Goal: Task Accomplishment & Management: Manage account settings

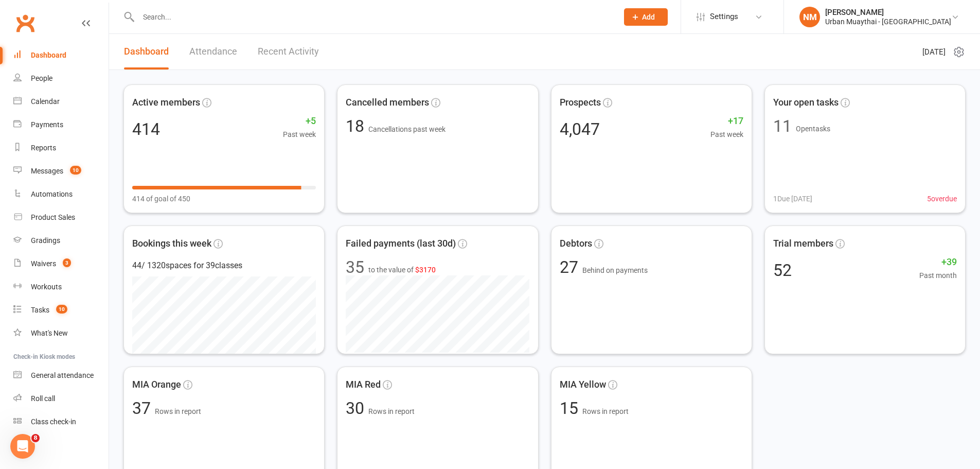
click at [196, 14] on input "text" at bounding box center [373, 17] width 476 height 14
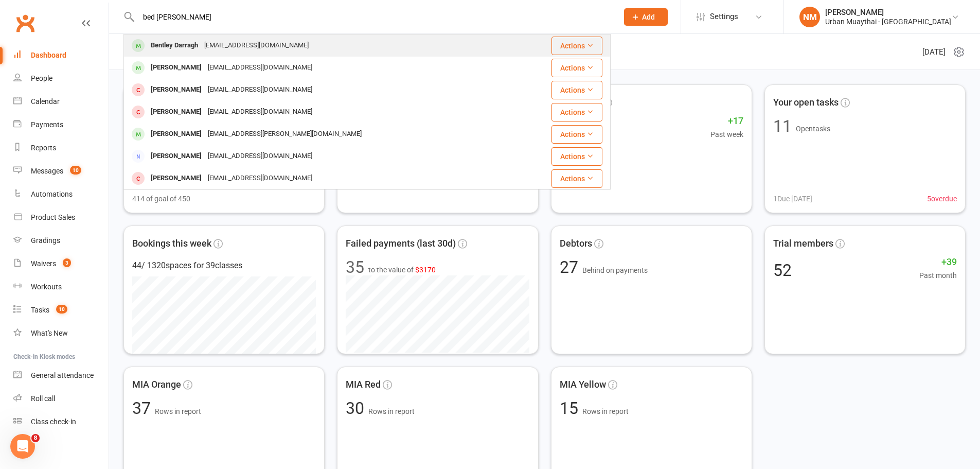
type input "bed [PERSON_NAME]"
click at [201, 47] on div "Bentley Darragh" at bounding box center [175, 45] width 54 height 15
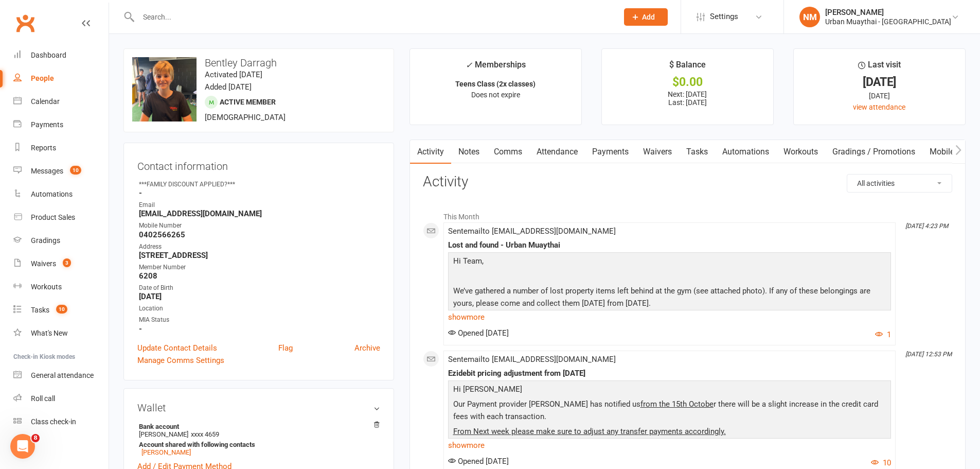
click at [182, 24] on input "text" at bounding box center [373, 17] width 476 height 14
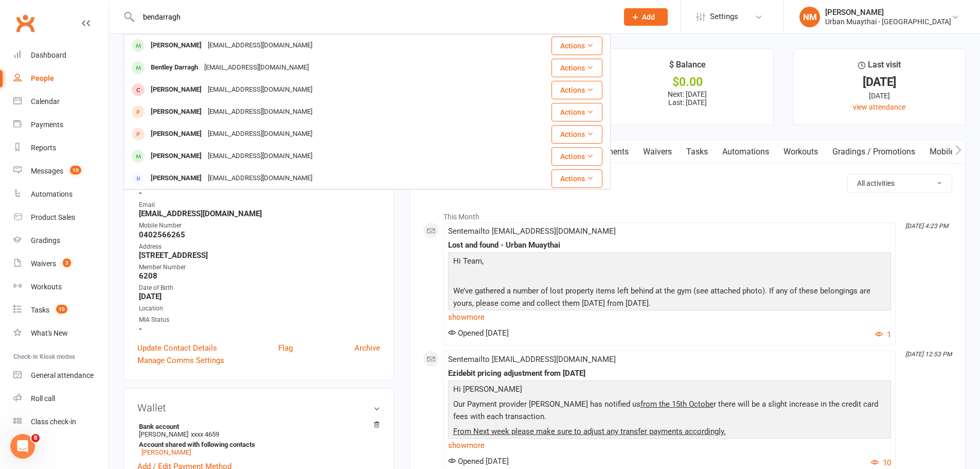
type input "bendarragh"
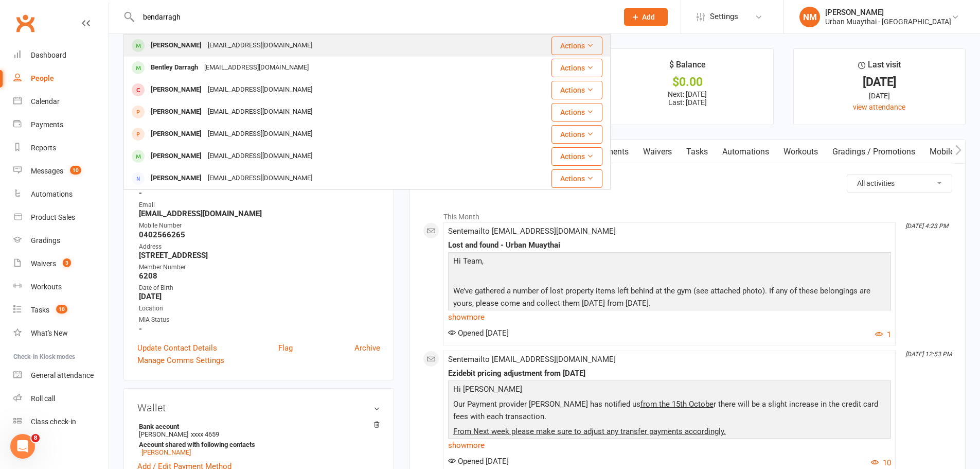
click at [221, 39] on div "bendarrah10@gmail.com" at bounding box center [260, 45] width 111 height 15
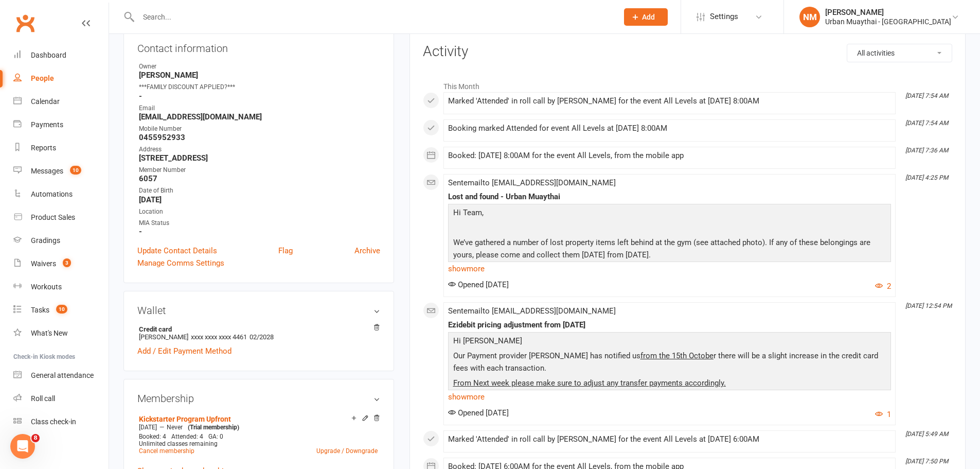
scroll to position [51, 0]
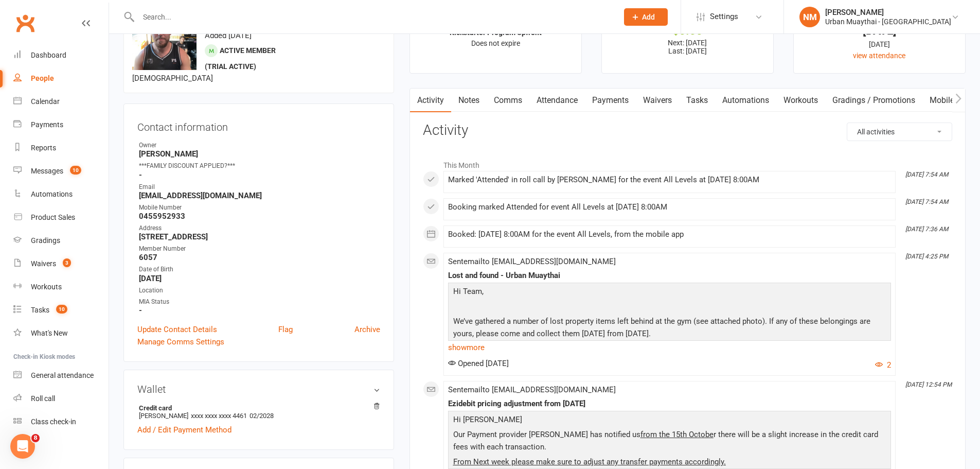
click at [595, 101] on link "Payments" at bounding box center [610, 101] width 51 height 24
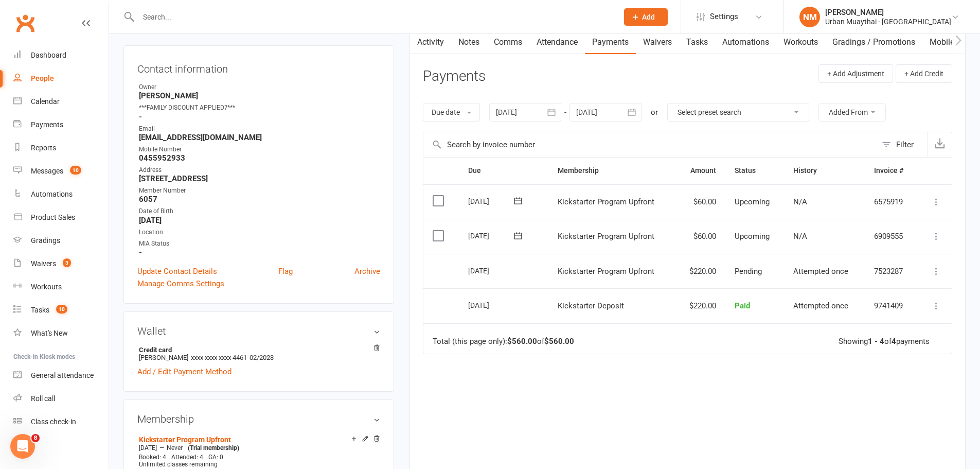
scroll to position [103, 0]
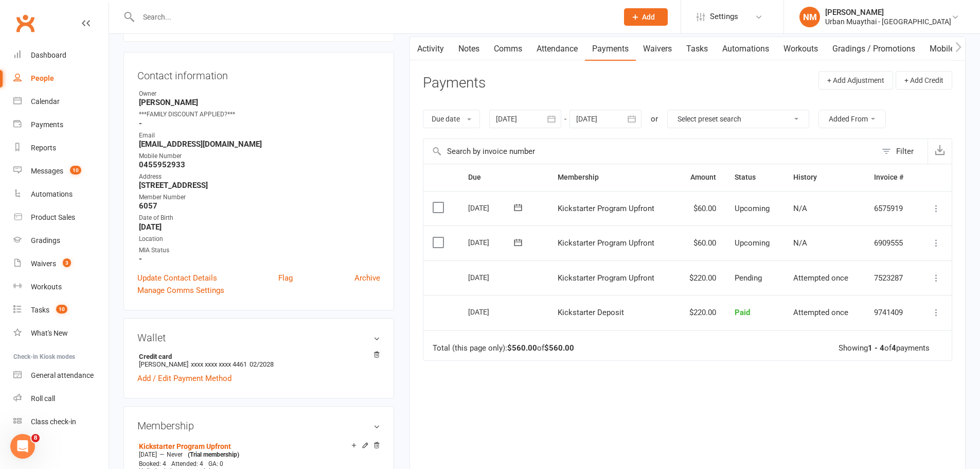
click at [938, 276] on icon at bounding box center [937, 278] width 10 height 10
click at [697, 351] on td "Total (this page only): $560.00 of $560.00 Showing 1 - 4 of 4 payments" at bounding box center [688, 345] width 529 height 31
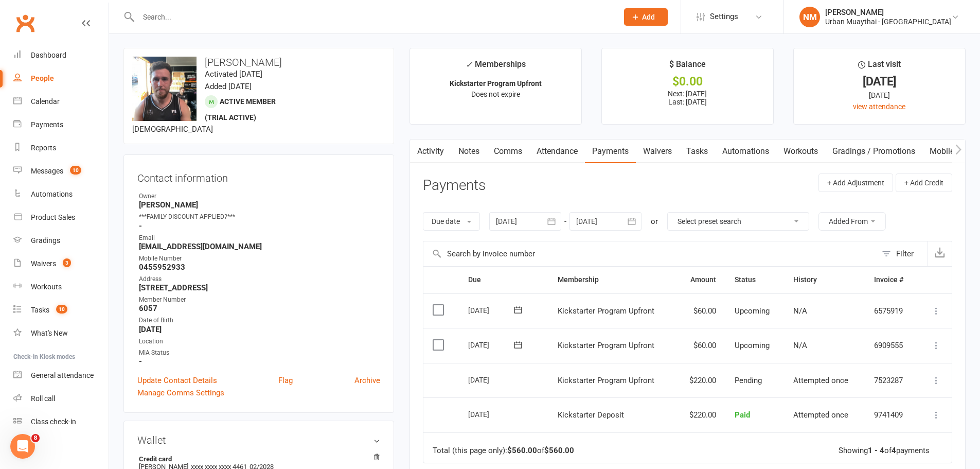
scroll to position [0, 0]
click at [184, 11] on input "text" at bounding box center [373, 17] width 476 height 14
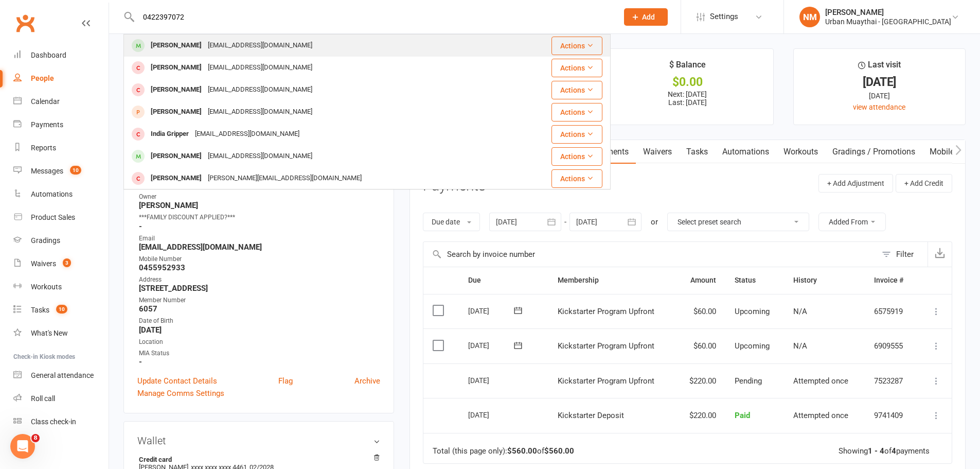
type input "0422397072"
click at [190, 47] on div "Billy Buchanan" at bounding box center [176, 45] width 57 height 15
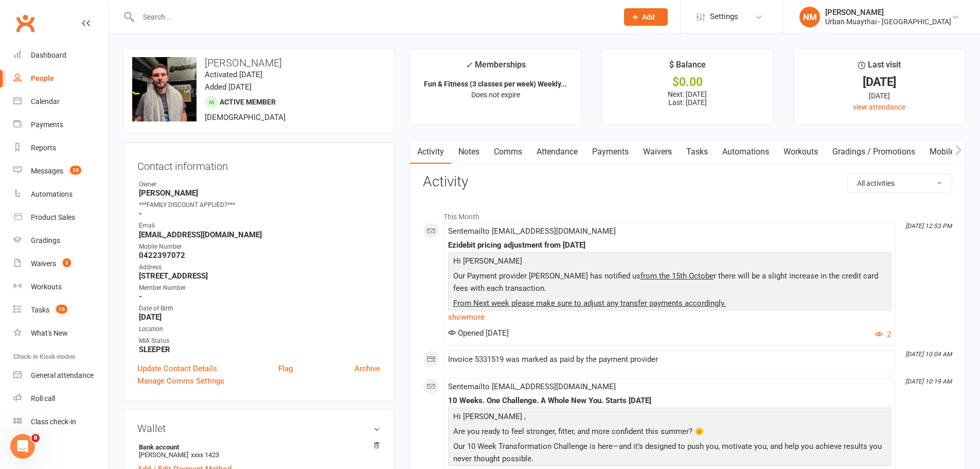
click at [477, 153] on link "Notes" at bounding box center [469, 152] width 36 height 24
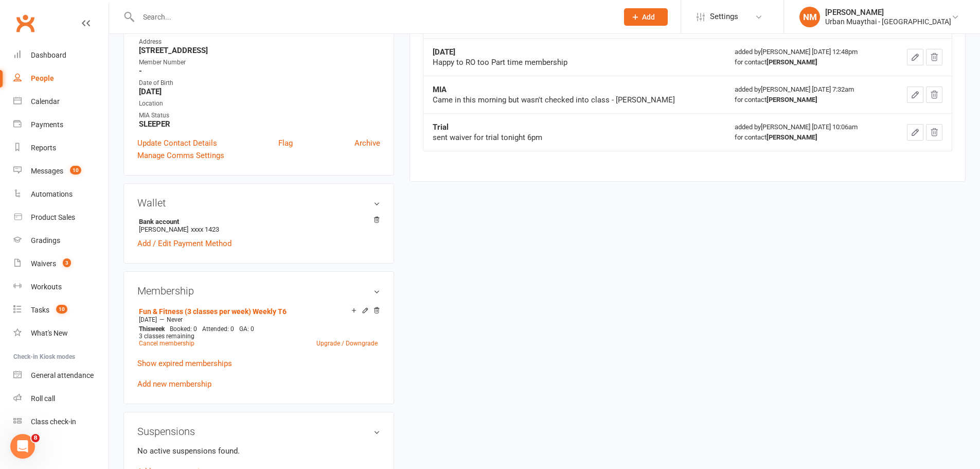
scroll to position [309, 0]
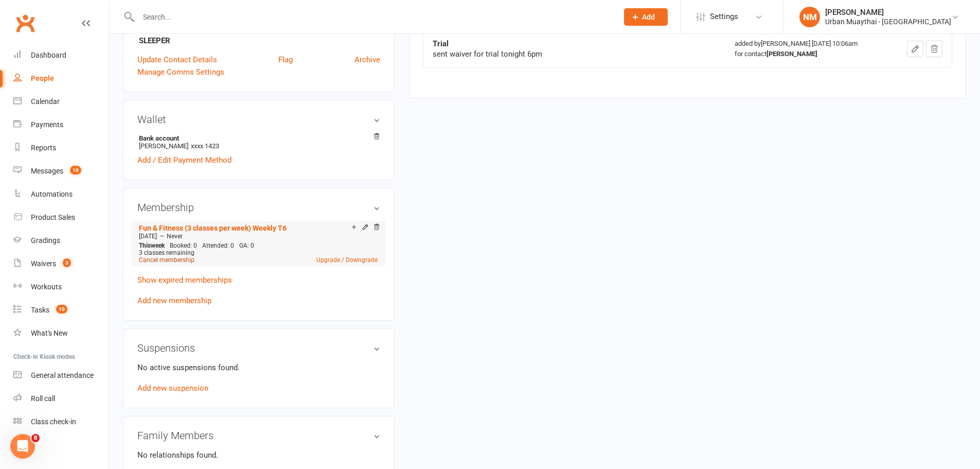
click at [168, 258] on link "Cancel membership" at bounding box center [167, 259] width 56 height 7
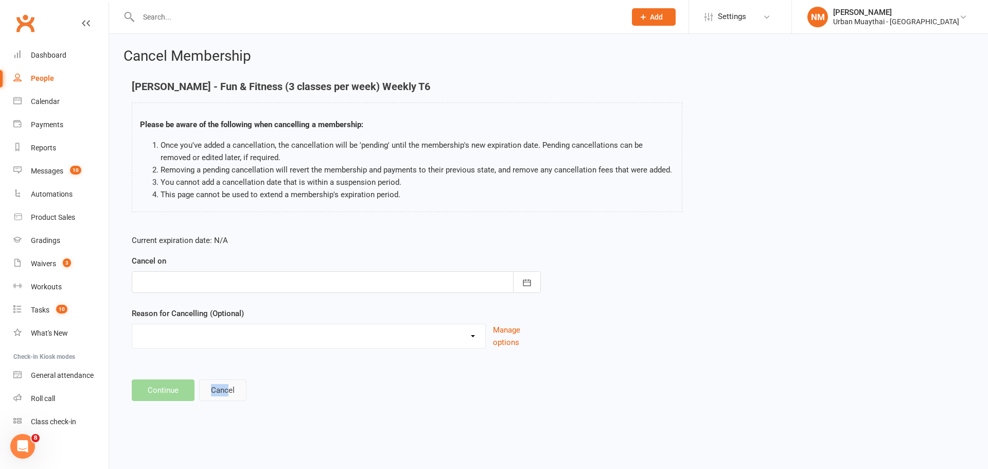
click at [229, 381] on main "Billy Buchanan - Fun & Fitness (3 classes per week) Weekly T6 Please be aware o…" at bounding box center [549, 241] width 850 height 320
click at [227, 386] on button "Cancel" at bounding box center [222, 390] width 47 height 22
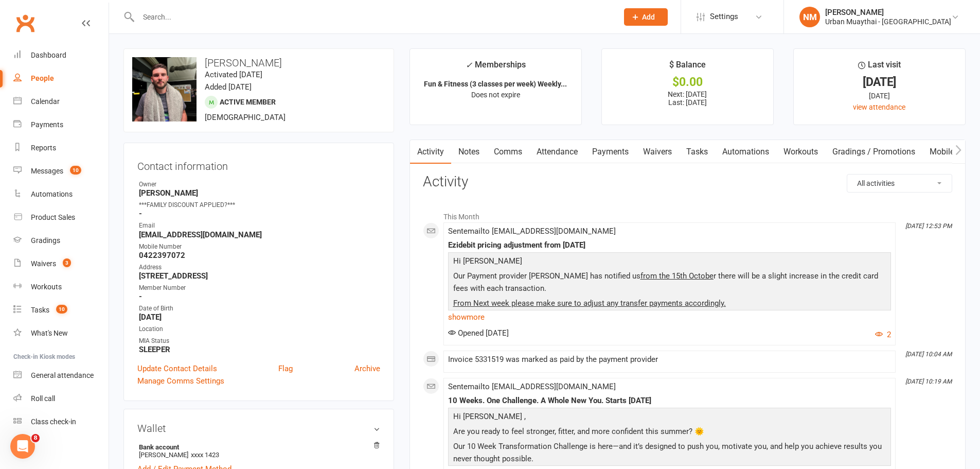
click at [623, 152] on link "Payments" at bounding box center [610, 152] width 51 height 24
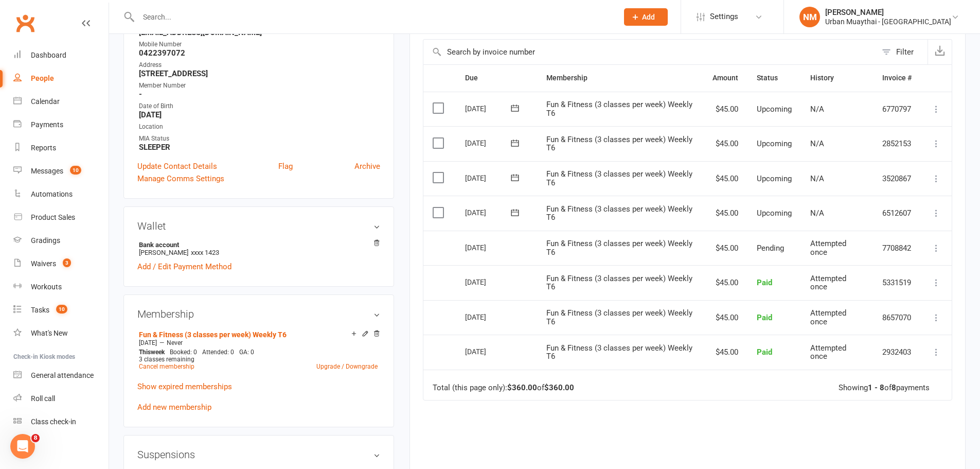
scroll to position [257, 0]
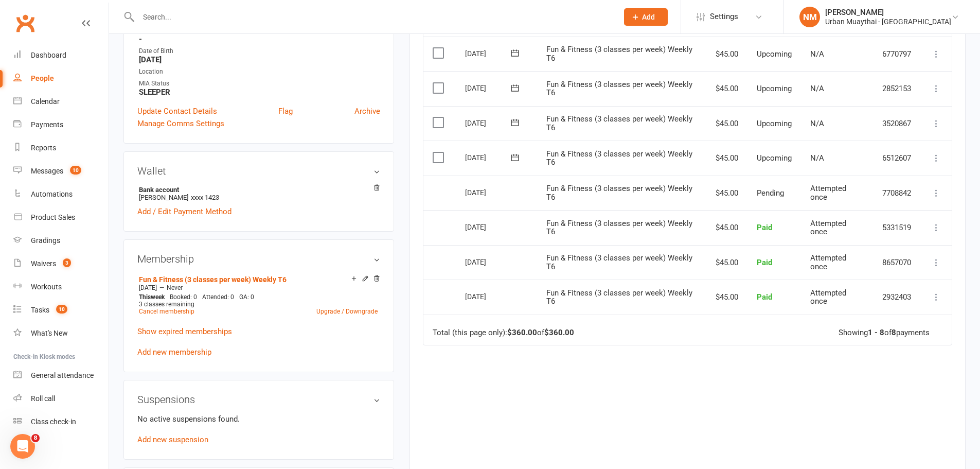
click at [645, 366] on div "Due Contact Membership Amount Status History Invoice # Select this 05 Nov 2025 …" at bounding box center [688, 243] width 530 height 469
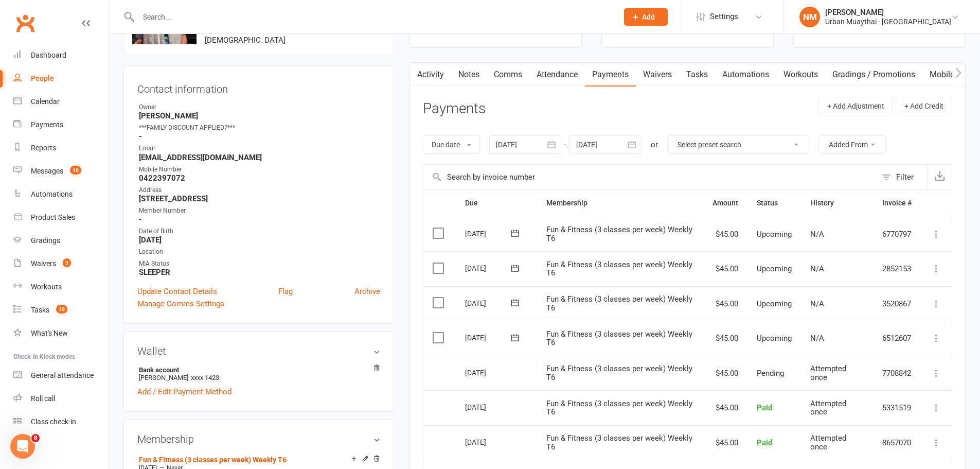
scroll to position [154, 0]
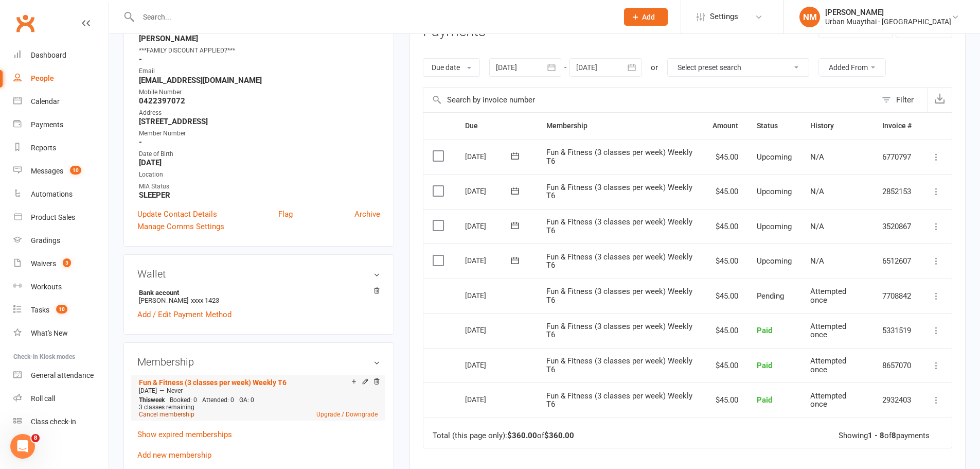
click at [167, 414] on link "Cancel membership" at bounding box center [167, 414] width 56 height 7
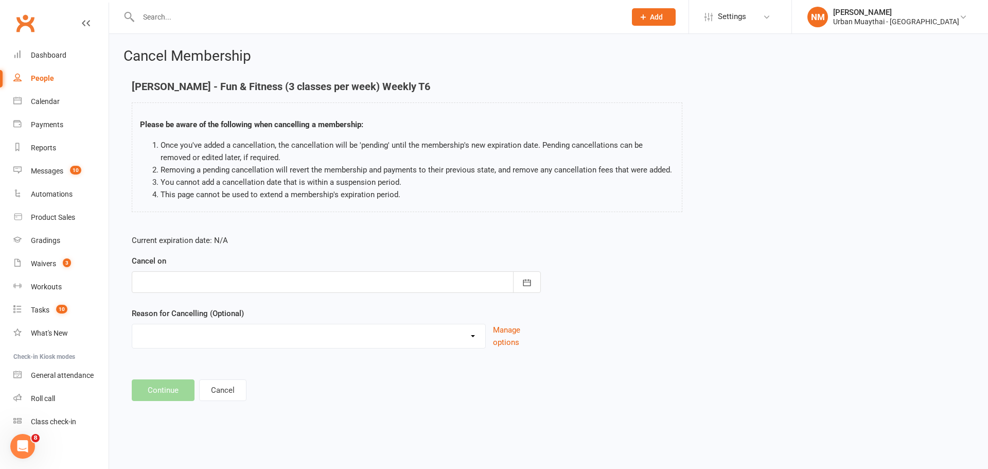
click at [255, 286] on div at bounding box center [336, 282] width 409 height 22
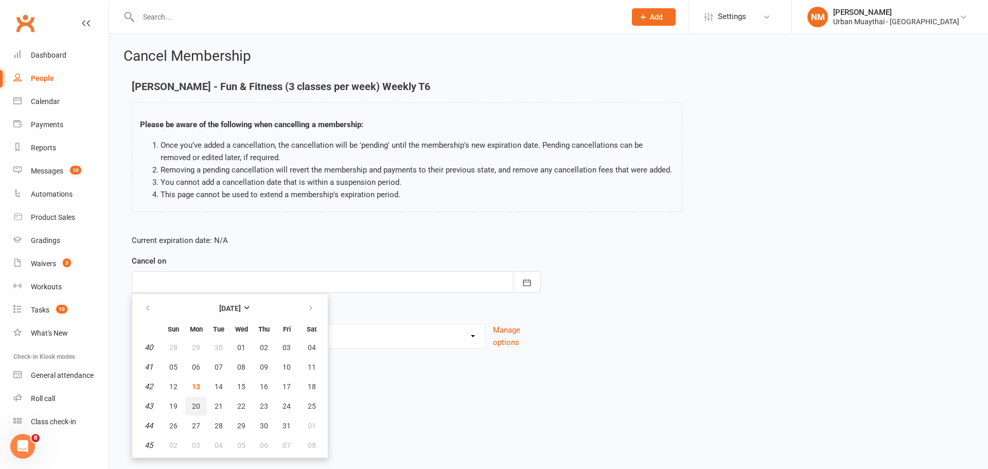
click at [197, 405] on span "20" at bounding box center [196, 406] width 8 height 8
type input "20 Oct 2025"
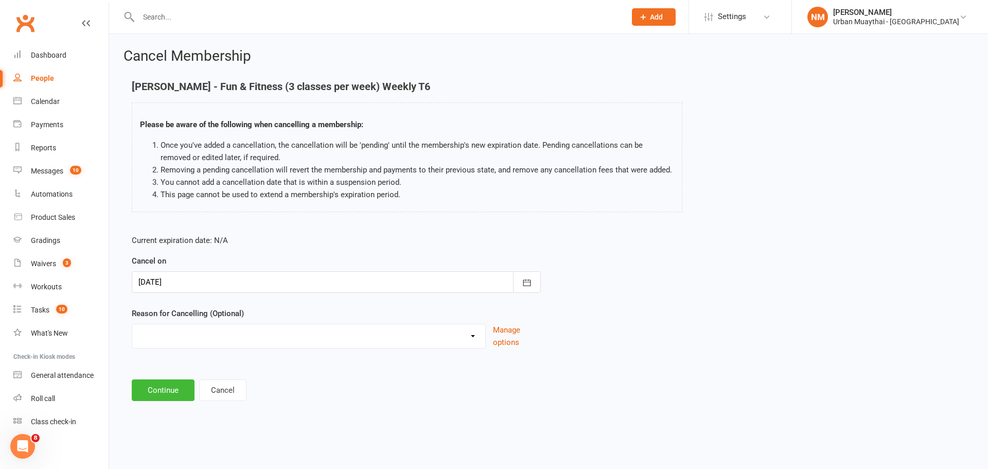
click at [256, 352] on div "Current expiration date: N/A Cancel on 20 Oct 2025 October 2025 Sun Mon Tue Wed…" at bounding box center [336, 294] width 425 height 136
click at [265, 335] on select "10 pack unused for over 6 months End of membership term Fixing Start Date Holid…" at bounding box center [308, 334] width 353 height 21
select select "1"
click at [132, 324] on select "10 pack unused for over 6 months End of membership term Fixing Start Date Holid…" at bounding box center [308, 334] width 353 height 21
click at [160, 385] on button "Continue" at bounding box center [163, 390] width 63 height 22
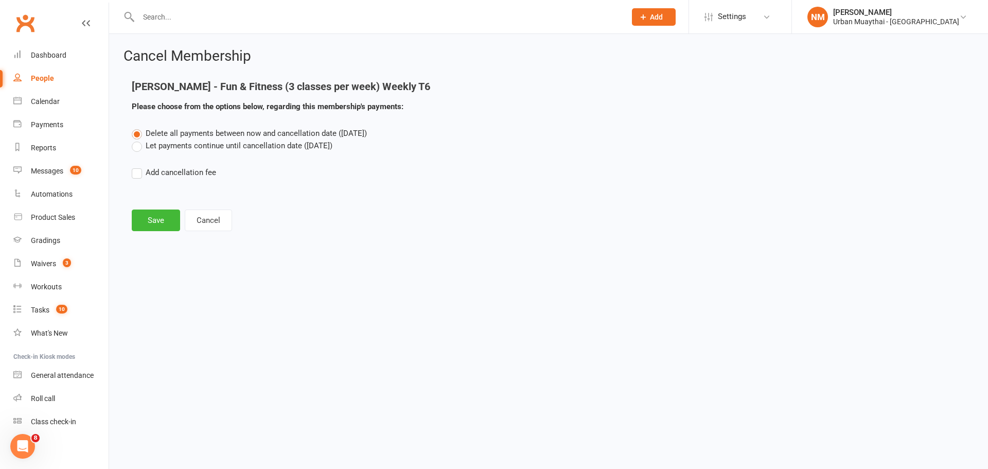
click at [192, 148] on label "Let payments continue until cancellation date (Oct 20, 2025)" at bounding box center [232, 145] width 201 height 12
click at [138, 139] on input "Let payments continue until cancellation date (Oct 20, 2025)" at bounding box center [135, 139] width 7 height 0
click at [161, 223] on button "Save" at bounding box center [156, 220] width 48 height 22
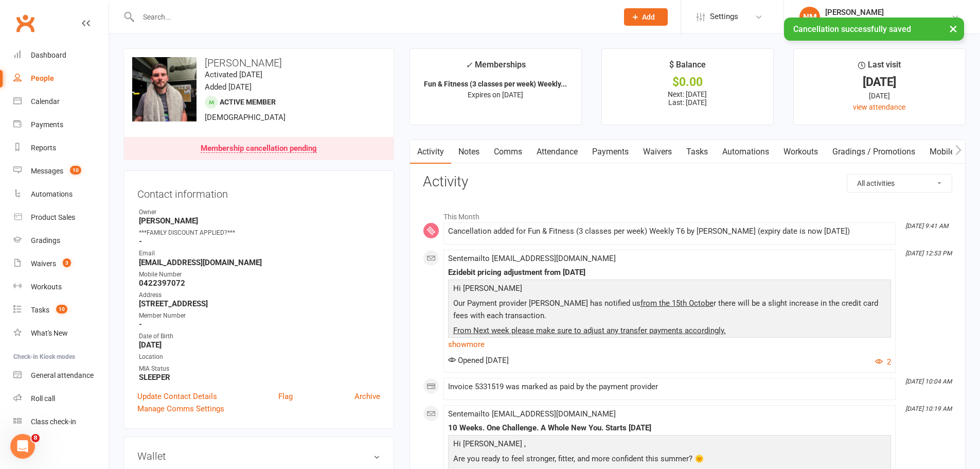
click at [468, 153] on link "Notes" at bounding box center [469, 152] width 36 height 24
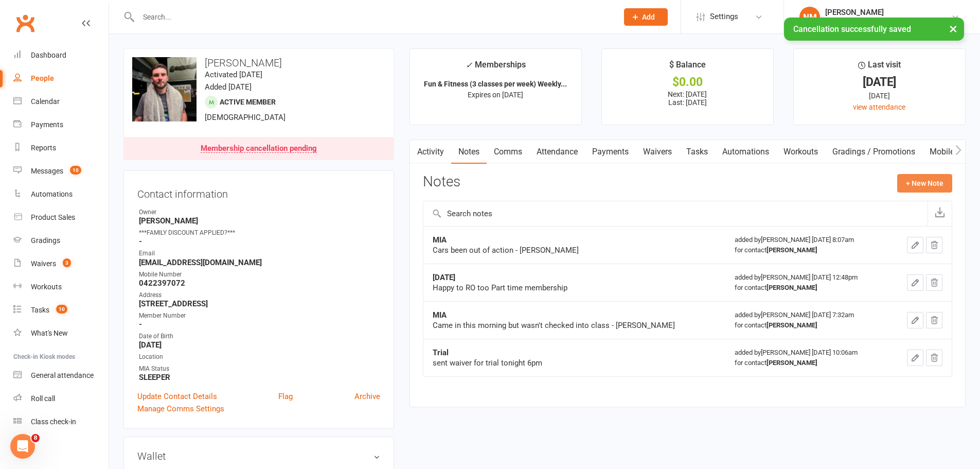
click at [905, 189] on button "+ New Note" at bounding box center [925, 183] width 55 height 19
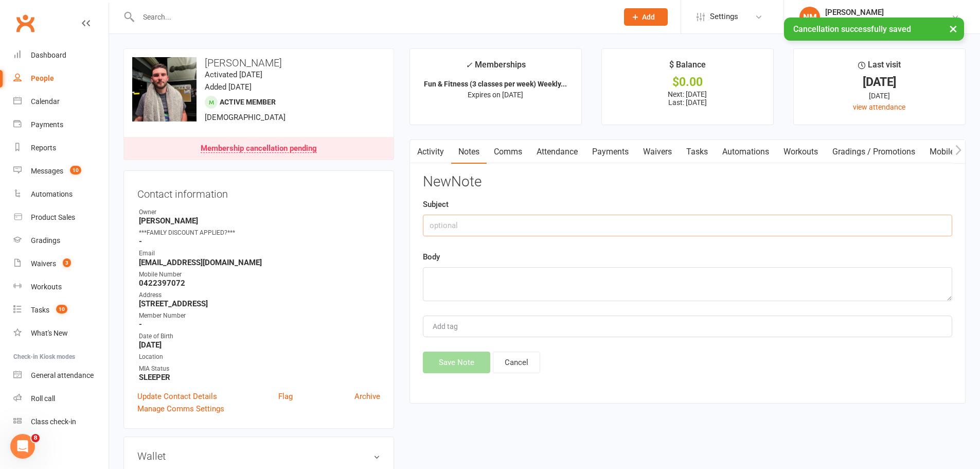
click at [531, 225] on input "text" at bounding box center [688, 226] width 530 height 22
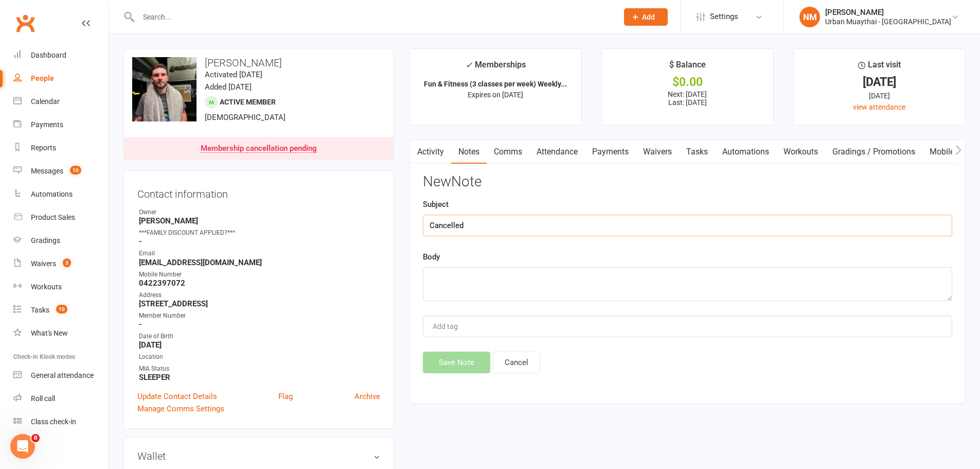
type input "Cancelled"
type textarea "Cancelled as per conversation over text. - NM."
click at [446, 362] on button "Save Note" at bounding box center [456, 363] width 67 height 22
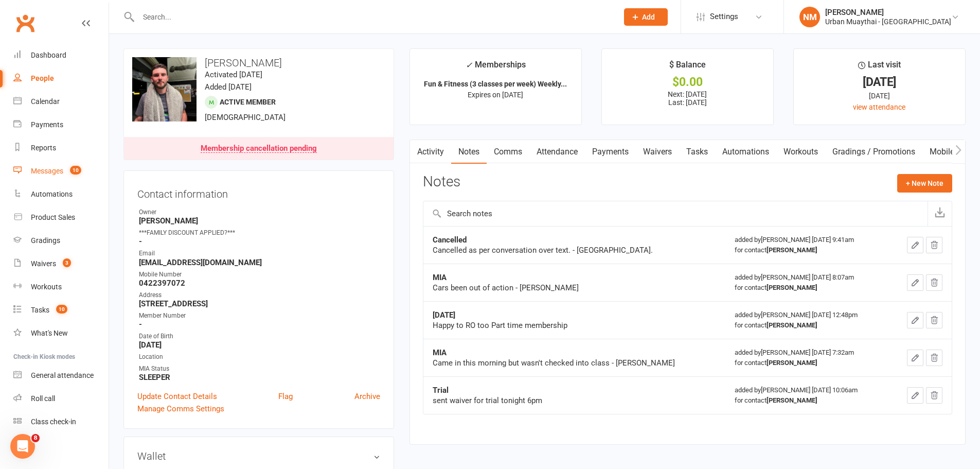
click at [39, 171] on div "Messages" at bounding box center [47, 171] width 32 height 8
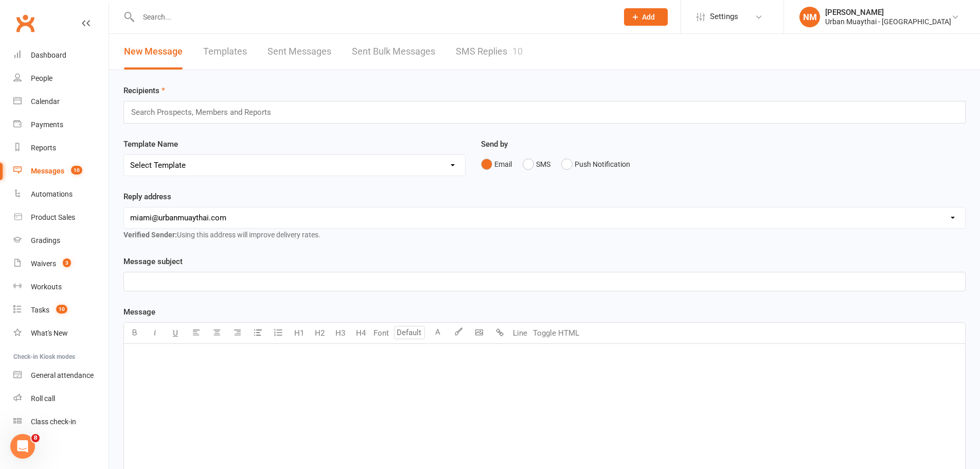
click at [497, 59] on link "SMS Replies 10" at bounding box center [489, 52] width 67 height 36
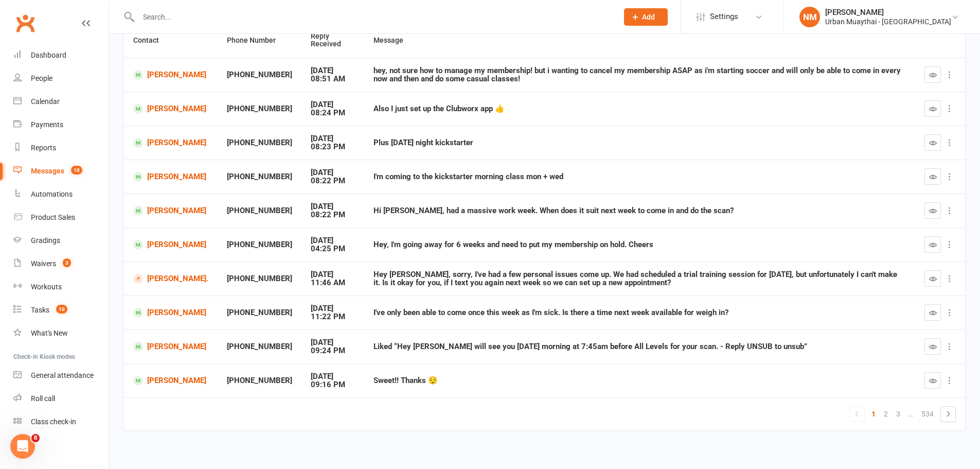
scroll to position [116, 0]
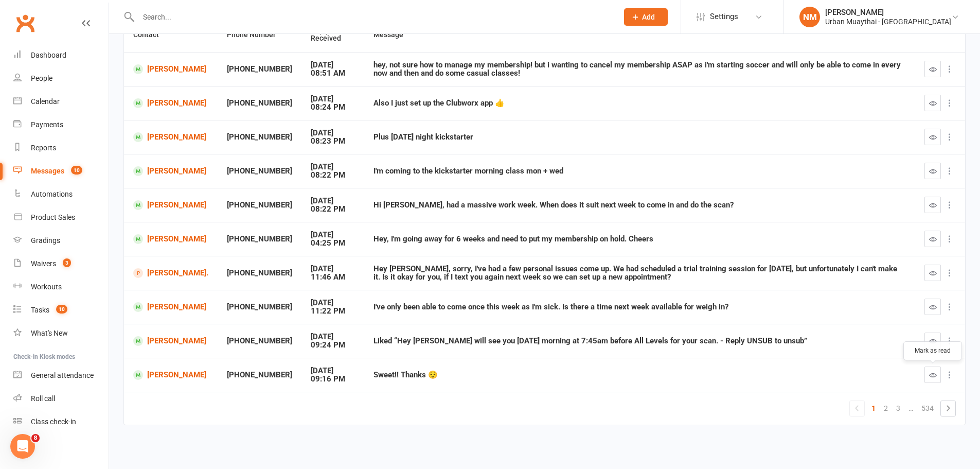
click at [930, 380] on button "button" at bounding box center [933, 374] width 16 height 16
click at [936, 343] on icon "button" at bounding box center [934, 341] width 8 height 8
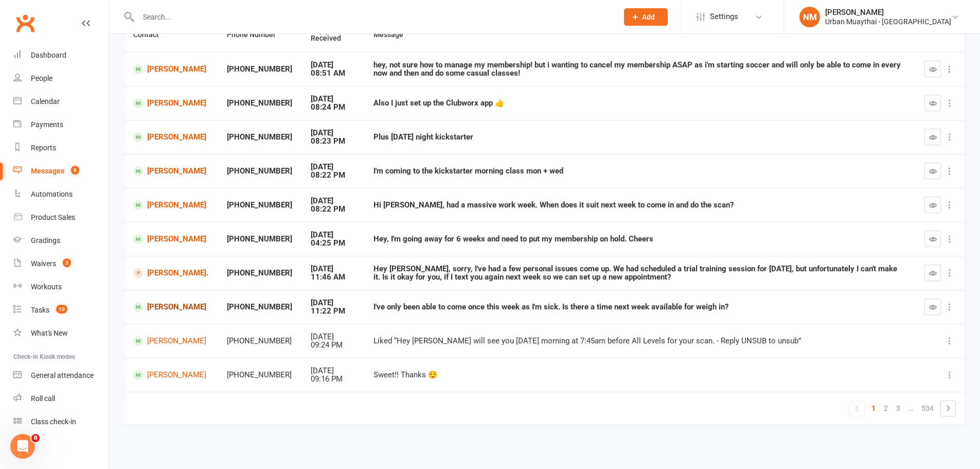
drag, startPoint x: 169, startPoint y: 306, endPoint x: 175, endPoint y: 308, distance: 6.0
click at [934, 242] on icon "button" at bounding box center [934, 239] width 8 height 8
click at [934, 204] on icon "button" at bounding box center [934, 205] width 8 height 8
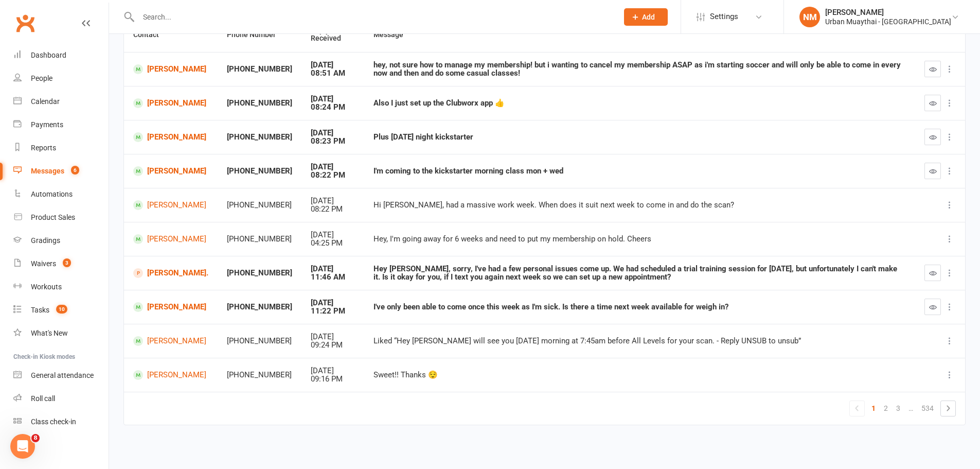
click at [938, 306] on button "button" at bounding box center [933, 307] width 16 height 16
click at [934, 271] on icon "button" at bounding box center [934, 273] width 8 height 8
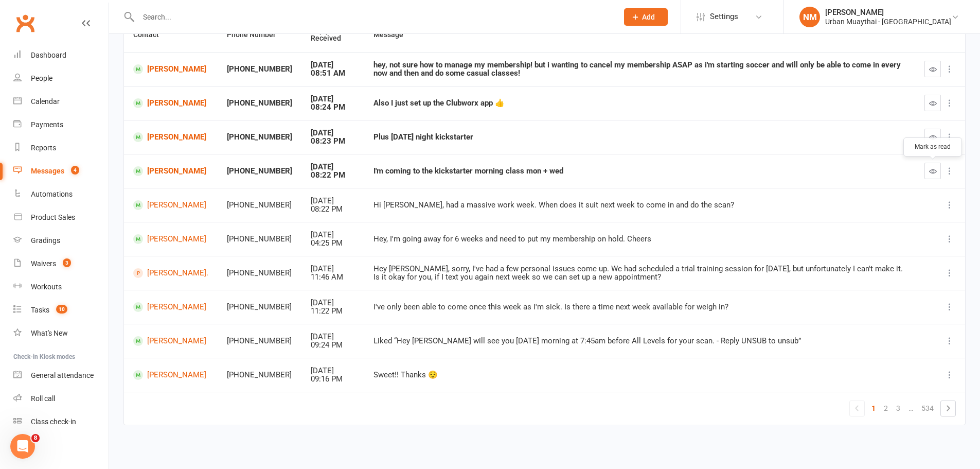
click at [926, 172] on button "button" at bounding box center [933, 171] width 16 height 16
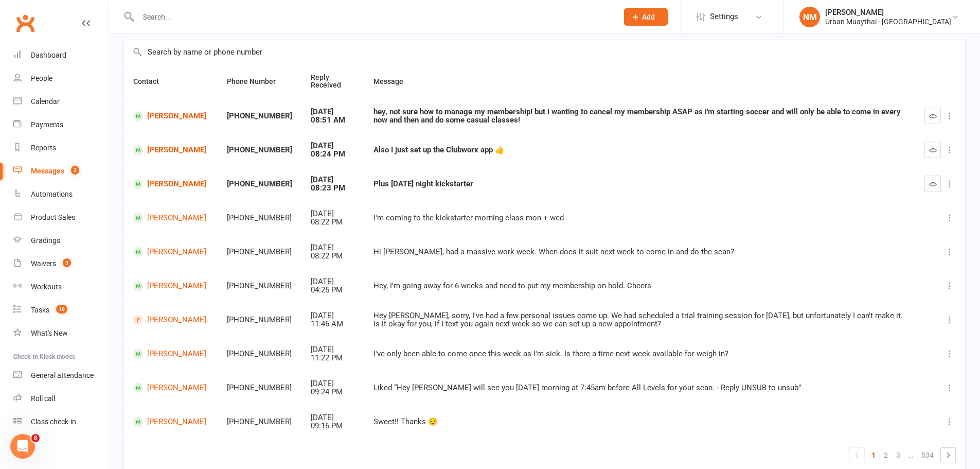
scroll to position [65, 0]
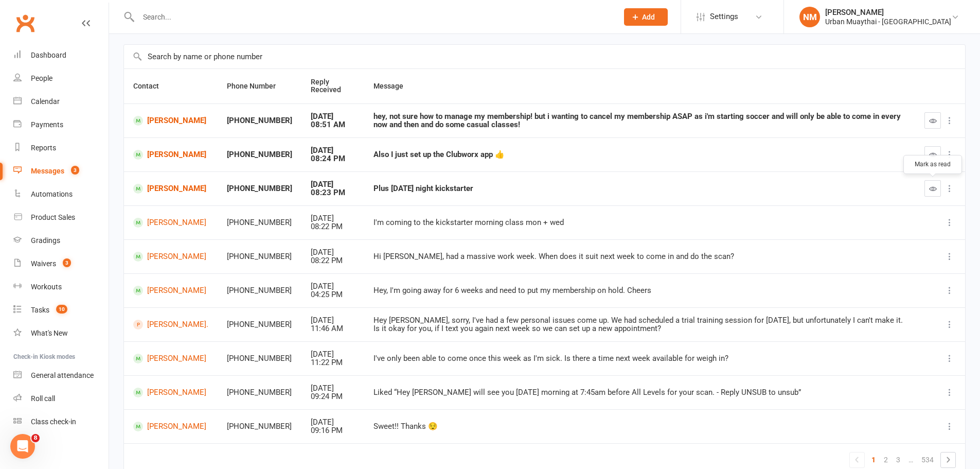
click at [936, 186] on icon "button" at bounding box center [934, 189] width 8 height 8
click at [939, 157] on button "button" at bounding box center [933, 154] width 16 height 16
click at [942, 125] on div at bounding box center [940, 120] width 31 height 16
click at [931, 122] on icon "button" at bounding box center [934, 121] width 8 height 8
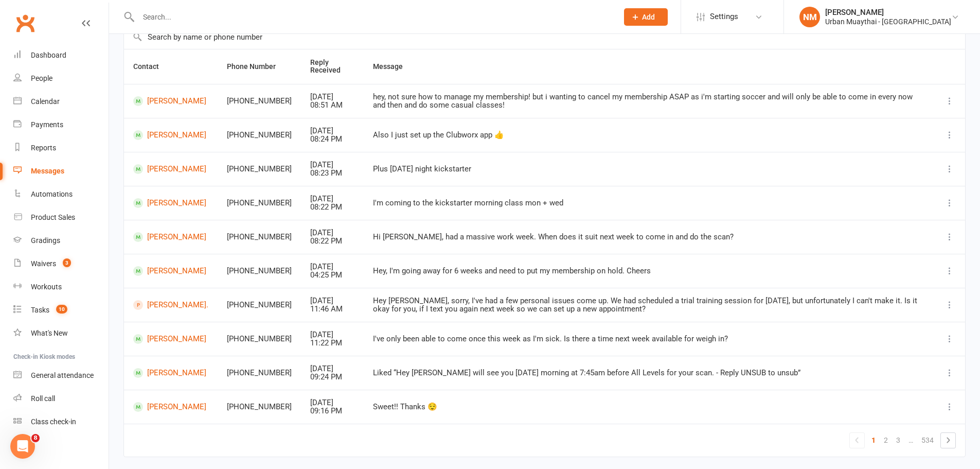
scroll to position [116, 0]
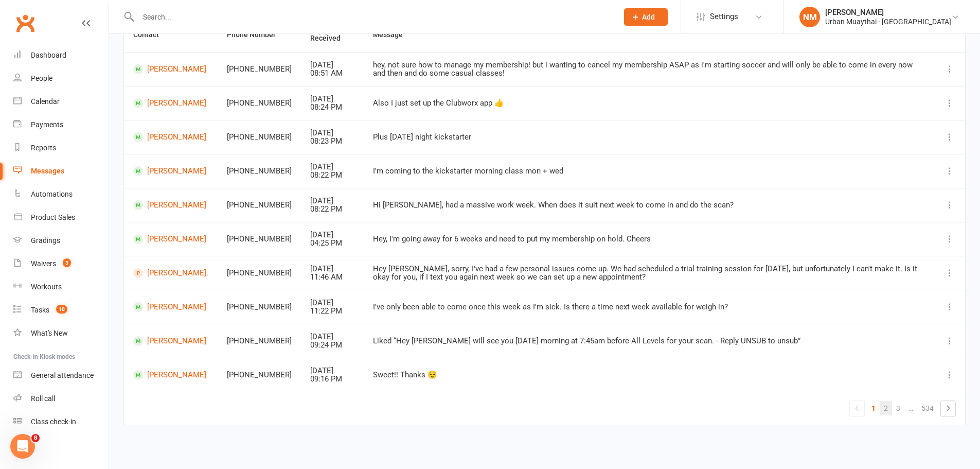
click at [890, 404] on link "2" at bounding box center [886, 408] width 12 height 14
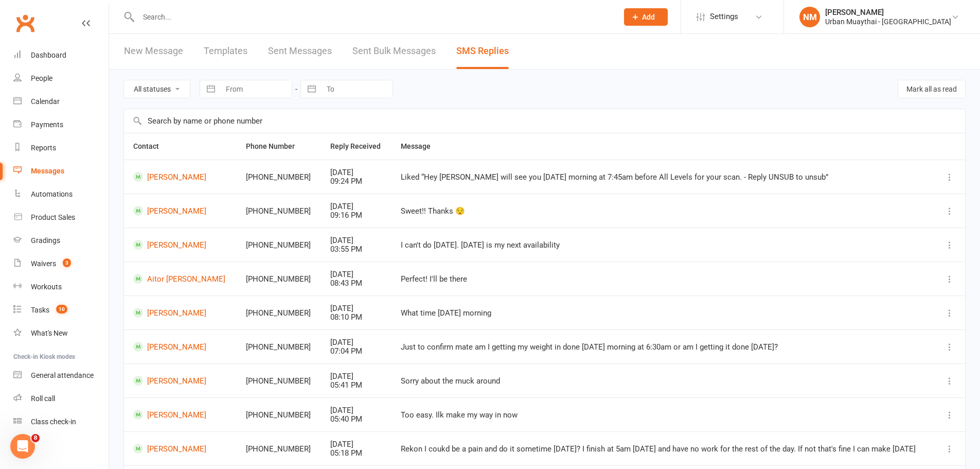
scroll to position [0, 0]
click at [47, 266] on div "Waivers" at bounding box center [43, 263] width 25 height 8
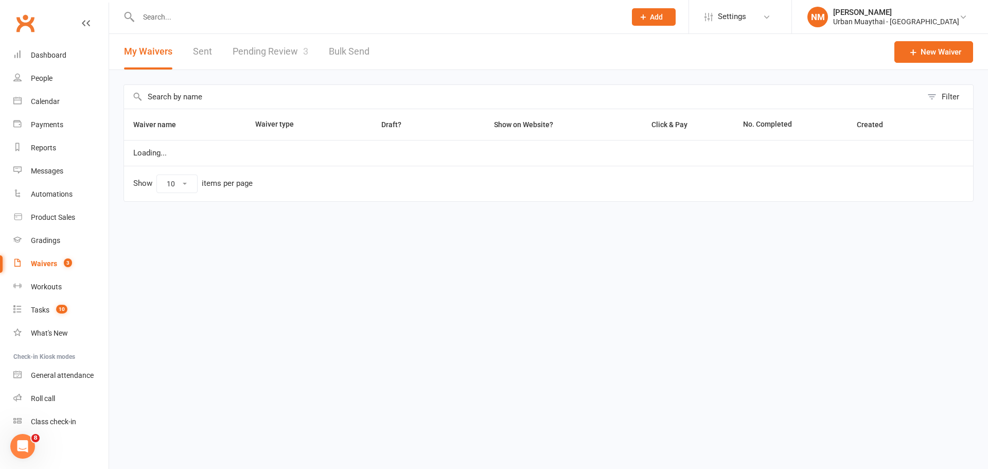
select select "50"
click at [271, 41] on link "Pending Review 3" at bounding box center [271, 52] width 76 height 36
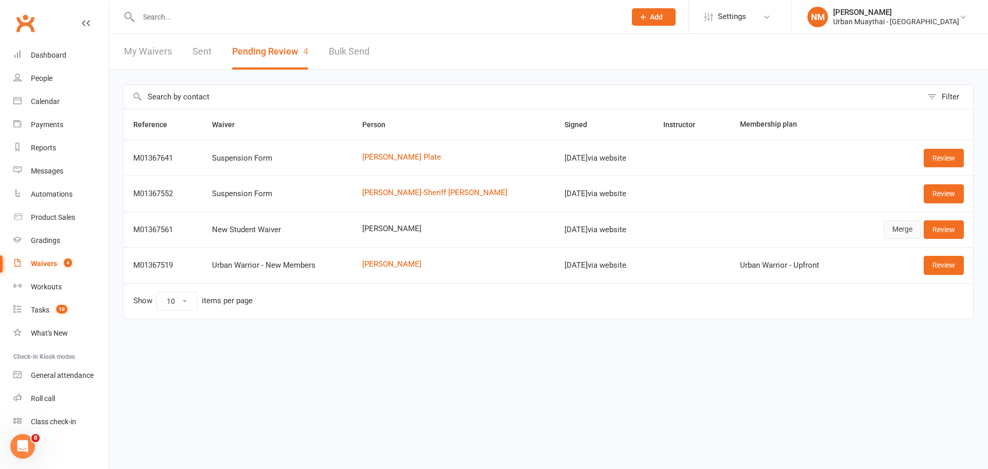
click at [906, 232] on link "Merge" at bounding box center [903, 229] width 38 height 19
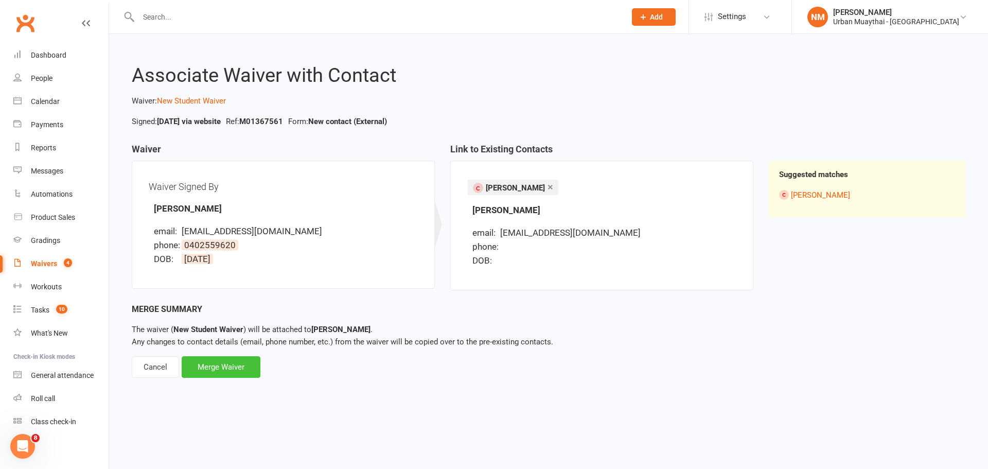
click at [220, 367] on div "Merge Waiver" at bounding box center [221, 367] width 79 height 22
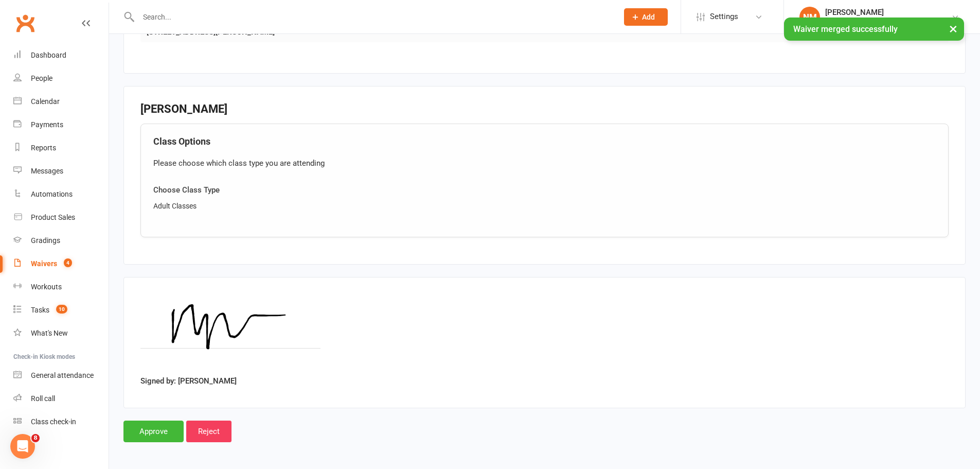
scroll to position [640, 0]
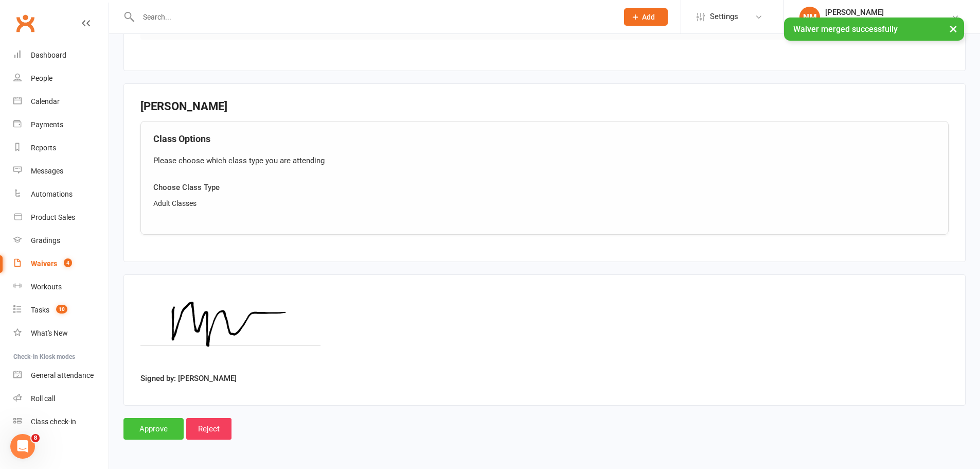
click at [164, 433] on input "Approve" at bounding box center [154, 429] width 60 height 22
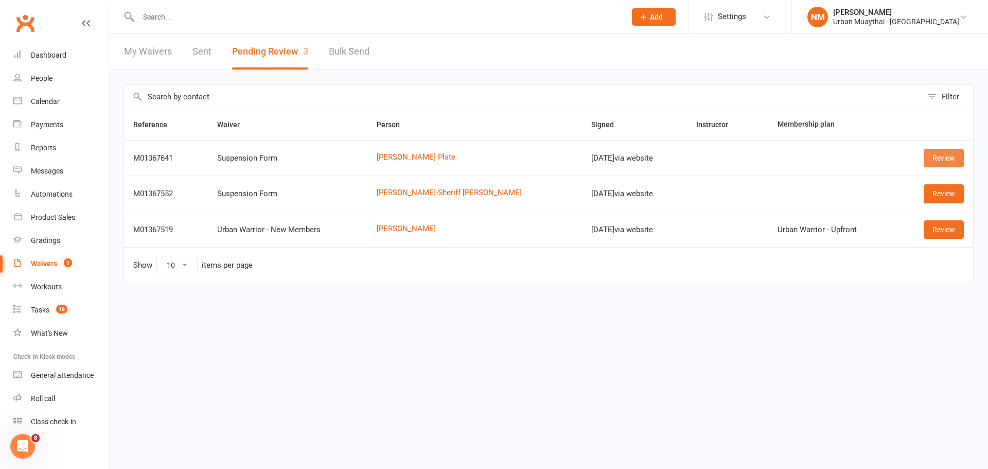
drag, startPoint x: 950, startPoint y: 161, endPoint x: 899, endPoint y: 161, distance: 51.0
click at [950, 161] on link "Review" at bounding box center [944, 158] width 40 height 19
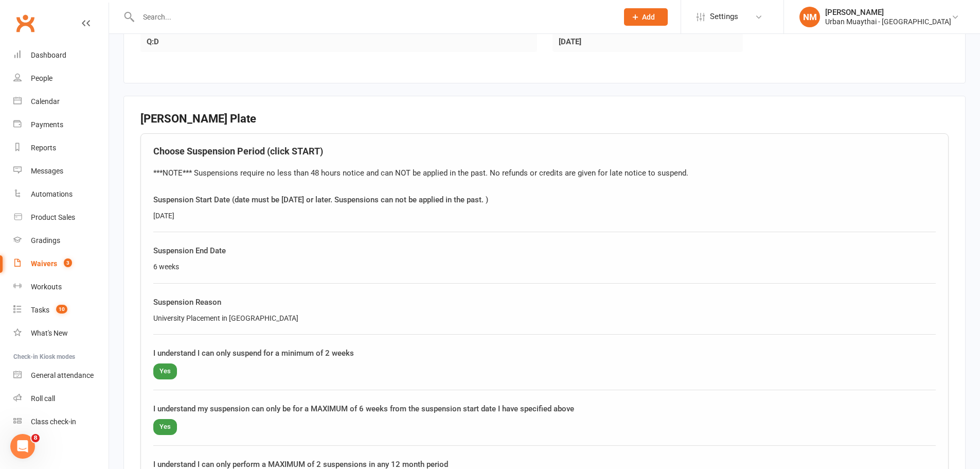
scroll to position [412, 0]
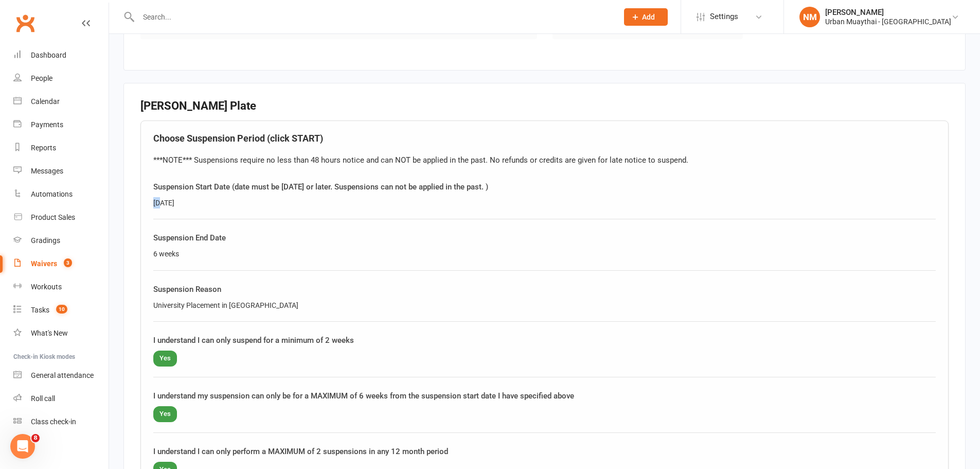
drag, startPoint x: 149, startPoint y: 200, endPoint x: 162, endPoint y: 200, distance: 12.4
click at [162, 200] on div "Choose Suspension Period (click START) ***NOTE*** Suspensions require no less t…" at bounding box center [545, 311] width 809 height 382
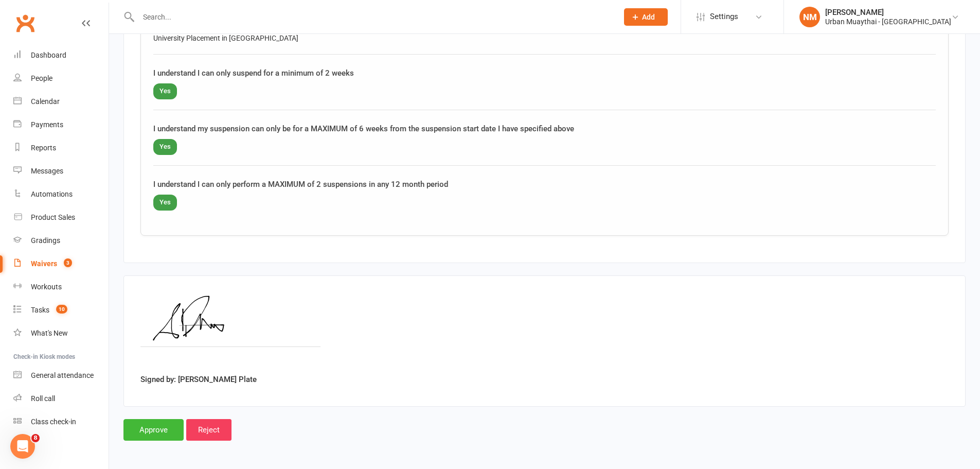
scroll to position [680, 0]
click at [143, 431] on input "Approve" at bounding box center [154, 429] width 60 height 22
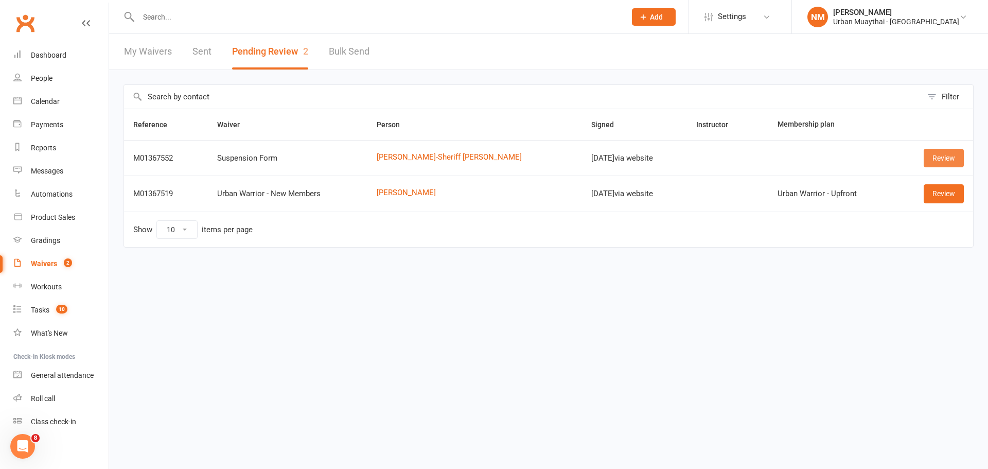
click at [936, 160] on link "Review" at bounding box center [944, 158] width 40 height 19
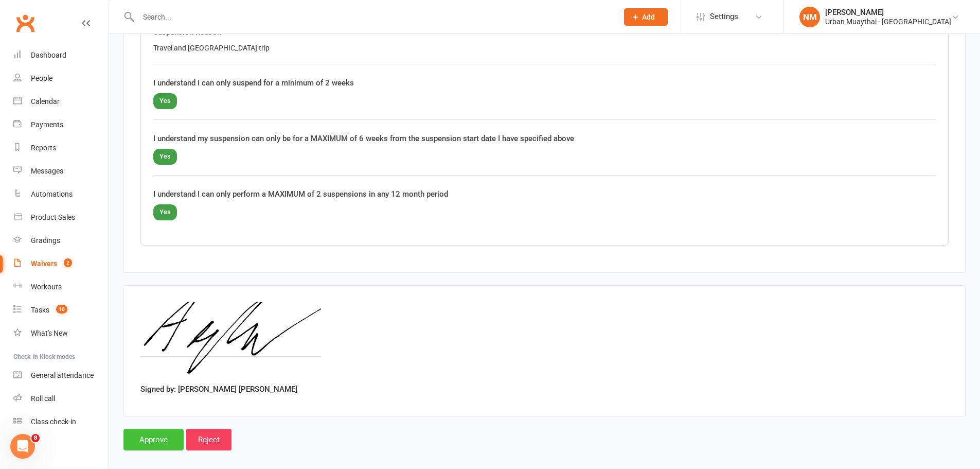
scroll to position [680, 0]
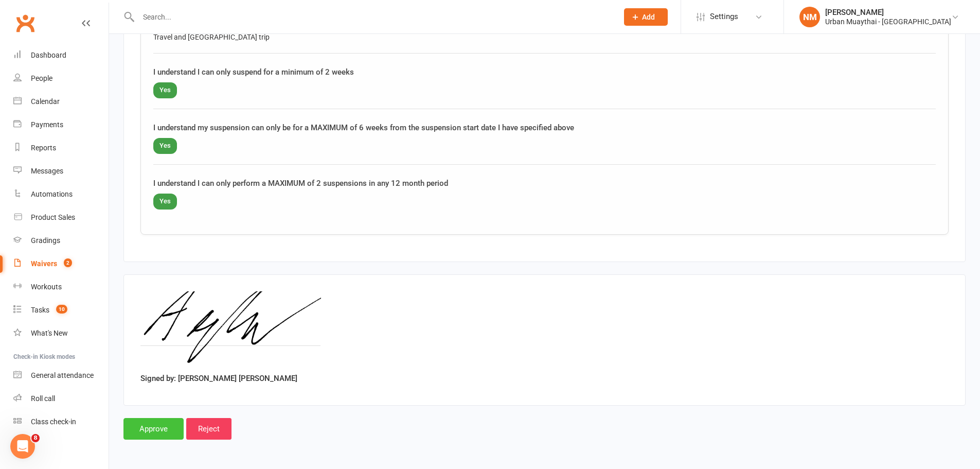
click at [152, 436] on input "Approve" at bounding box center [154, 429] width 60 height 22
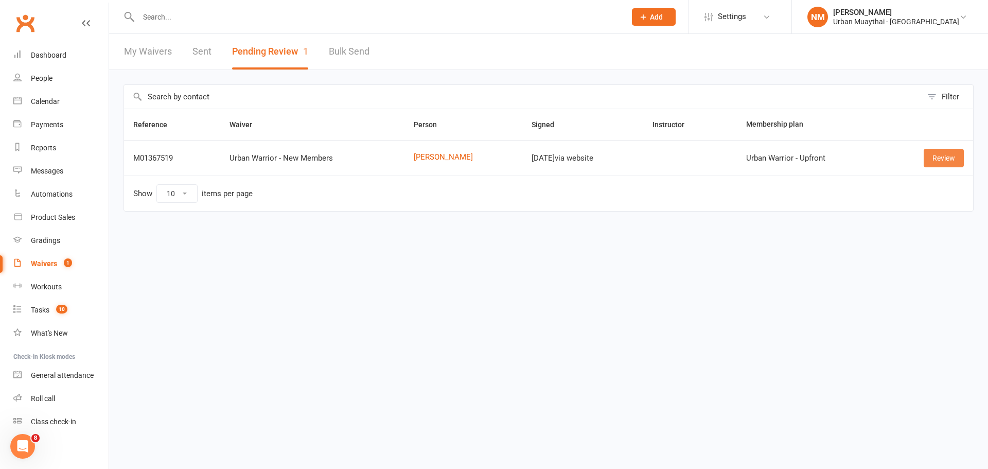
click at [948, 161] on link "Review" at bounding box center [944, 158] width 40 height 19
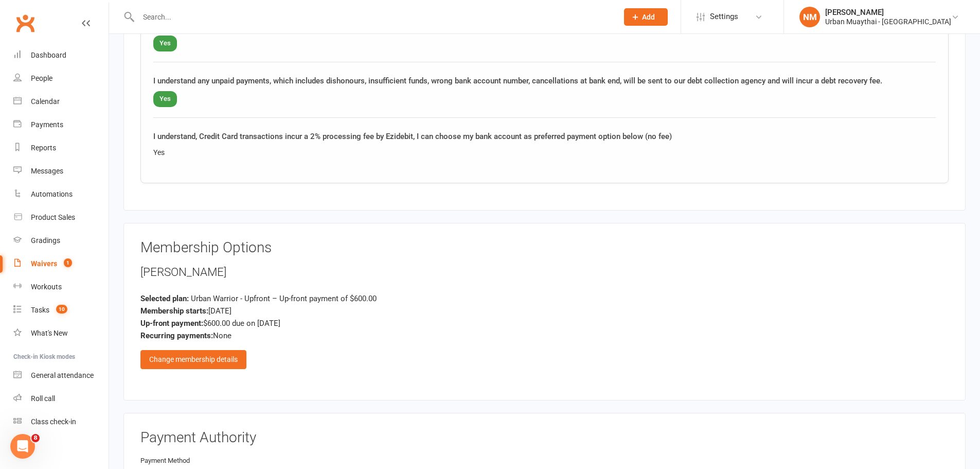
scroll to position [1177, 0]
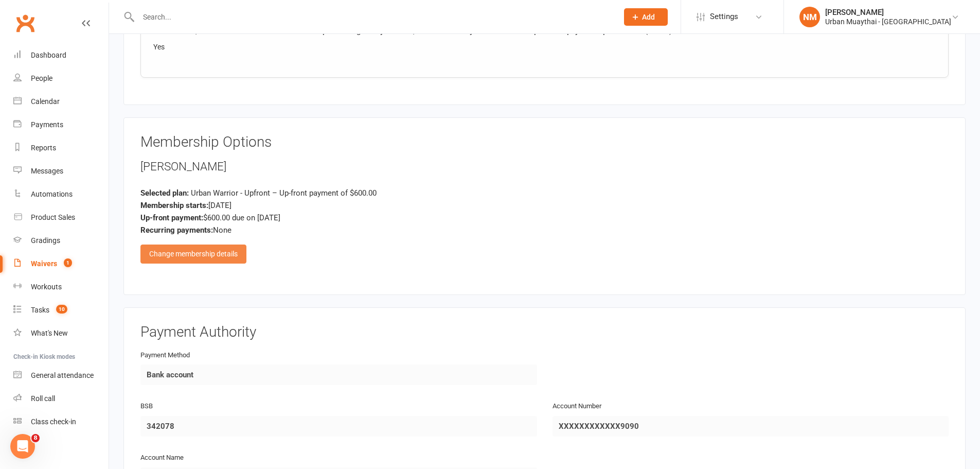
click at [209, 249] on div "Change membership details" at bounding box center [194, 253] width 106 height 19
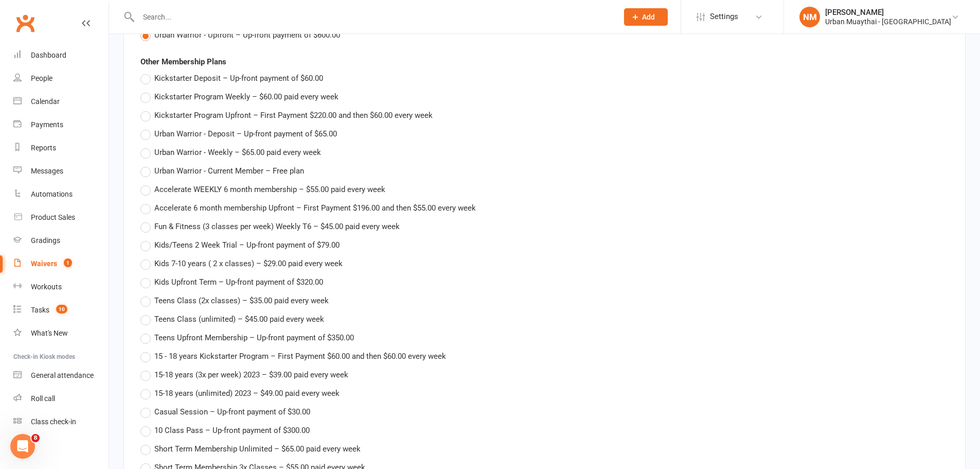
scroll to position [1331, 0]
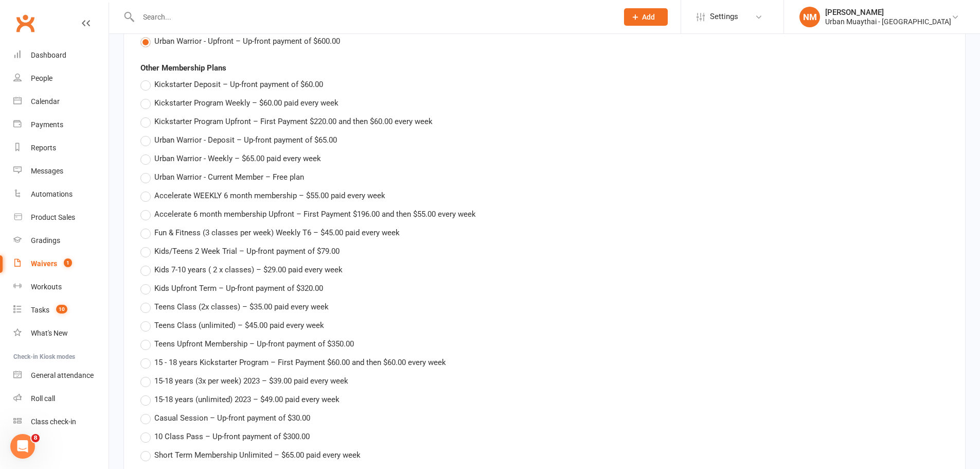
click at [184, 162] on span "Urban Warrior - Weekly – $65.00 paid every week" at bounding box center [237, 157] width 167 height 11
click at [147, 152] on input "Urban Warrior - Weekly – $65.00 paid every week" at bounding box center [144, 152] width 7 height 0
type input "Urban Warrior - Weekly"
type input "0"
type input "06 Oct 2025"
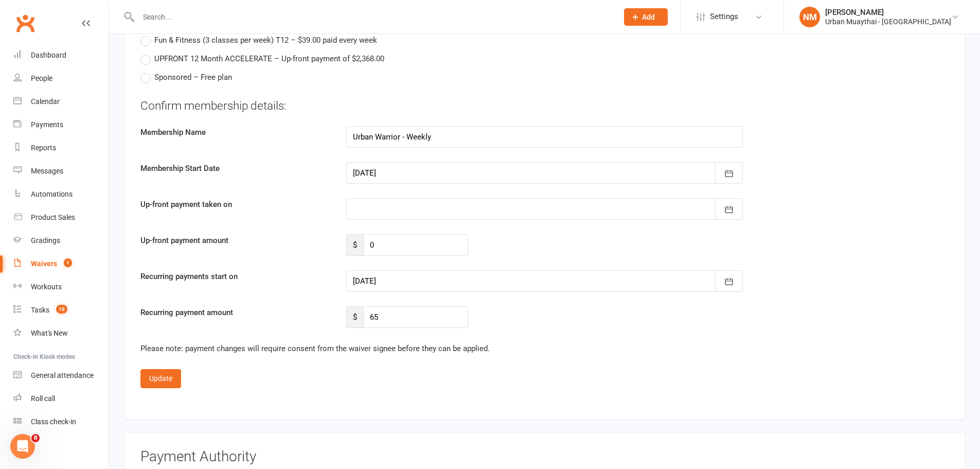
scroll to position [1897, 0]
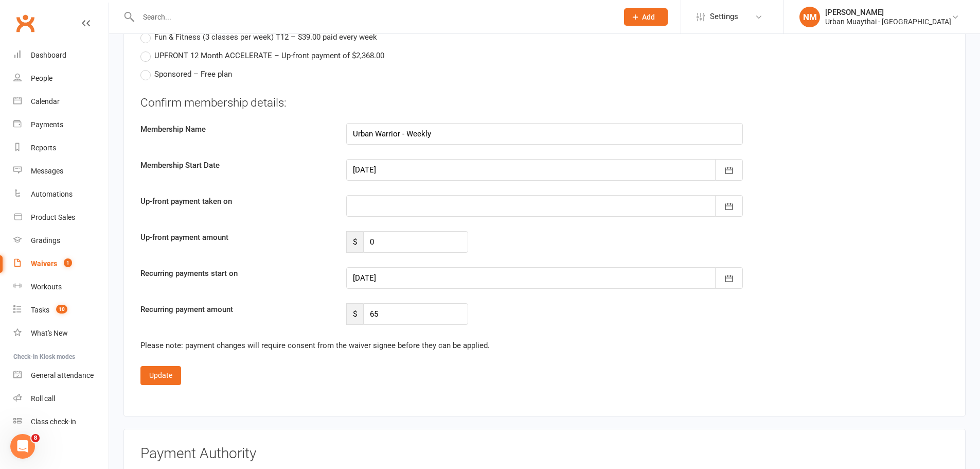
click at [409, 282] on div at bounding box center [544, 278] width 397 height 22
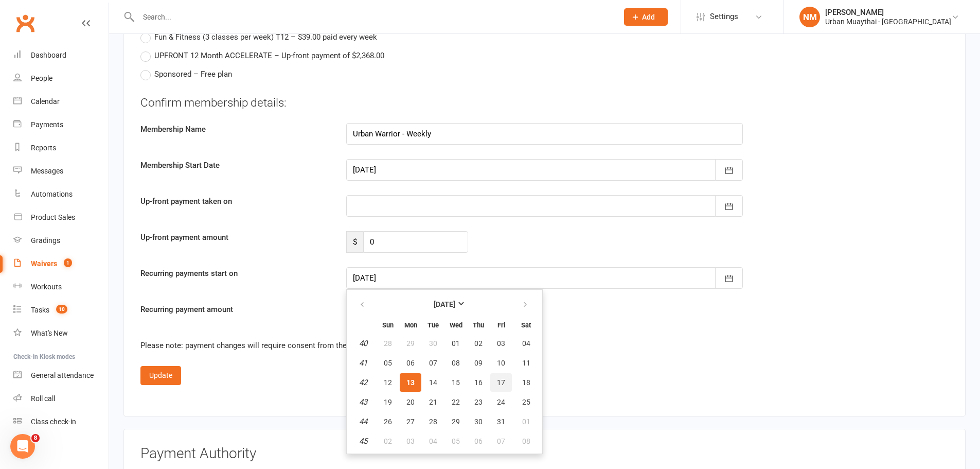
click at [496, 380] on button "17" at bounding box center [502, 382] width 22 height 19
type input "17 Oct 2025"
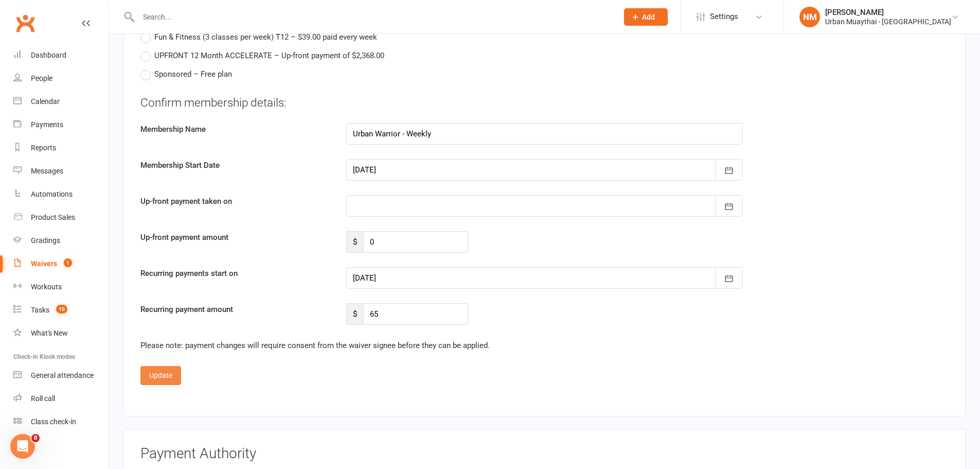
click at [167, 372] on button "Update" at bounding box center [161, 375] width 41 height 19
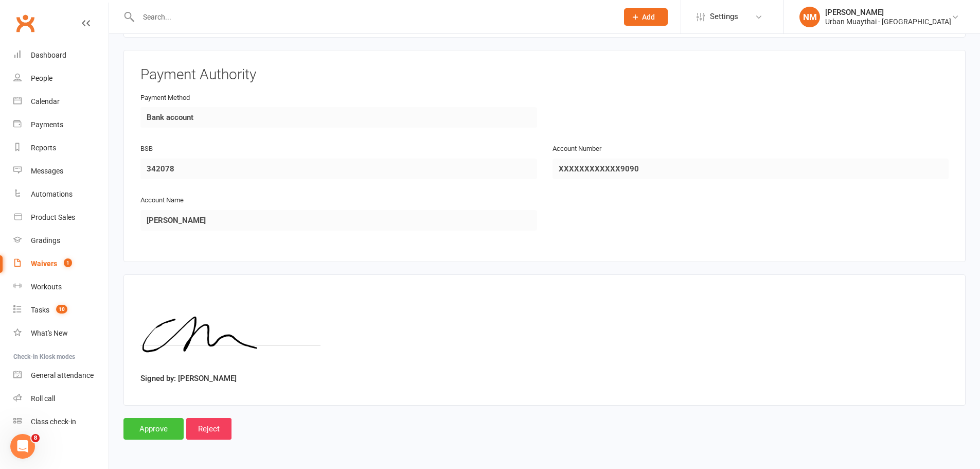
click at [159, 426] on input "Approve" at bounding box center [154, 429] width 60 height 22
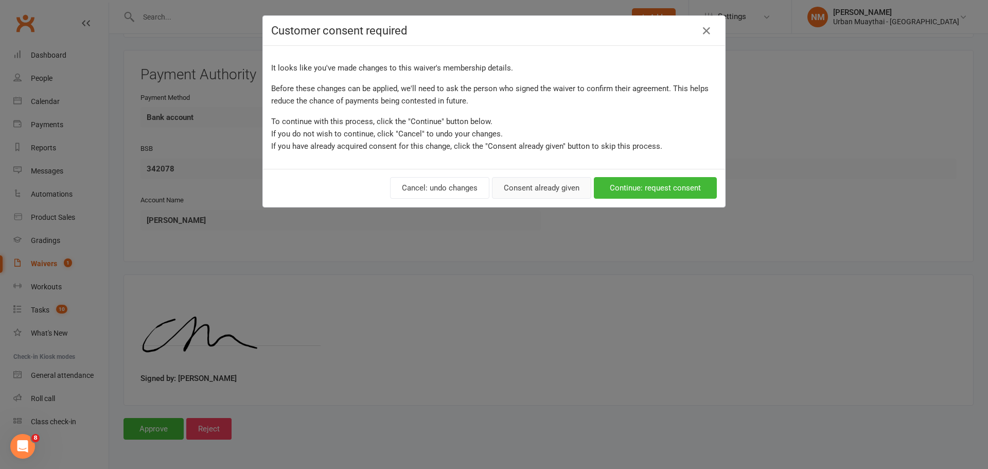
click at [534, 191] on button "Consent already given" at bounding box center [541, 188] width 99 height 22
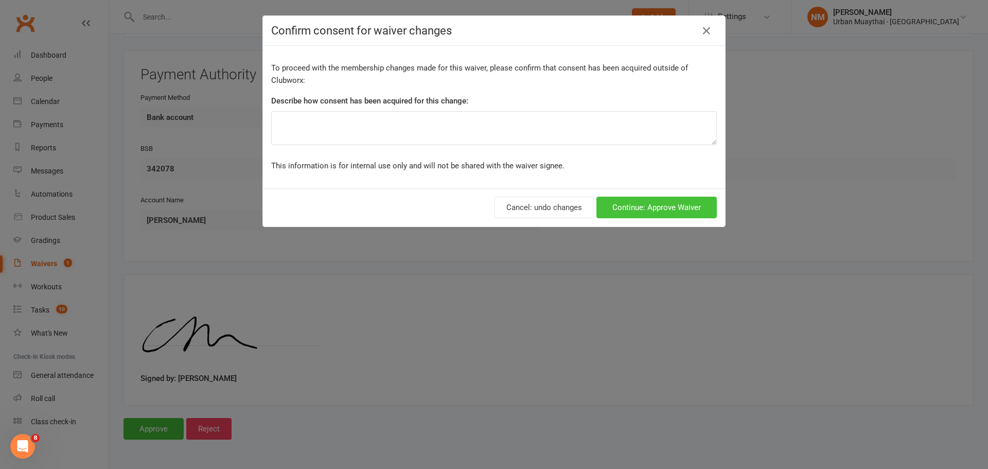
click at [627, 214] on button "Continue: Approve Waiver" at bounding box center [657, 208] width 120 height 22
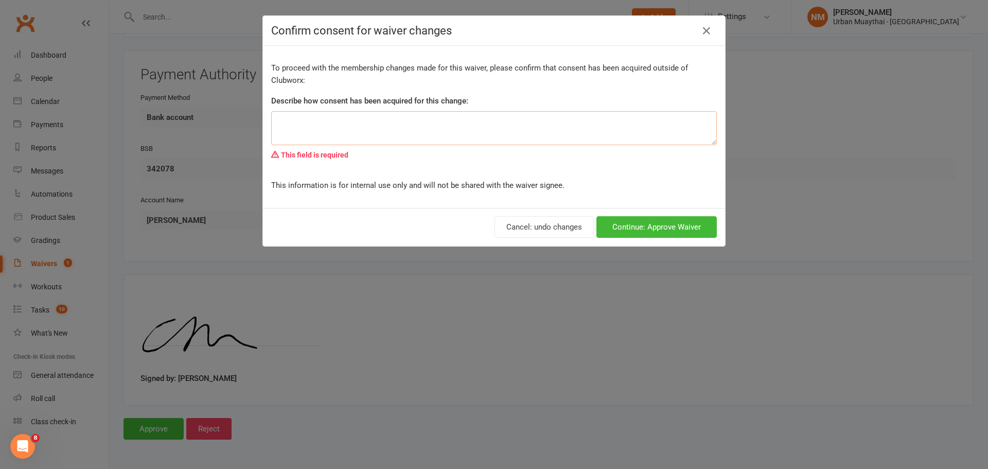
click at [440, 118] on textarea at bounding box center [494, 128] width 446 height 34
type textarea "Approved"
click at [665, 221] on button "Continue: Approve Waiver" at bounding box center [657, 227] width 120 height 22
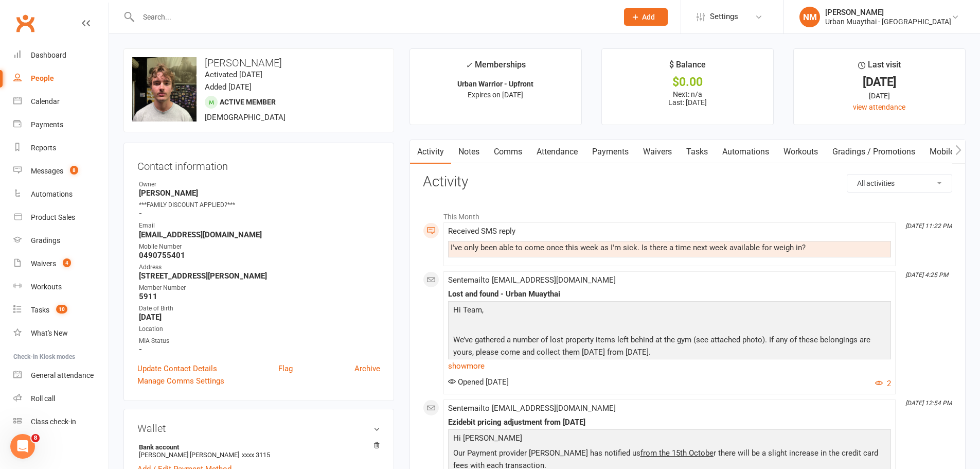
click at [511, 145] on link "Comms" at bounding box center [508, 152] width 43 height 24
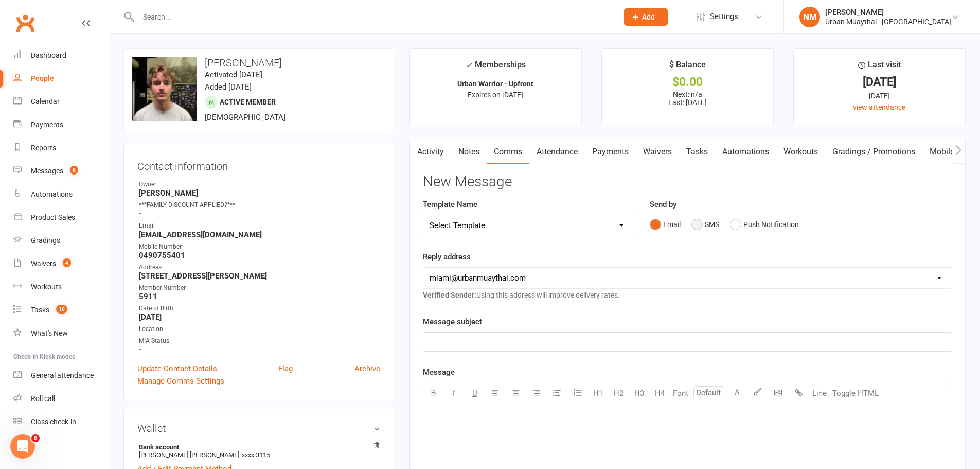
click at [706, 223] on button "SMS" at bounding box center [706, 225] width 28 height 20
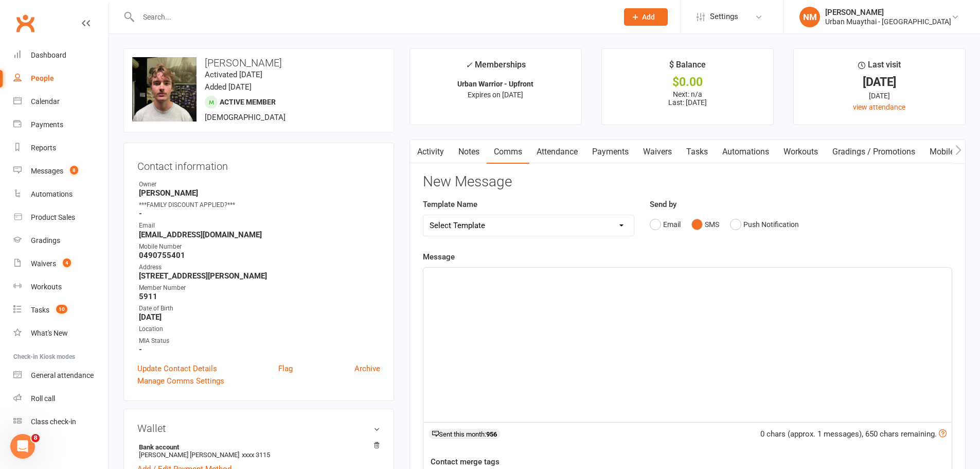
click at [569, 305] on div "﻿" at bounding box center [688, 345] width 529 height 154
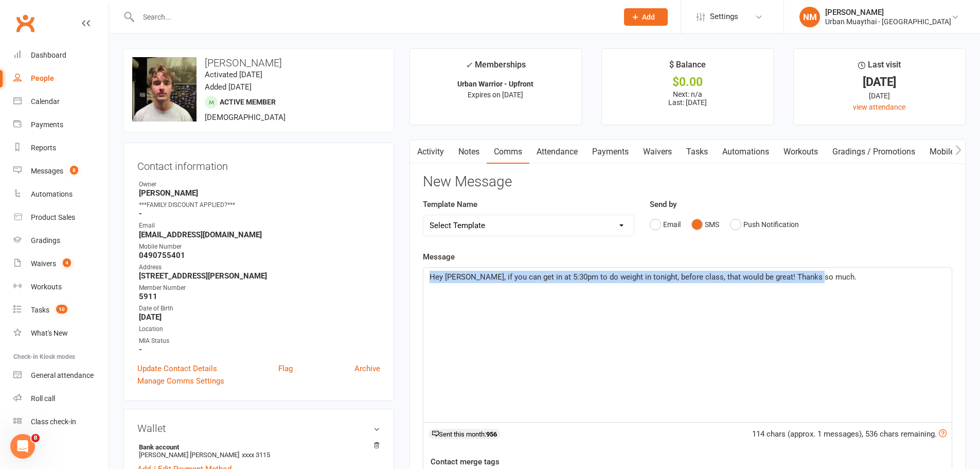
copy span "Hey Lucas, if you can get in at 5:30pm to do weight in tonight, before class, t…"
click at [654, 355] on div "Hey Lucas, if you can get in at 5:30pm to do weight in tonight, before class, t…" at bounding box center [688, 345] width 529 height 154
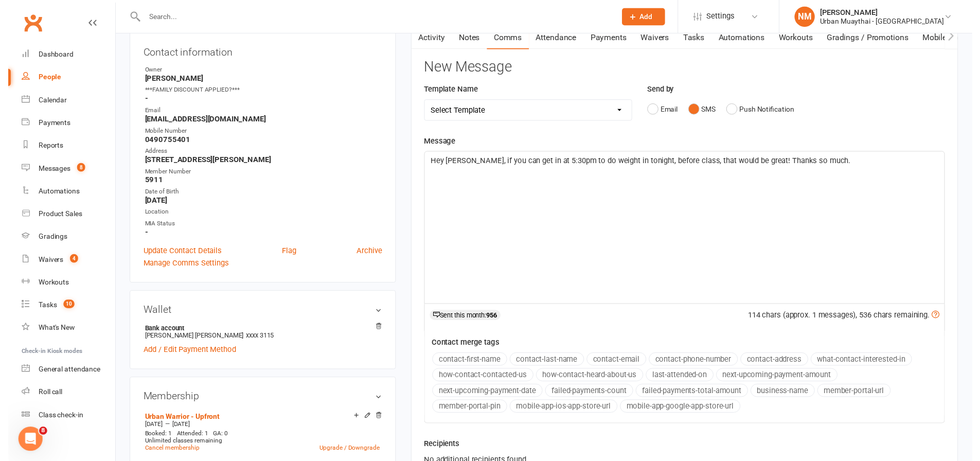
scroll to position [309, 0]
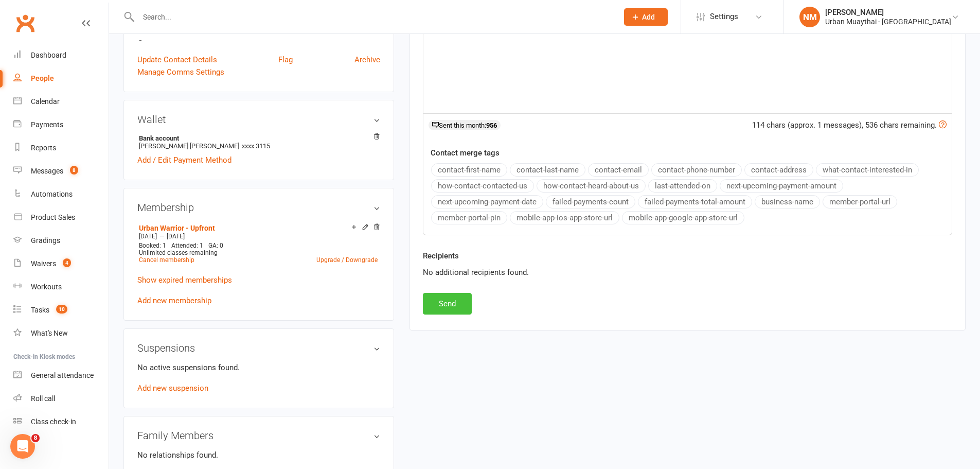
click at [447, 298] on button "Send" at bounding box center [447, 304] width 49 height 22
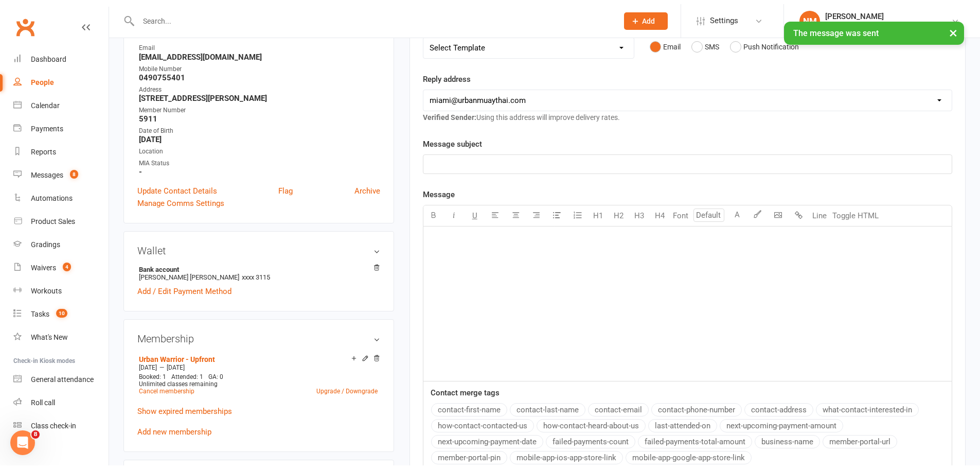
scroll to position [0, 0]
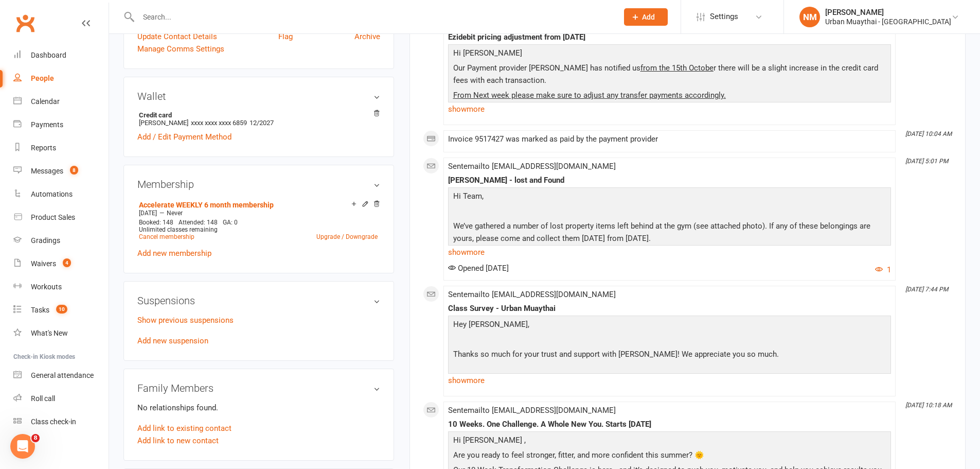
scroll to position [360, 0]
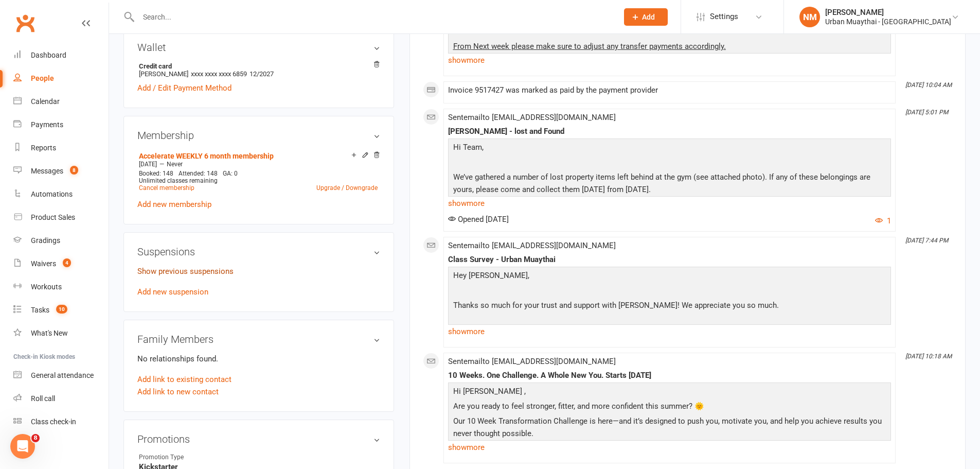
click at [178, 273] on link "Show previous suspensions" at bounding box center [185, 271] width 96 height 9
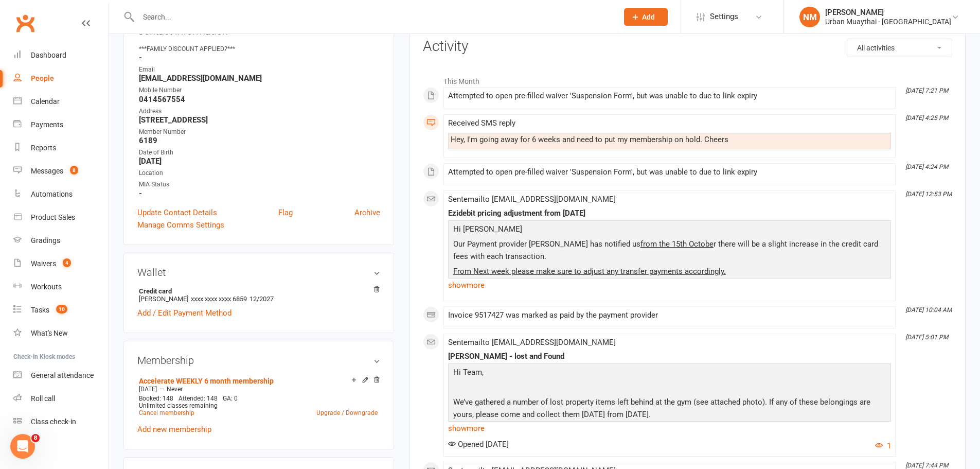
scroll to position [103, 0]
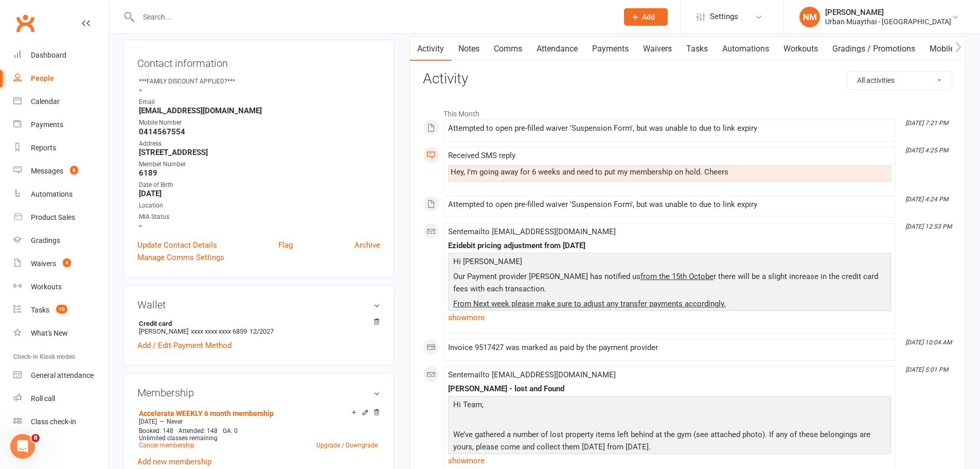
click at [664, 47] on link "Waivers" at bounding box center [657, 49] width 43 height 24
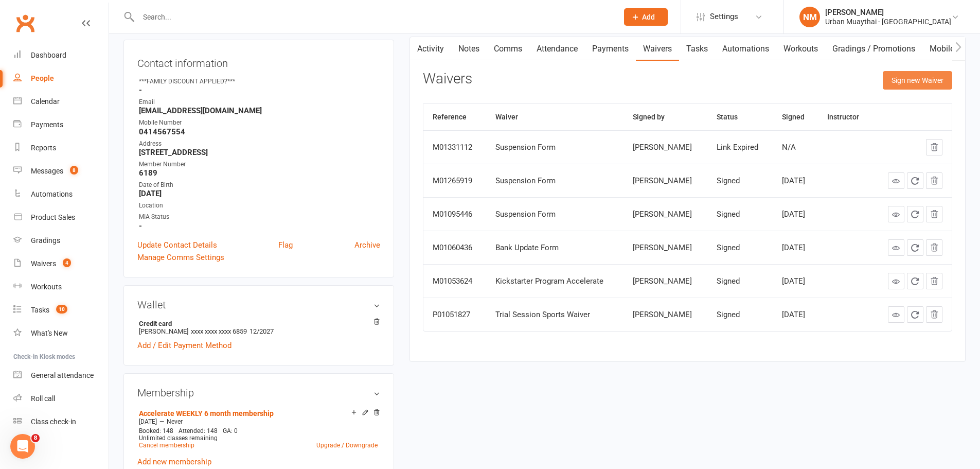
click at [906, 81] on button "Sign new Waiver" at bounding box center [917, 80] width 69 height 19
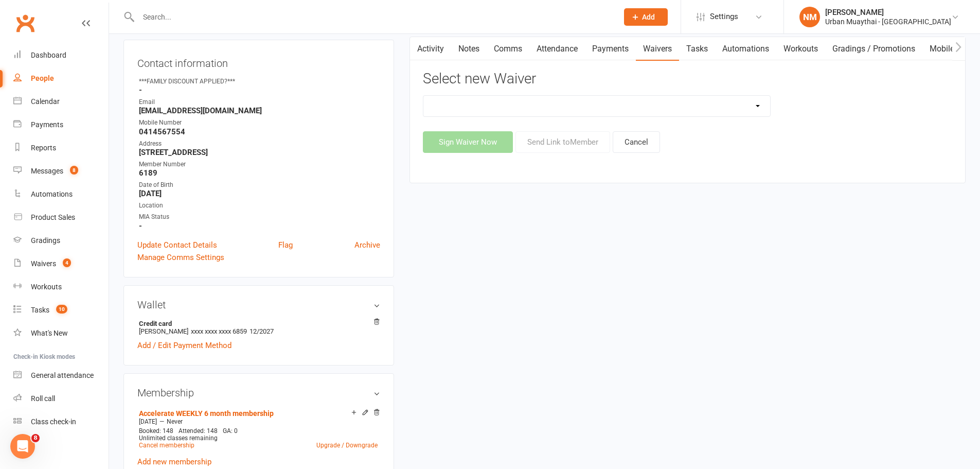
click at [648, 103] on select "12 Month Agreement 15-18 years Kickstarter Program 15-18 years membership 1 Yea…" at bounding box center [597, 106] width 347 height 21
select select "2406"
click at [424, 96] on select "12 Month Agreement 15-18 years Kickstarter Program 15-18 years membership 1 Yea…" at bounding box center [597, 106] width 347 height 21
click at [559, 141] on button "Send Link to Member" at bounding box center [563, 142] width 95 height 22
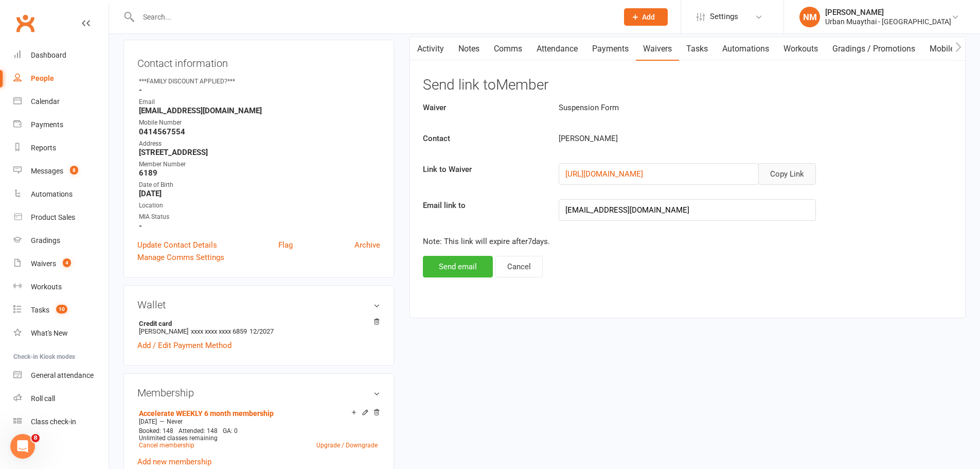
click at [780, 169] on button "Copy Link" at bounding box center [788, 174] width 58 height 22
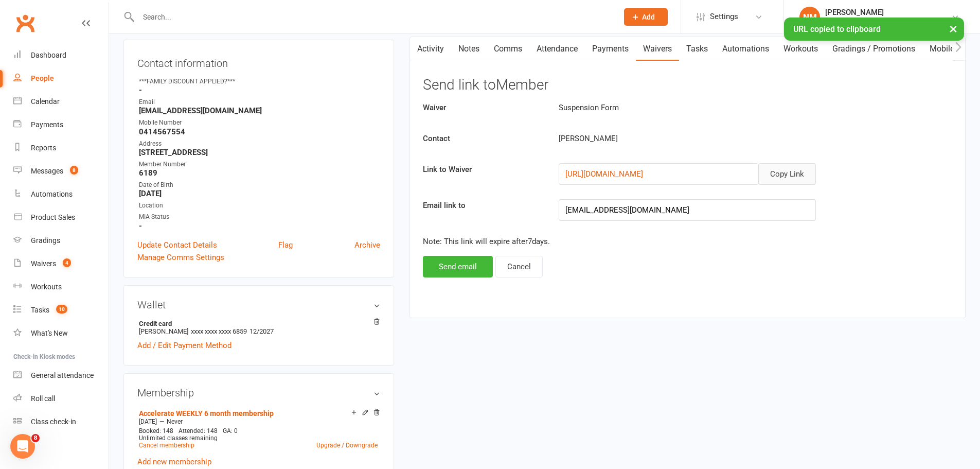
click at [504, 45] on link "Comms" at bounding box center [508, 49] width 43 height 24
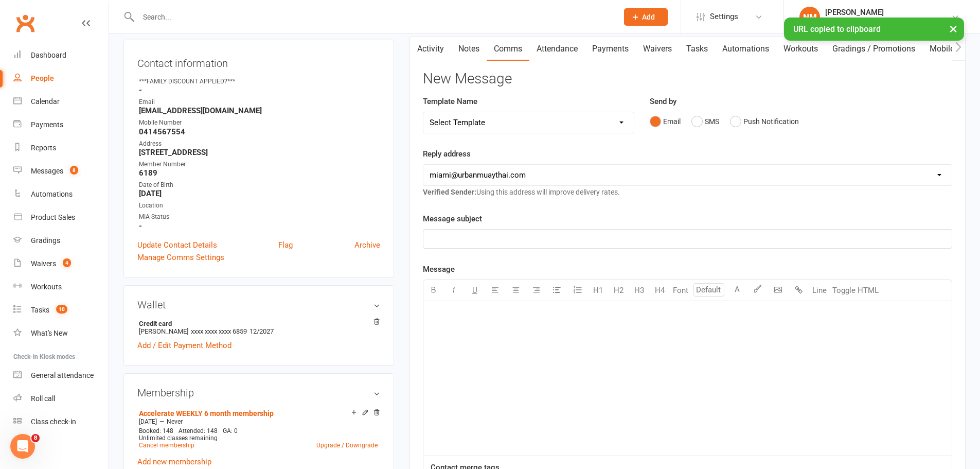
click at [687, 116] on div "Email SMS Push Notification" at bounding box center [801, 122] width 303 height 20
click at [700, 127] on button "SMS" at bounding box center [706, 122] width 28 height 20
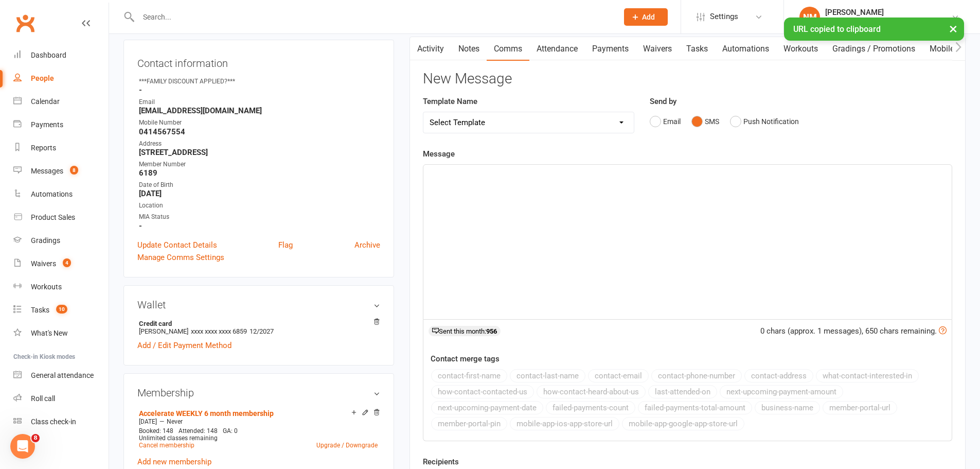
click at [602, 238] on div "﻿" at bounding box center [688, 242] width 529 height 154
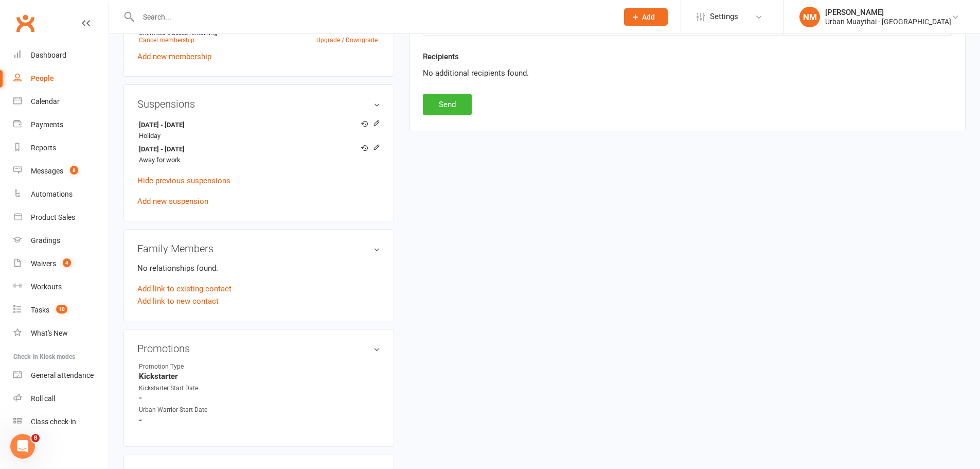
scroll to position [515, 0]
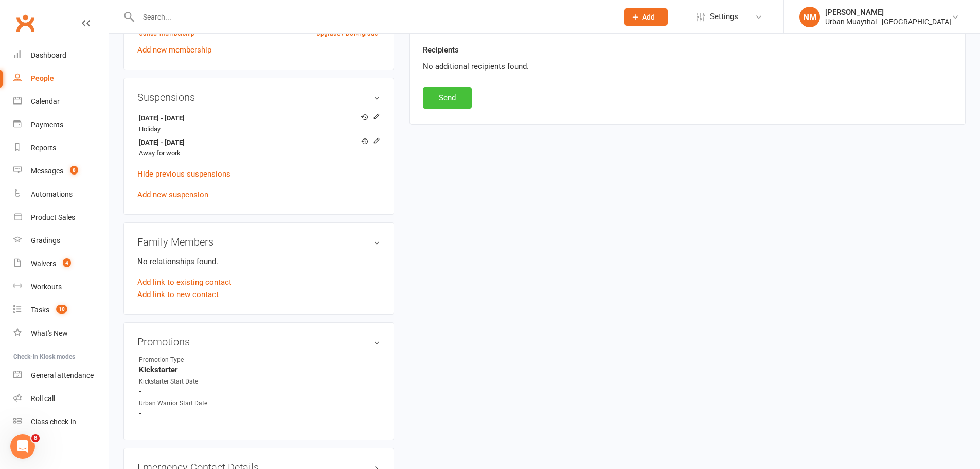
click at [454, 95] on button "Send" at bounding box center [447, 98] width 49 height 22
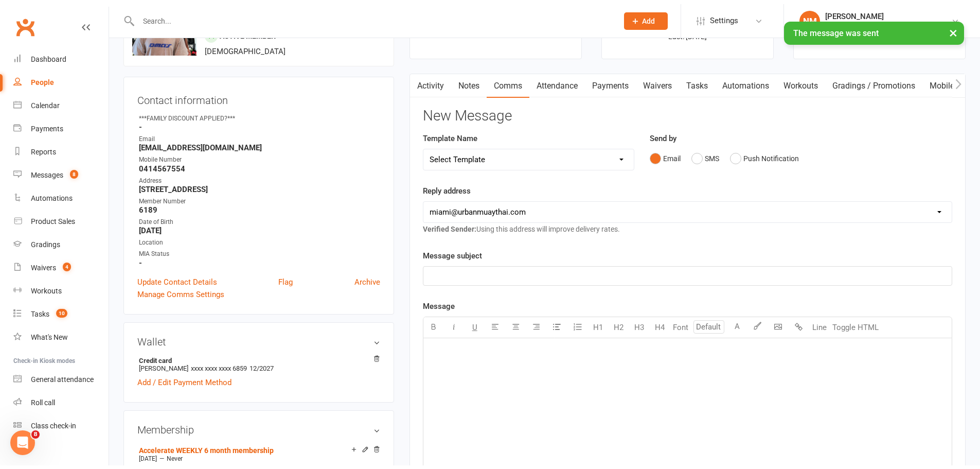
scroll to position [0, 0]
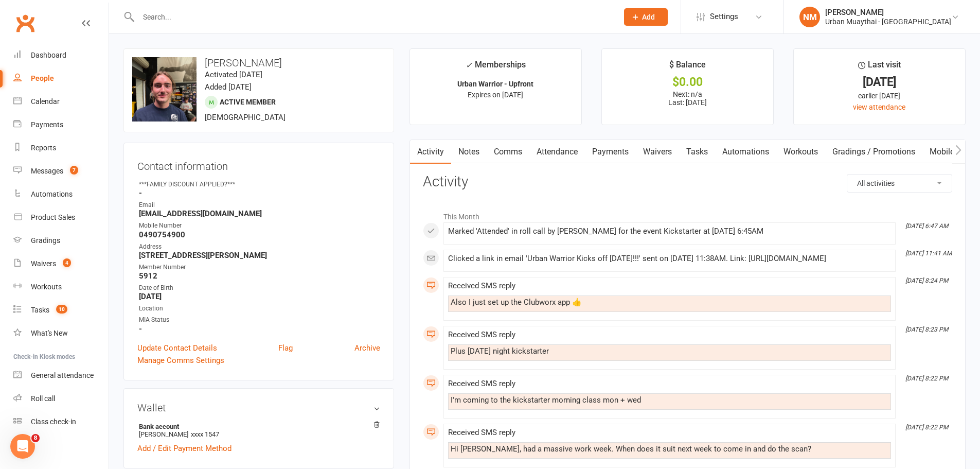
click at [537, 151] on link "Attendance" at bounding box center [558, 152] width 56 height 24
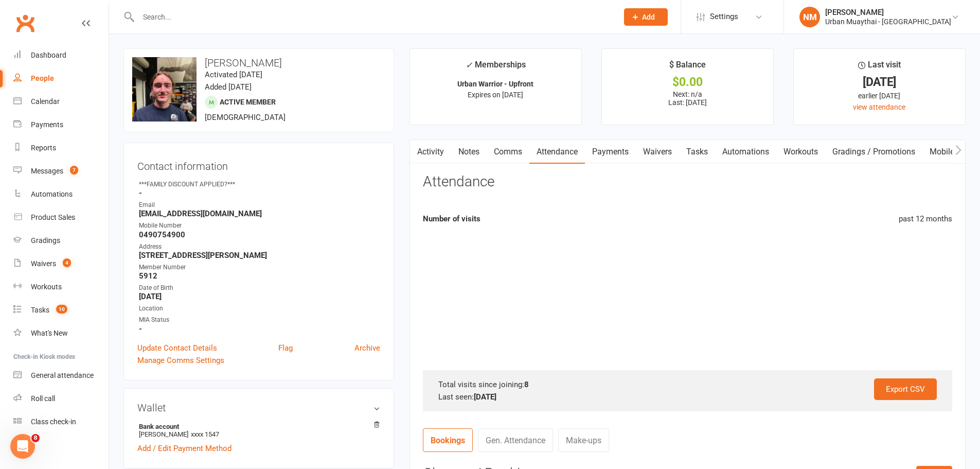
click at [519, 155] on link "Comms" at bounding box center [508, 152] width 43 height 24
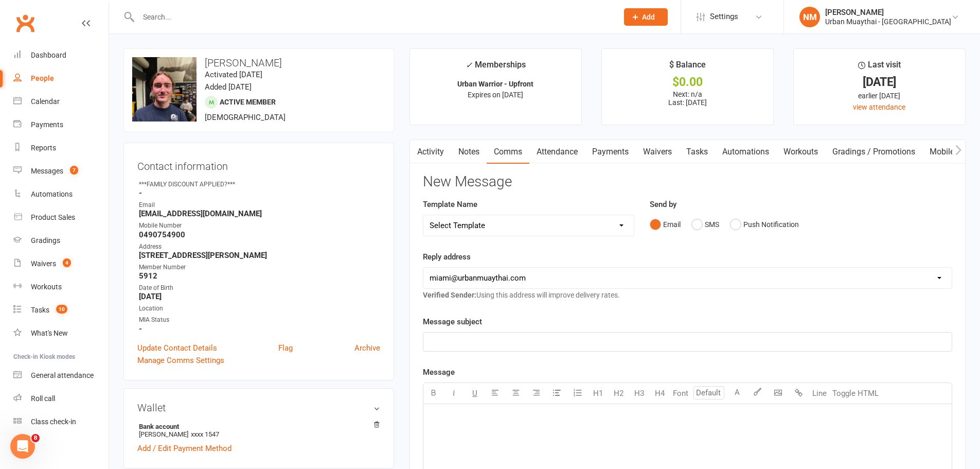
click at [691, 228] on div "Email SMS Push Notification" at bounding box center [801, 225] width 303 height 20
click at [696, 227] on button "SMS" at bounding box center [706, 225] width 28 height 20
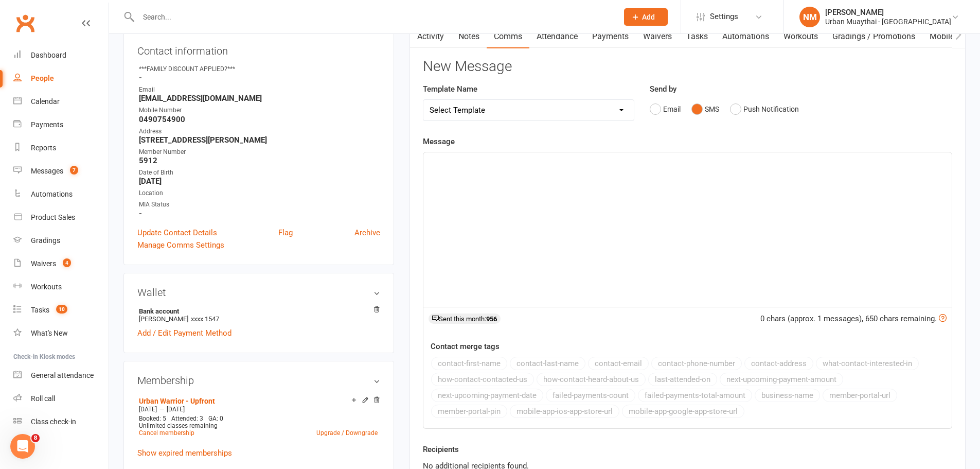
scroll to position [154, 0]
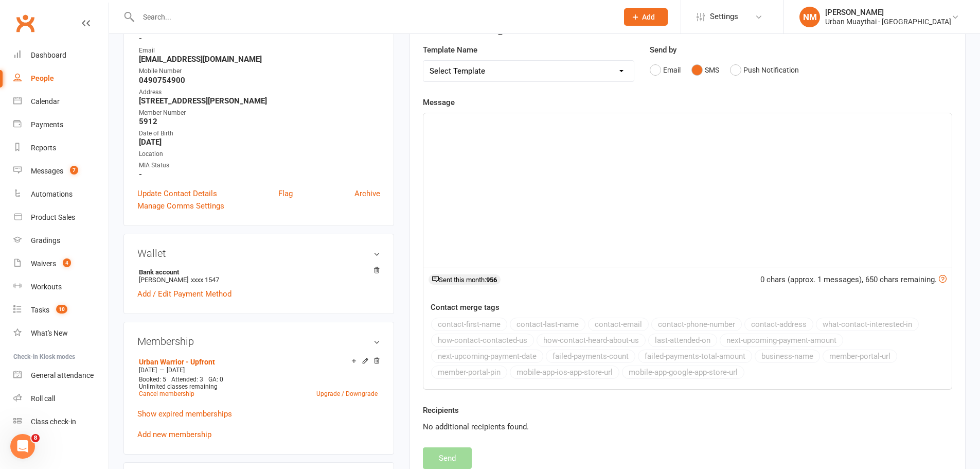
click at [510, 192] on div "﻿" at bounding box center [688, 190] width 529 height 154
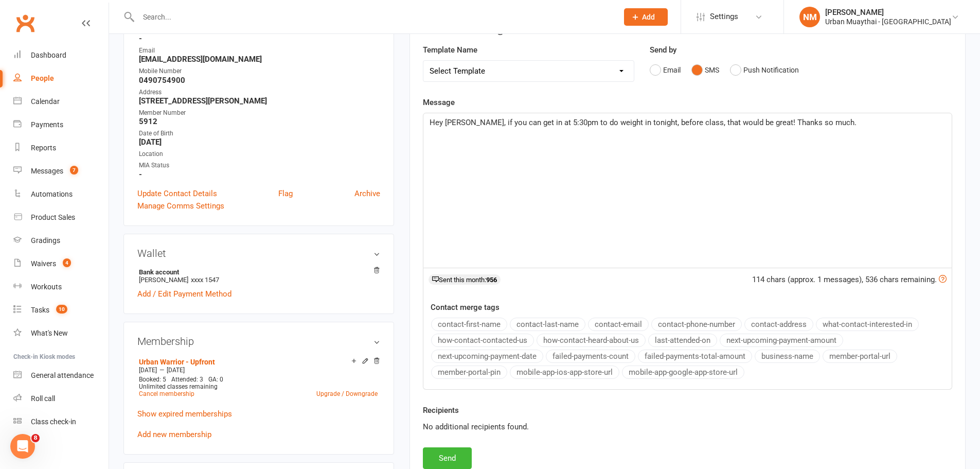
click at [454, 120] on span "Hey Lucas, if you can get in at 5:30pm to do weight in tonight, before class, t…" at bounding box center [643, 122] width 427 height 9
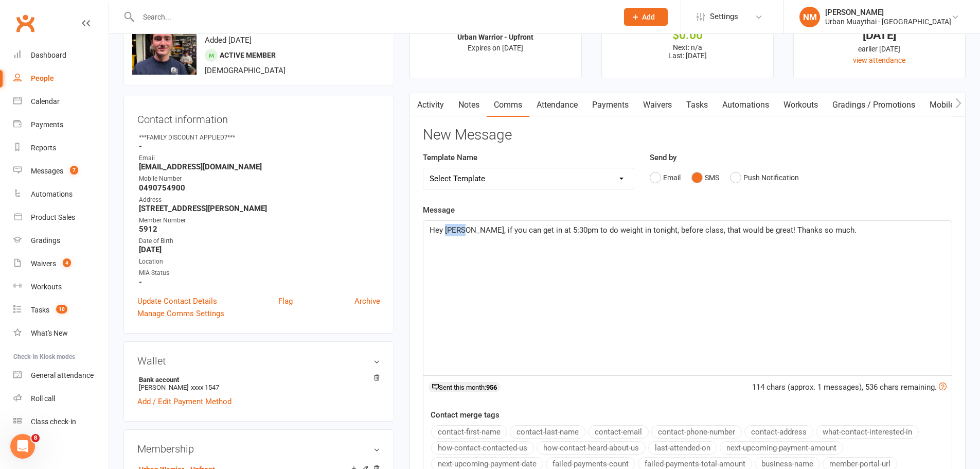
scroll to position [0, 0]
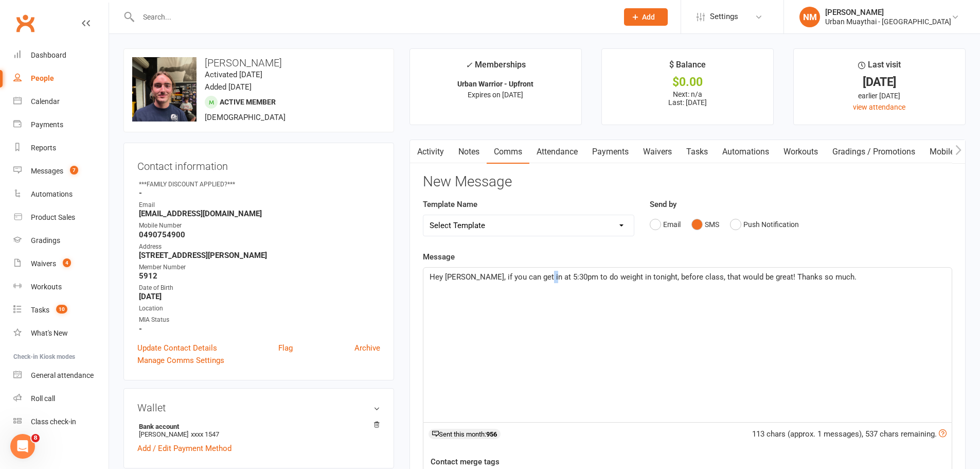
drag, startPoint x: 538, startPoint y: 277, endPoint x: 543, endPoint y: 278, distance: 5.2
click at [543, 278] on span "Hey Kyan, if you can get in at 5:30pm to do weight in tonight, before class, th…" at bounding box center [643, 276] width 427 height 9
click at [582, 306] on div "Hey Kyan, if you can get in at 5:40pm to do weight in tonight, before class, th…" at bounding box center [688, 345] width 529 height 154
click at [847, 286] on div "Hey Kyan, if you can get in at 5:40pm to do weight in tonight, before class, th…" at bounding box center [688, 345] width 529 height 154
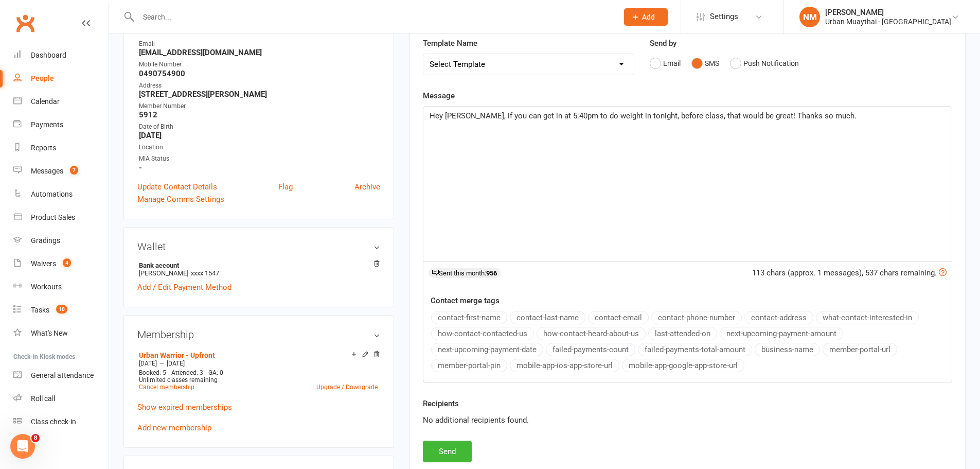
scroll to position [206, 0]
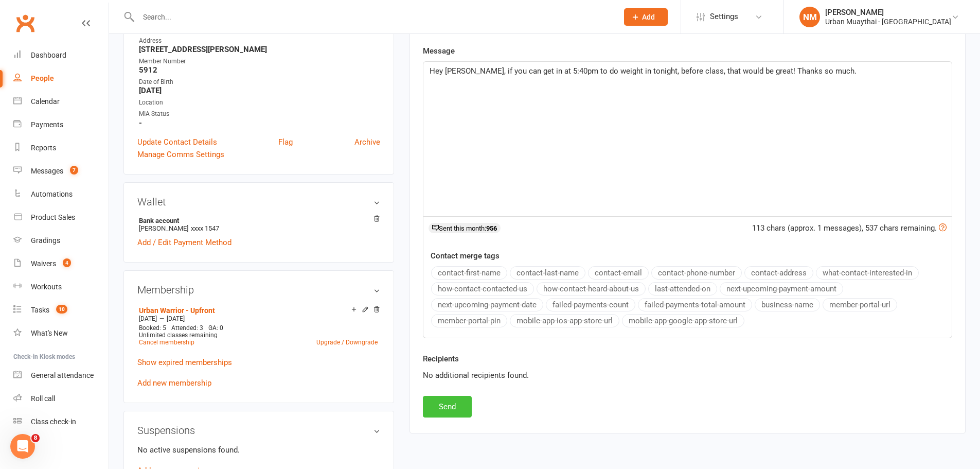
click at [445, 405] on button "Send" at bounding box center [447, 407] width 49 height 22
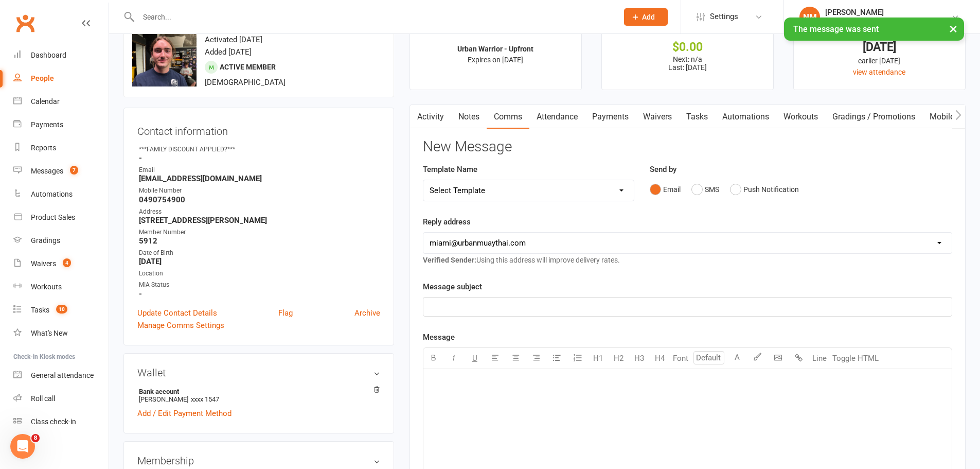
scroll to position [0, 0]
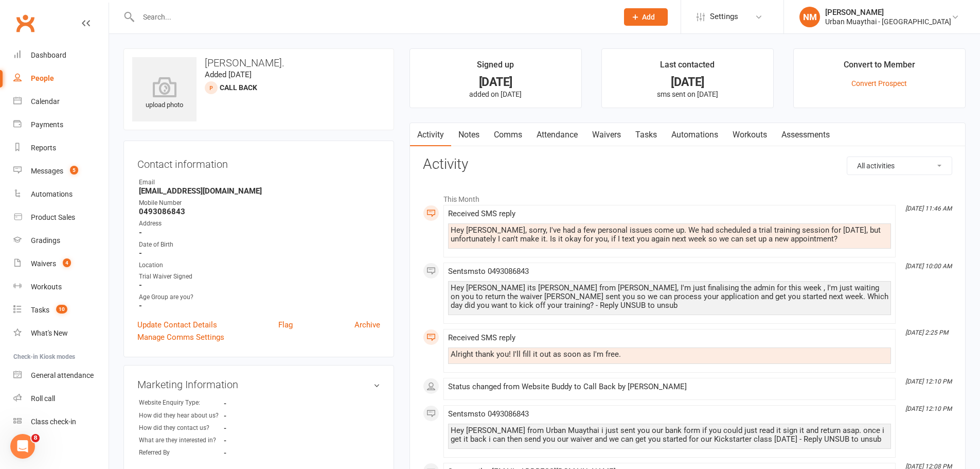
click at [507, 139] on link "Comms" at bounding box center [508, 135] width 43 height 24
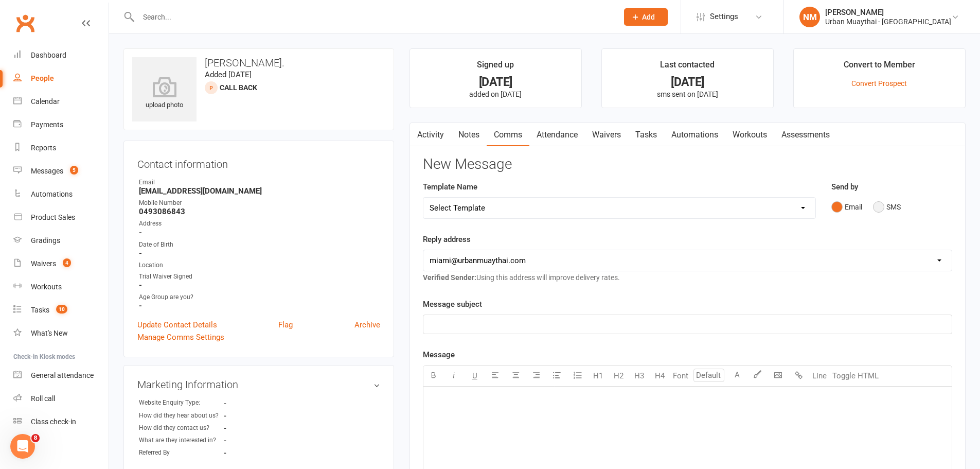
click at [878, 210] on button "SMS" at bounding box center [887, 207] width 28 height 20
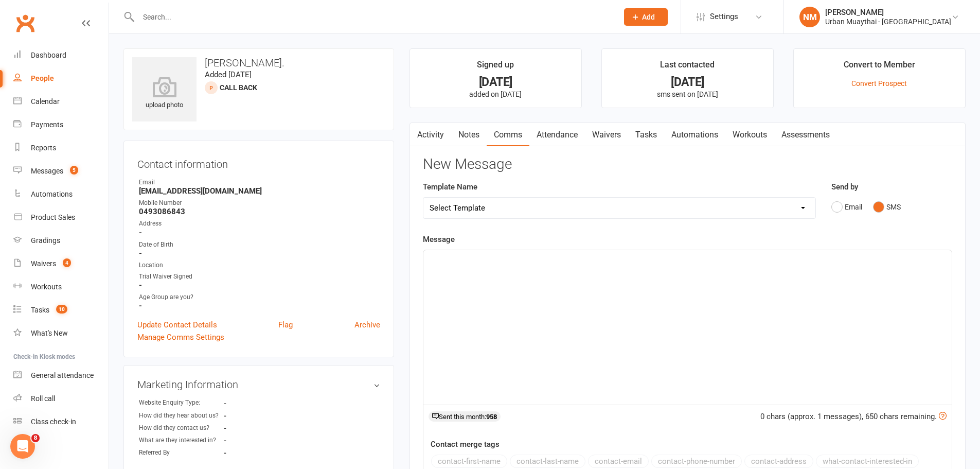
click at [637, 265] on p "﻿" at bounding box center [688, 259] width 516 height 12
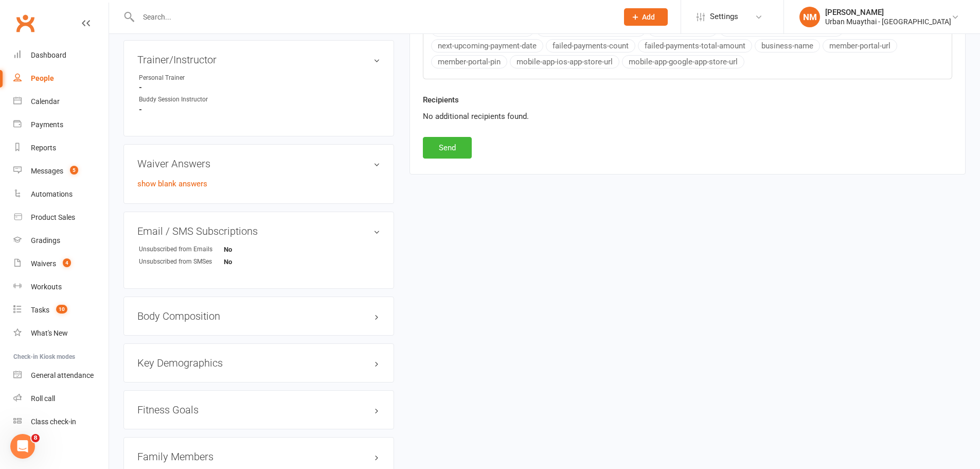
scroll to position [219, 0]
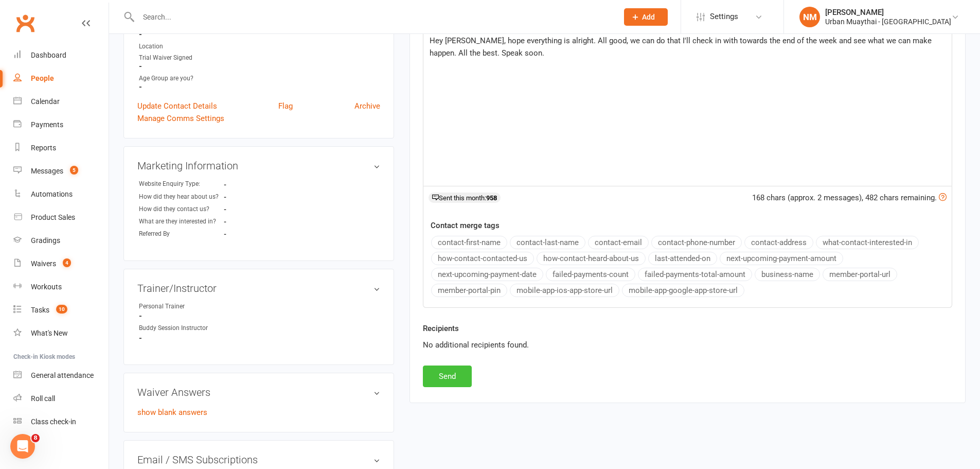
click at [437, 378] on button "Send" at bounding box center [447, 376] width 49 height 22
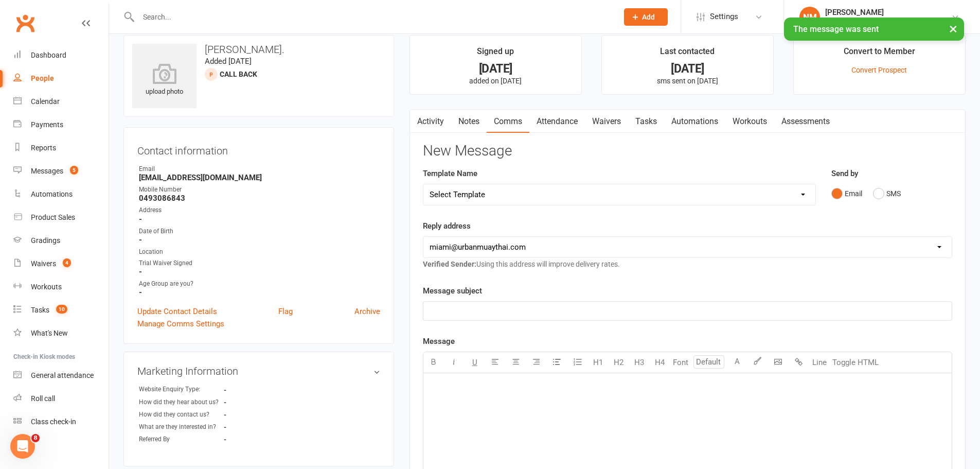
scroll to position [0, 0]
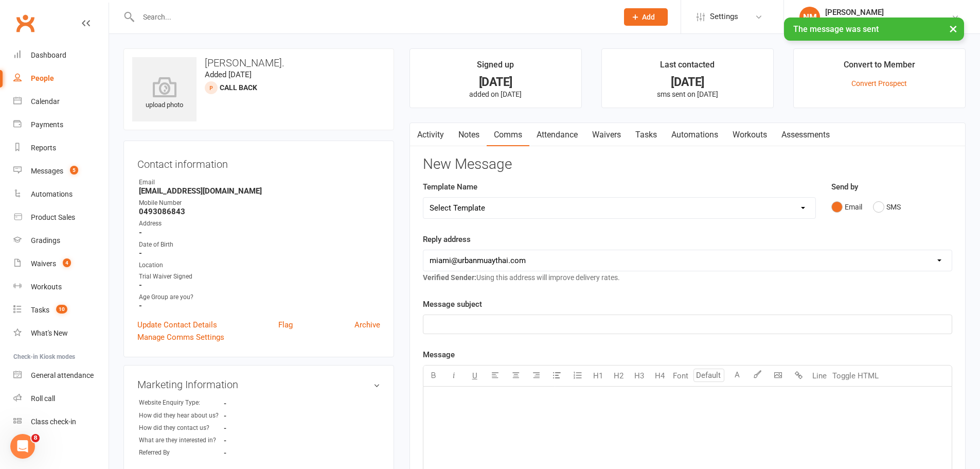
click at [644, 134] on link "Tasks" at bounding box center [646, 135] width 36 height 24
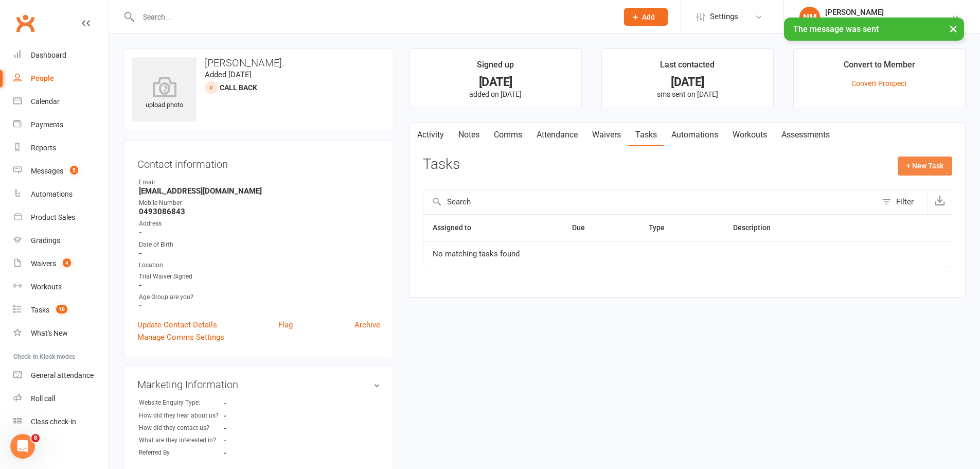
click at [929, 164] on button "+ New Task" at bounding box center [925, 165] width 55 height 19
select select "53603"
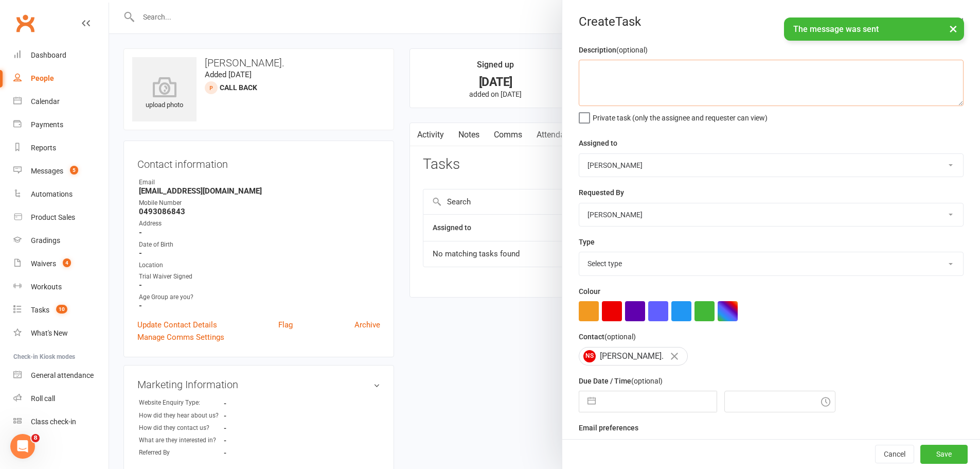
click at [616, 92] on textarea at bounding box center [771, 83] width 385 height 46
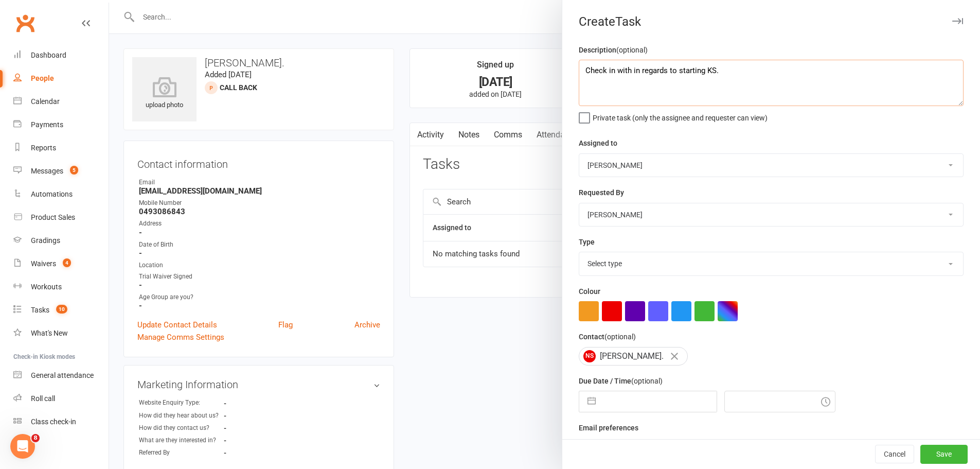
type textarea "Check in with in regards to starting KS."
click at [634, 271] on select "Select type 2 week trial ending Admin/reception Cancellation Class attendance C…" at bounding box center [772, 263] width 384 height 23
select select "19200"
click at [580, 254] on select "Select type 2 week trial ending Admin/reception Cancellation Class attendance C…" at bounding box center [772, 263] width 384 height 23
click at [606, 314] on button "button" at bounding box center [612, 311] width 20 height 20
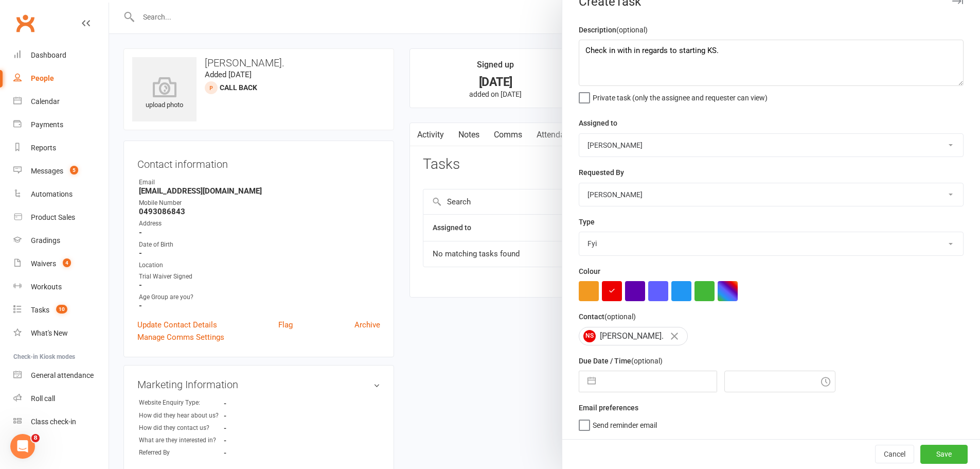
scroll to position [24, 0]
select select "8"
select select "2025"
select select "9"
select select "2025"
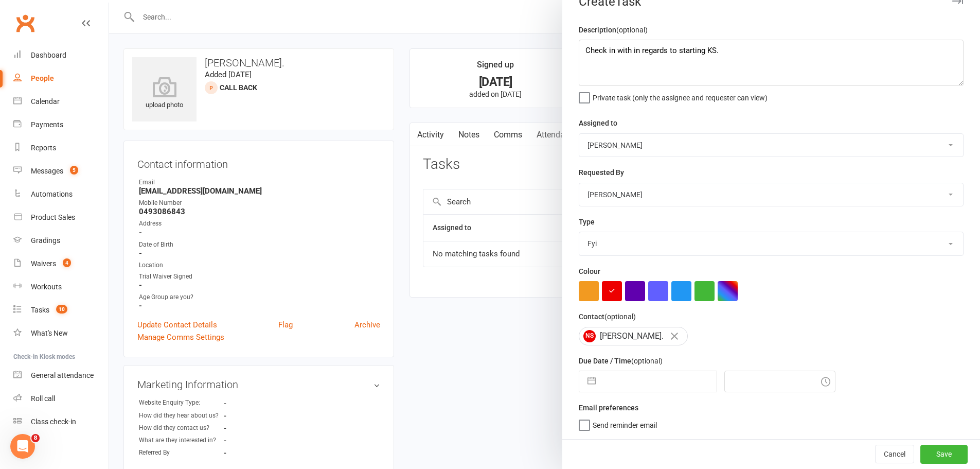
select select "10"
select select "2025"
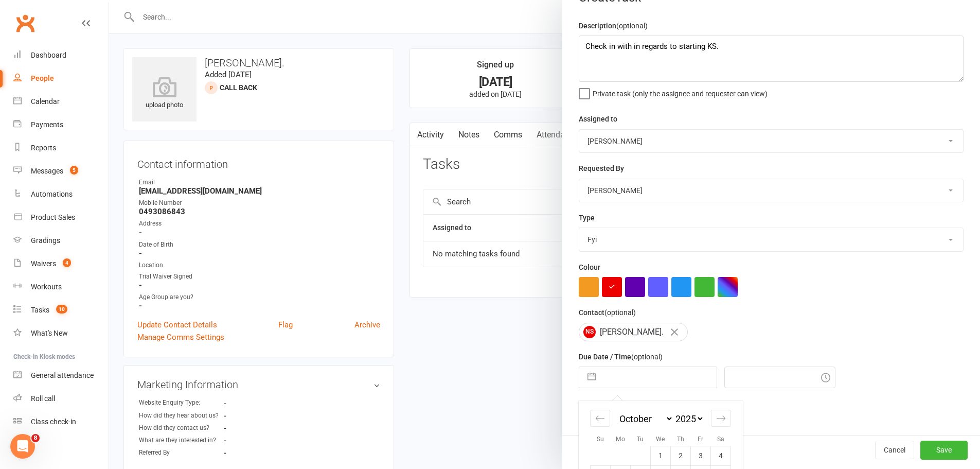
click at [621, 376] on input "text" at bounding box center [659, 377] width 116 height 21
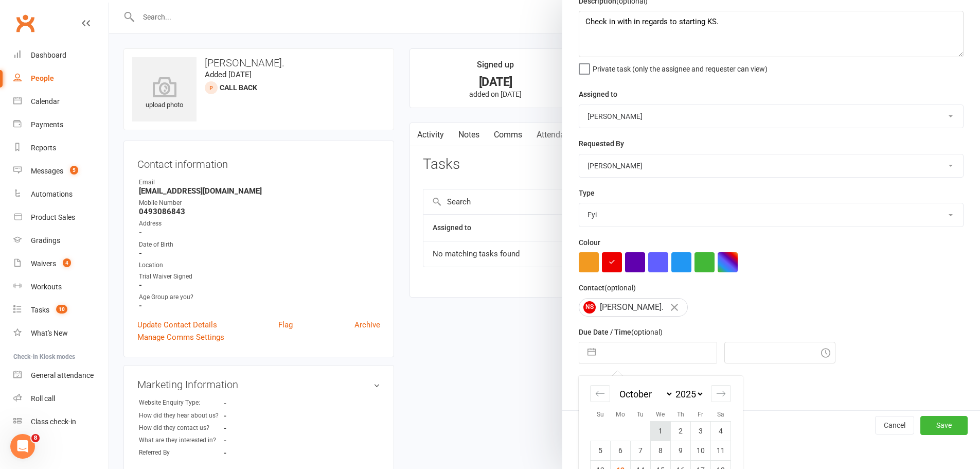
scroll to position [115, 0]
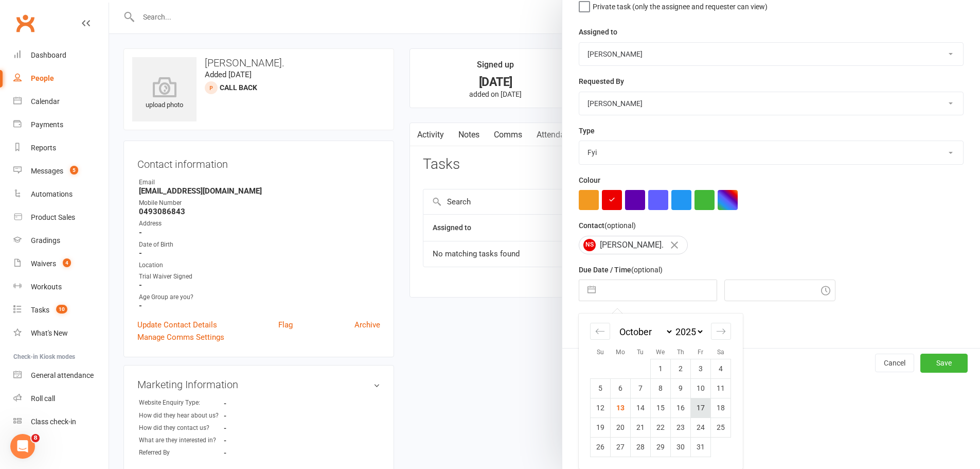
click at [693, 404] on td "17" at bounding box center [701, 408] width 20 height 20
type input "[DATE]"
type input "10:00am"
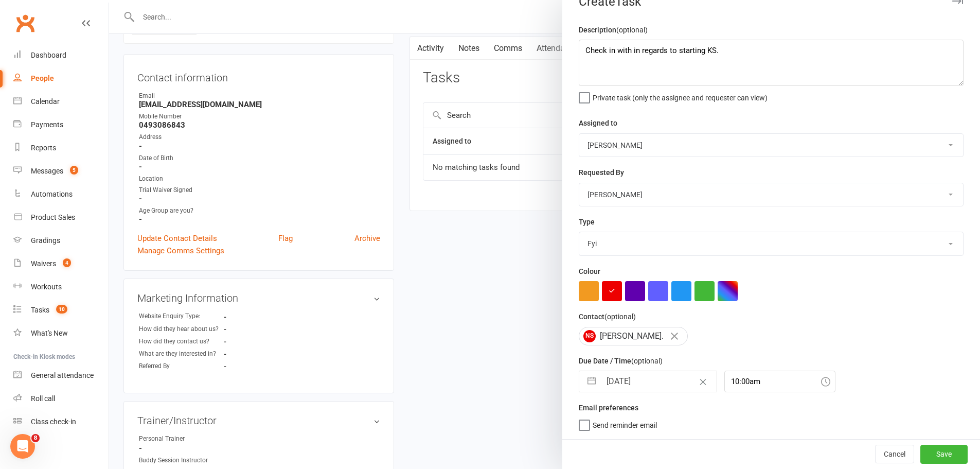
scroll to position [103, 0]
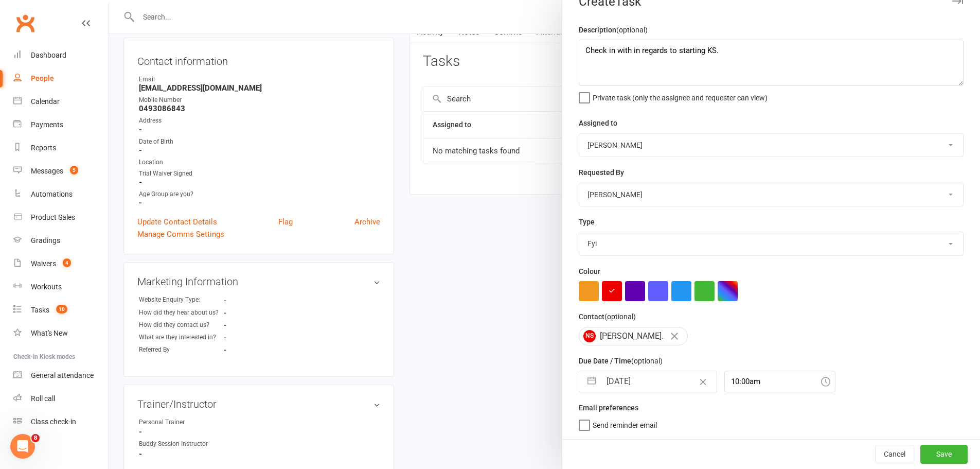
click at [931, 443] on div "Cancel Save" at bounding box center [772, 453] width 418 height 29
click at [930, 455] on button "Save" at bounding box center [944, 454] width 47 height 19
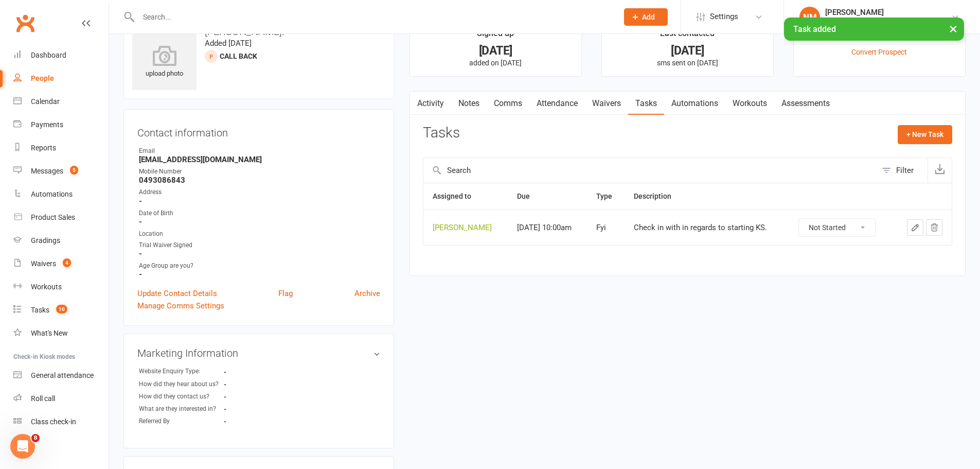
scroll to position [0, 0]
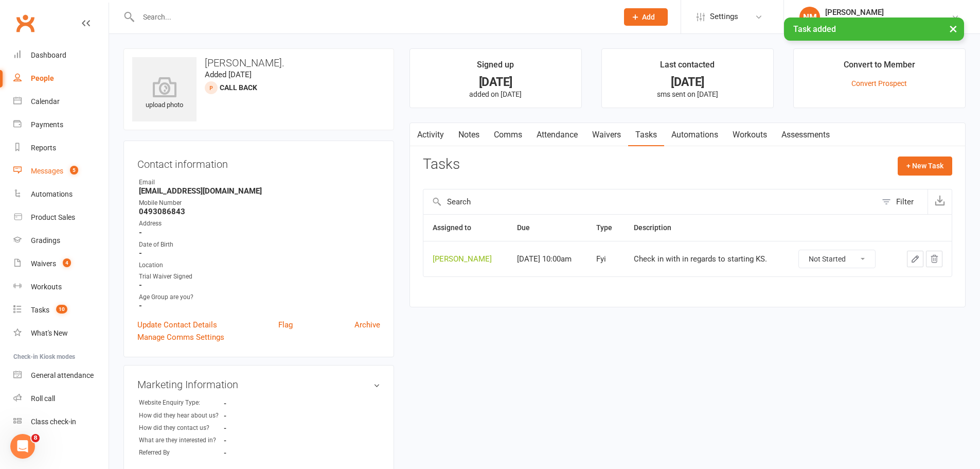
click at [39, 170] on div "Messages" at bounding box center [47, 171] width 32 height 8
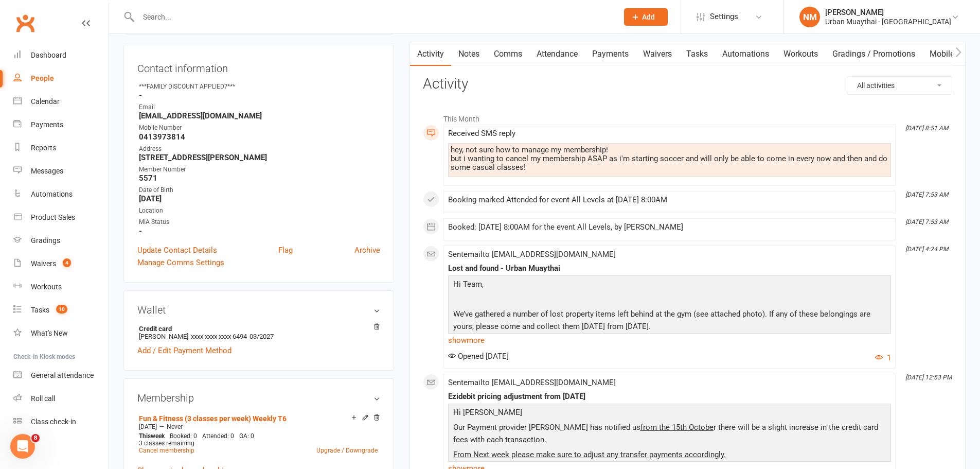
scroll to position [154, 0]
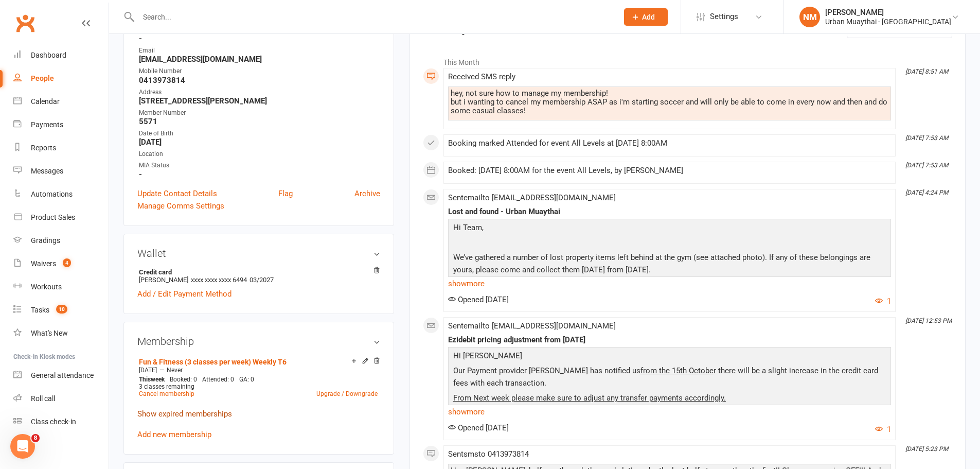
click at [196, 415] on link "Show expired memberships" at bounding box center [184, 413] width 95 height 9
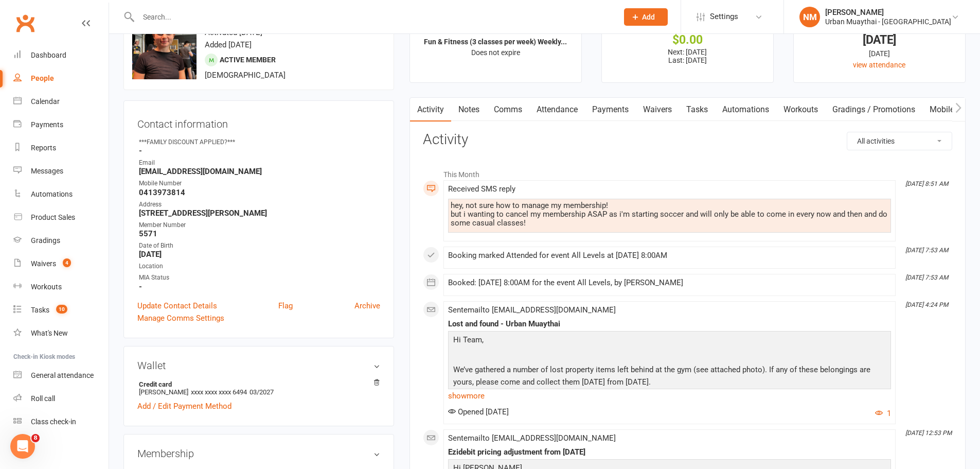
scroll to position [0, 0]
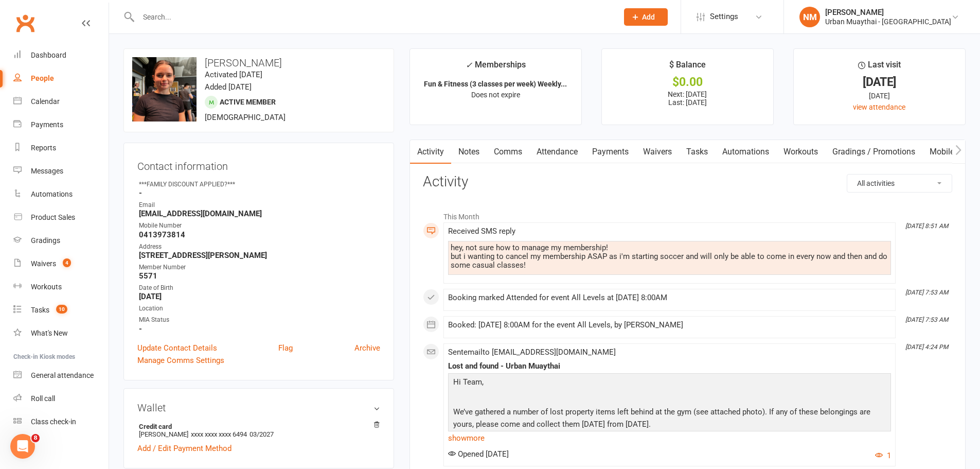
click at [500, 148] on link "Comms" at bounding box center [508, 152] width 43 height 24
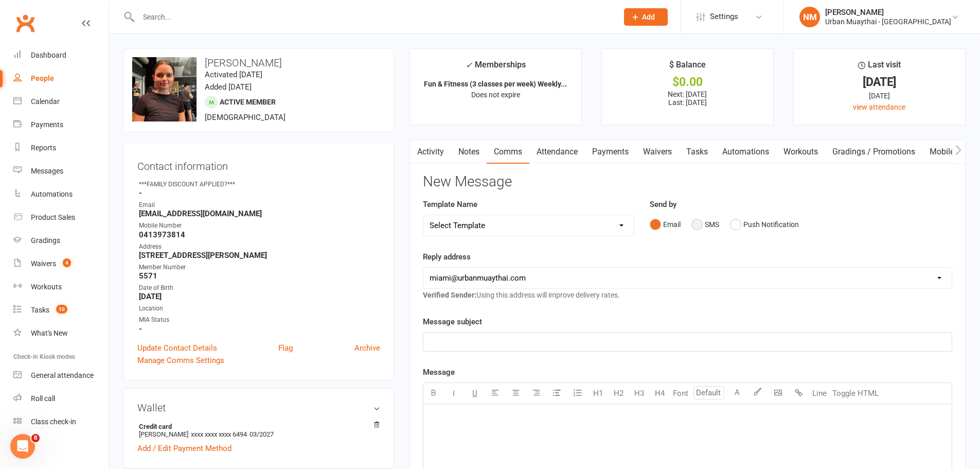
drag, startPoint x: 724, startPoint y: 225, endPoint x: 709, endPoint y: 228, distance: 14.7
click at [719, 224] on div "Email SMS Push Notification" at bounding box center [801, 225] width 303 height 20
click at [707, 228] on button "SMS" at bounding box center [706, 225] width 28 height 20
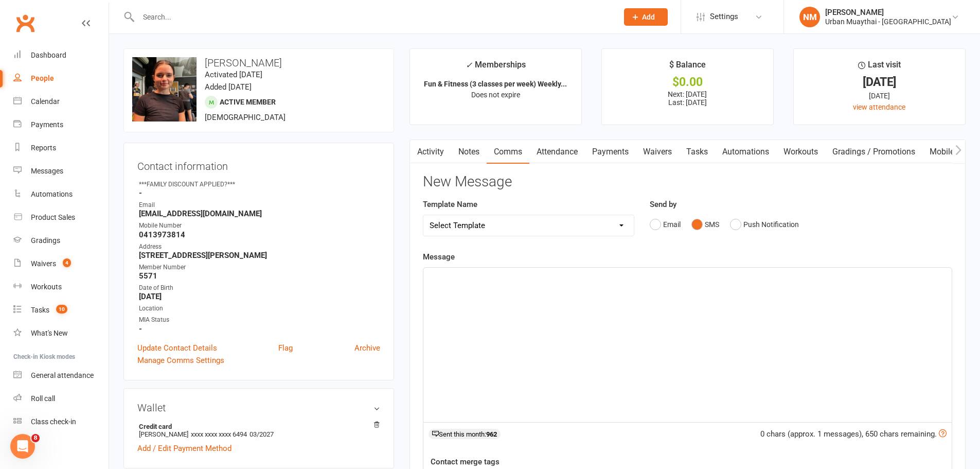
click at [503, 312] on div "﻿" at bounding box center [688, 345] width 529 height 154
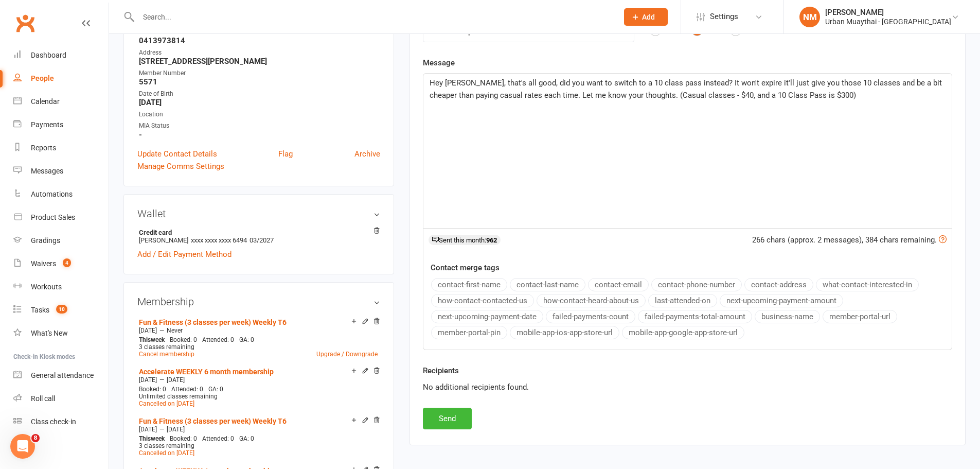
scroll to position [206, 0]
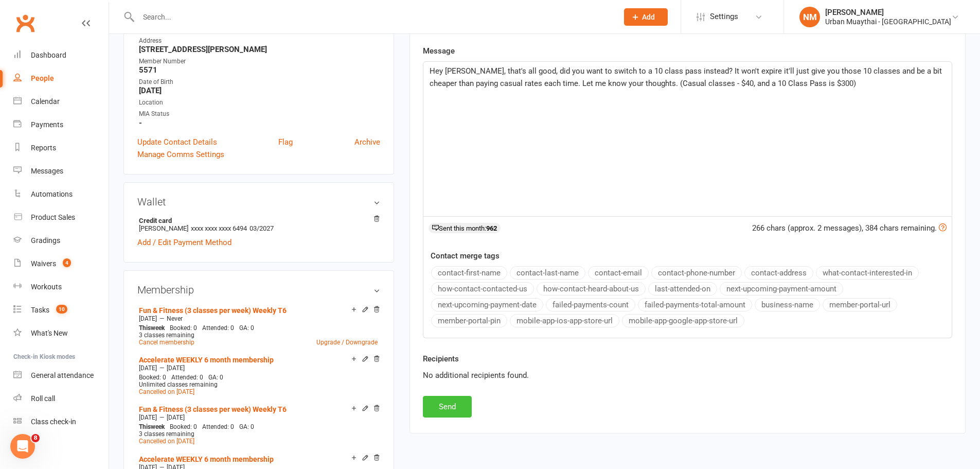
click at [464, 404] on button "Send" at bounding box center [447, 407] width 49 height 22
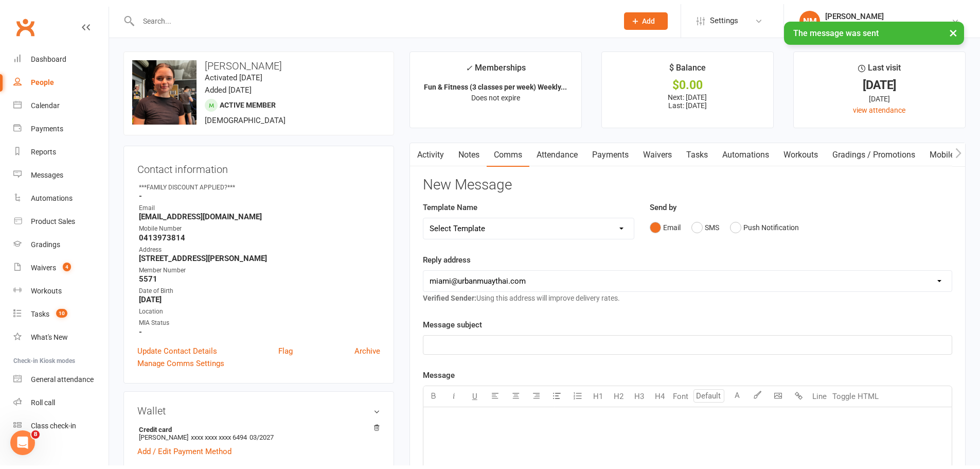
scroll to position [0, 0]
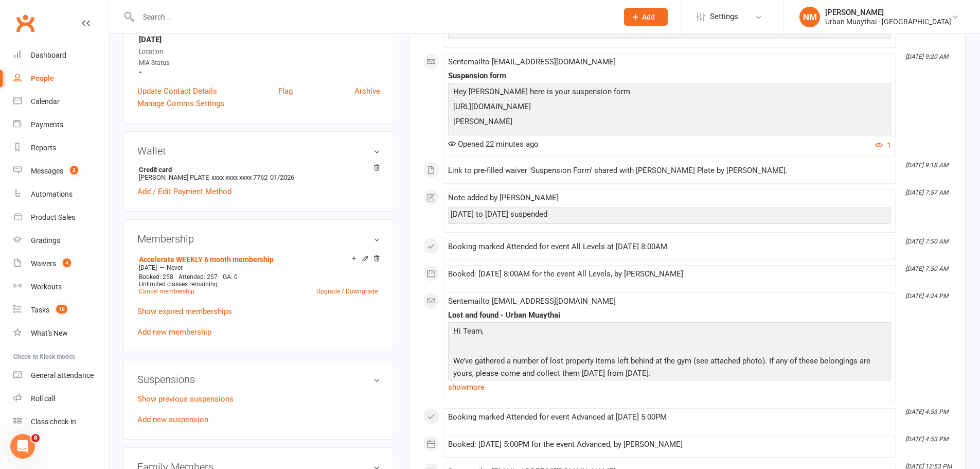
scroll to position [257, 0]
click at [168, 417] on link "Add new suspension" at bounding box center [172, 418] width 71 height 9
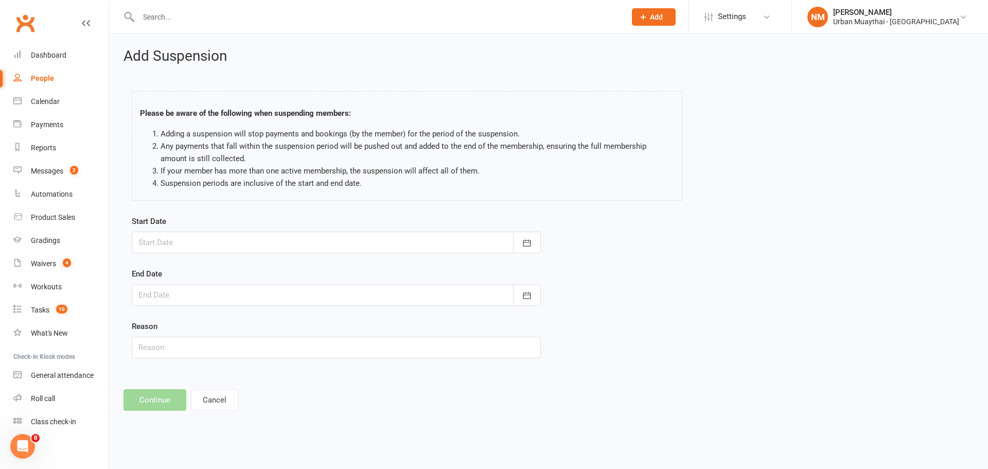
click at [309, 243] on div at bounding box center [336, 243] width 409 height 22
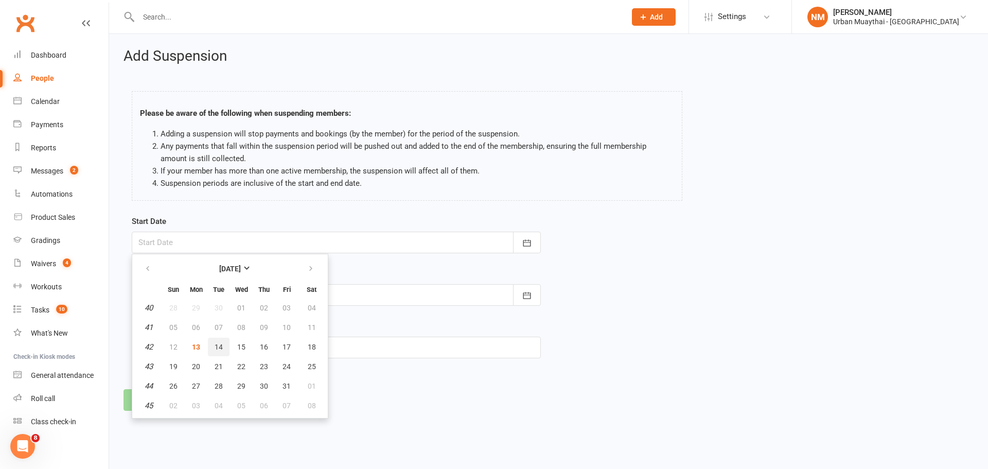
click at [217, 344] on span "14" at bounding box center [219, 347] width 8 height 8
type input "[DATE]"
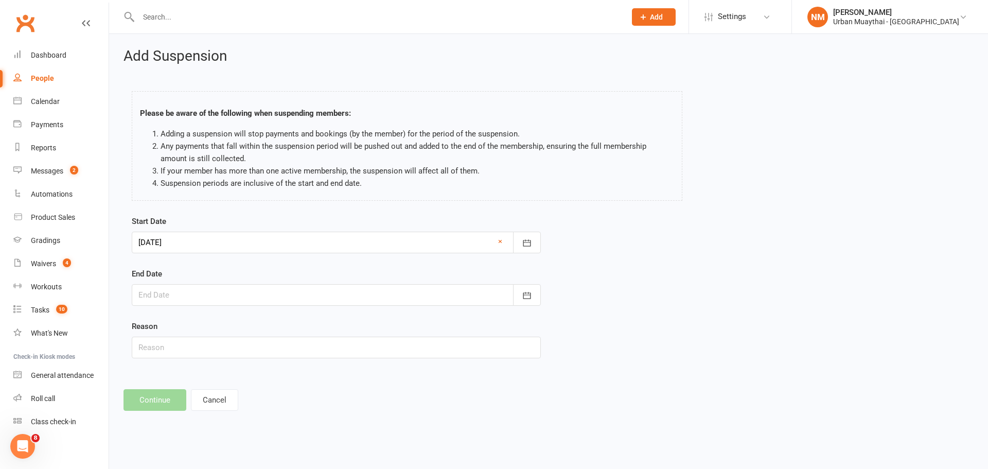
click at [232, 288] on div at bounding box center [336, 295] width 409 height 22
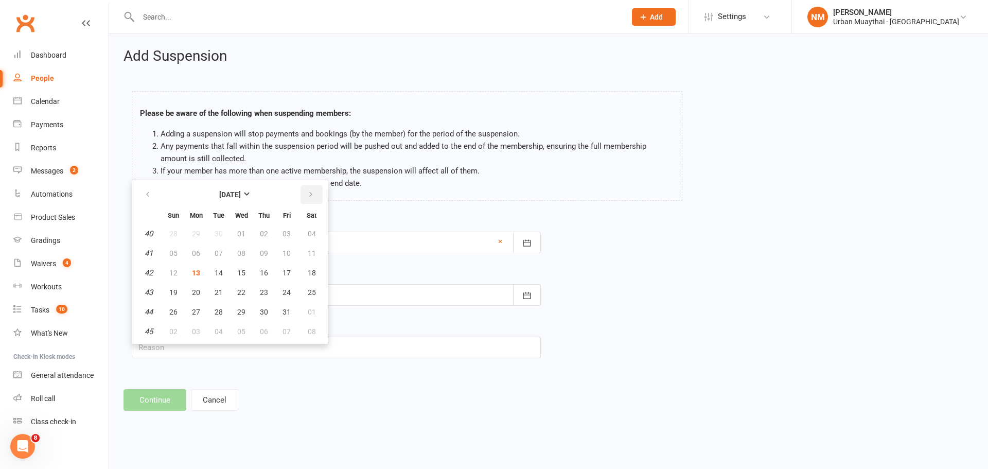
click at [317, 192] on button "button" at bounding box center [312, 194] width 22 height 19
click at [218, 312] on span "25" at bounding box center [219, 312] width 8 height 8
type input "25 Nov 2025"
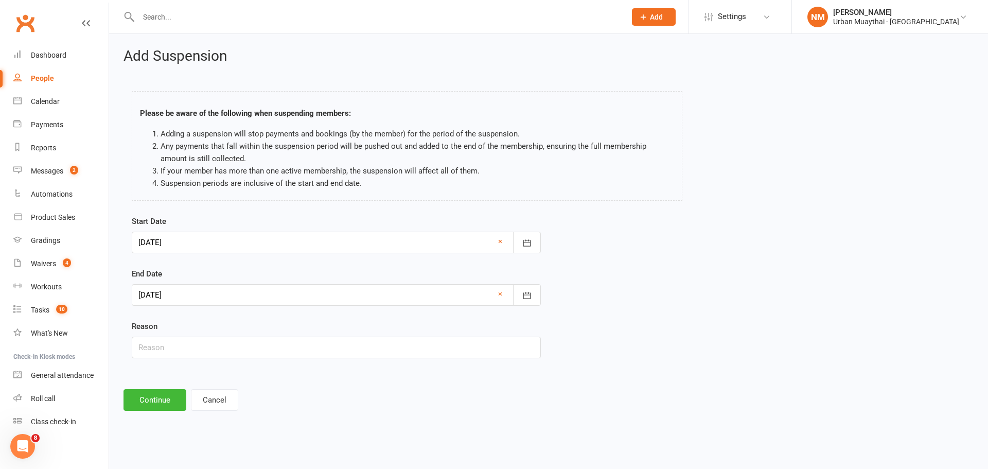
click at [217, 360] on div "Start Date 14 Oct 2025 October 2025 Sun Mon Tue Wed Thu Fri Sat 40 28 29 30 01 …" at bounding box center [336, 293] width 425 height 157
click at [212, 352] on input "text" at bounding box center [336, 348] width 409 height 22
type input "Uni stuff for work."
click at [148, 395] on button "Continue" at bounding box center [155, 400] width 63 height 22
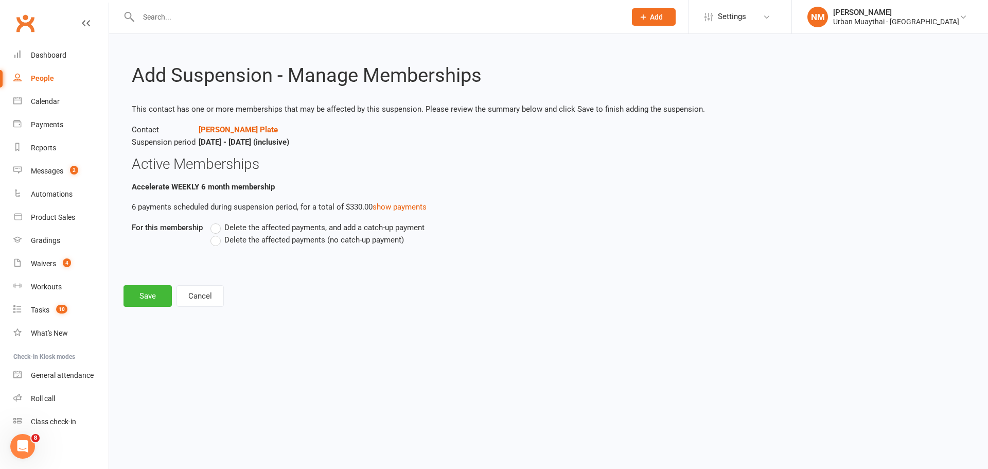
click at [261, 240] on span "Delete the affected payments (no catch-up payment)" at bounding box center [314, 239] width 180 height 11
click at [217, 234] on input "Delete the affected payments (no catch-up payment)" at bounding box center [214, 234] width 7 height 0
click at [145, 295] on button "Save" at bounding box center [148, 296] width 48 height 22
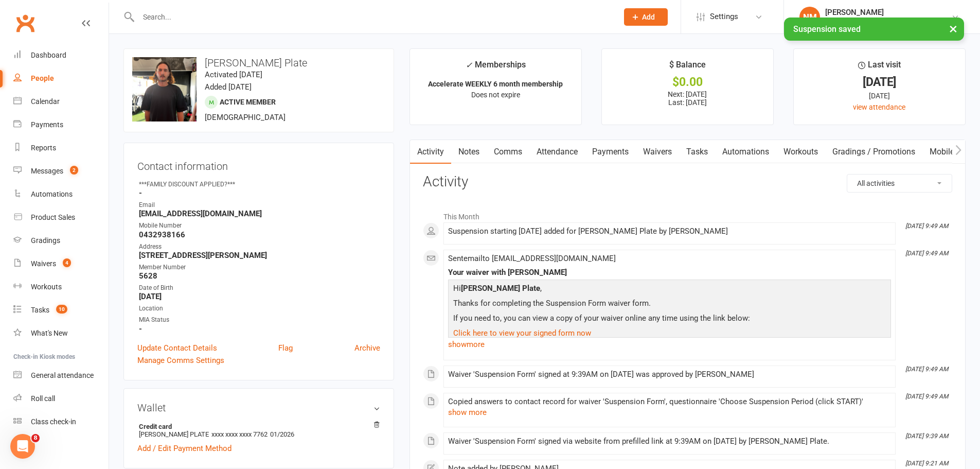
click at [474, 157] on link "Notes" at bounding box center [469, 152] width 36 height 24
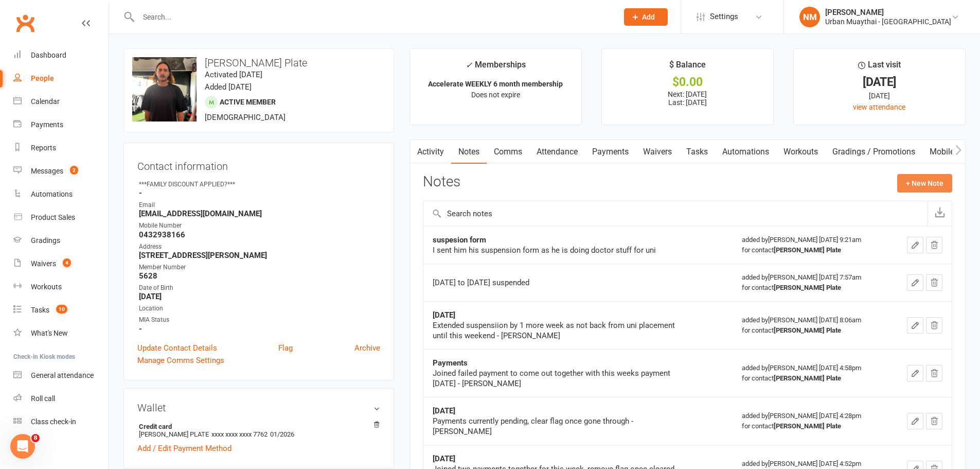
click at [911, 179] on button "+ New Note" at bounding box center [925, 183] width 55 height 19
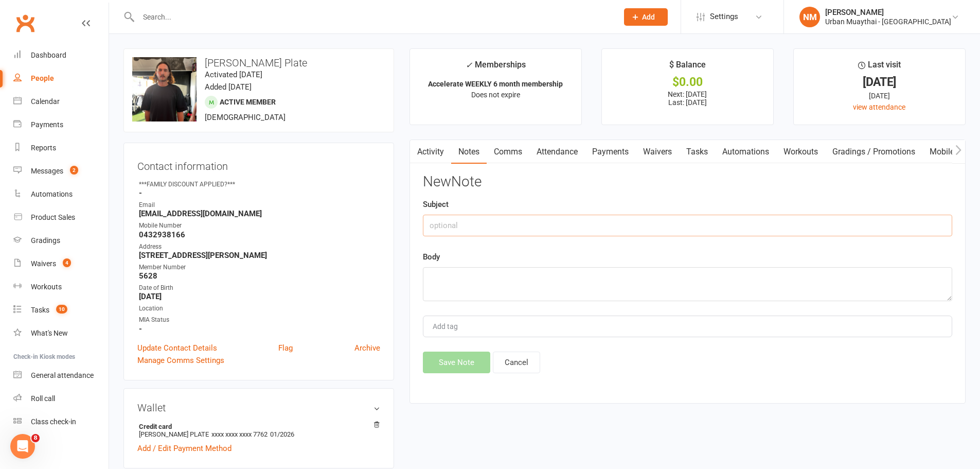
click at [498, 227] on input "text" at bounding box center [688, 226] width 530 height 22
type input "Suspension"
type textarea "Suspended as per request. - NM."
click at [457, 362] on button "Save Note" at bounding box center [456, 363] width 67 height 22
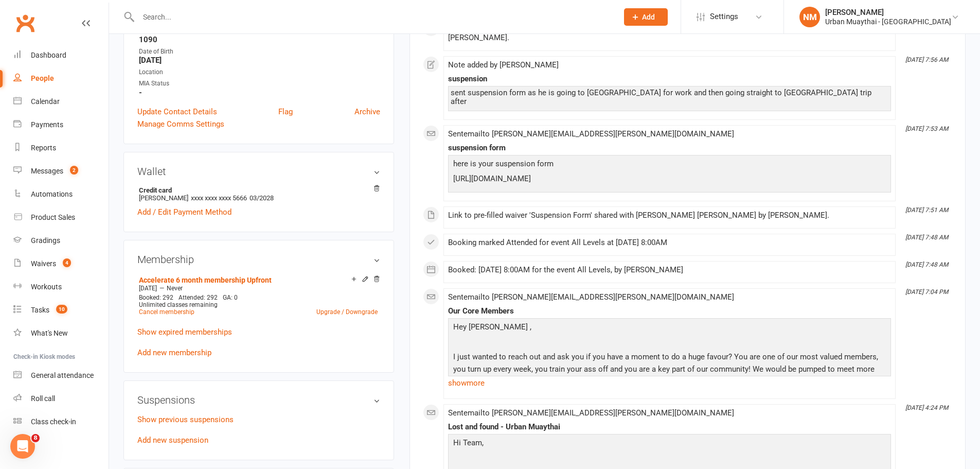
scroll to position [257, 0]
click at [173, 435] on link "Add new suspension" at bounding box center [172, 439] width 71 height 9
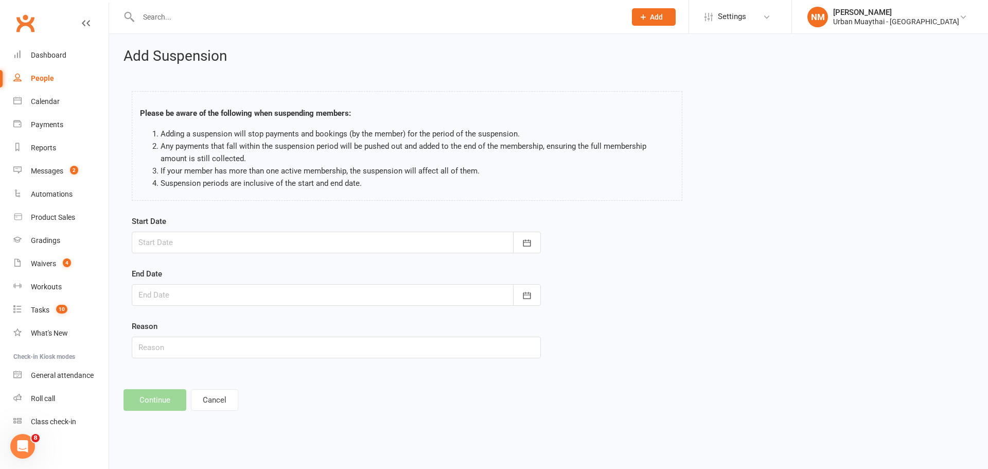
click at [209, 246] on div at bounding box center [336, 243] width 409 height 22
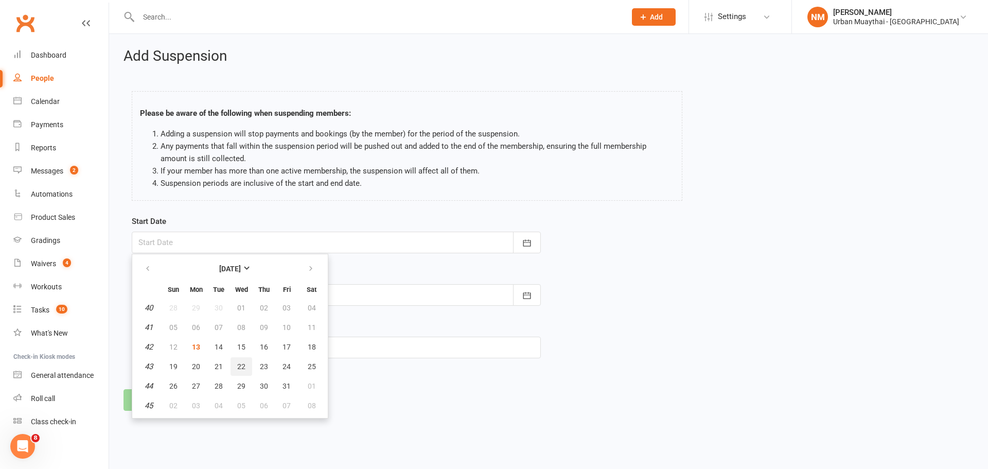
click at [236, 364] on button "22" at bounding box center [242, 366] width 22 height 19
type input "[DATE]"
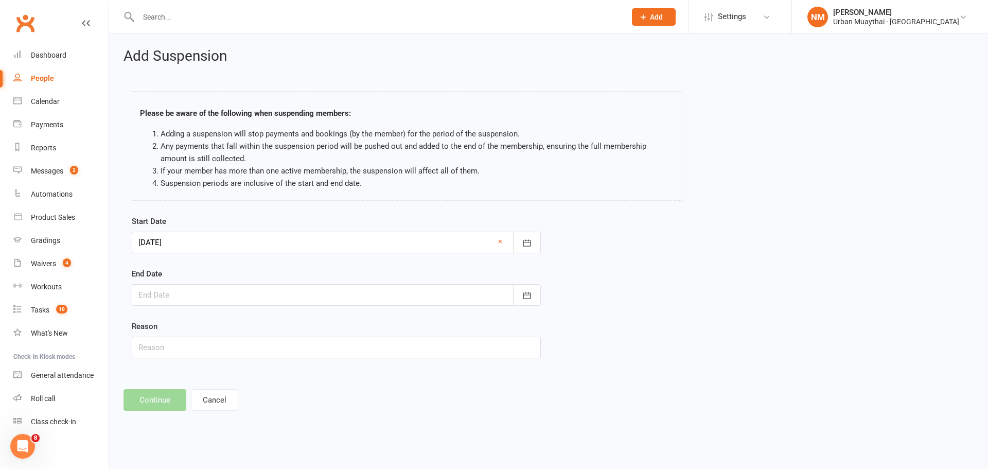
click at [255, 297] on div at bounding box center [336, 295] width 409 height 22
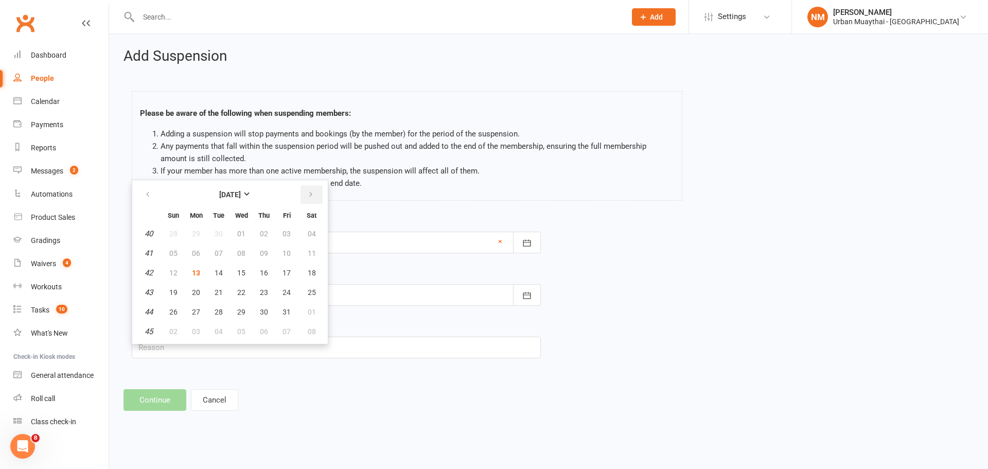
click at [302, 195] on button "button" at bounding box center [312, 194] width 22 height 19
click at [143, 197] on button "button" at bounding box center [148, 194] width 22 height 19
click at [314, 201] on button "button" at bounding box center [312, 194] width 22 height 19
click at [231, 273] on button "12" at bounding box center [242, 273] width 22 height 19
type input "12 Nov 2025"
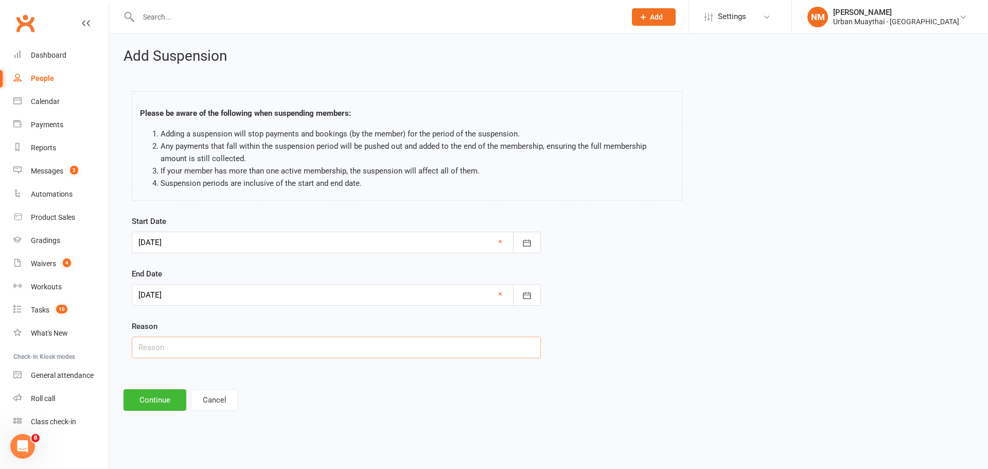
click at [213, 351] on input "text" at bounding box center [336, 348] width 409 height 22
type input "Work and Thailand"
click at [158, 405] on button "Continue" at bounding box center [155, 400] width 63 height 22
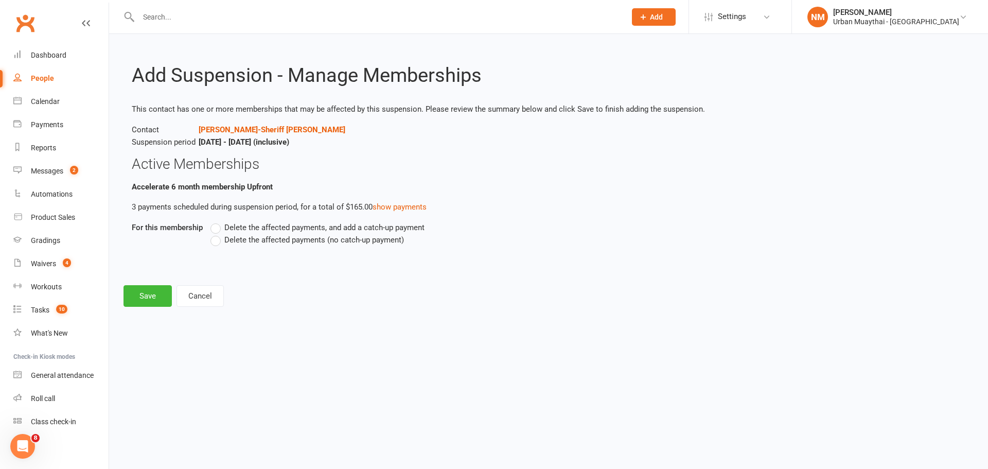
click at [256, 245] on label "Delete the affected payments (no catch-up payment)" at bounding box center [308, 240] width 194 height 12
click at [217, 234] on input "Delete the affected payments (no catch-up payment)" at bounding box center [214, 234] width 7 height 0
click at [159, 294] on button "Save" at bounding box center [148, 296] width 48 height 22
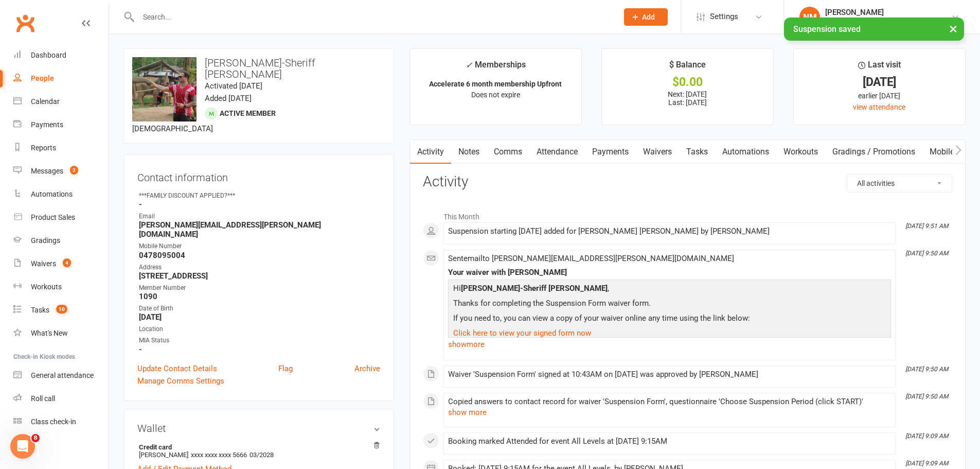
click at [650, 156] on link "Waivers" at bounding box center [657, 152] width 43 height 24
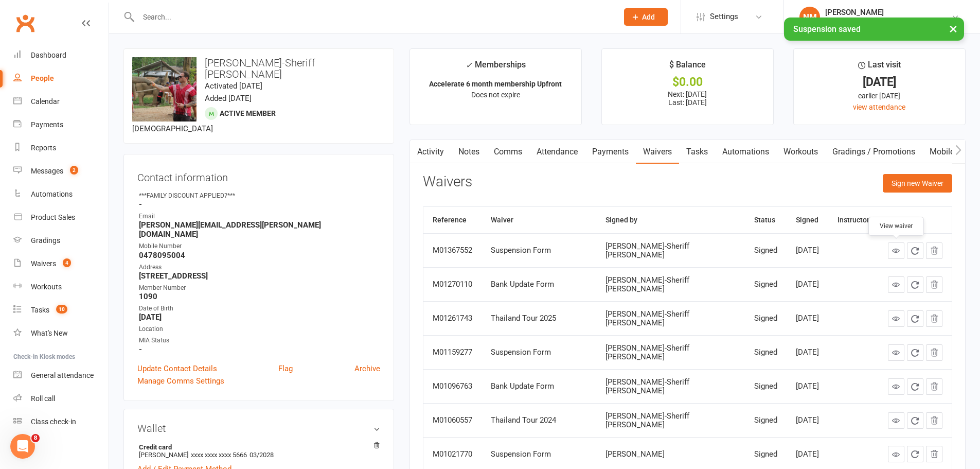
click at [900, 252] on icon at bounding box center [896, 251] width 8 height 8
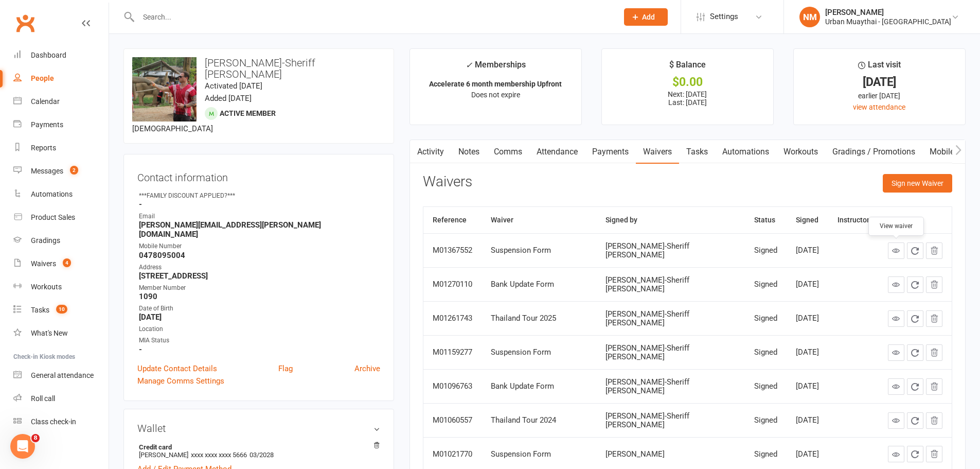
click at [609, 155] on link "Payments" at bounding box center [610, 152] width 51 height 24
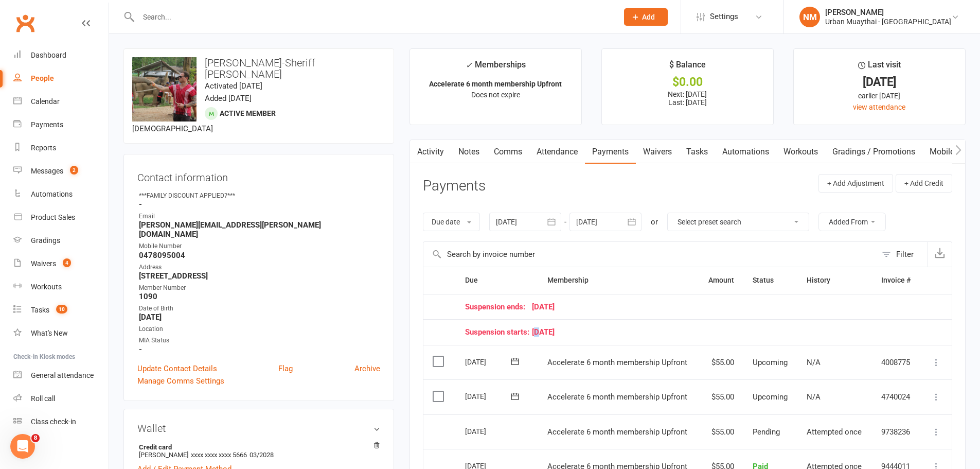
drag, startPoint x: 538, startPoint y: 332, endPoint x: 543, endPoint y: 330, distance: 5.3
click at [541, 331] on div "Suspension starts: 22 October 25" at bounding box center [688, 332] width 446 height 9
click at [542, 310] on td "Suspension ends: 12 November 25" at bounding box center [688, 307] width 465 height 26
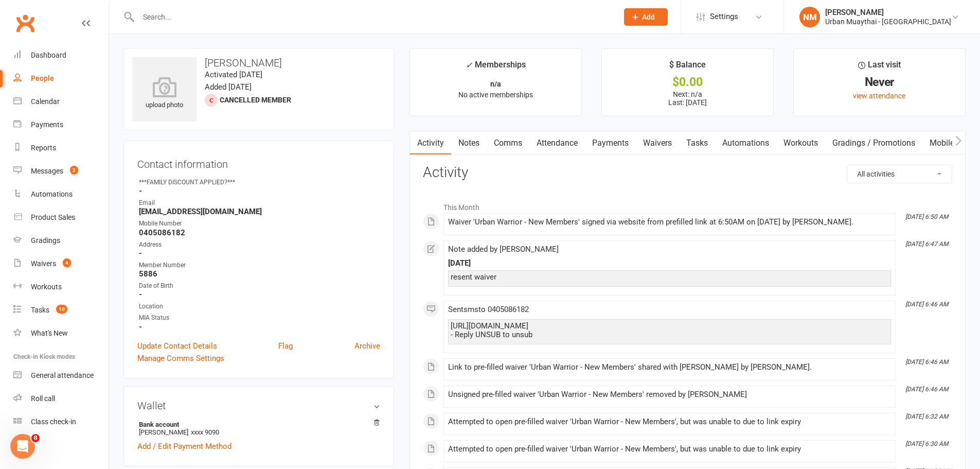
click at [606, 144] on link "Payments" at bounding box center [610, 143] width 51 height 24
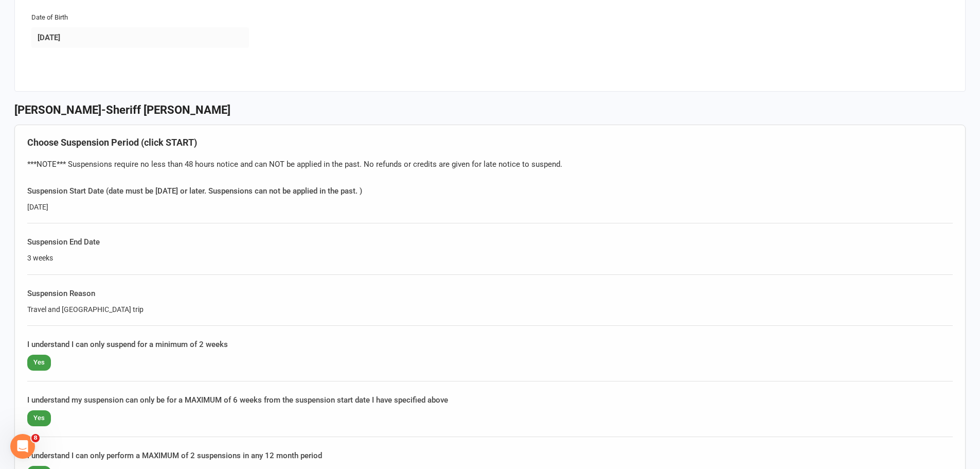
drag, startPoint x: 28, startPoint y: 206, endPoint x: 64, endPoint y: 204, distance: 36.6
click at [64, 204] on div "Choose Suspension Period (click START) ***NOTE*** Suspensions require no less t…" at bounding box center [490, 316] width 952 height 382
drag, startPoint x: 25, startPoint y: 255, endPoint x: 70, endPoint y: 260, distance: 45.1
click at [67, 260] on div "Choose Suspension Period (click START) ***NOTE*** Suspensions require no less t…" at bounding box center [490, 316] width 952 height 382
click at [70, 260] on div "3 weeks" at bounding box center [490, 257] width 926 height 11
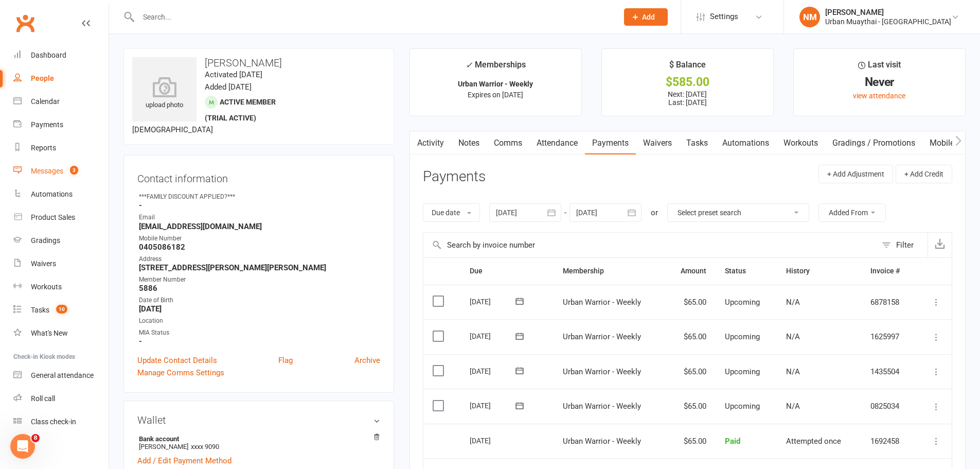
click at [49, 170] on div "Messages" at bounding box center [47, 171] width 32 height 8
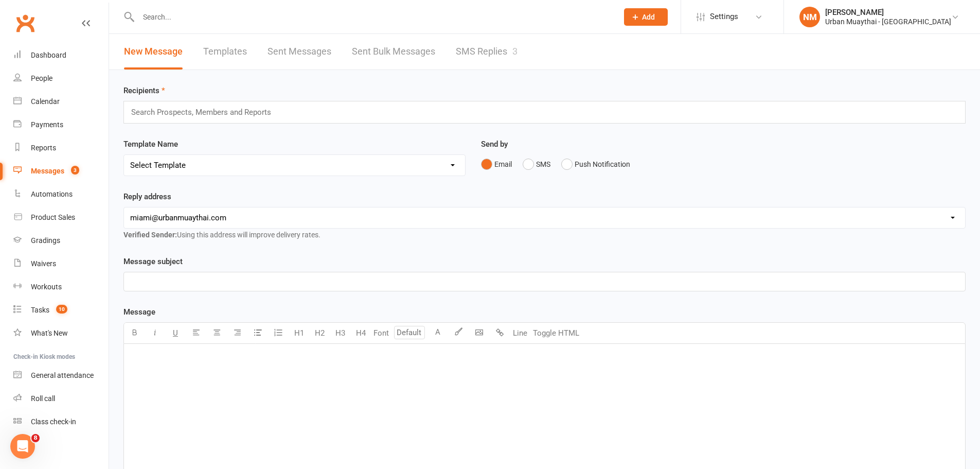
click at [471, 57] on link "SMS Replies 3" at bounding box center [487, 52] width 62 height 36
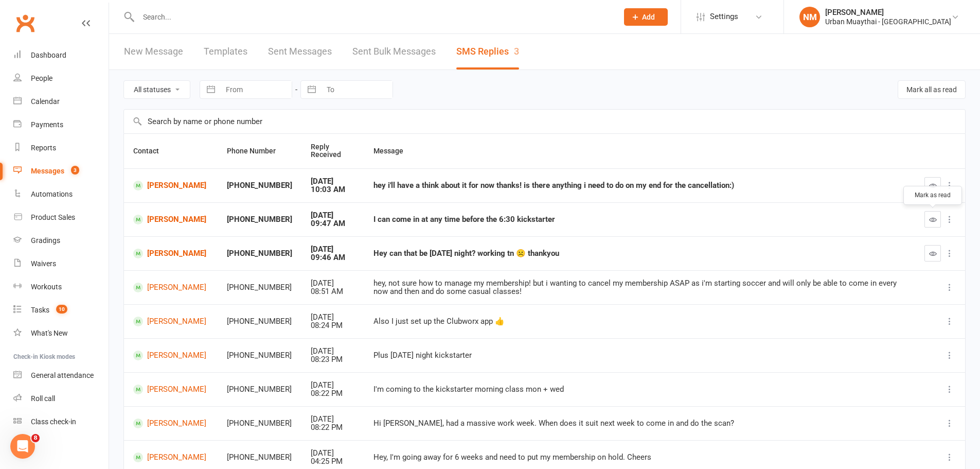
click at [931, 220] on icon "button" at bounding box center [934, 220] width 8 height 8
click at [934, 251] on icon "button" at bounding box center [934, 254] width 8 height 8
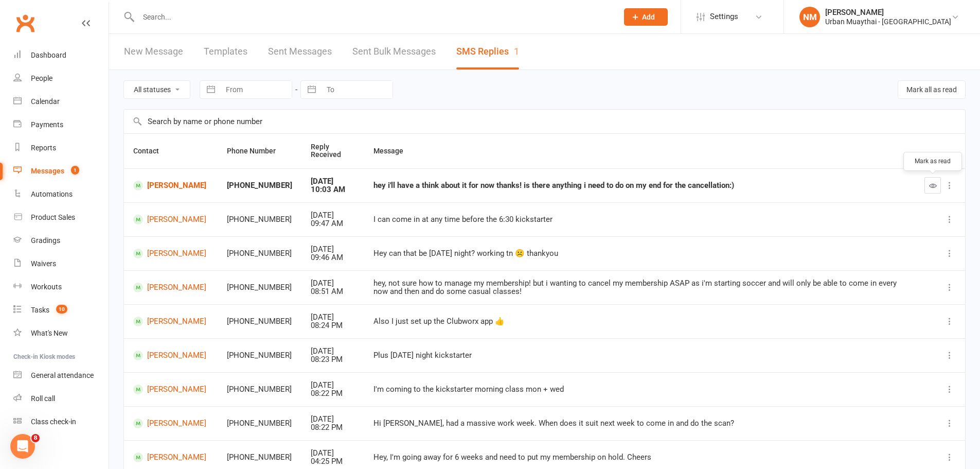
click at [938, 184] on button "button" at bounding box center [933, 185] width 16 height 16
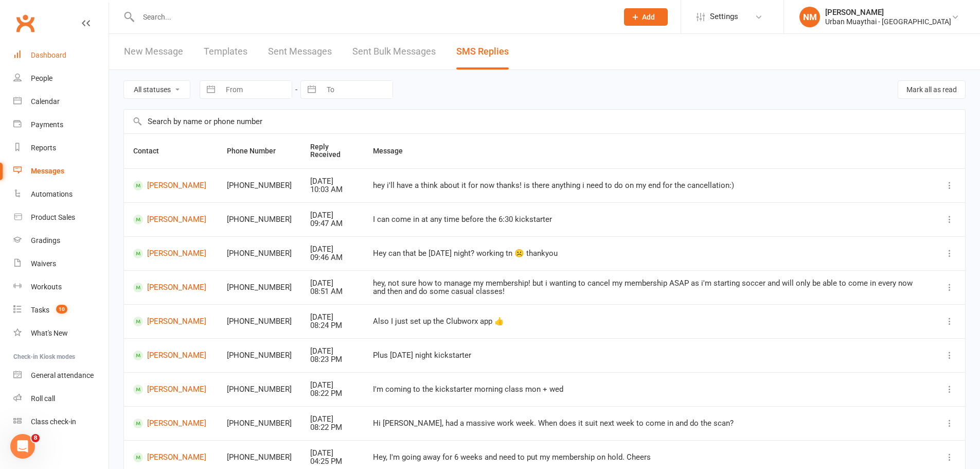
click at [50, 48] on link "Dashboard" at bounding box center [60, 55] width 95 height 23
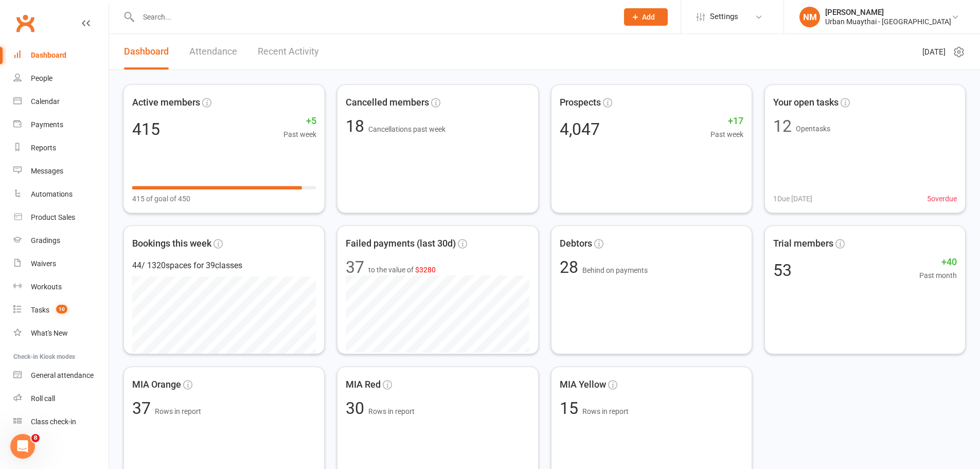
click at [287, 49] on link "Recent Activity" at bounding box center [288, 52] width 61 height 36
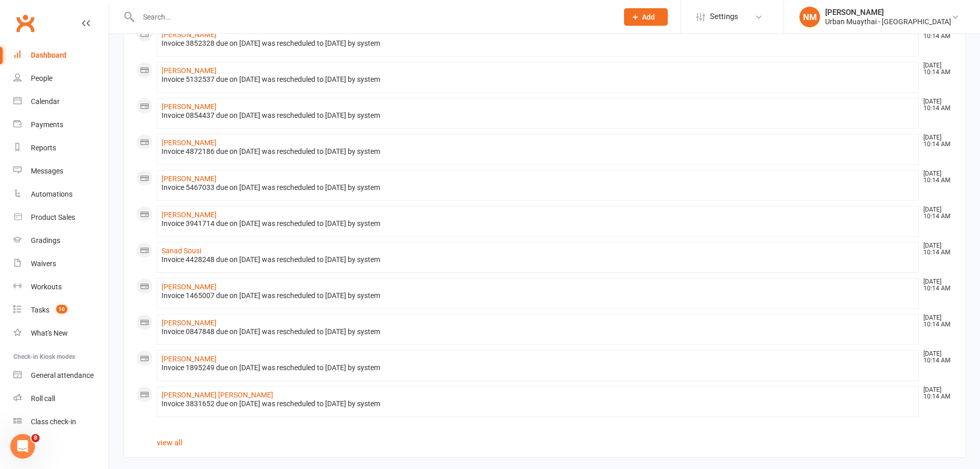
scroll to position [503, 0]
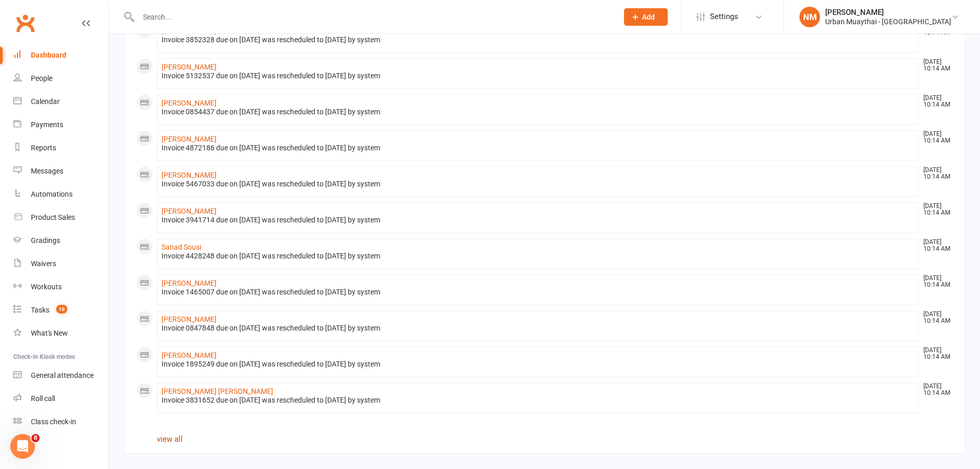
click at [166, 436] on link "view all" at bounding box center [170, 438] width 26 height 9
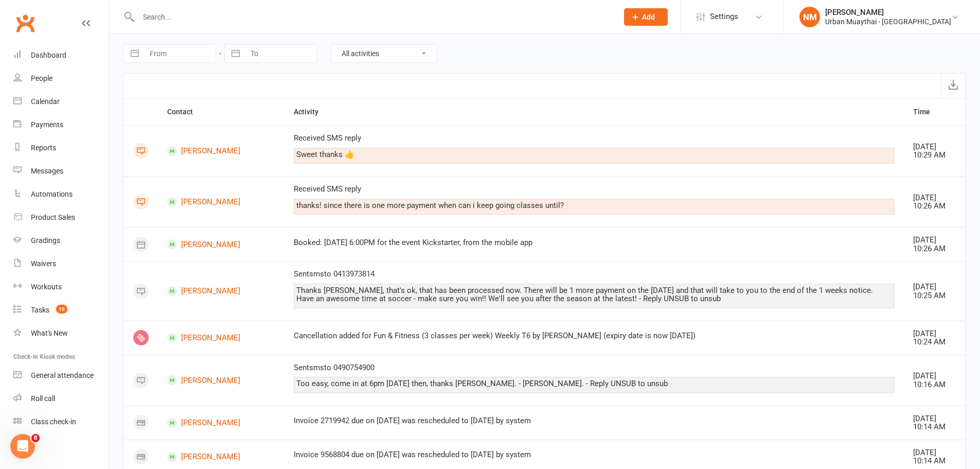
click at [191, 55] on input "From" at bounding box center [180, 53] width 72 height 17
select select "8"
select select "2025"
select select "9"
select select "2025"
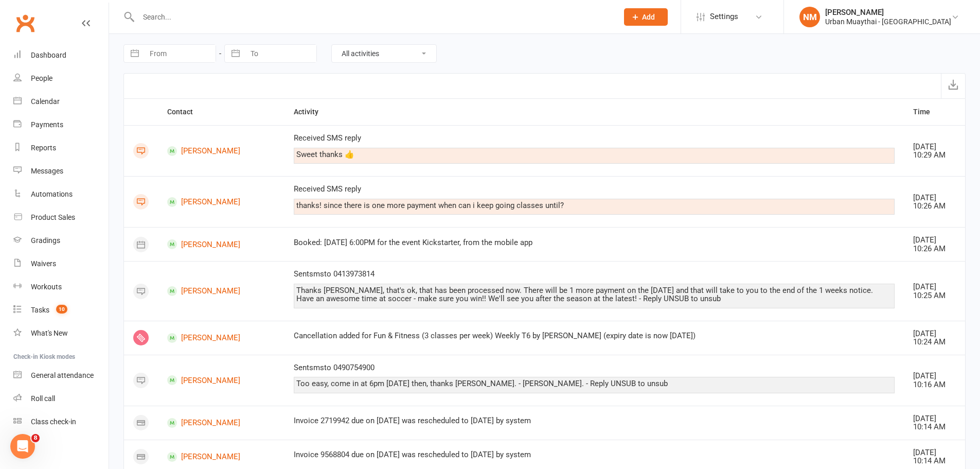
select select "10"
select select "2025"
click at [252, 154] on td "10" at bounding box center [246, 153] width 20 height 20
type input "10 Oct 2025"
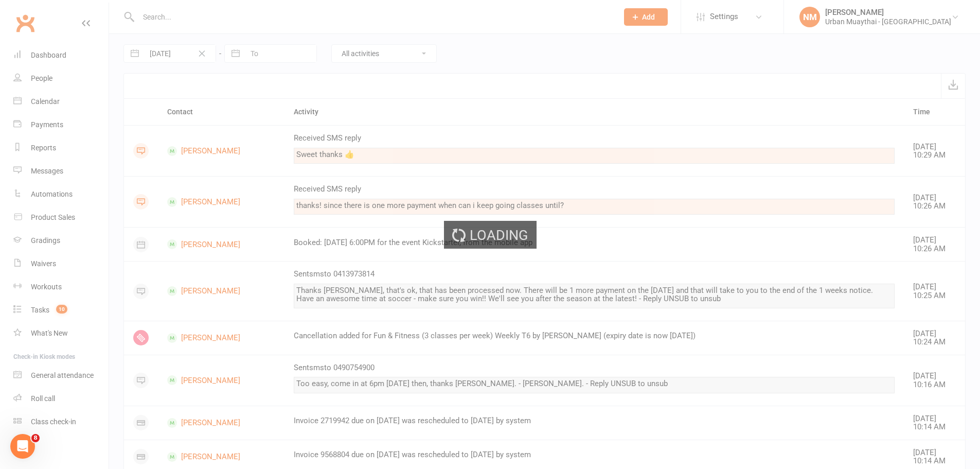
click at [268, 47] on div "Loading" at bounding box center [490, 234] width 980 height 469
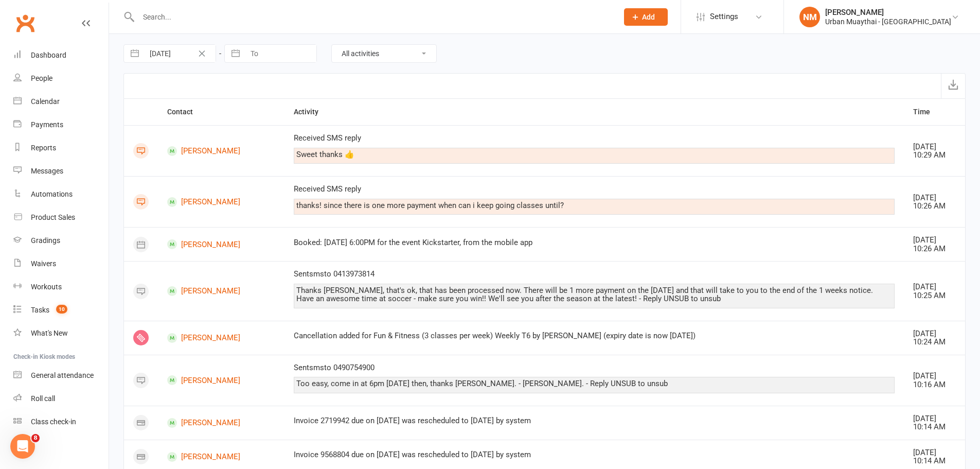
click at [268, 50] on input "To" at bounding box center [281, 53] width 72 height 17
select select "8"
select select "2025"
select select "9"
select select "2025"
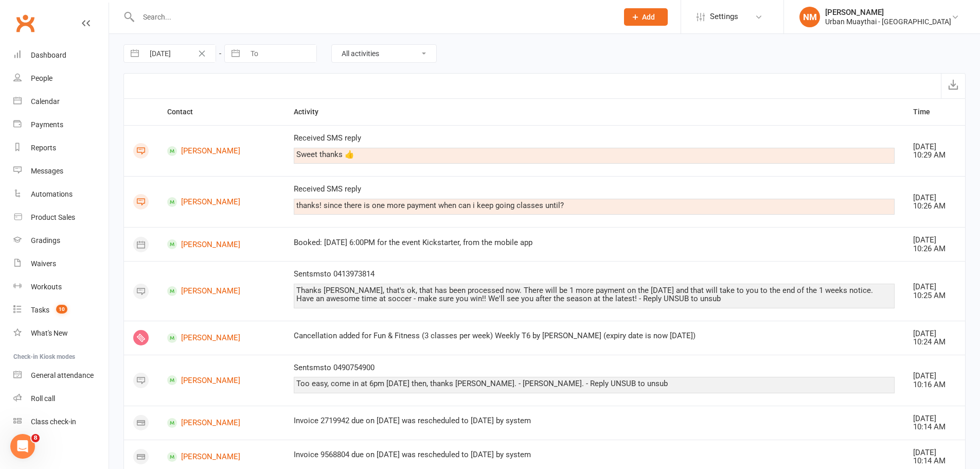
select select "10"
select select "2025"
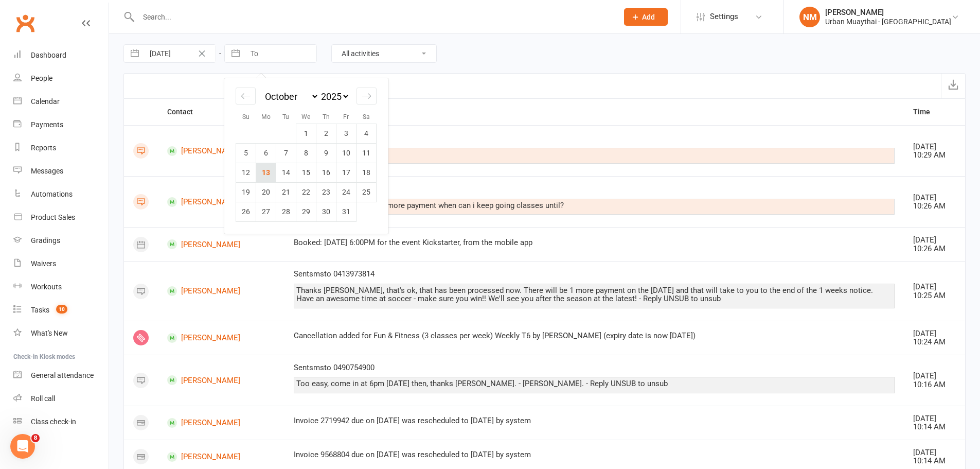
click at [267, 173] on td "13" at bounding box center [266, 173] width 20 height 20
type input "13 Oct 2025"
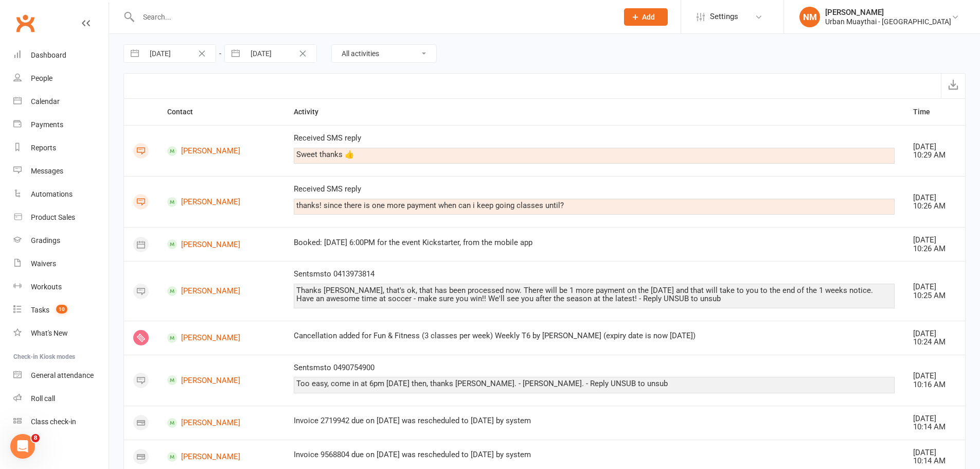
click at [376, 53] on select "All activities Bookings / Attendances Communications Notes Failed SMSes Grading…" at bounding box center [384, 53] width 104 height 17
select select "MembershipLogEntry"
click at [332, 45] on select "All activities Bookings / Attendances Communications Notes Failed SMSes Grading…" at bounding box center [384, 53] width 104 height 17
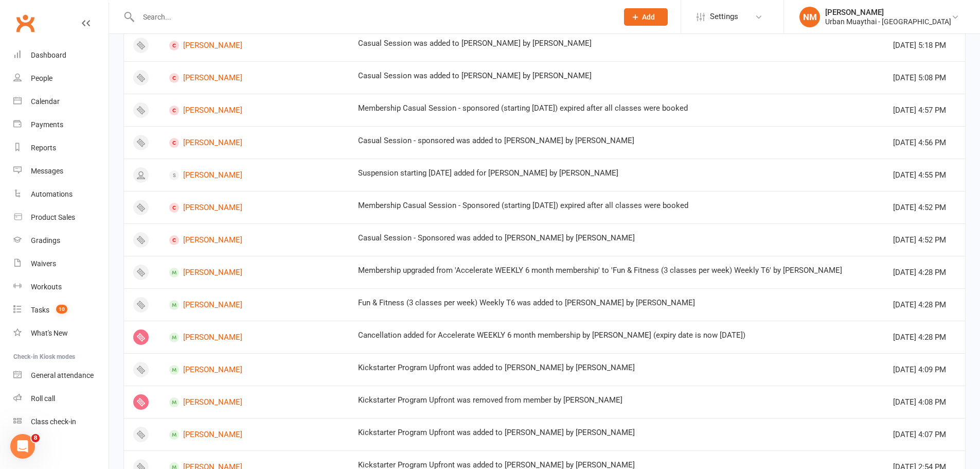
scroll to position [530, 0]
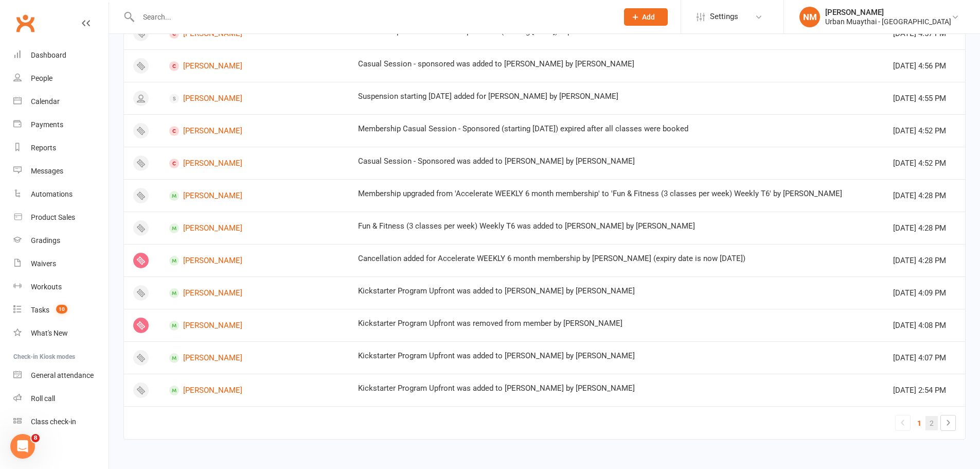
click at [930, 423] on link "2" at bounding box center [932, 423] width 12 height 14
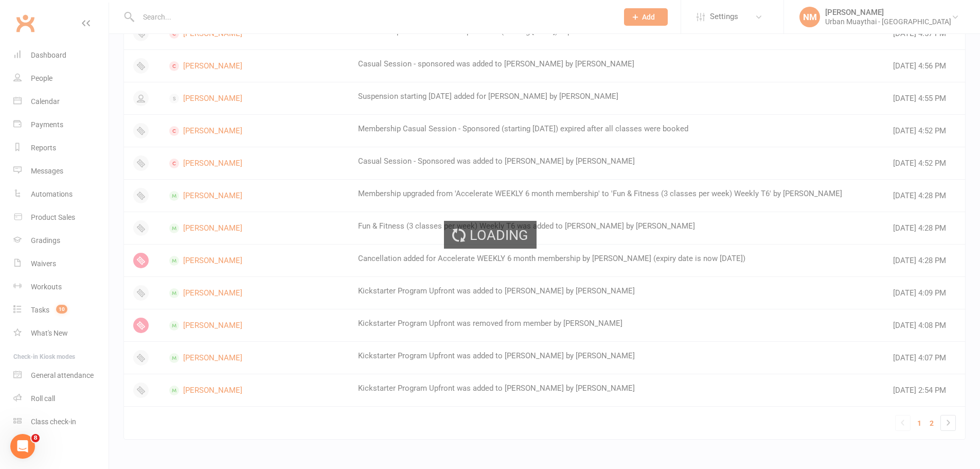
scroll to position [0, 0]
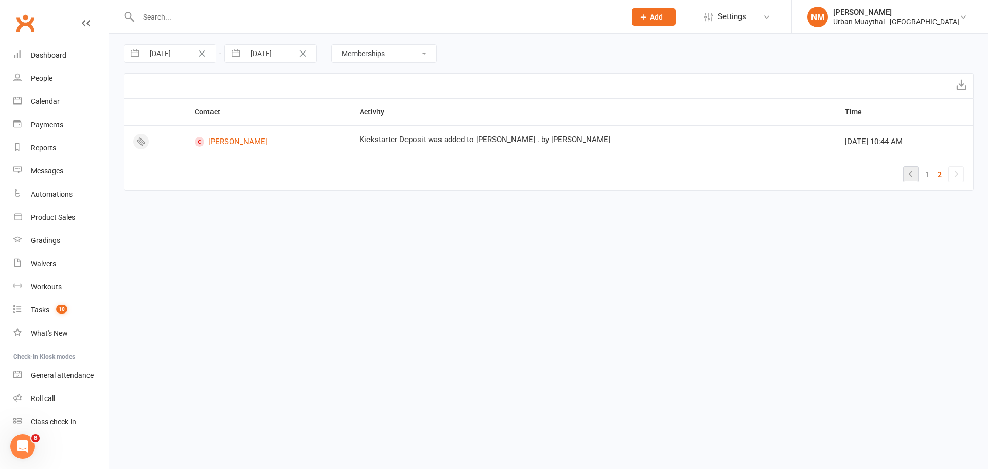
click at [912, 177] on icon at bounding box center [911, 174] width 12 height 12
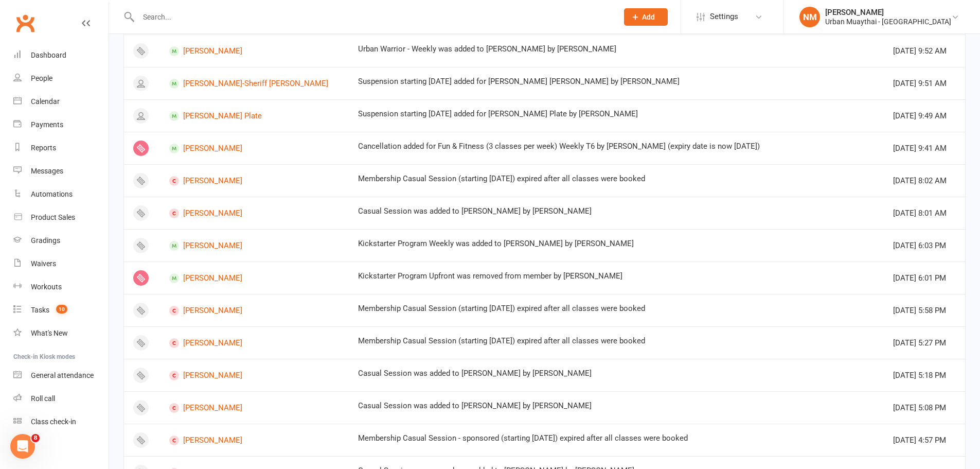
scroll to position [530, 0]
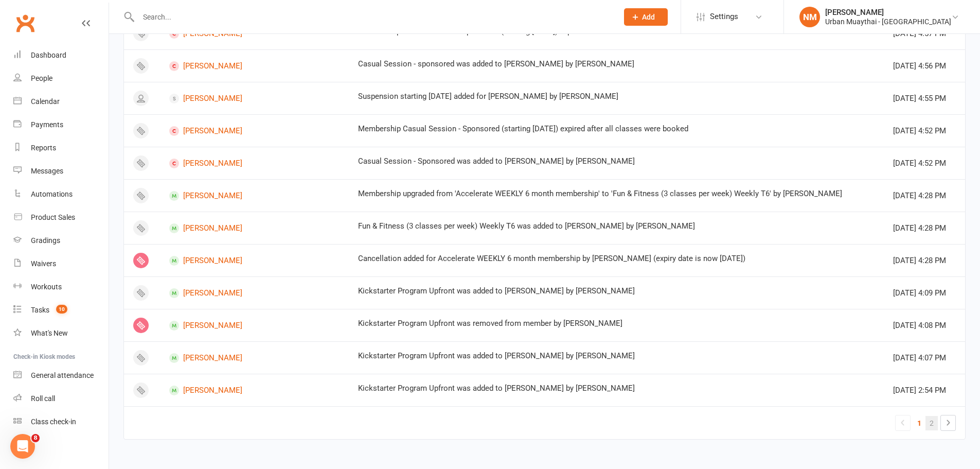
click at [931, 423] on link "2" at bounding box center [932, 423] width 12 height 14
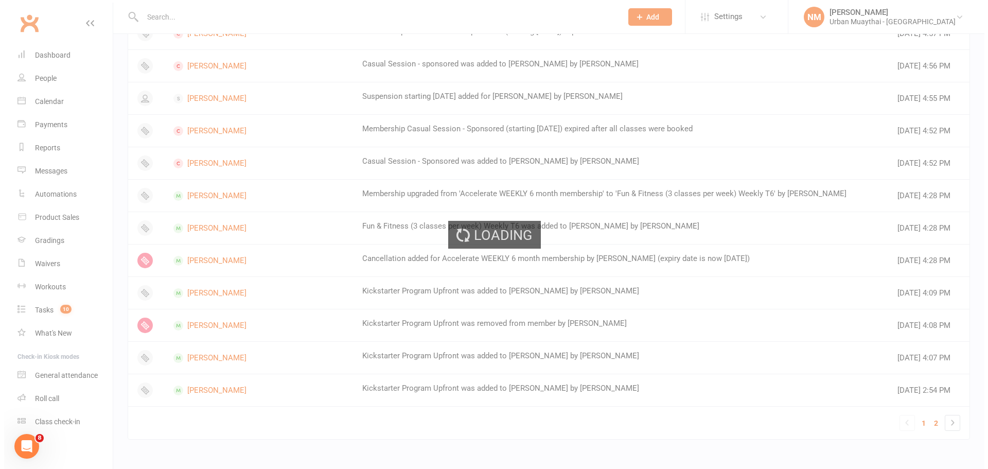
scroll to position [0, 0]
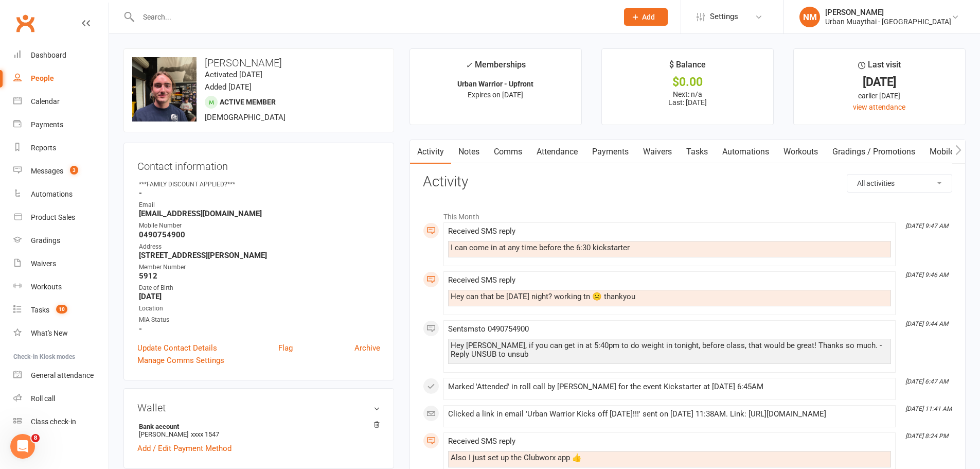
click at [500, 155] on link "Comms" at bounding box center [508, 152] width 43 height 24
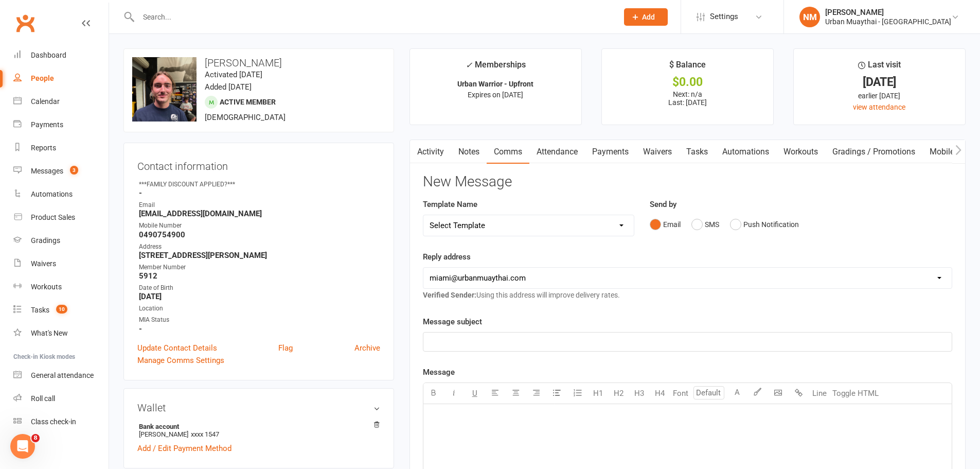
click at [690, 219] on div "Email SMS Push Notification" at bounding box center [801, 225] width 303 height 20
click at [698, 229] on button "SMS" at bounding box center [706, 225] width 28 height 20
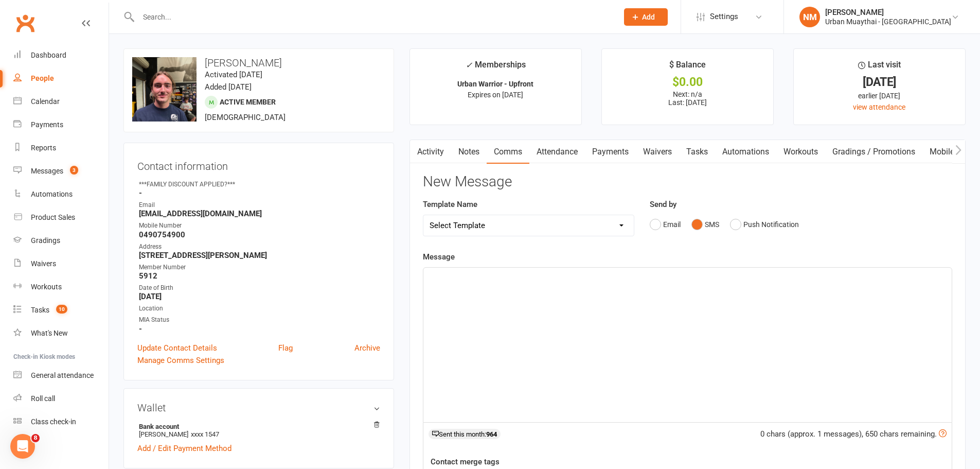
click at [449, 343] on div "﻿" at bounding box center [688, 345] width 529 height 154
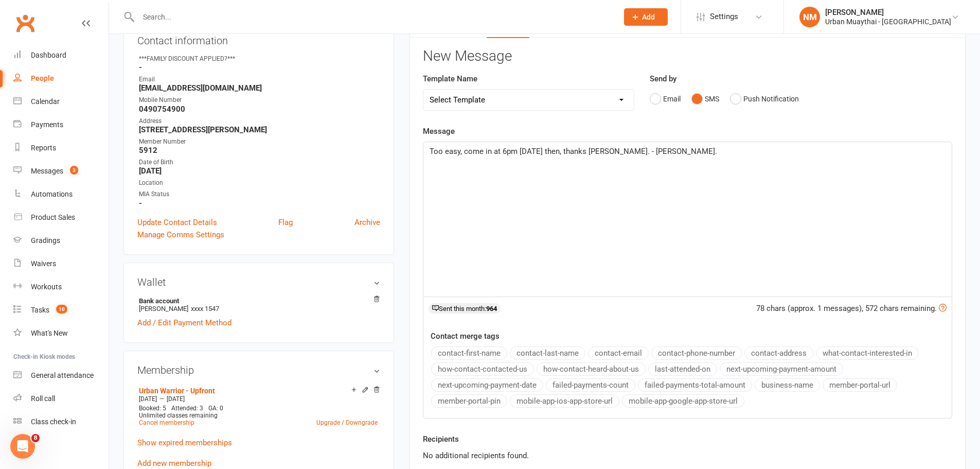
scroll to position [463, 0]
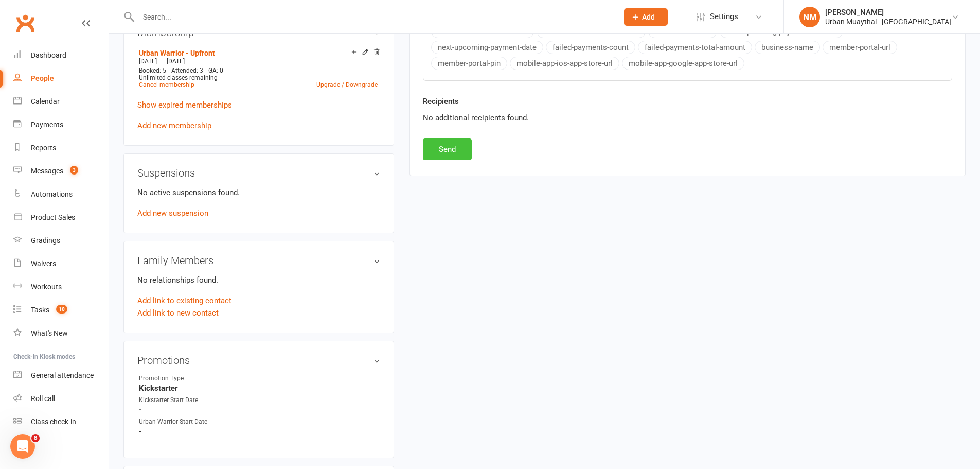
click at [444, 152] on button "Send" at bounding box center [447, 149] width 49 height 22
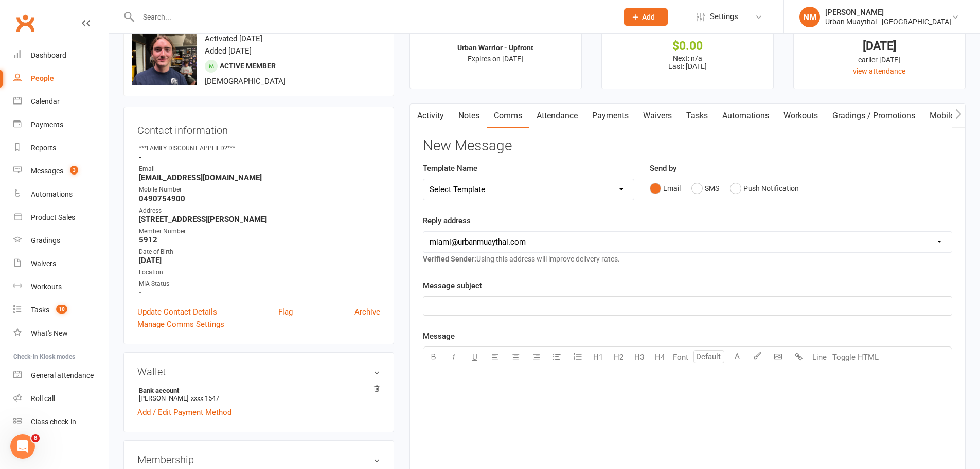
scroll to position [0, 0]
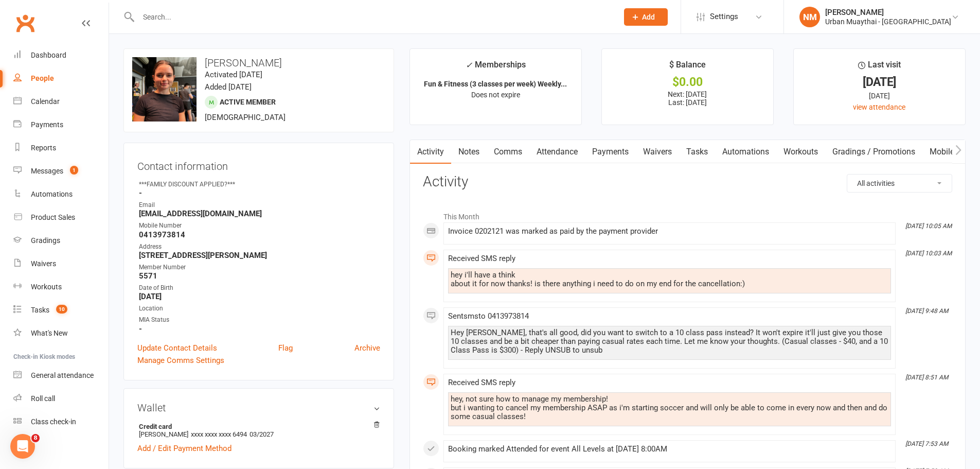
click at [655, 144] on link "Waivers" at bounding box center [657, 152] width 43 height 24
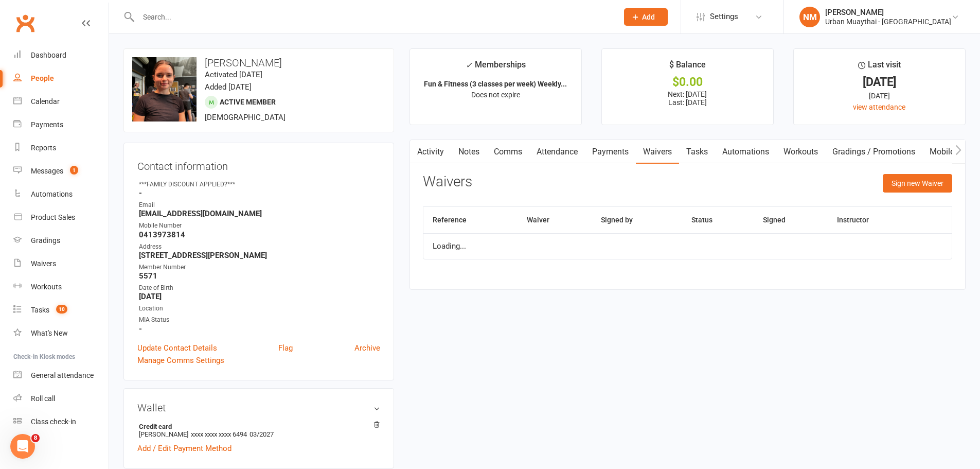
click at [630, 152] on link "Payments" at bounding box center [610, 152] width 51 height 24
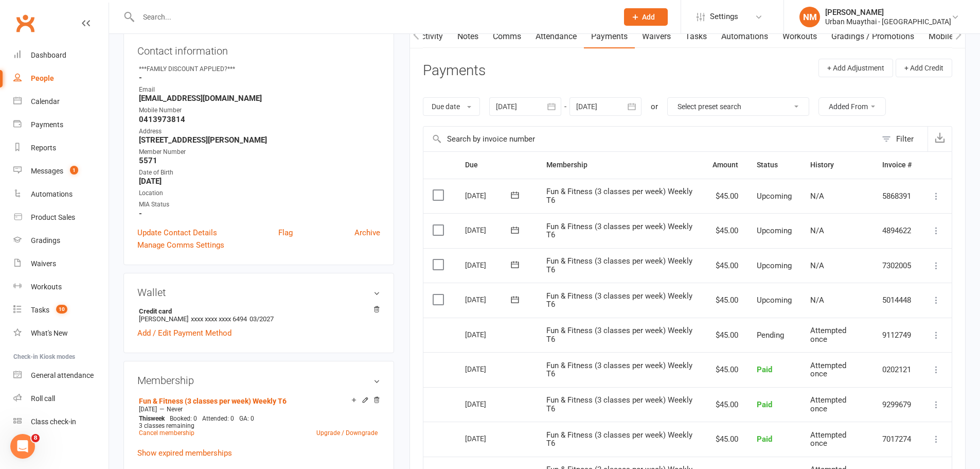
scroll to position [154, 0]
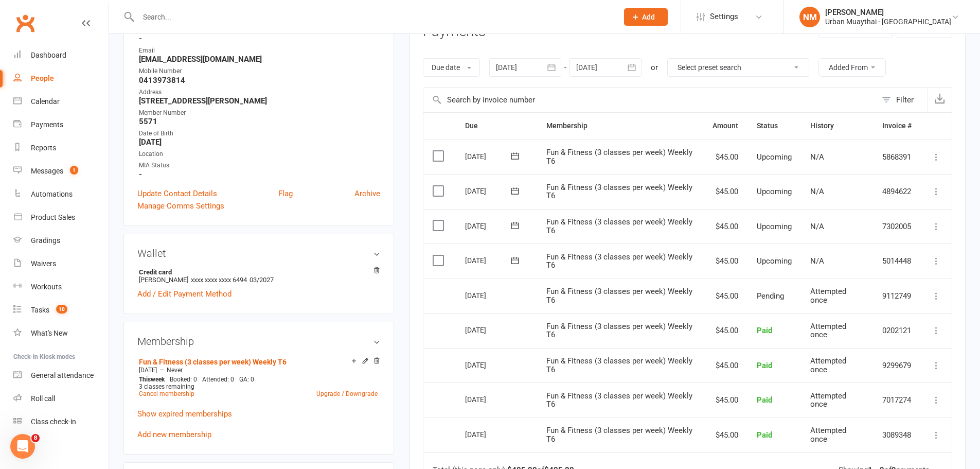
drag, startPoint x: 460, startPoint y: 257, endPoint x: 500, endPoint y: 263, distance: 40.6
click at [496, 263] on td "[DATE]" at bounding box center [496, 260] width 81 height 35
click at [500, 263] on div "[DATE]" at bounding box center [488, 260] width 47 height 16
click at [282, 254] on h3 "Wallet" at bounding box center [258, 253] width 243 height 11
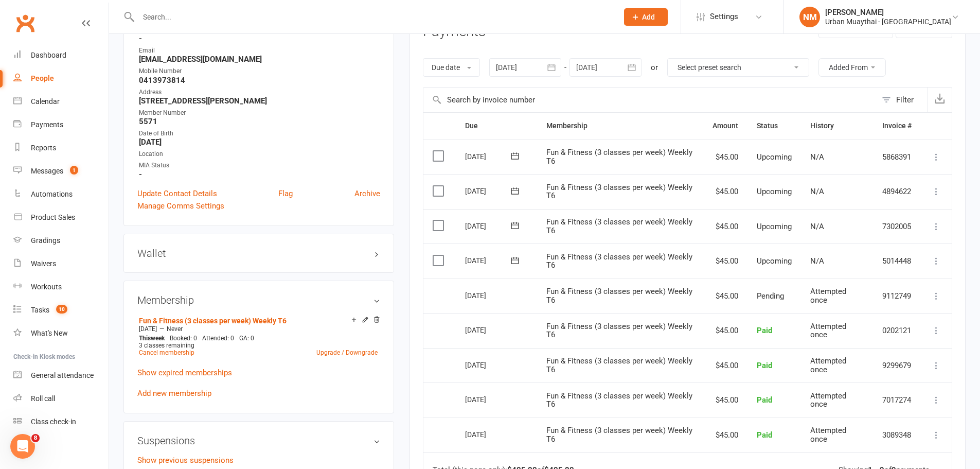
click at [226, 256] on h3 "Wallet" at bounding box center [258, 253] width 243 height 11
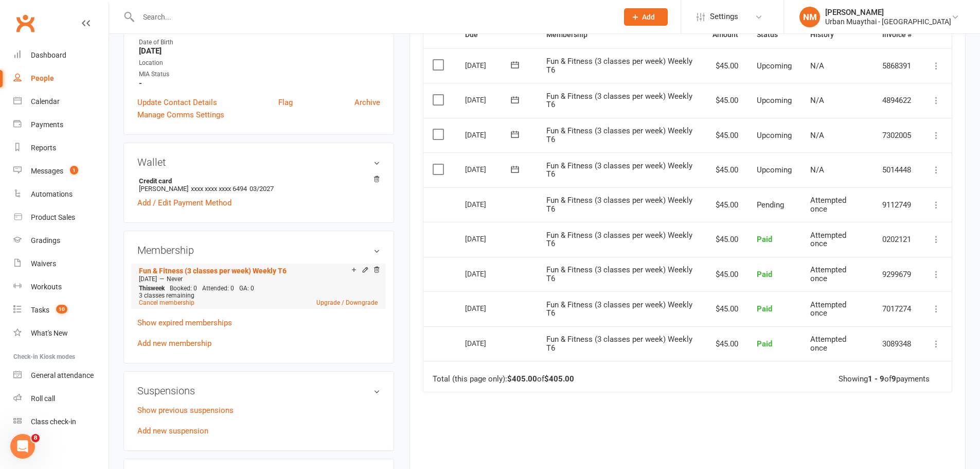
scroll to position [257, 0]
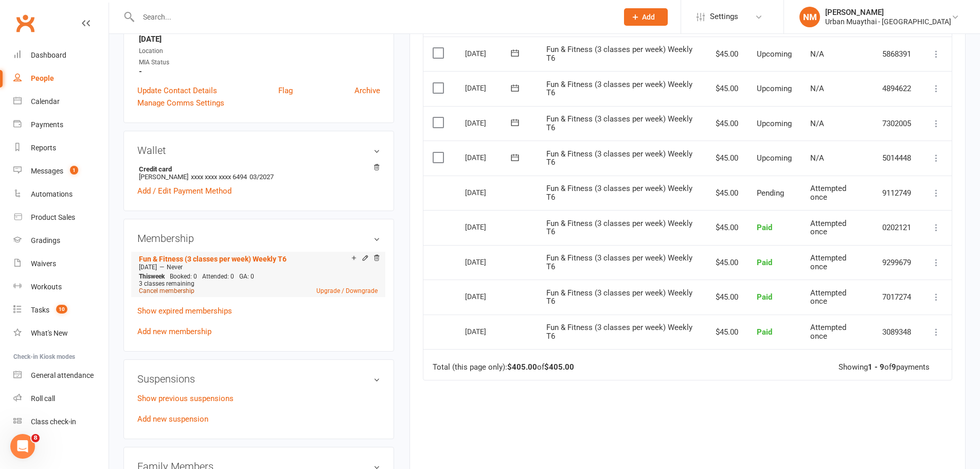
click at [173, 288] on link "Cancel membership" at bounding box center [167, 290] width 56 height 7
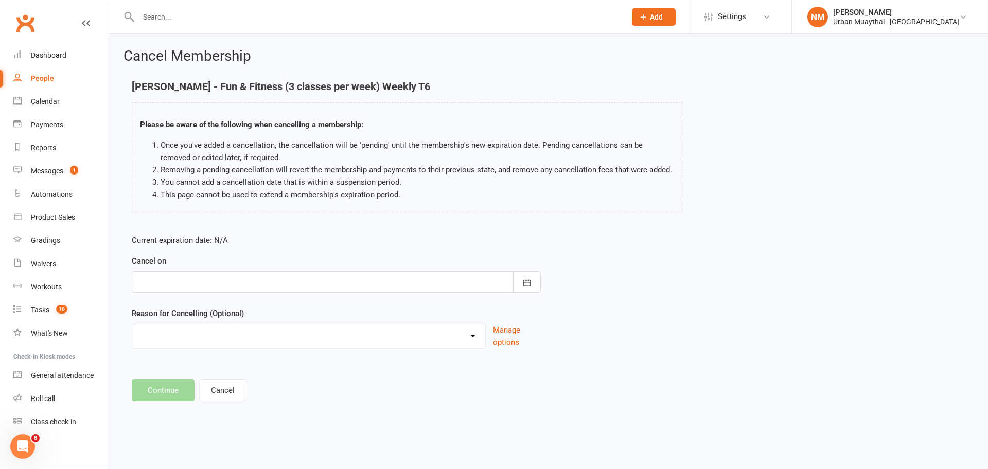
click at [195, 288] on div at bounding box center [336, 282] width 409 height 22
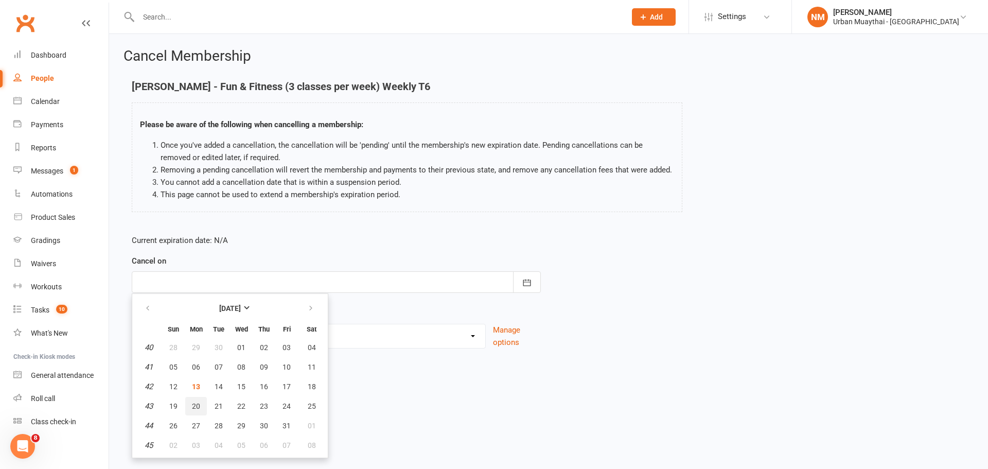
click at [197, 407] on span "20" at bounding box center [196, 406] width 8 height 8
type input "[DATE]"
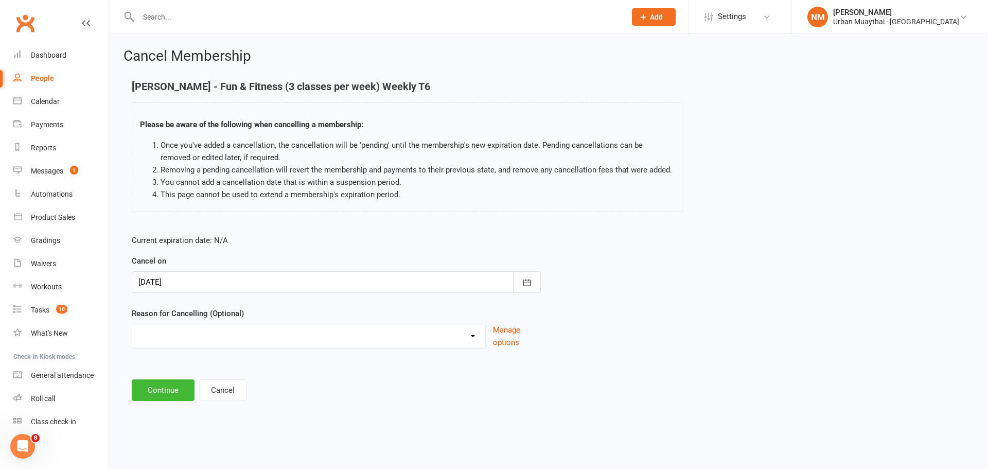
click at [199, 338] on select "10 pack unused for over 6 months End of membership term Fixing Start Date Holid…" at bounding box center [308, 334] width 353 height 21
select select "1"
click at [132, 324] on select "10 pack unused for over 6 months End of membership term Fixing Start Date Holid…" at bounding box center [308, 334] width 353 height 21
click at [166, 389] on button "Continue" at bounding box center [163, 390] width 63 height 22
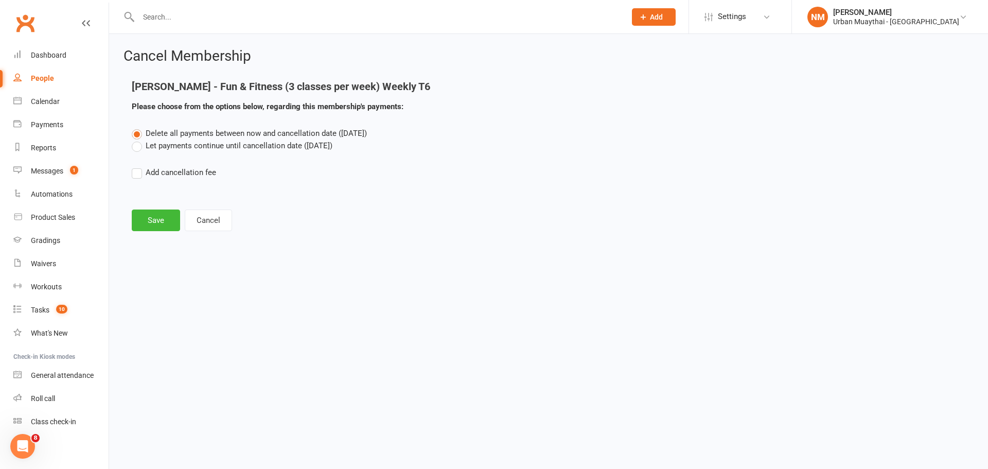
click at [184, 139] on label "Let payments continue until cancellation date ([DATE])" at bounding box center [232, 145] width 201 height 12
click at [138, 139] on input "Let payments continue until cancellation date ([DATE])" at bounding box center [135, 139] width 7 height 0
click at [154, 224] on button "Save" at bounding box center [156, 220] width 48 height 22
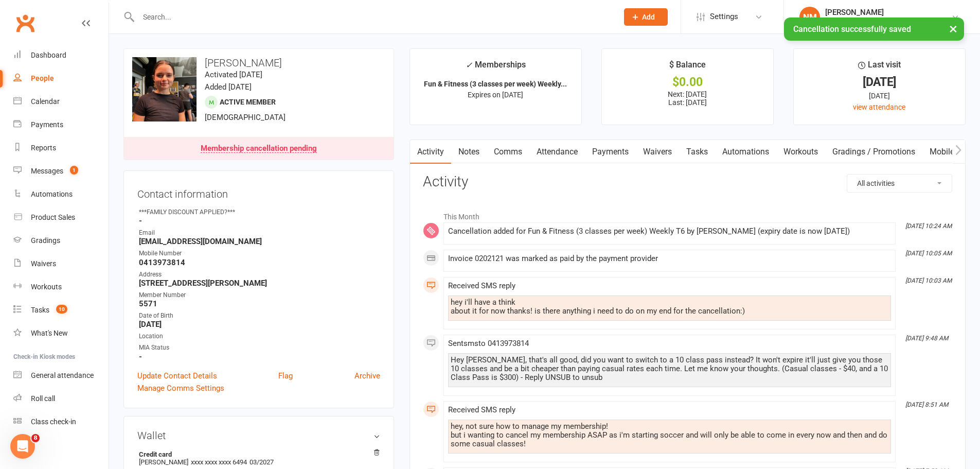
click at [489, 155] on link "Comms" at bounding box center [508, 152] width 43 height 24
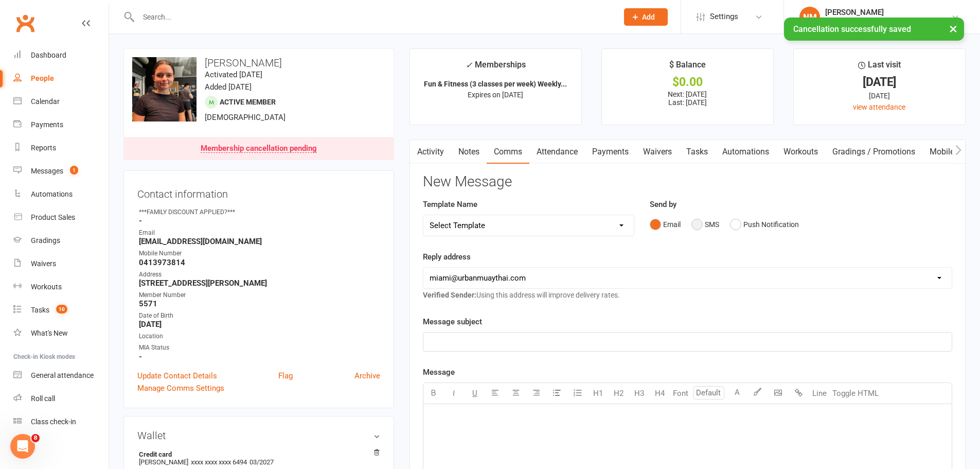
click at [703, 225] on button "SMS" at bounding box center [706, 225] width 28 height 20
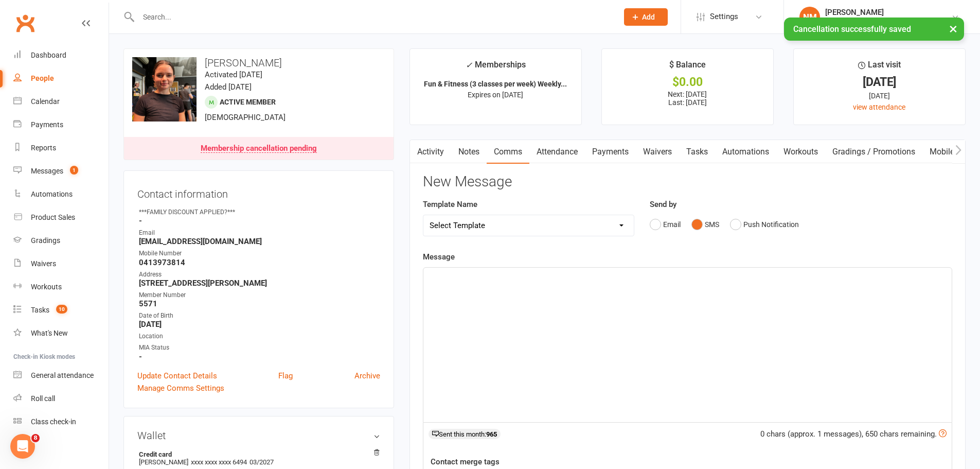
click at [547, 295] on div "﻿" at bounding box center [688, 345] width 529 height 154
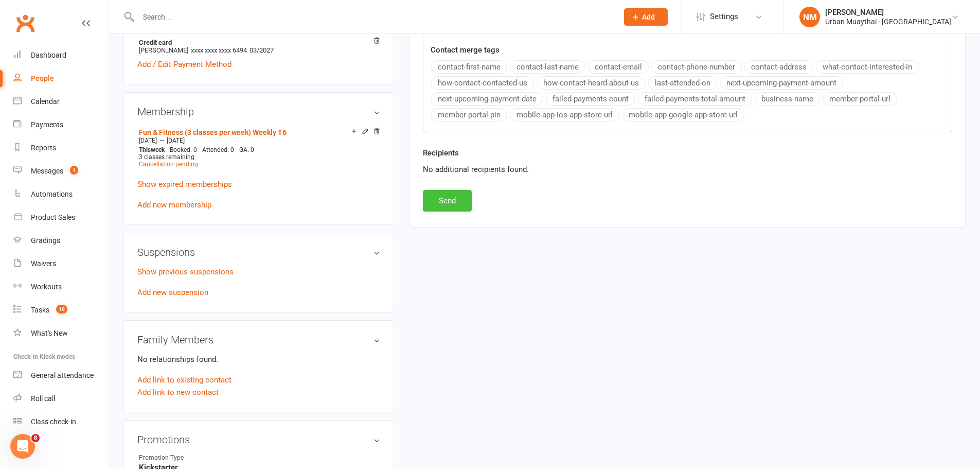
click at [450, 208] on button "Send" at bounding box center [447, 201] width 49 height 22
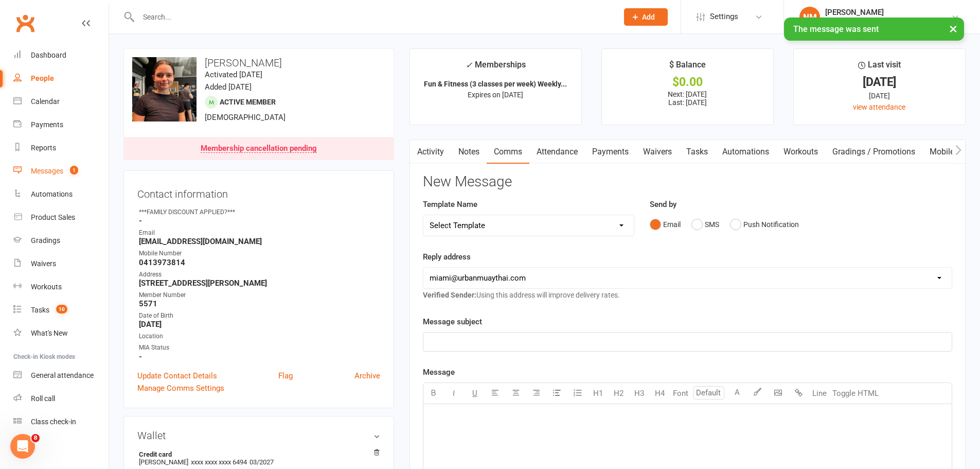
click at [46, 170] on div "Messages" at bounding box center [47, 171] width 32 height 8
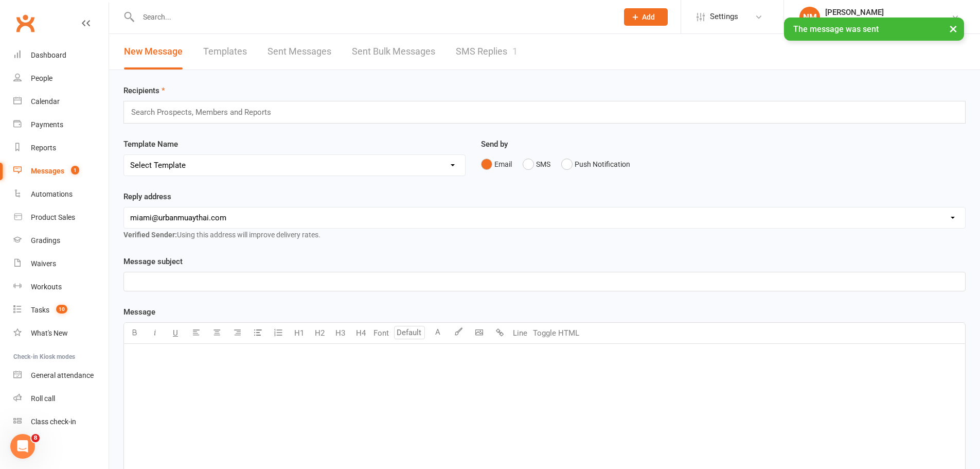
click at [496, 53] on link "SMS Replies 1" at bounding box center [487, 52] width 62 height 36
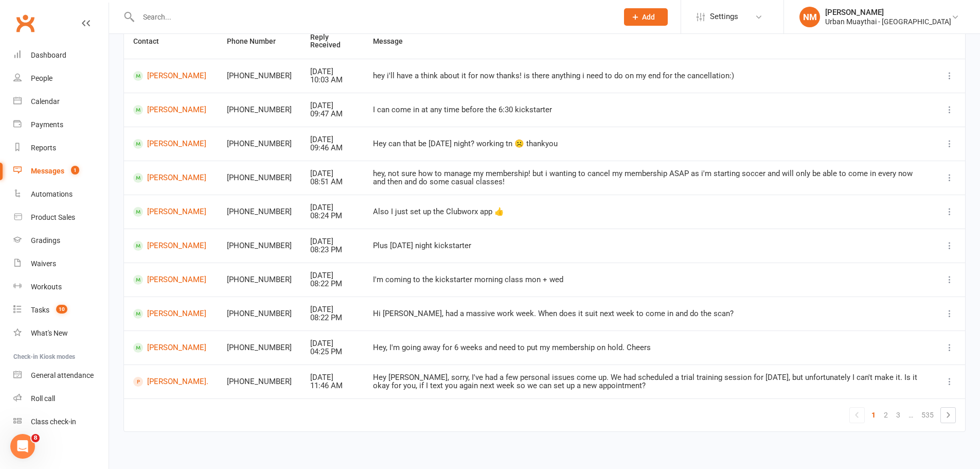
scroll to position [116, 0]
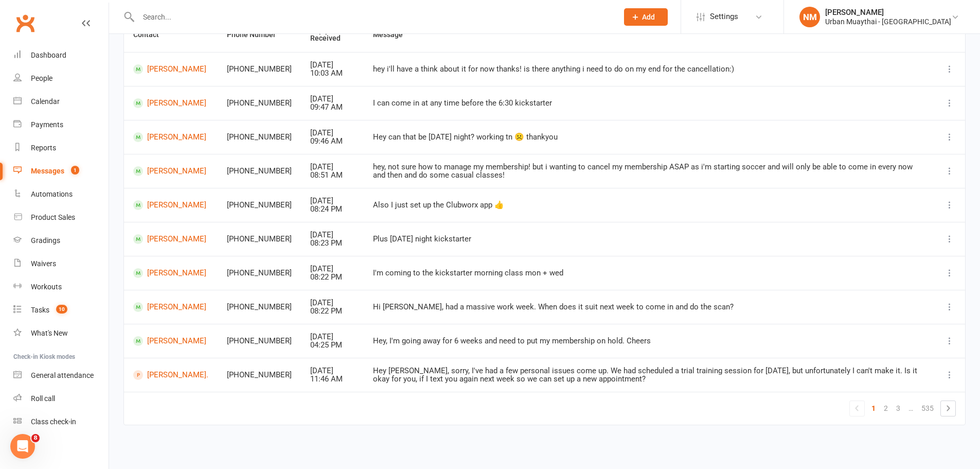
click at [892, 409] on link "3" at bounding box center [898, 408] width 12 height 14
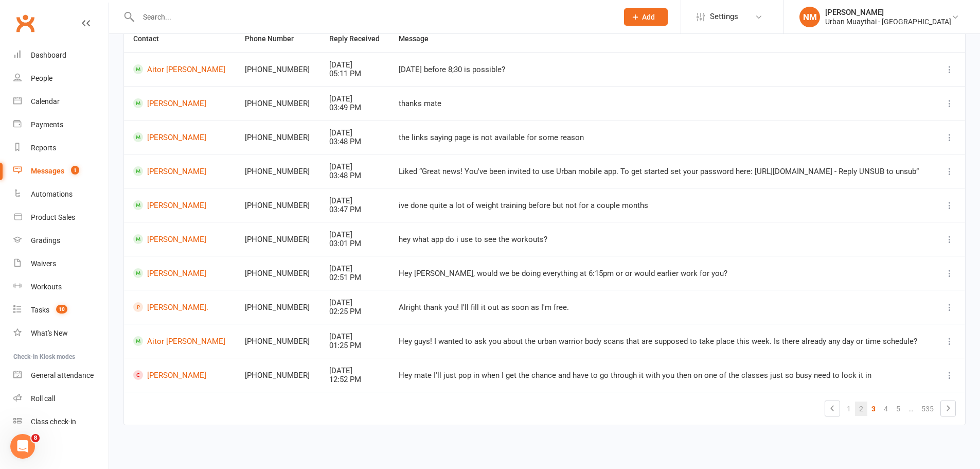
click at [864, 409] on link "2" at bounding box center [861, 408] width 12 height 14
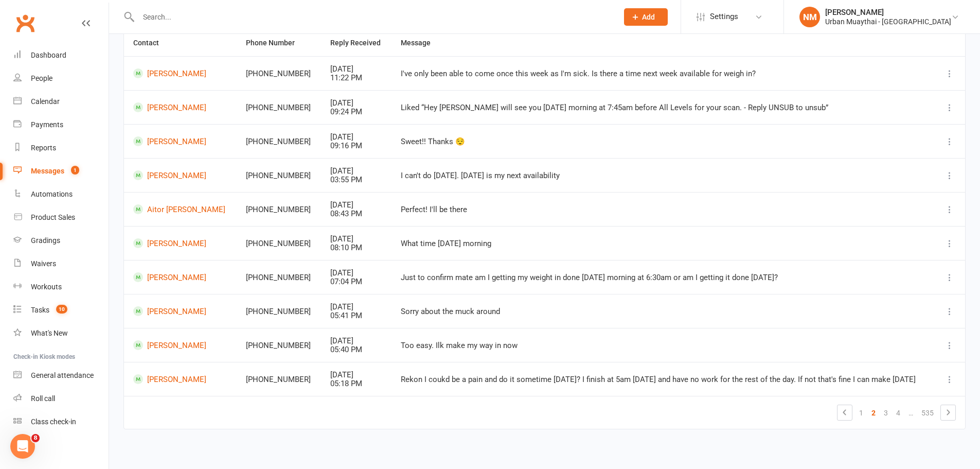
scroll to position [108, 0]
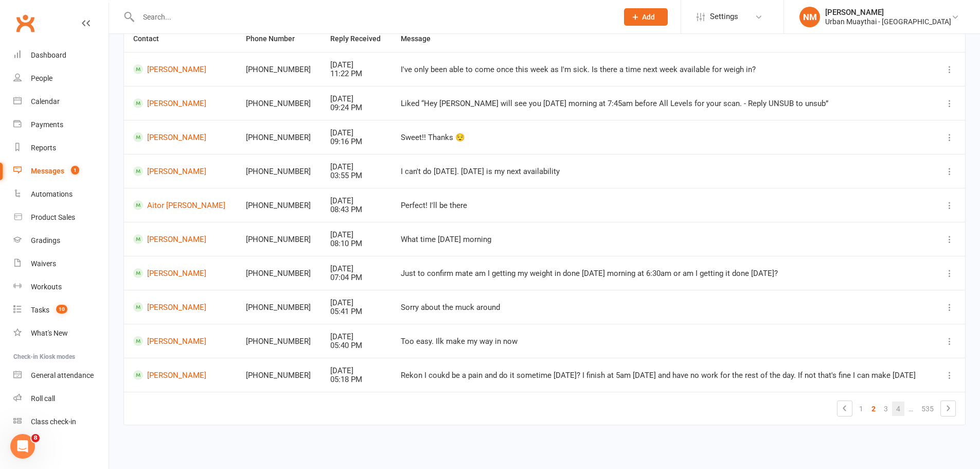
click at [895, 409] on link "4" at bounding box center [898, 408] width 12 height 14
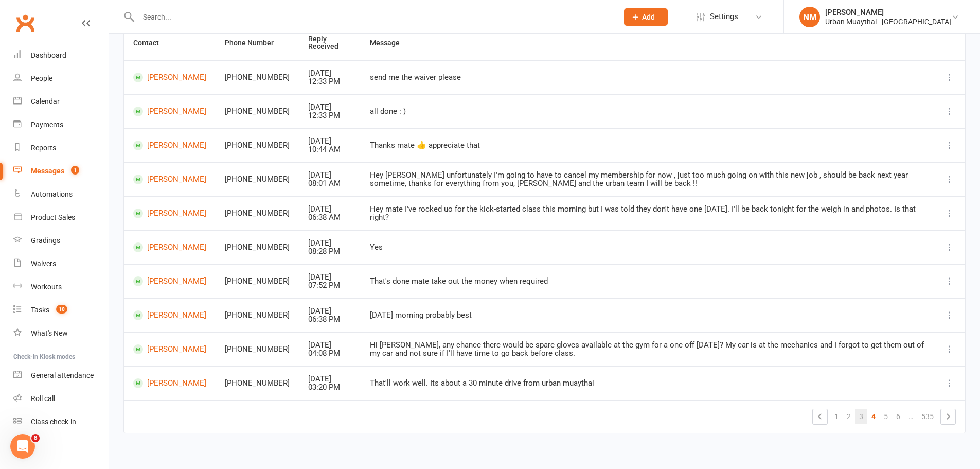
click at [865, 416] on link "3" at bounding box center [861, 416] width 12 height 14
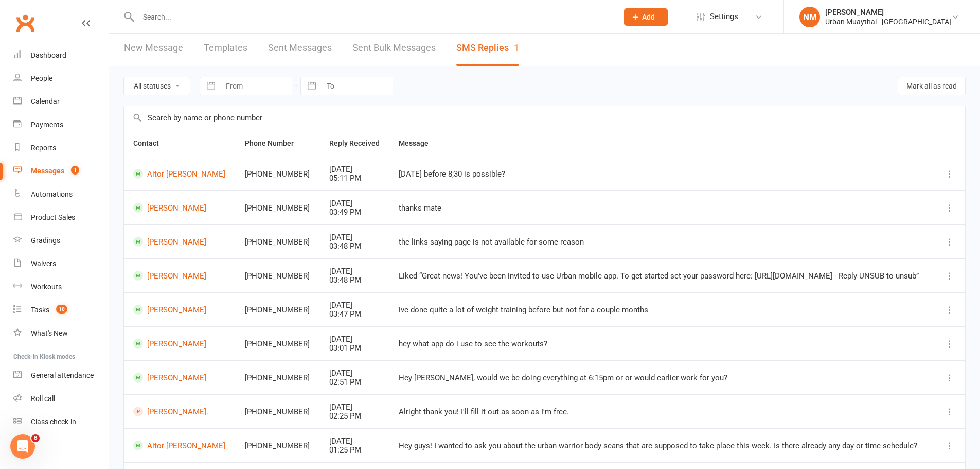
scroll to position [0, 0]
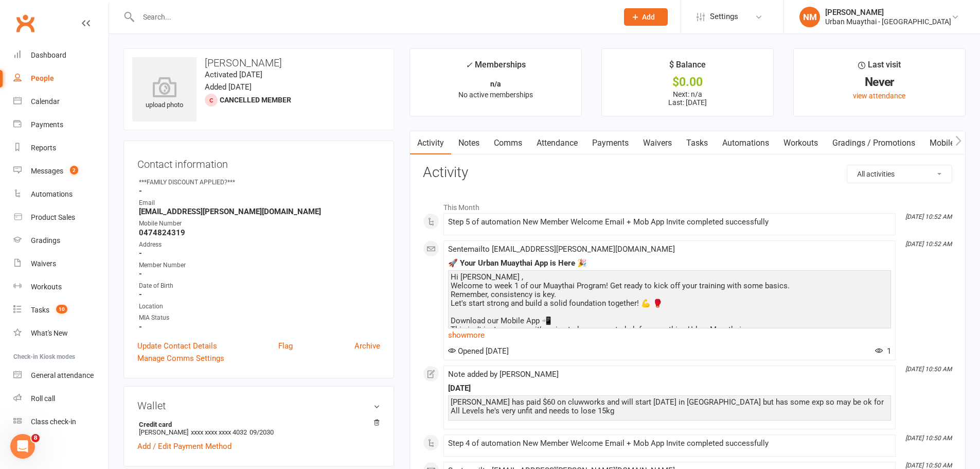
click at [483, 142] on link "Notes" at bounding box center [469, 143] width 36 height 24
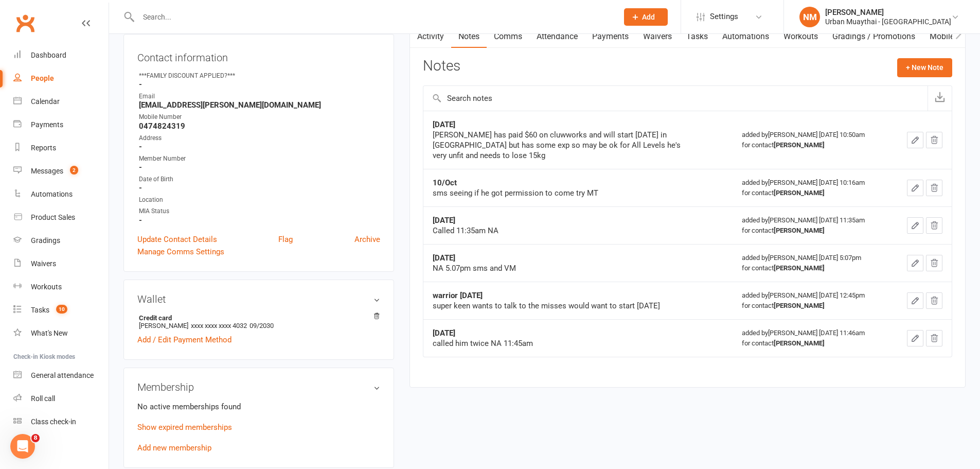
scroll to position [103, 0]
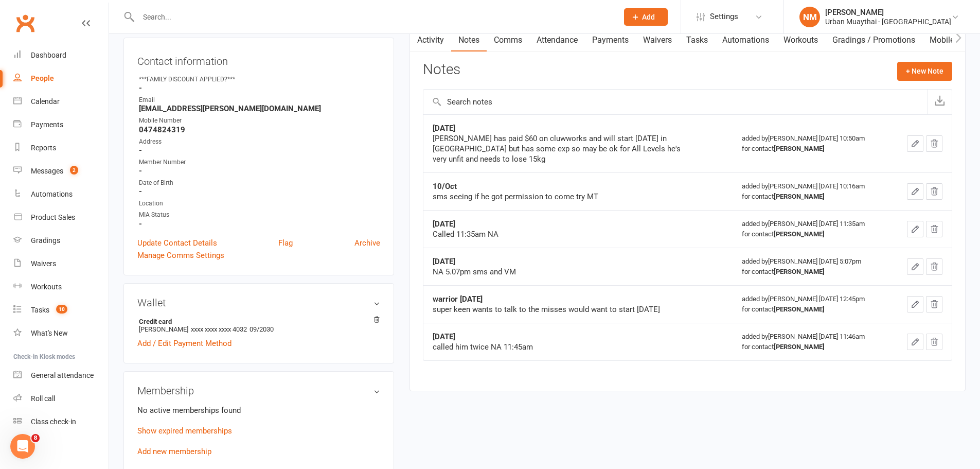
click at [565, 39] on link "Attendance" at bounding box center [558, 40] width 56 height 24
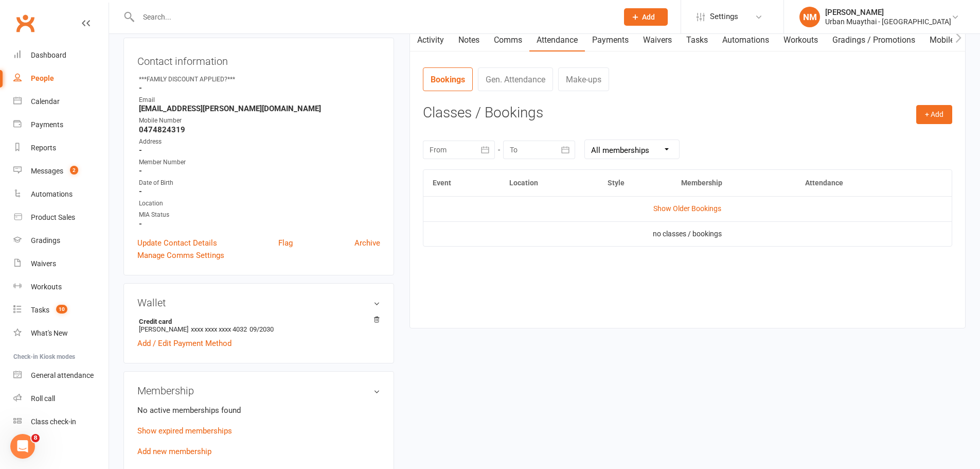
click at [594, 40] on link "Payments" at bounding box center [610, 40] width 51 height 24
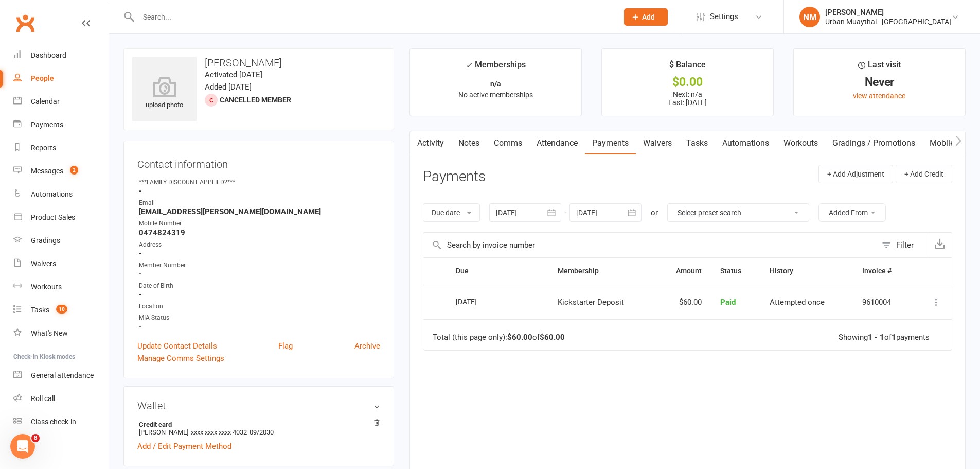
click at [659, 141] on link "Waivers" at bounding box center [657, 143] width 43 height 24
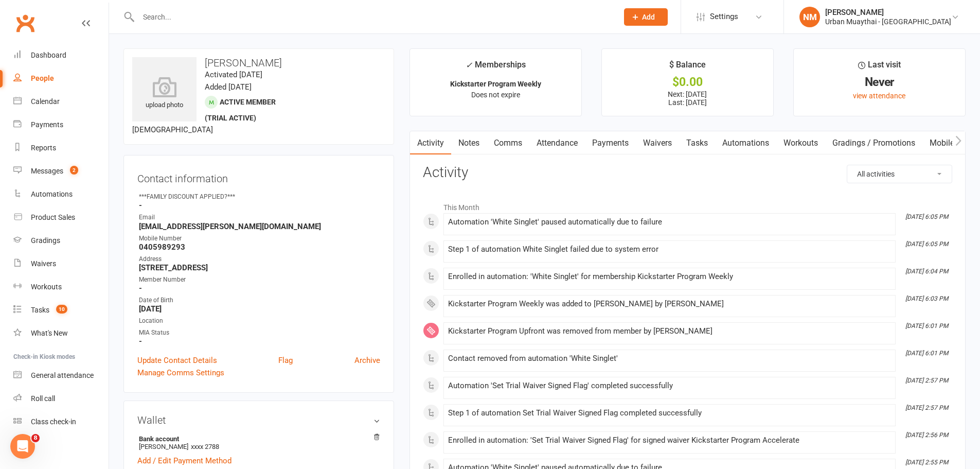
drag, startPoint x: 575, startPoint y: 142, endPoint x: 595, endPoint y: 145, distance: 20.3
click at [581, 143] on link "Attendance" at bounding box center [558, 143] width 56 height 24
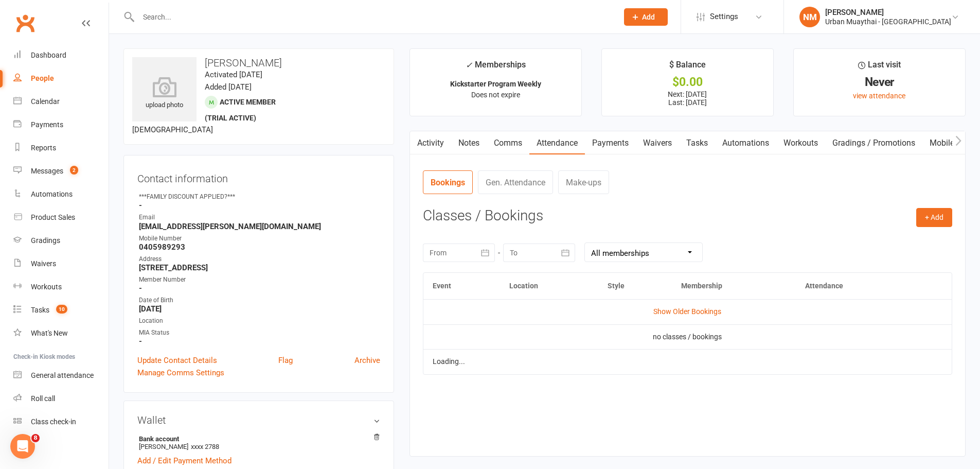
click at [608, 143] on link "Payments" at bounding box center [610, 143] width 51 height 24
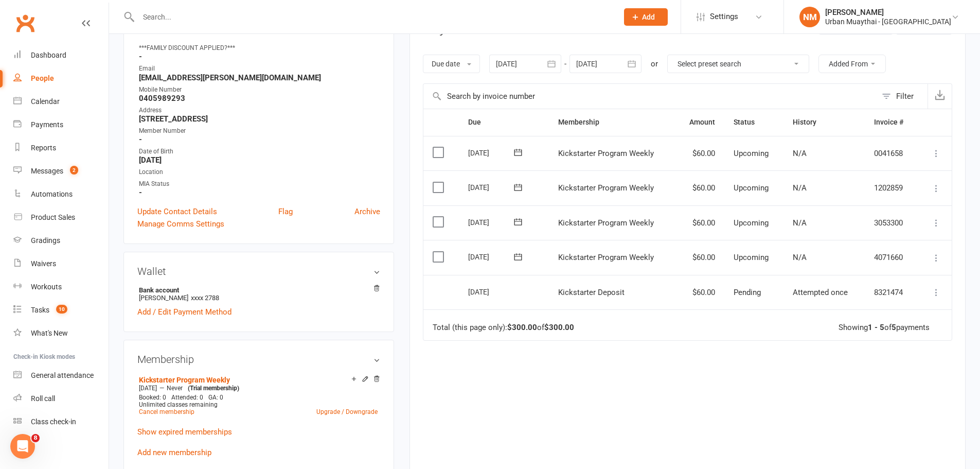
scroll to position [206, 0]
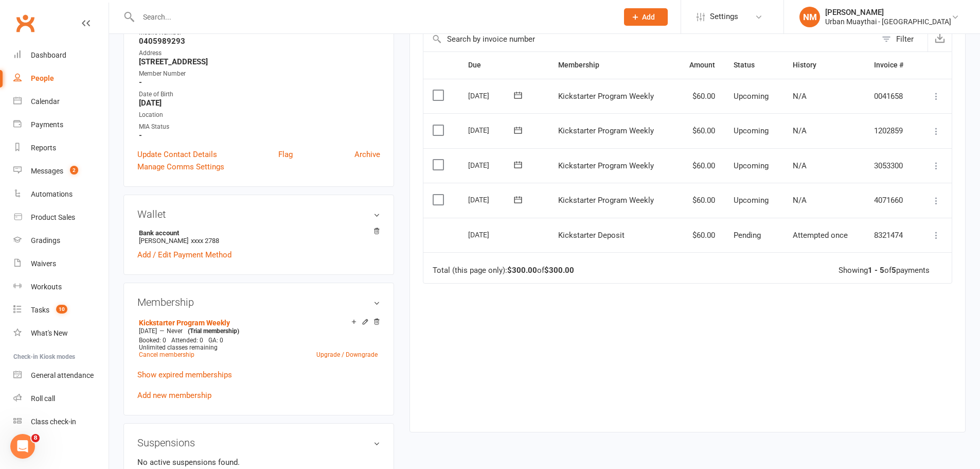
click at [516, 199] on icon at bounding box center [518, 200] width 10 height 10
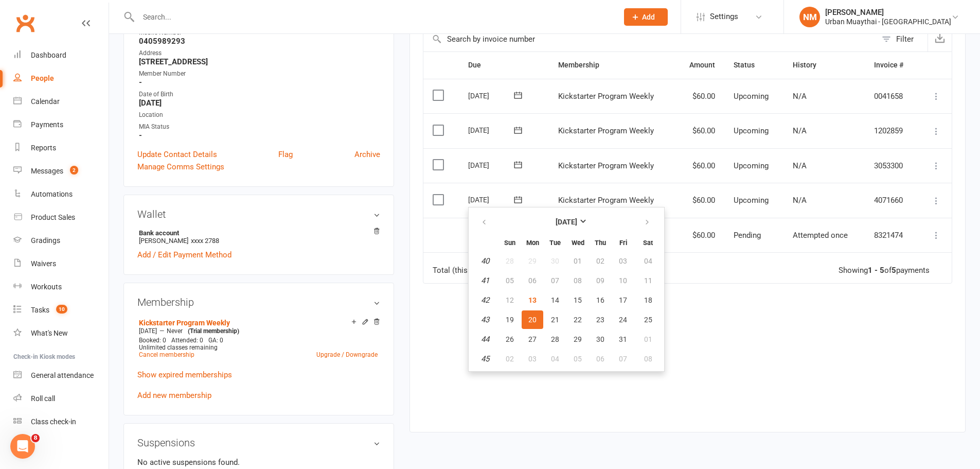
click at [567, 168] on span "Kickstarter Program Weekly" at bounding box center [606, 165] width 96 height 9
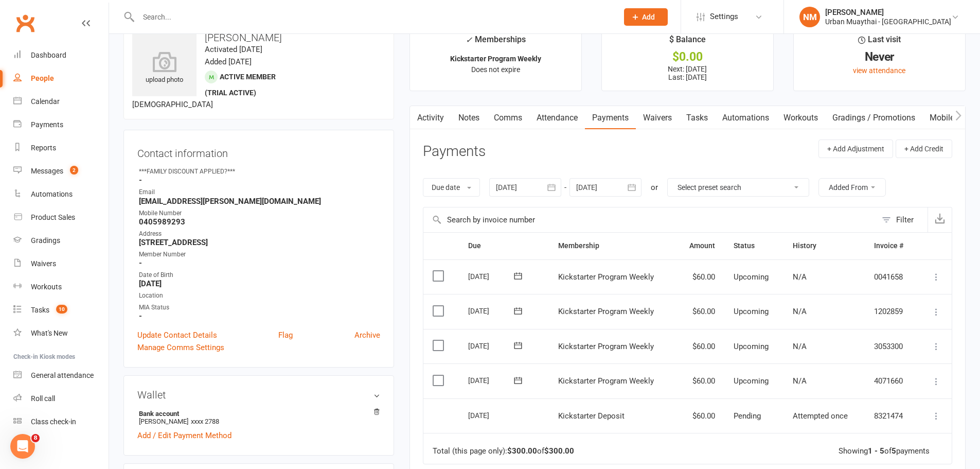
scroll to position [0, 0]
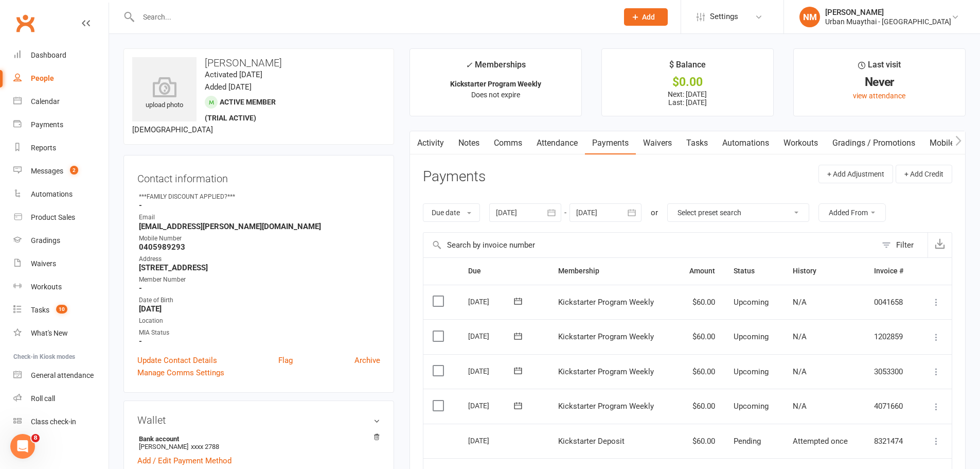
click at [646, 141] on link "Waivers" at bounding box center [657, 143] width 43 height 24
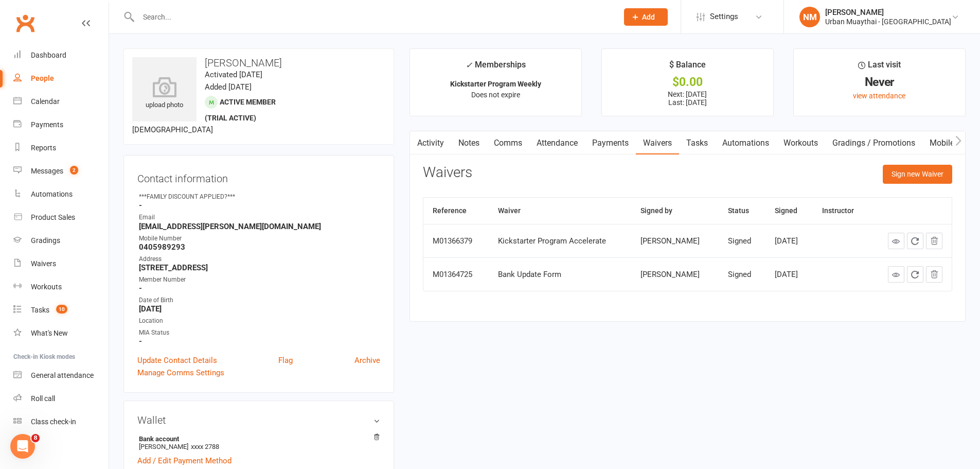
click at [894, 238] on link at bounding box center [896, 241] width 16 height 16
click at [612, 145] on link "Payments" at bounding box center [610, 143] width 51 height 24
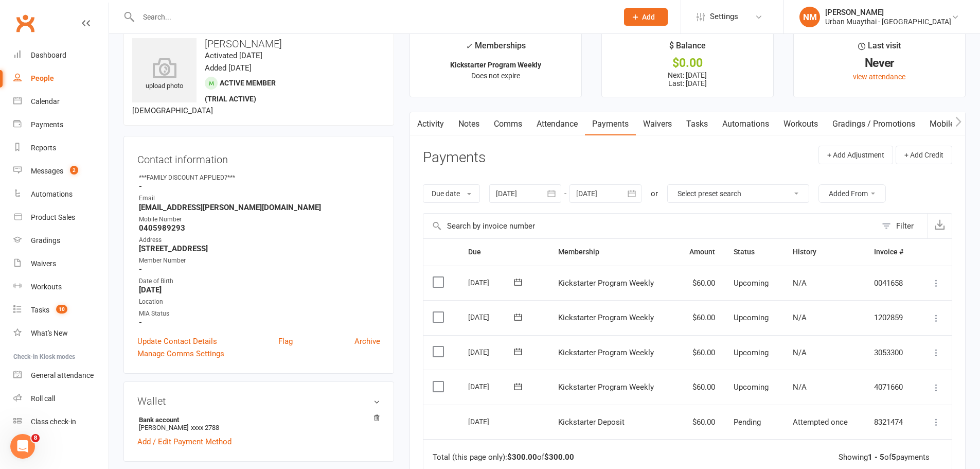
scroll to position [103, 0]
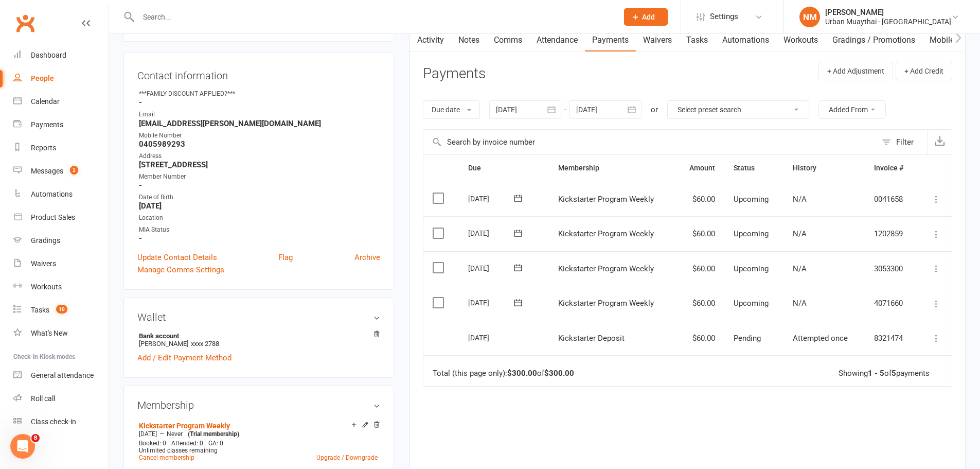
click at [516, 302] on icon at bounding box center [519, 302] width 8 height 7
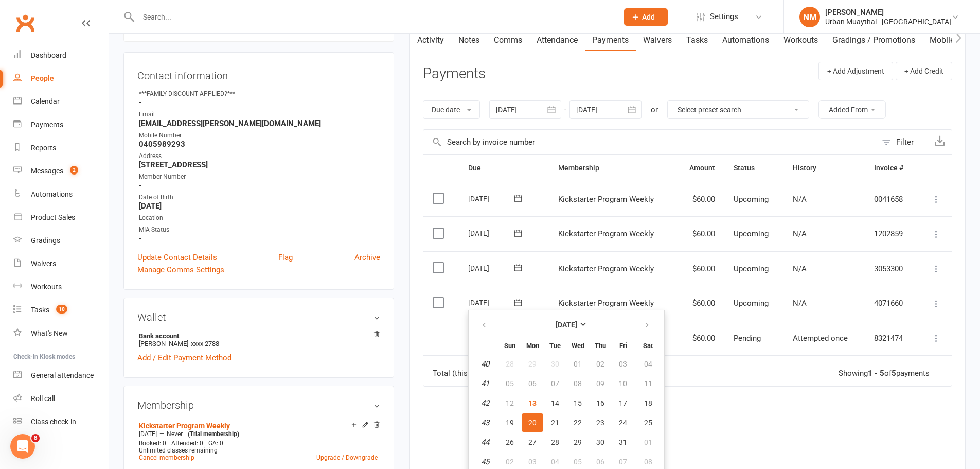
click at [576, 253] on td "Kickstarter Program Weekly" at bounding box center [612, 268] width 126 height 35
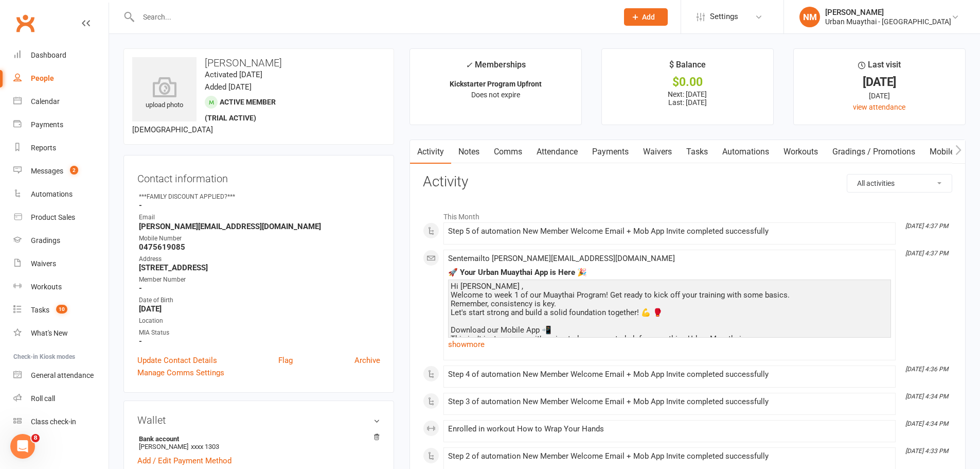
click at [620, 142] on link "Payments" at bounding box center [610, 152] width 51 height 24
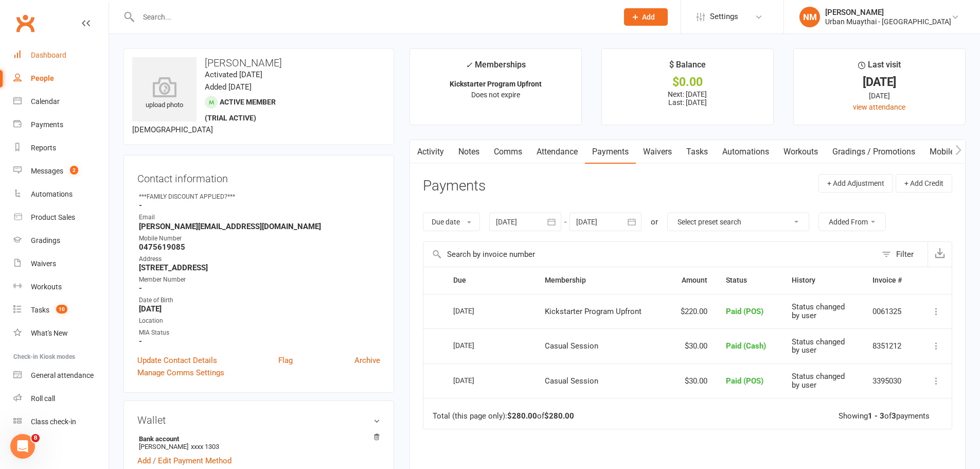
drag, startPoint x: 51, startPoint y: 53, endPoint x: 94, endPoint y: 41, distance: 44.0
click at [495, 150] on link "Comms" at bounding box center [508, 152] width 43 height 24
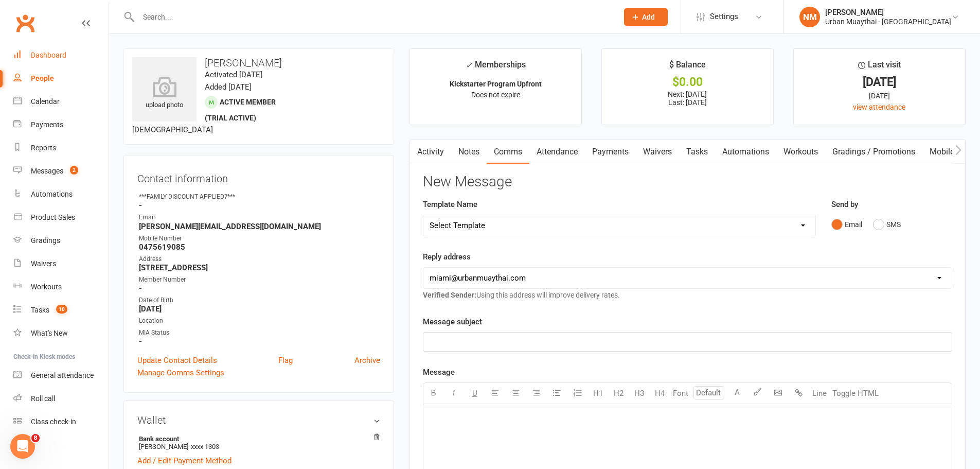
scroll to position [0, 1]
click at [465, 151] on link "Notes" at bounding box center [469, 152] width 36 height 24
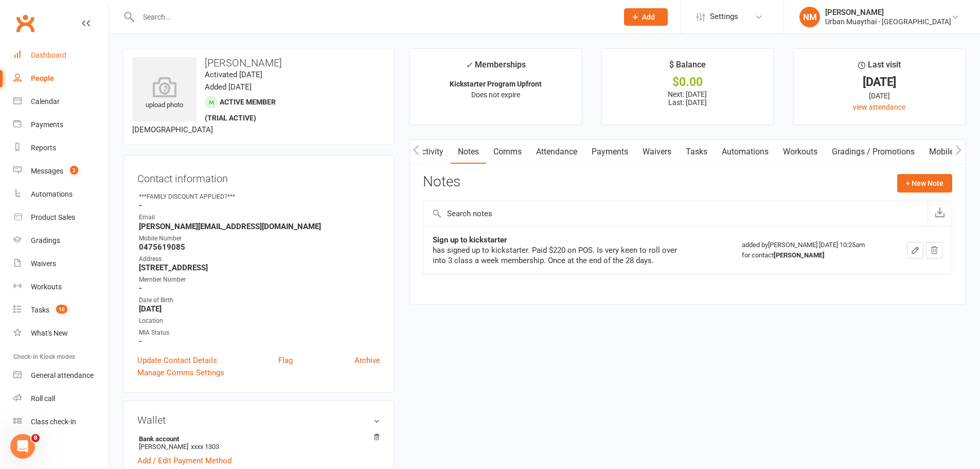
click at [569, 151] on link "Attendance" at bounding box center [557, 152] width 56 height 24
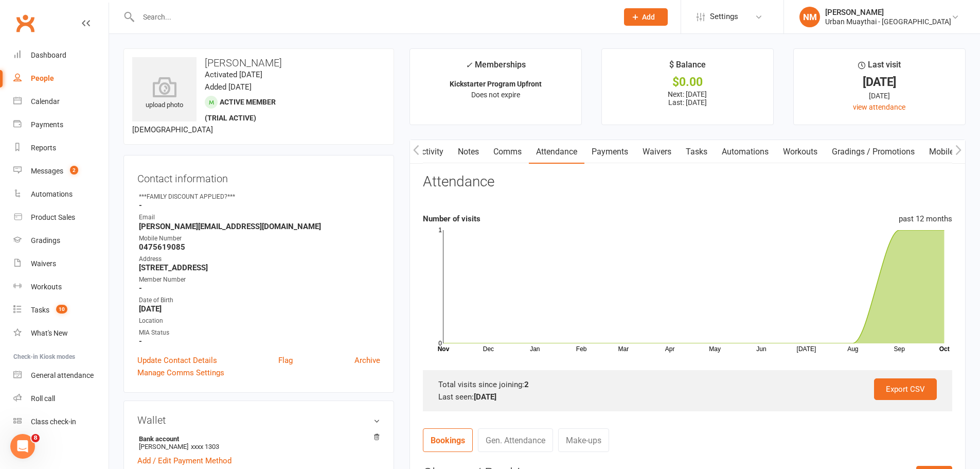
drag, startPoint x: 474, startPoint y: 397, endPoint x: 509, endPoint y: 399, distance: 35.1
click at [509, 399] on div "Last seen: 2 Oct 2025" at bounding box center [688, 397] width 499 height 12
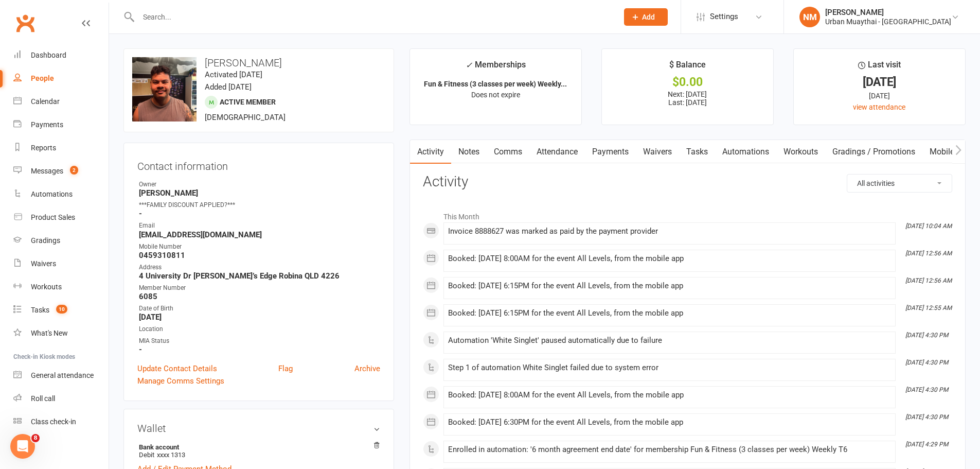
click at [614, 152] on link "Payments" at bounding box center [610, 152] width 51 height 24
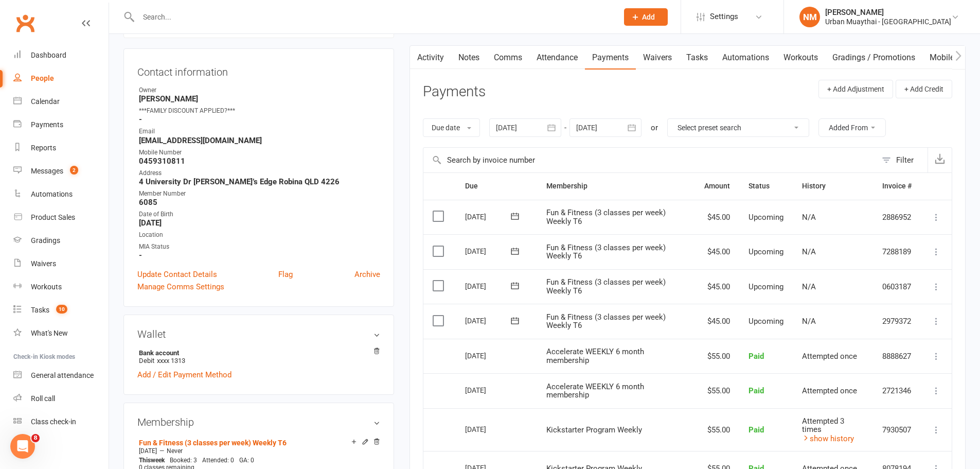
scroll to position [103, 0]
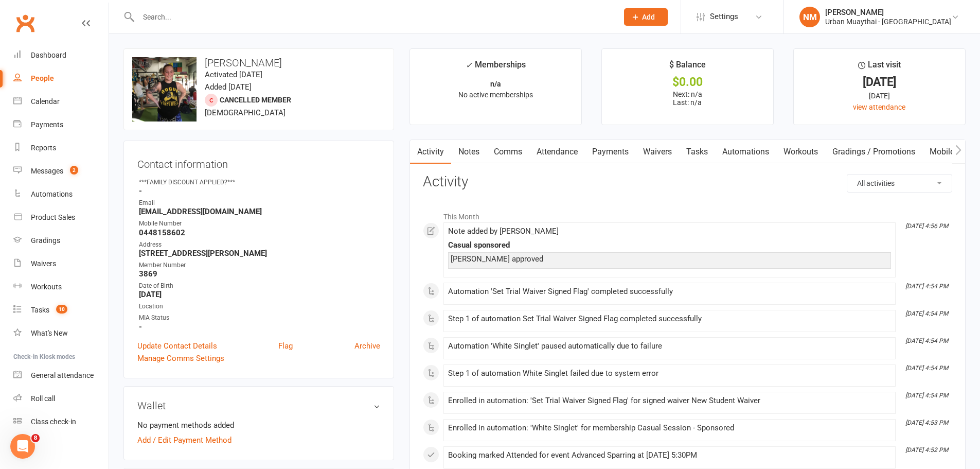
click at [564, 155] on link "Attendance" at bounding box center [558, 152] width 56 height 24
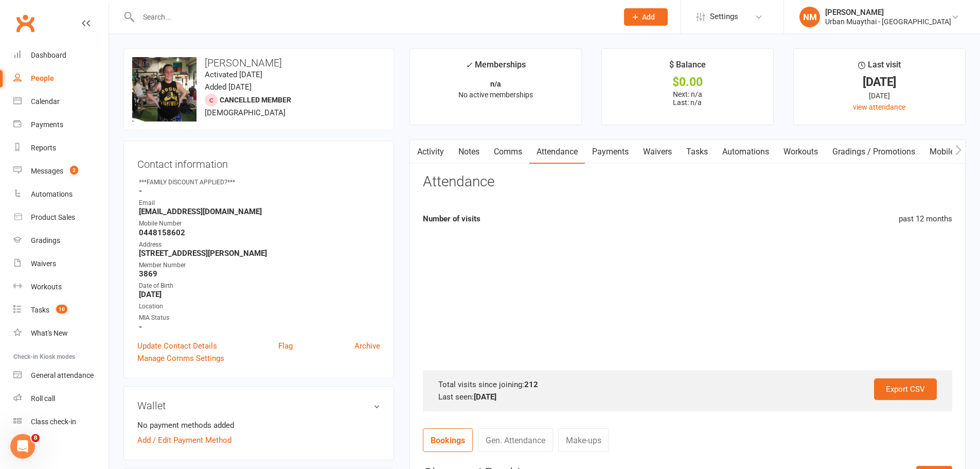
click at [614, 152] on link "Payments" at bounding box center [610, 152] width 51 height 24
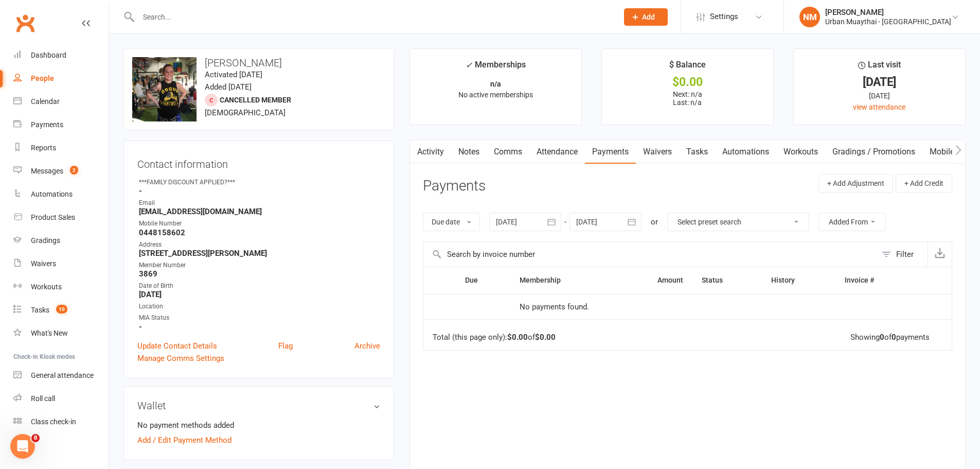
click at [567, 153] on link "Attendance" at bounding box center [558, 152] width 56 height 24
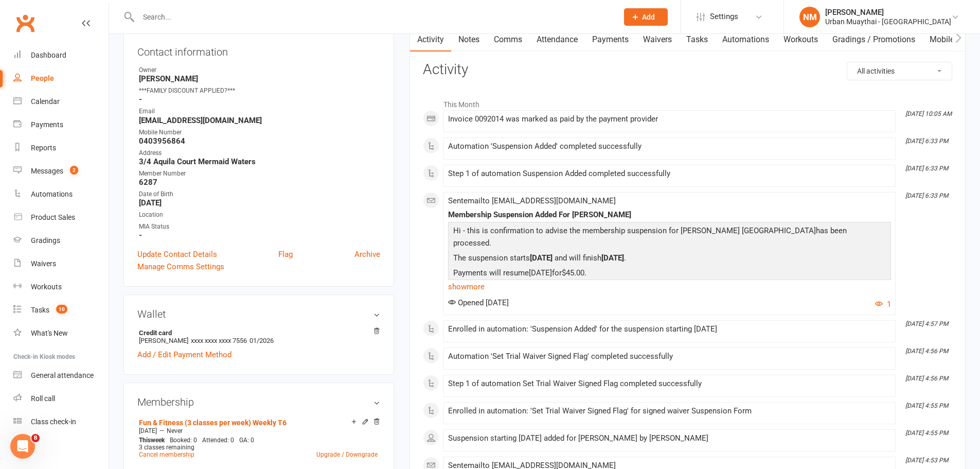
scroll to position [103, 0]
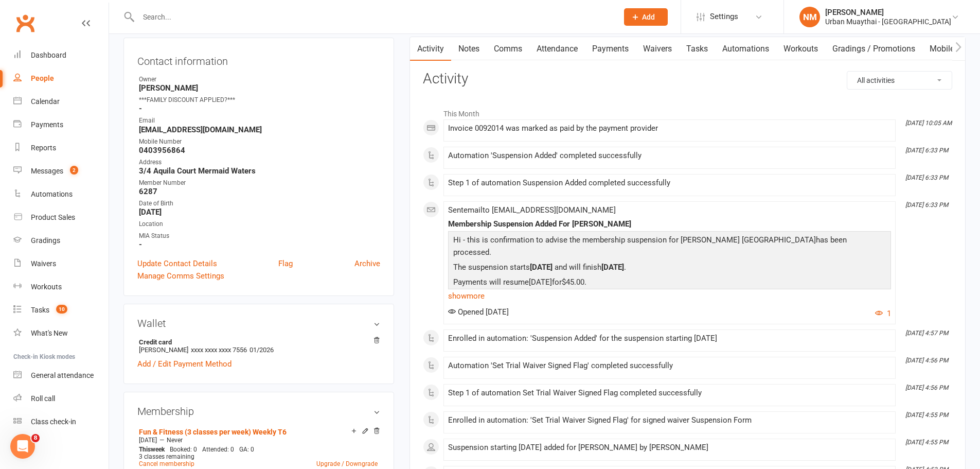
click at [464, 46] on link "Notes" at bounding box center [469, 49] width 36 height 24
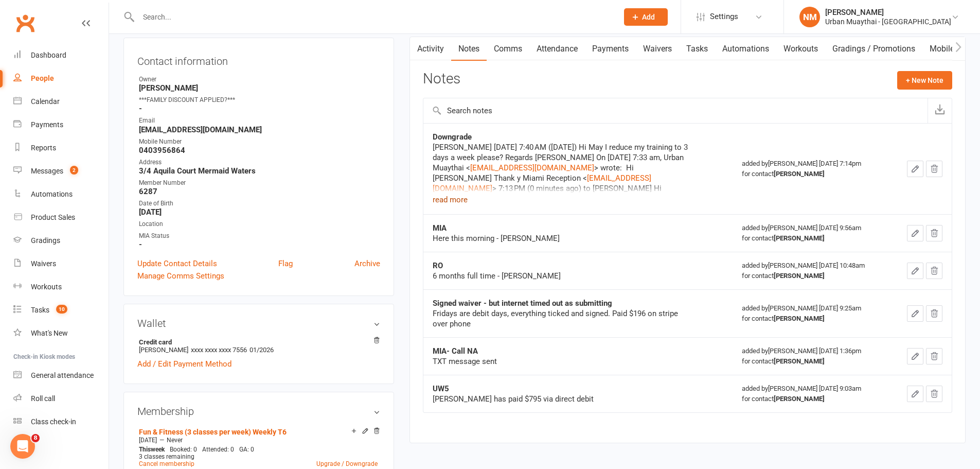
click at [457, 204] on button "read more" at bounding box center [450, 200] width 35 height 12
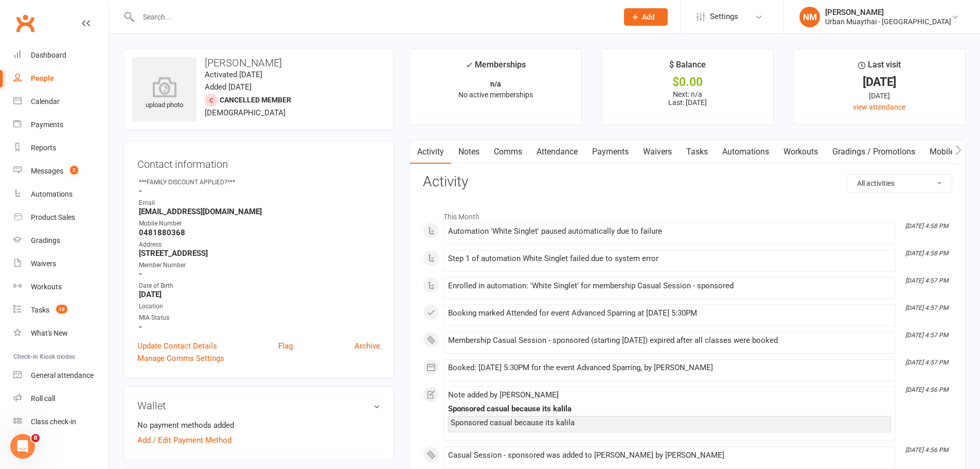
click at [475, 152] on link "Notes" at bounding box center [469, 152] width 36 height 24
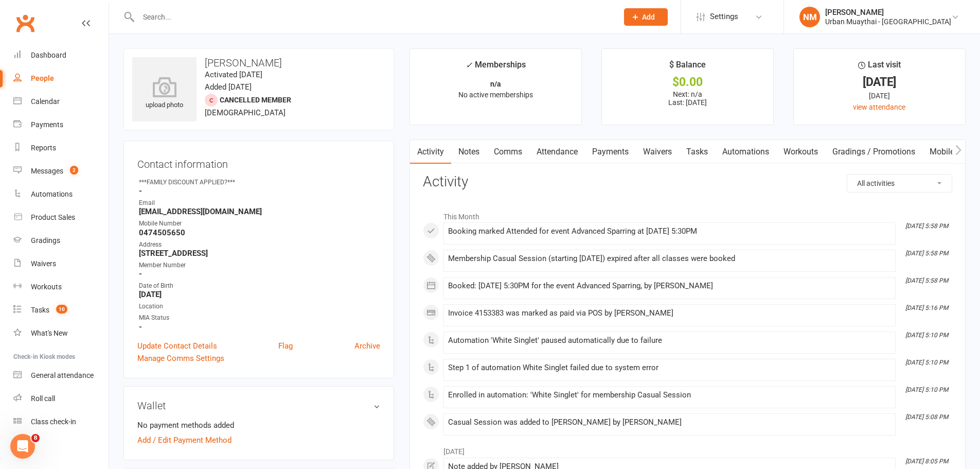
click at [476, 147] on link "Notes" at bounding box center [469, 152] width 36 height 24
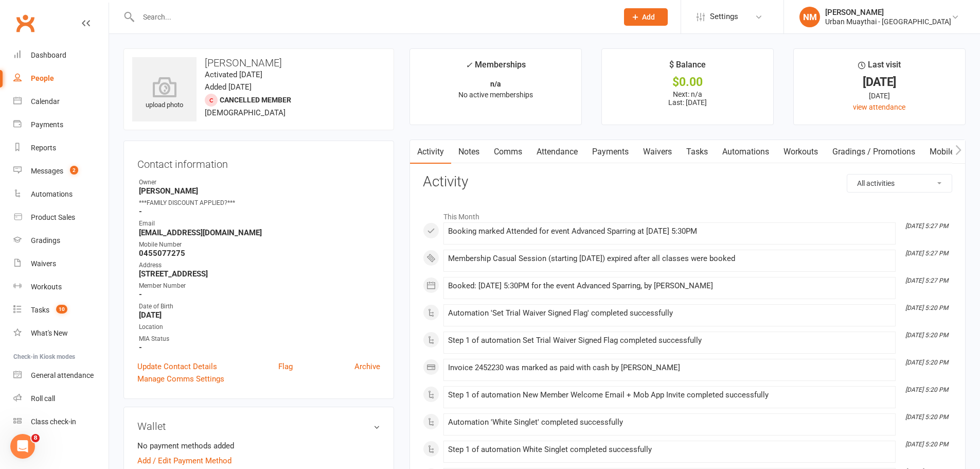
click at [480, 152] on link "Notes" at bounding box center [469, 152] width 36 height 24
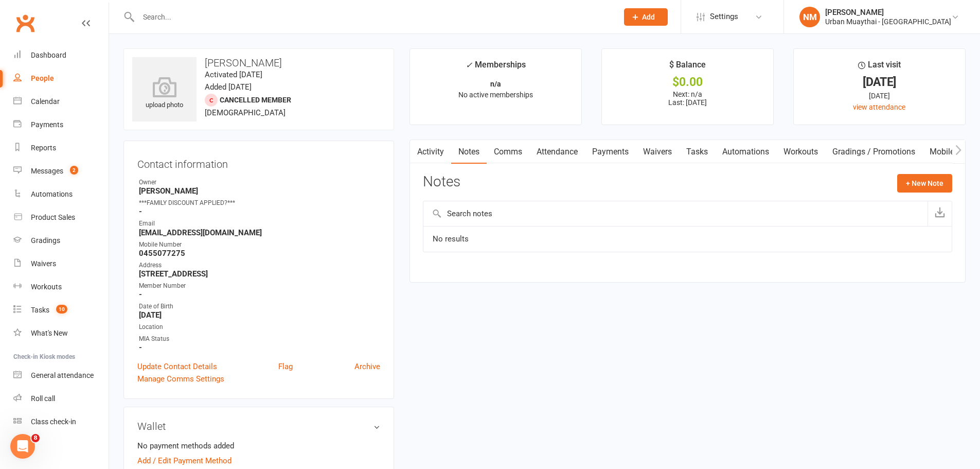
click at [430, 148] on link "Activity" at bounding box center [430, 152] width 41 height 24
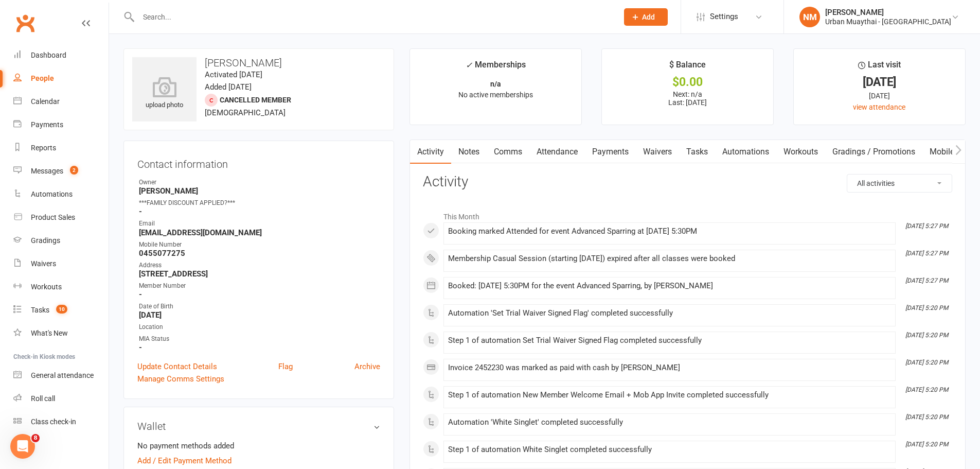
click at [661, 147] on link "Waivers" at bounding box center [657, 152] width 43 height 24
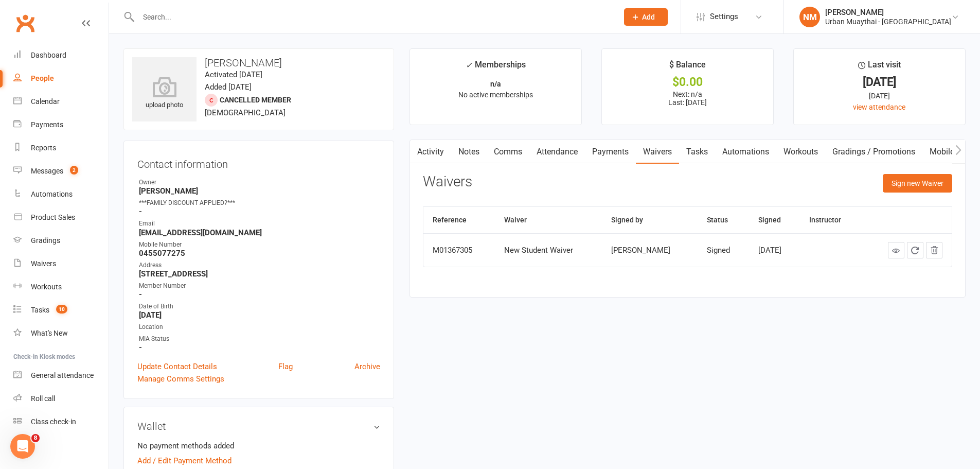
click at [563, 150] on link "Attendance" at bounding box center [558, 152] width 56 height 24
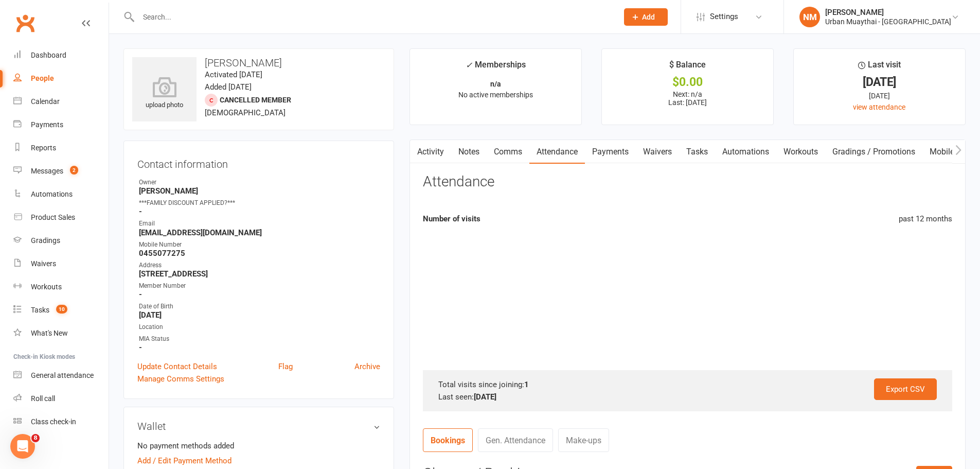
click at [606, 148] on link "Payments" at bounding box center [610, 152] width 51 height 24
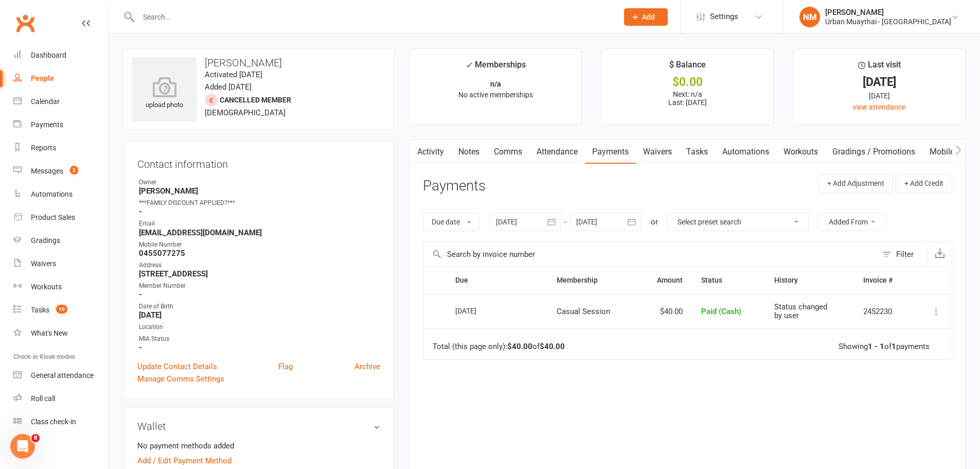
click at [441, 150] on link "Activity" at bounding box center [430, 152] width 41 height 24
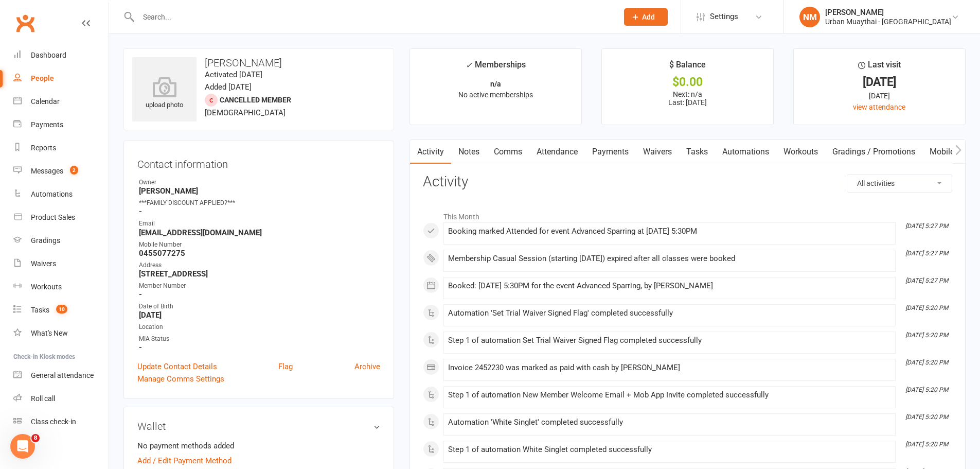
click at [465, 151] on link "Notes" at bounding box center [469, 152] width 36 height 24
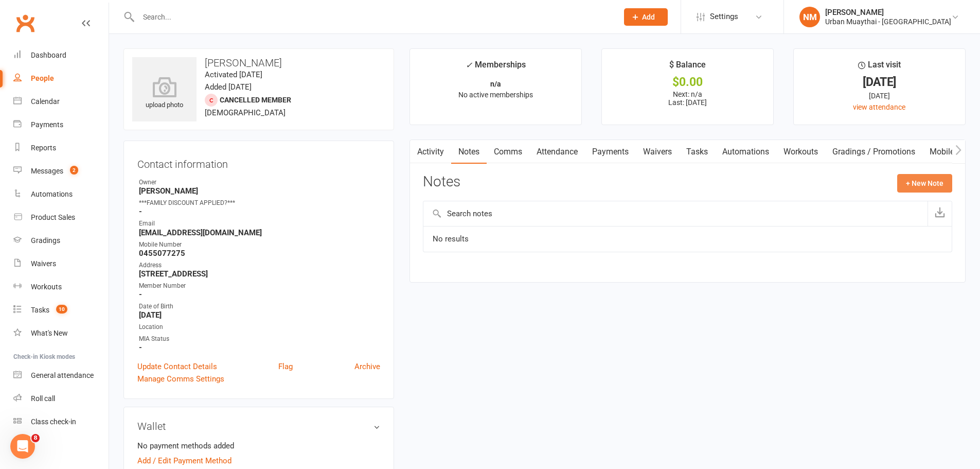
click at [918, 180] on button "+ New Note" at bounding box center [925, 183] width 55 height 19
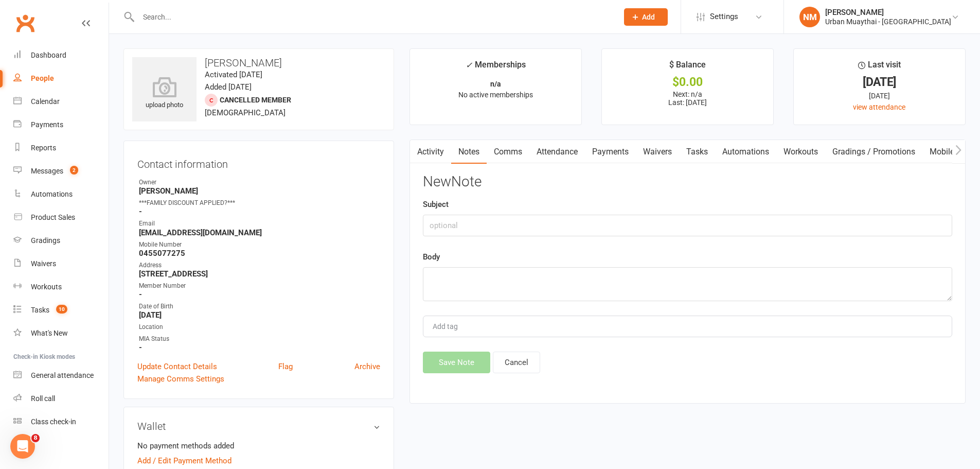
click at [491, 242] on div "New Note Subject Body Add tag Save Note Cancel" at bounding box center [688, 273] width 530 height 199
click at [483, 220] on input "text" at bounding box center [688, 226] width 530 height 22
type input "Casual"
type textarea "Did a casual session - NM."
click at [439, 354] on button "Save Note" at bounding box center [456, 363] width 67 height 22
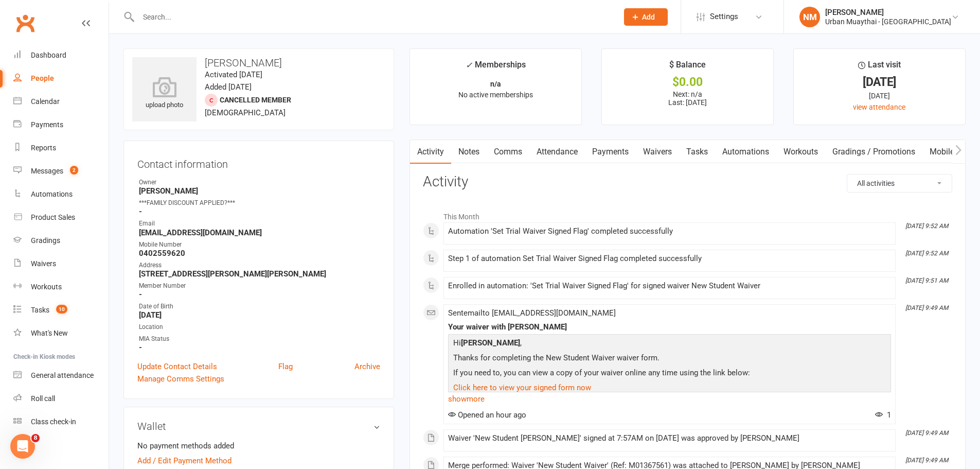
click at [509, 147] on link "Comms" at bounding box center [508, 152] width 43 height 24
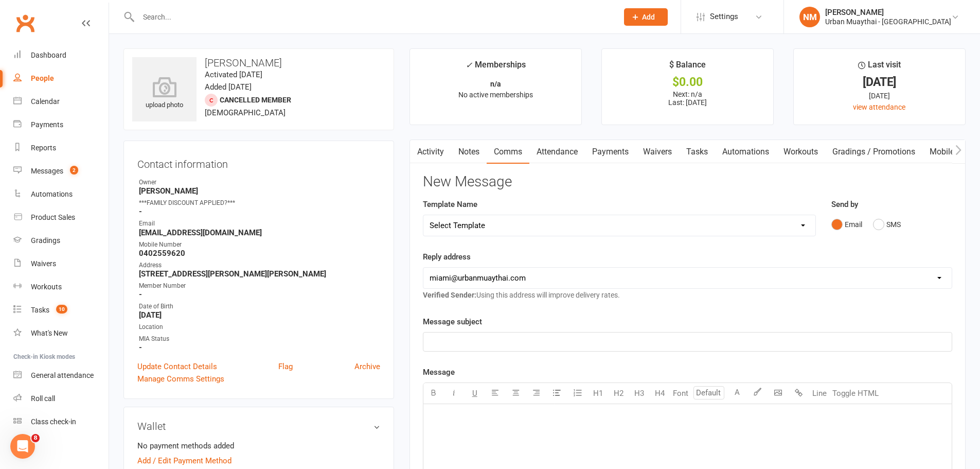
click at [482, 152] on link "Notes" at bounding box center [469, 152] width 36 height 24
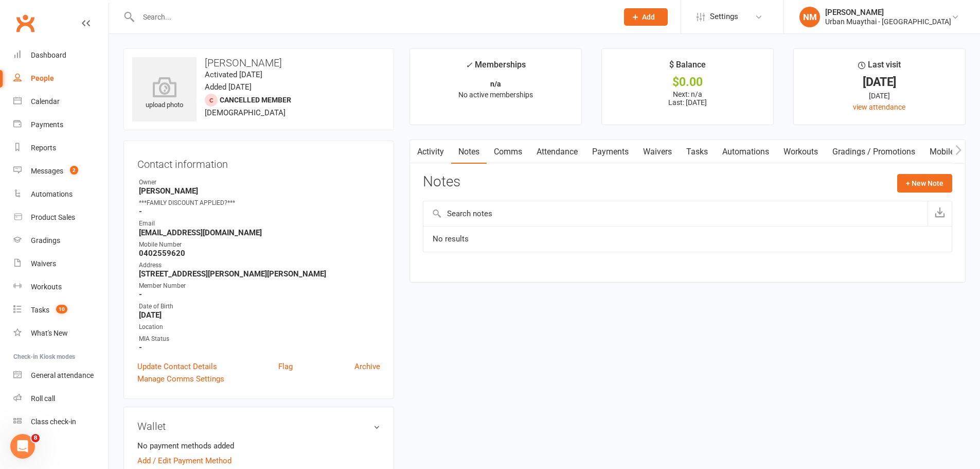
click at [620, 150] on link "Payments" at bounding box center [610, 152] width 51 height 24
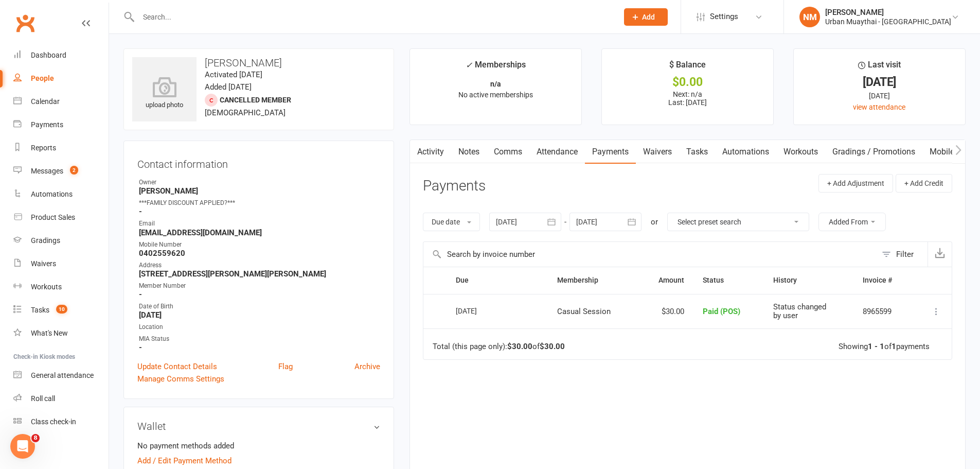
click at [435, 157] on link "Activity" at bounding box center [430, 152] width 41 height 24
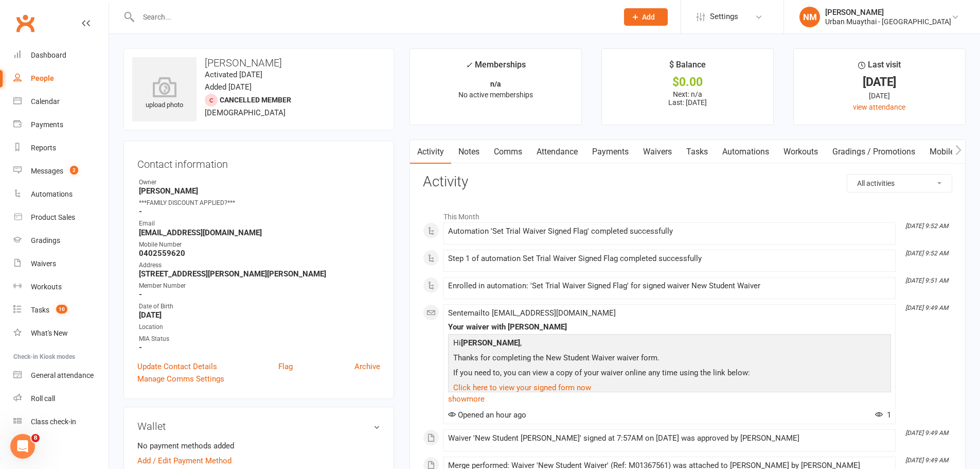
click at [625, 151] on link "Payments" at bounding box center [610, 152] width 51 height 24
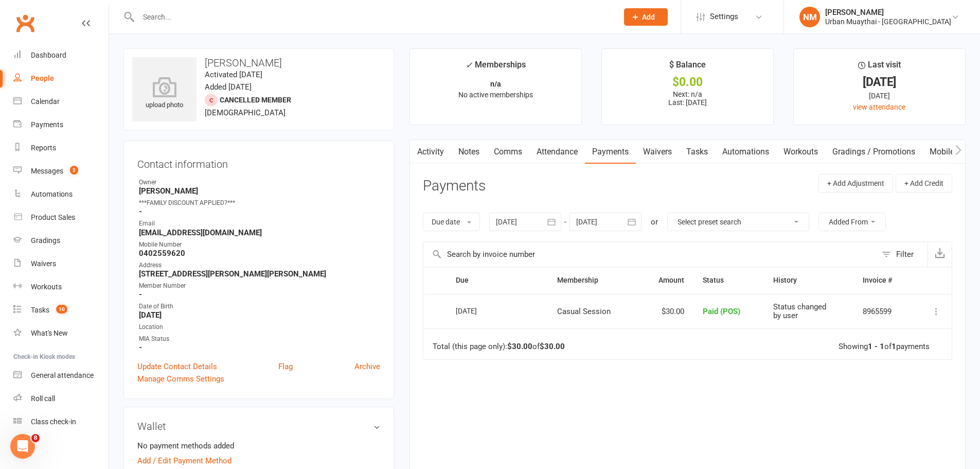
click at [428, 151] on link "Activity" at bounding box center [430, 152] width 41 height 24
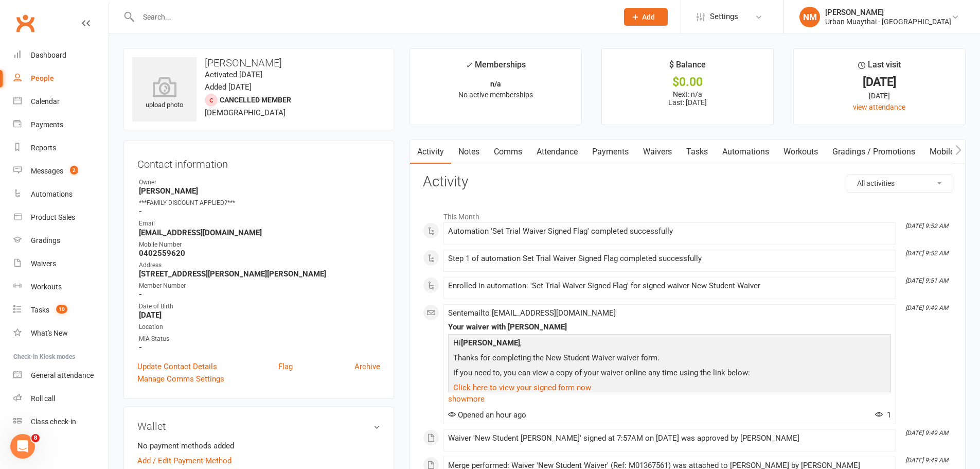
click at [470, 150] on link "Notes" at bounding box center [469, 152] width 36 height 24
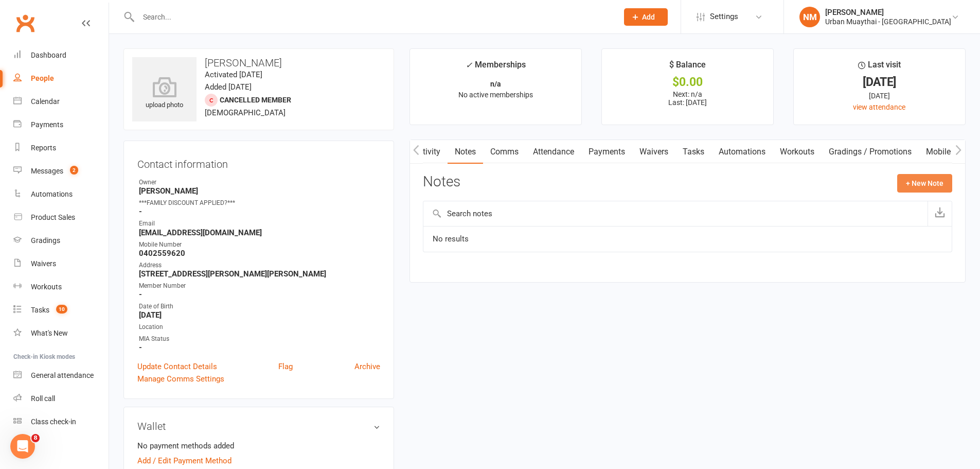
click at [927, 191] on button "+ New Note" at bounding box center [925, 183] width 55 height 19
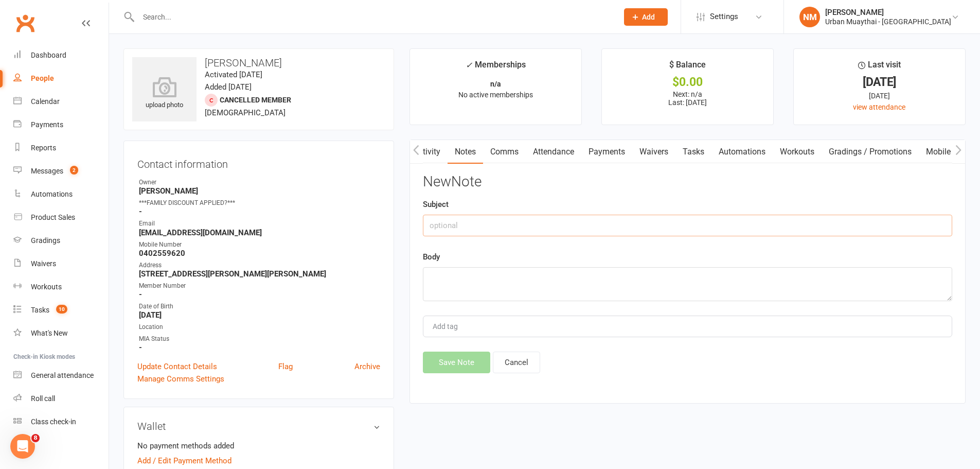
click at [479, 236] on input "text" at bounding box center [688, 226] width 530 height 22
type input "Casual"
type textarea "Did a casual session."
click at [443, 358] on button "Save Note" at bounding box center [456, 363] width 67 height 22
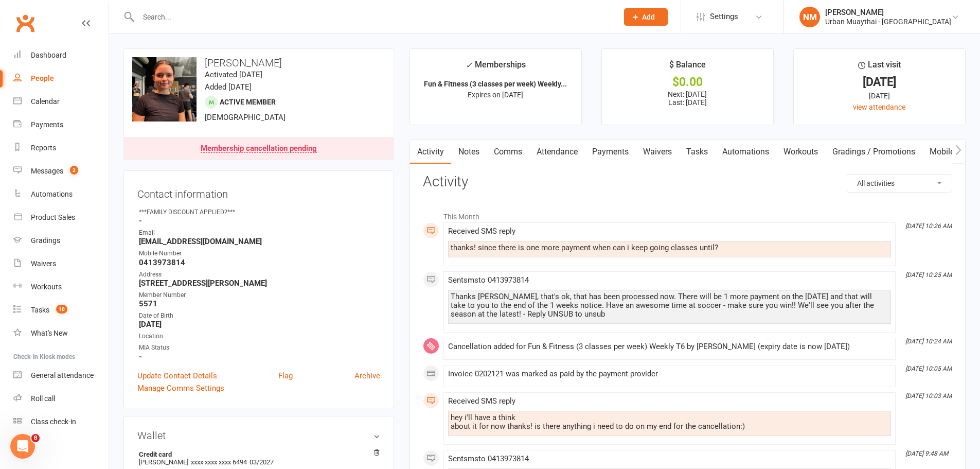
click at [511, 147] on link "Comms" at bounding box center [508, 152] width 43 height 24
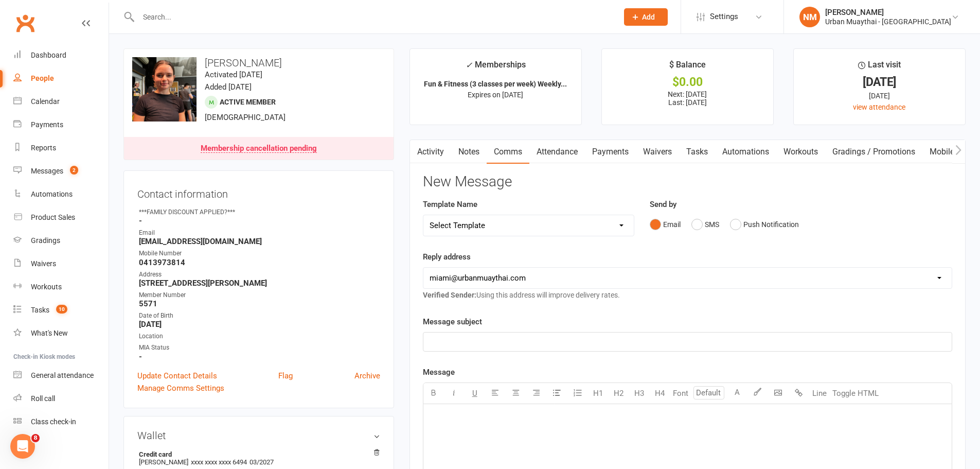
click at [690, 225] on div "Email SMS Push Notification" at bounding box center [801, 225] width 303 height 20
click at [700, 223] on button "SMS" at bounding box center [706, 225] width 28 height 20
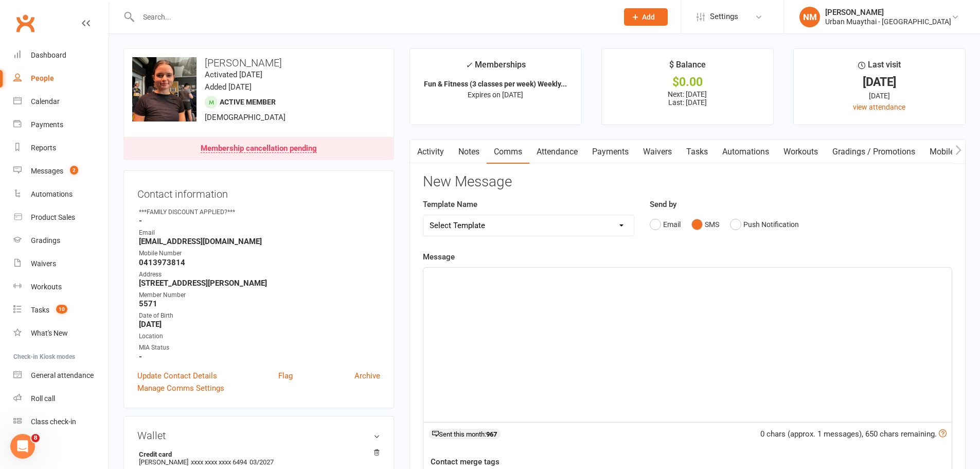
click at [447, 329] on div "﻿" at bounding box center [688, 345] width 529 height 154
click at [564, 279] on span "You can attend until the 19th of Octobber!" at bounding box center [501, 276] width 143 height 9
click at [607, 282] on p "You can attend until the [DATE]!" at bounding box center [688, 277] width 516 height 12
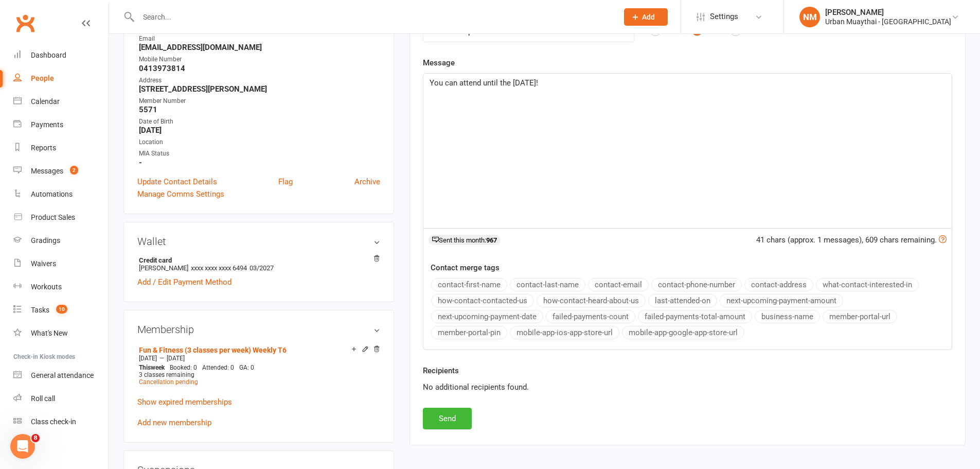
scroll to position [206, 0]
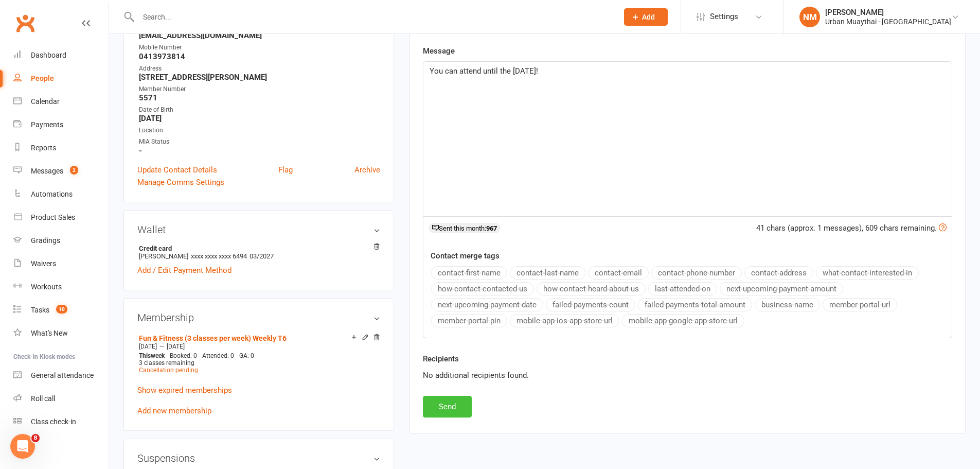
click at [451, 407] on button "Send" at bounding box center [447, 407] width 49 height 22
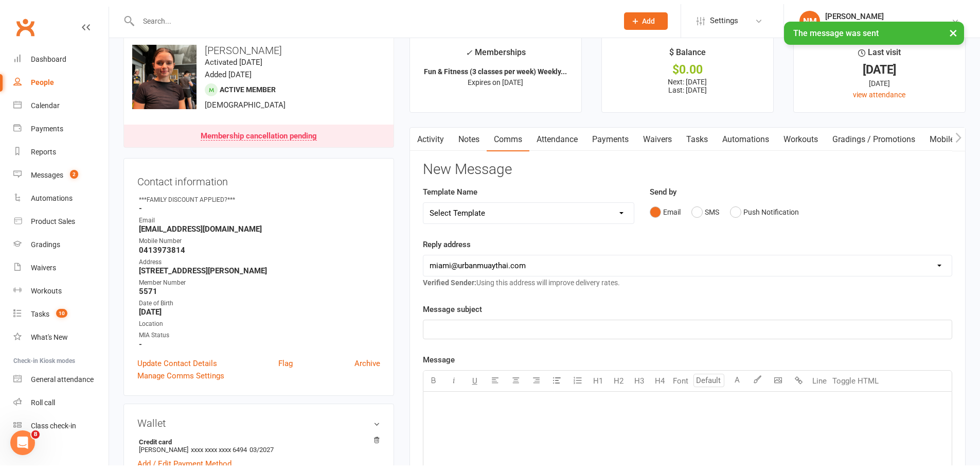
scroll to position [0, 0]
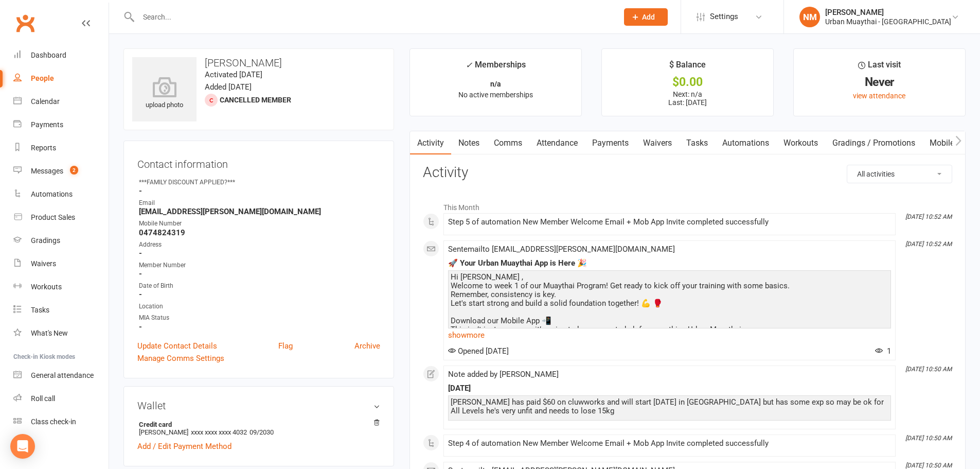
click at [511, 145] on link "Comms" at bounding box center [508, 143] width 43 height 24
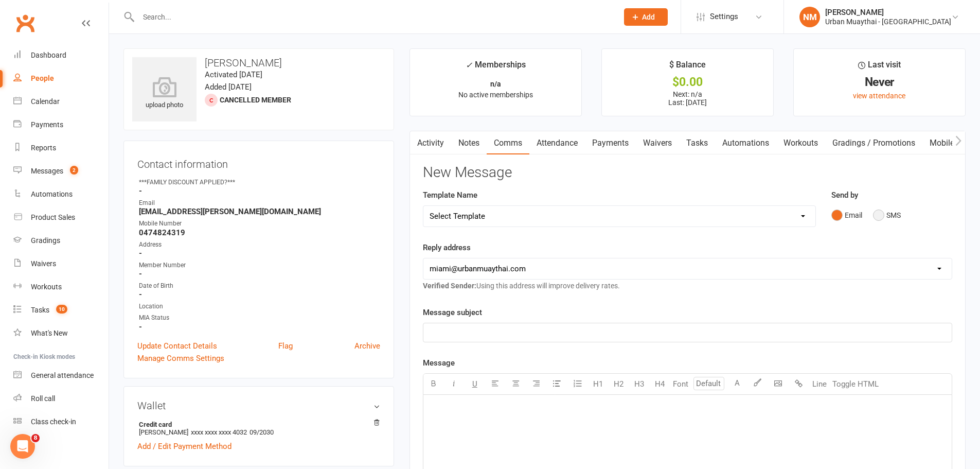
click at [883, 217] on button "SMS" at bounding box center [887, 215] width 28 height 20
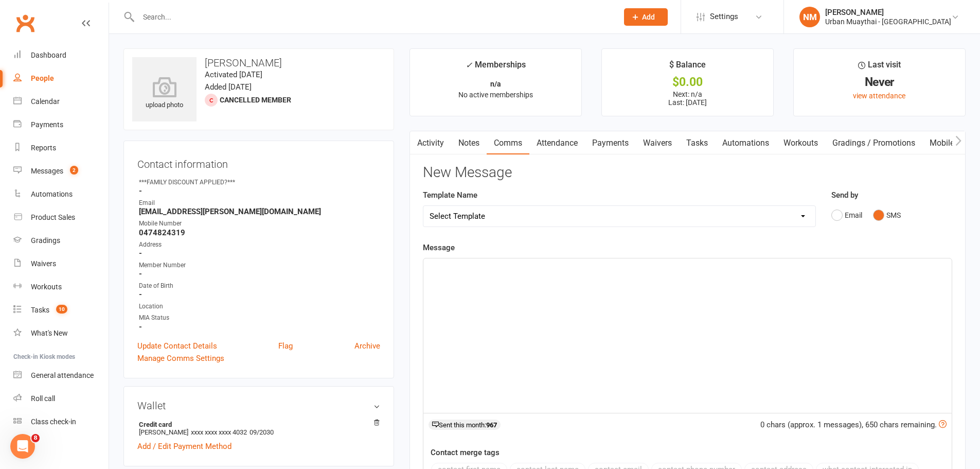
click at [500, 312] on div "﻿" at bounding box center [688, 335] width 529 height 154
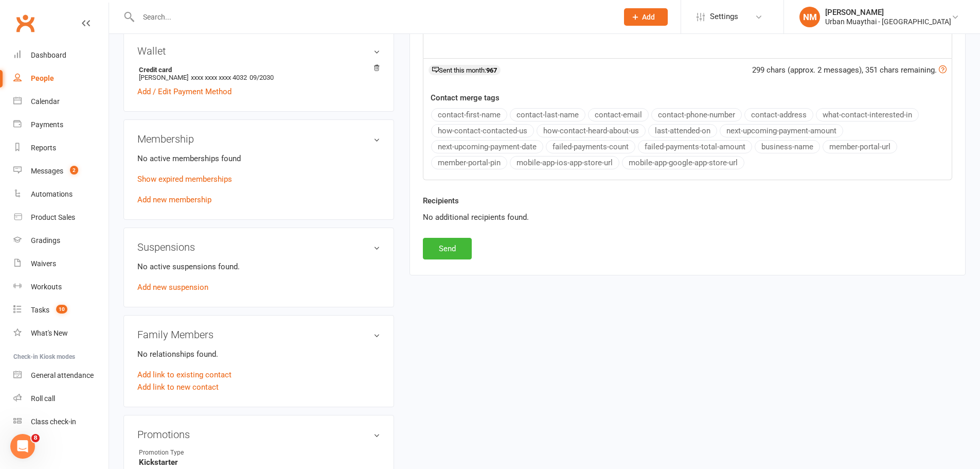
scroll to position [360, 0]
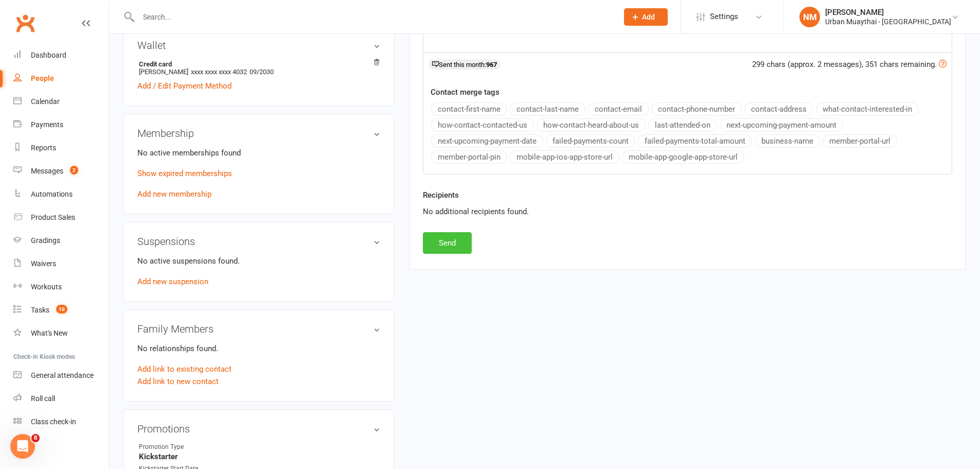
click at [441, 244] on button "Send" at bounding box center [447, 243] width 49 height 22
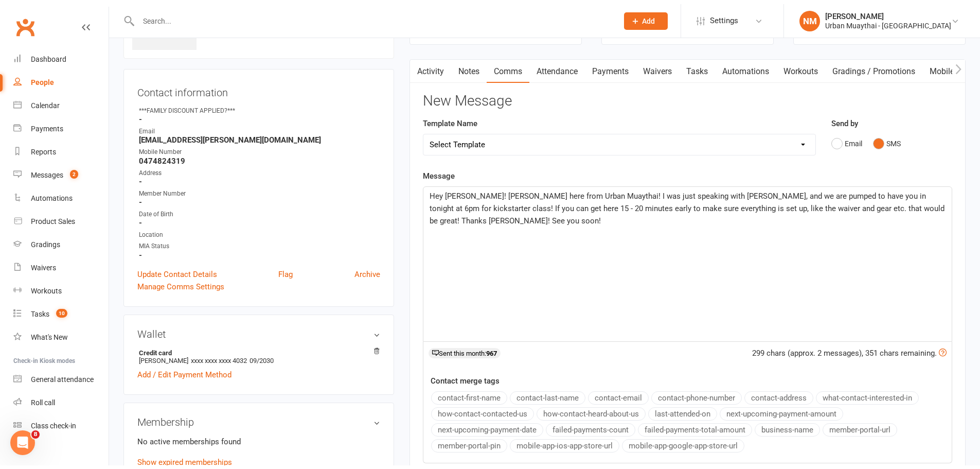
scroll to position [0, 0]
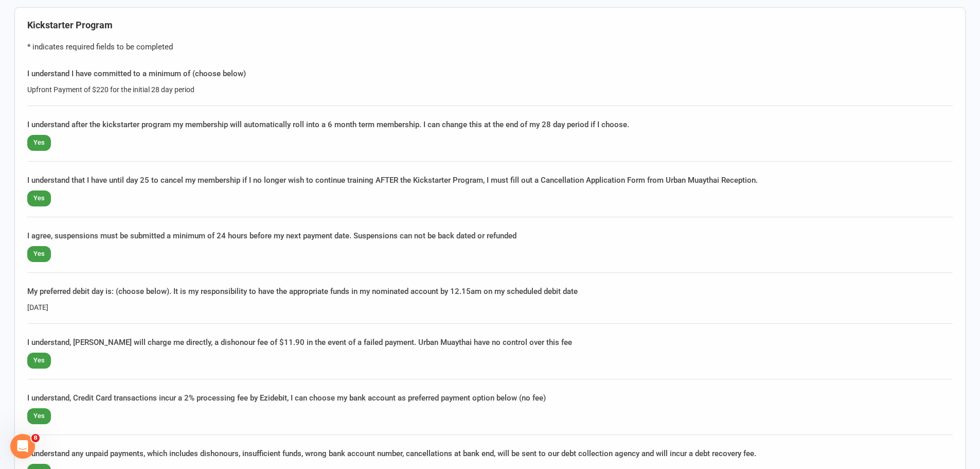
scroll to position [721, 0]
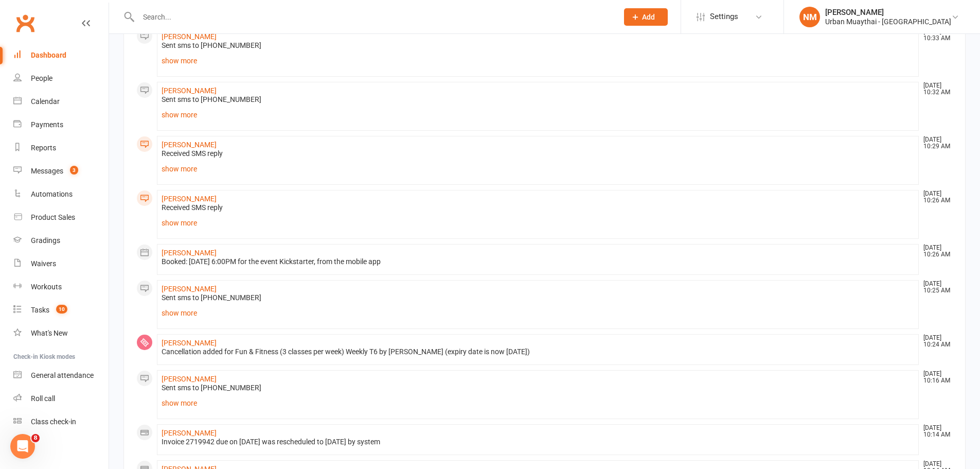
scroll to position [557, 0]
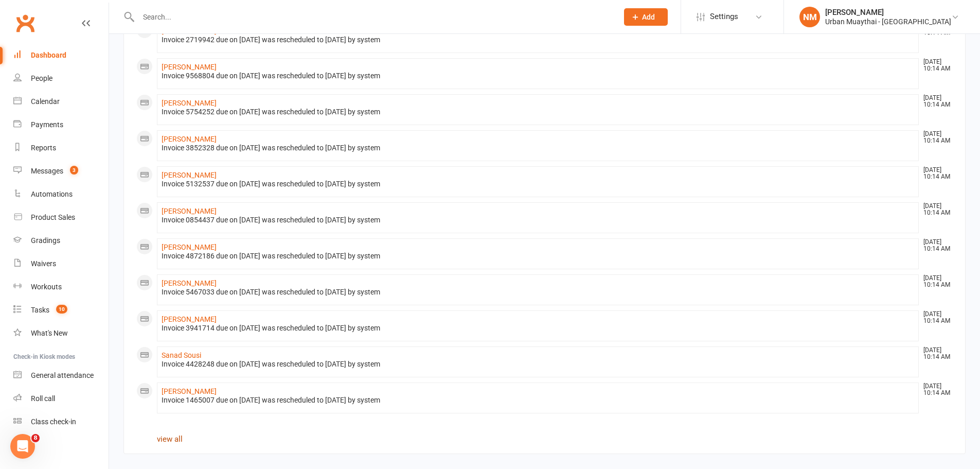
click at [171, 439] on link "view all" at bounding box center [170, 438] width 26 height 9
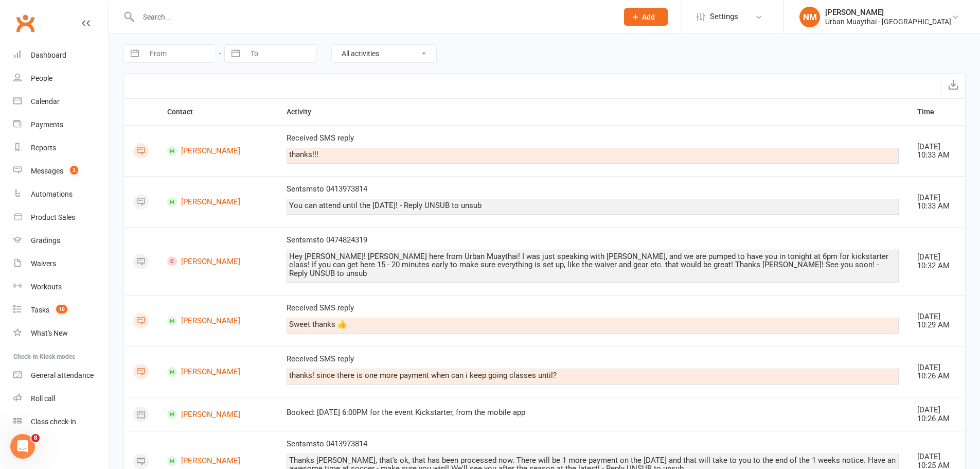
select select "8"
select select "2025"
select select "9"
select select "2025"
select select "10"
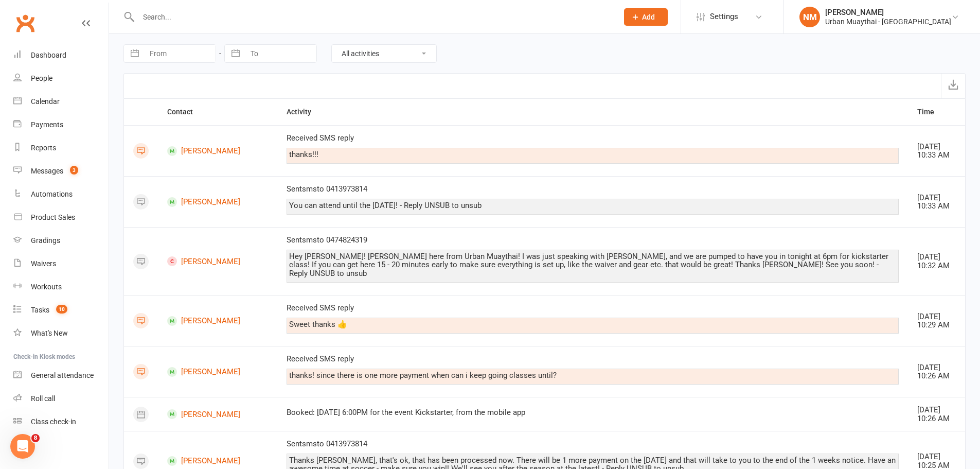
select select "2025"
click at [185, 50] on input "From" at bounding box center [180, 53] width 72 height 17
click at [247, 155] on td "10" at bounding box center [246, 153] width 20 height 20
type input "10 Oct 2025"
click at [0, 0] on div "Loading" at bounding box center [0, 0] width 0 height 0
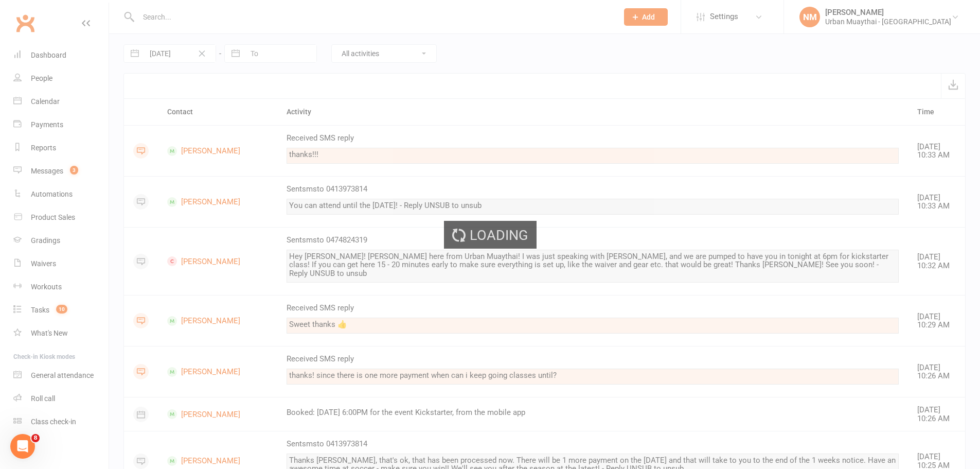
click at [271, 55] on input "To" at bounding box center [281, 53] width 72 height 17
select select "8"
select select "2025"
select select "9"
select select "2025"
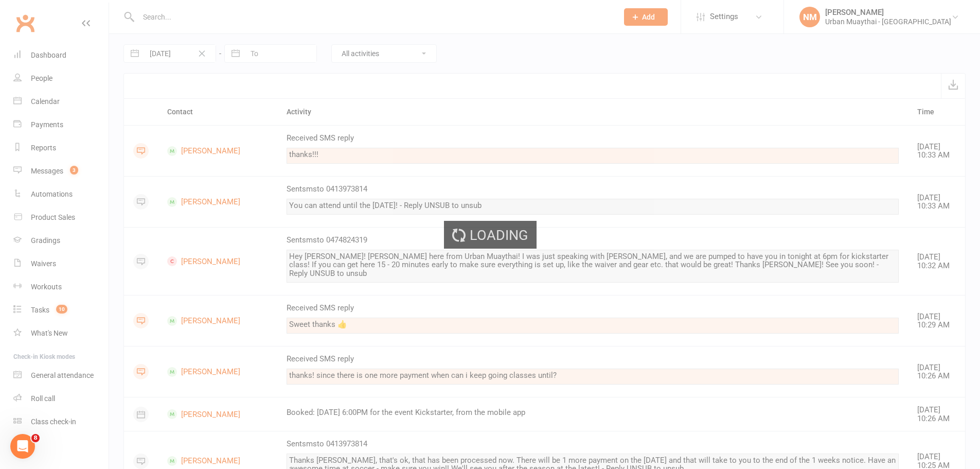
select select "10"
select select "2025"
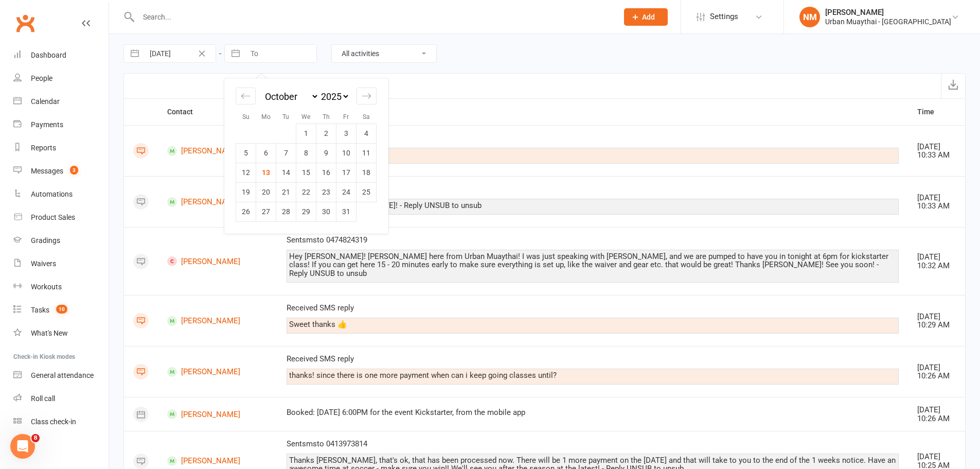
click at [264, 169] on td "13" at bounding box center [266, 173] width 20 height 20
type input "13 Oct 2025"
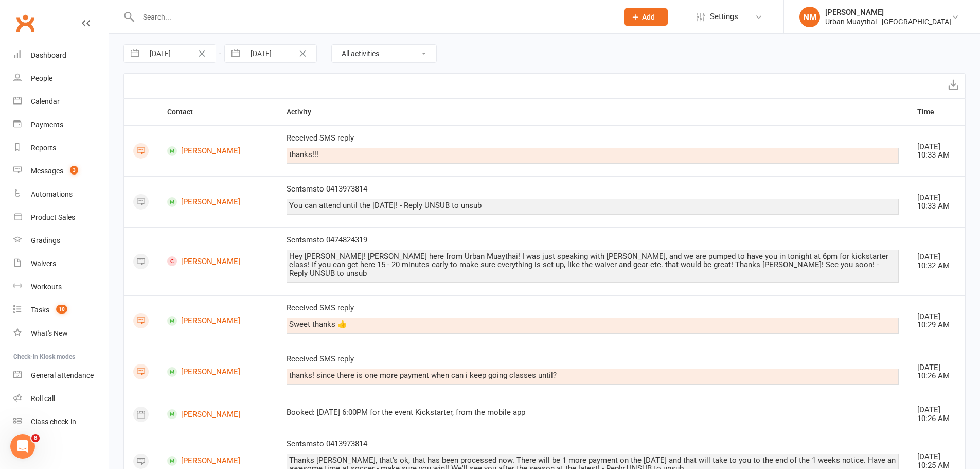
drag, startPoint x: 376, startPoint y: 52, endPoint x: 377, endPoint y: 62, distance: 9.3
click at [376, 52] on select "All activities Bookings / Attendances Communications Notes Failed SMSes Grading…" at bounding box center [384, 53] width 104 height 17
select select "MembershipLogEntry"
click at [332, 45] on select "All activities Bookings / Attendances Communications Notes Failed SMSes Grading…" at bounding box center [384, 53] width 104 height 17
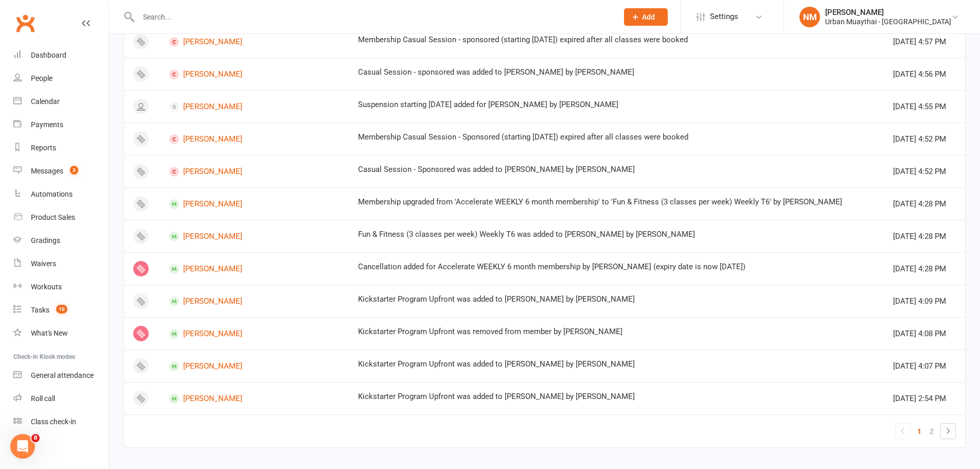
scroll to position [530, 0]
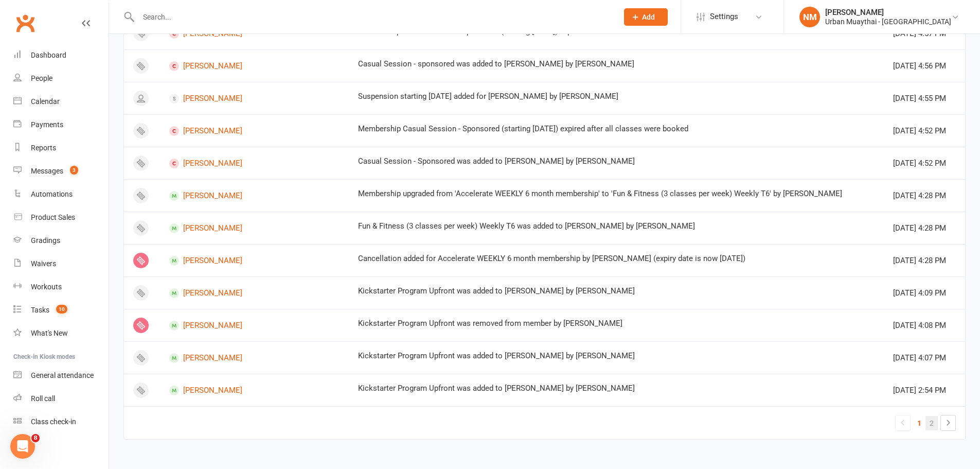
click at [934, 424] on link "2" at bounding box center [932, 423] width 12 height 14
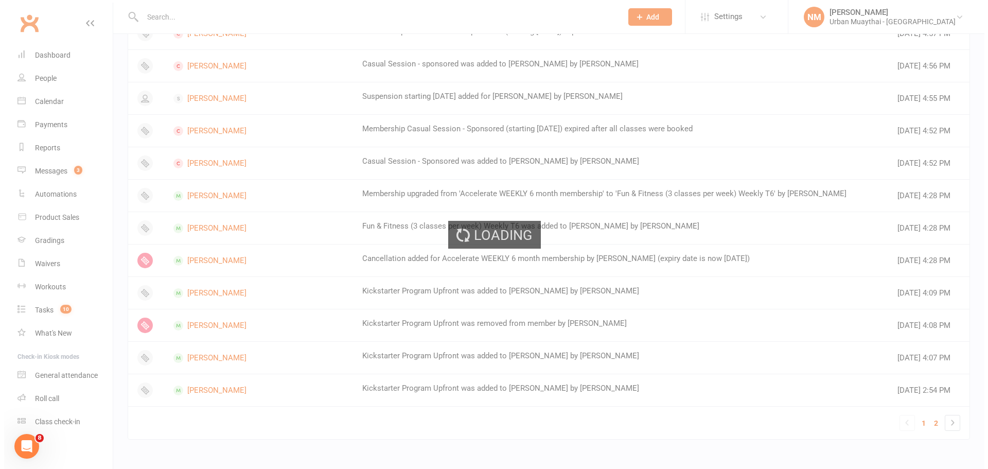
scroll to position [0, 0]
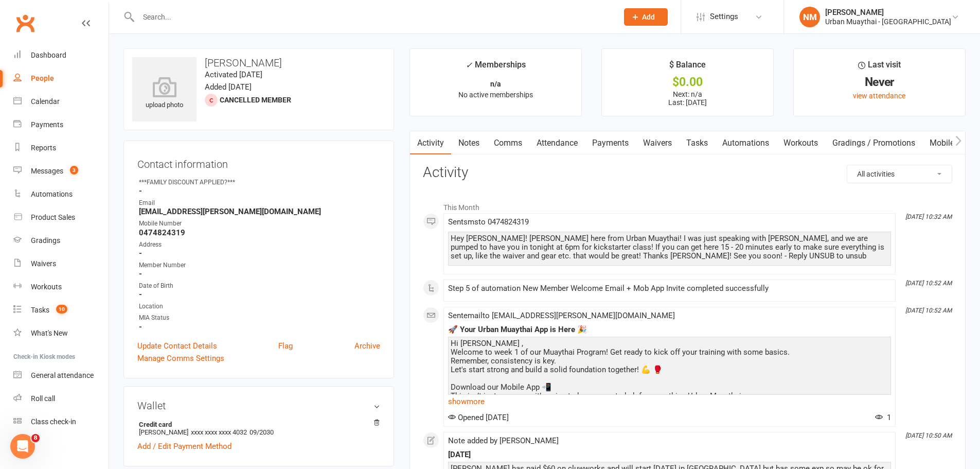
click at [477, 143] on link "Notes" at bounding box center [469, 143] width 36 height 24
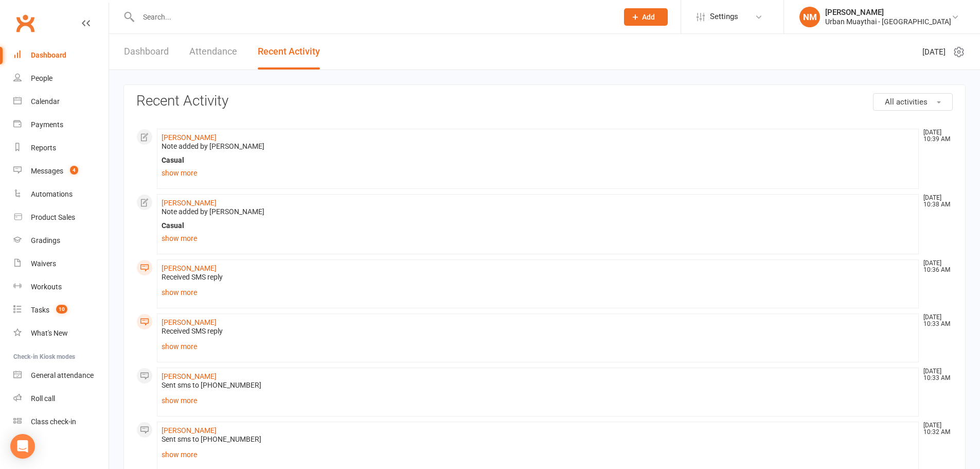
click at [46, 60] on link "Dashboard" at bounding box center [60, 55] width 95 height 23
click at [51, 177] on link "Messages 4" at bounding box center [60, 171] width 95 height 23
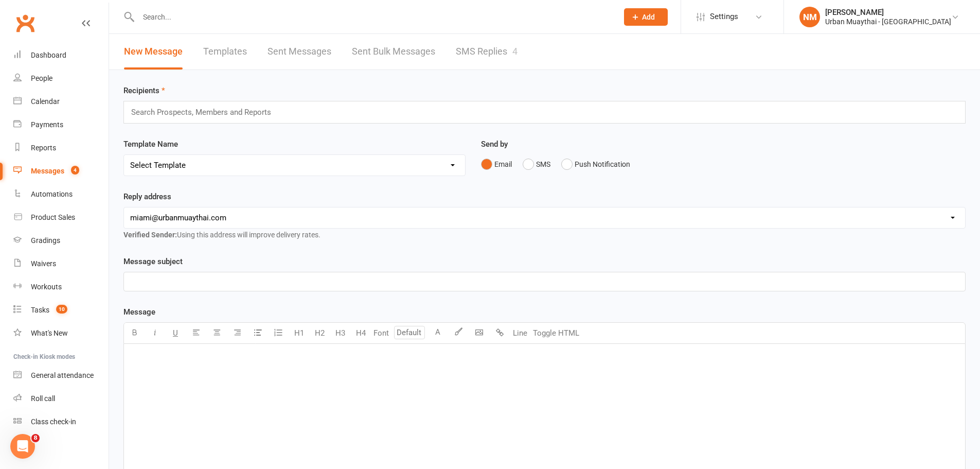
click at [495, 44] on link "SMS Replies 4" at bounding box center [487, 52] width 62 height 36
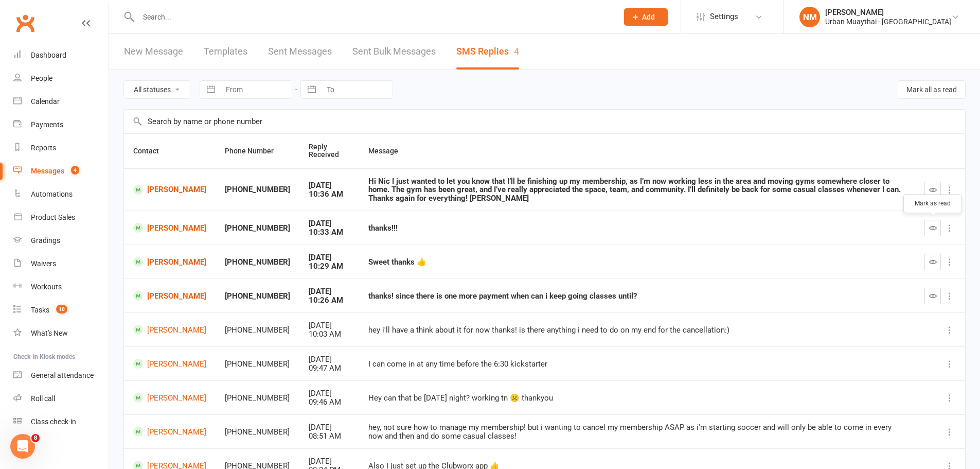
click at [932, 227] on icon "button" at bounding box center [934, 228] width 8 height 8
click at [934, 259] on icon "button" at bounding box center [934, 262] width 8 height 8
click at [930, 296] on icon "button" at bounding box center [934, 296] width 8 height 8
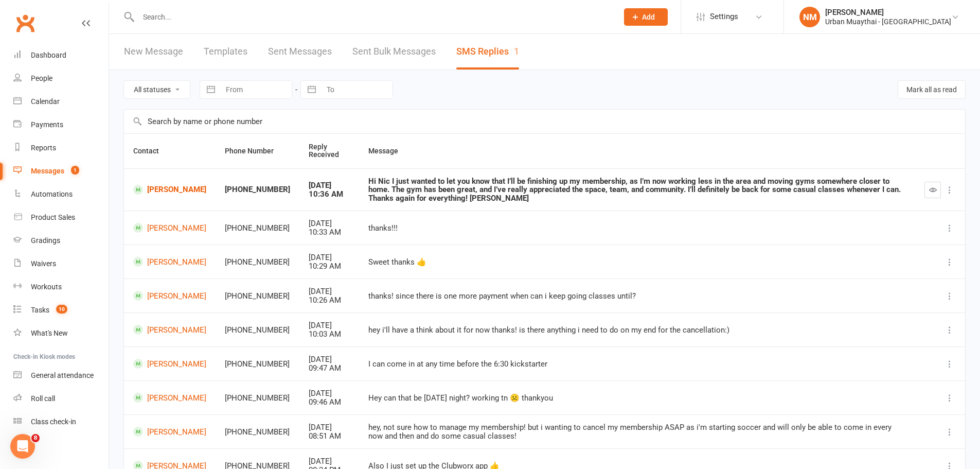
click at [227, 15] on input "text" at bounding box center [373, 17] width 476 height 14
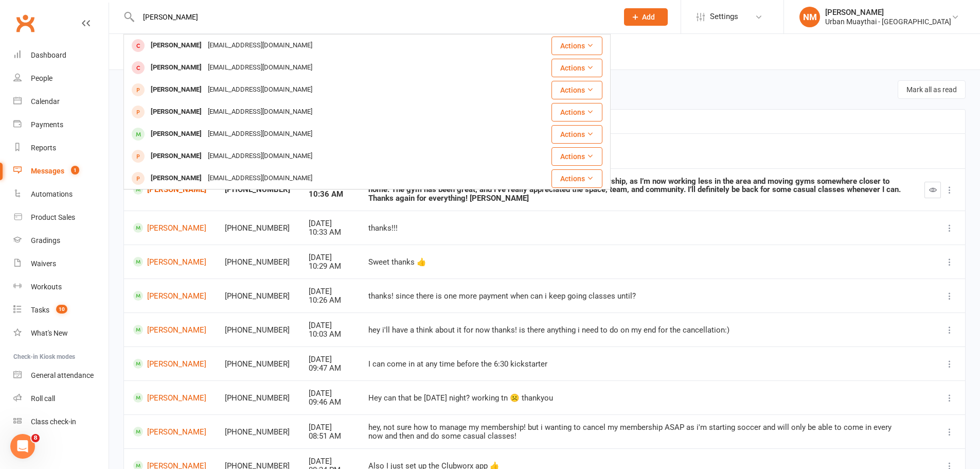
type input "cameron richards"
click at [201, 50] on div "Cameron Richards" at bounding box center [176, 45] width 57 height 15
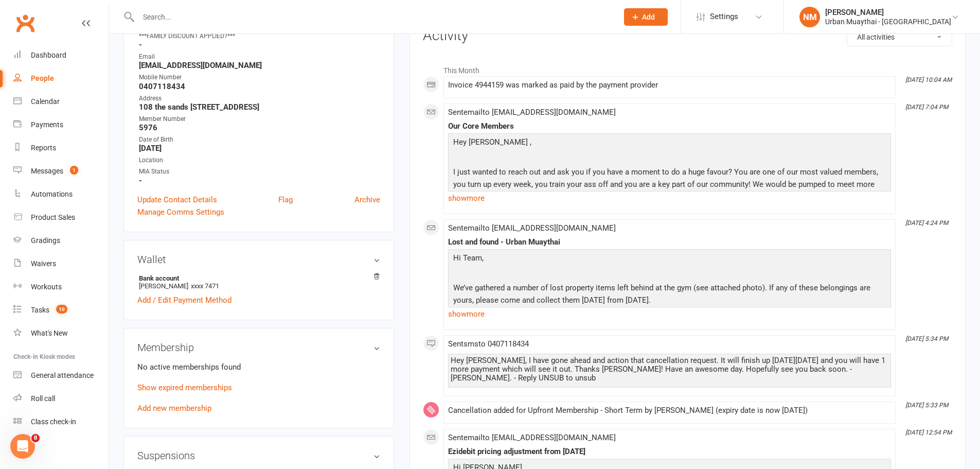
scroll to position [206, 0]
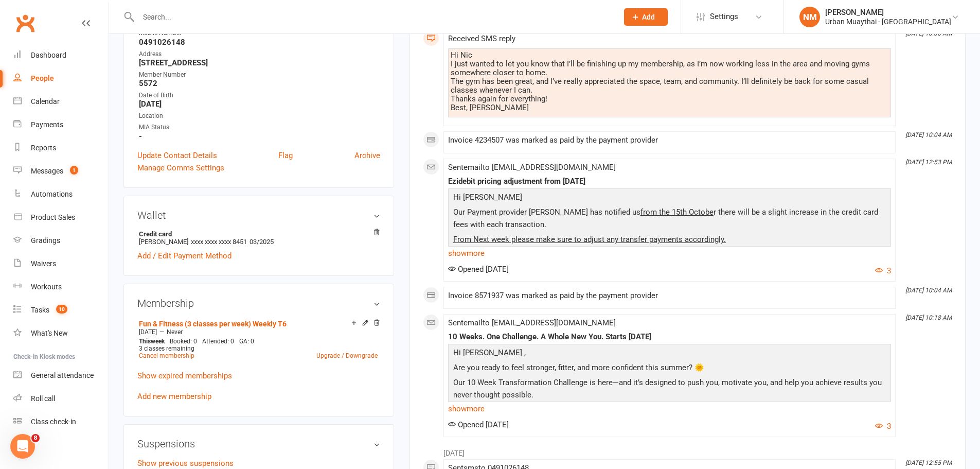
scroll to position [257, 0]
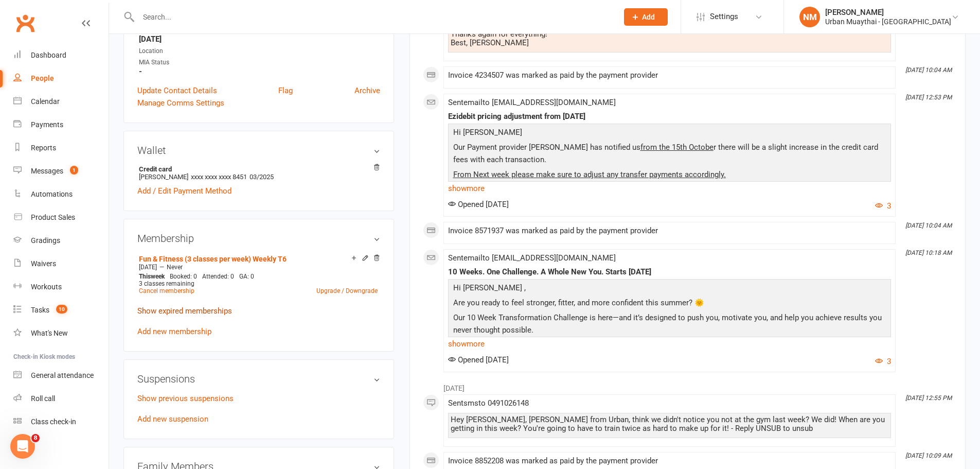
click at [183, 309] on link "Show expired memberships" at bounding box center [184, 310] width 95 height 9
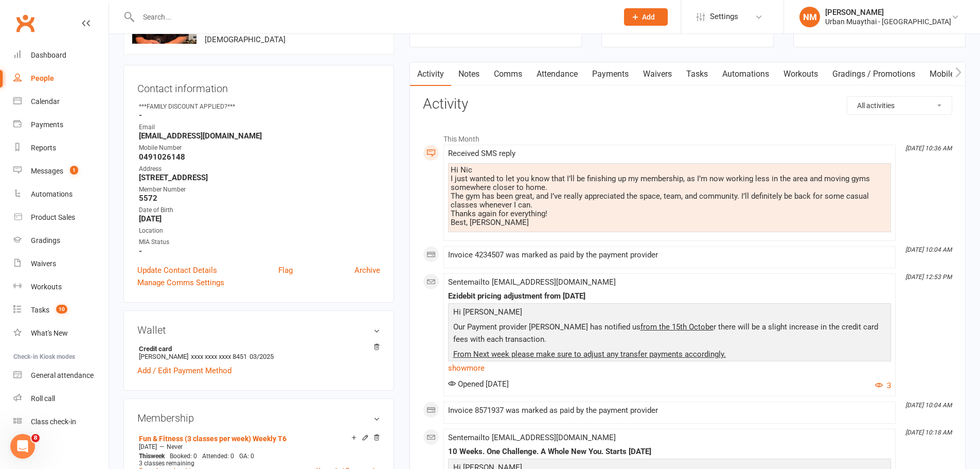
scroll to position [0, 0]
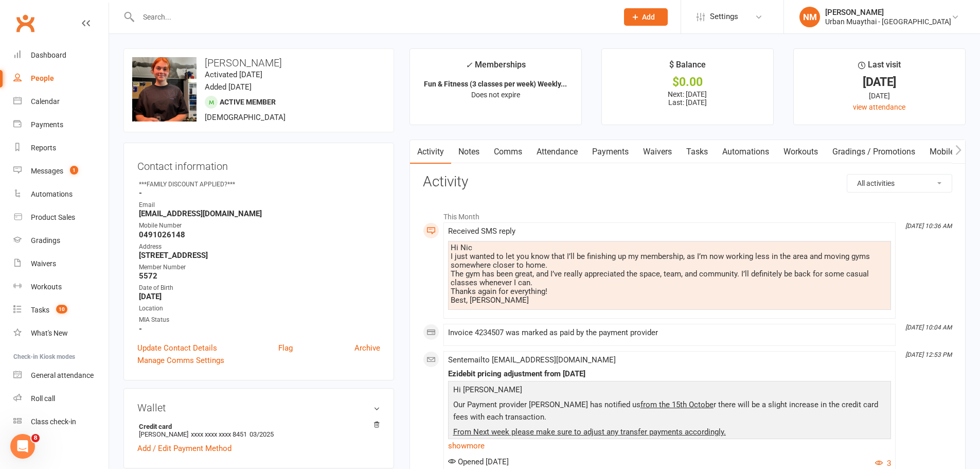
click at [494, 155] on link "Comms" at bounding box center [508, 152] width 43 height 24
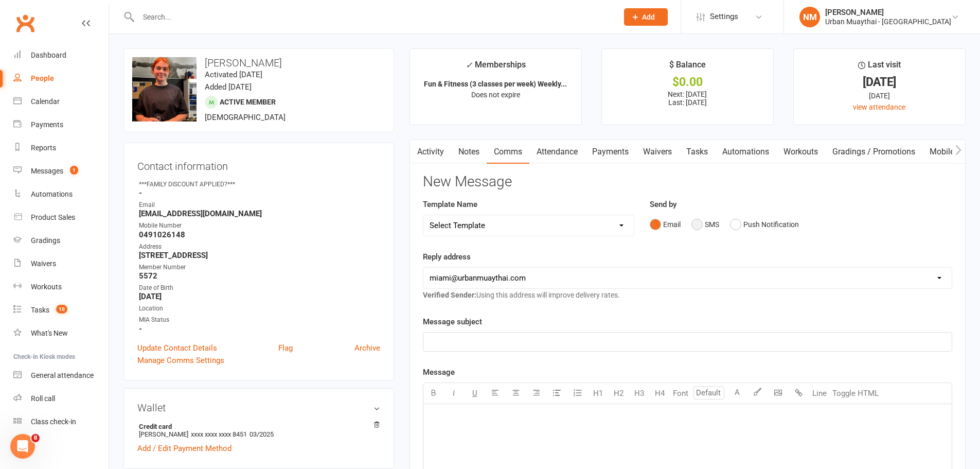
click at [704, 226] on button "SMS" at bounding box center [706, 225] width 28 height 20
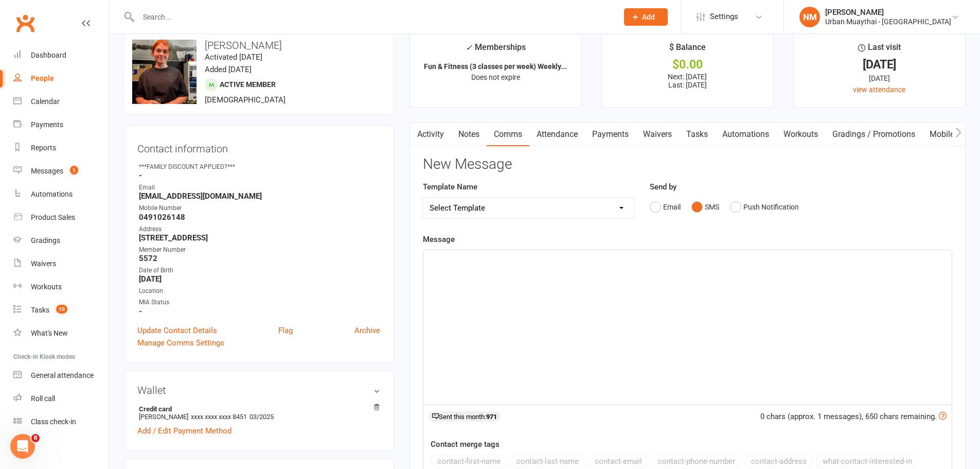
scroll to position [51, 0]
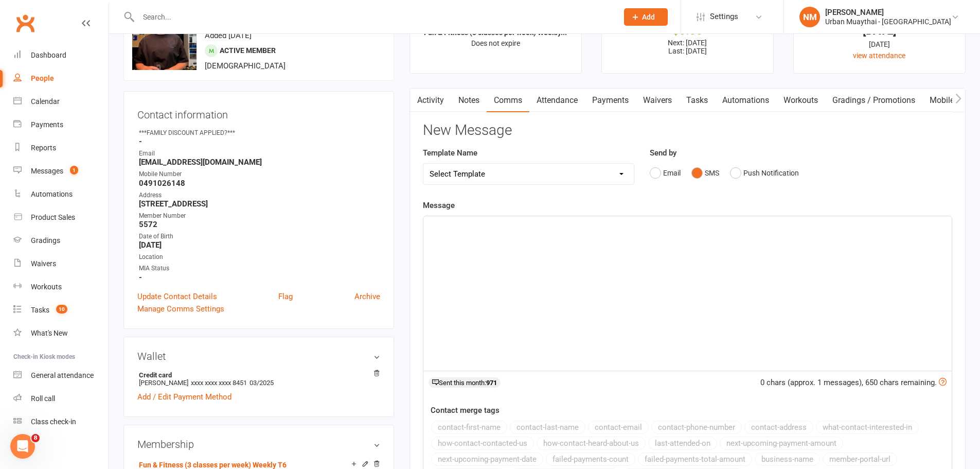
click at [542, 265] on div "﻿" at bounding box center [688, 293] width 529 height 154
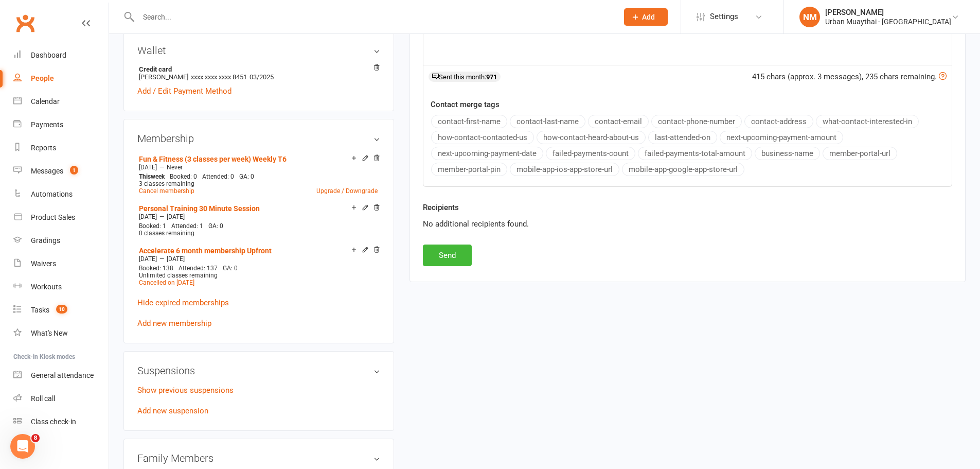
scroll to position [360, 0]
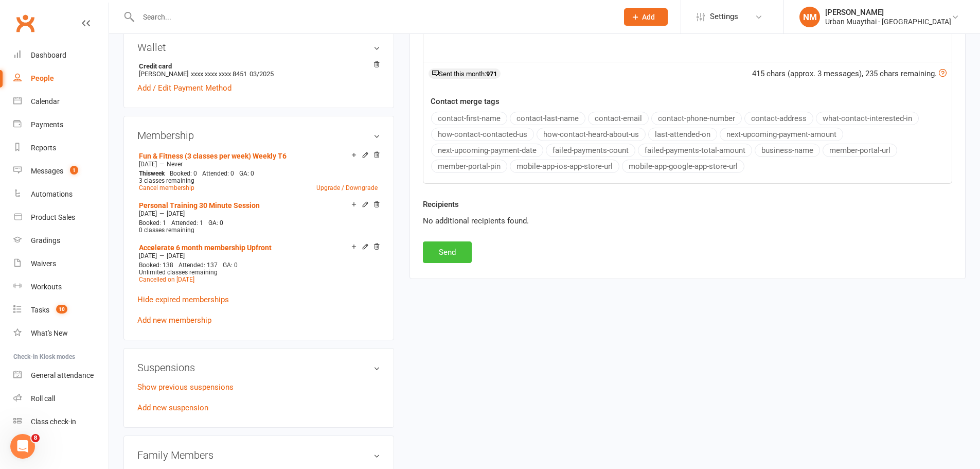
click at [448, 248] on button "Send" at bounding box center [447, 252] width 49 height 22
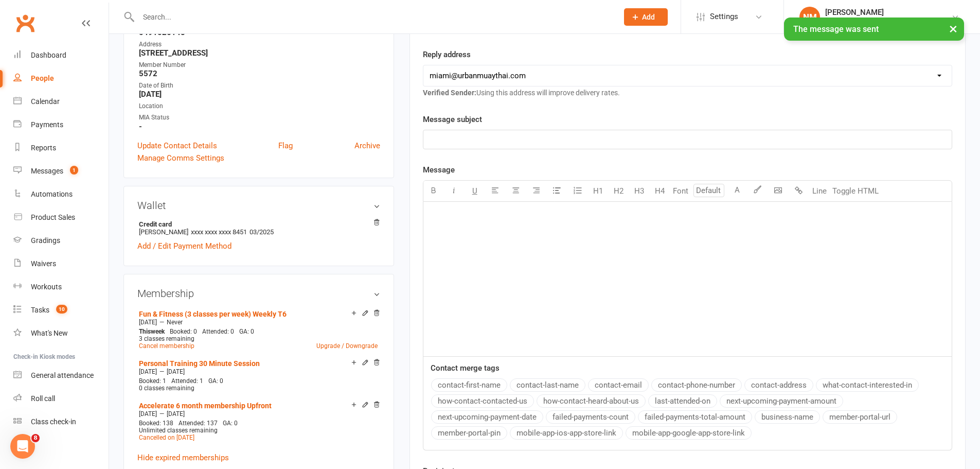
scroll to position [309, 0]
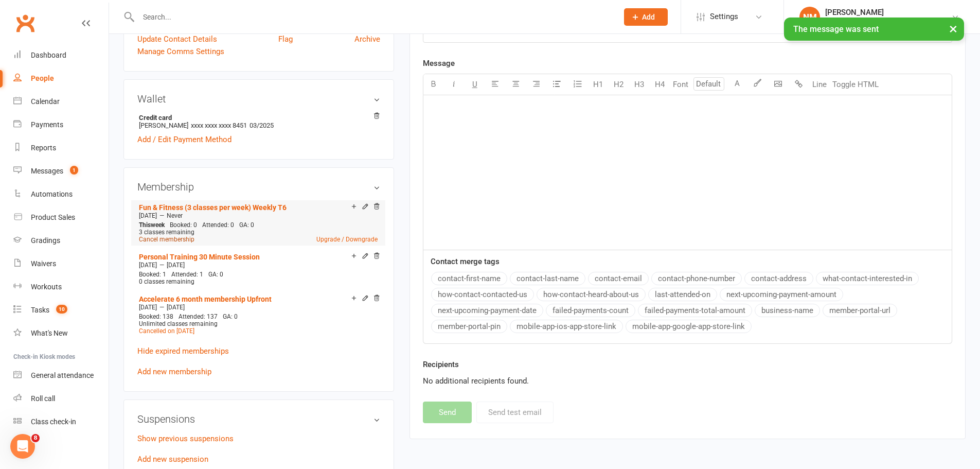
click at [164, 236] on link "Cancel membership" at bounding box center [167, 239] width 56 height 7
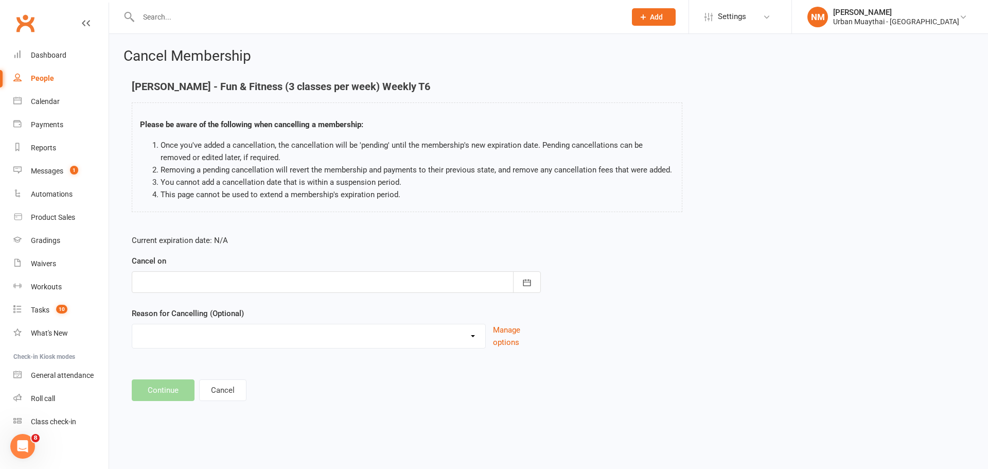
click at [243, 273] on div at bounding box center [336, 282] width 409 height 22
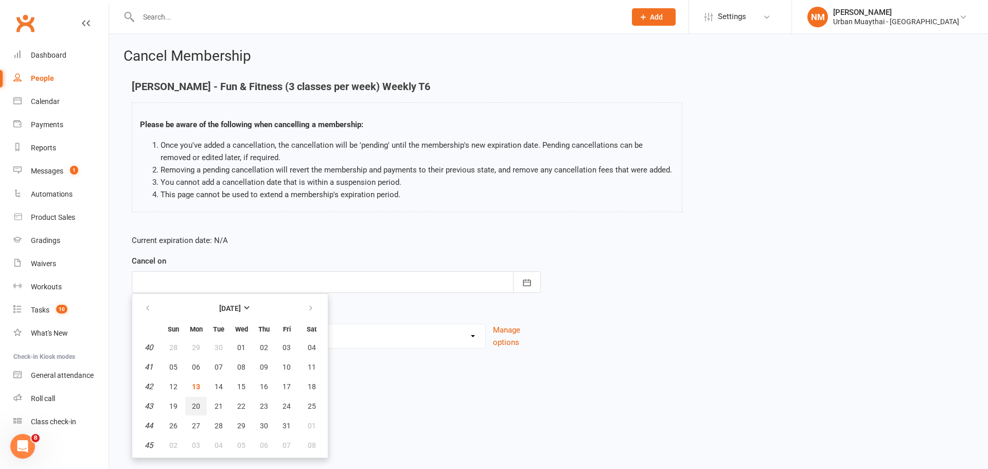
click at [195, 402] on span "20" at bounding box center [196, 406] width 8 height 8
type input "20 Oct 2025"
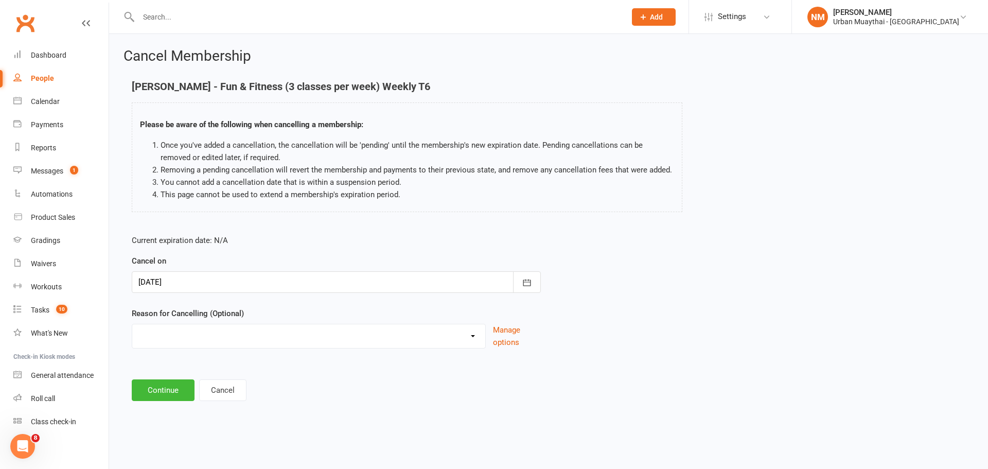
click at [219, 344] on select "10 pack unused for over 6 months End of membership term Fixing Start Date Holid…" at bounding box center [308, 334] width 353 height 21
select select "1"
click at [132, 324] on select "10 pack unused for over 6 months End of membership term Fixing Start Date Holid…" at bounding box center [308, 334] width 353 height 21
click at [161, 382] on button "Continue" at bounding box center [163, 390] width 63 height 22
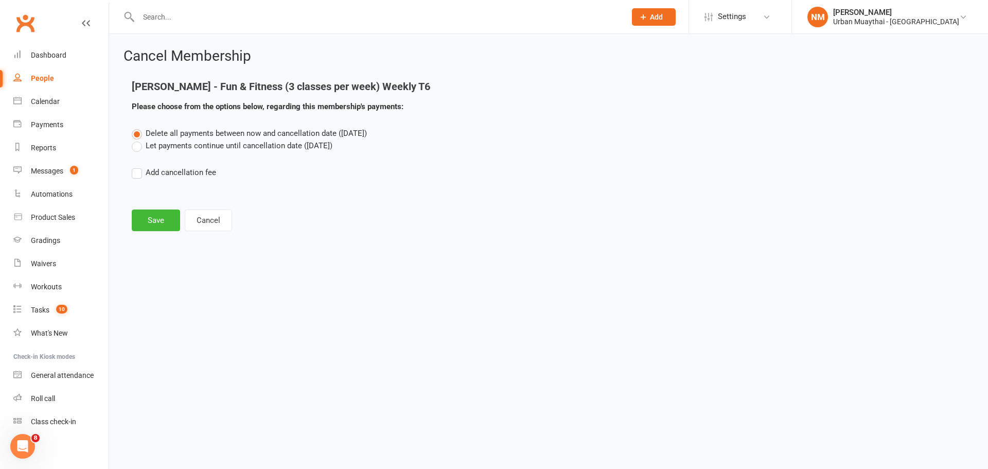
click at [179, 149] on label "Let payments continue until cancellation date (Oct 20, 2025)" at bounding box center [232, 145] width 201 height 12
click at [138, 139] on input "Let payments continue until cancellation date (Oct 20, 2025)" at bounding box center [135, 139] width 7 height 0
click at [155, 218] on button "Save" at bounding box center [156, 220] width 48 height 22
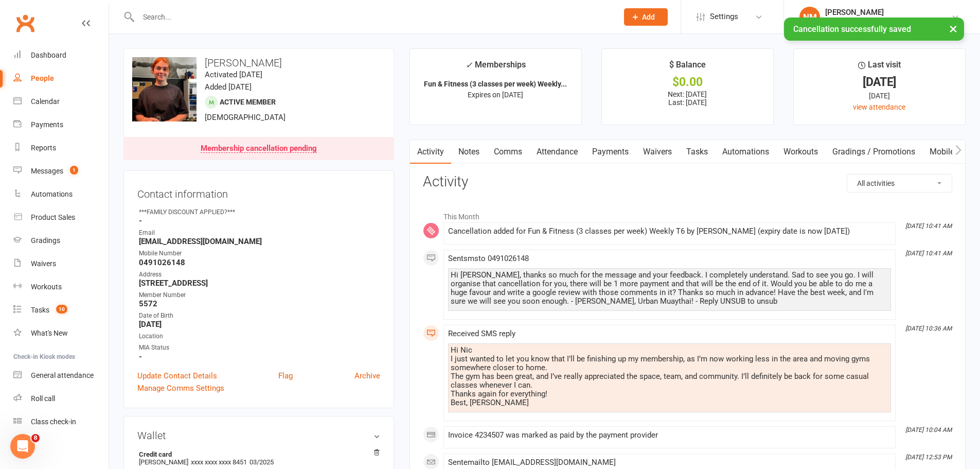
click at [482, 148] on link "Notes" at bounding box center [469, 152] width 36 height 24
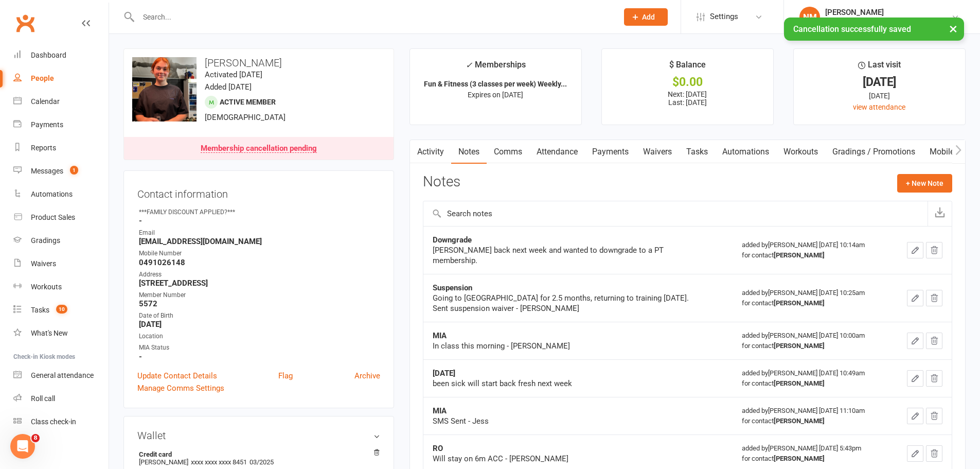
click at [892, 194] on div "Notes + New Note" at bounding box center [688, 187] width 530 height 27
click at [912, 184] on button "+ New Note" at bounding box center [925, 183] width 55 height 19
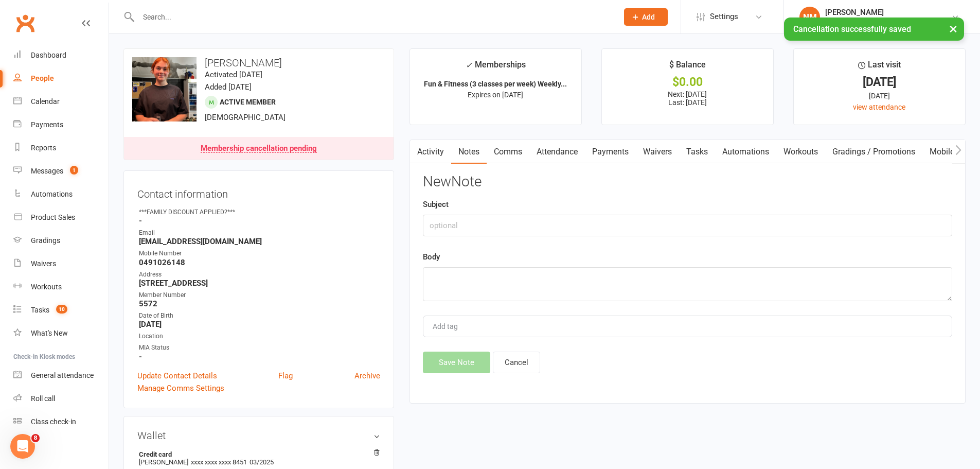
click at [469, 208] on div "Subject" at bounding box center [688, 217] width 530 height 38
click at [464, 215] on div "Subject" at bounding box center [688, 217] width 530 height 38
click at [465, 216] on input "text" at bounding box center [688, 226] width 530 height 22
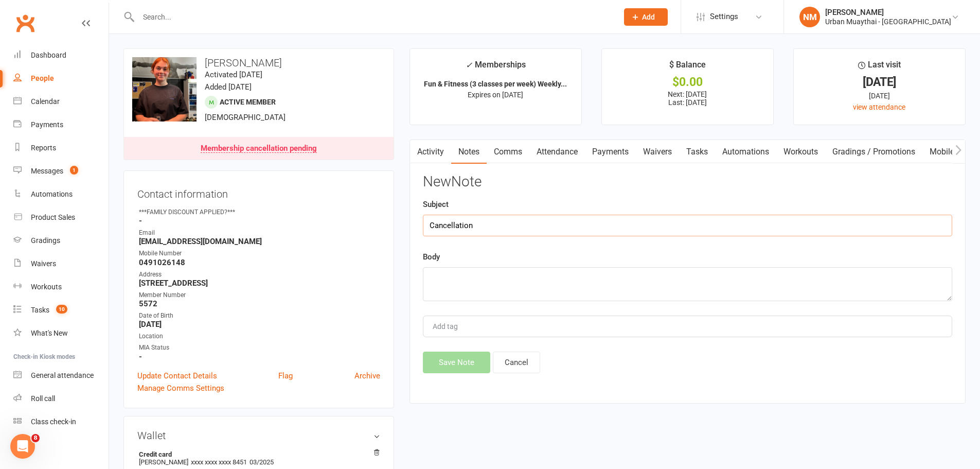
type input "Cancellation"
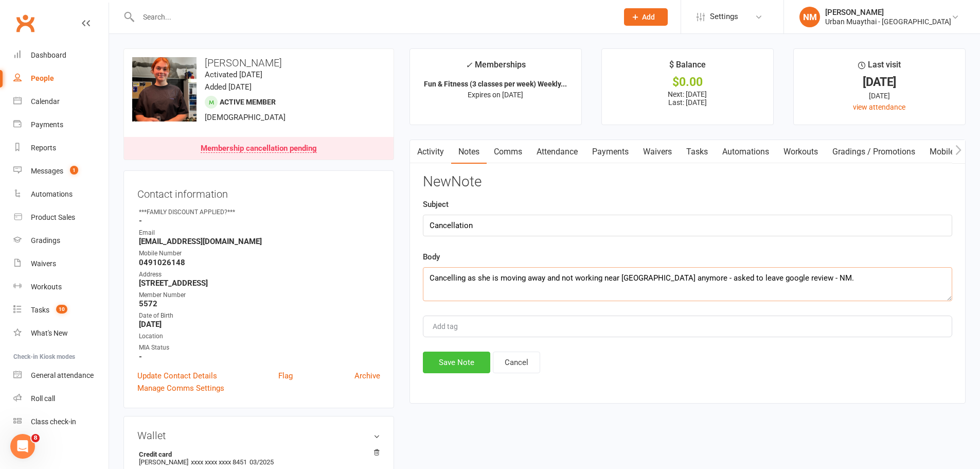
type textarea "Cancelling as she is moving away and not working near miami anymore - asked to …"
click at [462, 364] on button "Save Note" at bounding box center [456, 363] width 67 height 22
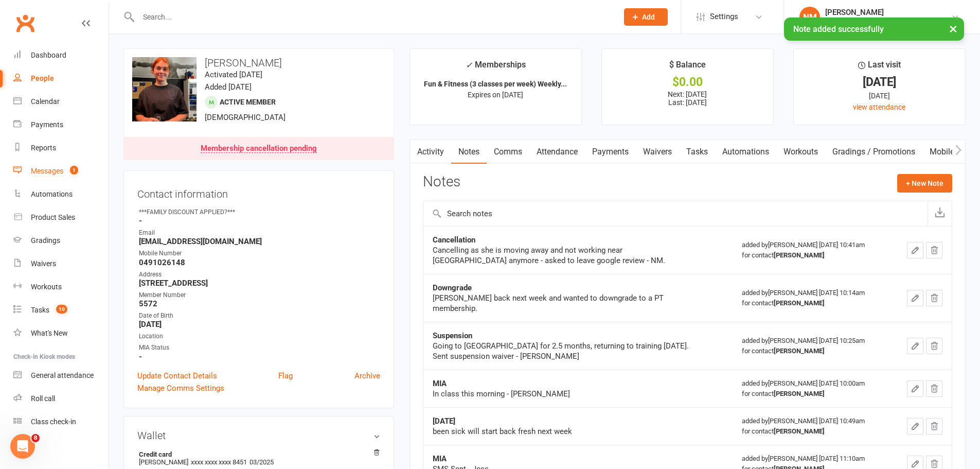
click at [51, 174] on div "Messages" at bounding box center [47, 171] width 32 height 8
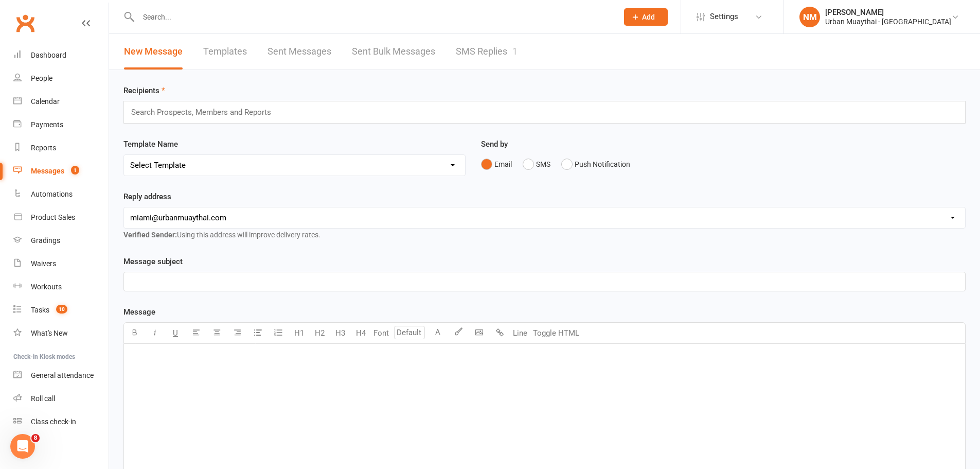
click at [449, 67] on div "New Message Templates Sent Messages Sent Bulk Messages SMS Replies 1" at bounding box center [321, 52] width 424 height 36
click at [468, 57] on link "SMS Replies 1" at bounding box center [487, 52] width 62 height 36
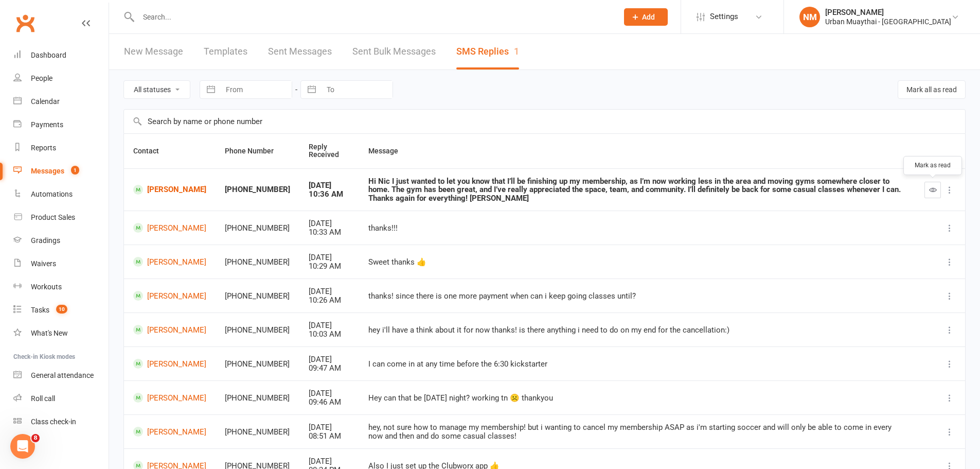
click at [937, 190] on button "button" at bounding box center [933, 190] width 16 height 16
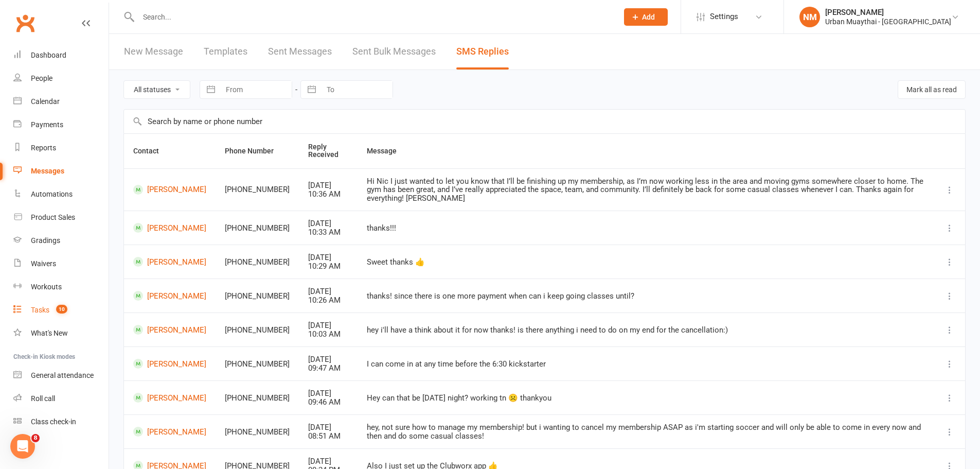
click at [38, 313] on div "Tasks" at bounding box center [40, 310] width 19 height 8
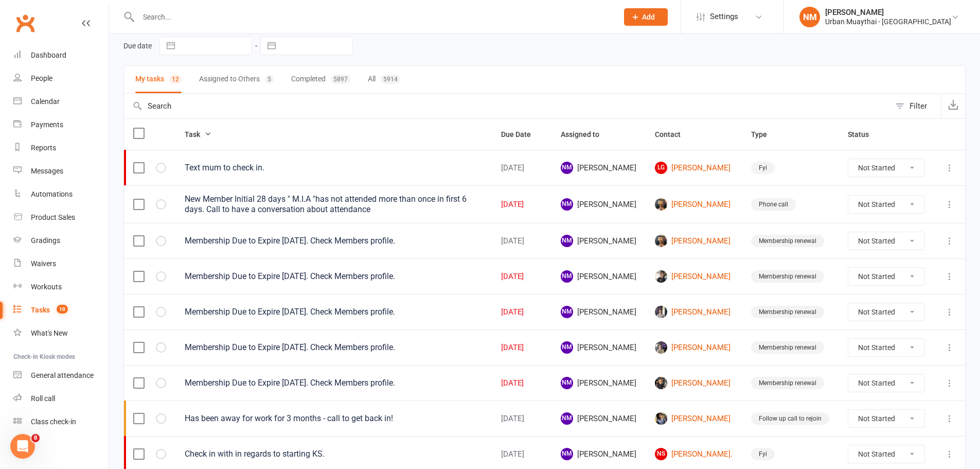
scroll to position [51, 0]
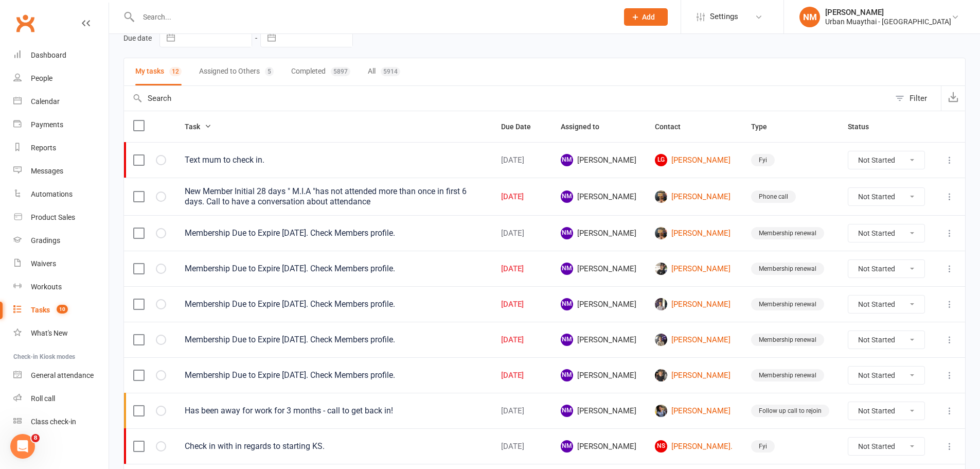
click at [515, 131] on button "Due Date" at bounding box center [521, 126] width 41 height 12
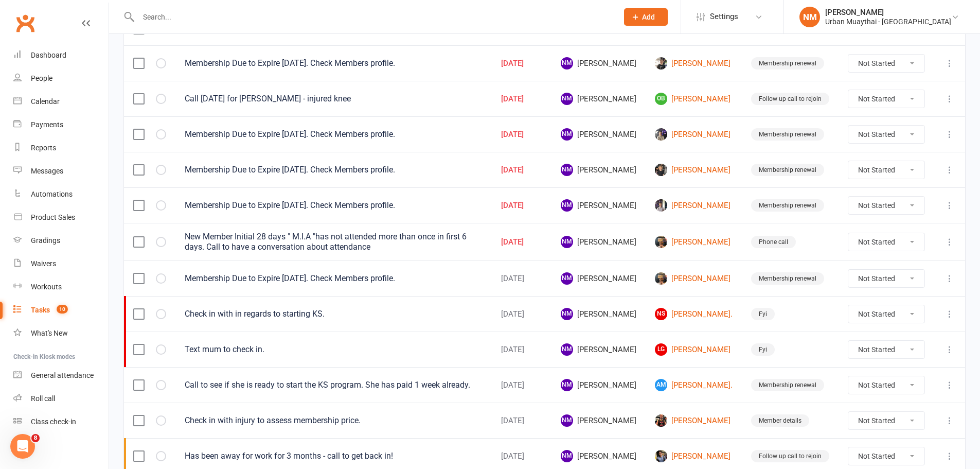
scroll to position [154, 0]
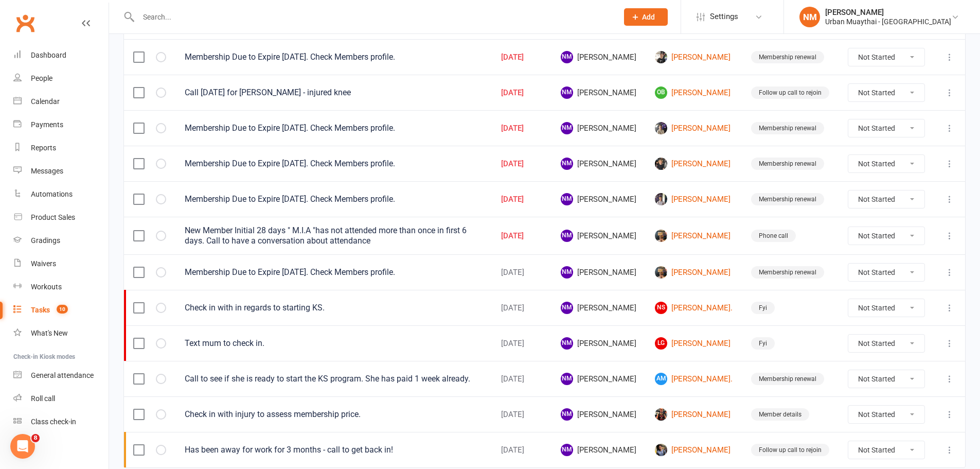
click at [877, 232] on select "Not Started In Progress Waiting Complete" at bounding box center [887, 235] width 76 height 17
click at [849, 227] on select "Not Started In Progress Waiting Complete" at bounding box center [887, 235] width 76 height 17
select select "unstarted"
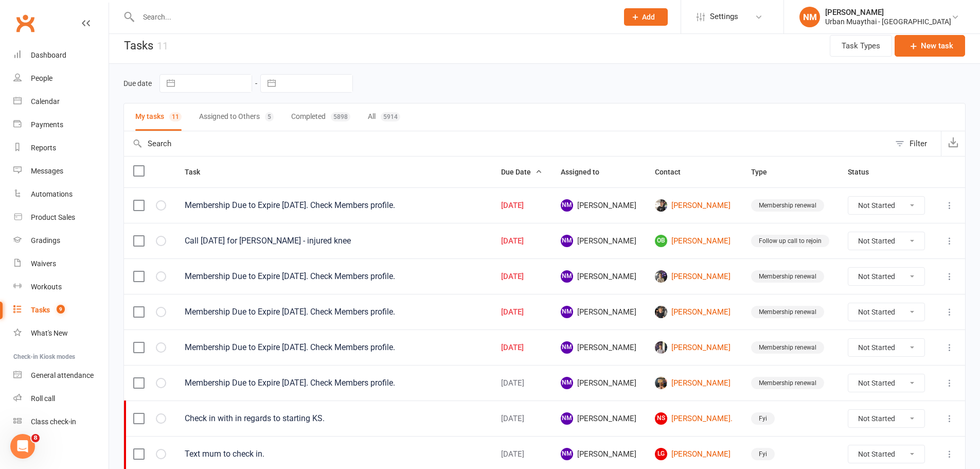
scroll to position [0, 0]
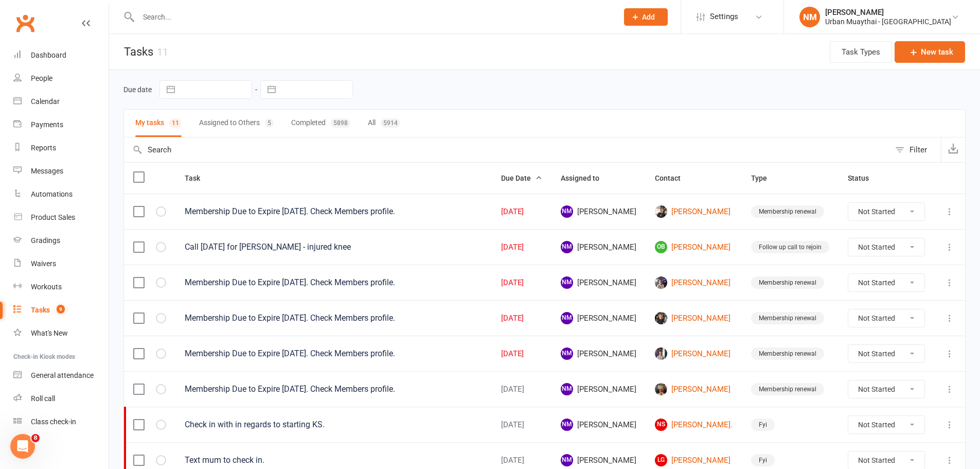
click at [224, 112] on button "Assigned to Others 5" at bounding box center [236, 123] width 75 height 27
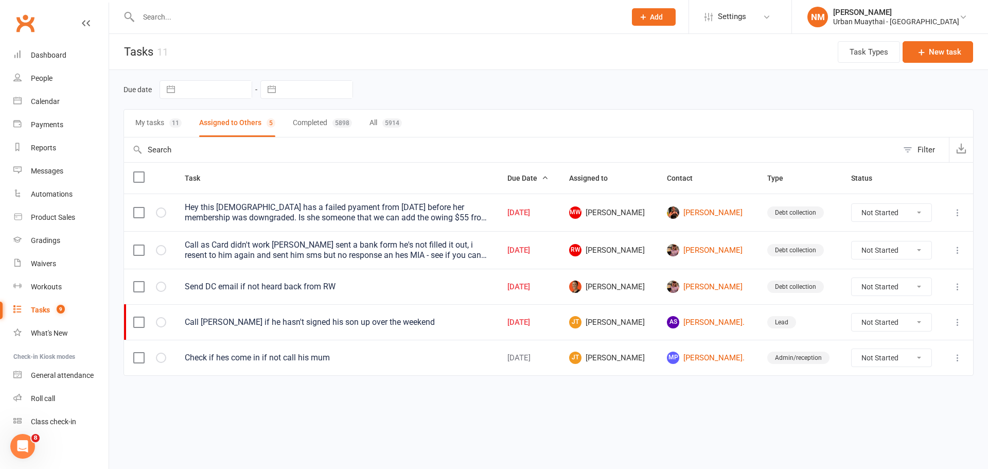
drag, startPoint x: 877, startPoint y: 211, endPoint x: 868, endPoint y: 212, distance: 8.3
click at [877, 211] on select "Not Started In Progress Waiting Complete" at bounding box center [892, 212] width 80 height 17
click at [852, 204] on select "Not Started In Progress Waiting Complete" at bounding box center [892, 212] width 80 height 17
select select "unstarted"
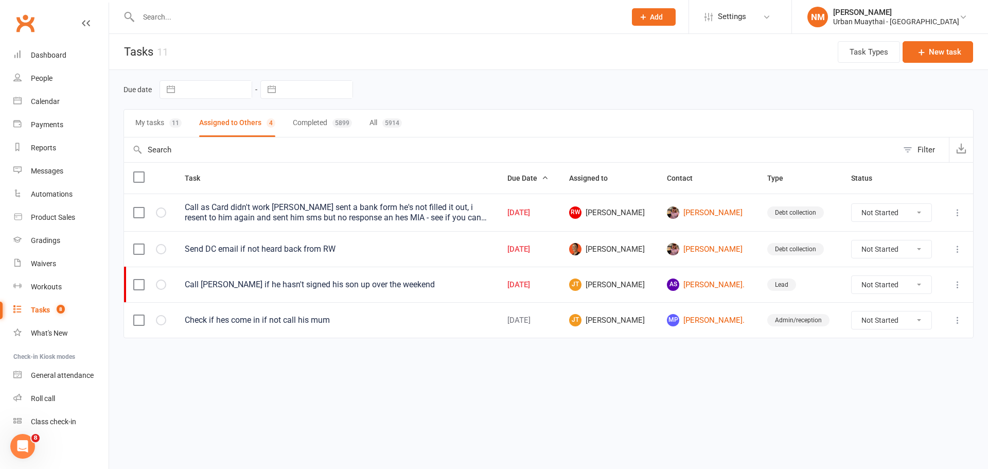
click at [187, 14] on input "text" at bounding box center [376, 17] width 483 height 14
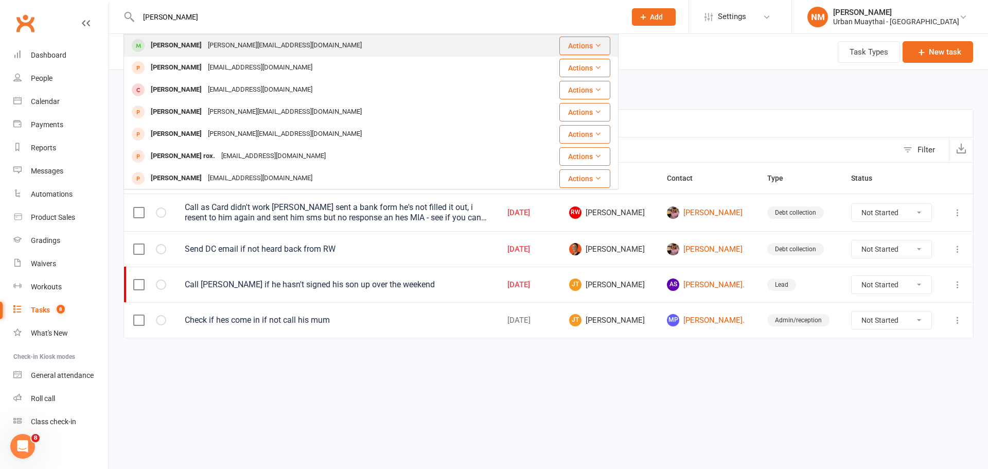
type input "rene"
click at [188, 35] on div "Rene Pesur rene.pesur@gmail.com" at bounding box center [330, 45] width 411 height 21
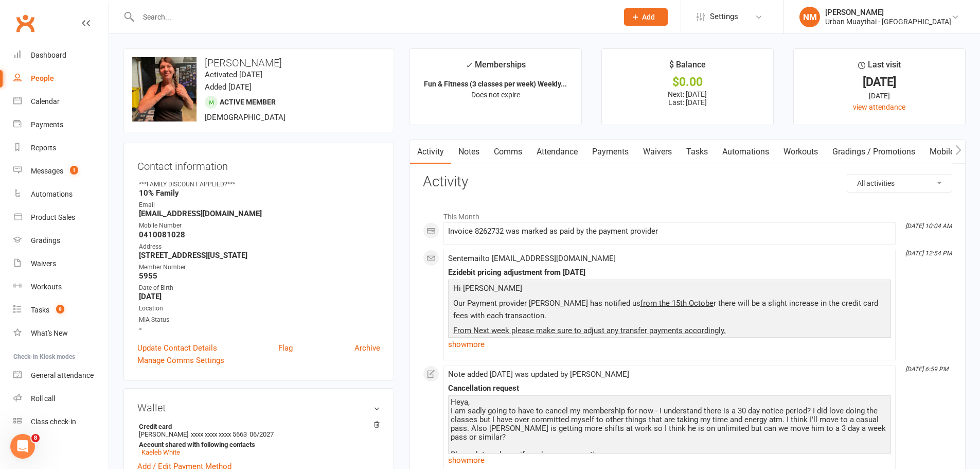
click at [620, 143] on link "Payments" at bounding box center [610, 152] width 51 height 24
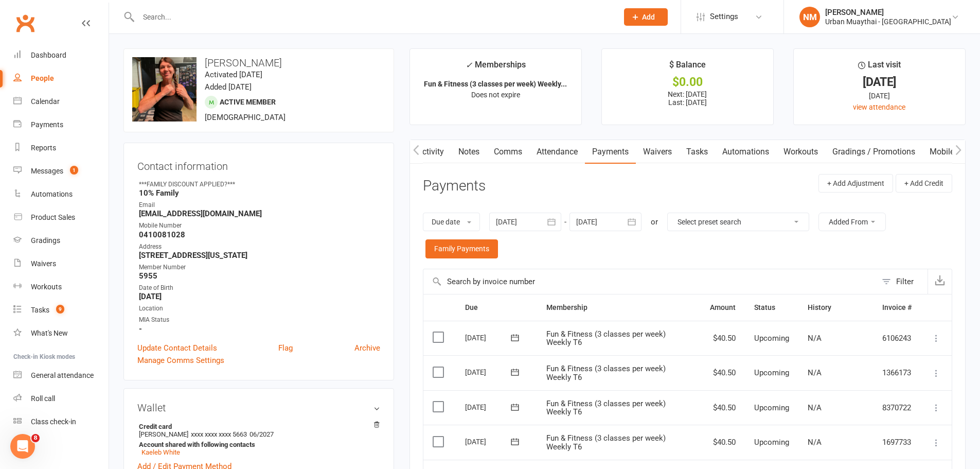
scroll to position [0, 4]
click at [479, 149] on link "Notes" at bounding box center [465, 152] width 36 height 24
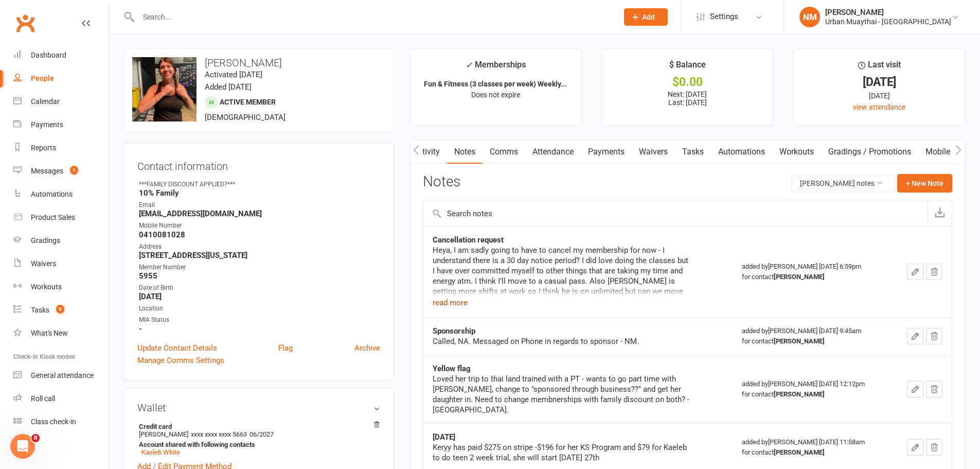
click at [450, 305] on button "read more" at bounding box center [450, 302] width 35 height 12
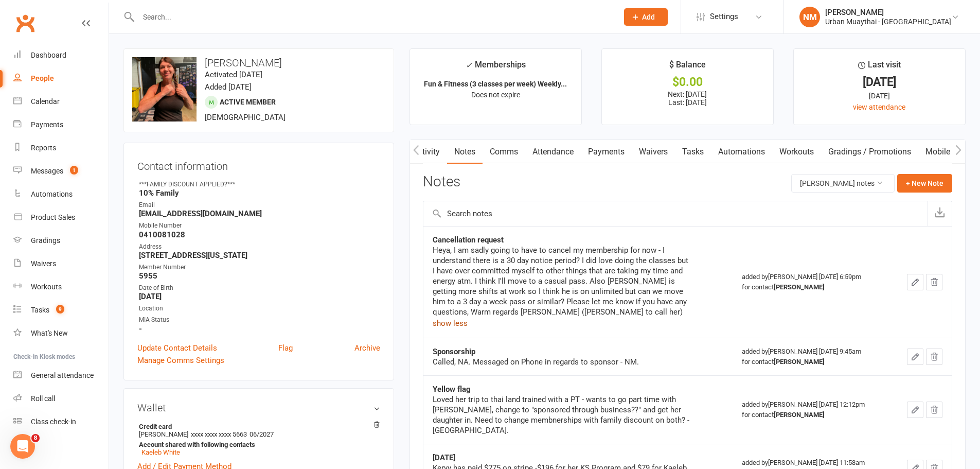
scroll to position [0, 4]
click at [610, 148] on link "Payments" at bounding box center [607, 152] width 51 height 24
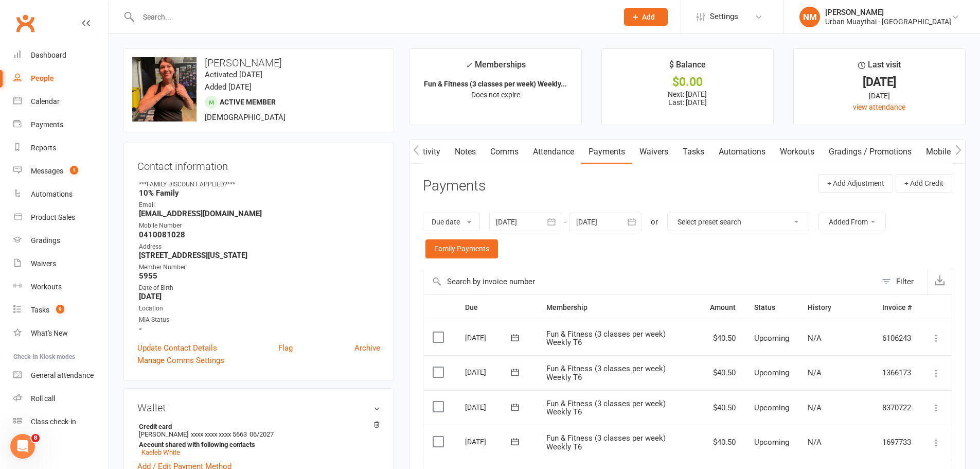
click at [473, 149] on link "Notes" at bounding box center [466, 152] width 36 height 24
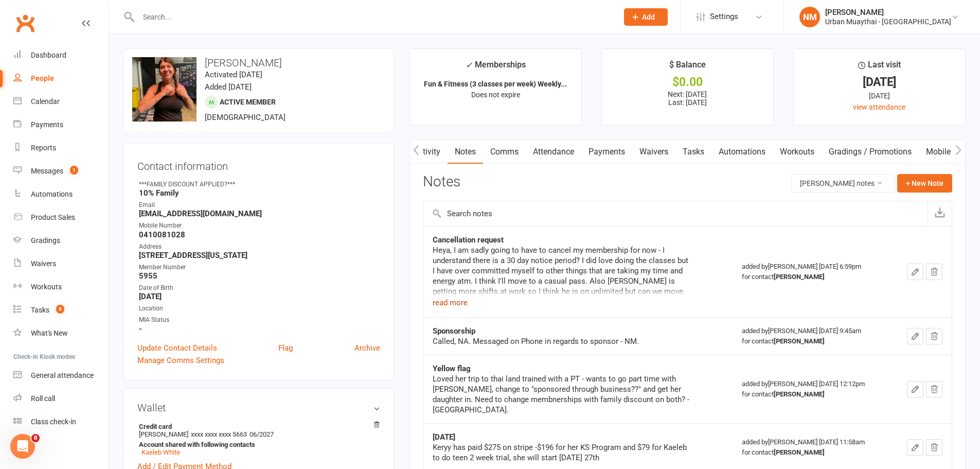
click at [456, 306] on button "read more" at bounding box center [450, 302] width 35 height 12
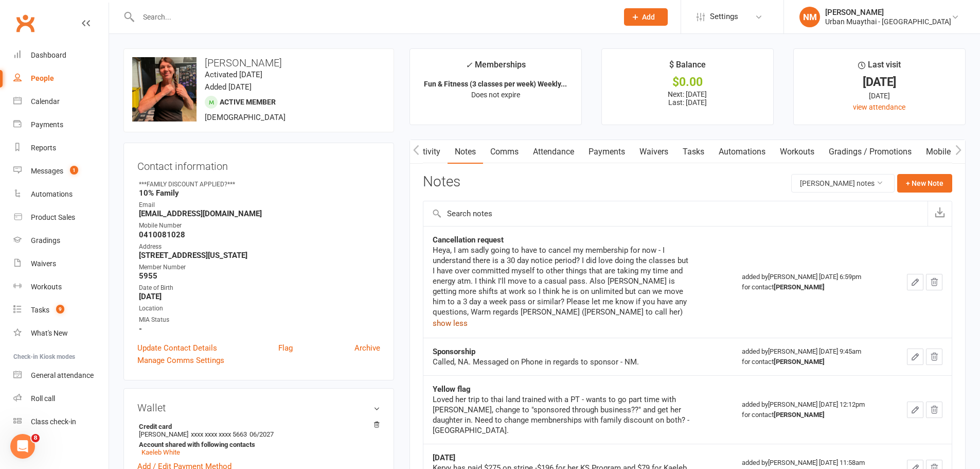
scroll to position [0, 4]
click at [618, 150] on link "Payments" at bounding box center [606, 152] width 51 height 24
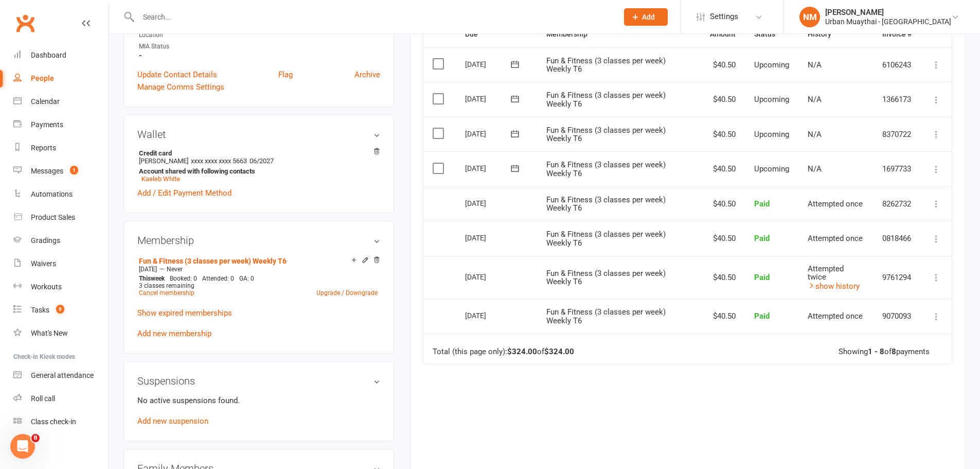
scroll to position [51, 0]
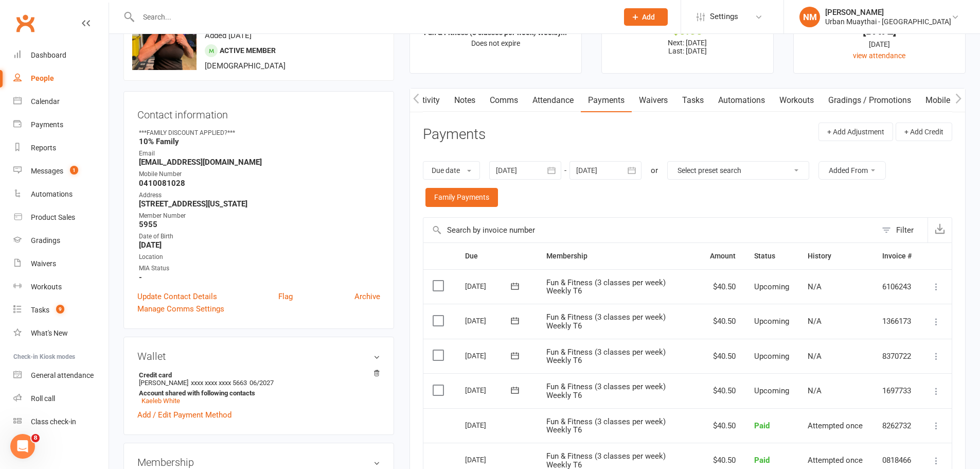
click at [527, 170] on div at bounding box center [525, 170] width 72 height 19
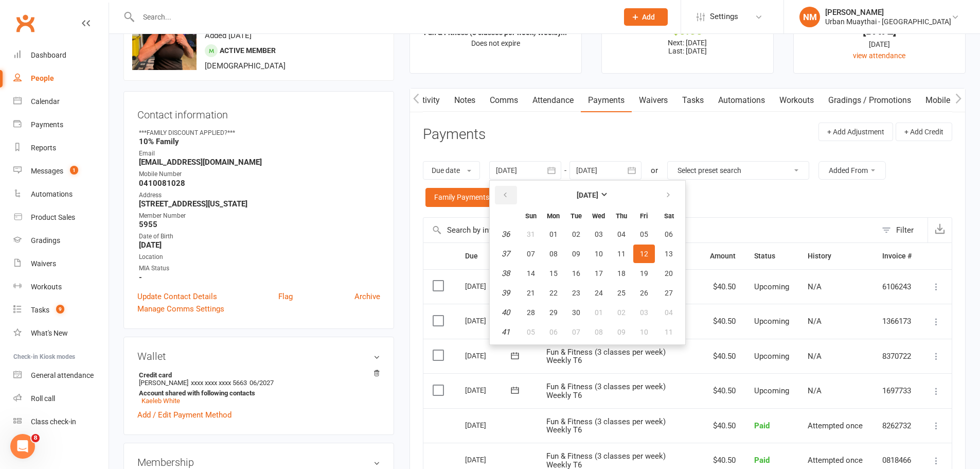
click at [502, 198] on button "button" at bounding box center [506, 195] width 22 height 19
click at [531, 248] on button "08" at bounding box center [531, 253] width 22 height 19
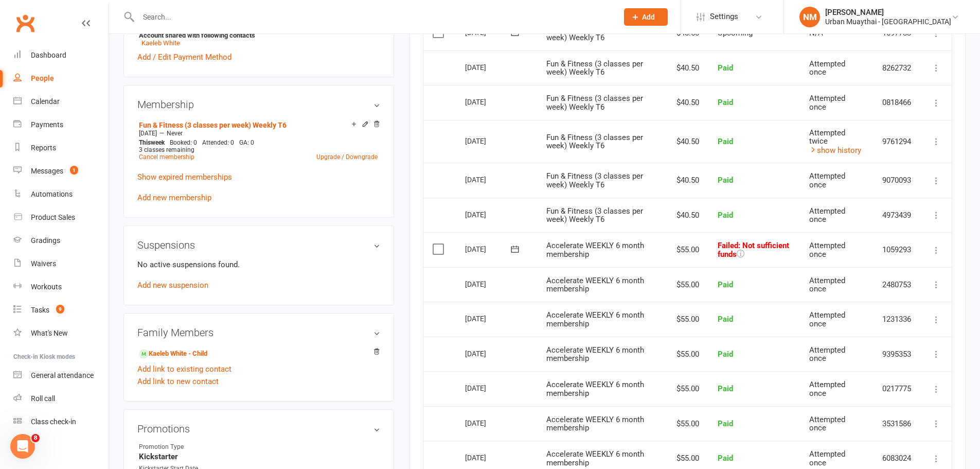
scroll to position [412, 0]
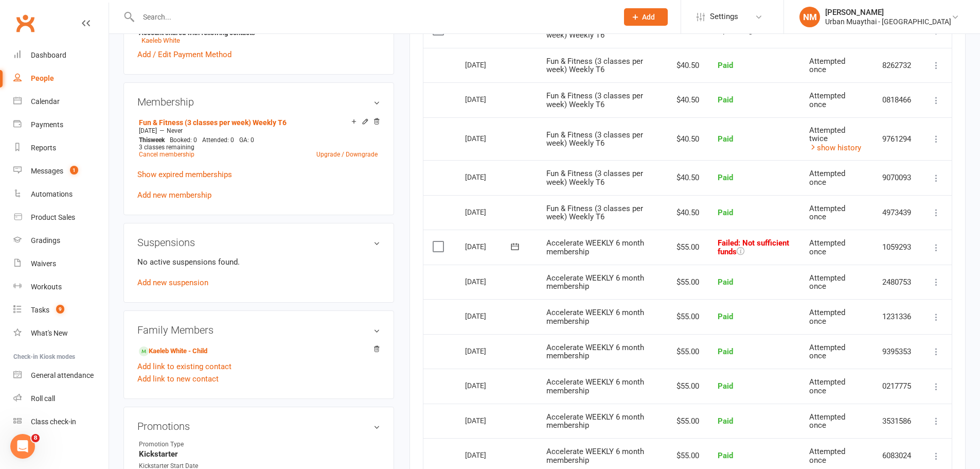
click at [941, 247] on icon at bounding box center [937, 247] width 10 height 10
click at [869, 329] on link "Skip" at bounding box center [891, 329] width 102 height 21
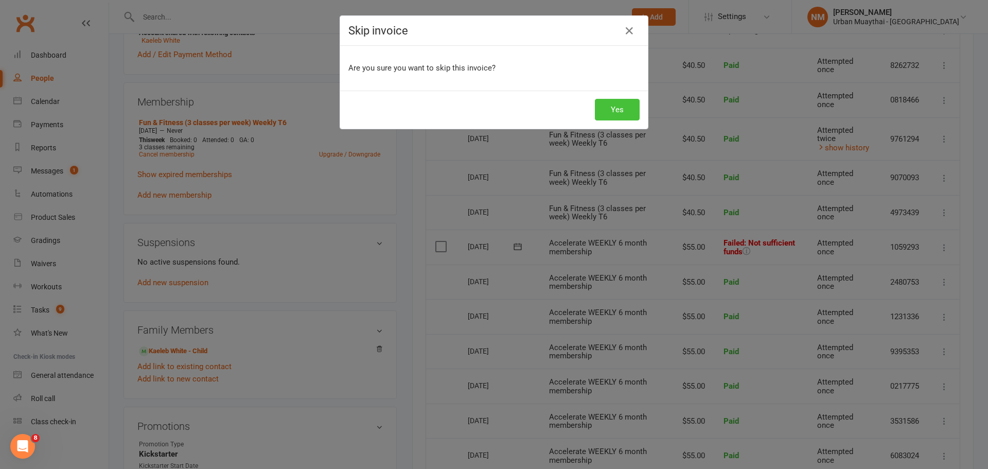
click at [616, 102] on button "Yes" at bounding box center [617, 110] width 45 height 22
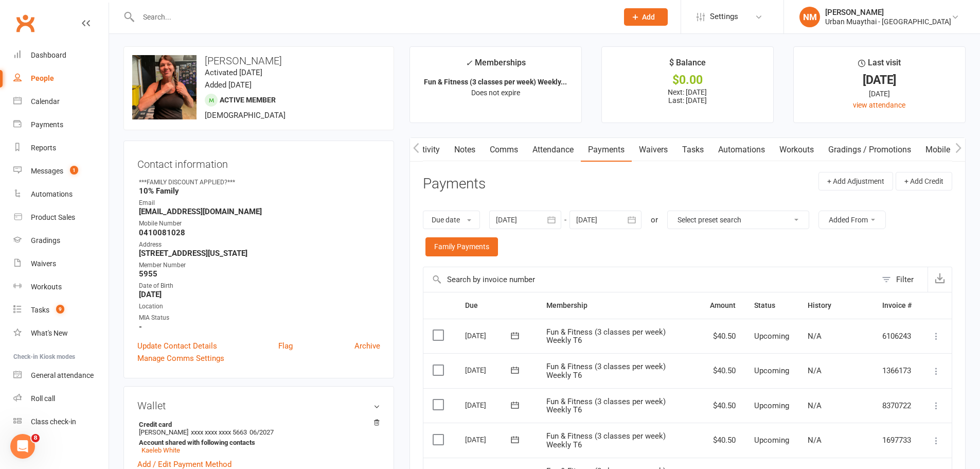
scroll to position [0, 0]
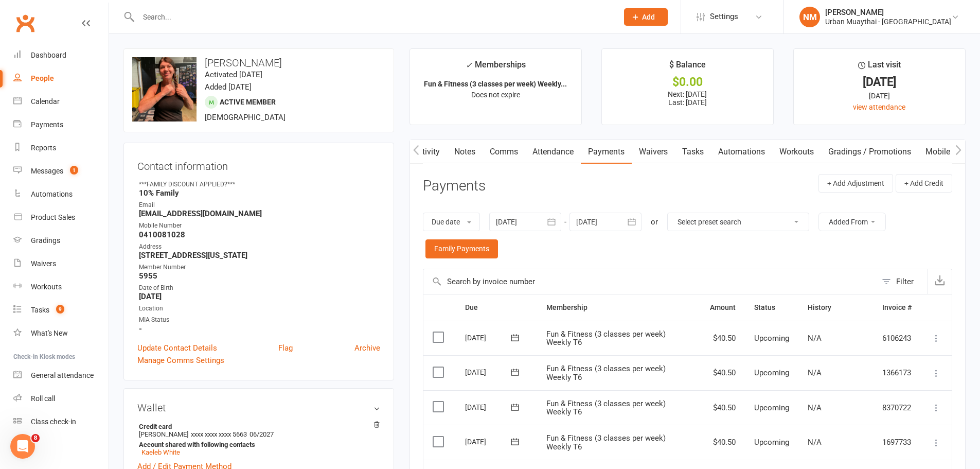
click at [456, 147] on link "Notes" at bounding box center [465, 152] width 36 height 24
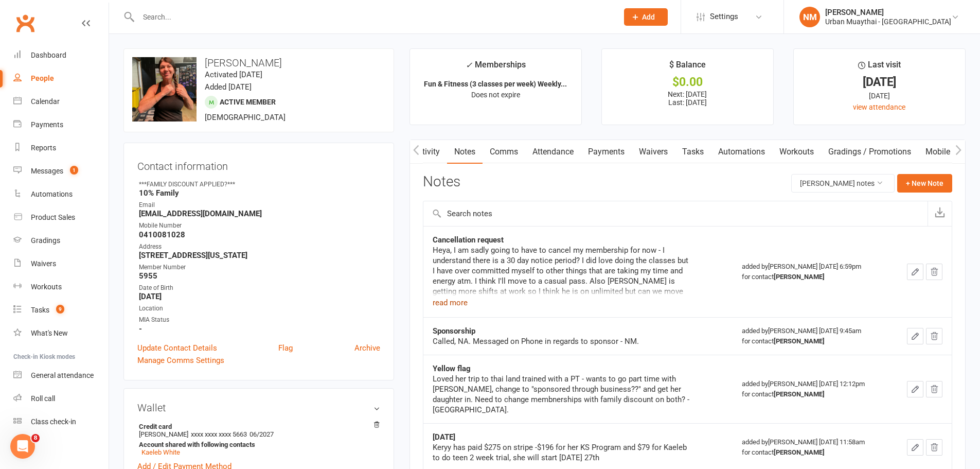
click at [457, 302] on button "read more" at bounding box center [450, 302] width 35 height 12
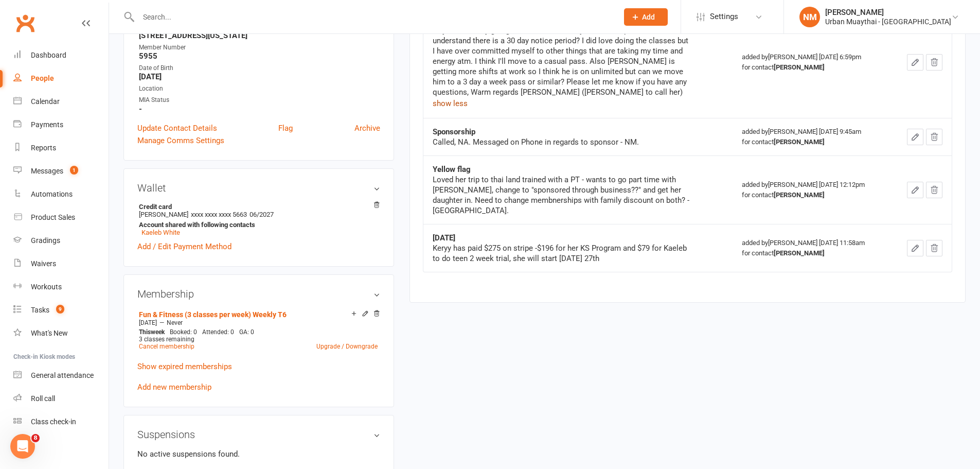
scroll to position [257, 0]
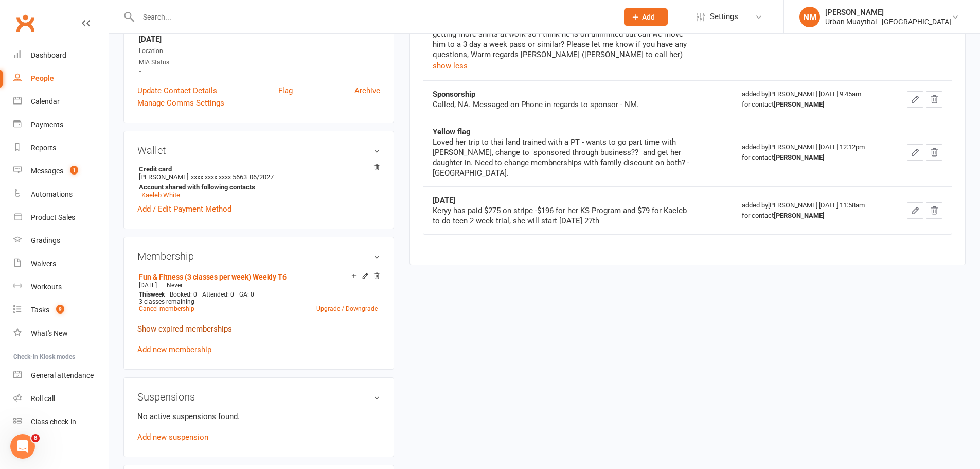
click at [188, 329] on link "Show expired memberships" at bounding box center [184, 328] width 95 height 9
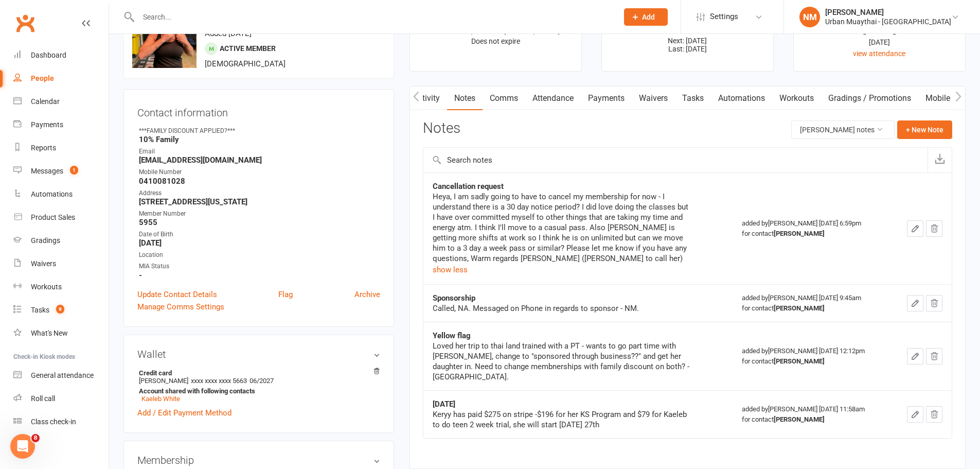
scroll to position [0, 0]
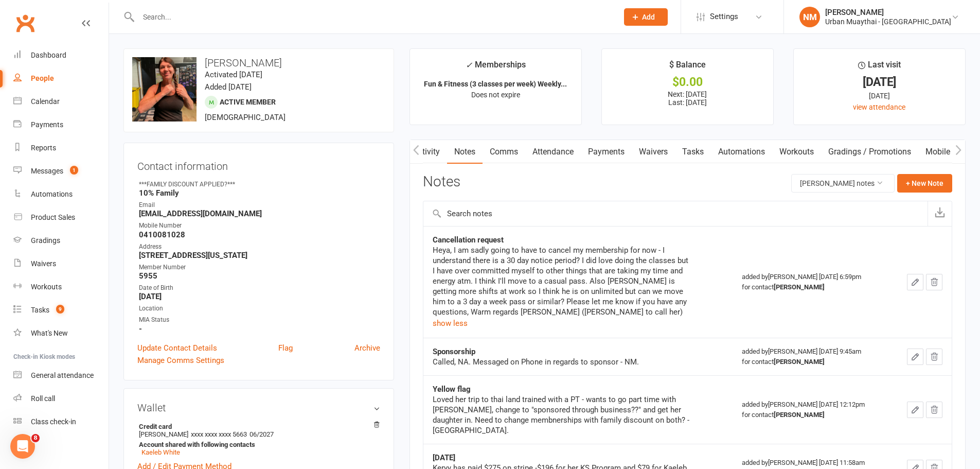
click at [592, 150] on link "Payments" at bounding box center [606, 152] width 51 height 24
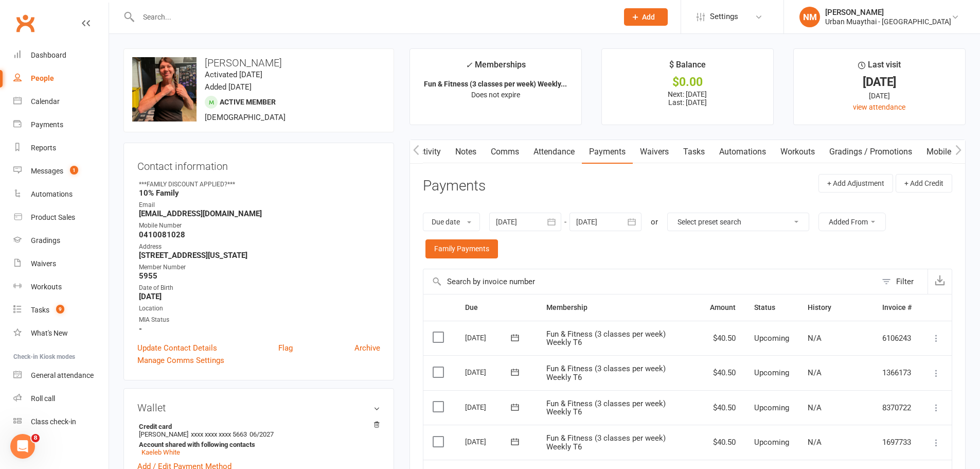
click at [515, 217] on div at bounding box center [525, 222] width 72 height 19
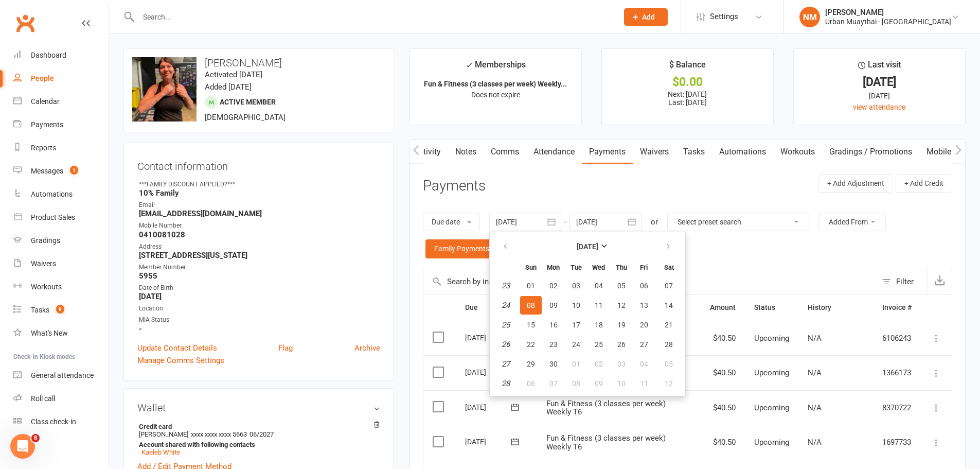
click at [515, 217] on div at bounding box center [525, 222] width 72 height 19
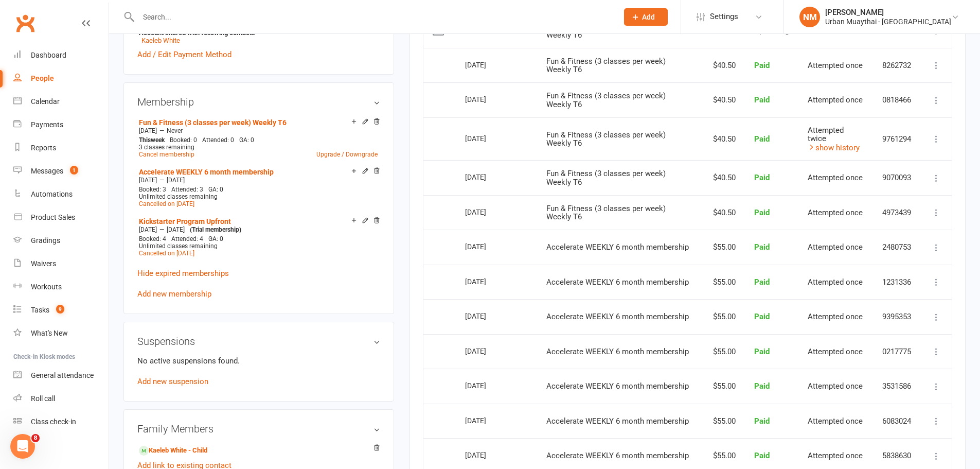
scroll to position [721, 0]
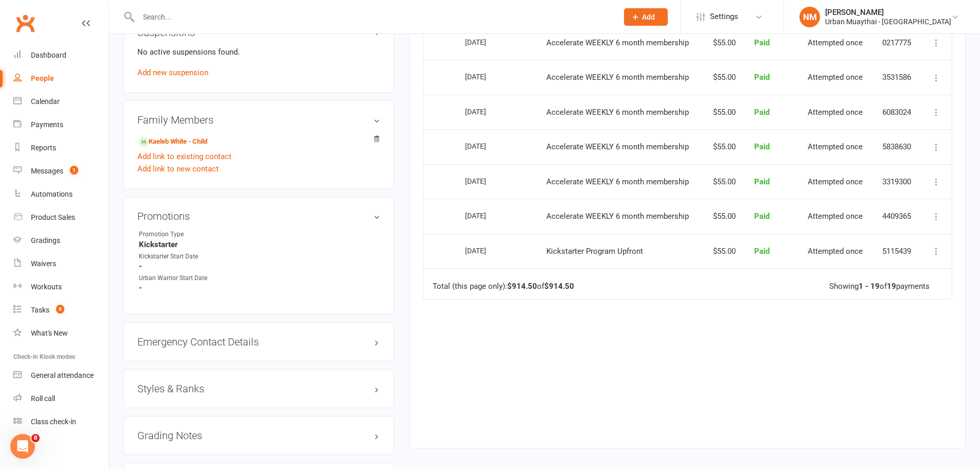
click at [564, 253] on span "Kickstarter Program Upfront" at bounding box center [595, 251] width 97 height 9
click at [564, 218] on span "Accelerate WEEKLY 6 month membership" at bounding box center [618, 216] width 143 height 9
click at [567, 181] on span "Accelerate WEEKLY 6 month membership" at bounding box center [618, 181] width 143 height 9
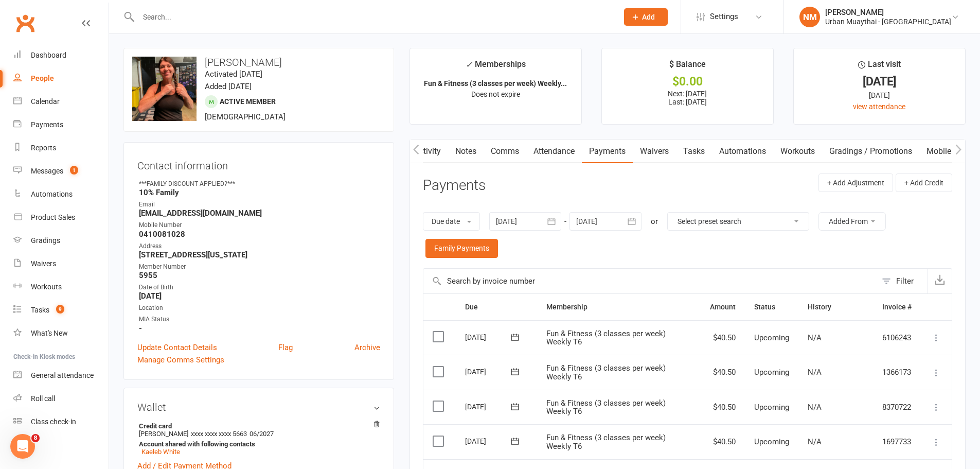
scroll to position [0, 0]
click at [541, 225] on div at bounding box center [525, 222] width 72 height 19
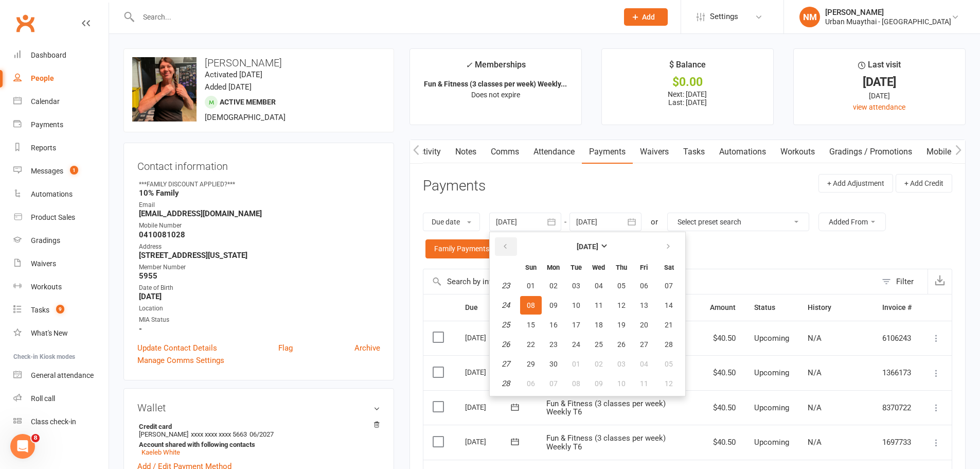
click at [512, 239] on button "button" at bounding box center [506, 246] width 22 height 19
click at [579, 334] on button "11" at bounding box center [577, 325] width 22 height 19
type input "[DATE]"
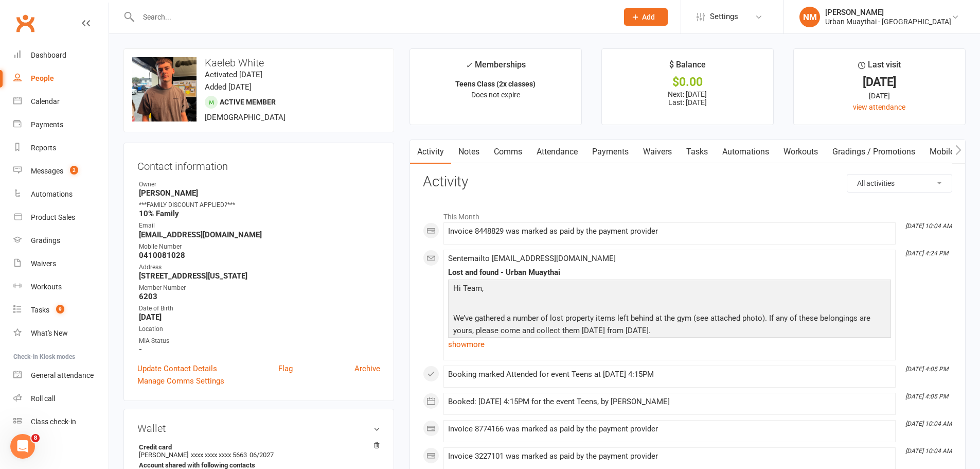
click at [475, 153] on link "Notes" at bounding box center [469, 152] width 36 height 24
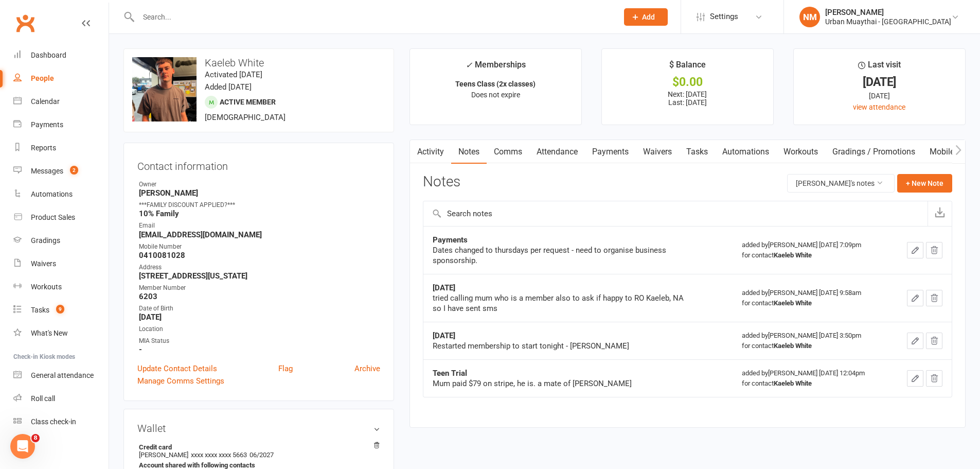
click at [622, 154] on link "Payments" at bounding box center [610, 152] width 51 height 24
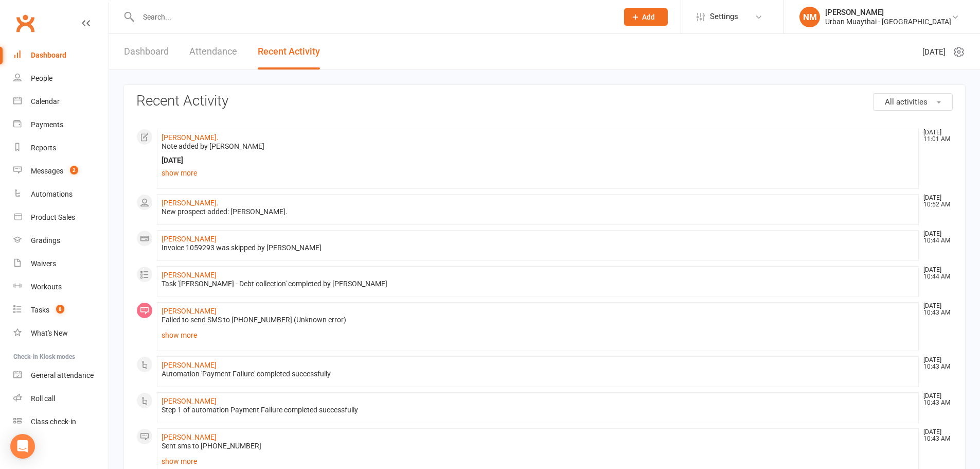
click at [163, 45] on link "Dashboard" at bounding box center [146, 52] width 45 height 36
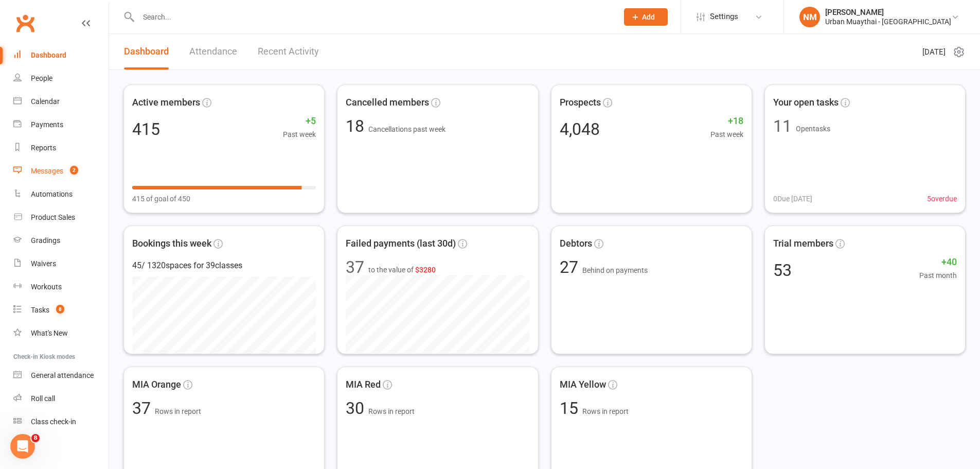
click at [48, 176] on link "Messages 2" at bounding box center [60, 171] width 95 height 23
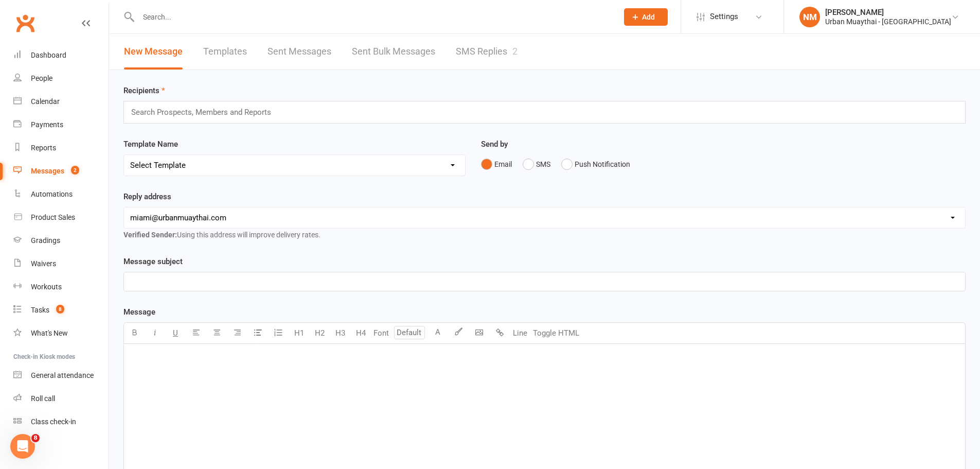
click at [477, 51] on link "SMS Replies 2" at bounding box center [487, 52] width 62 height 36
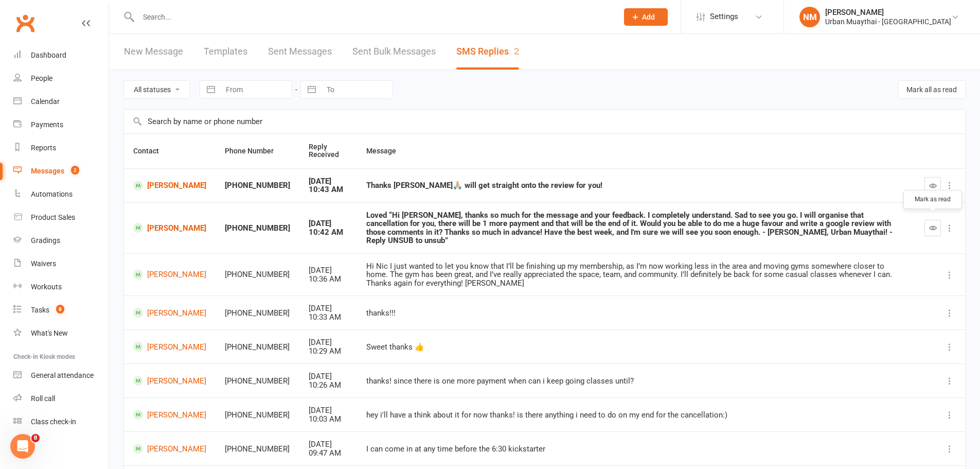
click at [931, 220] on button "button" at bounding box center [933, 228] width 16 height 16
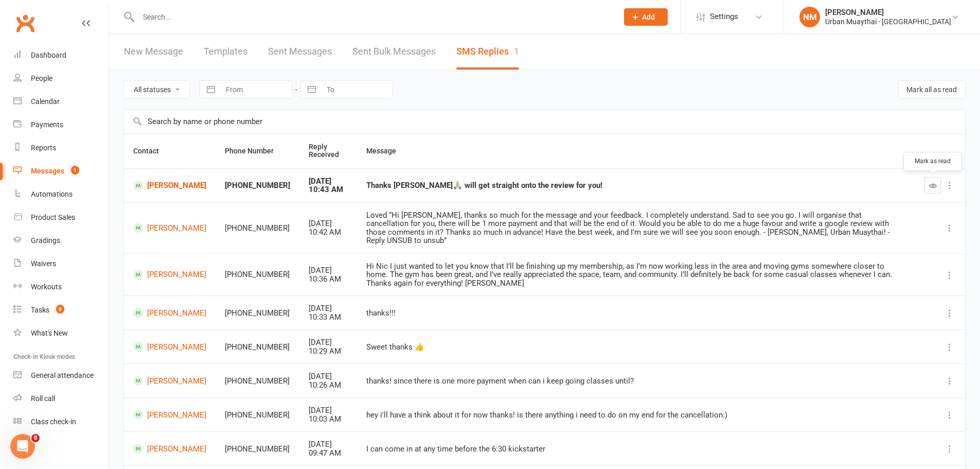
click at [930, 186] on icon "button" at bounding box center [934, 186] width 8 height 8
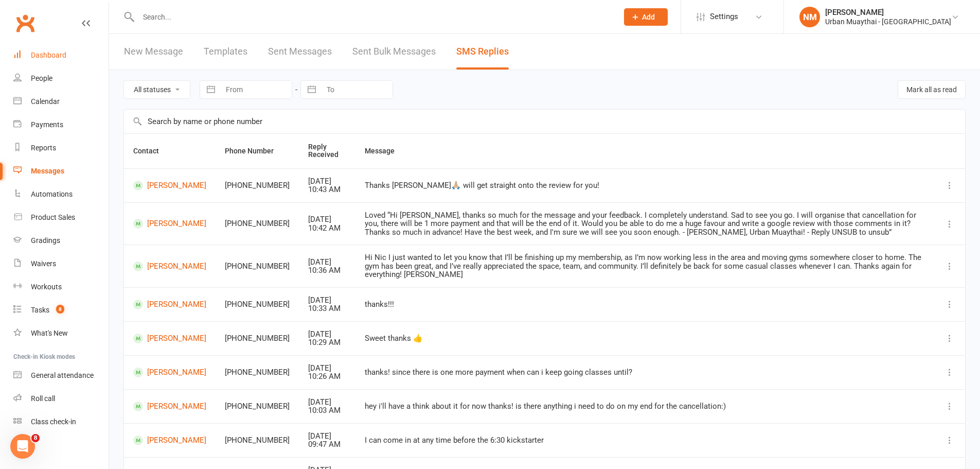
click at [50, 65] on link "Dashboard" at bounding box center [60, 55] width 95 height 23
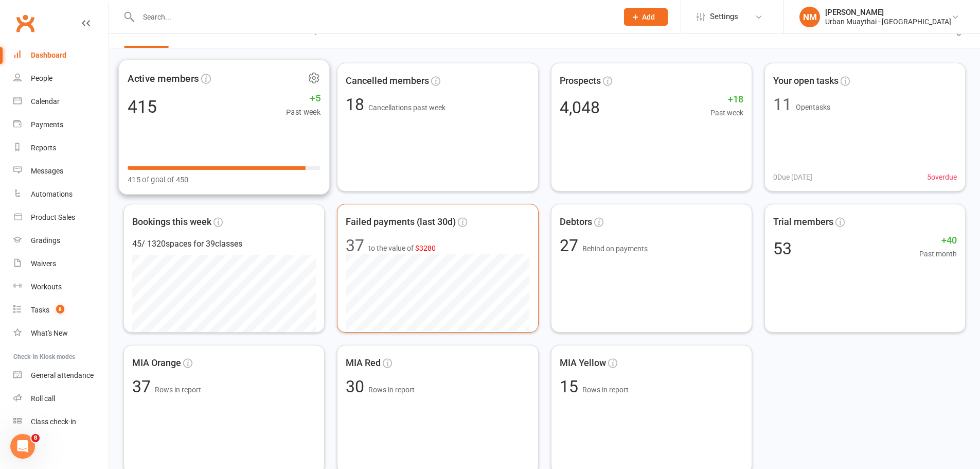
scroll to position [103, 0]
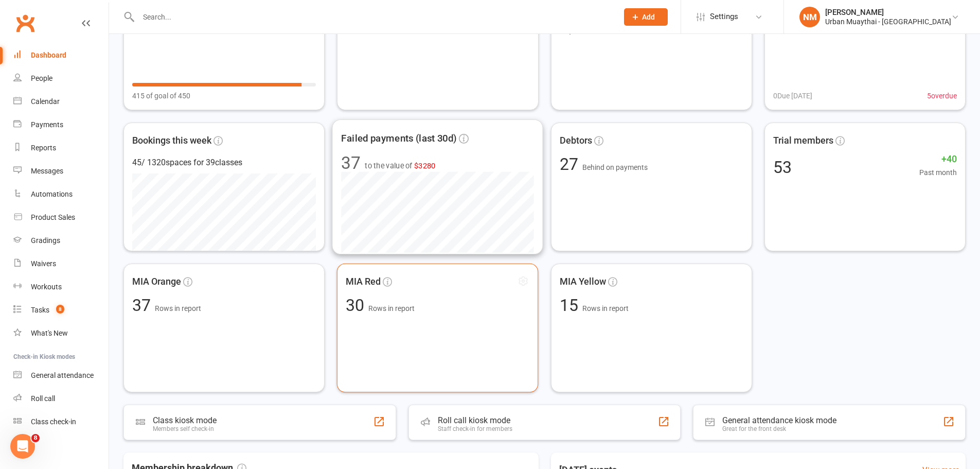
click at [431, 327] on div "MIA Red 30 Rows in report" at bounding box center [438, 328] width 202 height 129
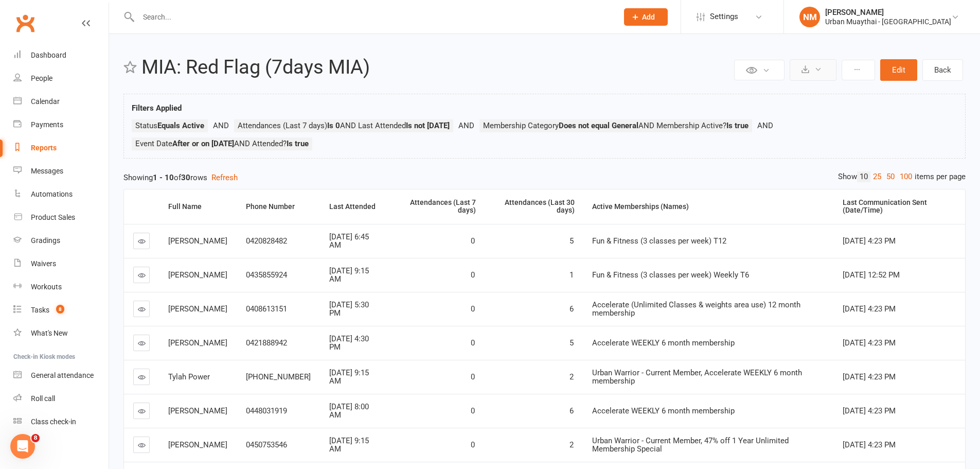
click at [808, 71] on icon at bounding box center [806, 69] width 8 height 8
click at [786, 97] on link "Export to CSV" at bounding box center [782, 94] width 108 height 21
click at [179, 17] on input "text" at bounding box center [373, 17] width 476 height 14
click at [55, 176] on link "Messages" at bounding box center [60, 171] width 95 height 23
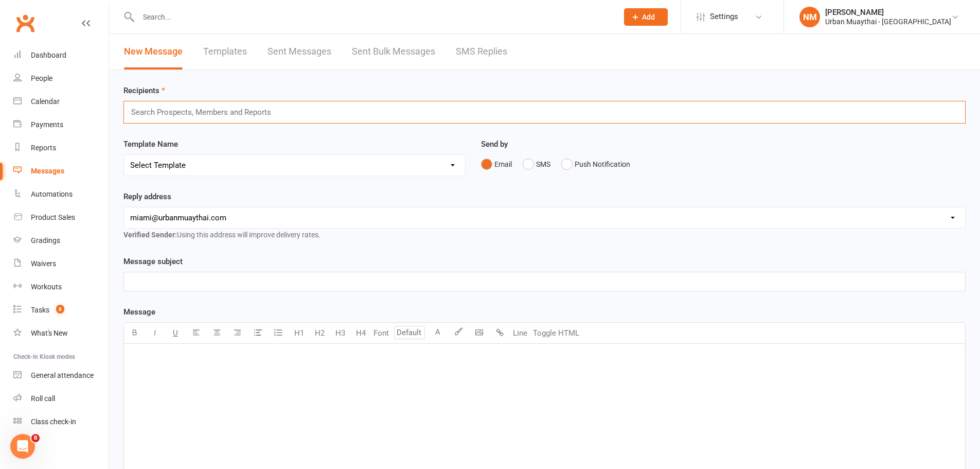
click at [258, 112] on input "text" at bounding box center [205, 112] width 151 height 13
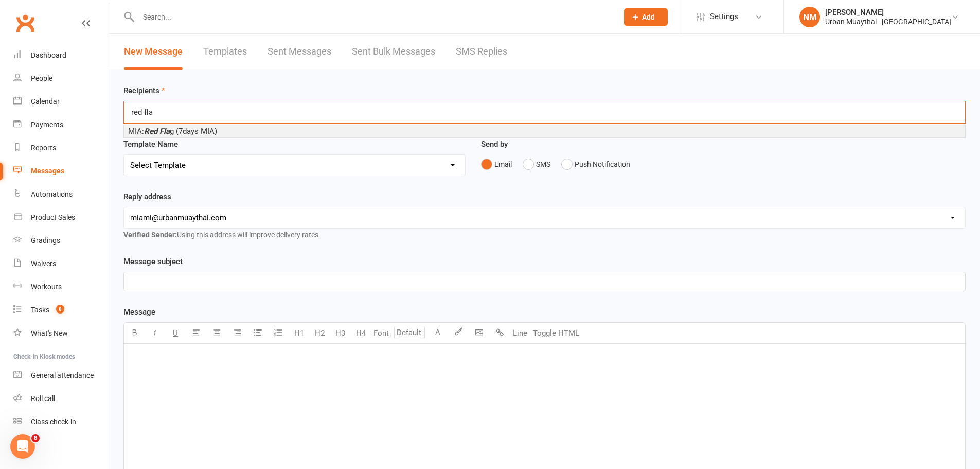
type input "red fla"
click at [251, 132] on li "MIA: Red Fla g (7days MIA)" at bounding box center [545, 131] width 842 height 12
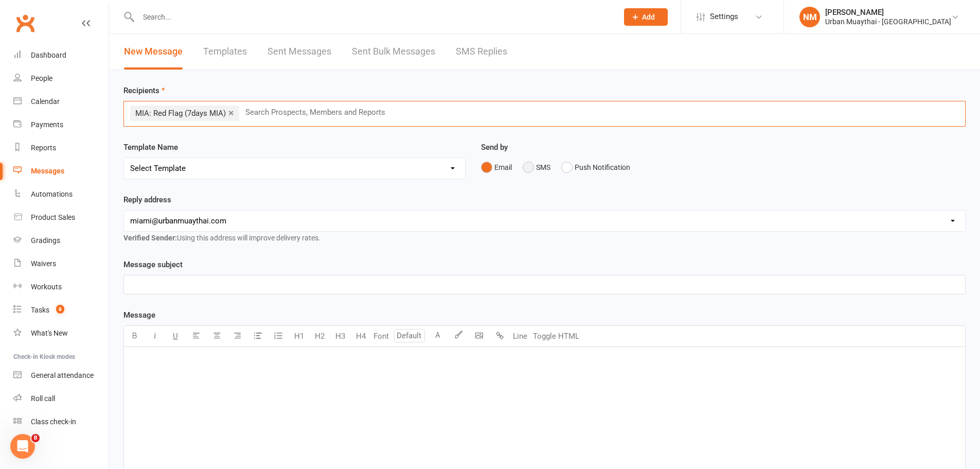
drag, startPoint x: 529, startPoint y: 164, endPoint x: 460, endPoint y: 209, distance: 82.5
click at [529, 164] on button "SMS" at bounding box center [537, 167] width 28 height 20
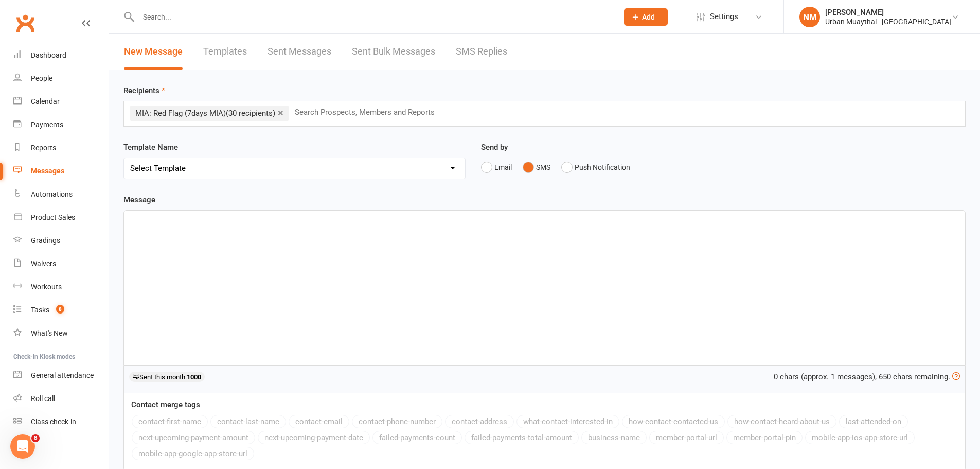
click at [248, 260] on div "﻿" at bounding box center [545, 288] width 842 height 154
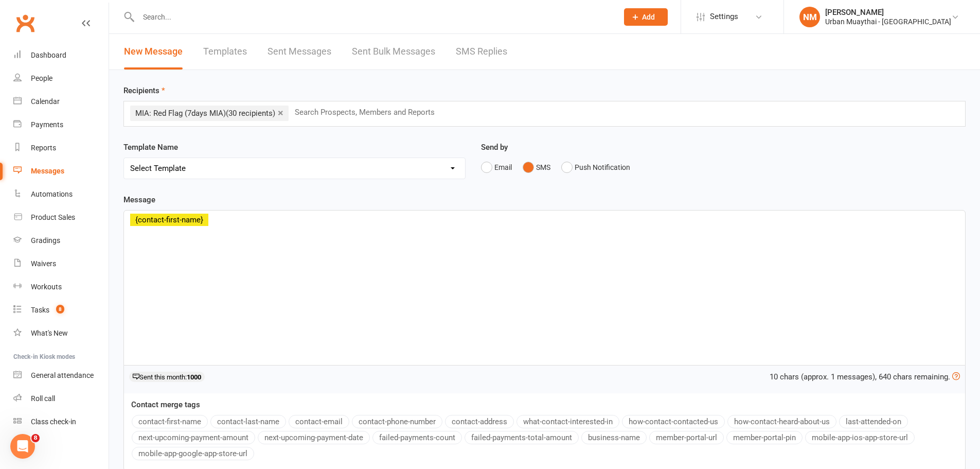
click at [162, 418] on button "contact-first-name" at bounding box center [170, 421] width 76 height 13
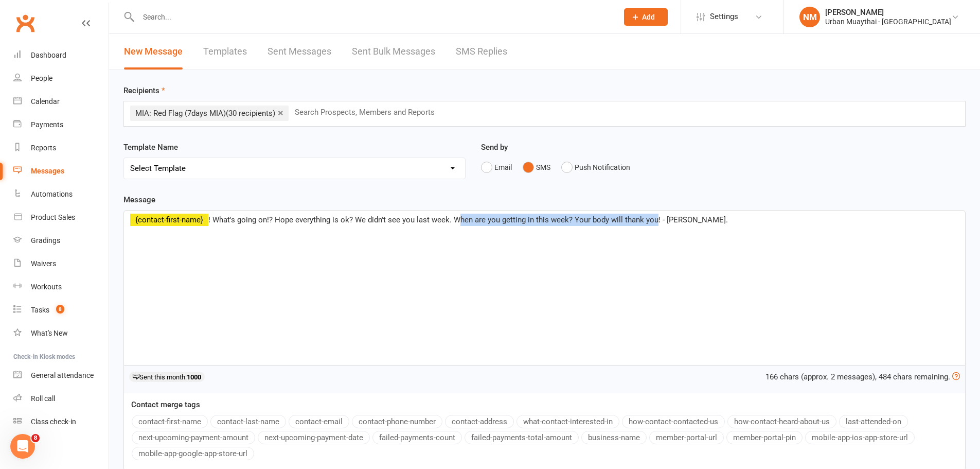
drag, startPoint x: 655, startPoint y: 220, endPoint x: 456, endPoint y: 220, distance: 199.7
click at [456, 220] on span "! What's going on!? Hope everything is ok? We didn't see you last week. When ar…" at bounding box center [468, 219] width 520 height 9
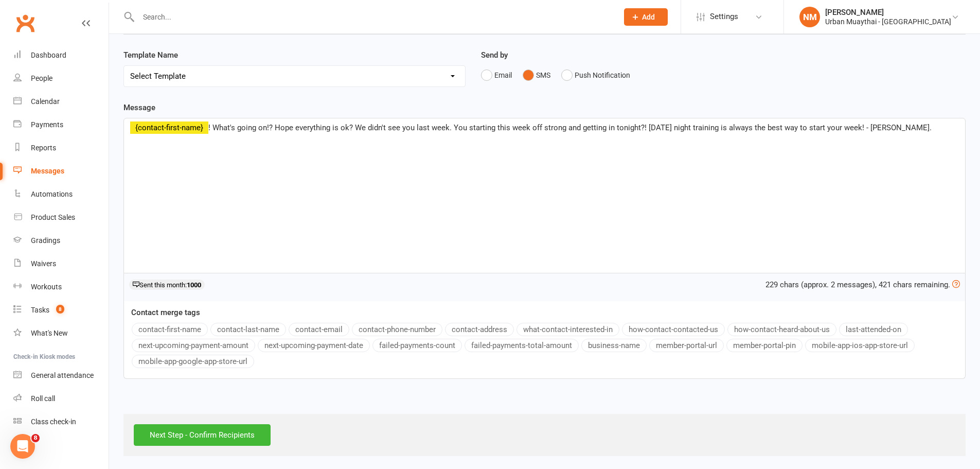
scroll to position [94, 0]
click at [195, 431] on input "Next Step - Confirm Recipients" at bounding box center [202, 433] width 137 height 22
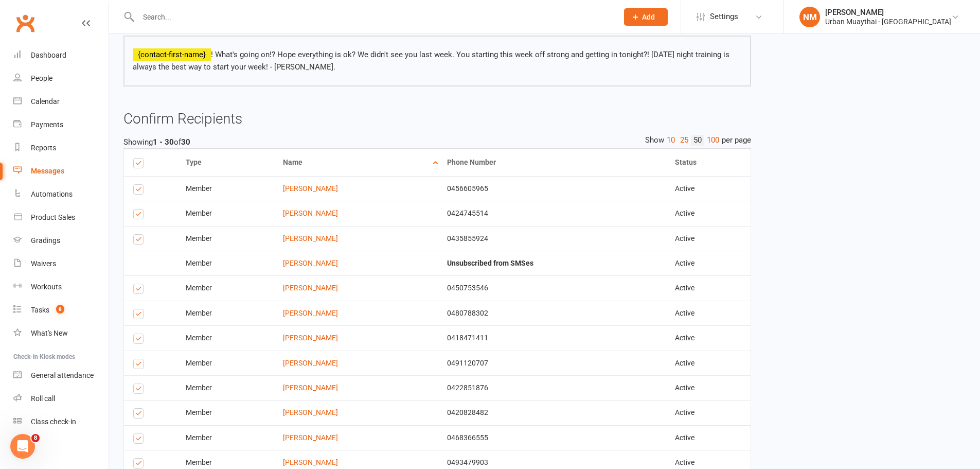
scroll to position [103, 0]
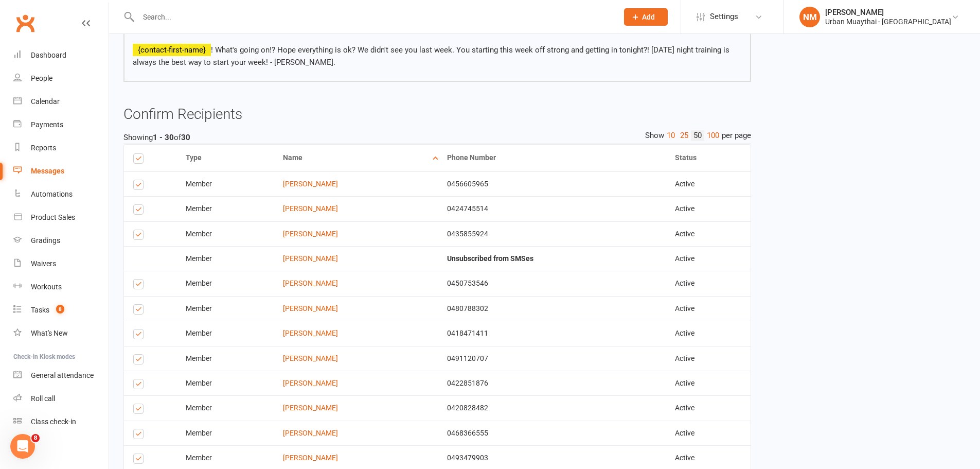
click at [138, 236] on label at bounding box center [140, 236] width 14 height 0
click at [138, 230] on input "checkbox" at bounding box center [136, 230] width 7 height 0
click at [138, 236] on label at bounding box center [140, 236] width 14 height 0
click at [138, 230] on input "checkbox" at bounding box center [136, 230] width 7 height 0
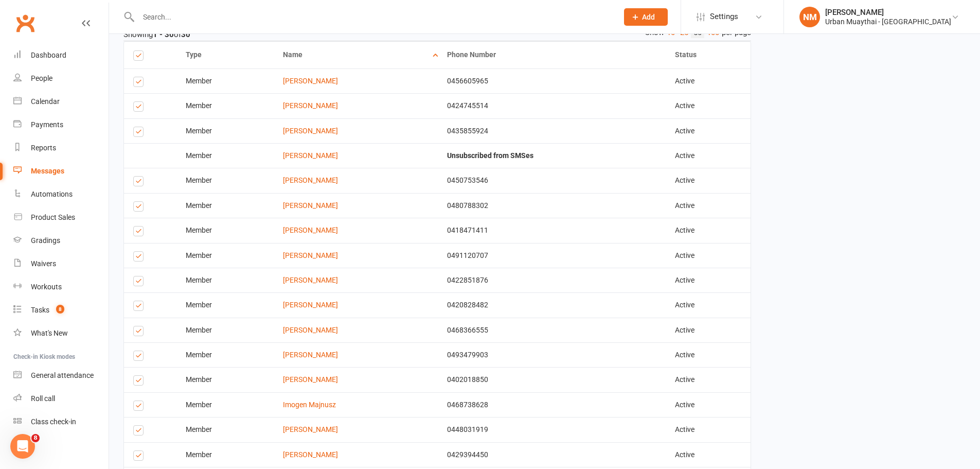
click at [135, 233] on label at bounding box center [140, 233] width 14 height 0
click at [135, 226] on input "checkbox" at bounding box center [136, 226] width 7 height 0
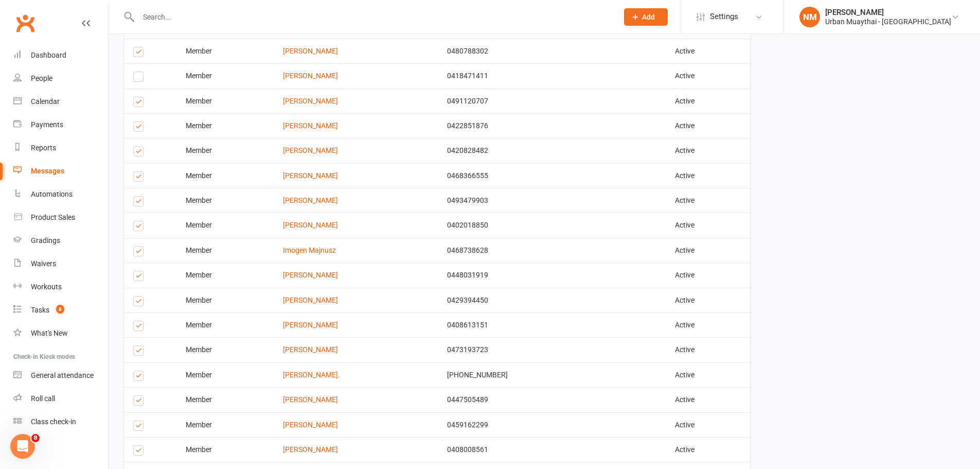
click at [138, 253] on label at bounding box center [140, 253] width 14 height 0
click at [138, 247] on input "checkbox" at bounding box center [136, 247] width 7 height 0
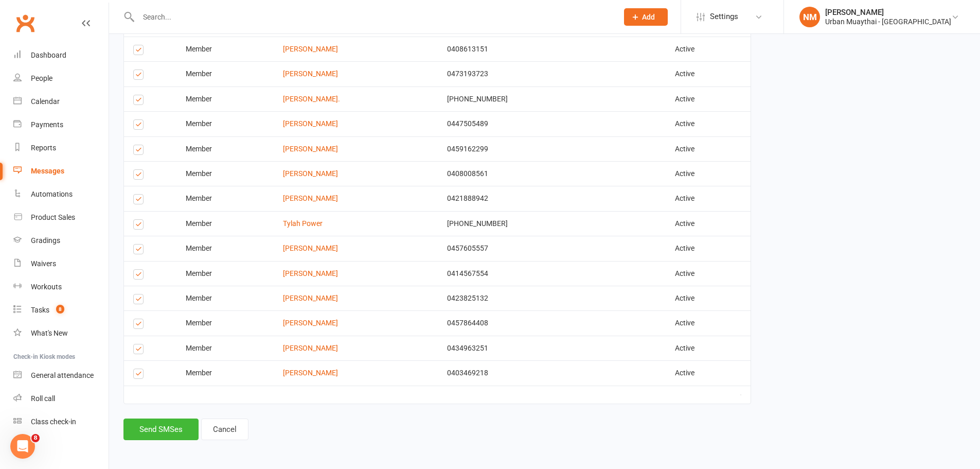
scroll to position [637, 0]
click at [135, 275] on label at bounding box center [140, 275] width 14 height 0
click at [135, 269] on input "checkbox" at bounding box center [136, 269] width 7 height 0
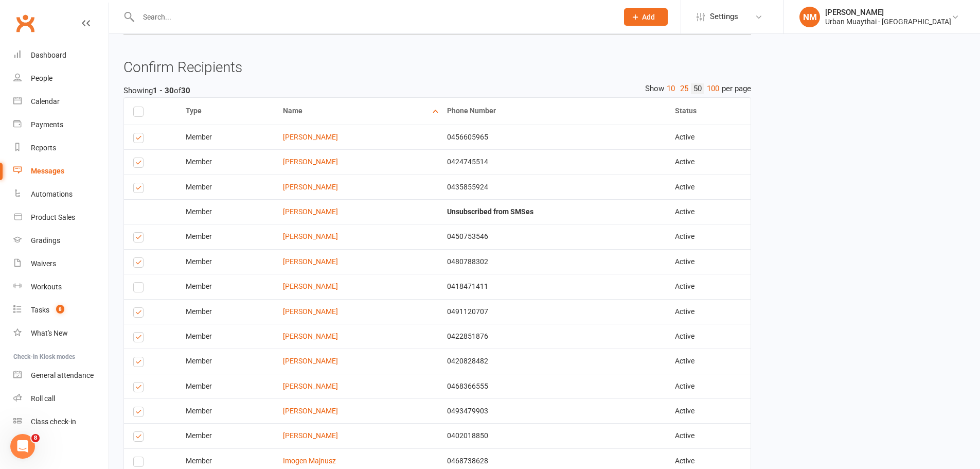
scroll to position [122, 0]
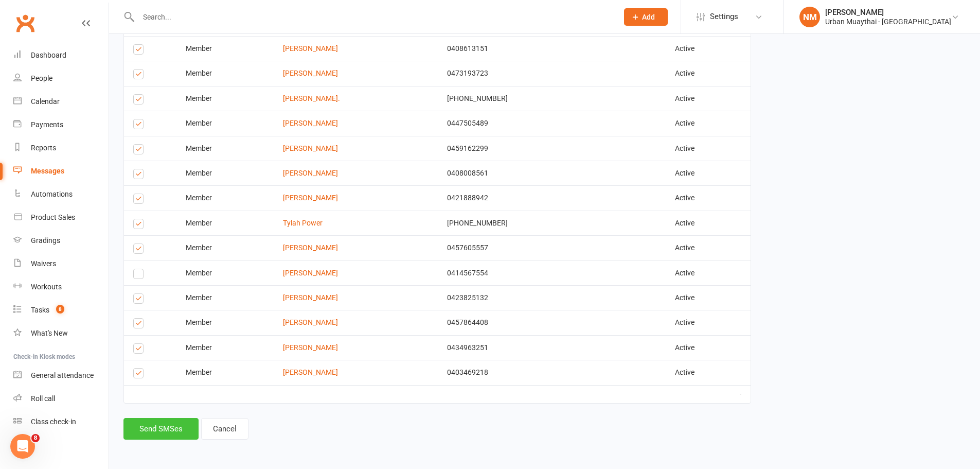
click at [154, 428] on button "Send SMSes" at bounding box center [161, 429] width 75 height 22
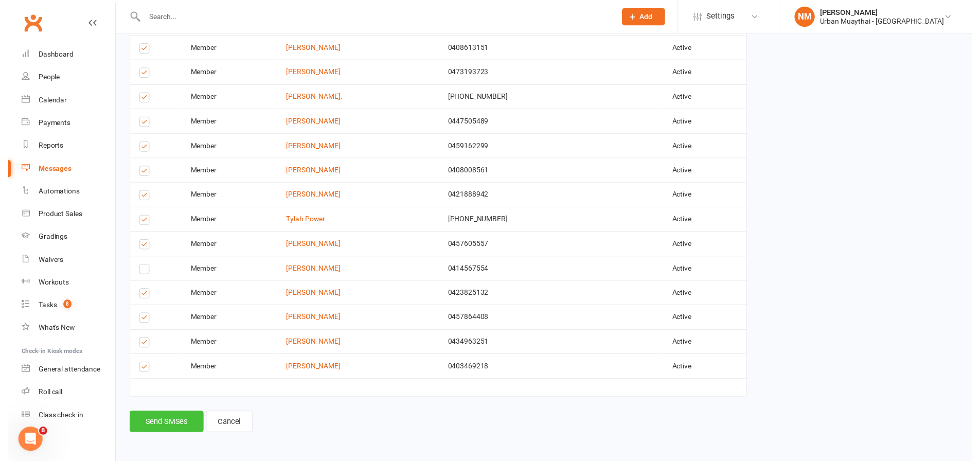
scroll to position [629, 0]
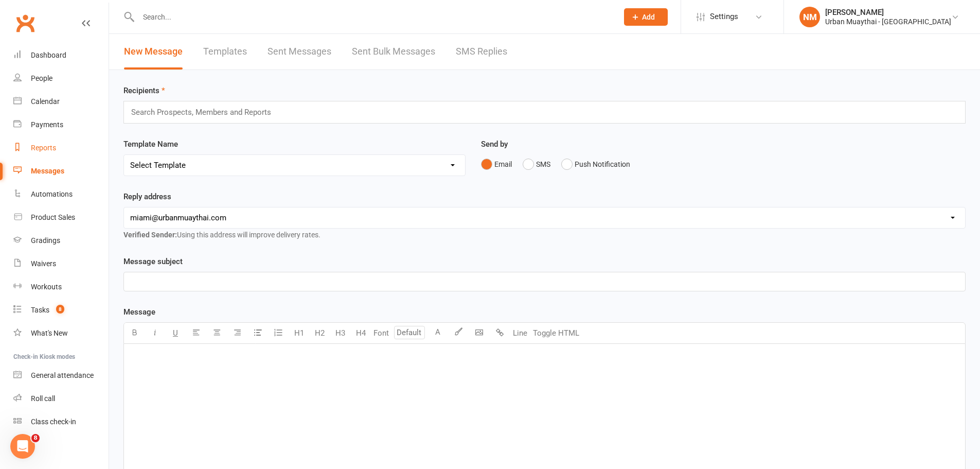
click at [56, 150] on link "Reports" at bounding box center [60, 147] width 95 height 23
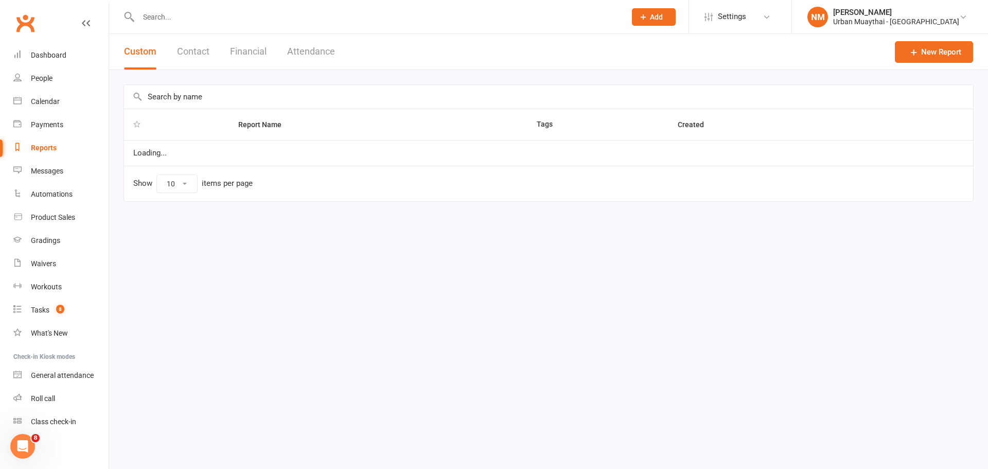
select select "100"
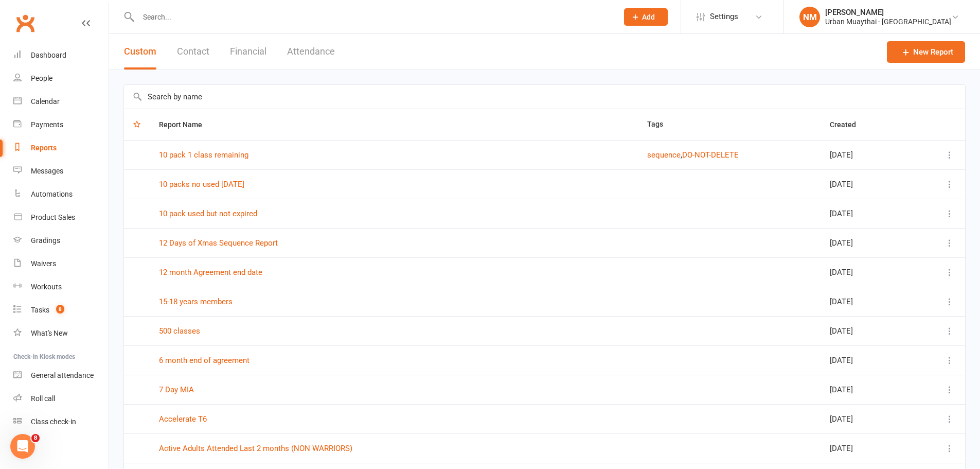
click at [206, 104] on input "text" at bounding box center [545, 97] width 842 height 24
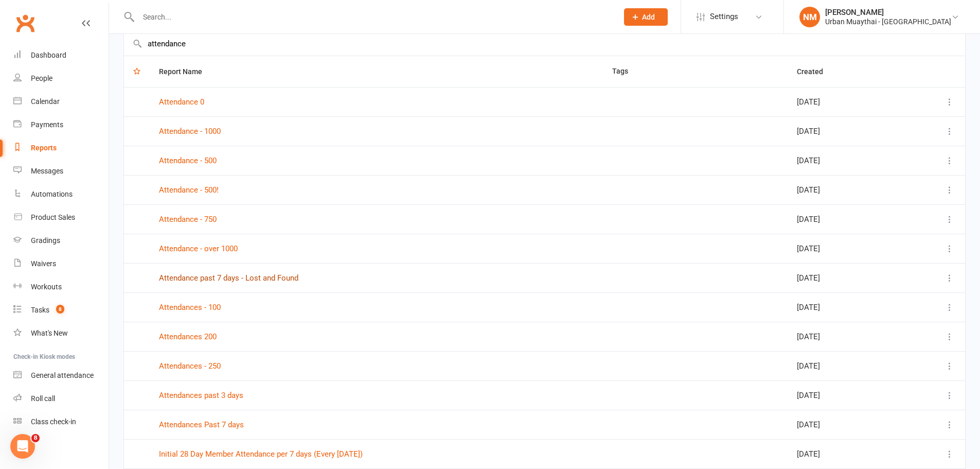
scroll to position [103, 0]
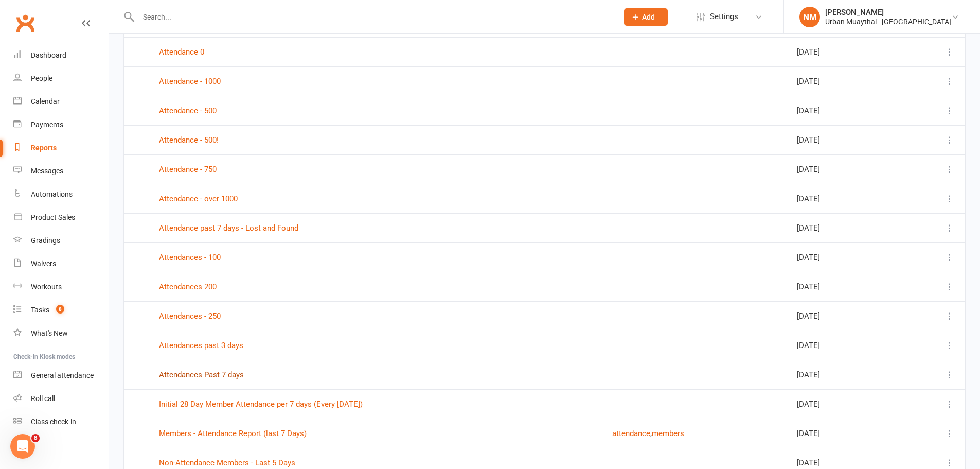
type input "attendance"
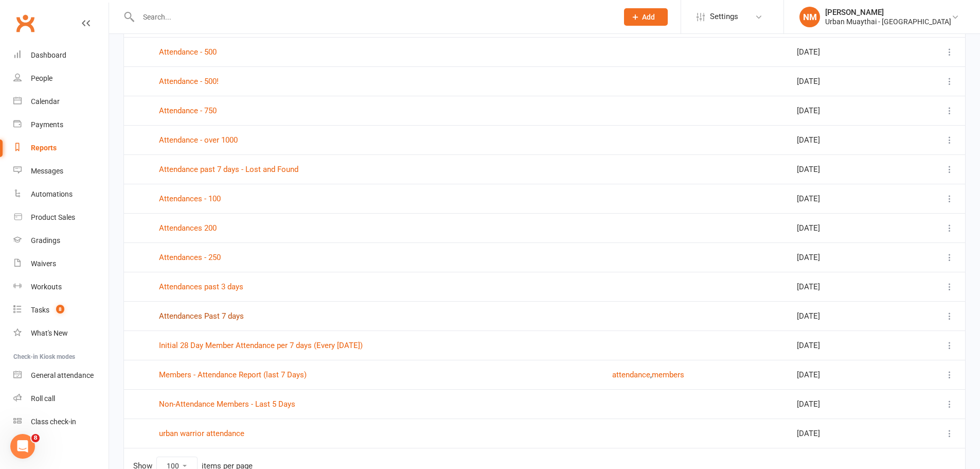
scroll to position [206, 0]
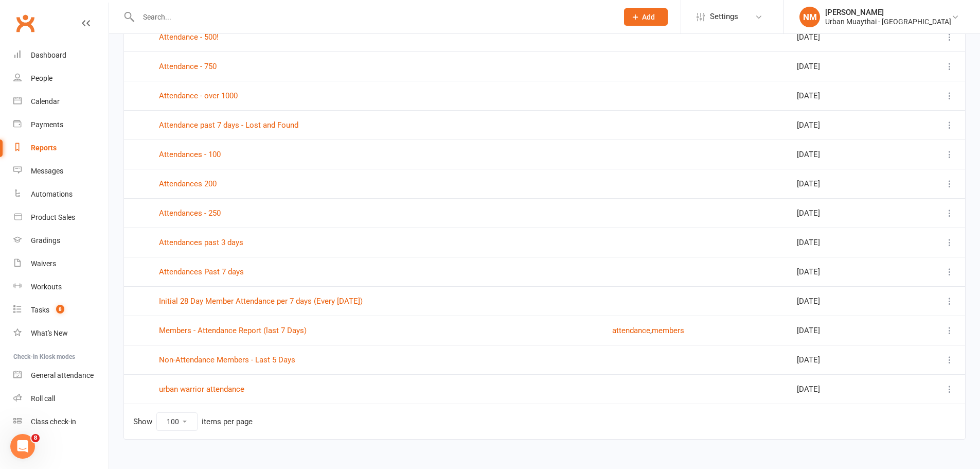
click at [219, 5] on div at bounding box center [367, 16] width 487 height 33
click at [204, 18] on input "text" at bounding box center [373, 17] width 476 height 14
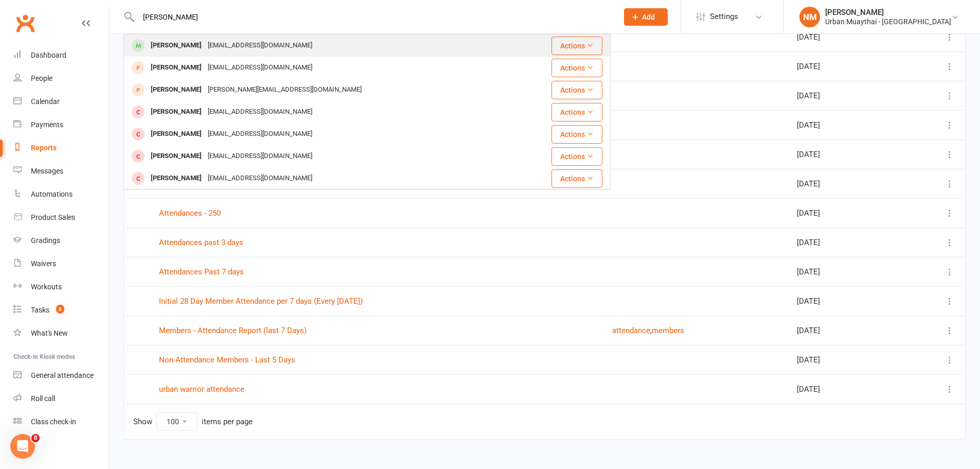
type input "bailey corapi"
click at [190, 45] on div "Bailey Corapi" at bounding box center [176, 45] width 57 height 15
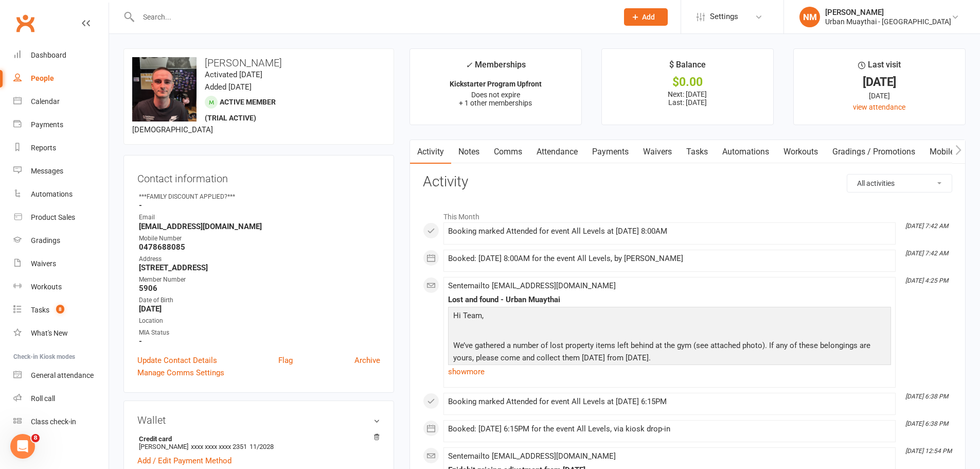
click at [226, 13] on input "text" at bounding box center [373, 17] width 476 height 14
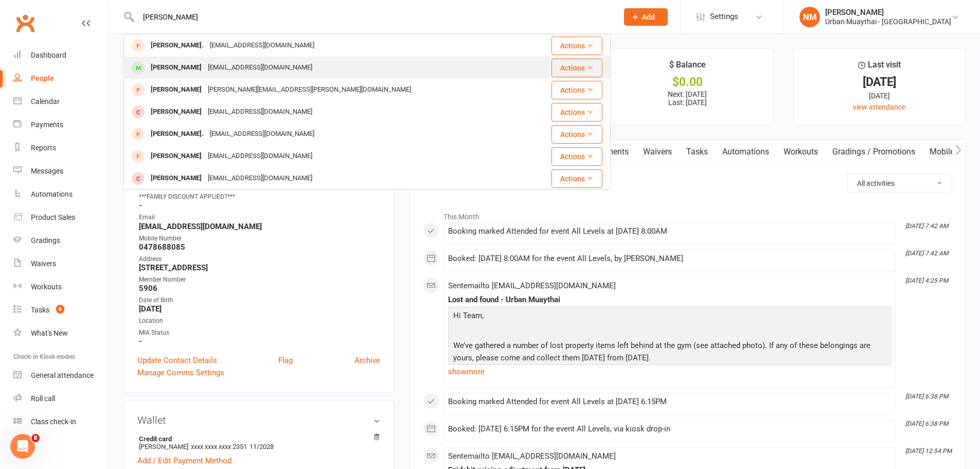
type input "ethan b"
click at [223, 71] on div "ethanbrown4220@gmail.com" at bounding box center [260, 67] width 111 height 15
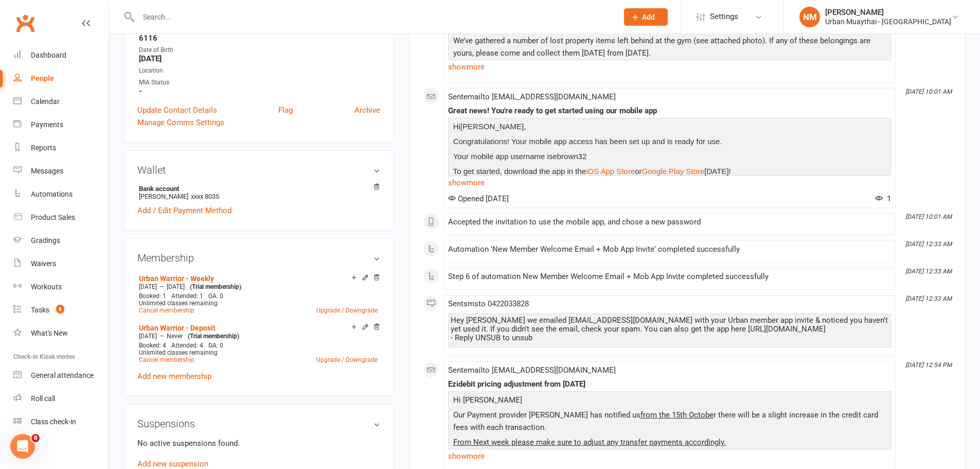
scroll to position [257, 0]
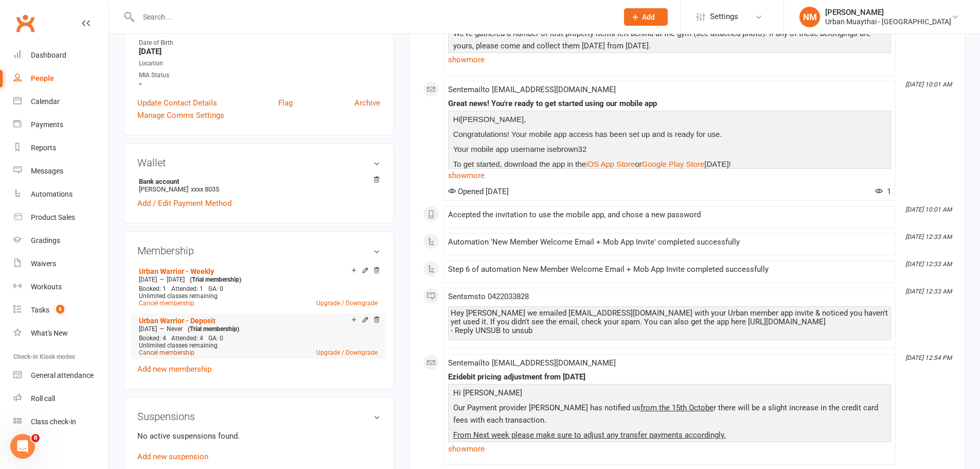
click at [182, 352] on link "Cancel membership" at bounding box center [167, 352] width 56 height 7
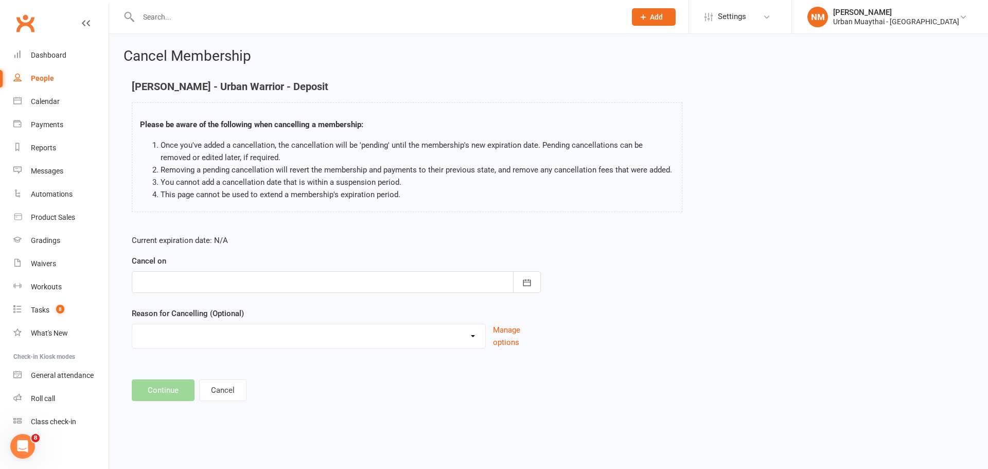
click at [206, 282] on div at bounding box center [336, 282] width 409 height 22
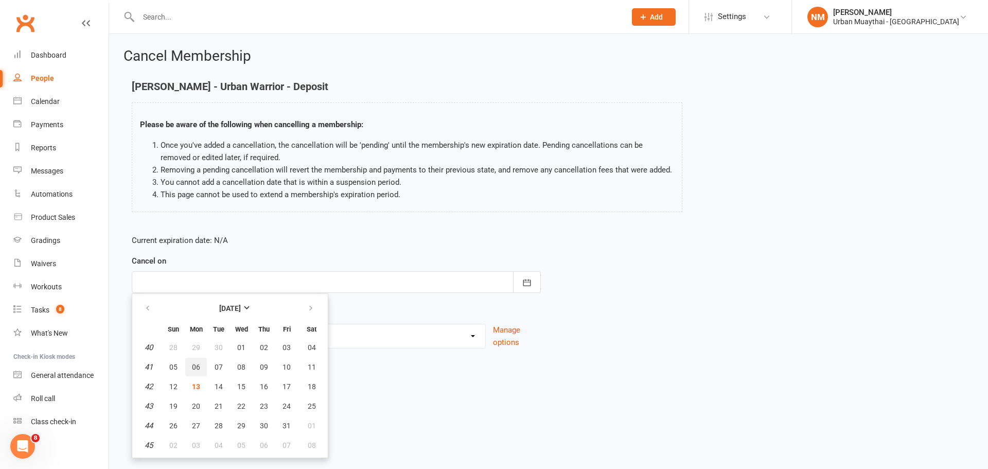
click at [186, 367] on button "06" at bounding box center [196, 367] width 22 height 19
type input "06 Oct 2025"
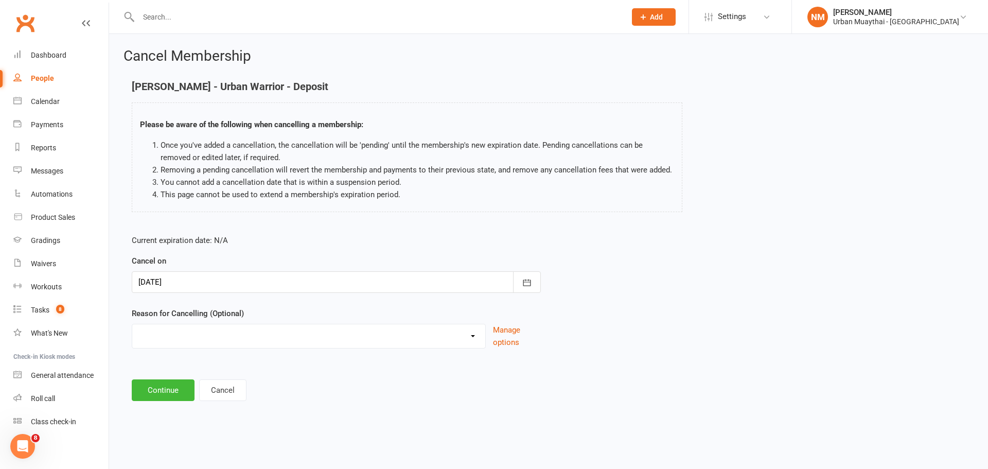
click at [191, 342] on select "10 pack unused for over 6 months End of membership term Fixing Start Date Holid…" at bounding box center [308, 334] width 353 height 21
select select "1"
click at [132, 324] on select "10 pack unused for over 6 months End of membership term Fixing Start Date Holid…" at bounding box center [308, 334] width 353 height 21
click at [157, 388] on button "Continue" at bounding box center [163, 390] width 63 height 22
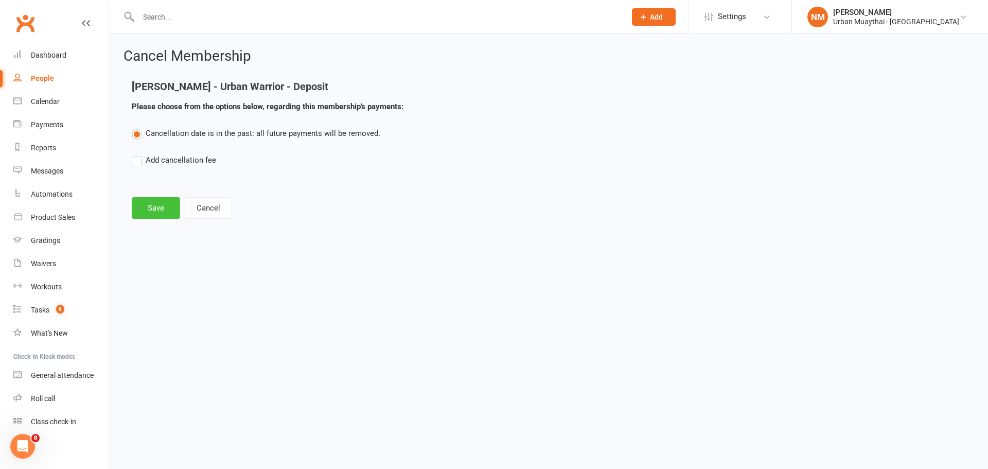
click at [153, 211] on button "Save" at bounding box center [156, 208] width 48 height 22
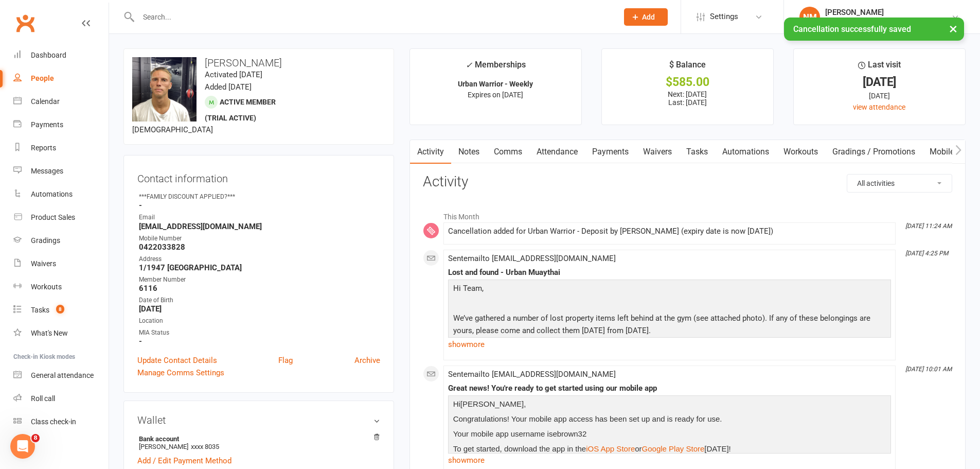
click at [561, 152] on link "Attendance" at bounding box center [558, 152] width 56 height 24
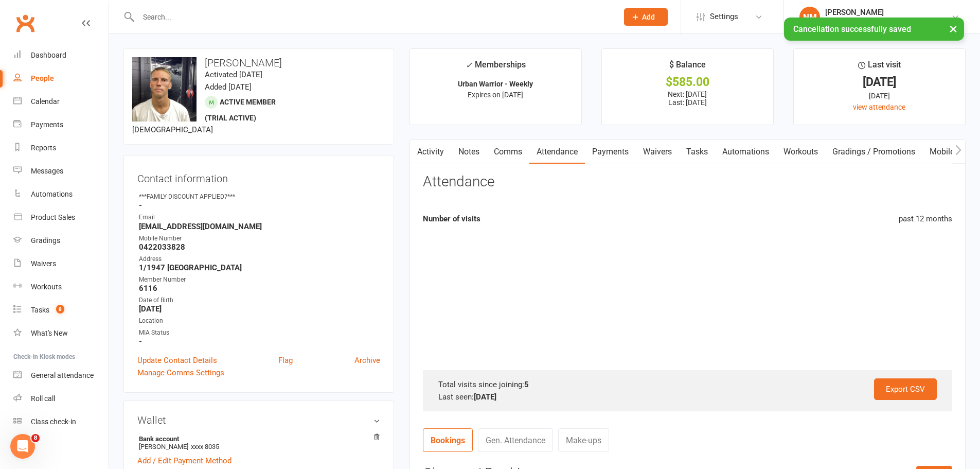
click at [610, 153] on link "Payments" at bounding box center [610, 152] width 51 height 24
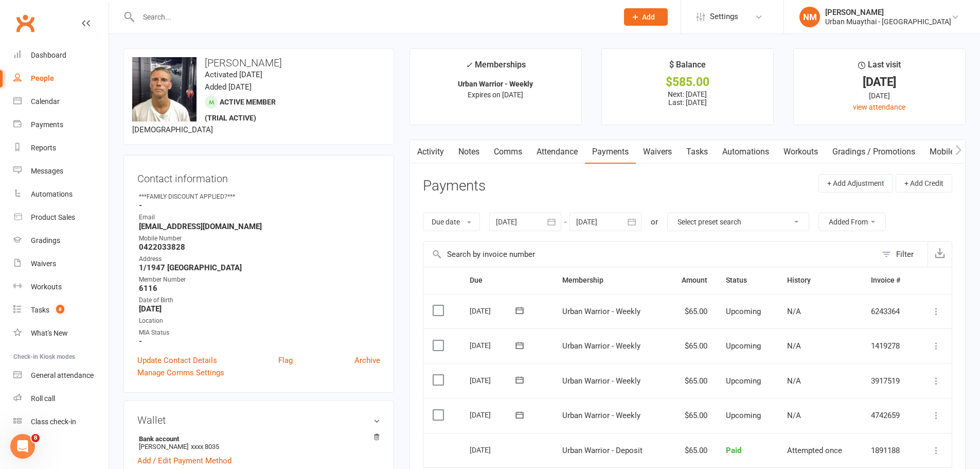
click at [199, 16] on input "text" at bounding box center [373, 17] width 476 height 14
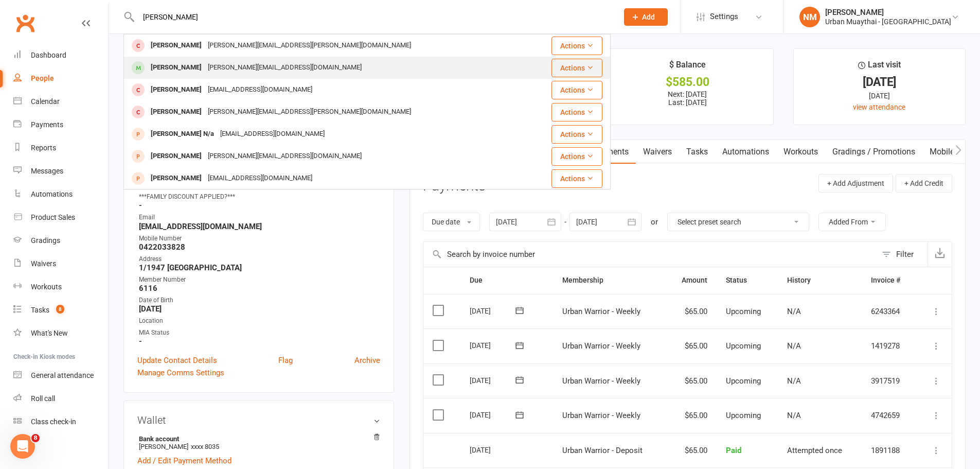
type input "vince c"
click at [198, 66] on div "Vincent COMBELAS" at bounding box center [176, 67] width 57 height 15
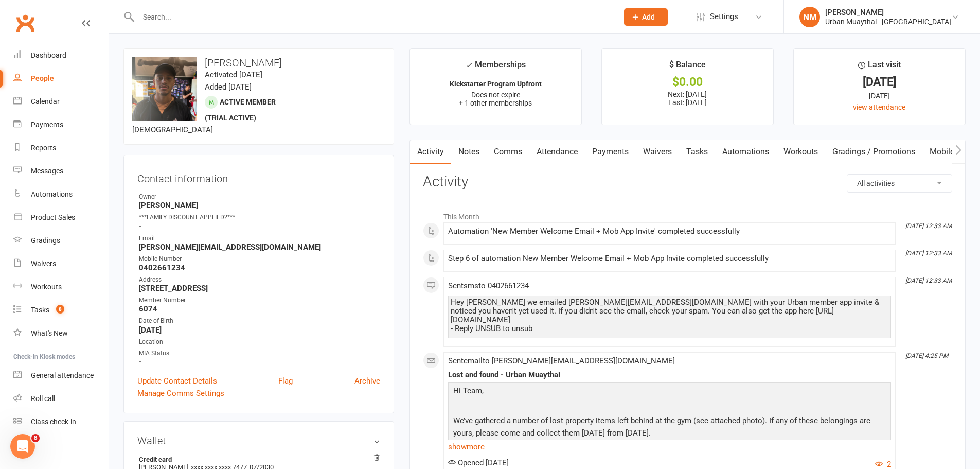
click at [186, 9] on div at bounding box center [367, 16] width 487 height 33
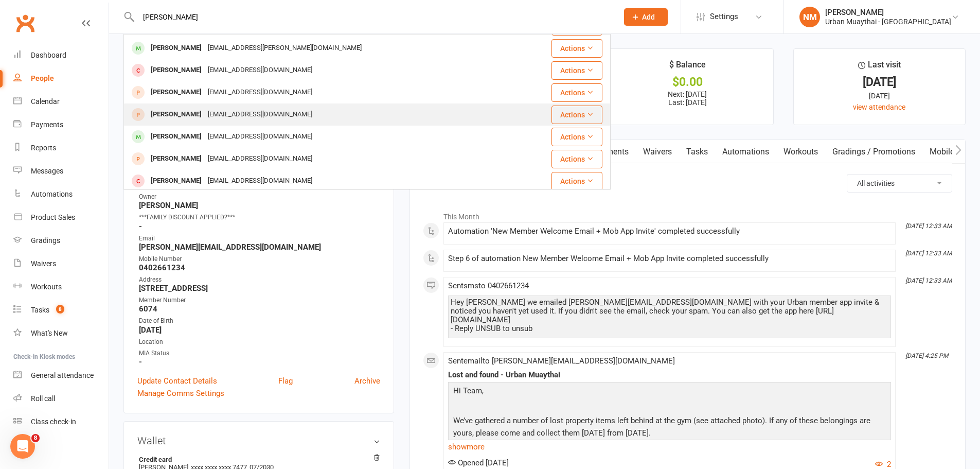
scroll to position [154, 0]
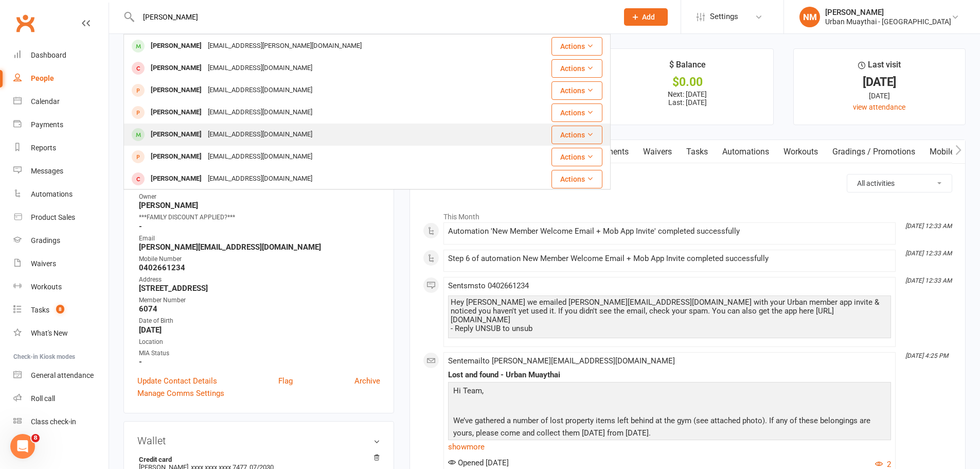
type input "elliot moir"
click at [236, 138] on div "em.jarjar@gmail.com" at bounding box center [260, 134] width 111 height 15
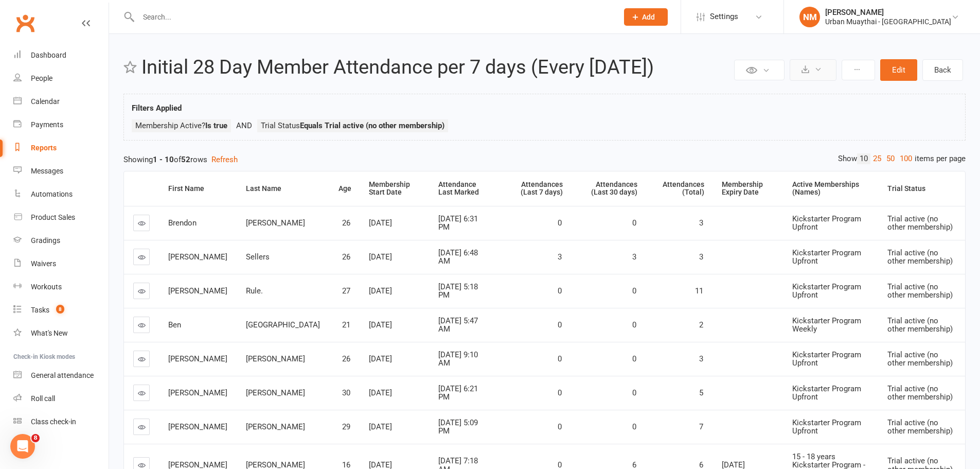
click at [804, 65] on icon at bounding box center [806, 69] width 8 height 8
click at [765, 96] on link "Export to CSV" at bounding box center [782, 94] width 108 height 21
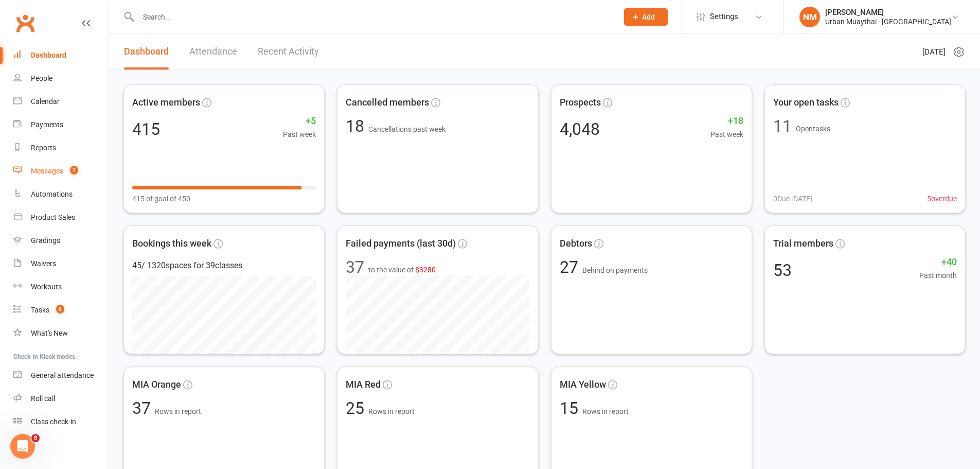
click at [41, 176] on link "Messages 7" at bounding box center [60, 171] width 95 height 23
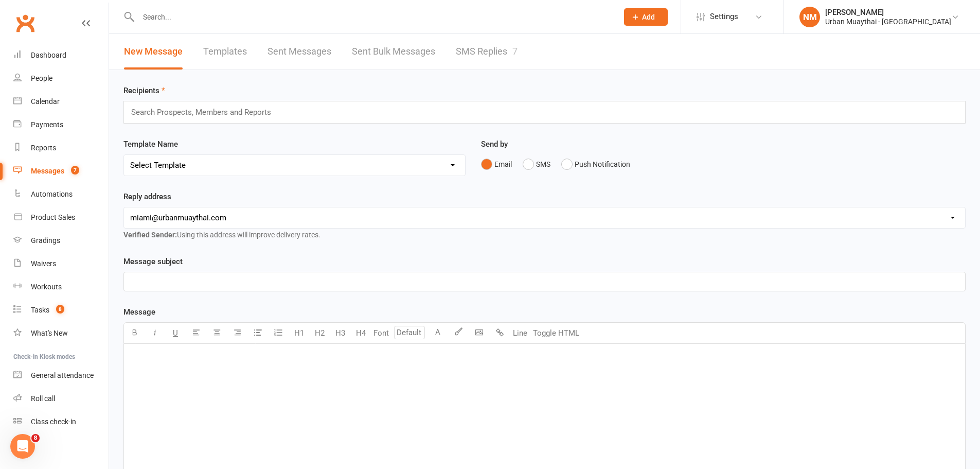
click at [492, 57] on link "SMS Replies 7" at bounding box center [487, 52] width 62 height 36
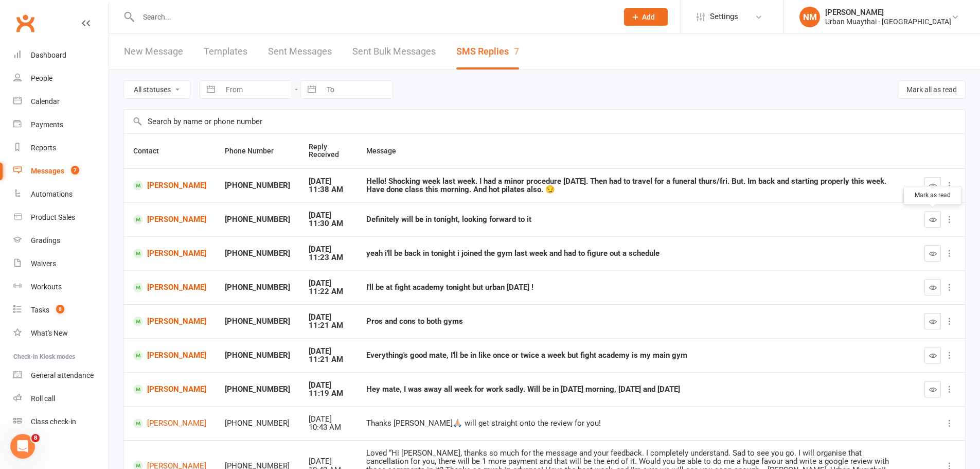
click at [930, 218] on icon "button" at bounding box center [934, 220] width 8 height 8
click at [940, 251] on button "button" at bounding box center [933, 253] width 16 height 16
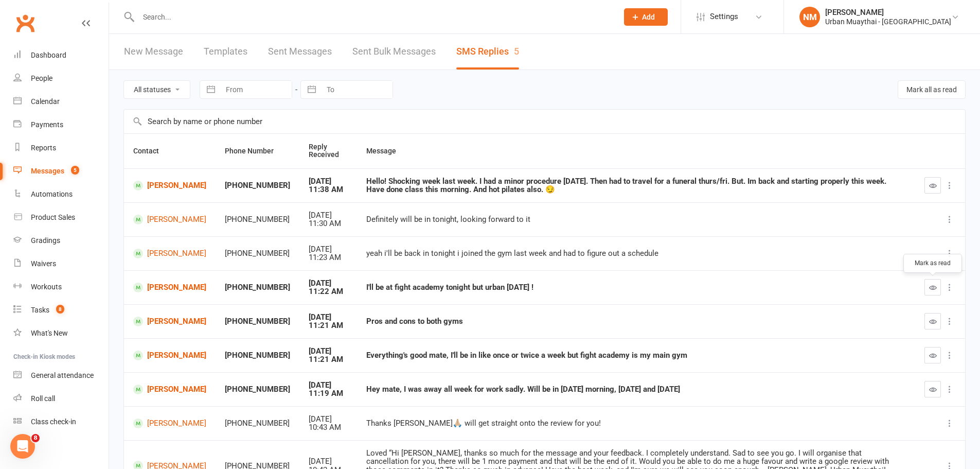
click at [940, 287] on button "button" at bounding box center [933, 287] width 16 height 16
click at [938, 358] on button "button" at bounding box center [933, 355] width 16 height 16
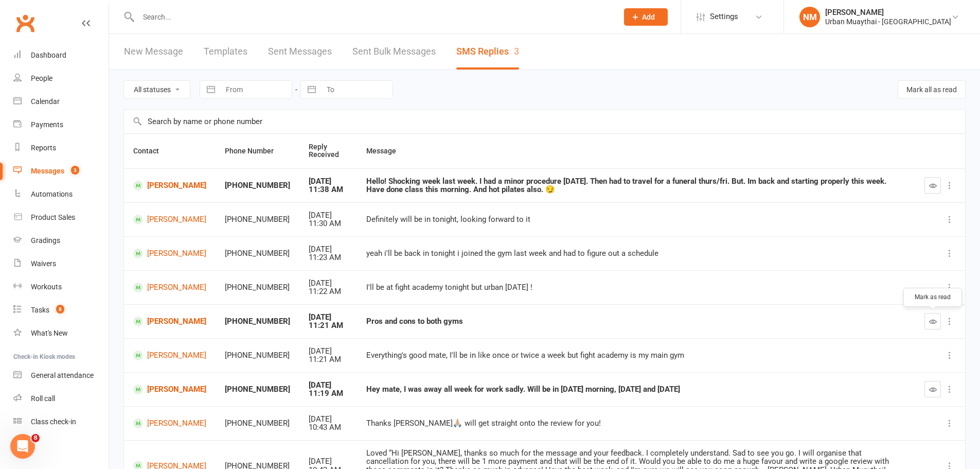
click at [928, 318] on button "button" at bounding box center [933, 321] width 16 height 16
click at [930, 386] on icon "button" at bounding box center [934, 390] width 8 height 8
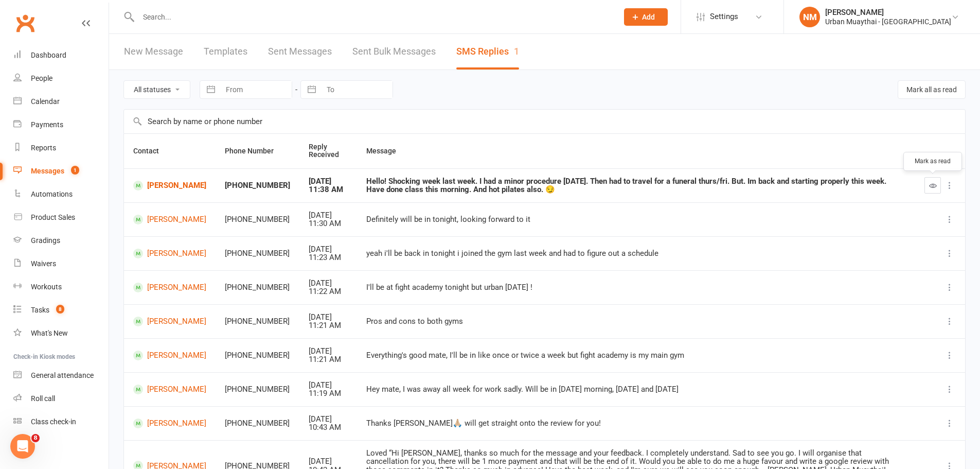
click at [932, 188] on icon "button" at bounding box center [934, 186] width 8 height 8
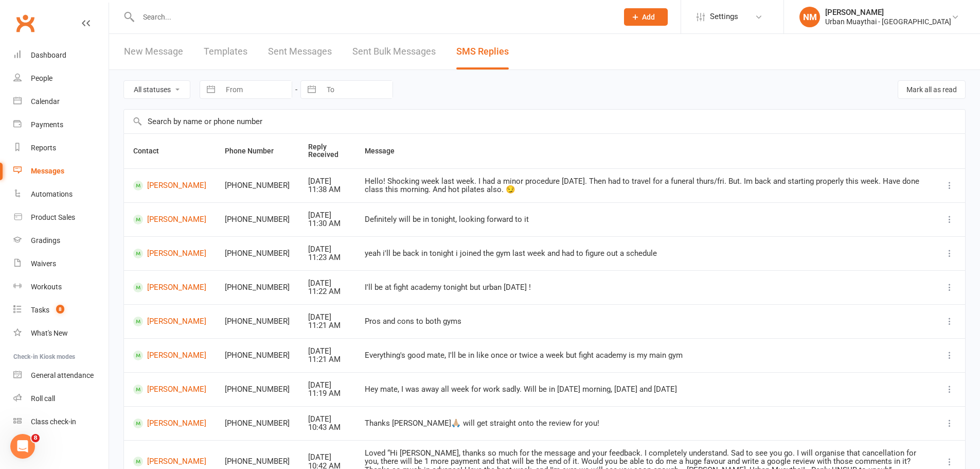
click at [42, 165] on link "Messages" at bounding box center [60, 171] width 95 height 23
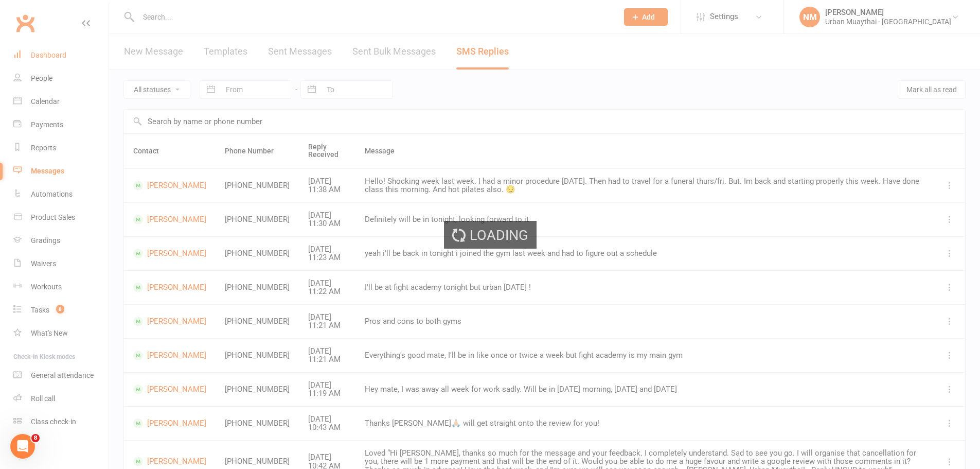
click at [46, 57] on div "Dashboard" at bounding box center [49, 55] width 36 height 8
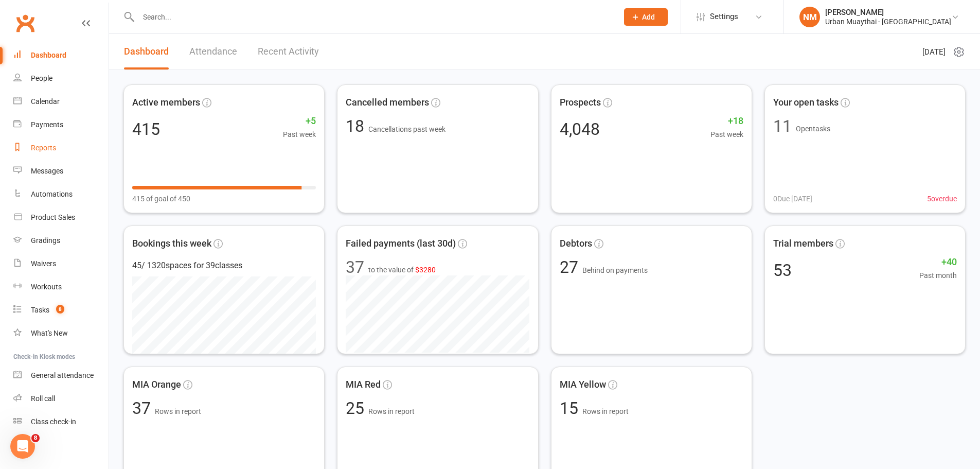
click at [42, 142] on link "Reports" at bounding box center [60, 147] width 95 height 23
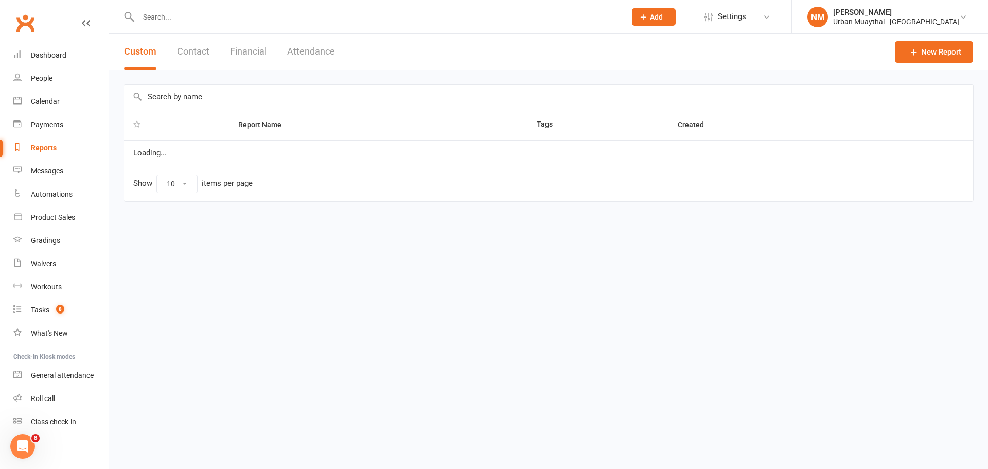
select select "100"
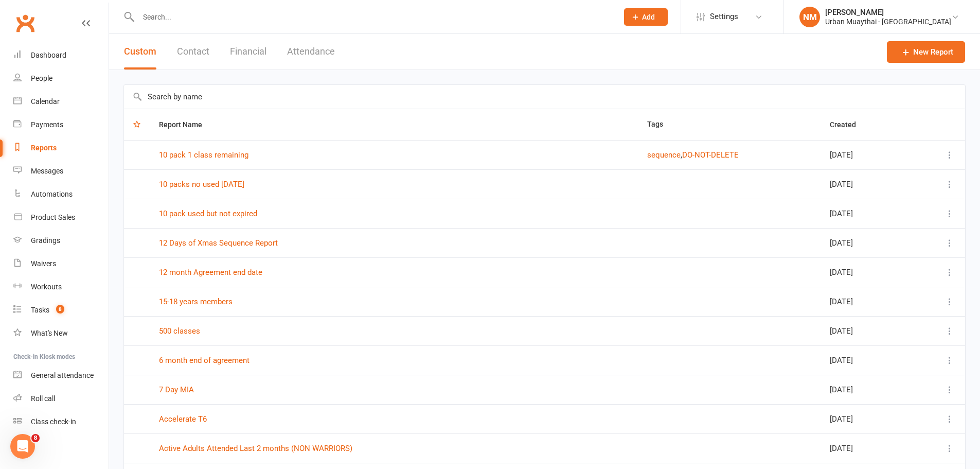
click at [203, 102] on input "text" at bounding box center [545, 97] width 842 height 24
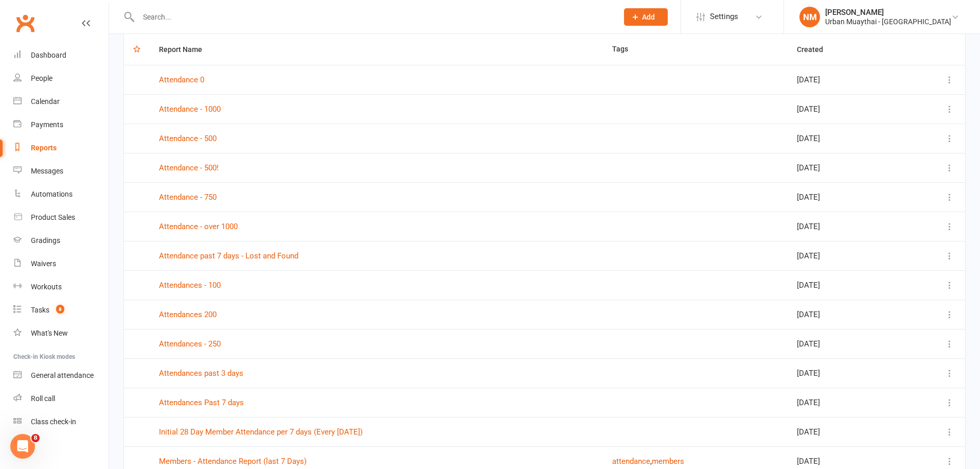
scroll to position [103, 0]
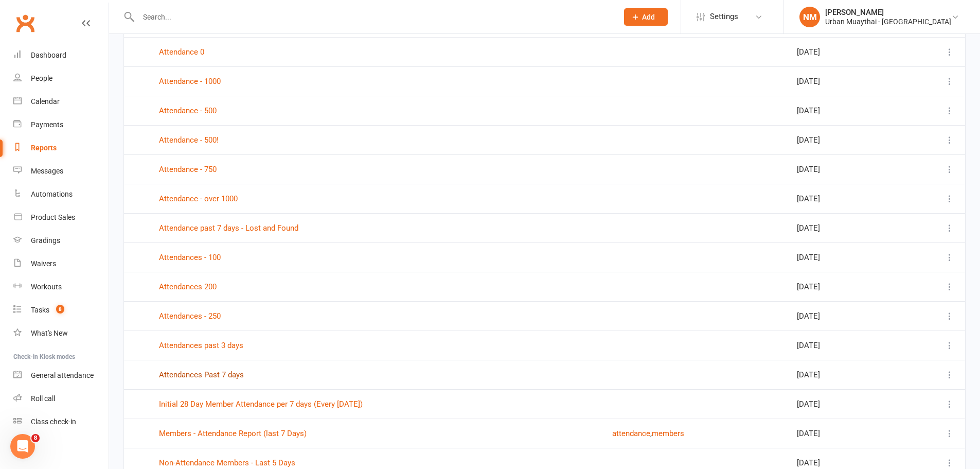
type input "attendance"
click at [211, 377] on link "Attendances Past 7 days" at bounding box center [201, 374] width 85 height 9
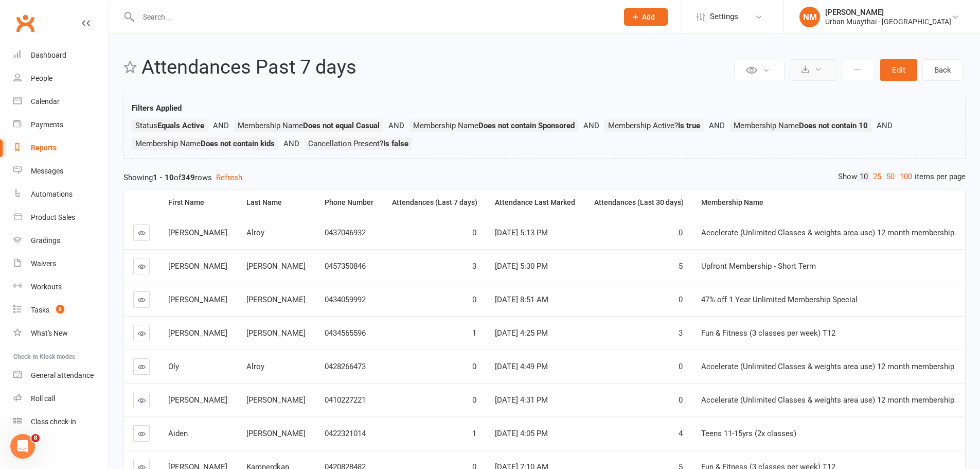
click at [796, 72] on button at bounding box center [813, 70] width 47 height 22
click at [760, 95] on link "Export to CSV" at bounding box center [782, 94] width 108 height 21
click at [227, 13] on input "text" at bounding box center [373, 17] width 476 height 14
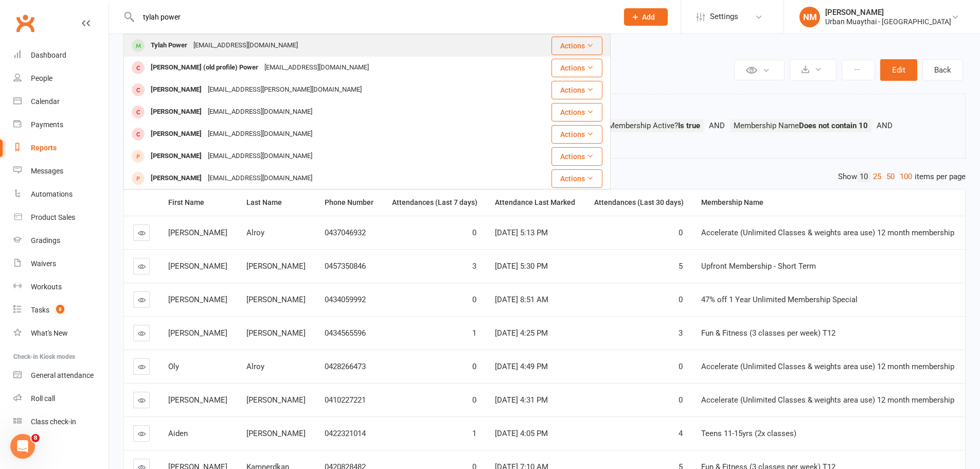
type input "tylah power"
click at [201, 48] on div "tylah.power@gmail.com" at bounding box center [245, 45] width 111 height 15
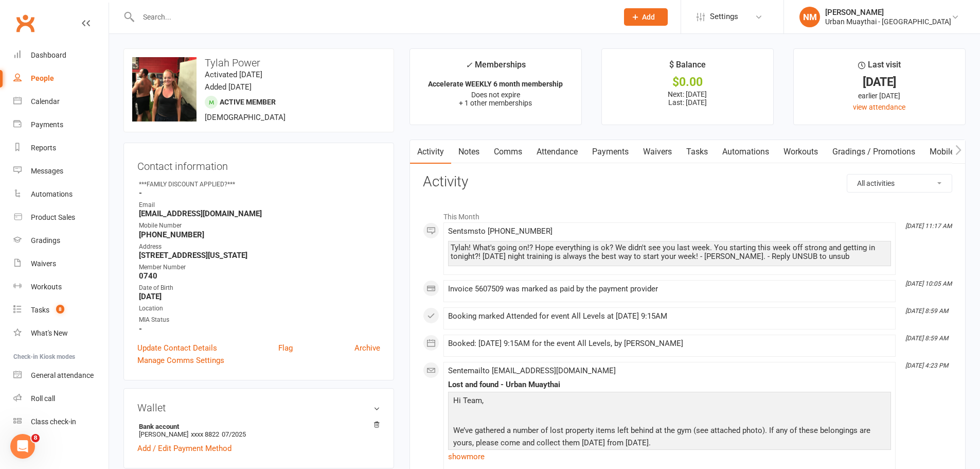
click at [506, 150] on link "Comms" at bounding box center [508, 152] width 43 height 24
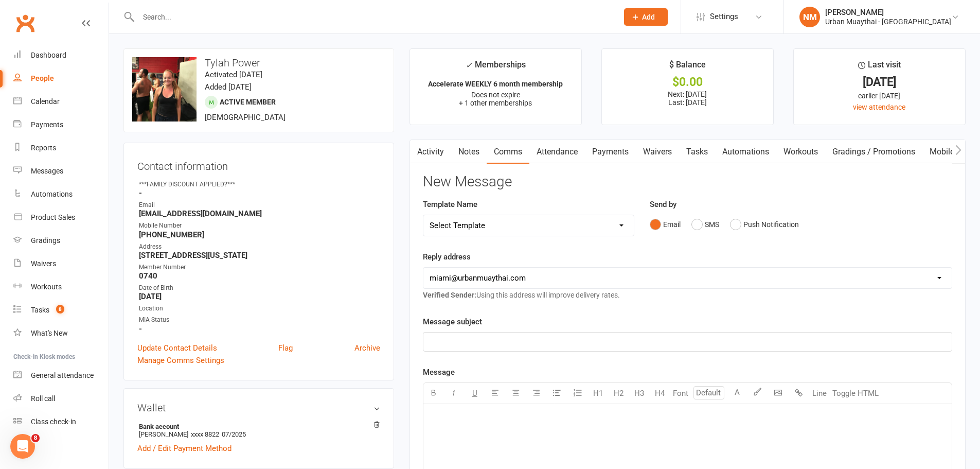
click at [691, 221] on div "Email SMS Push Notification" at bounding box center [801, 225] width 303 height 20
click at [703, 222] on button "SMS" at bounding box center [706, 225] width 28 height 20
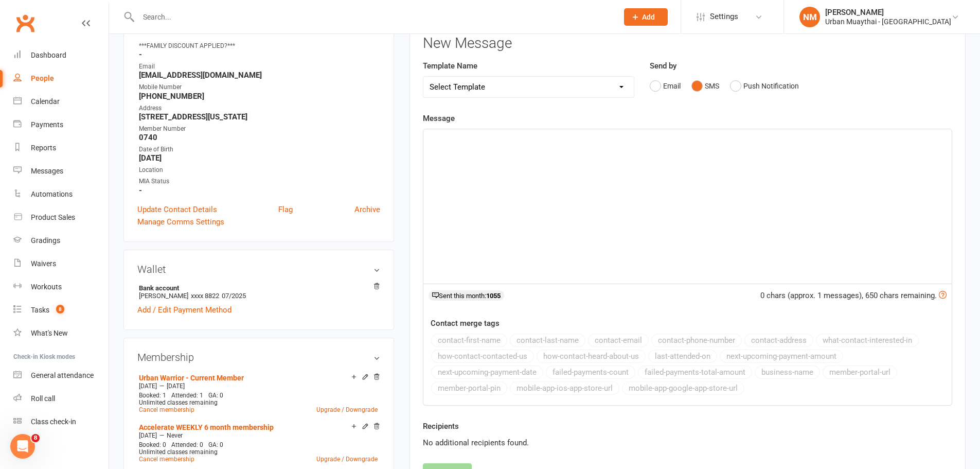
scroll to position [154, 0]
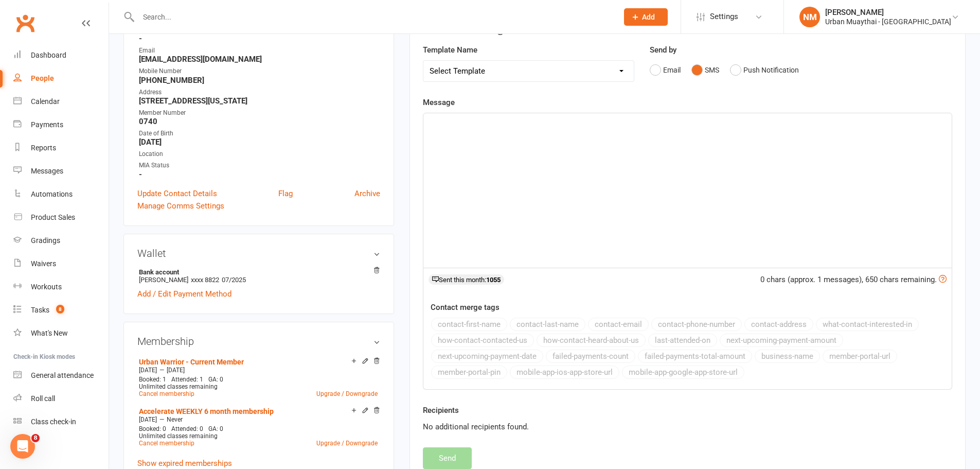
click at [448, 217] on div "﻿" at bounding box center [688, 190] width 529 height 154
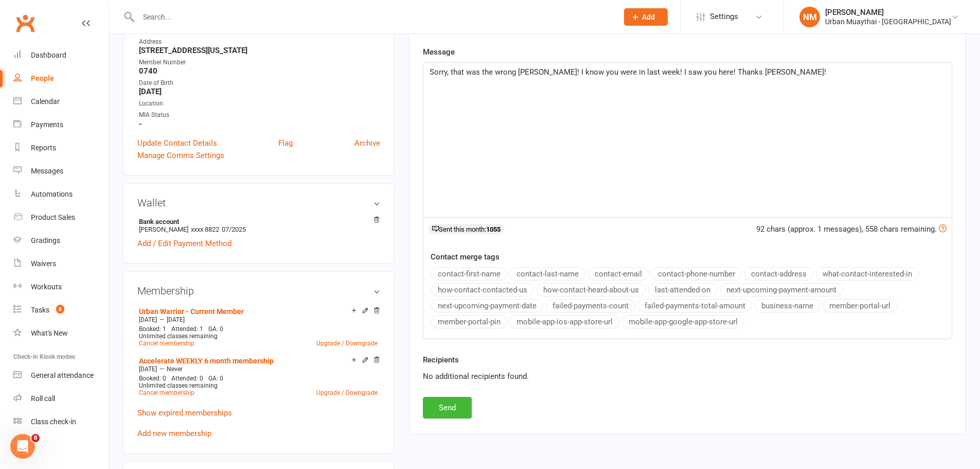
scroll to position [360, 0]
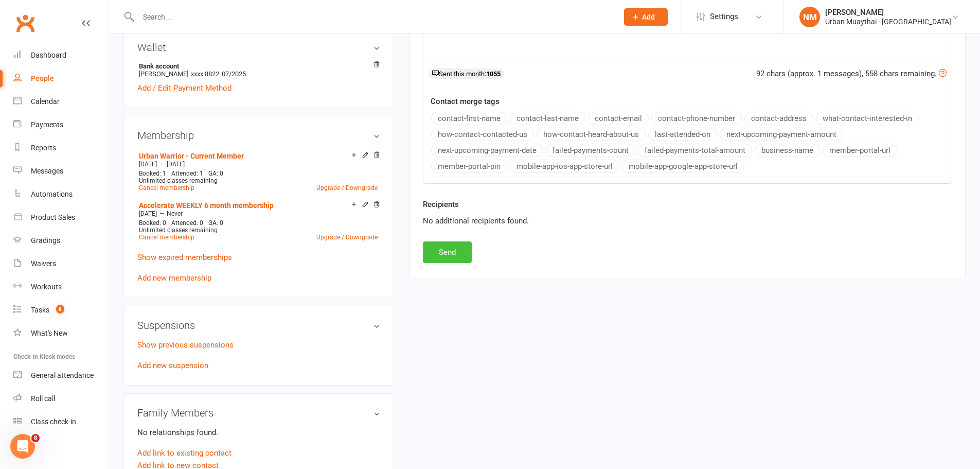
click at [442, 257] on button "Send" at bounding box center [447, 252] width 49 height 22
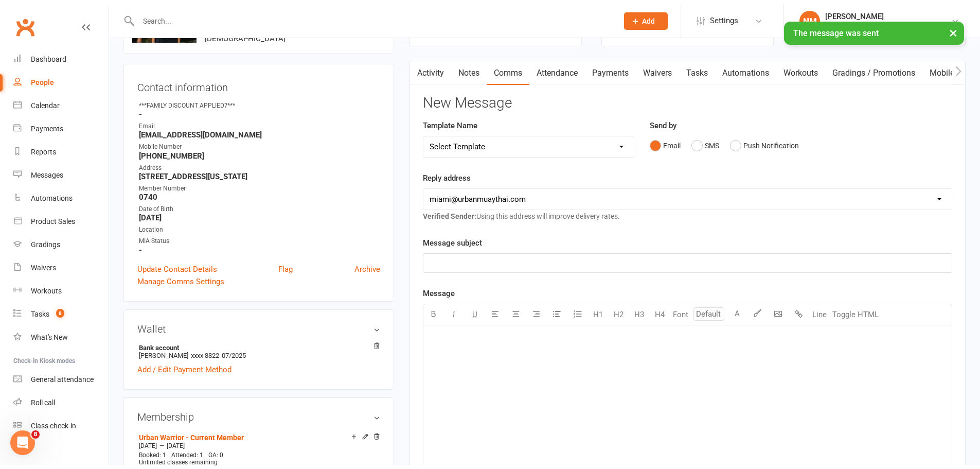
scroll to position [0, 0]
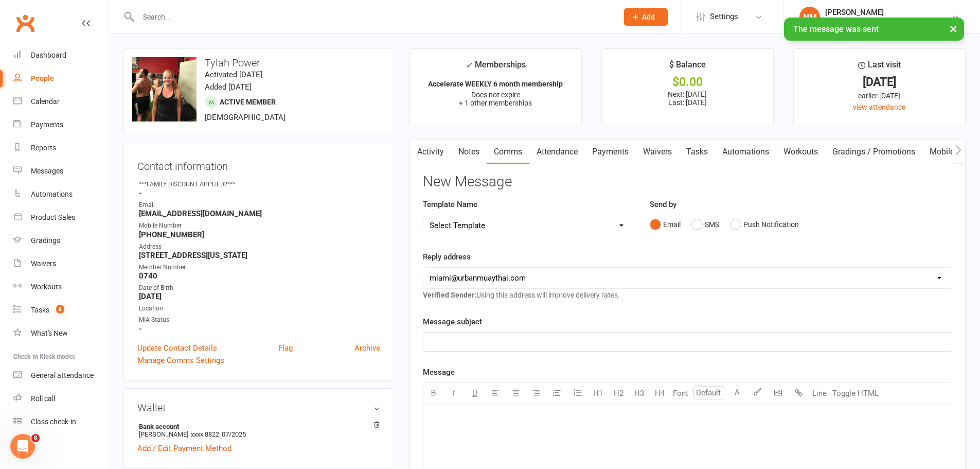
click at [298, 17] on div "× The message was sent" at bounding box center [483, 17] width 967 height 0
click at [274, 13] on input "text" at bounding box center [373, 17] width 476 height 14
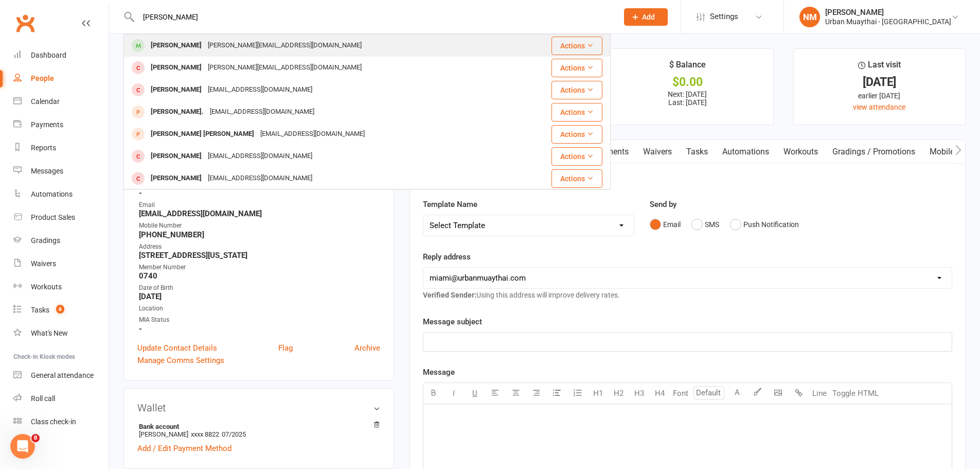
type input "josh simpson"
click at [214, 47] on div "Joshbsimpson@hotmail.com" at bounding box center [285, 45] width 160 height 15
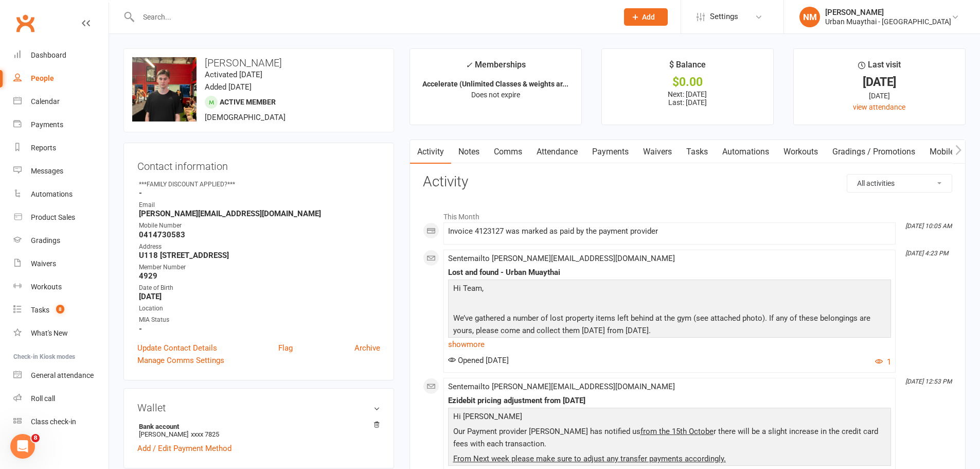
click at [618, 148] on link "Payments" at bounding box center [610, 152] width 51 height 24
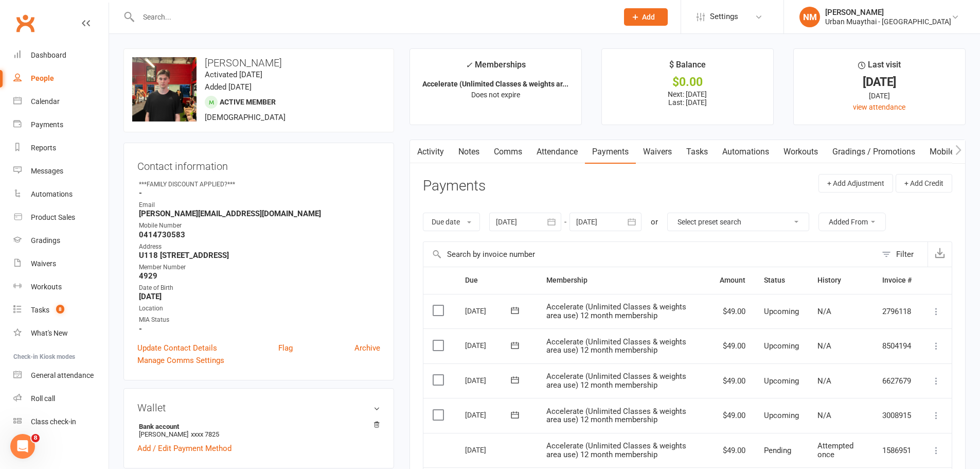
click at [729, 154] on link "Automations" at bounding box center [745, 152] width 61 height 24
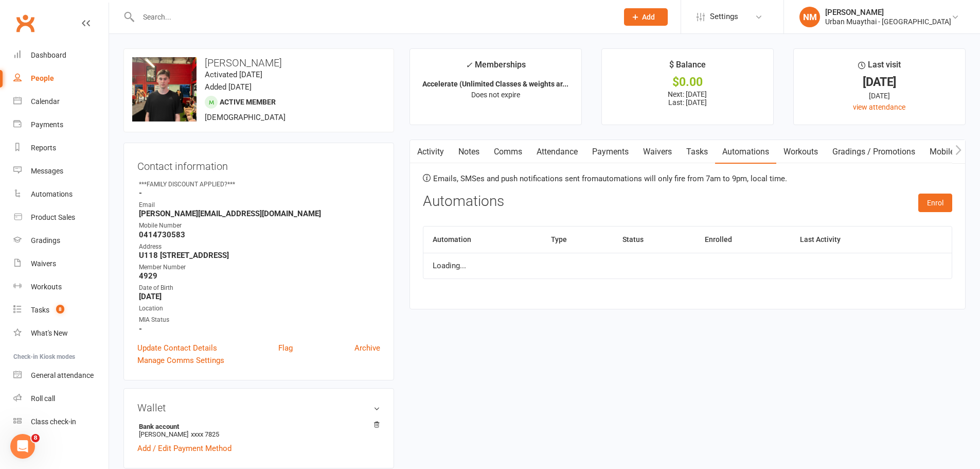
click at [537, 155] on link "Attendance" at bounding box center [558, 152] width 56 height 24
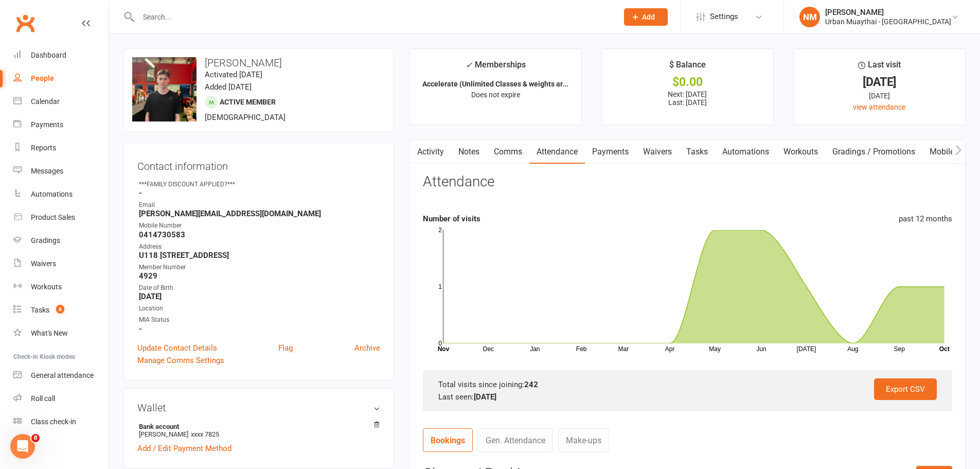
click at [518, 150] on link "Comms" at bounding box center [508, 152] width 43 height 24
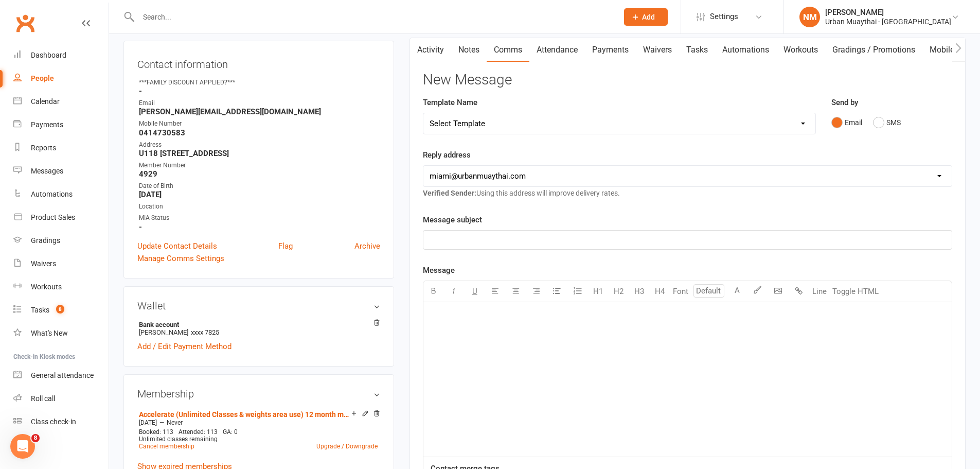
scroll to position [103, 0]
click at [873, 125] on button "SMS" at bounding box center [887, 122] width 28 height 20
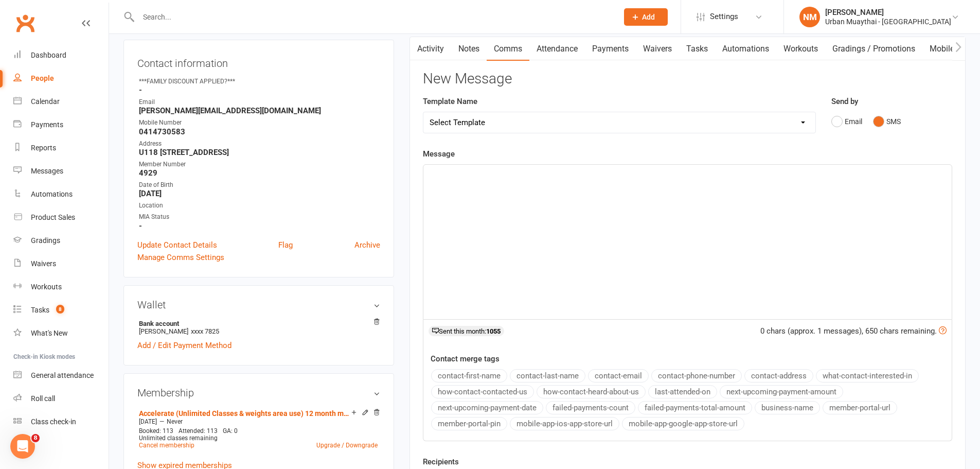
click at [488, 233] on div "﻿" at bounding box center [688, 242] width 529 height 154
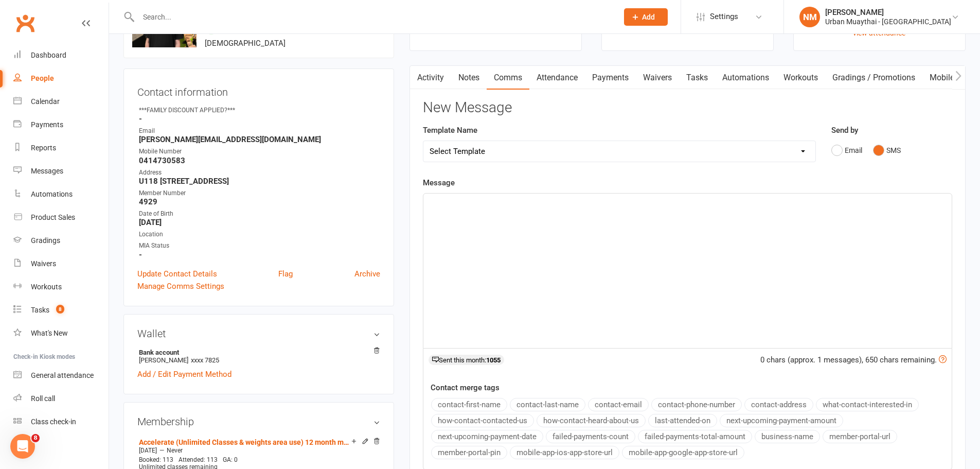
scroll to position [0, 0]
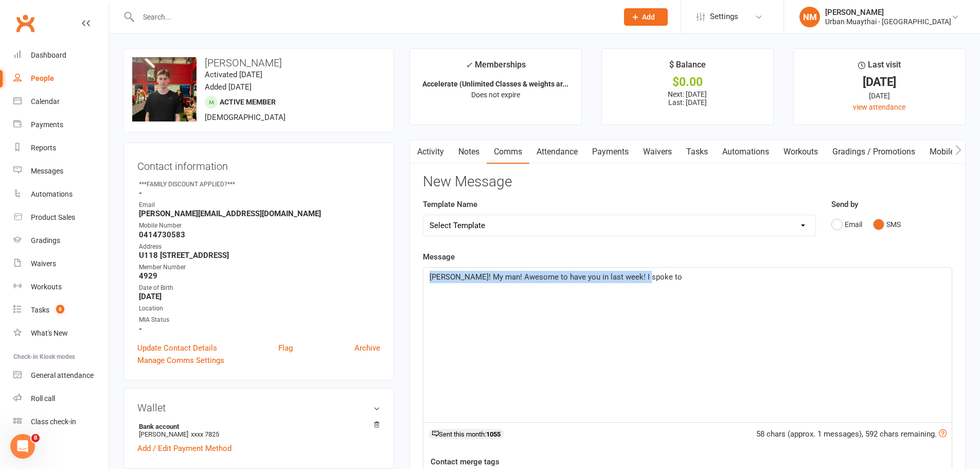
copy span "Josh! My man! Awesome to have you in last week! I spoke to"
click at [612, 154] on link "Payments" at bounding box center [610, 152] width 51 height 24
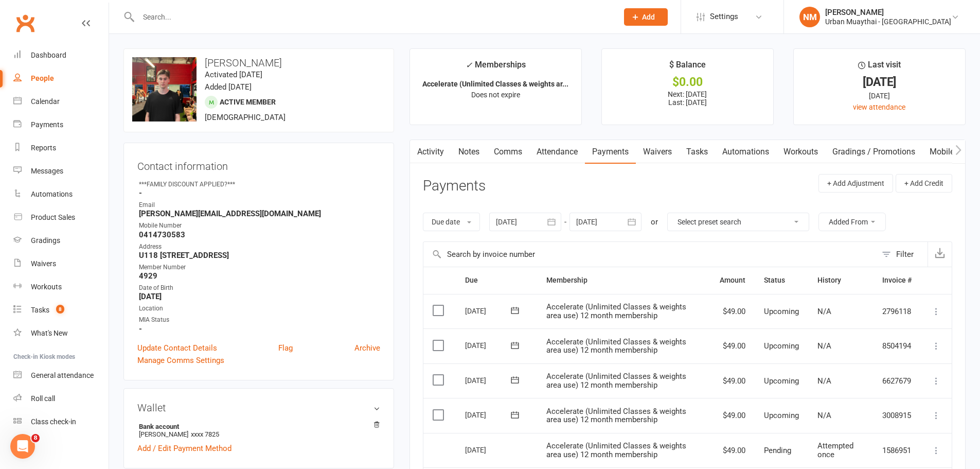
click at [561, 150] on link "Attendance" at bounding box center [558, 152] width 56 height 24
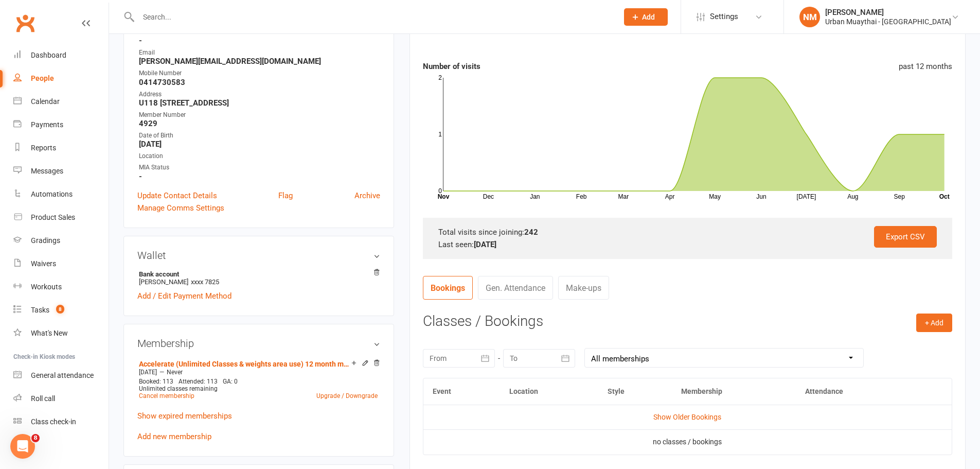
scroll to position [206, 0]
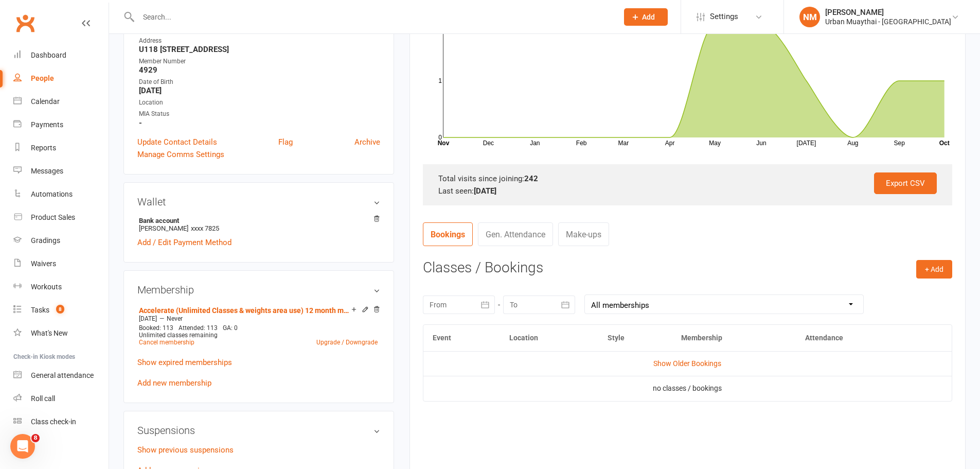
click at [560, 309] on icon "button" at bounding box center [565, 305] width 10 height 10
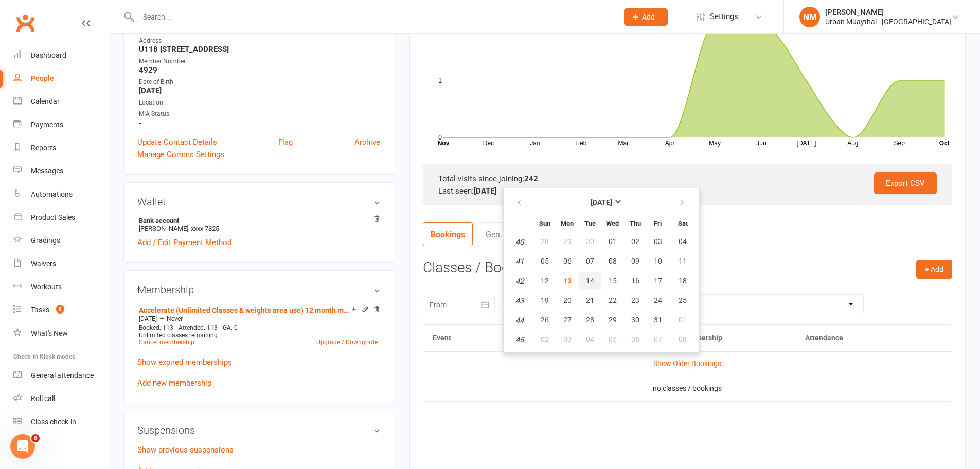
click at [584, 282] on button "14" at bounding box center [591, 281] width 22 height 19
type input "14 Oct 2025"
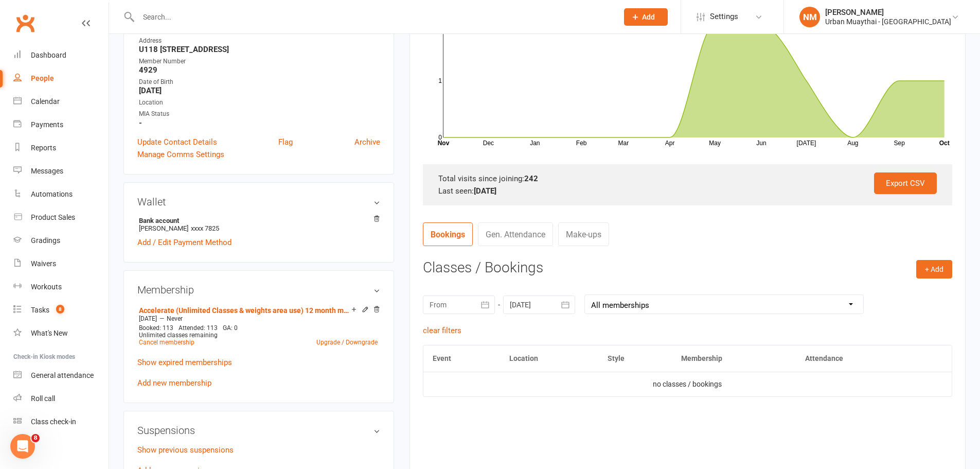
click at [488, 299] on button "button" at bounding box center [486, 304] width 19 height 19
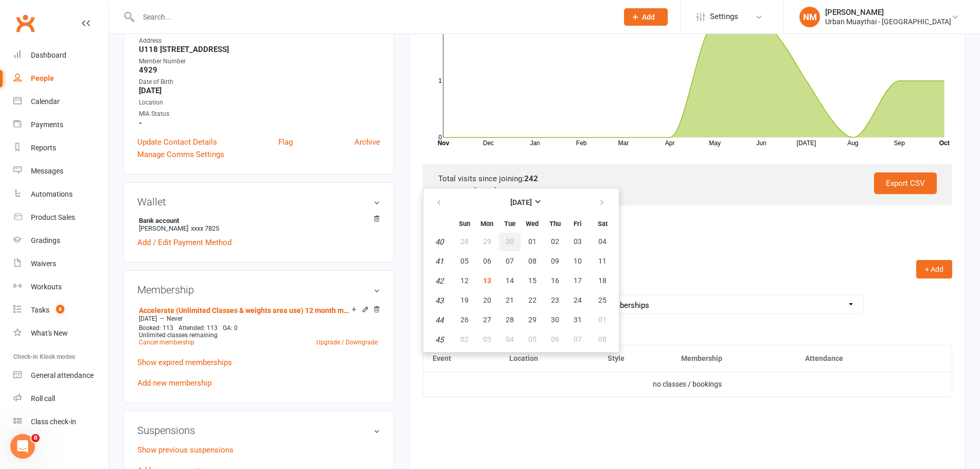
click at [511, 247] on button "30" at bounding box center [510, 242] width 22 height 19
type input "30 Sep 2025"
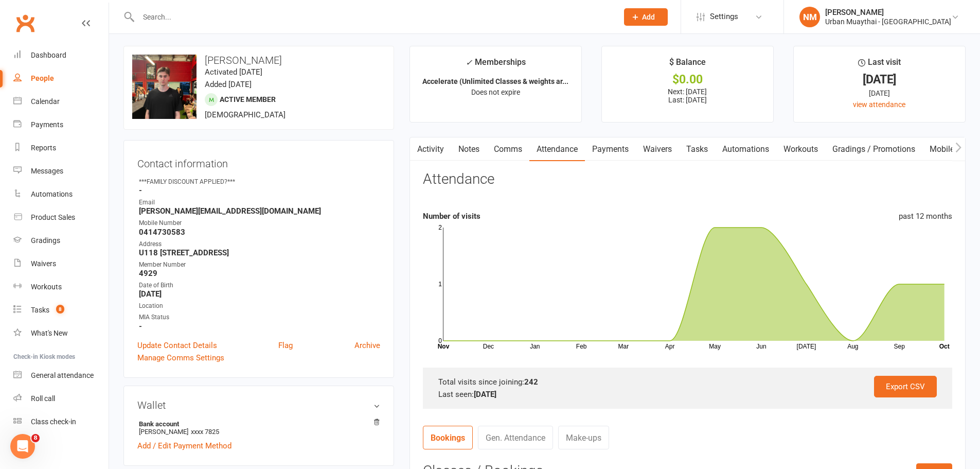
scroll to position [0, 0]
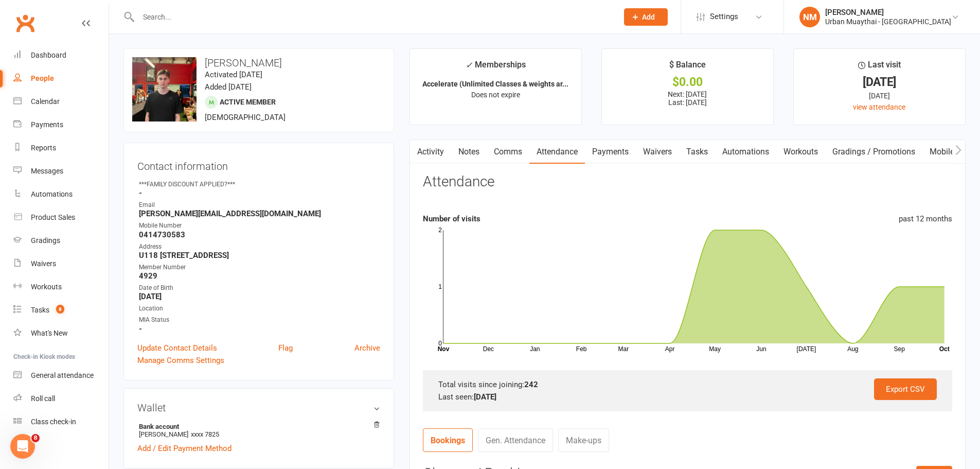
click at [220, 29] on div at bounding box center [367, 16] width 487 height 33
click at [214, 21] on input "text" at bounding box center [373, 17] width 476 height 14
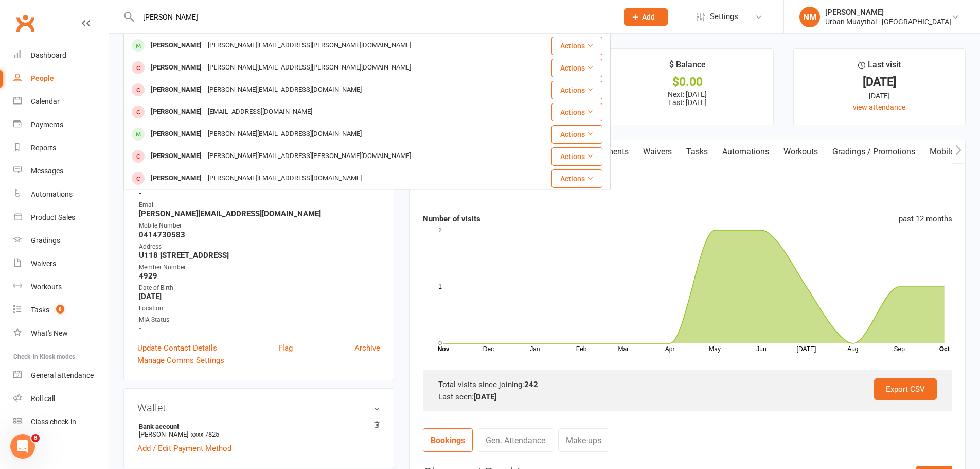
type input "jarrod stol"
click at [244, 53] on div "stoll@stolls.com.au" at bounding box center [309, 45] width 209 height 15
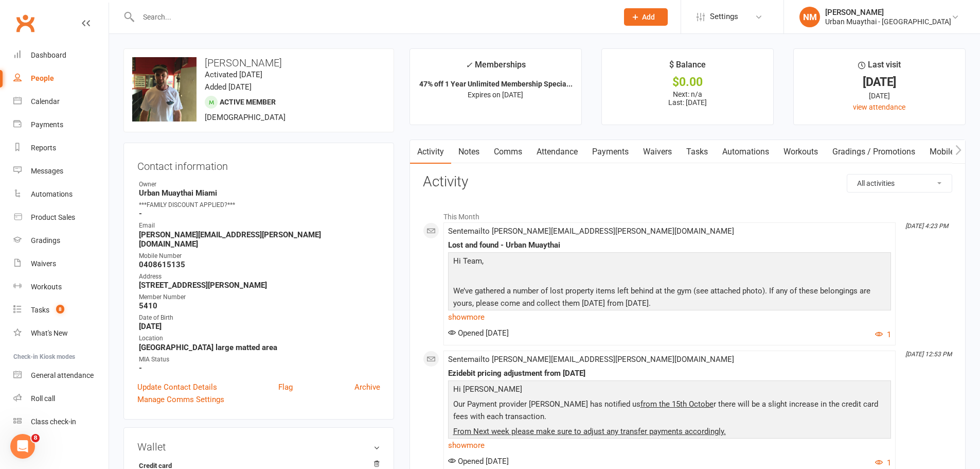
click at [504, 153] on link "Comms" at bounding box center [508, 152] width 43 height 24
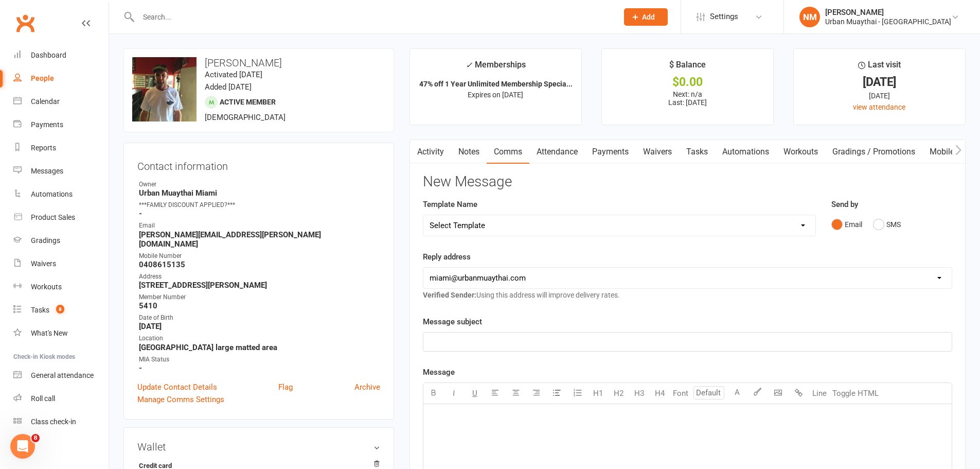
click at [566, 156] on link "Attendance" at bounding box center [558, 152] width 56 height 24
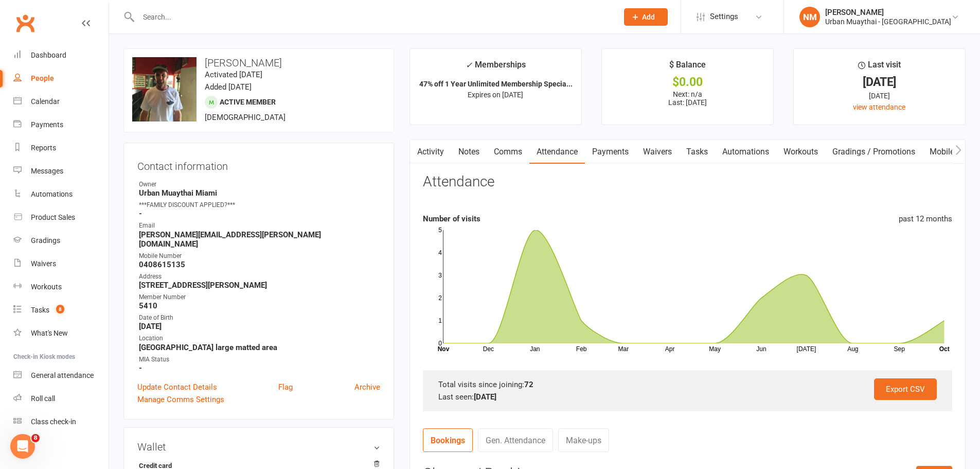
click at [500, 146] on link "Comms" at bounding box center [508, 152] width 43 height 24
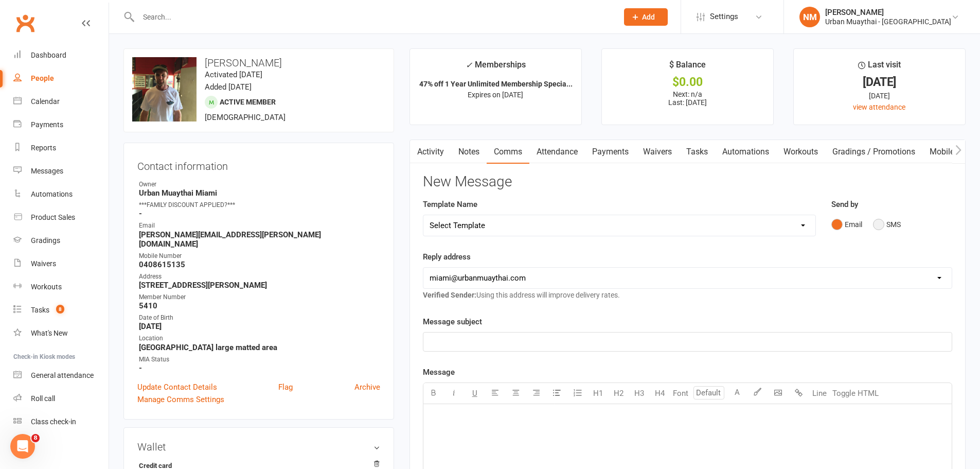
click at [878, 225] on button "SMS" at bounding box center [887, 225] width 28 height 20
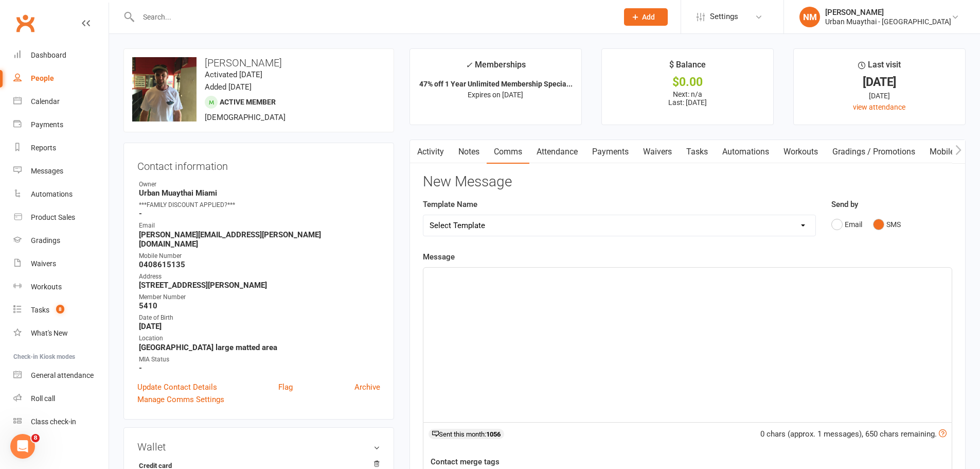
click at [534, 293] on div "﻿" at bounding box center [688, 345] width 529 height 154
click at [566, 153] on link "Attendance" at bounding box center [558, 152] width 56 height 24
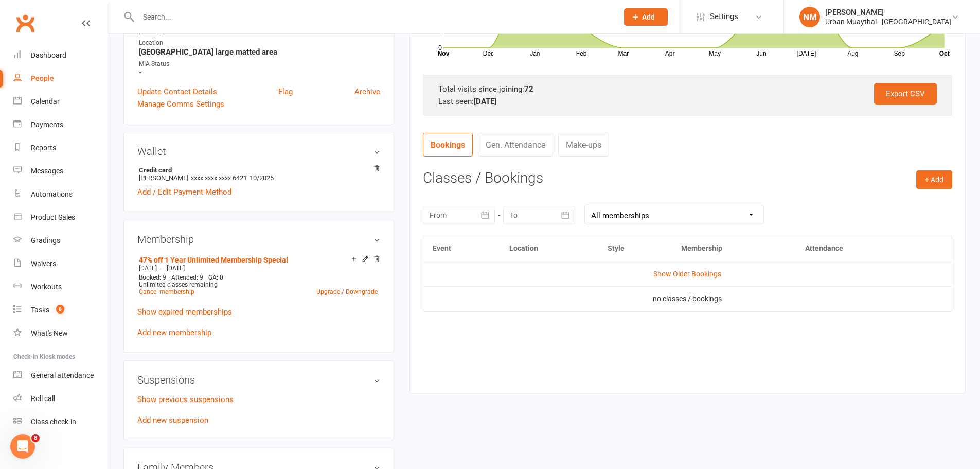
scroll to position [309, 0]
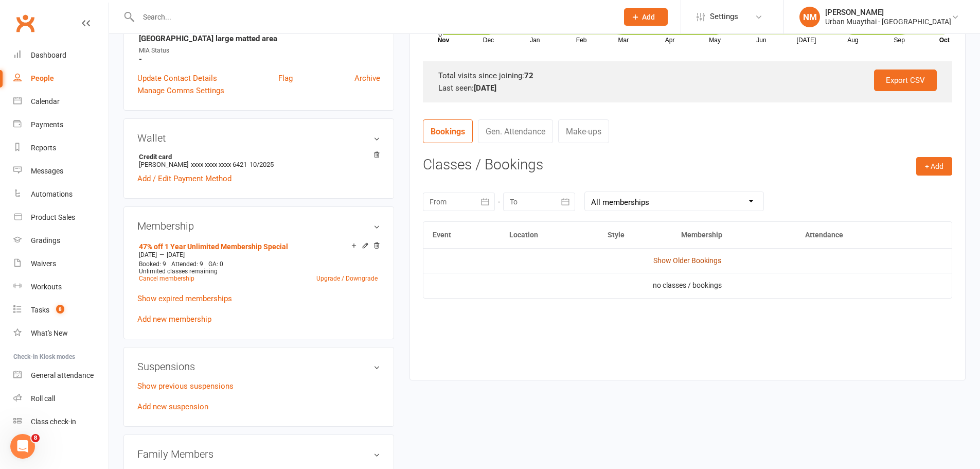
click at [683, 261] on link "Show Older Bookings" at bounding box center [688, 260] width 68 height 8
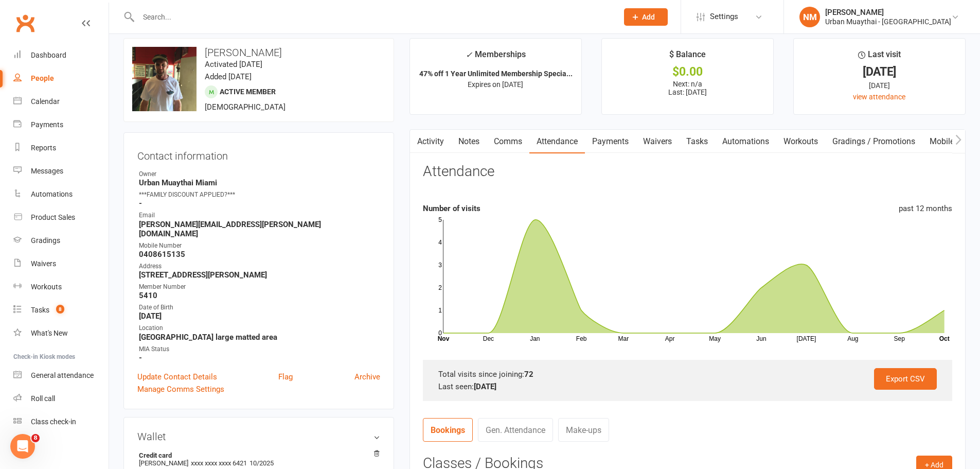
scroll to position [0, 0]
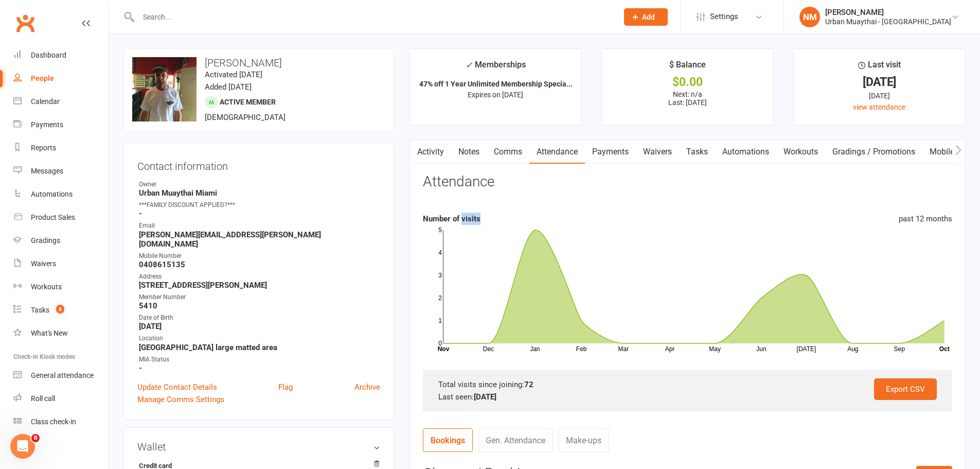
click at [501, 222] on div "Number of visits past 12 months" at bounding box center [688, 219] width 530 height 12
drag, startPoint x: 500, startPoint y: 221, endPoint x: 500, endPoint y: 228, distance: 6.7
click at [486, 221] on div "Number of visits past 12 months" at bounding box center [688, 219] width 530 height 12
click at [521, 155] on link "Comms" at bounding box center [508, 152] width 43 height 24
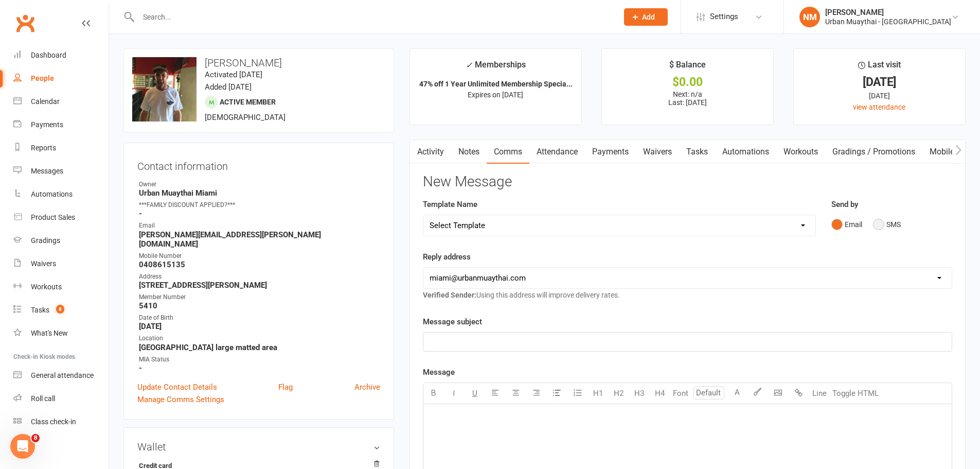
click at [886, 221] on button "SMS" at bounding box center [887, 225] width 28 height 20
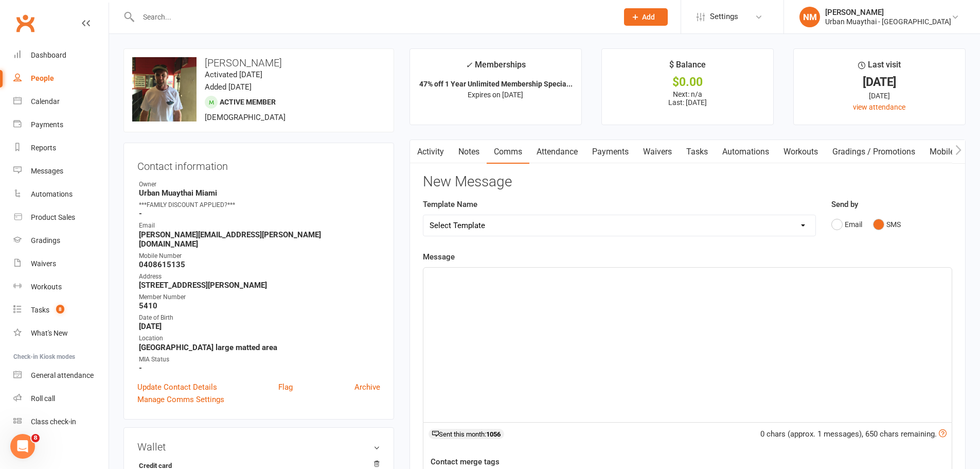
click at [525, 310] on div "﻿" at bounding box center [688, 345] width 529 height 154
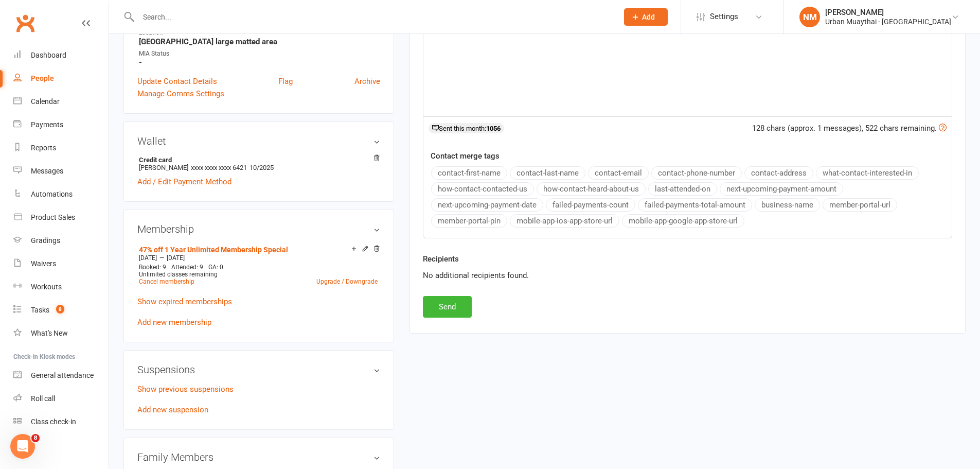
scroll to position [309, 0]
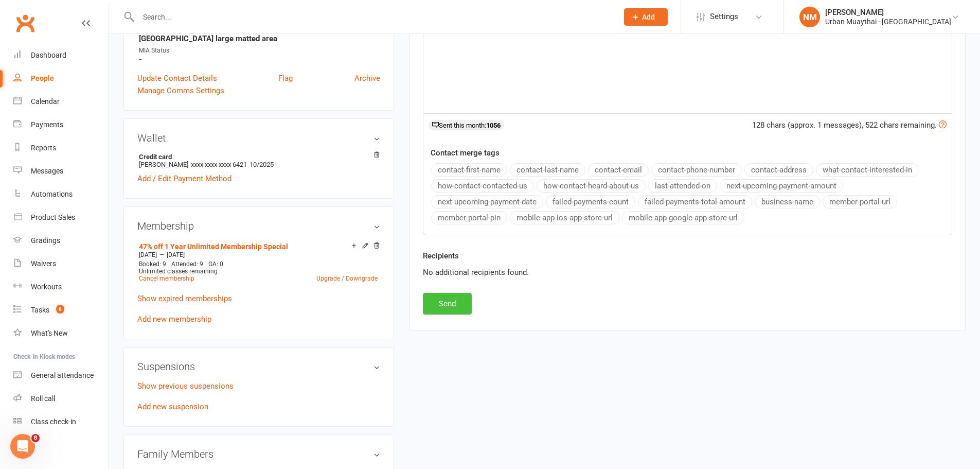
click at [459, 307] on button "Send" at bounding box center [447, 304] width 49 height 22
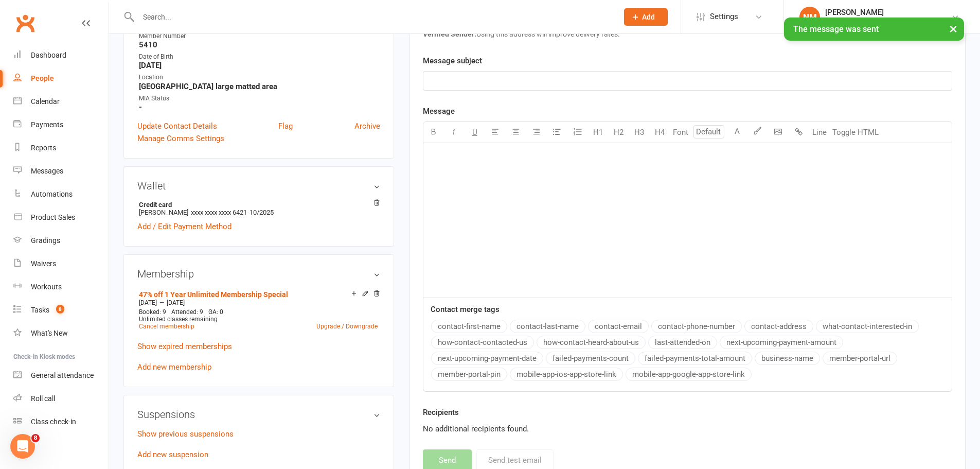
scroll to position [0, 0]
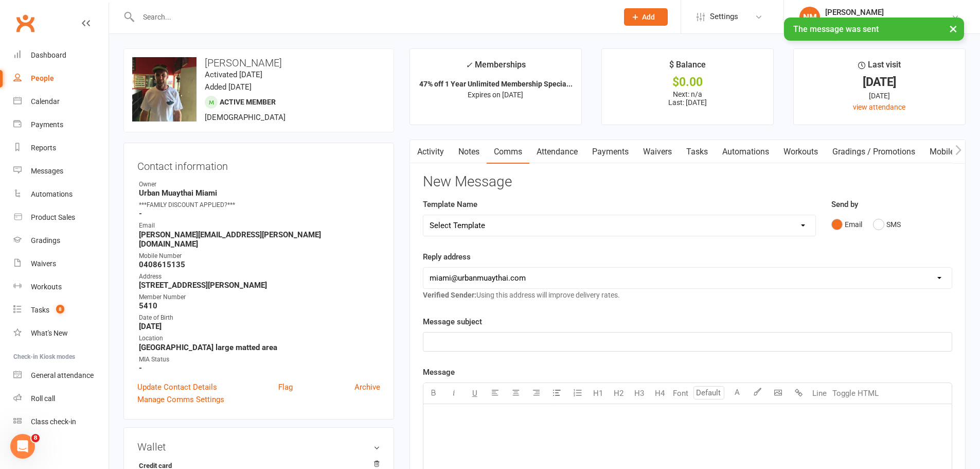
click at [293, 17] on div "× The message was sent" at bounding box center [483, 17] width 967 height 0
click at [144, 5] on div at bounding box center [367, 16] width 487 height 33
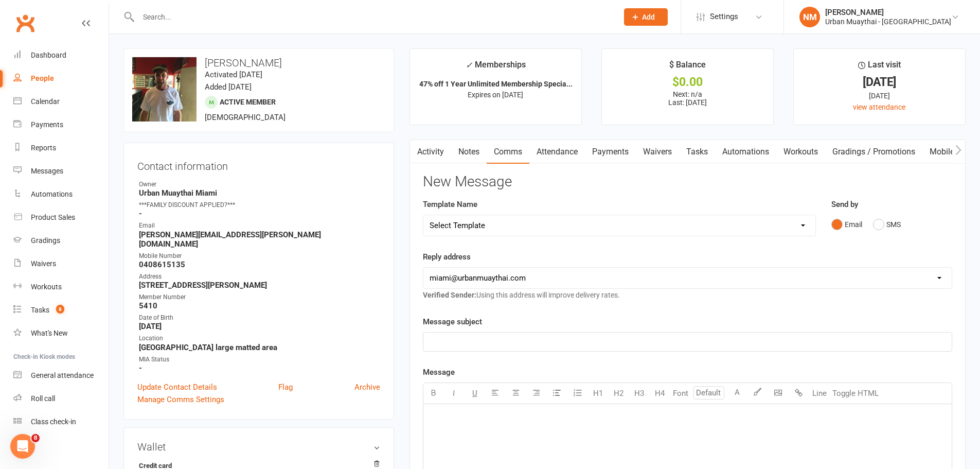
click at [148, 16] on input "text" at bounding box center [373, 17] width 476 height 14
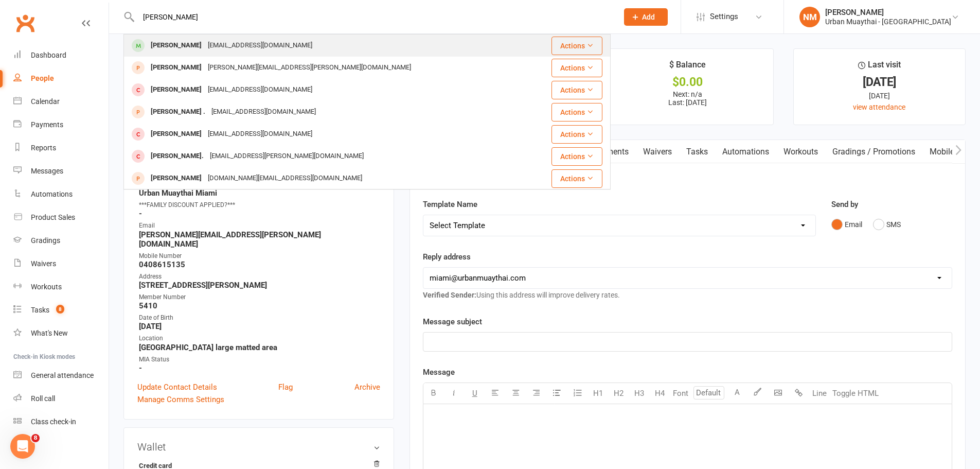
type input "luis arana"
click at [205, 49] on div "luisarana109@gmail.com" at bounding box center [260, 45] width 111 height 15
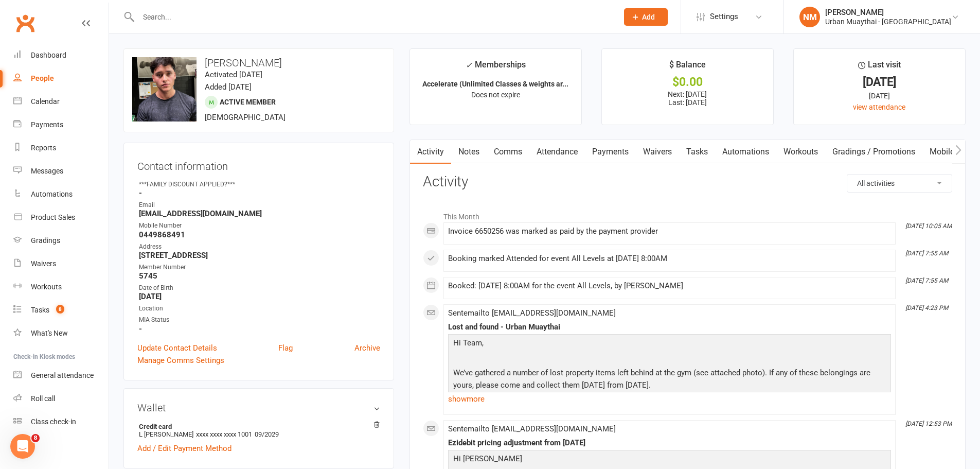
click at [581, 150] on link "Attendance" at bounding box center [558, 152] width 56 height 24
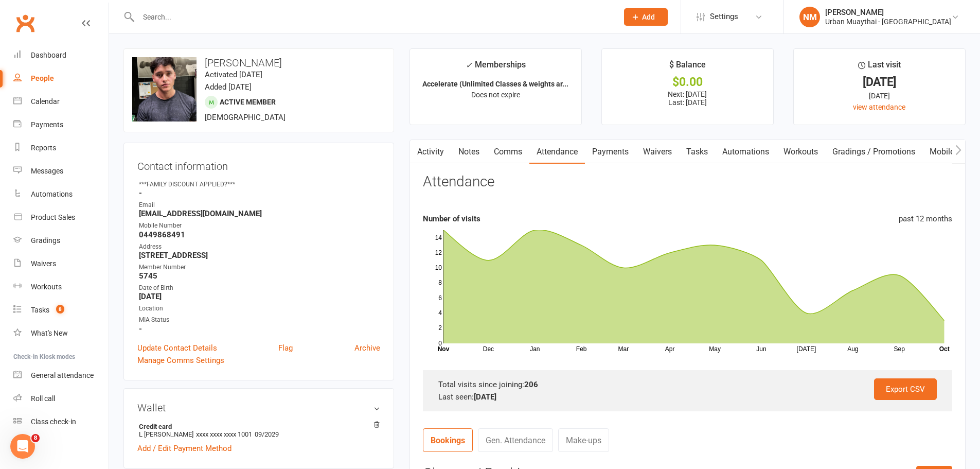
click at [512, 154] on link "Comms" at bounding box center [508, 152] width 43 height 24
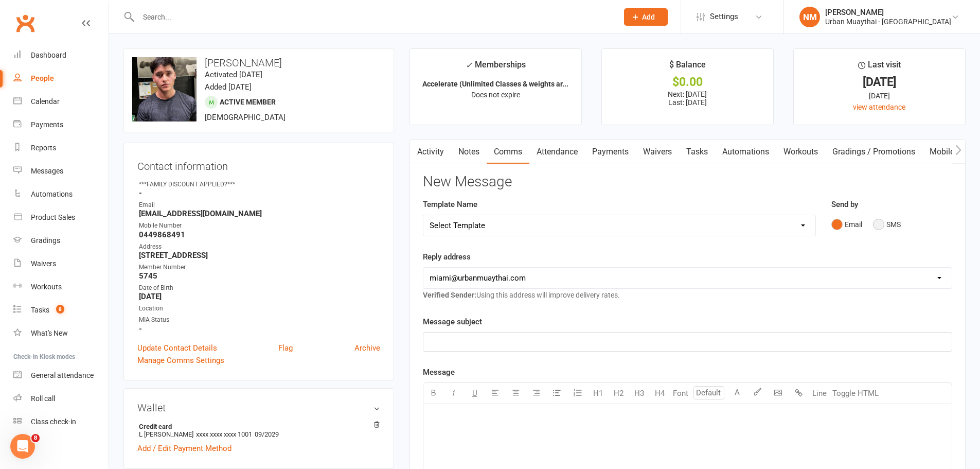
click at [878, 224] on button "SMS" at bounding box center [887, 225] width 28 height 20
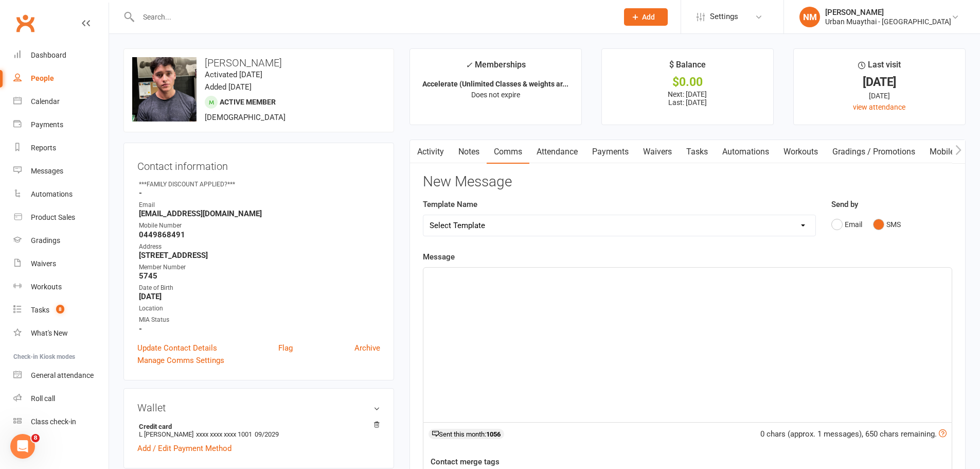
click at [608, 315] on div "﻿" at bounding box center [688, 345] width 529 height 154
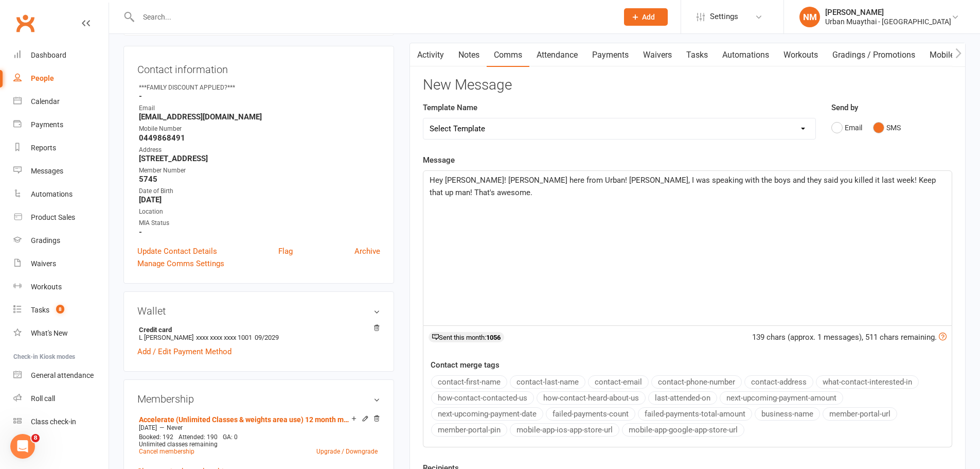
scroll to position [309, 0]
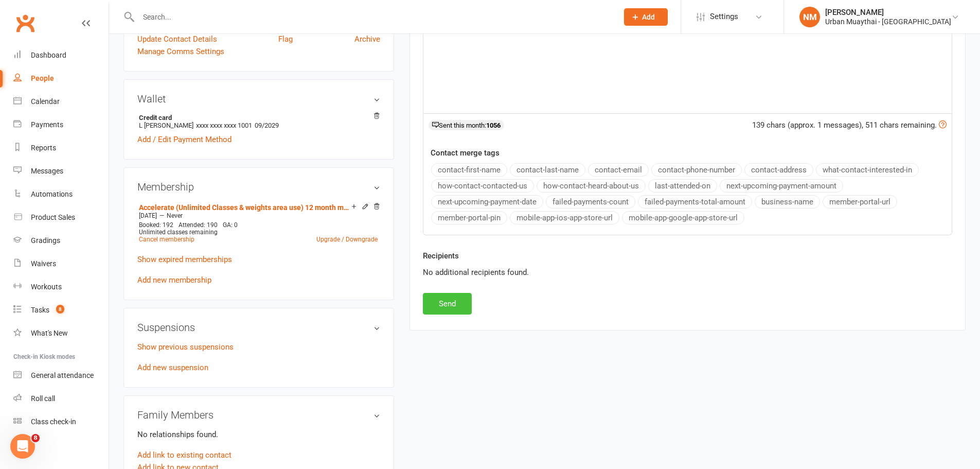
click at [444, 304] on button "Send" at bounding box center [447, 304] width 49 height 22
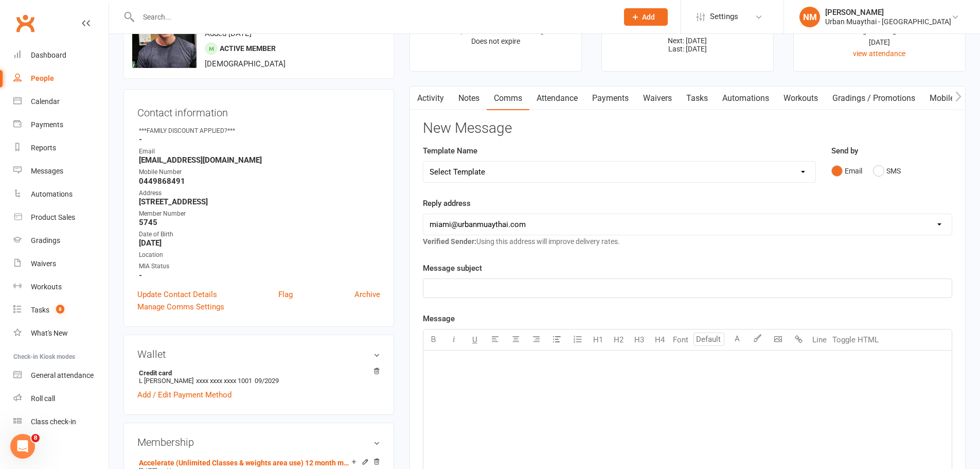
scroll to position [0, 0]
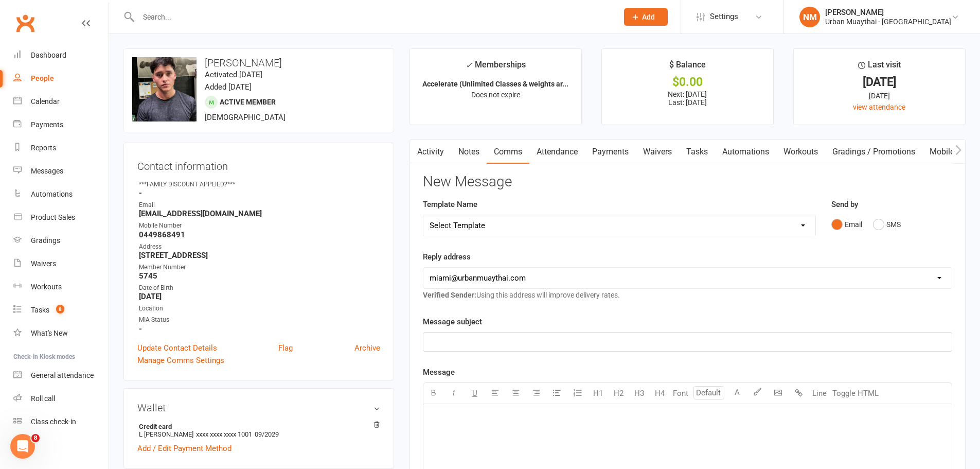
click at [274, 14] on input "text" at bounding box center [373, 17] width 476 height 14
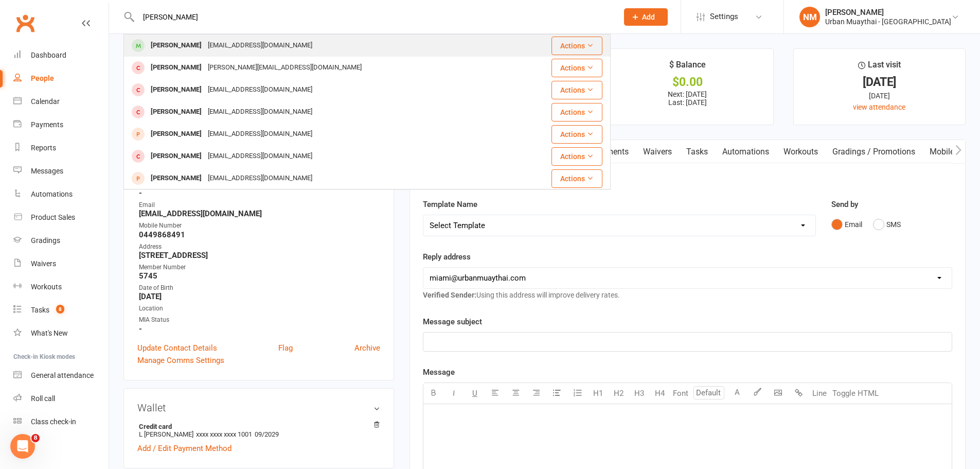
type input "lyden"
click at [205, 42] on div "lydensmithers@gmail.com" at bounding box center [260, 45] width 111 height 15
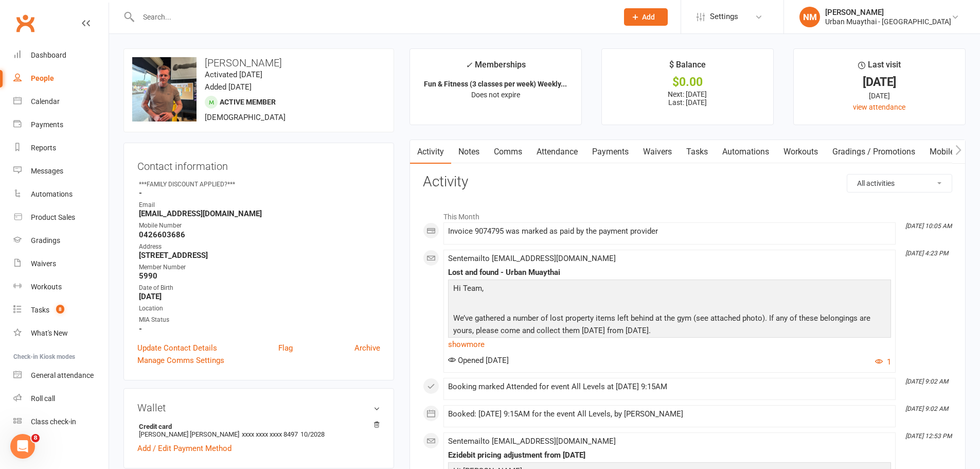
click at [516, 152] on link "Comms" at bounding box center [508, 152] width 43 height 24
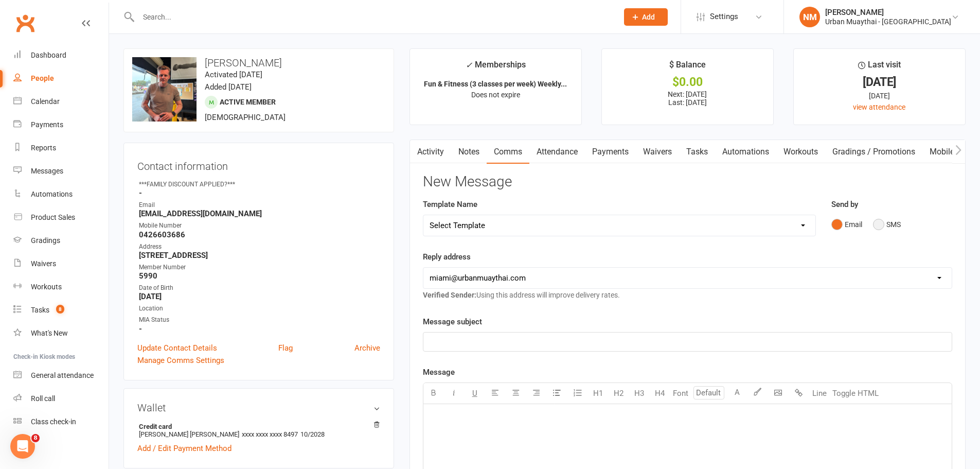
click at [885, 226] on button "SMS" at bounding box center [887, 225] width 28 height 20
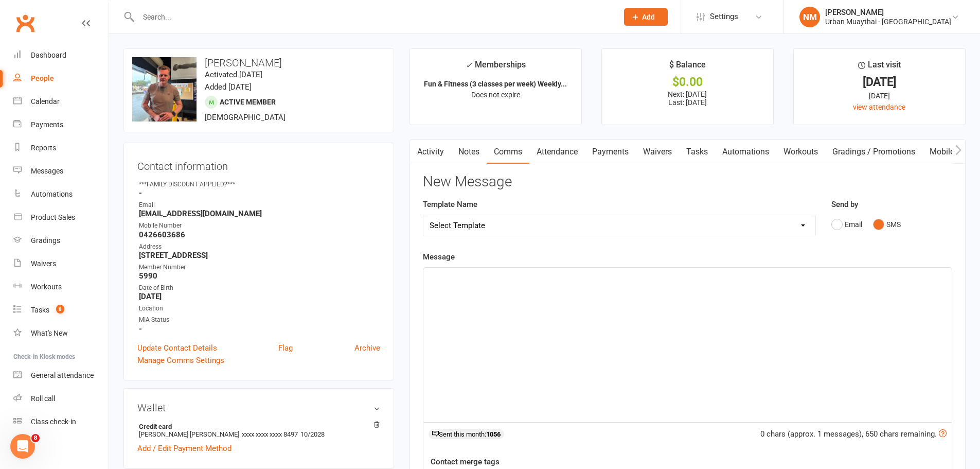
click at [585, 334] on div "﻿" at bounding box center [688, 345] width 529 height 154
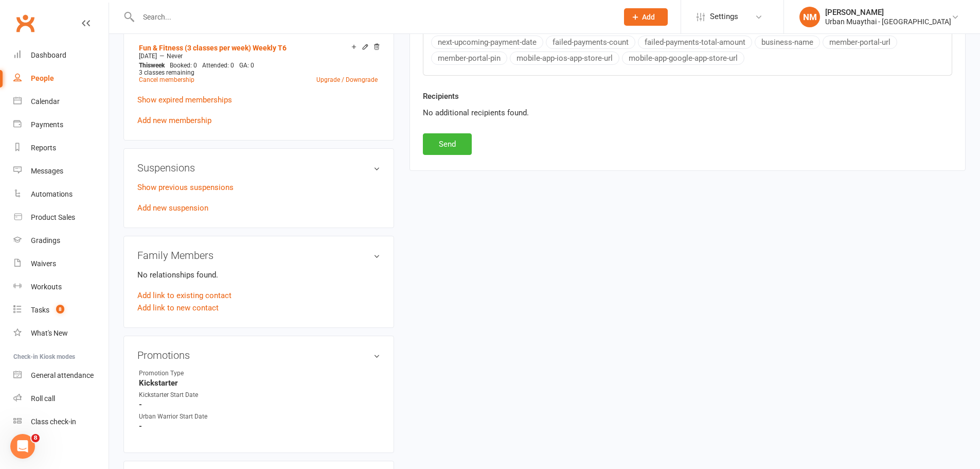
scroll to position [515, 0]
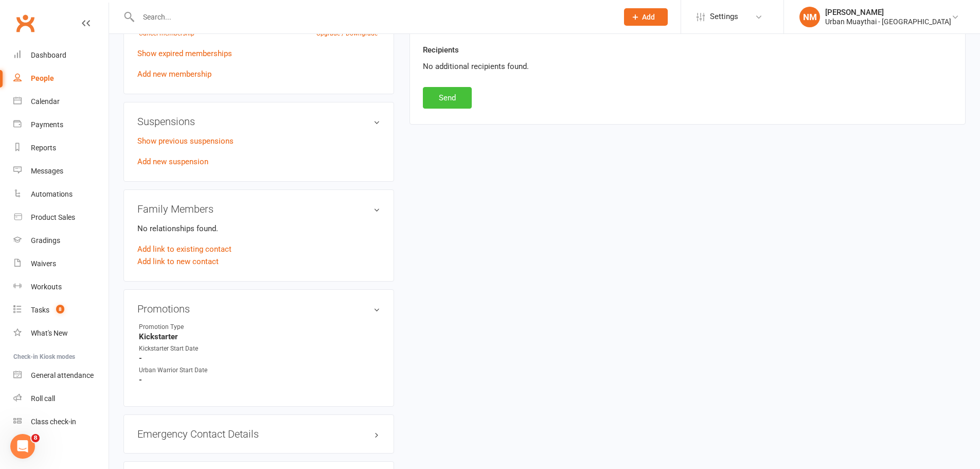
click at [441, 96] on button "Send" at bounding box center [447, 98] width 49 height 22
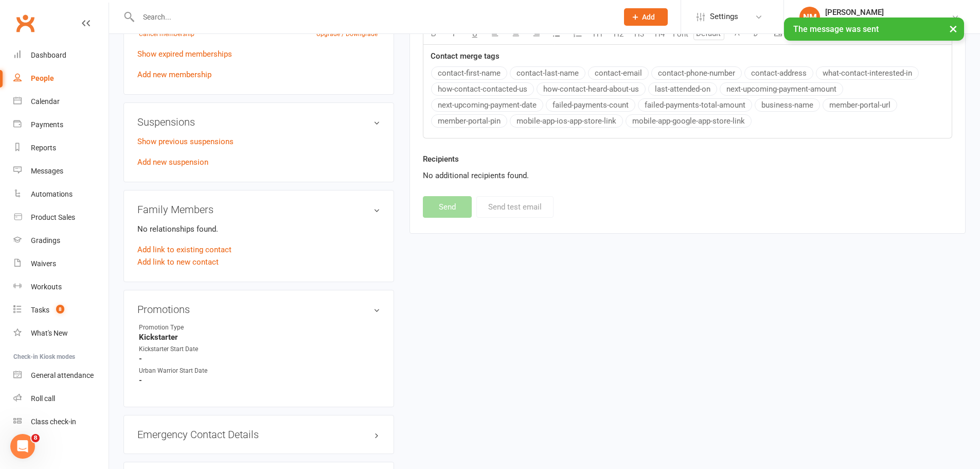
scroll to position [0, 0]
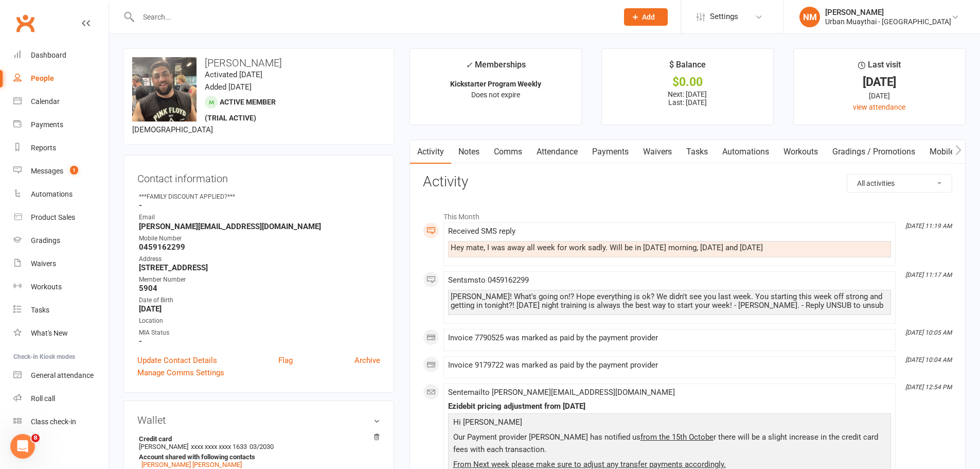
click at [500, 152] on link "Comms" at bounding box center [508, 152] width 43 height 24
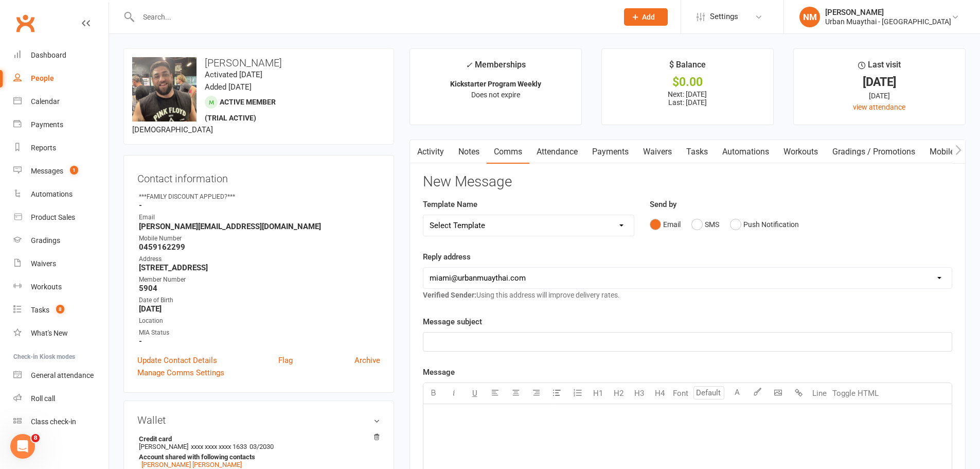
click at [521, 226] on select "Select Template [Email] 2nd Failure [Email] 4th Payment Failure [Email] Cancell…" at bounding box center [529, 225] width 211 height 21
click at [716, 223] on button "SMS" at bounding box center [706, 225] width 28 height 20
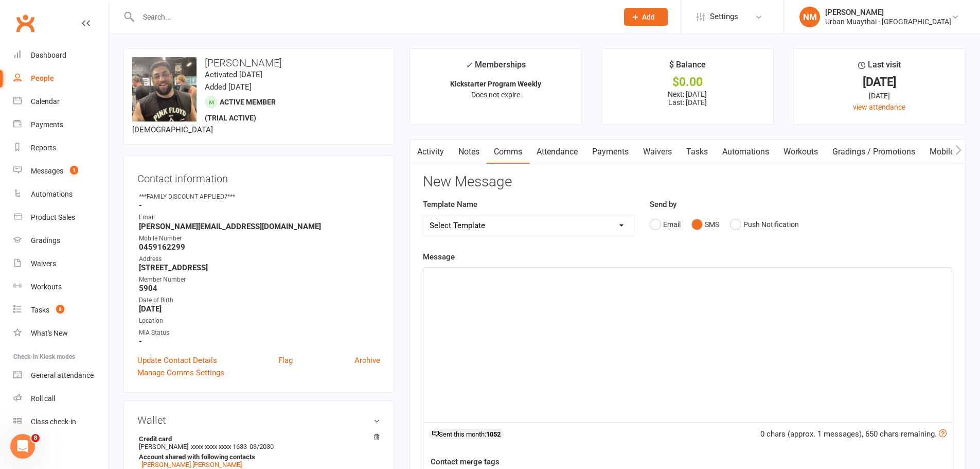
click at [484, 282] on p "﻿" at bounding box center [688, 277] width 516 height 12
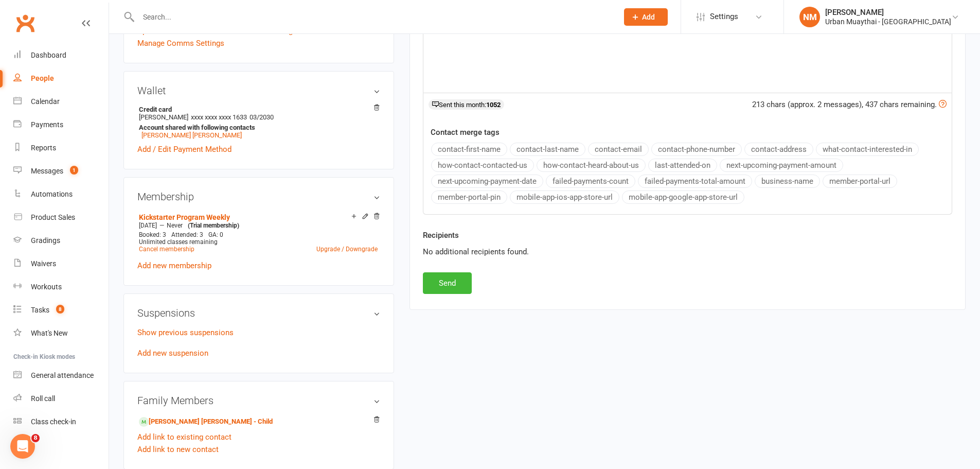
scroll to position [463, 0]
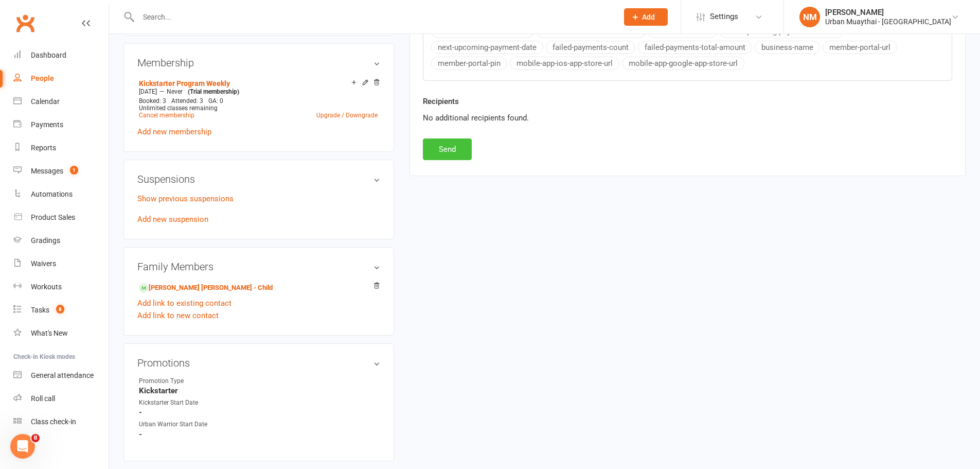
click at [456, 151] on button "Send" at bounding box center [447, 149] width 49 height 22
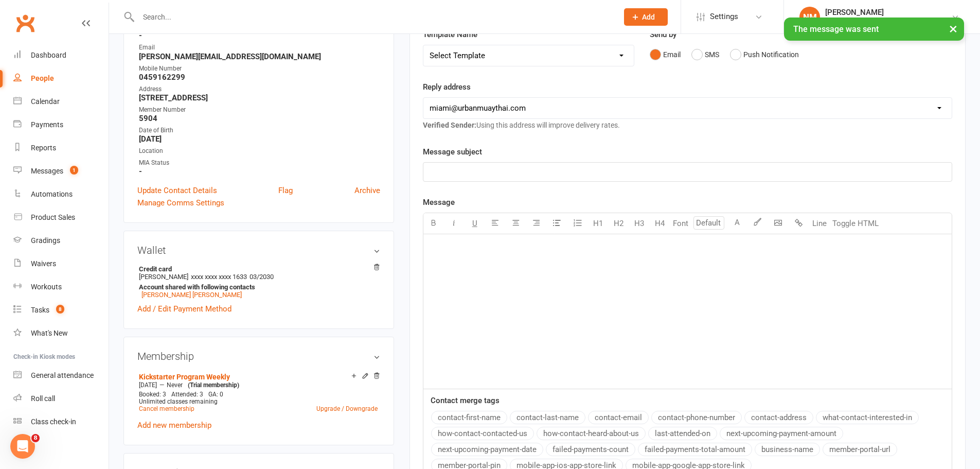
scroll to position [0, 0]
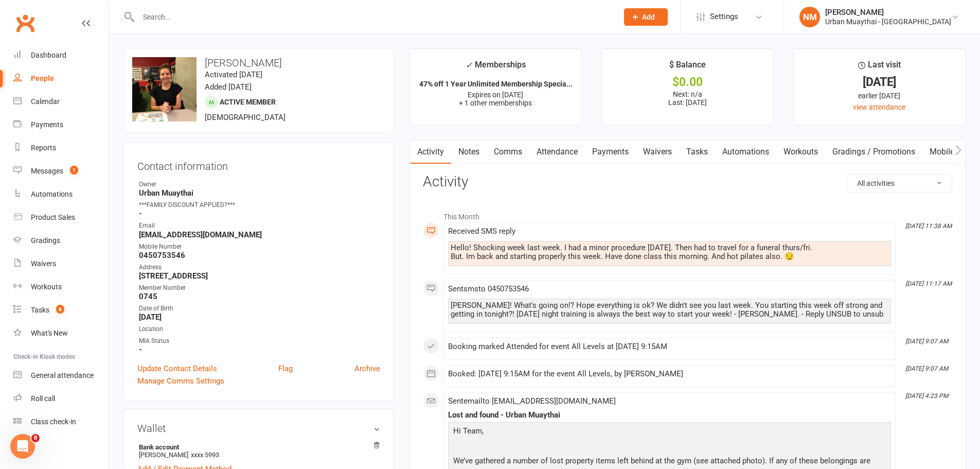
click at [499, 148] on link "Comms" at bounding box center [508, 152] width 43 height 24
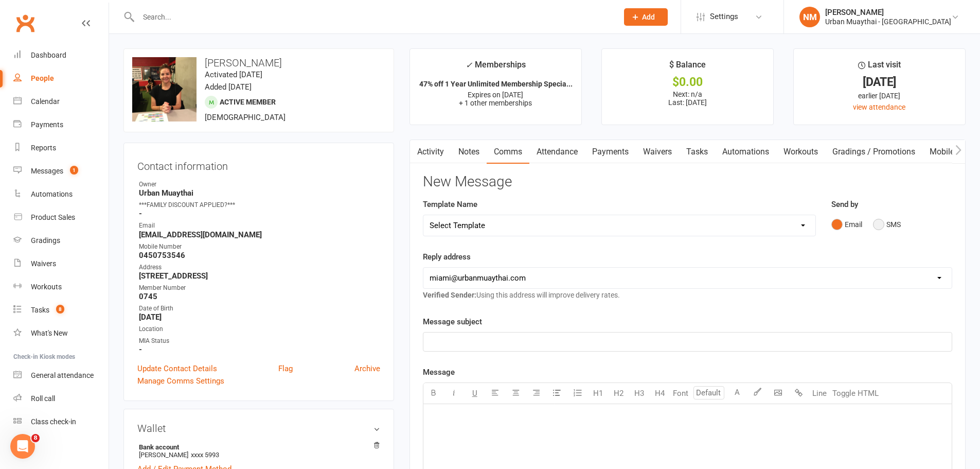
click at [885, 222] on button "SMS" at bounding box center [887, 225] width 28 height 20
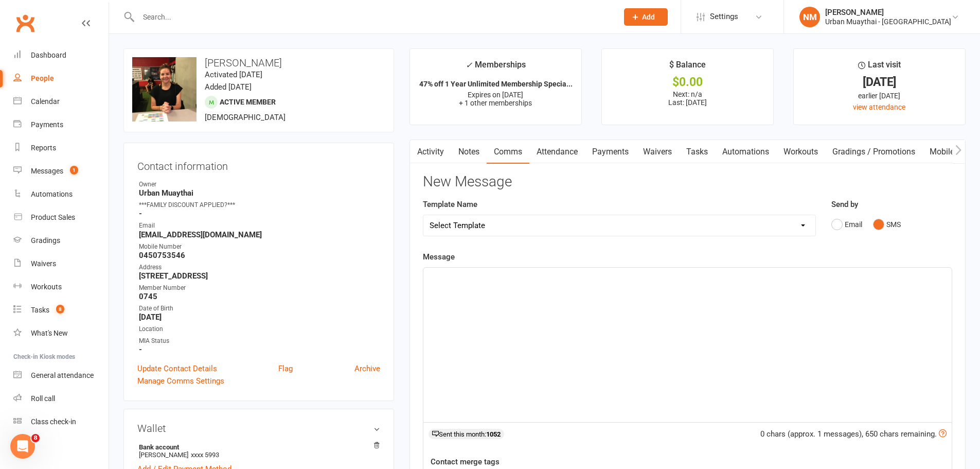
click at [565, 316] on div "﻿" at bounding box center [688, 345] width 529 height 154
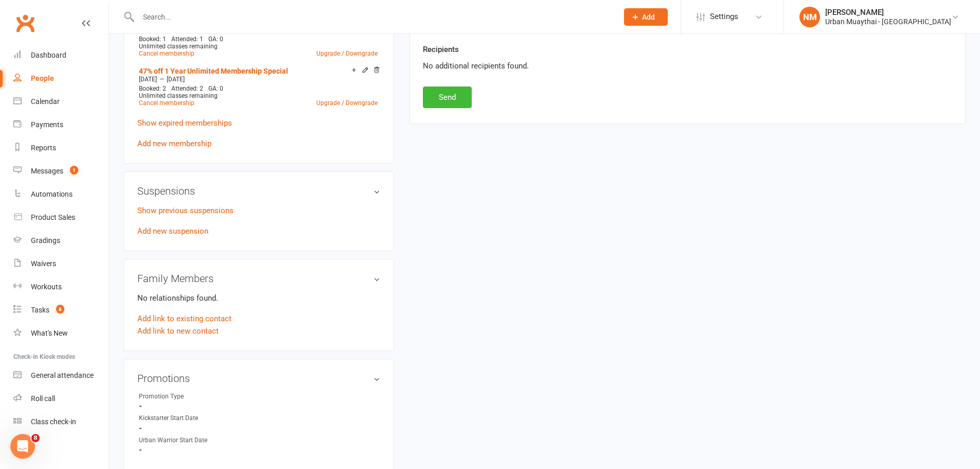
scroll to position [566, 0]
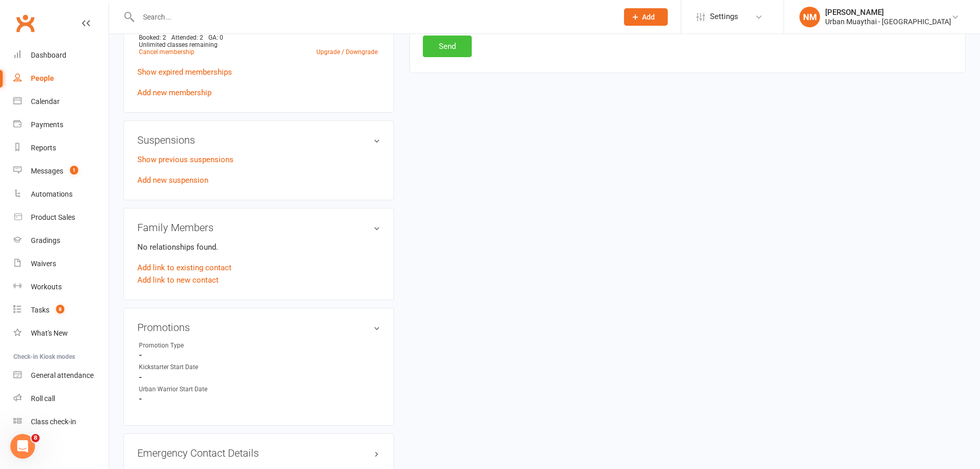
click at [457, 55] on button "Send" at bounding box center [447, 47] width 49 height 22
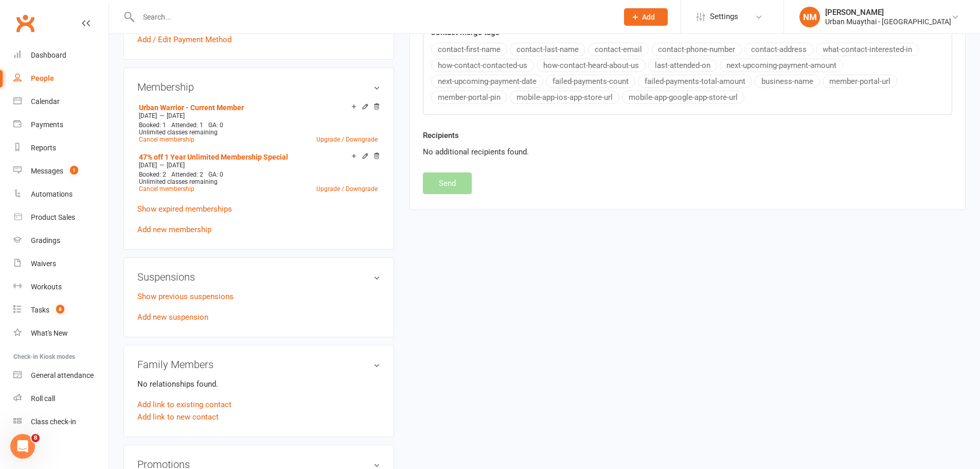
scroll to position [51, 0]
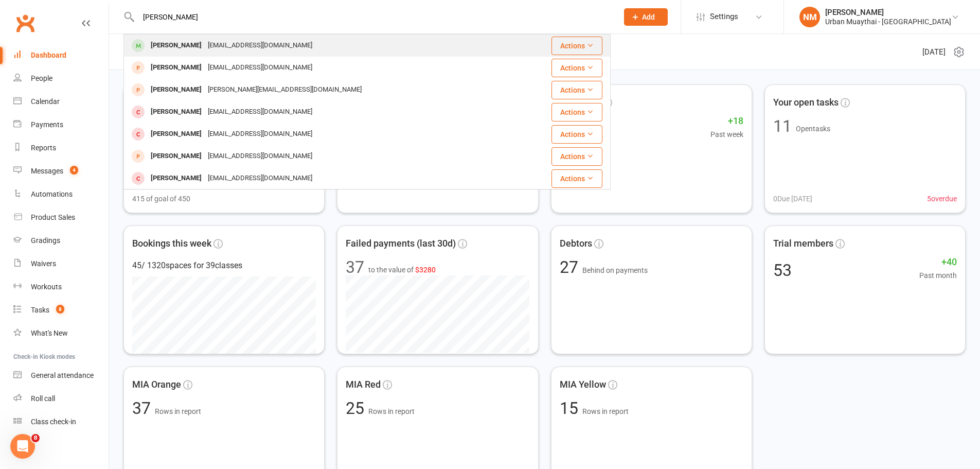
type input "[PERSON_NAME]"
click at [181, 49] on div "[PERSON_NAME]" at bounding box center [176, 45] width 57 height 15
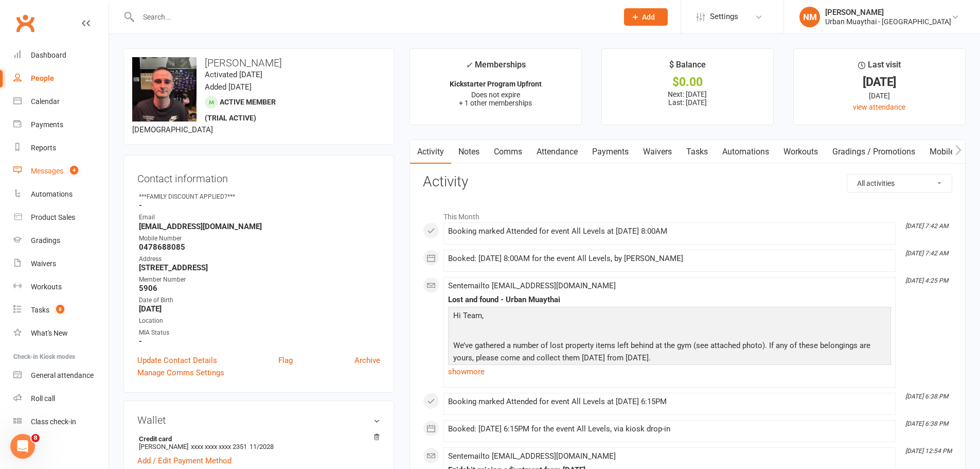
click at [505, 151] on link "Comms" at bounding box center [508, 152] width 43 height 24
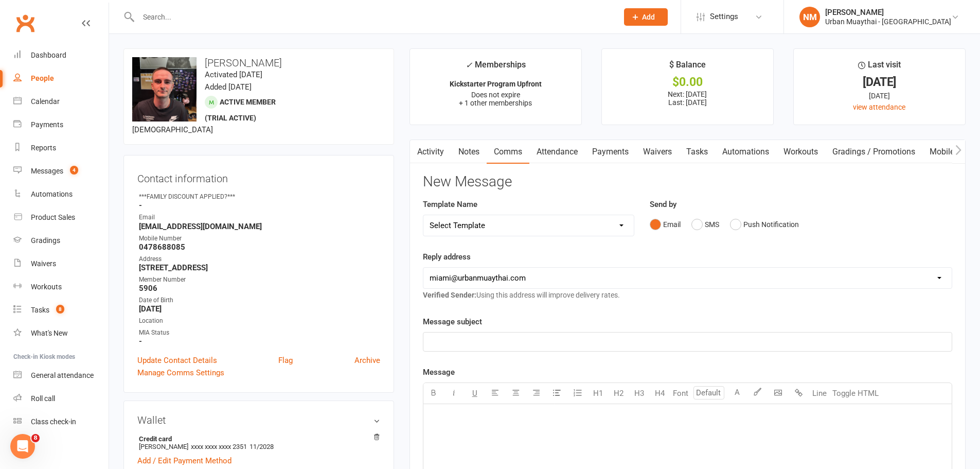
click at [688, 222] on div "Email SMS Push Notification" at bounding box center [801, 225] width 303 height 20
click at [698, 225] on button "SMS" at bounding box center [706, 225] width 28 height 20
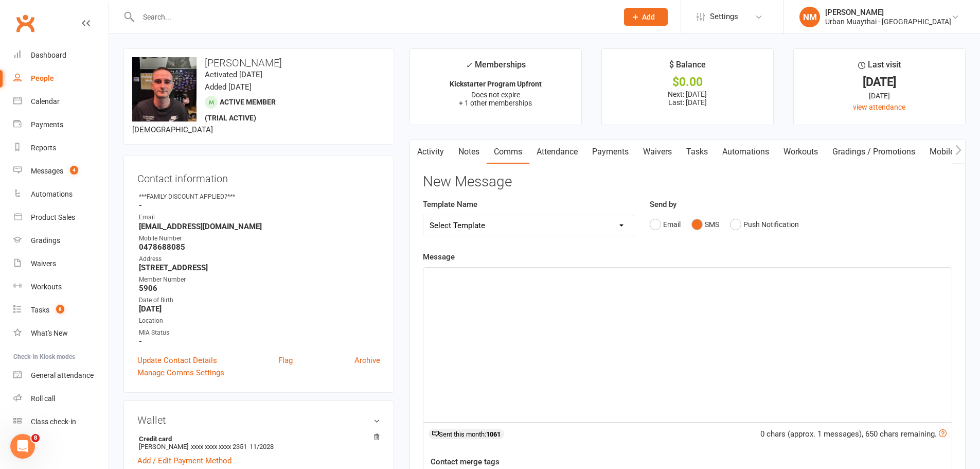
click at [485, 375] on div "﻿" at bounding box center [688, 345] width 529 height 154
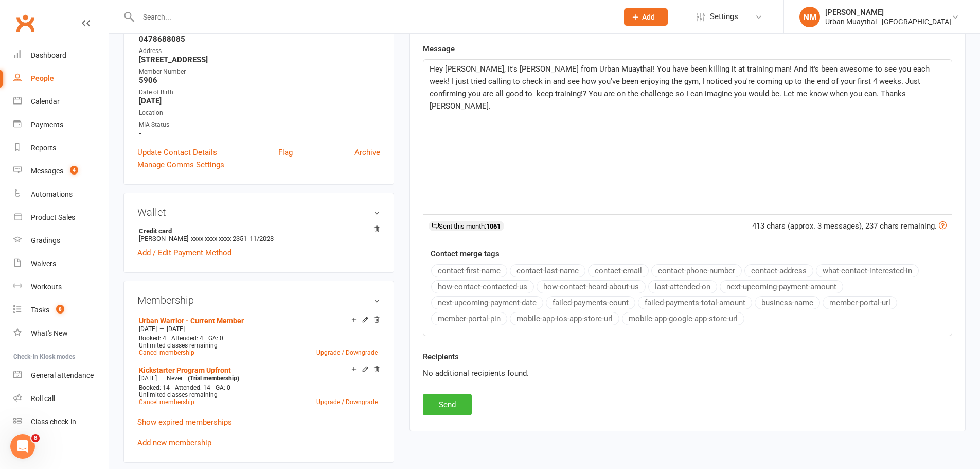
scroll to position [412, 0]
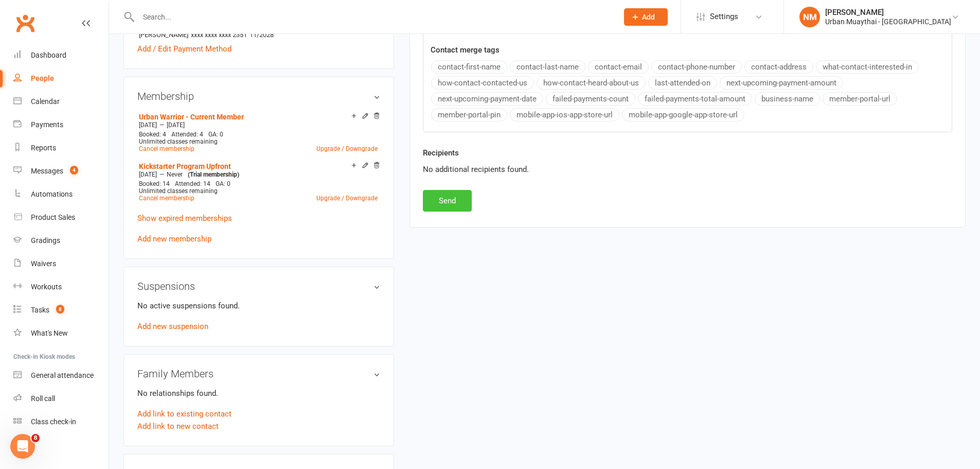
click at [450, 206] on button "Send" at bounding box center [447, 201] width 49 height 22
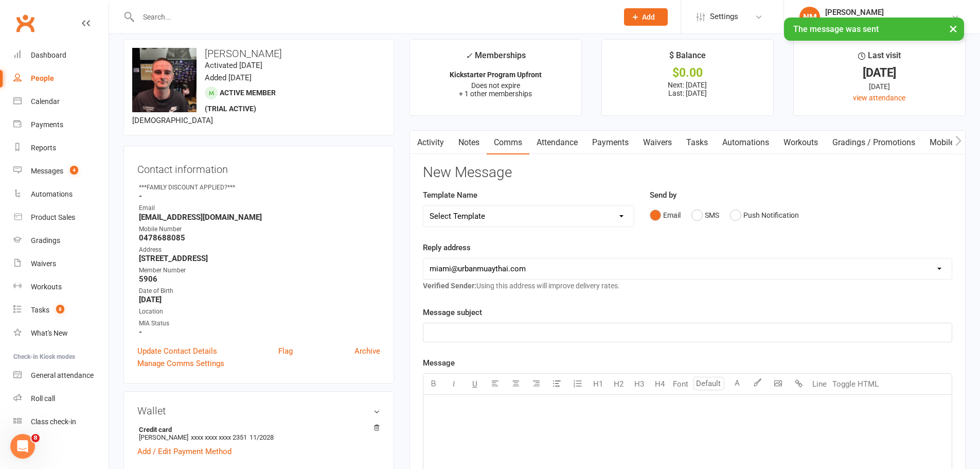
scroll to position [0, 0]
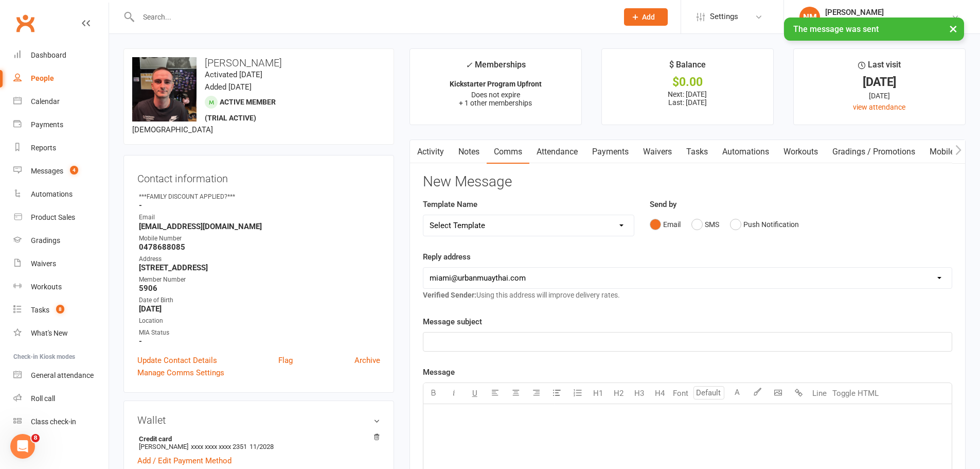
click at [467, 151] on link "Notes" at bounding box center [469, 152] width 36 height 24
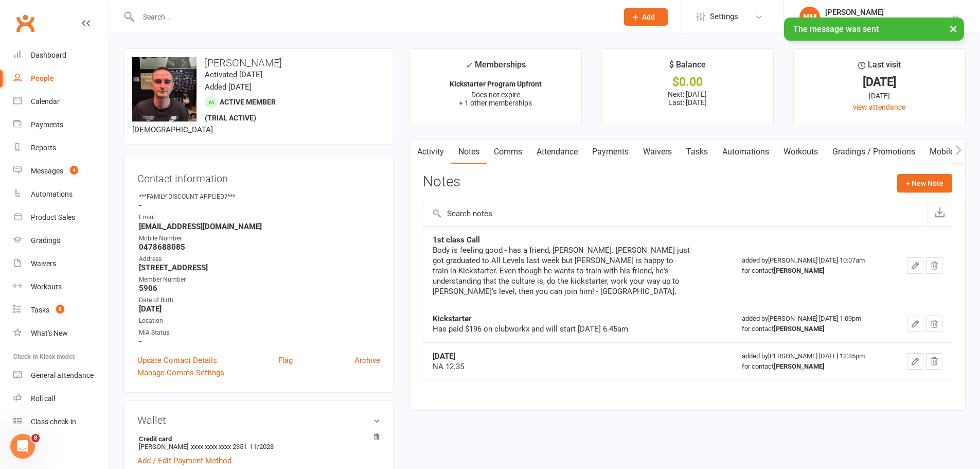
click at [875, 168] on div "Activity Notes Comms Attendance Payments Waivers Tasks Automations Workouts Gra…" at bounding box center [688, 274] width 556 height 271
click at [911, 178] on button "+ New Note" at bounding box center [925, 183] width 55 height 19
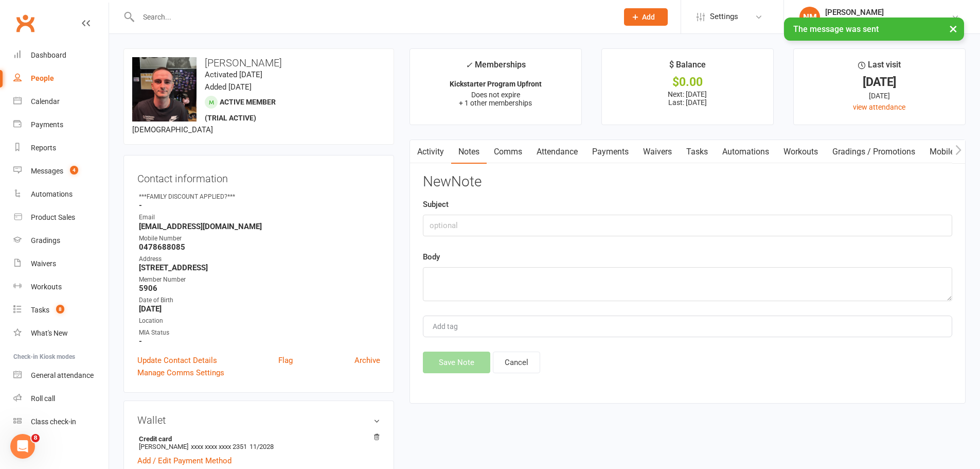
click at [517, 242] on div "New Note Subject Body Add tag Save Note Cancel" at bounding box center [688, 273] width 530 height 199
click at [506, 222] on input "text" at bounding box center [688, 226] width 530 height 22
type input "RO"
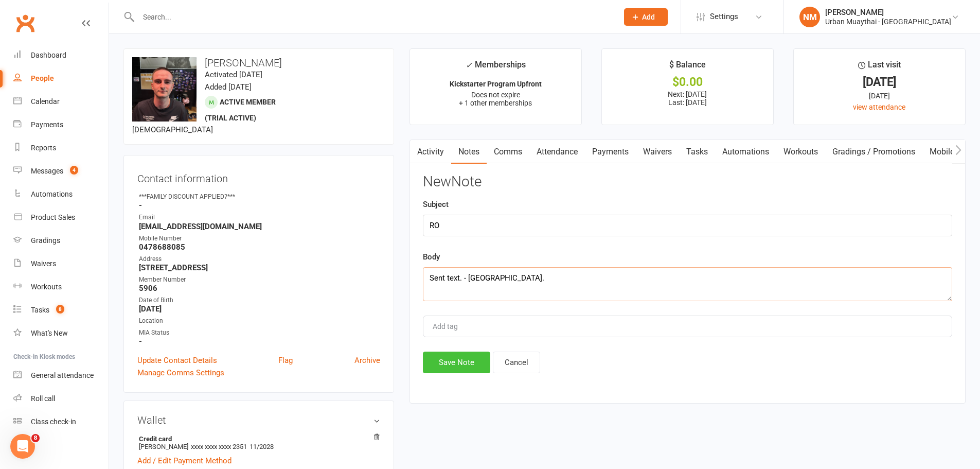
type textarea "Sent text. - NM."
click at [443, 364] on button "Save Note" at bounding box center [456, 363] width 67 height 22
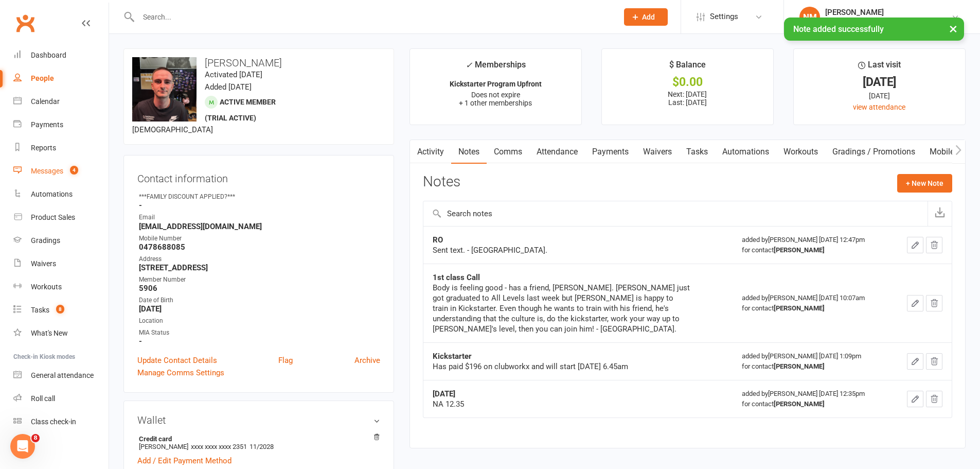
click at [47, 176] on link "Messages 4" at bounding box center [60, 171] width 95 height 23
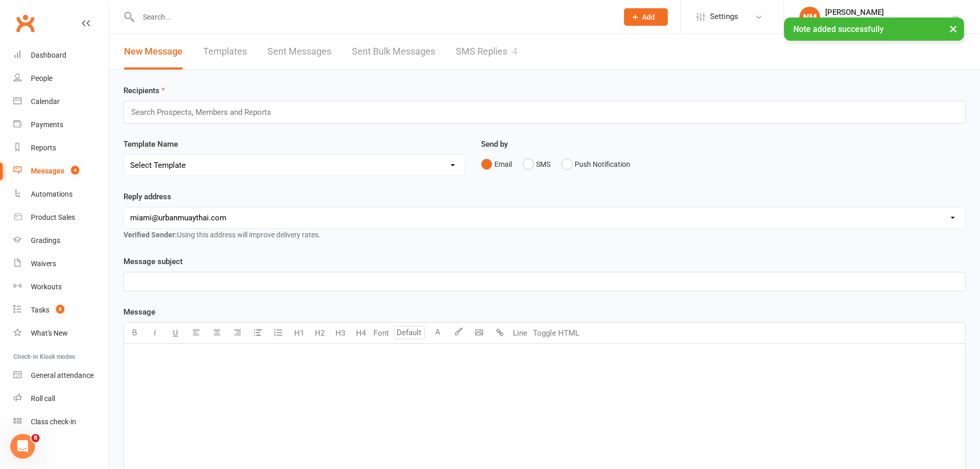
click at [507, 58] on link "SMS Replies 4" at bounding box center [487, 52] width 62 height 36
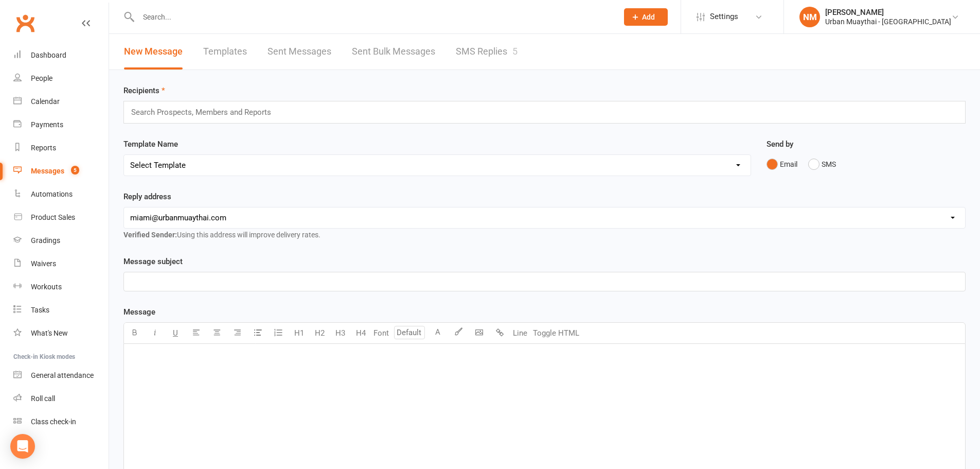
click at [462, 55] on link "SMS Replies 5" at bounding box center [487, 52] width 62 height 36
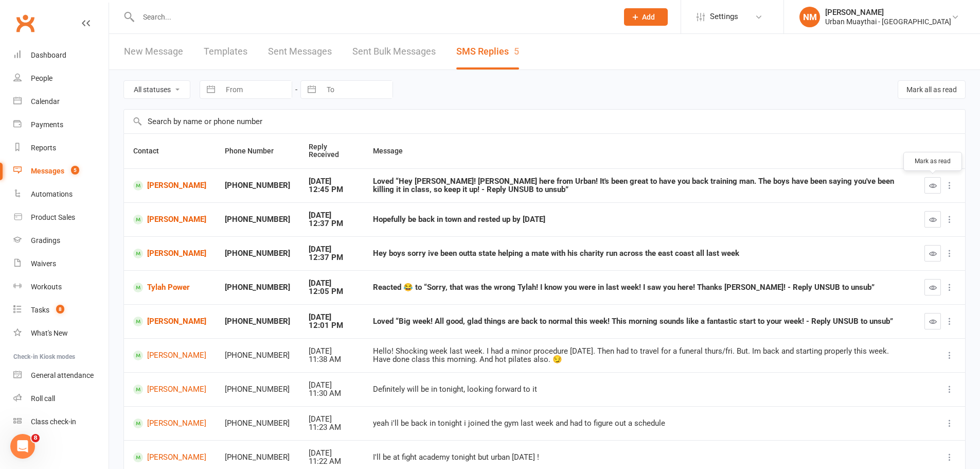
click at [936, 185] on icon "button" at bounding box center [934, 186] width 8 height 8
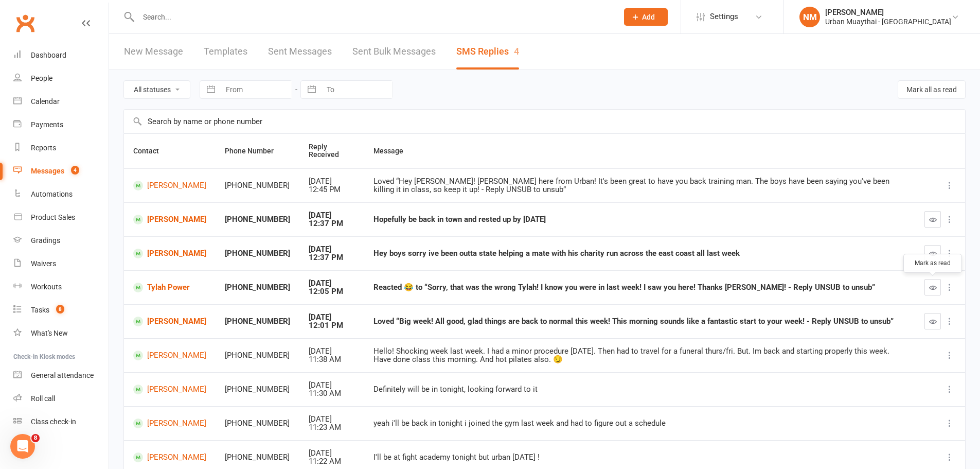
click at [931, 290] on icon "button" at bounding box center [934, 288] width 8 height 8
click at [933, 318] on icon "button" at bounding box center [934, 322] width 8 height 8
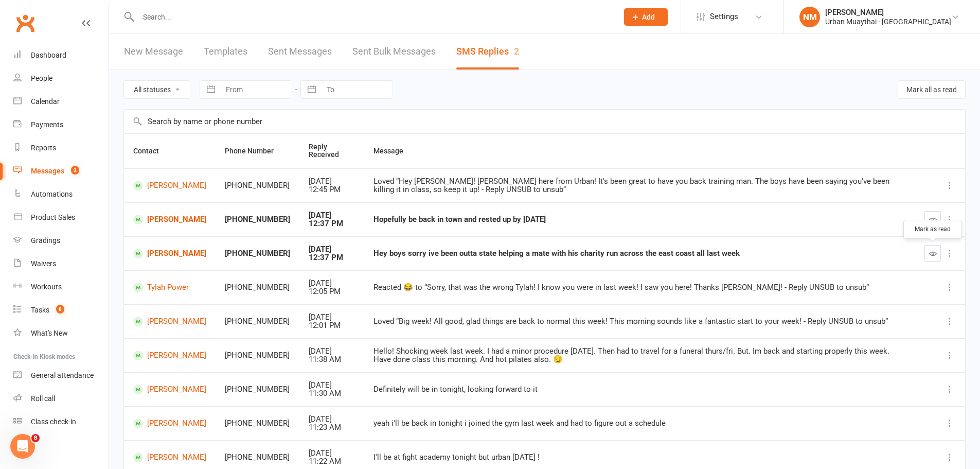
click at [929, 250] on button "button" at bounding box center [933, 253] width 16 height 16
click at [936, 220] on icon "button" at bounding box center [934, 220] width 8 height 8
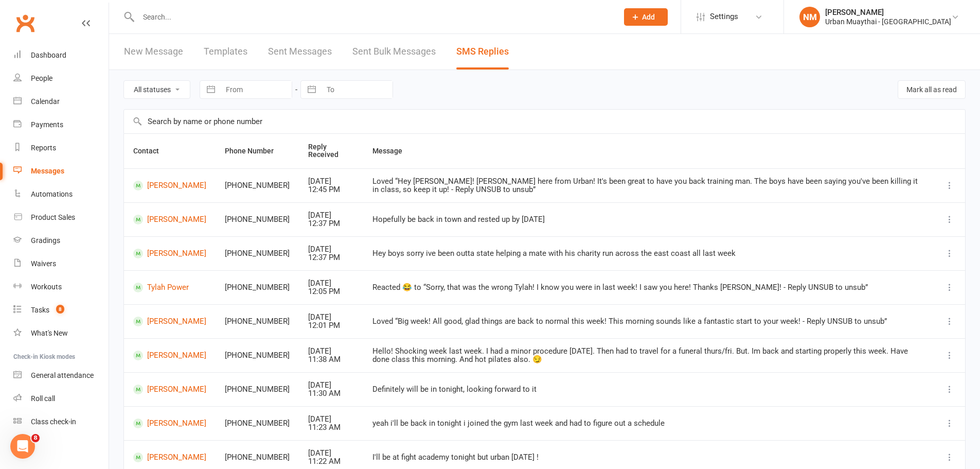
click at [186, 16] on input "text" at bounding box center [373, 17] width 476 height 14
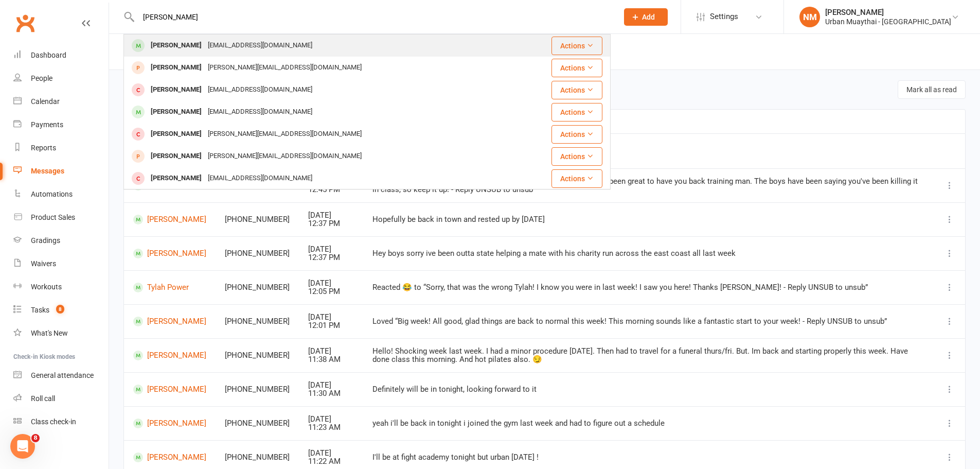
type input "brandon kar"
click at [205, 40] on div "Brandon Karakatsanis" at bounding box center [176, 45] width 57 height 15
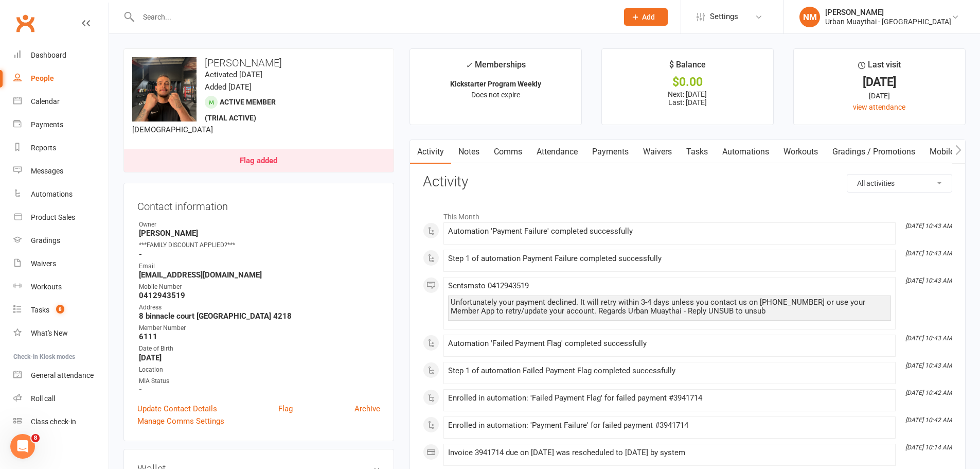
click at [279, 161] on link "Flag added" at bounding box center [259, 160] width 270 height 23
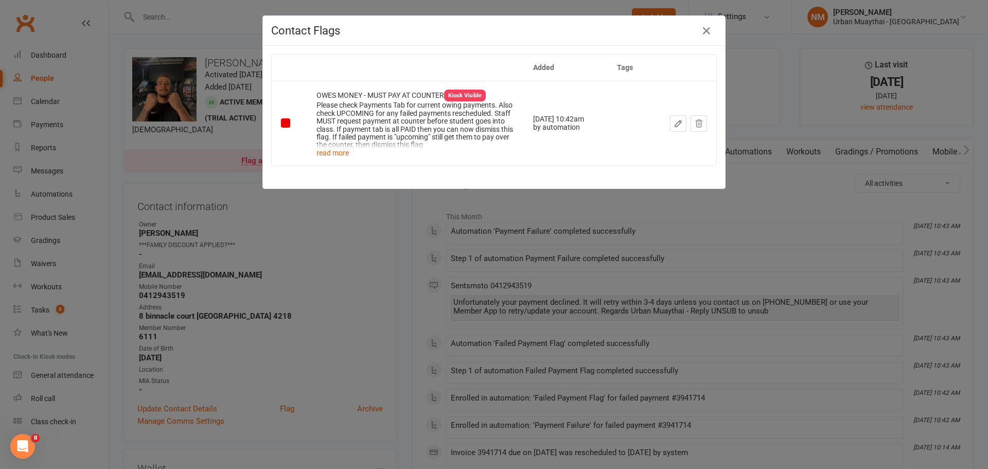
click at [419, 226] on div "Contact Flags Added Tags OWES MONEY - MUST PAY AT COUNTER Kiosk Visible Please …" at bounding box center [494, 234] width 988 height 469
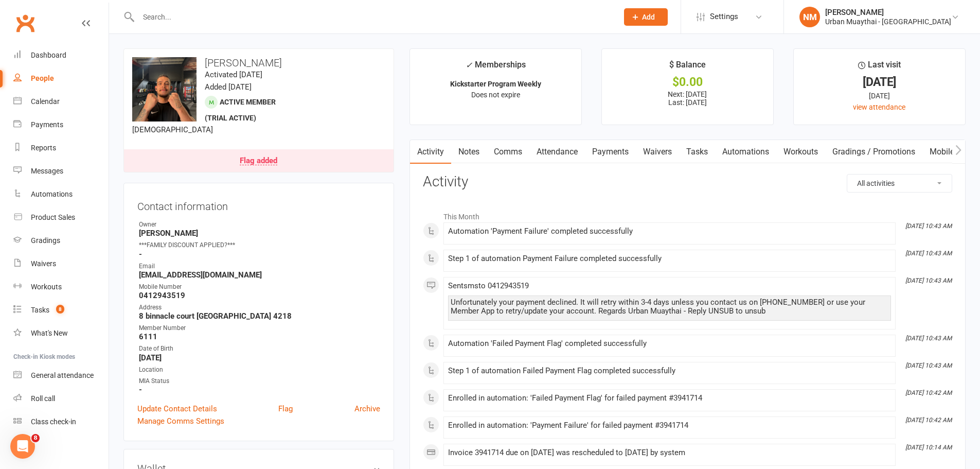
click at [609, 152] on link "Payments" at bounding box center [610, 152] width 51 height 24
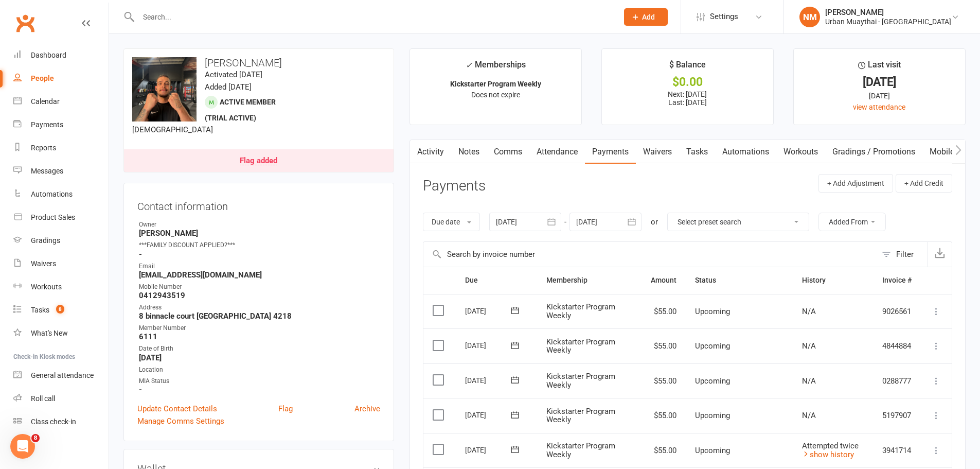
click at [509, 155] on link "Comms" at bounding box center [508, 152] width 43 height 24
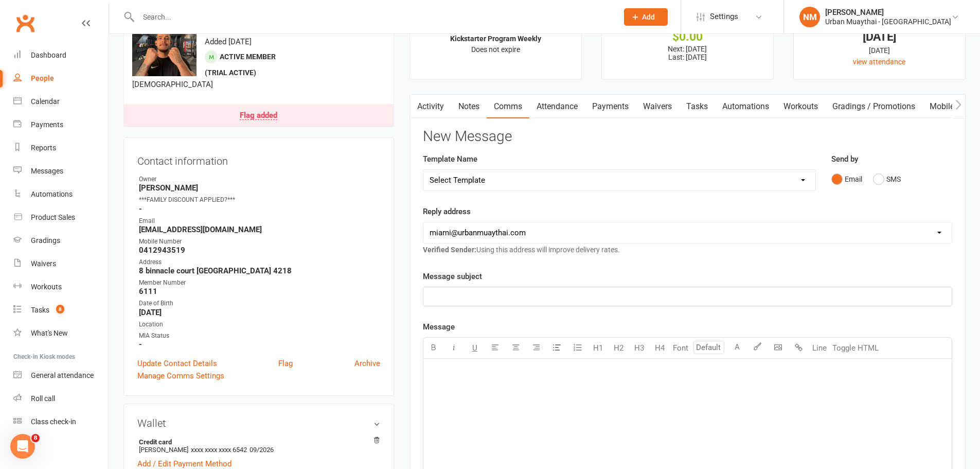
scroll to position [51, 0]
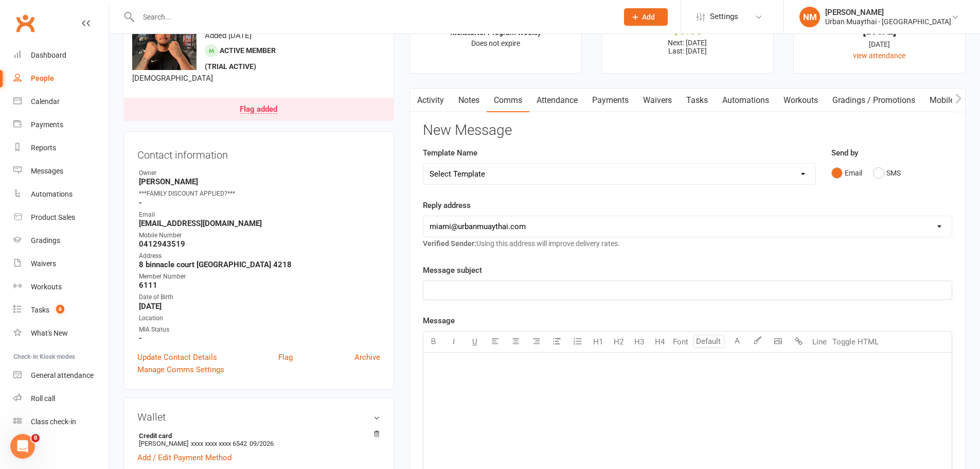
click at [463, 99] on link "Notes" at bounding box center [469, 101] width 36 height 24
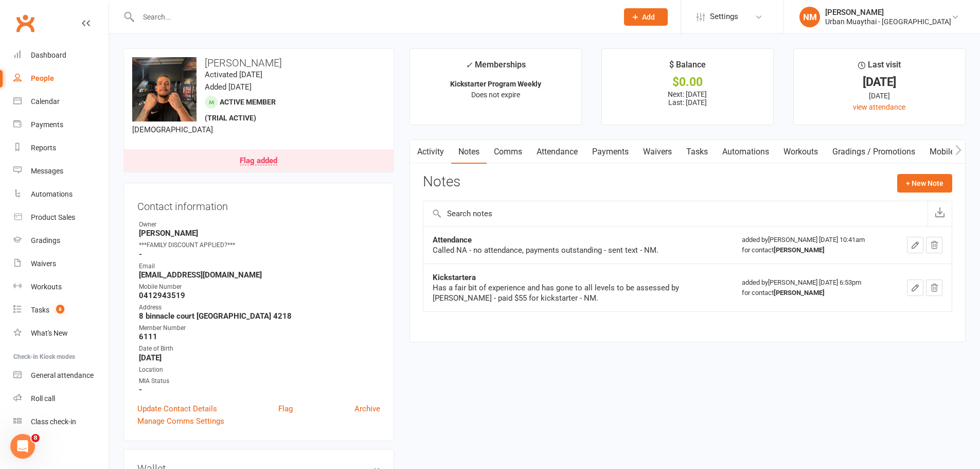
click at [507, 145] on link "Comms" at bounding box center [508, 152] width 43 height 24
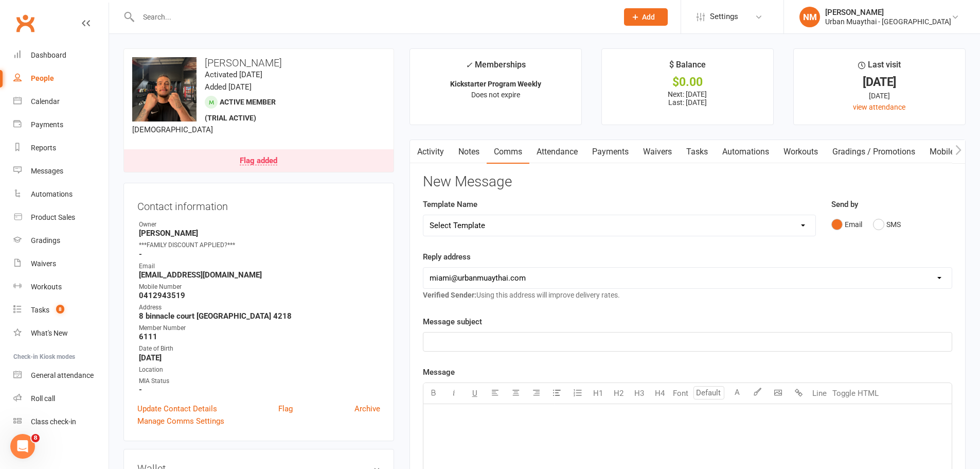
click at [433, 152] on link "Activity" at bounding box center [430, 152] width 41 height 24
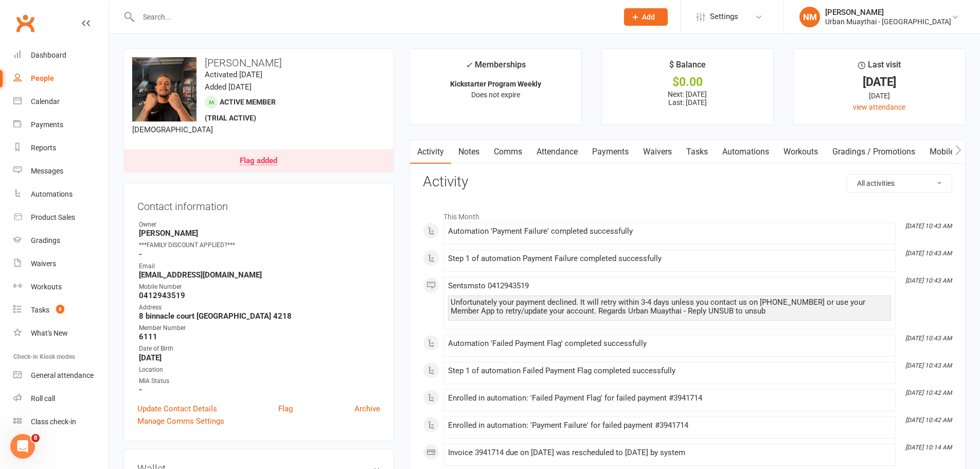
click at [516, 152] on link "Comms" at bounding box center [508, 152] width 43 height 24
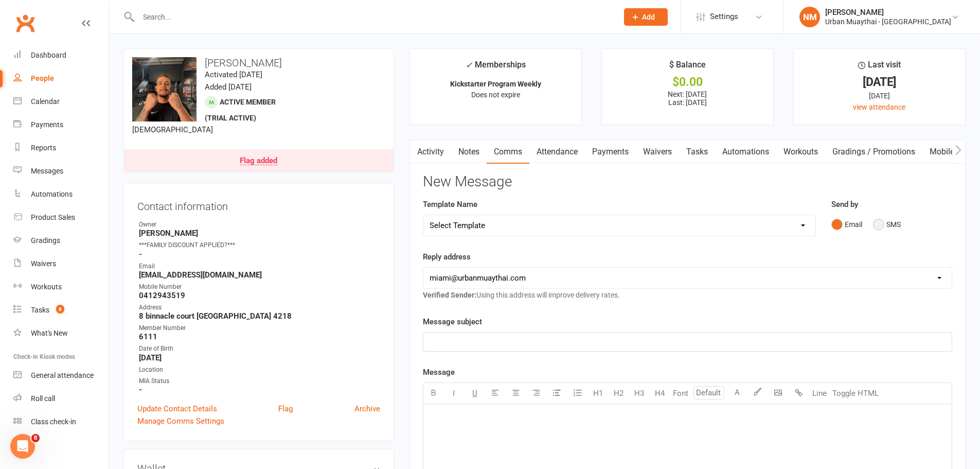
click at [875, 225] on button "SMS" at bounding box center [887, 225] width 28 height 20
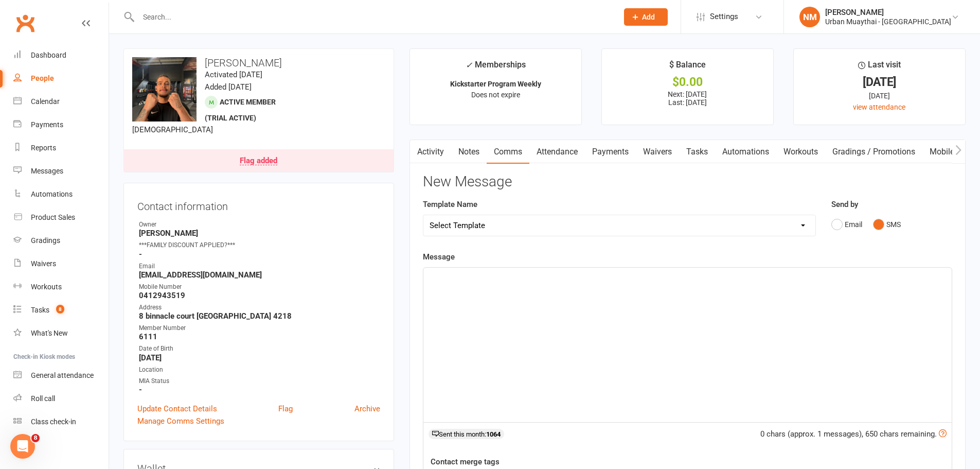
click at [501, 290] on div "﻿" at bounding box center [688, 345] width 529 height 154
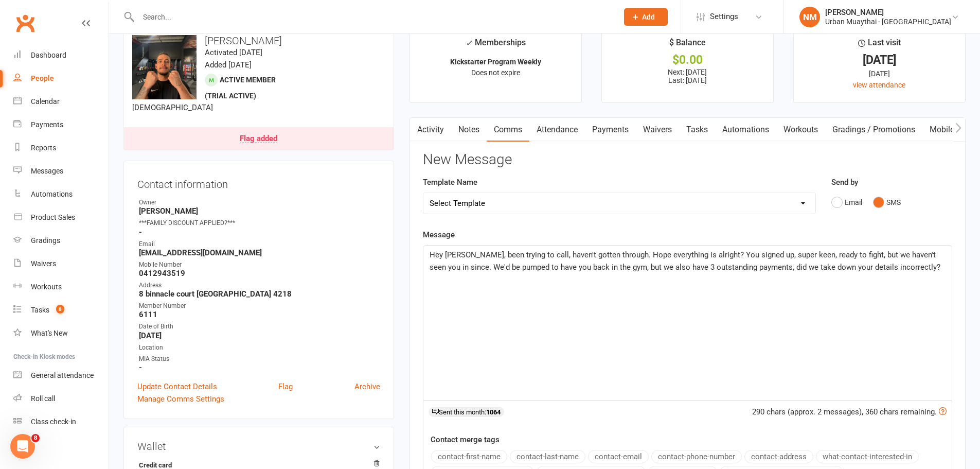
scroll to position [103, 0]
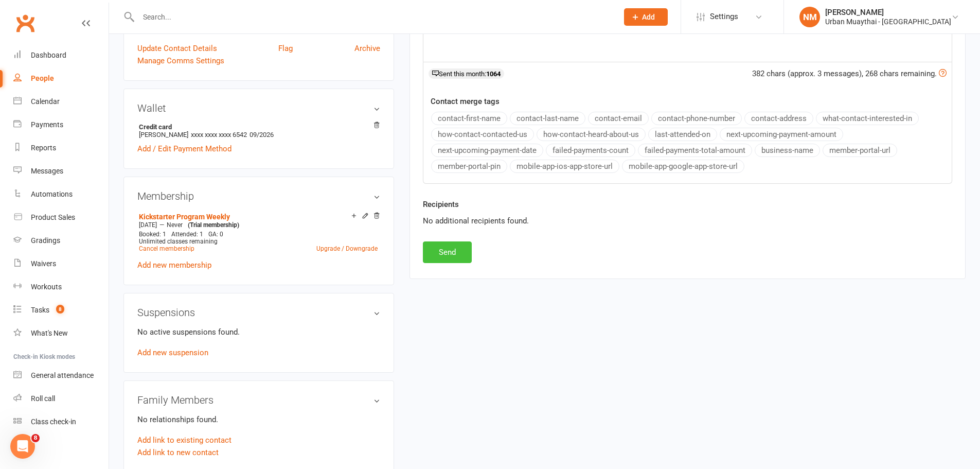
click at [441, 250] on button "Send" at bounding box center [447, 252] width 49 height 22
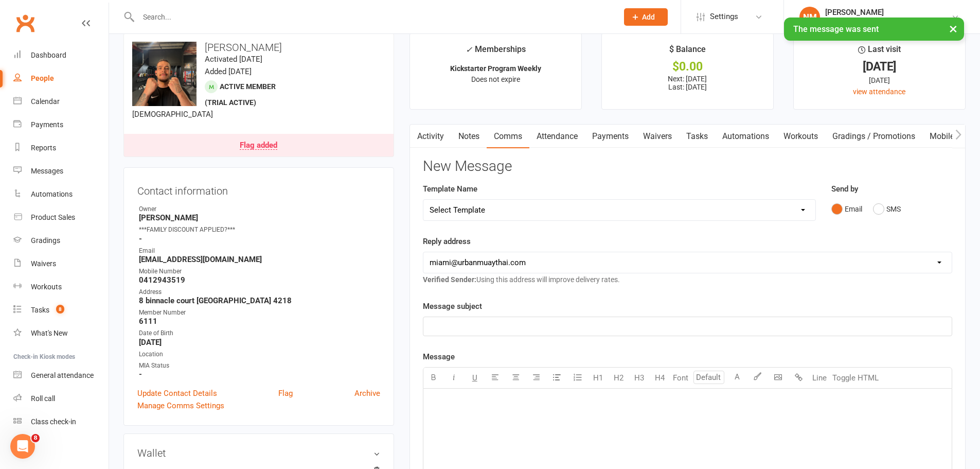
scroll to position [0, 0]
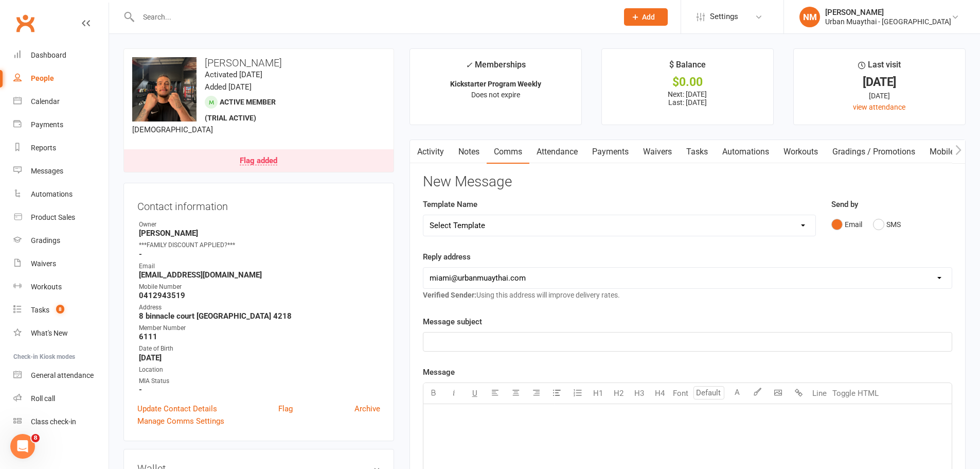
click at [234, 10] on input "text" at bounding box center [373, 17] width 476 height 14
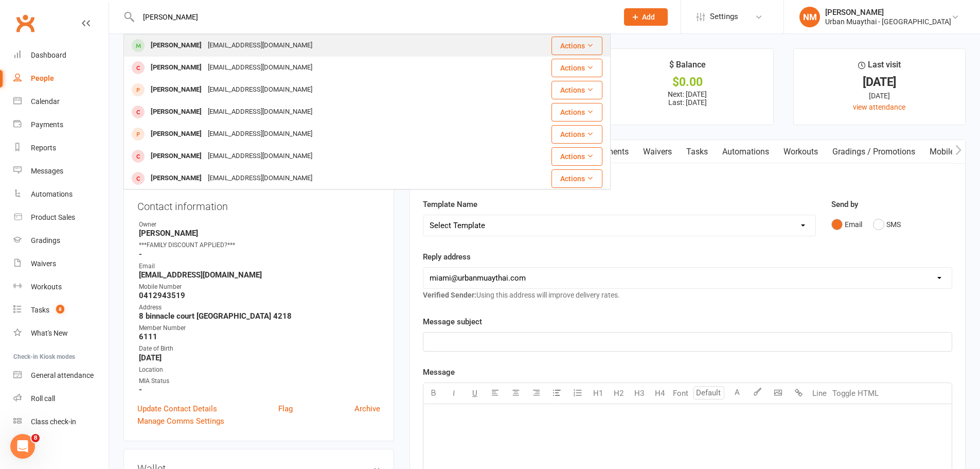
type input "tim ringel"
click at [215, 45] on div "timlr822@gmail.com" at bounding box center [260, 45] width 111 height 15
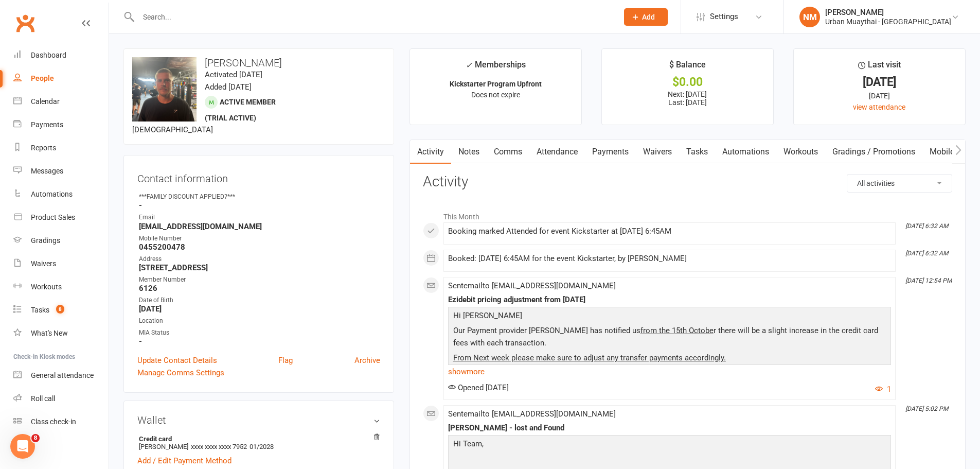
click at [279, 19] on input "text" at bounding box center [373, 17] width 476 height 14
click at [257, 13] on input "text" at bounding box center [373, 17] width 476 height 14
click at [254, 18] on input "text" at bounding box center [373, 17] width 476 height 14
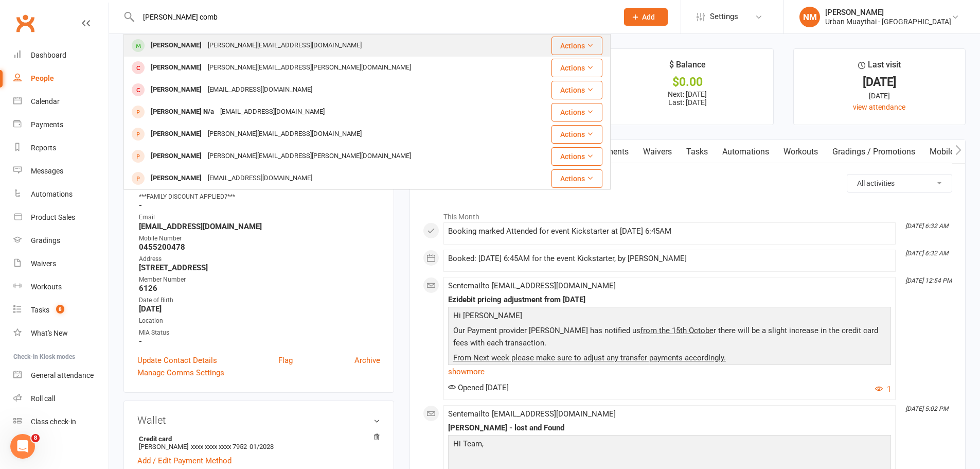
type input "vince comb"
click at [247, 47] on div "vincent.combelas@gmail.com" at bounding box center [285, 45] width 160 height 15
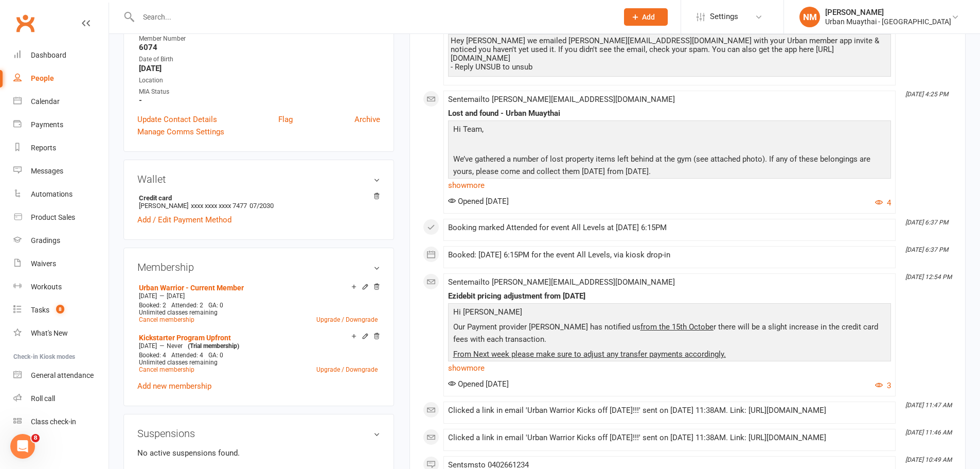
scroll to position [309, 0]
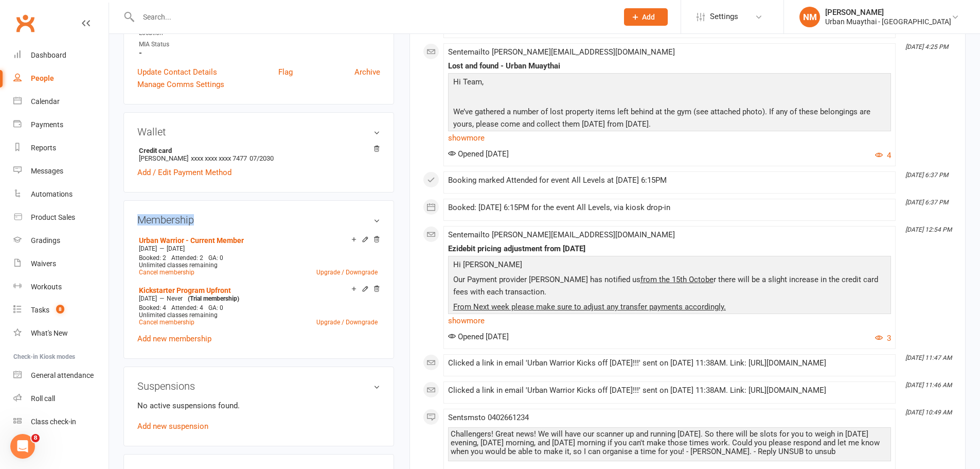
drag, startPoint x: 141, startPoint y: 217, endPoint x: 220, endPoint y: 218, distance: 79.3
click at [220, 218] on h3 "Membership" at bounding box center [258, 219] width 243 height 11
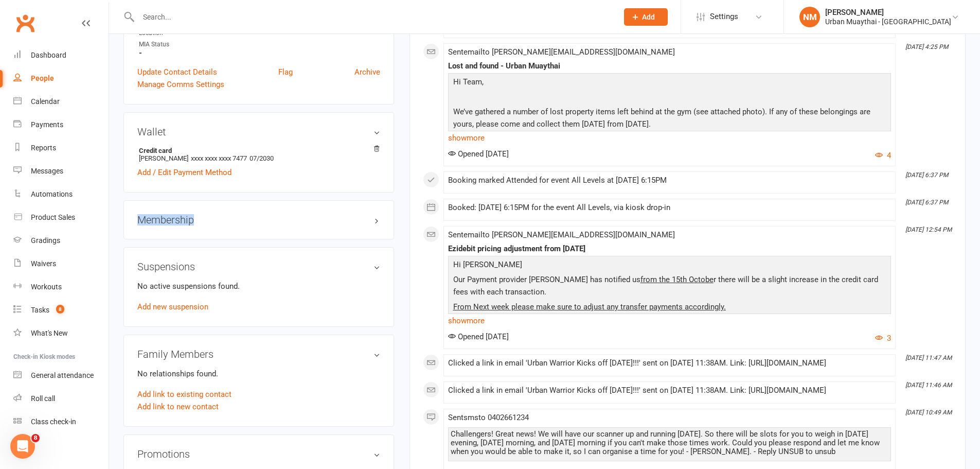
click at [209, 215] on h3 "Membership" at bounding box center [258, 219] width 243 height 11
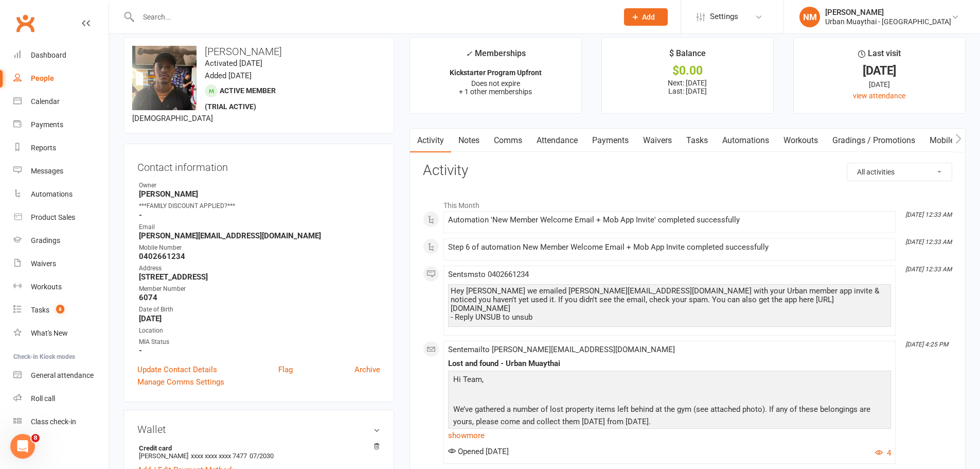
scroll to position [0, 0]
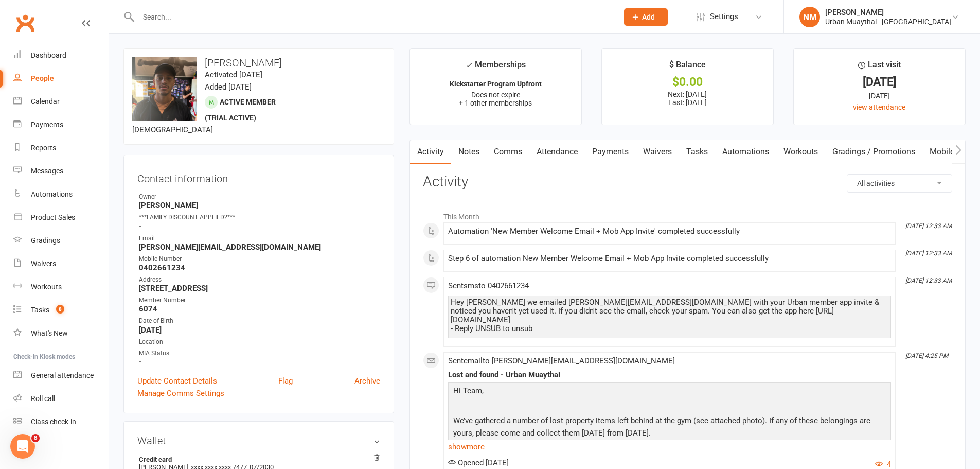
click at [614, 148] on link "Payments" at bounding box center [610, 152] width 51 height 24
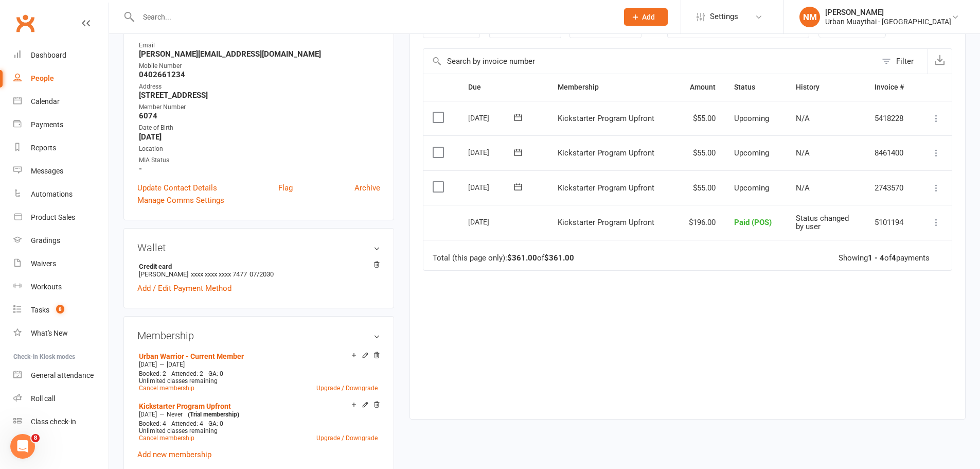
scroll to position [206, 0]
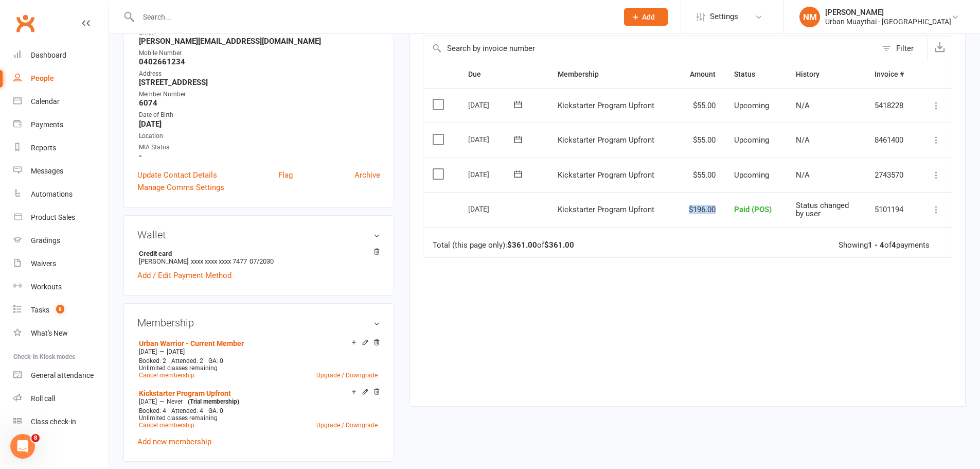
drag, startPoint x: 685, startPoint y: 210, endPoint x: 720, endPoint y: 208, distance: 34.5
click at [720, 208] on td "$196.00" at bounding box center [700, 209] width 50 height 35
click at [712, 211] on td "$196.00" at bounding box center [700, 209] width 50 height 35
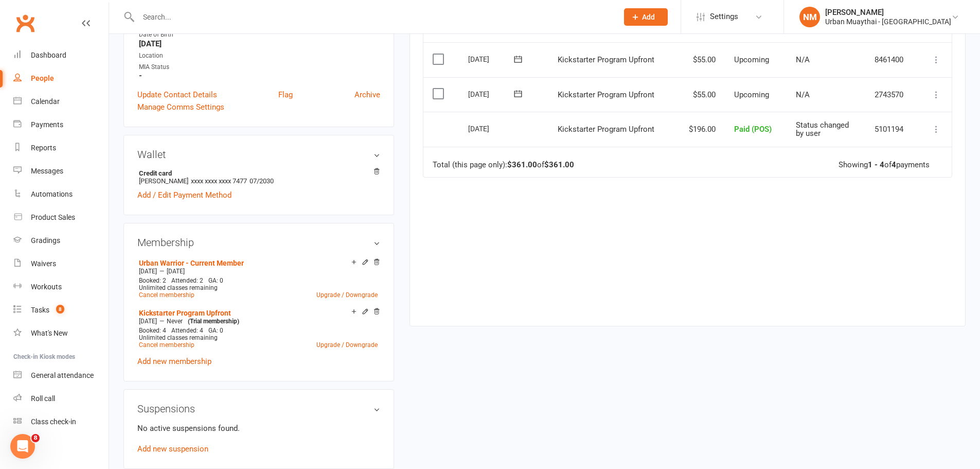
scroll to position [309, 0]
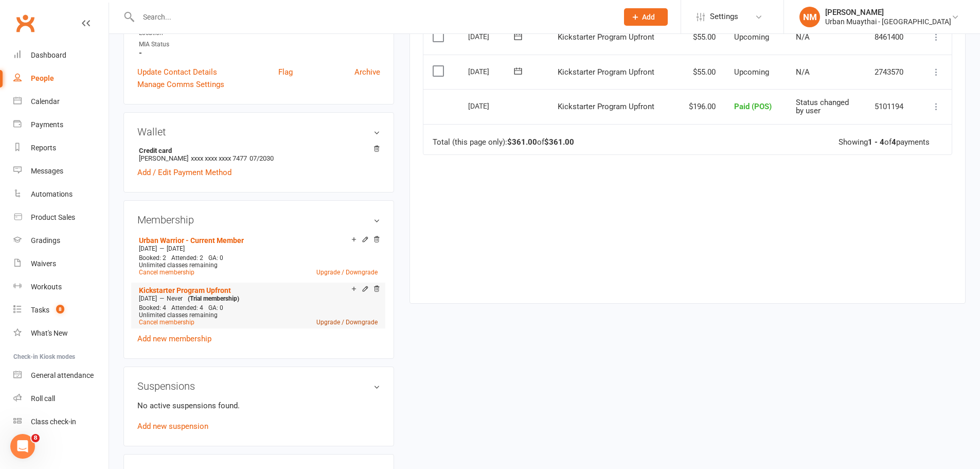
click at [342, 321] on link "Upgrade / Downgrade" at bounding box center [347, 322] width 61 height 7
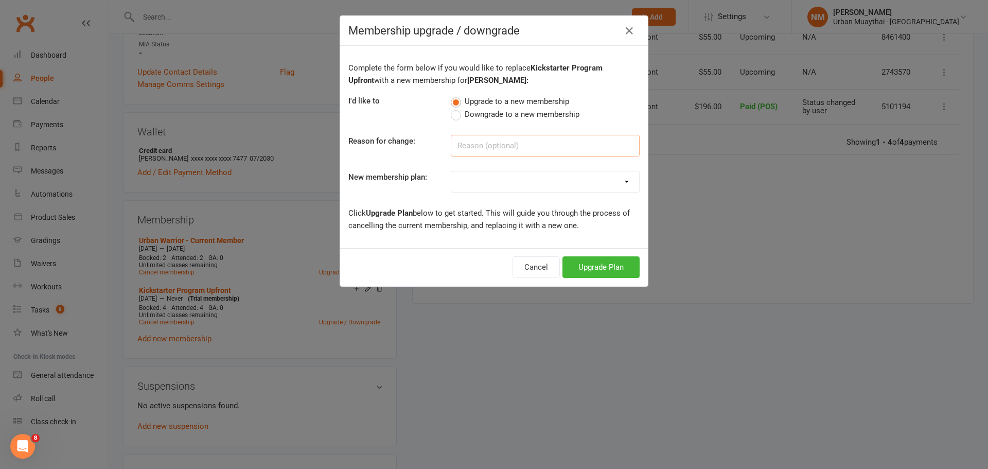
click at [486, 151] on input at bounding box center [545, 146] width 189 height 22
type input "RO"
click at [568, 182] on select "Kickstarter Deposit Kickstarter Program Weekly Kickstarter Program Upfront Urba…" at bounding box center [545, 181] width 188 height 21
select select "7"
click at [451, 171] on select "Kickstarter Deposit Kickstarter Program Weekly Kickstarter Program Upfront Urba…" at bounding box center [545, 181] width 188 height 21
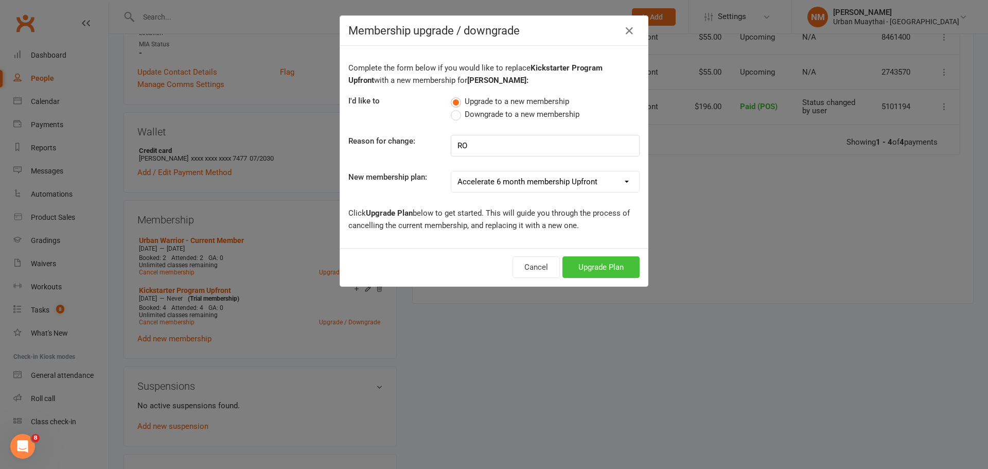
click at [593, 267] on button "Upgrade Plan" at bounding box center [601, 267] width 77 height 22
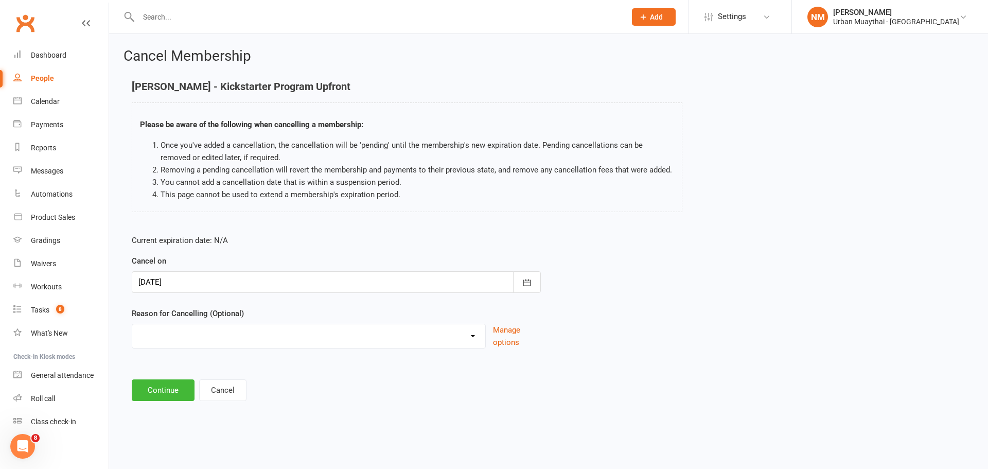
click at [249, 339] on select "10 pack unused for over 6 months End of membership term Fixing Start Date Holid…" at bounding box center [308, 334] width 353 height 21
click at [132, 324] on select "10 pack unused for over 6 months End of membership term Fixing Start Date Holid…" at bounding box center [308, 334] width 353 height 21
drag, startPoint x: 195, startPoint y: 314, endPoint x: 197, endPoint y: 327, distance: 12.6
click at [197, 321] on div "Reason for Cancelling (Optional) 10 pack unused for over 6 months End of member…" at bounding box center [336, 327] width 409 height 41
click at [198, 341] on select "10 pack unused for over 6 months End of membership term Fixing Start Date Holid…" at bounding box center [308, 334] width 353 height 21
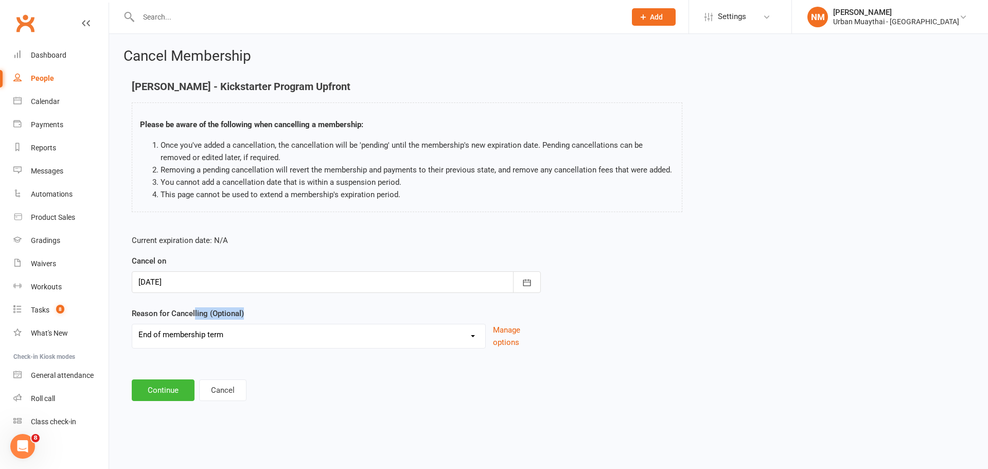
select select "5"
click at [132, 324] on select "10 pack unused for over 6 months End of membership term Fixing Start Date Holid…" at bounding box center [308, 334] width 353 height 21
click at [165, 383] on button "Continue" at bounding box center [163, 390] width 63 height 22
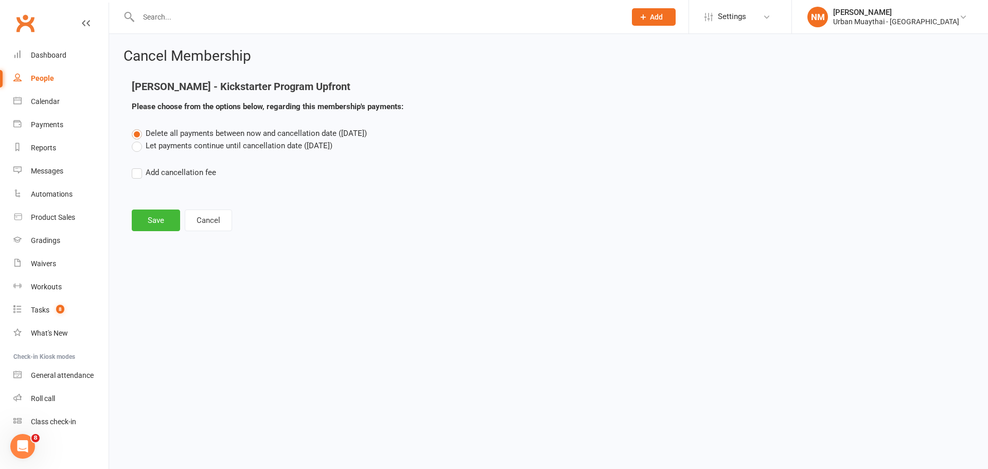
click at [188, 149] on label "Let payments continue until cancellation date (Oct 13, 2025)" at bounding box center [232, 145] width 201 height 12
click at [138, 139] on input "Let payments continue until cancellation date (Oct 13, 2025)" at bounding box center [135, 139] width 7 height 0
click at [152, 220] on button "Save" at bounding box center [156, 220] width 48 height 22
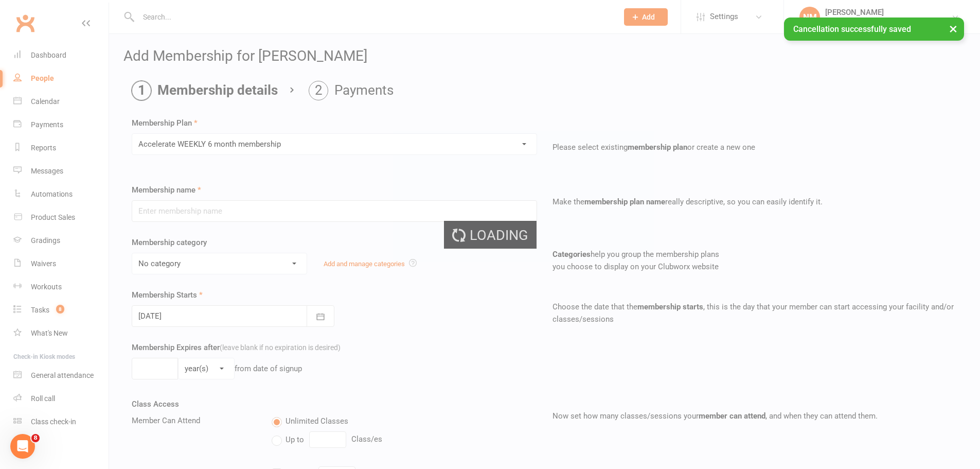
type input "Accelerate WEEKLY 6 month membership"
select select "4"
select select "2"
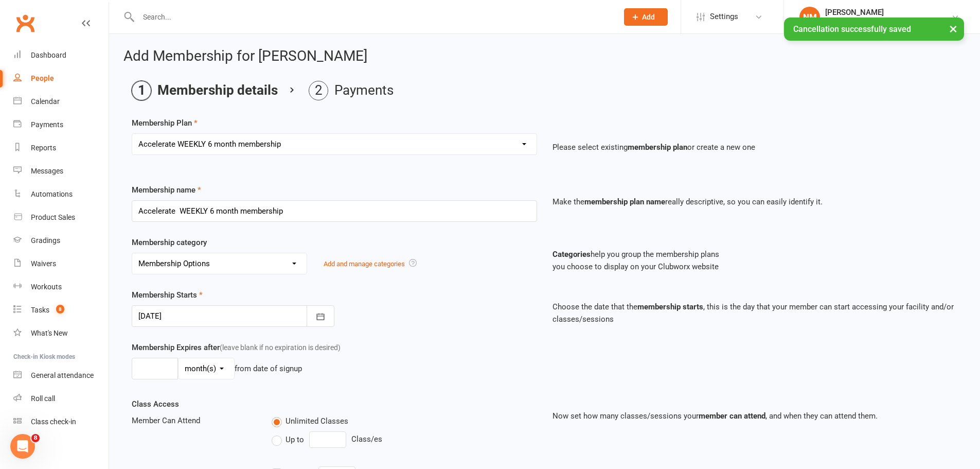
click at [210, 314] on div at bounding box center [233, 316] width 203 height 22
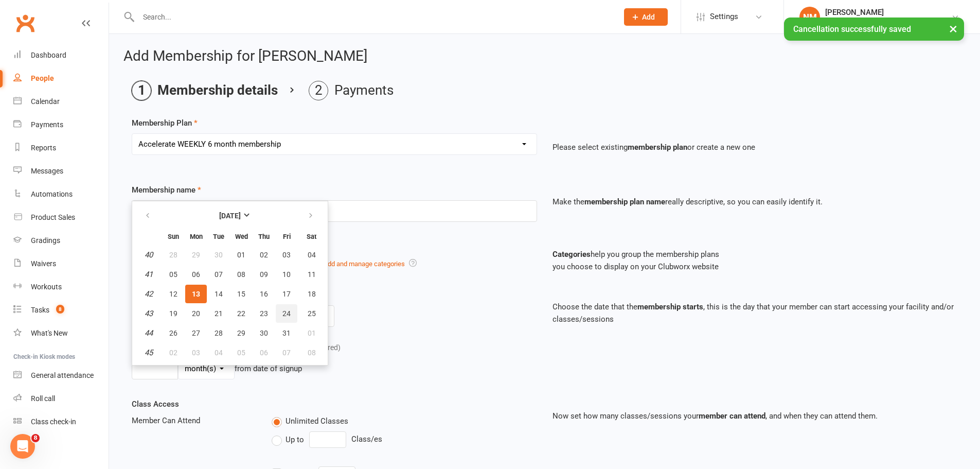
click at [281, 314] on button "24" at bounding box center [287, 313] width 22 height 19
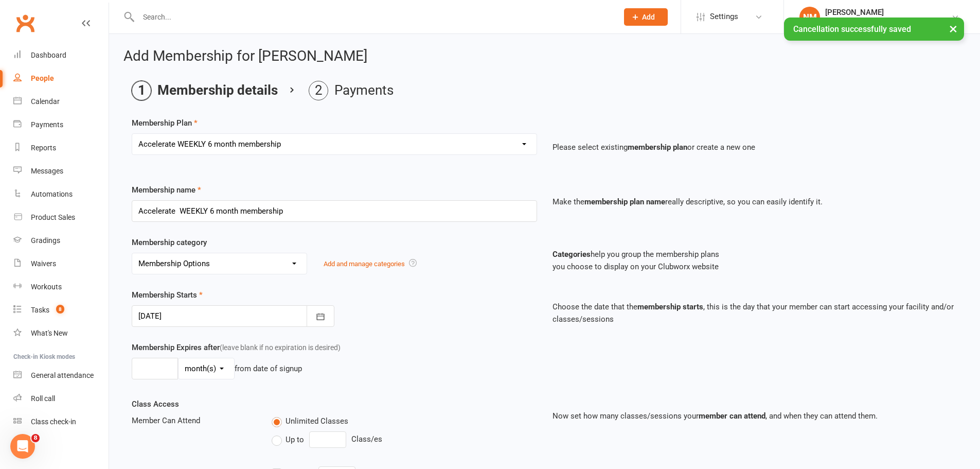
click at [432, 301] on div "Membership Starts 24 Oct 2025 October 2025 Sun Mon Tue Wed Thu Fri Sat 40 28 29…" at bounding box center [334, 308] width 421 height 38
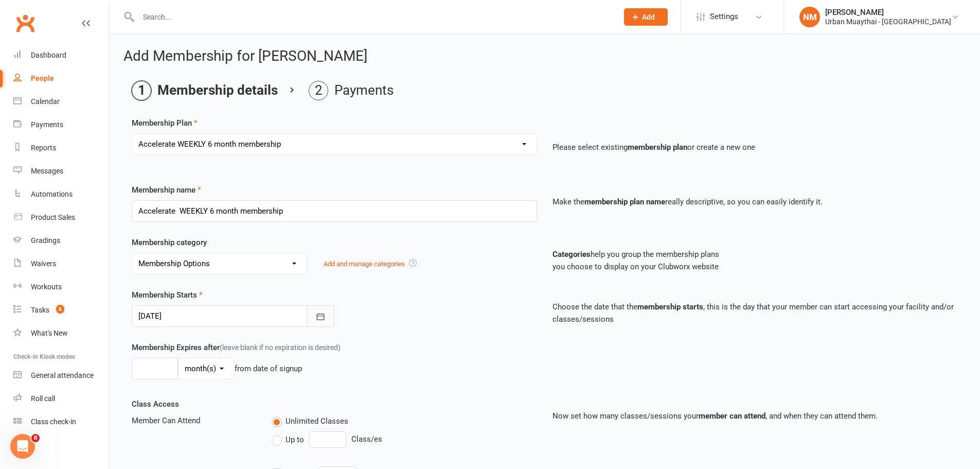
click at [319, 322] on button "button" at bounding box center [321, 316] width 28 height 22
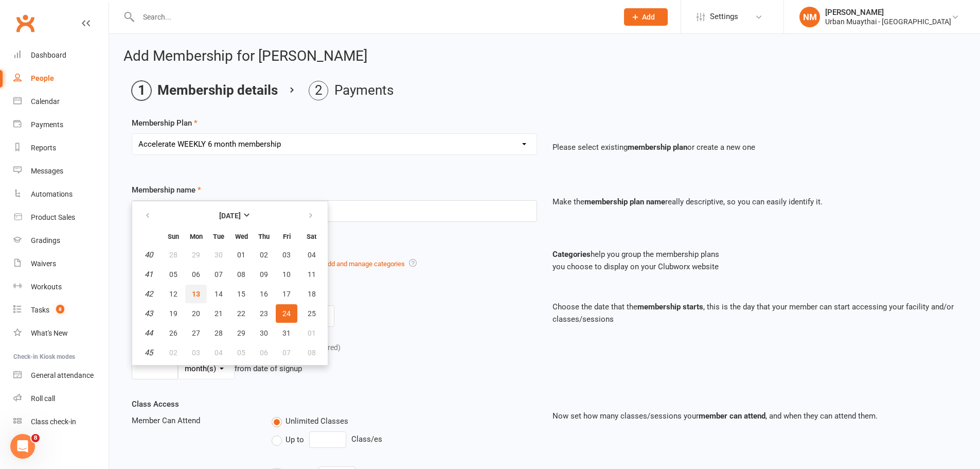
click at [197, 292] on span "13" at bounding box center [196, 294] width 8 height 8
type input "13 Oct 2025"
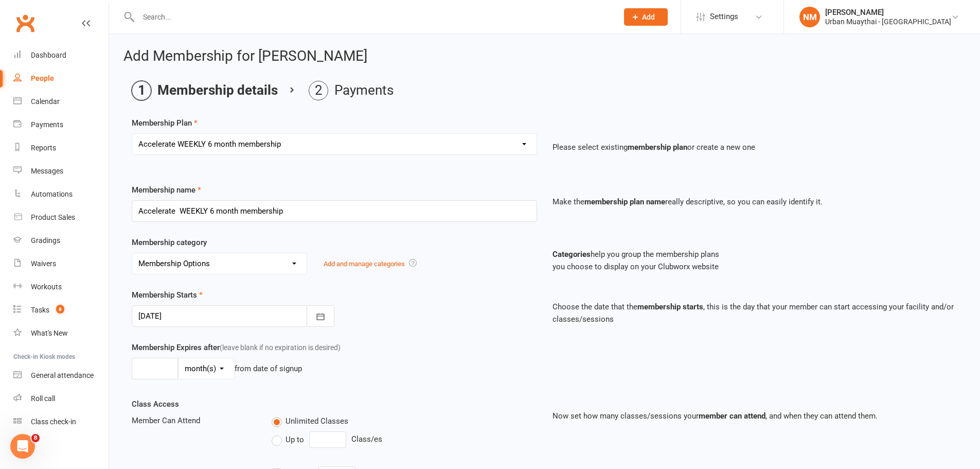
click at [386, 305] on div "Membership Starts 13 Oct 2025 October 2025 Sun Mon Tue Wed Thu Fri Sat 40 28 29…" at bounding box center [334, 308] width 421 height 38
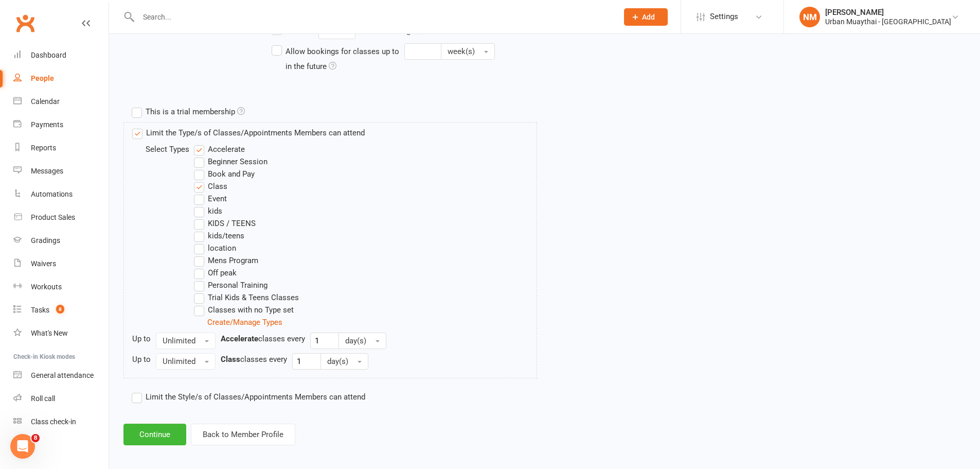
scroll to position [449, 0]
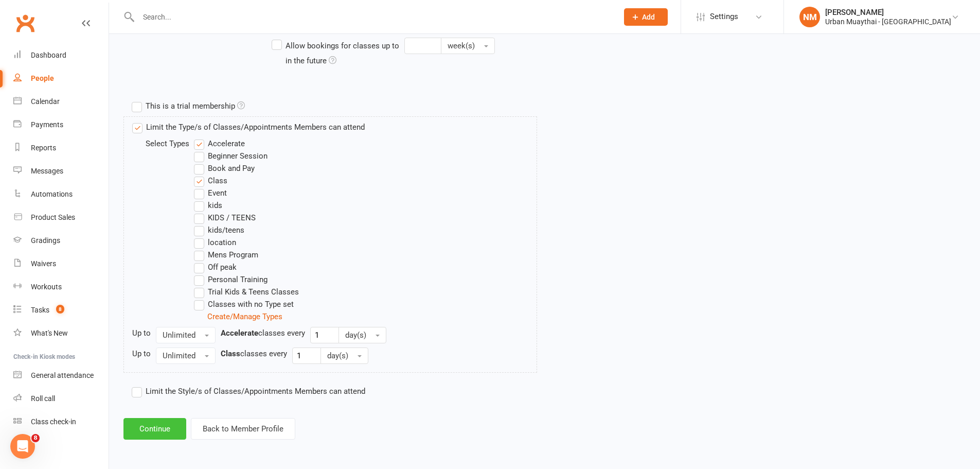
click at [155, 433] on button "Continue" at bounding box center [155, 429] width 63 height 22
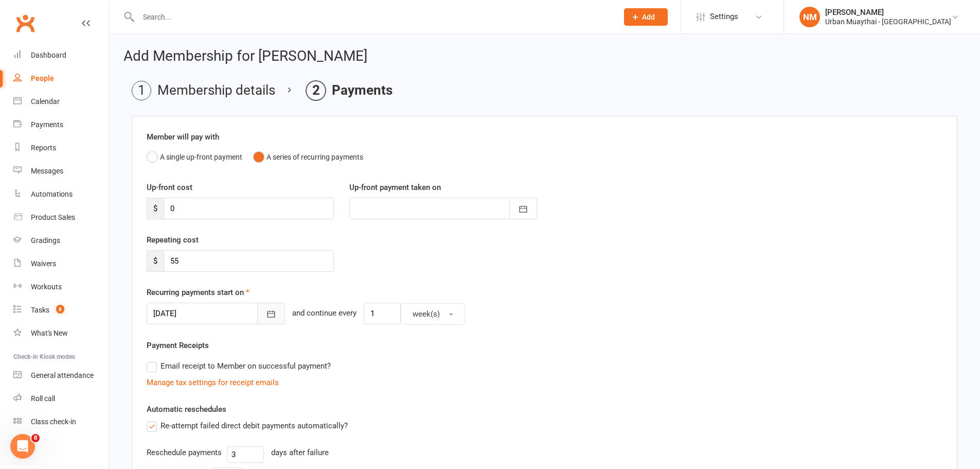
click at [257, 319] on button "button" at bounding box center [271, 314] width 28 height 22
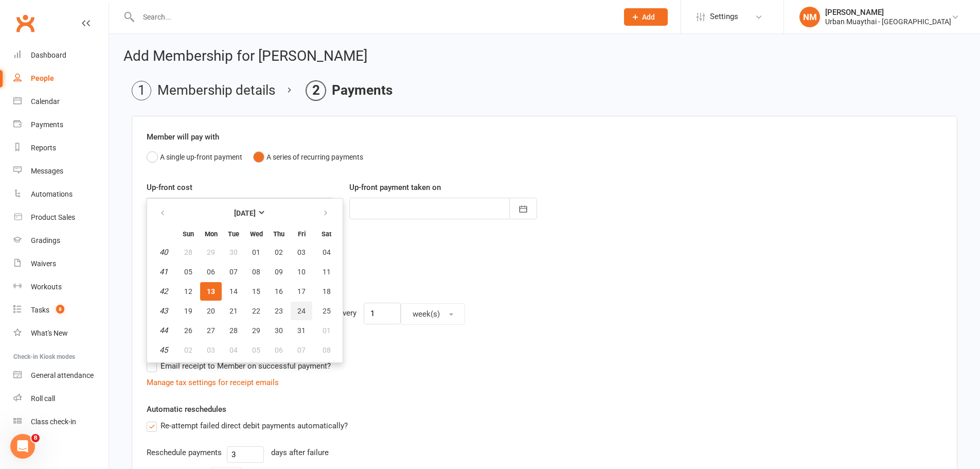
click at [303, 310] on span "24" at bounding box center [301, 311] width 8 height 8
type input "24 Oct 2025"
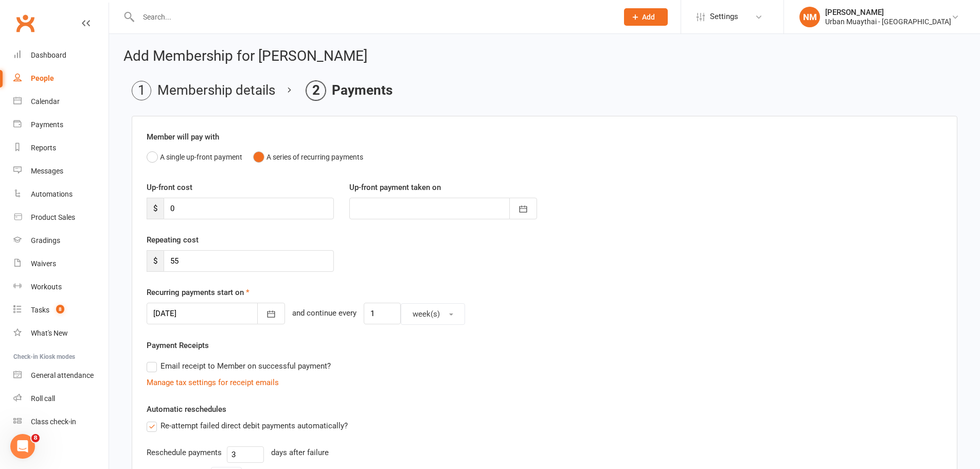
click at [447, 268] on div "Repeating cost $ 55" at bounding box center [545, 260] width 812 height 52
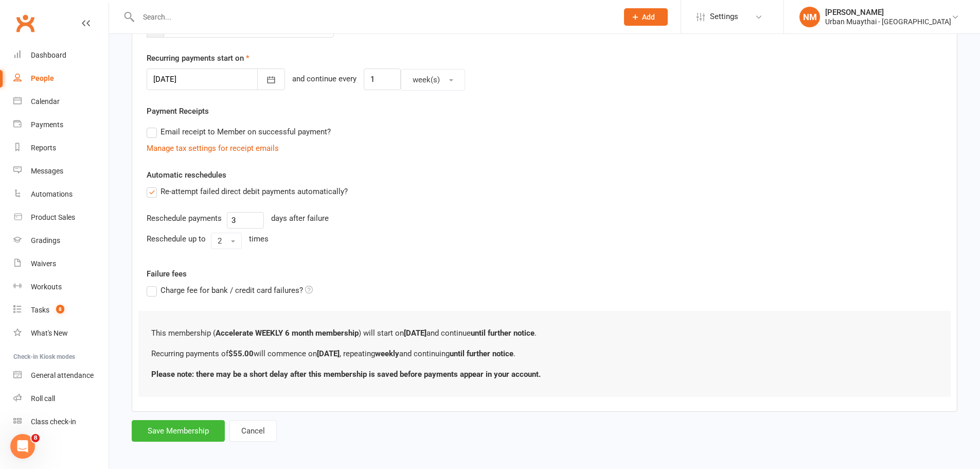
scroll to position [238, 0]
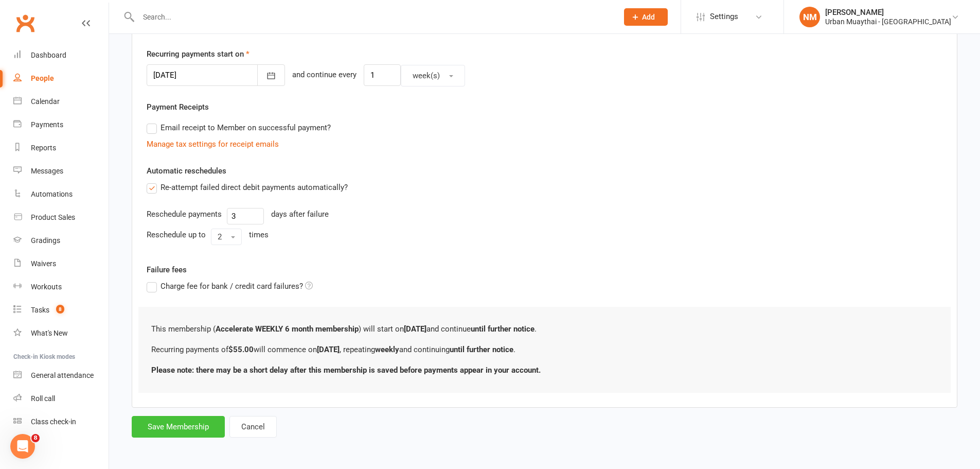
drag, startPoint x: 198, startPoint y: 425, endPoint x: 233, endPoint y: 394, distance: 46.7
click at [198, 424] on button "Save Membership" at bounding box center [178, 427] width 93 height 22
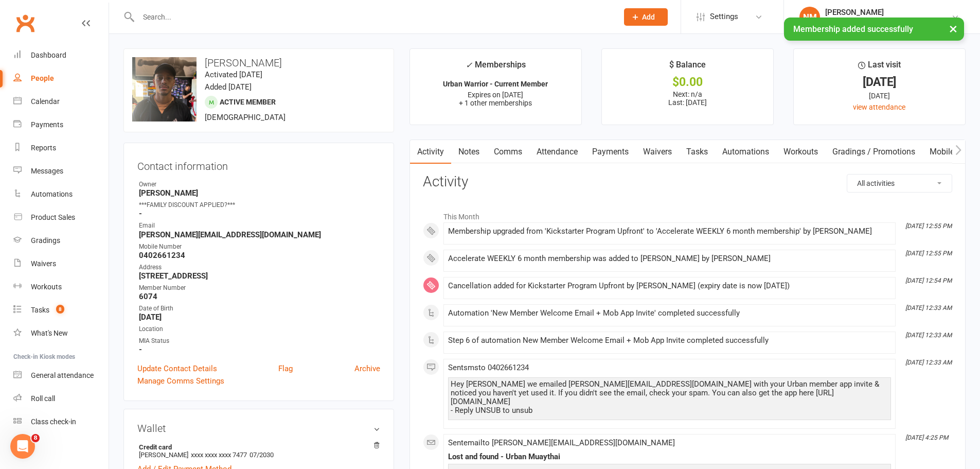
click at [476, 150] on link "Notes" at bounding box center [469, 152] width 36 height 24
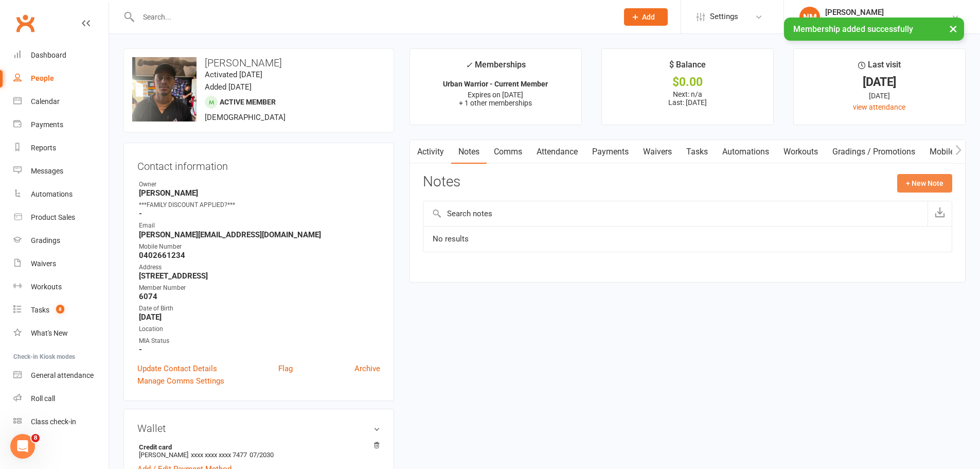
drag, startPoint x: 925, startPoint y: 197, endPoint x: 915, endPoint y: 189, distance: 12.9
click at [921, 193] on div "Notes + New Note" at bounding box center [688, 187] width 530 height 27
click at [913, 188] on button "+ New Note" at bounding box center [925, 183] width 55 height 19
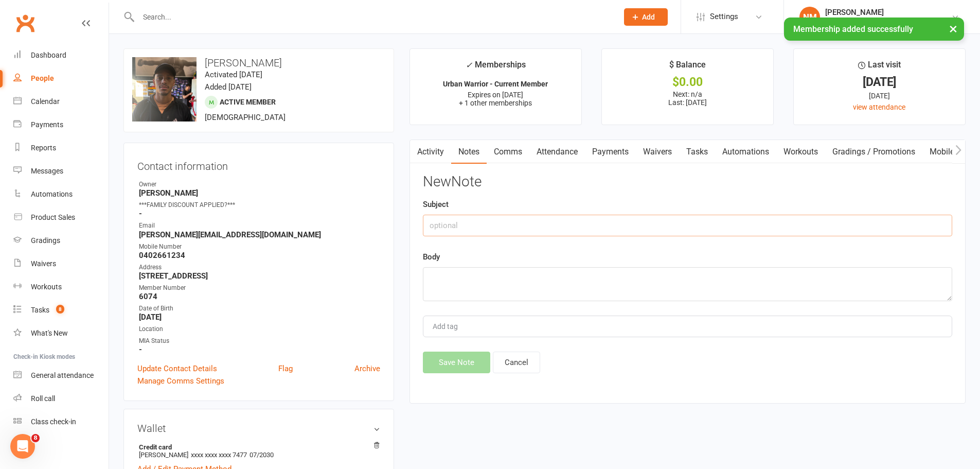
click at [451, 224] on input "text" at bounding box center [688, 226] width 530 height 22
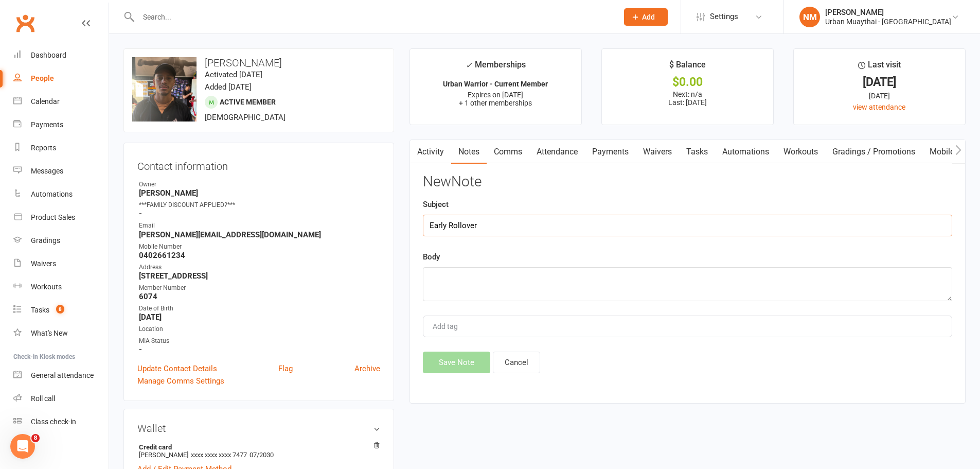
type input "Early Rollover"
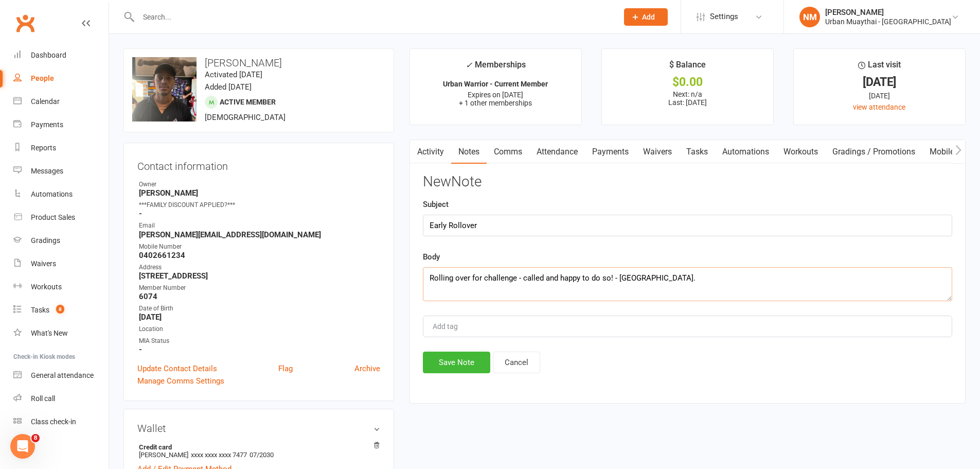
type textarea "Rolling over for challenge - called and happy to do so! - NM."
click at [444, 348] on div "New Note Subject Early Rollover Body Rolling over for challenge - called and ha…" at bounding box center [688, 273] width 530 height 199
click at [446, 361] on button "Save Note" at bounding box center [456, 363] width 67 height 22
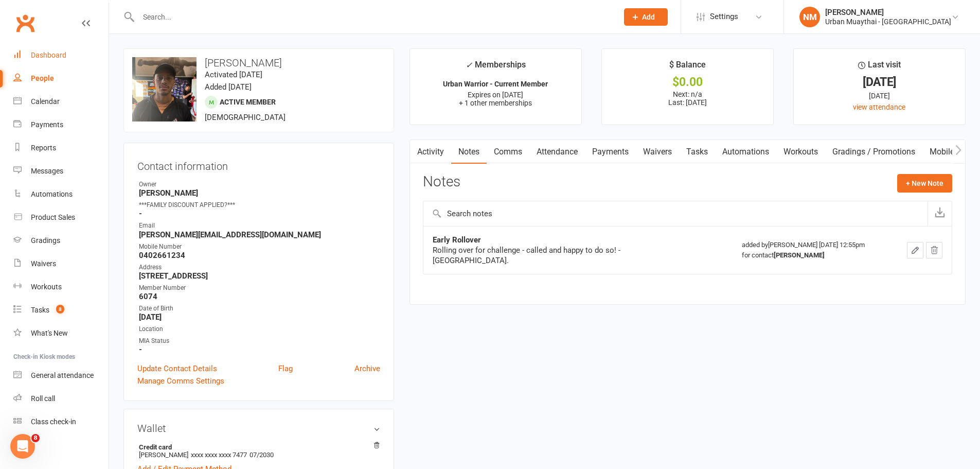
click at [36, 56] on div "Dashboard" at bounding box center [49, 55] width 36 height 8
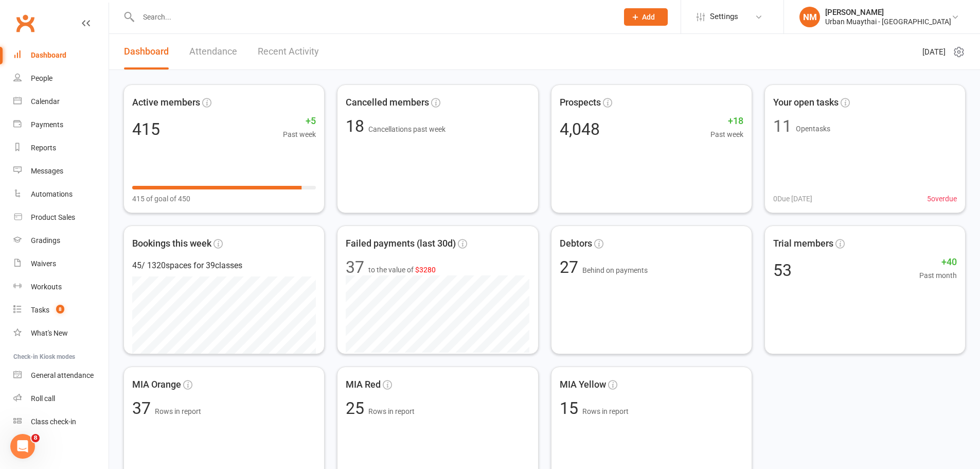
click at [272, 29] on div at bounding box center [367, 16] width 487 height 33
click at [266, 19] on input "text" at bounding box center [373, 17] width 476 height 14
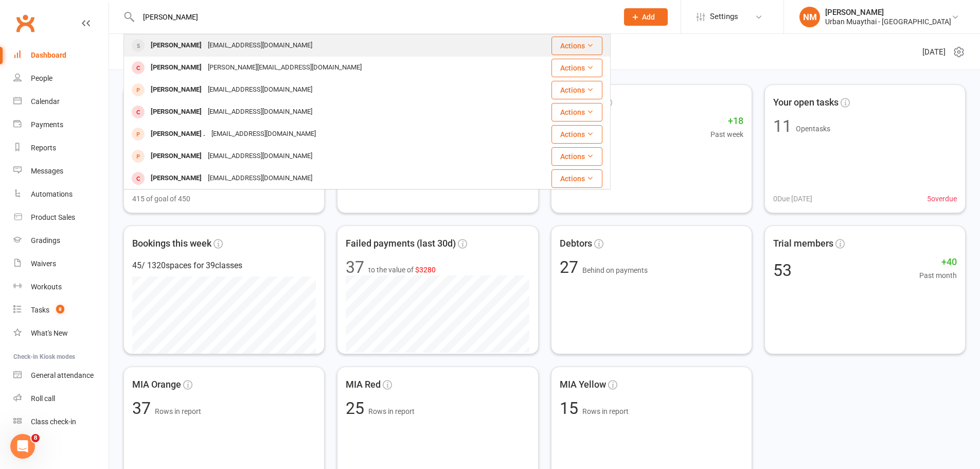
type input "louis upton"
click at [212, 46] on div "louisupton@icloud.com" at bounding box center [260, 45] width 111 height 15
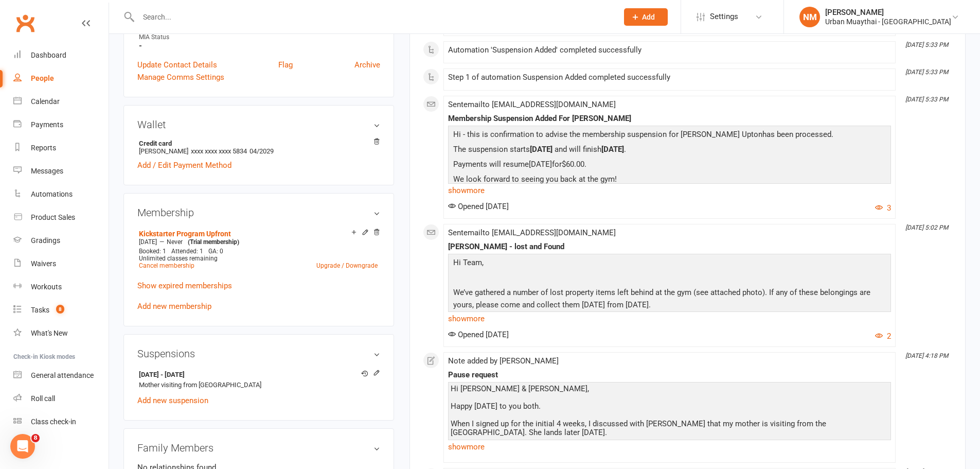
scroll to position [412, 0]
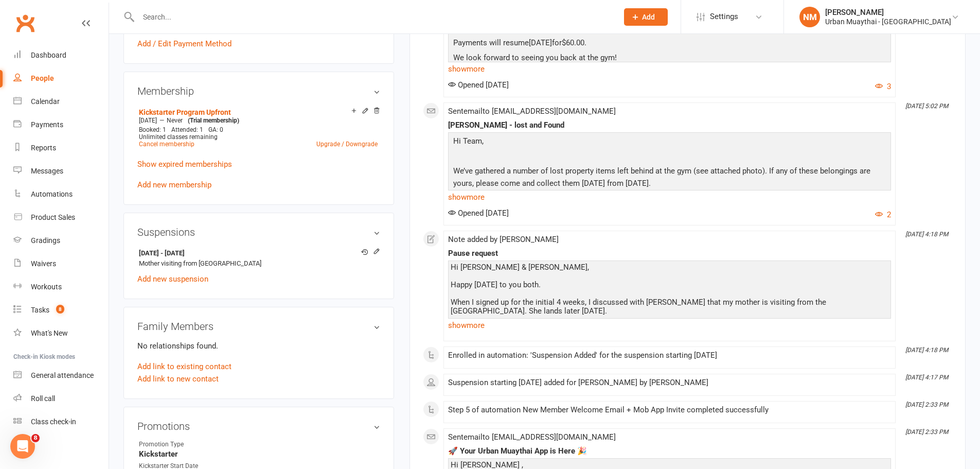
click at [268, 13] on input "text" at bounding box center [373, 17] width 476 height 14
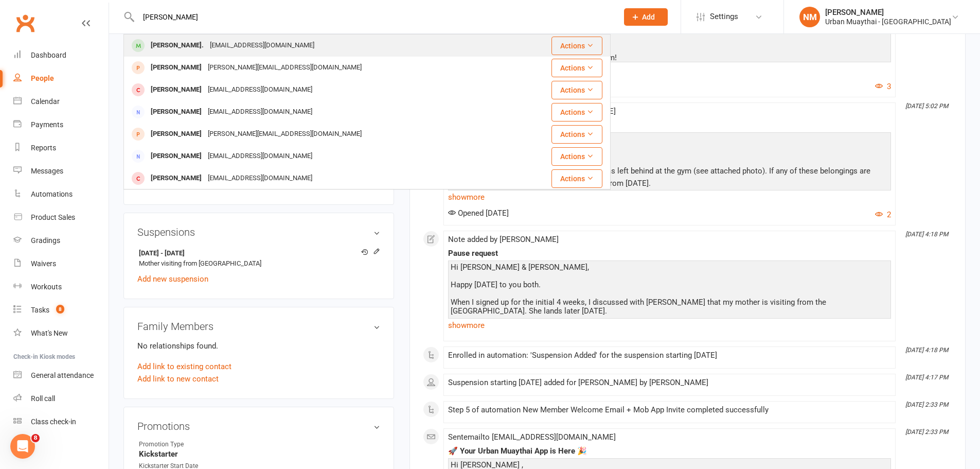
type input "steve hallam"
click at [207, 53] on div "sbh1166@gmail.com" at bounding box center [262, 45] width 111 height 15
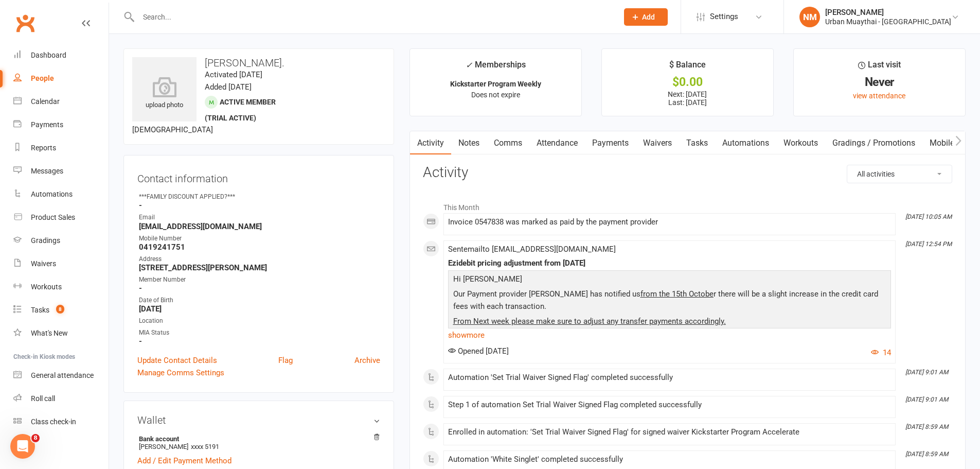
click at [596, 143] on link "Payments" at bounding box center [610, 143] width 51 height 24
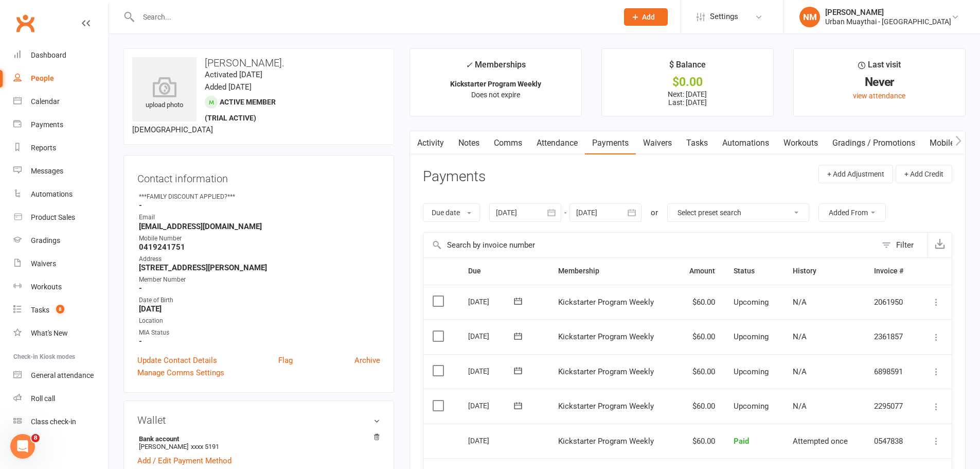
click at [472, 144] on link "Notes" at bounding box center [469, 143] width 36 height 24
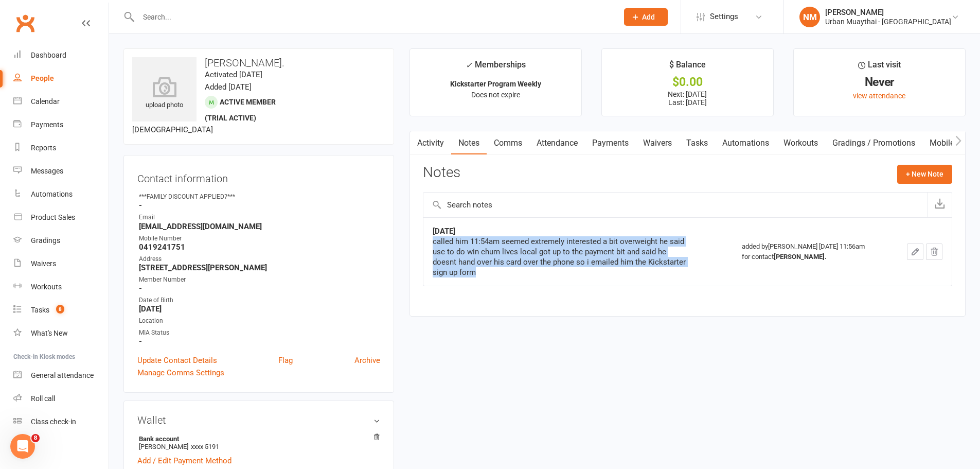
drag, startPoint x: 462, startPoint y: 273, endPoint x: 428, endPoint y: 241, distance: 46.6
click at [428, 242] on td "4/10/25 called him 11:54am seemed extremely interested a bit overweight he said…" at bounding box center [578, 251] width 309 height 68
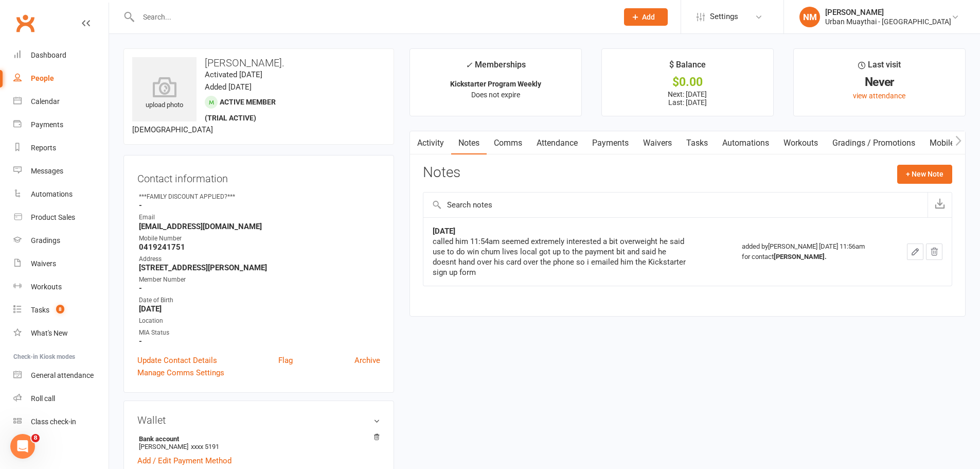
click at [433, 233] on strong "4/10/25" at bounding box center [444, 230] width 23 height 9
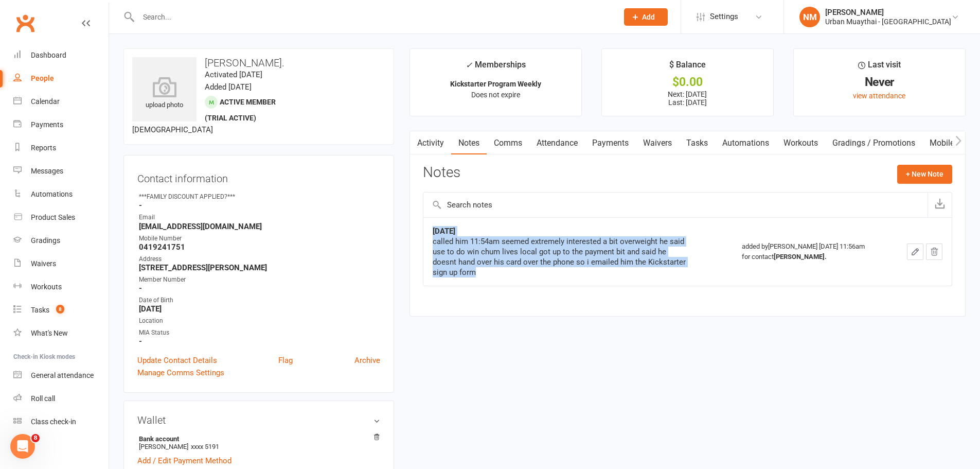
drag, startPoint x: 431, startPoint y: 231, endPoint x: 455, endPoint y: 270, distance: 45.3
click at [455, 270] on td "4/10/25 called him 11:54am seemed extremely interested a bit overweight he said…" at bounding box center [578, 251] width 309 height 68
click at [451, 277] on div "called him 11:54am seemed extremely interested a bit overweight he said use to …" at bounding box center [561, 256] width 257 height 41
drag, startPoint x: 442, startPoint y: 265, endPoint x: 427, endPoint y: 226, distance: 40.7
click at [427, 226] on td "4/10/25 called him 11:54am seemed extremely interested a bit overweight he said…" at bounding box center [578, 251] width 309 height 68
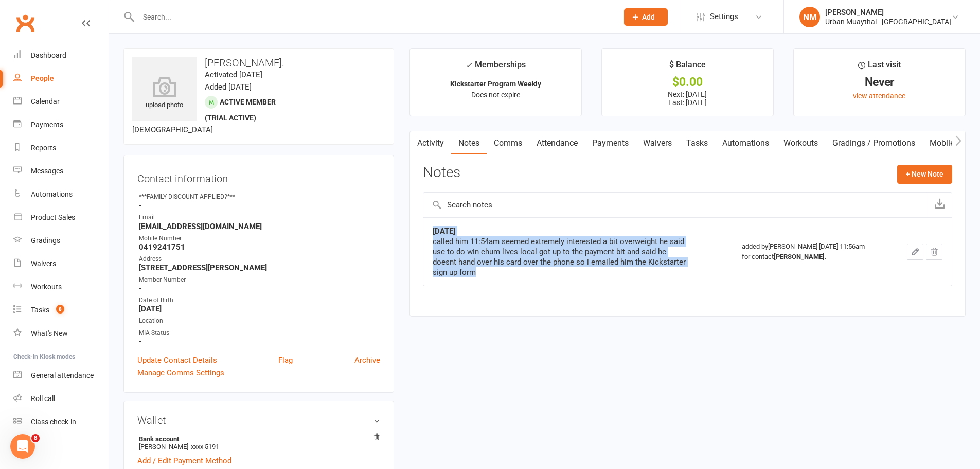
click at [437, 235] on strong "4/10/25" at bounding box center [444, 230] width 23 height 9
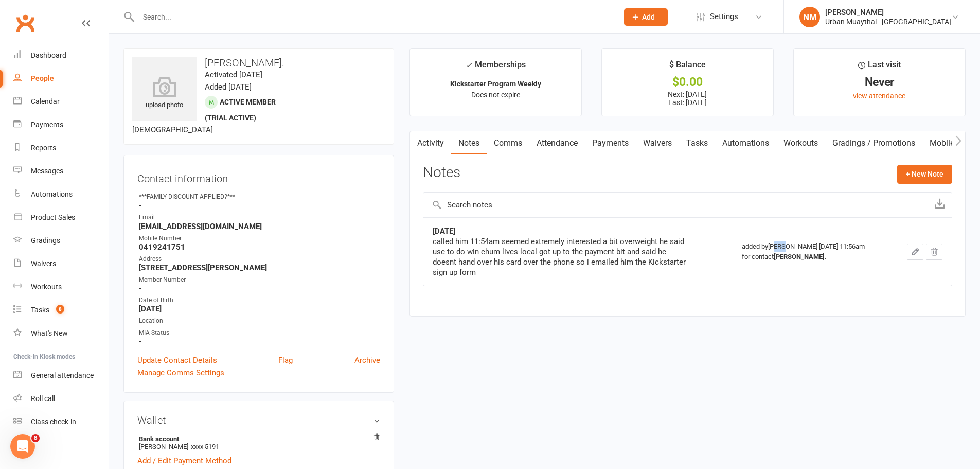
drag, startPoint x: 770, startPoint y: 249, endPoint x: 787, endPoint y: 242, distance: 18.3
click at [784, 245] on div "added by Mitch Jackson Oct 4, 2025 11:56am for contact Steve Hallam." at bounding box center [812, 251] width 140 height 21
drag, startPoint x: 790, startPoint y: 242, endPoint x: 794, endPoint y: 248, distance: 7.4
click at [790, 243] on div "added by Mitch Jackson Oct 4, 2025 11:56am for contact Steve Hallam." at bounding box center [812, 251] width 140 height 21
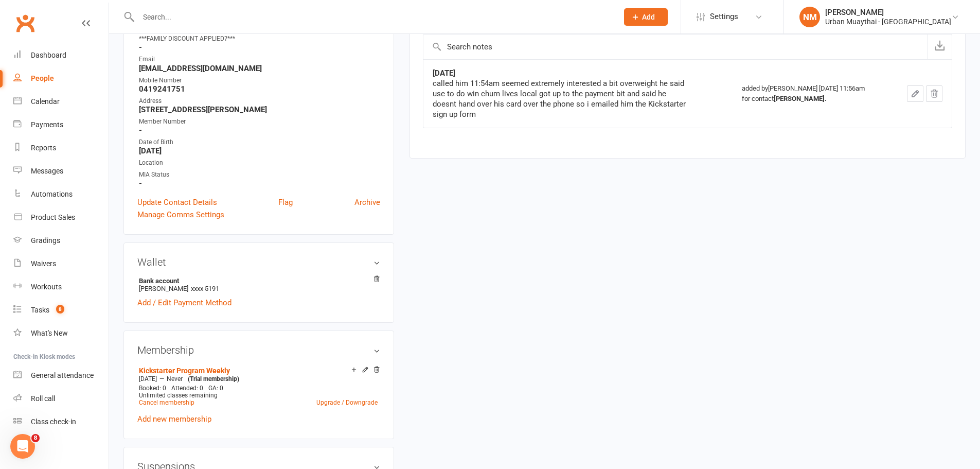
scroll to position [154, 0]
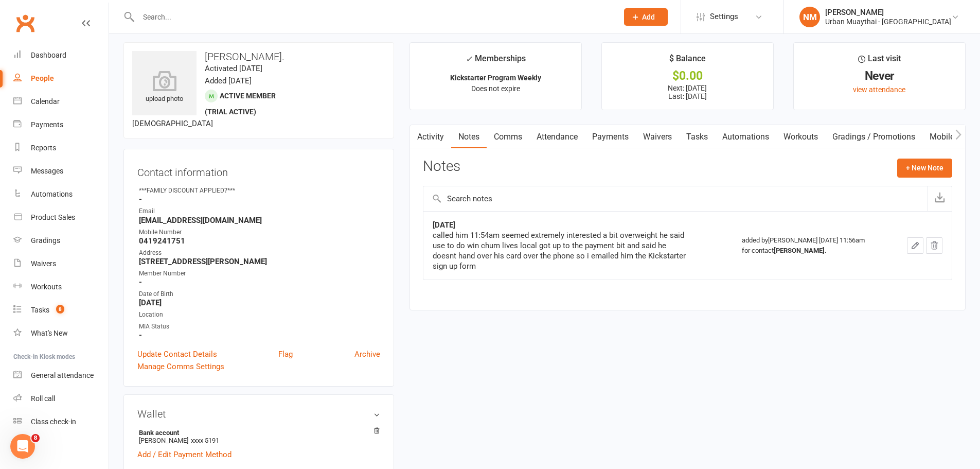
scroll to position [0, 0]
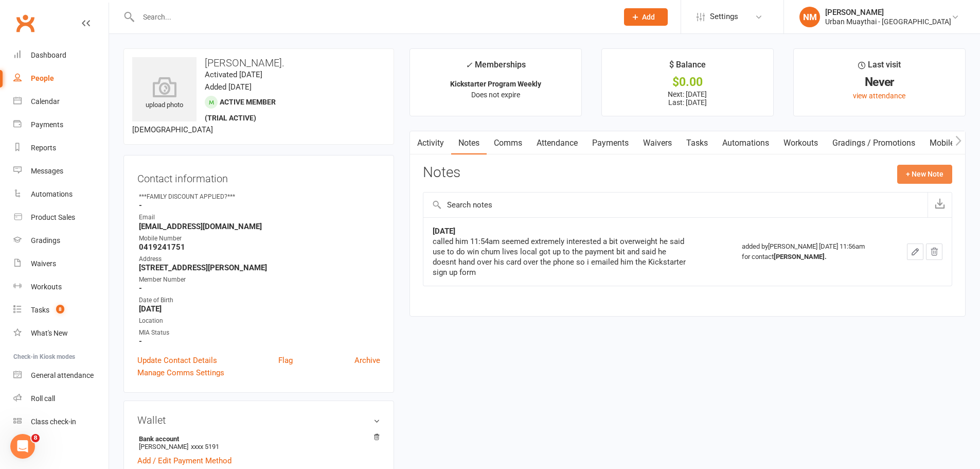
click at [909, 176] on button "+ New Note" at bounding box center [925, 174] width 55 height 19
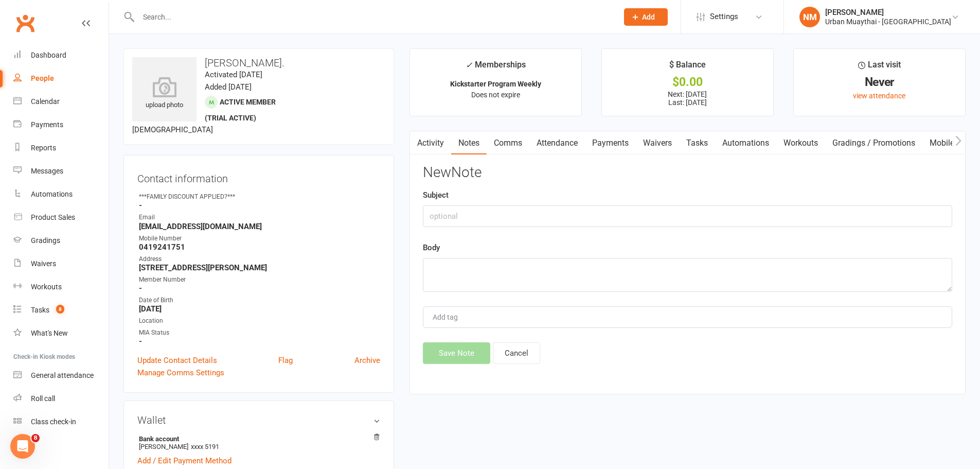
drag, startPoint x: 527, startPoint y: 203, endPoint x: 509, endPoint y: 214, distance: 20.3
click at [519, 204] on div "Subject" at bounding box center [688, 208] width 530 height 38
click at [509, 214] on input "text" at bounding box center [688, 216] width 530 height 22
type input "Sick"
type textarea "Bed ridden for 6 days - starting next week - Monday the 20th - NM."
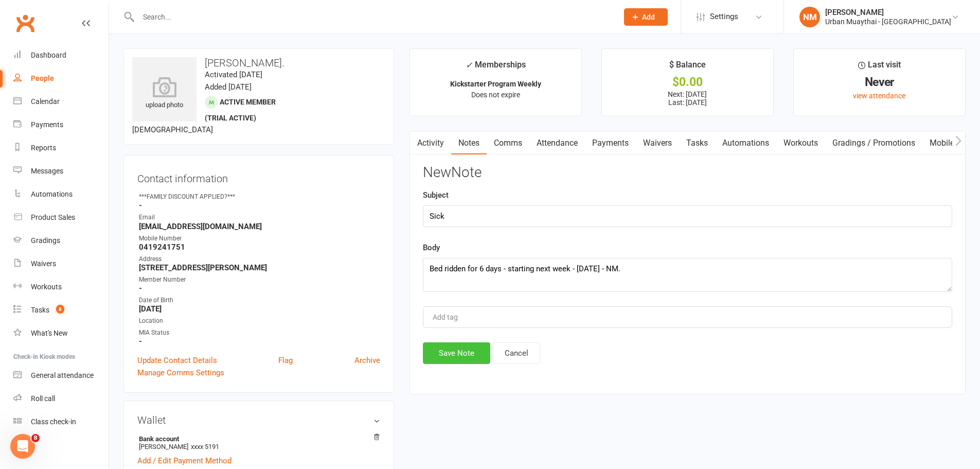
click at [453, 346] on button "Save Note" at bounding box center [456, 353] width 67 height 22
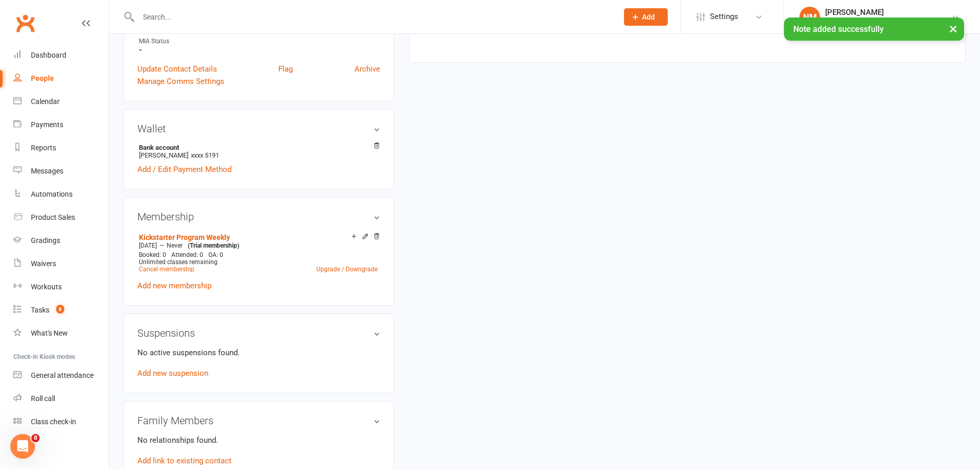
scroll to position [309, 0]
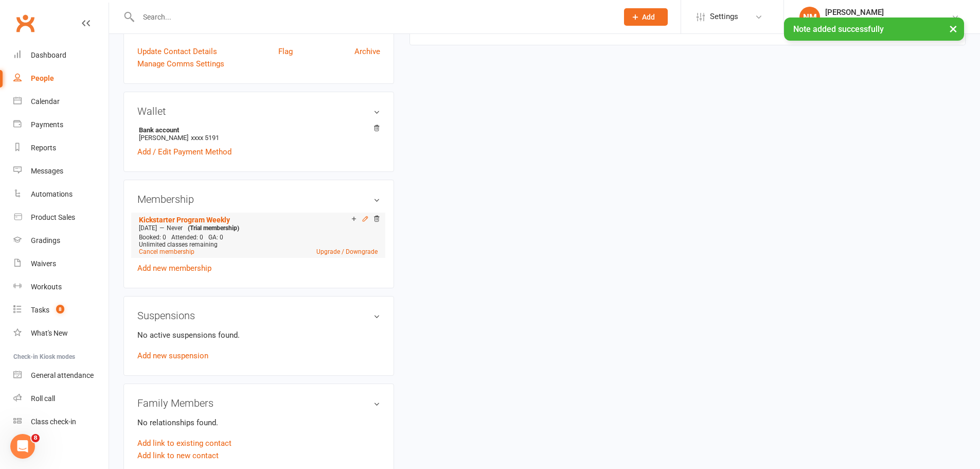
click at [364, 221] on icon at bounding box center [365, 218] width 5 height 5
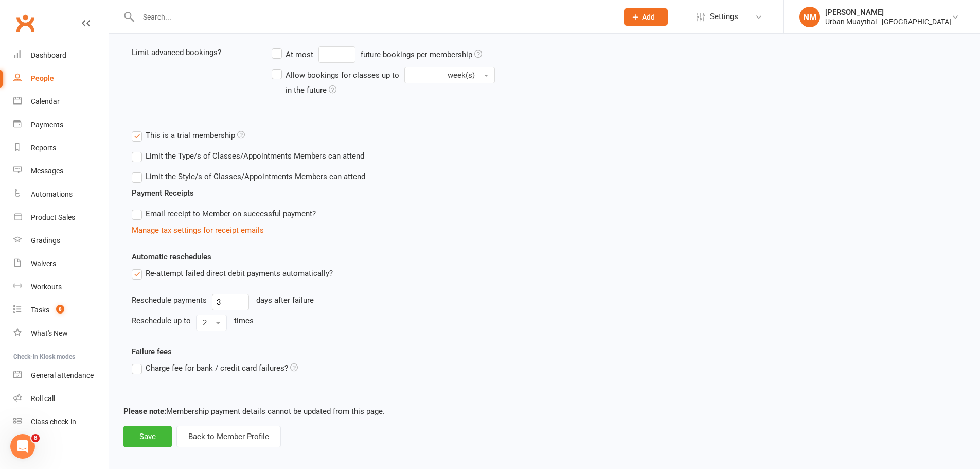
scroll to position [302, 0]
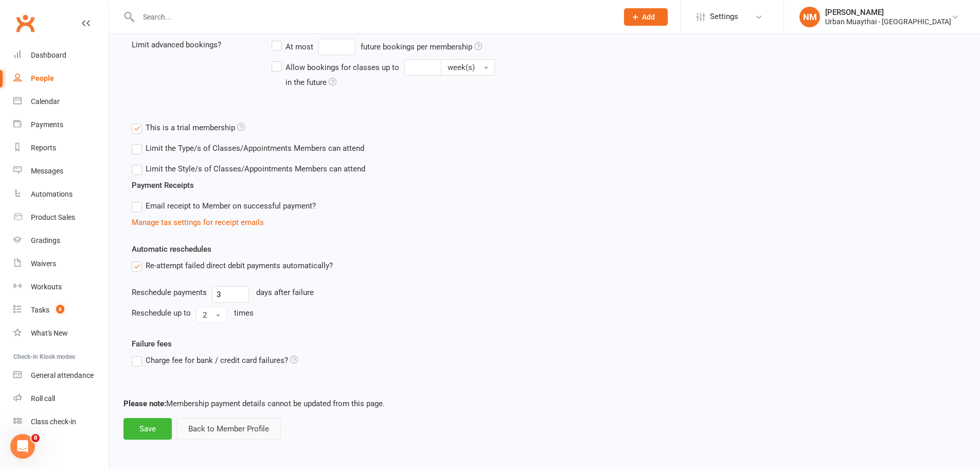
click at [209, 430] on button "Back to Member Profile" at bounding box center [229, 429] width 104 height 22
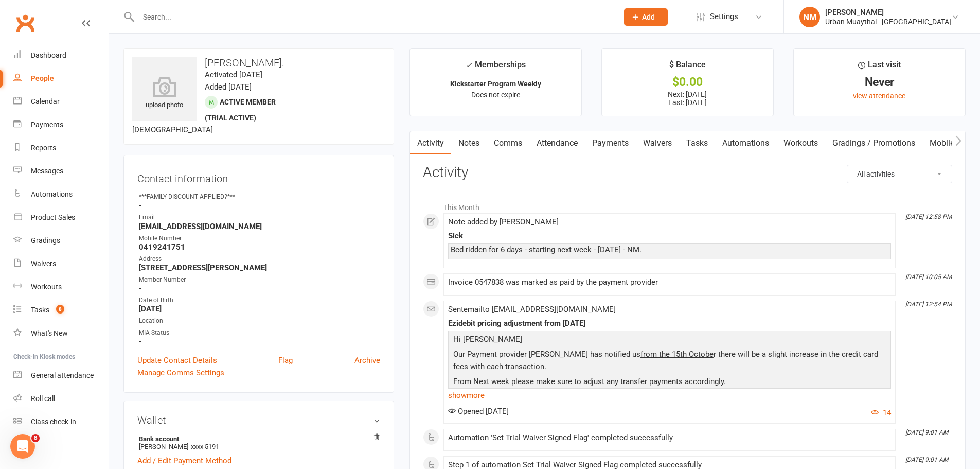
click at [607, 141] on link "Payments" at bounding box center [610, 143] width 51 height 24
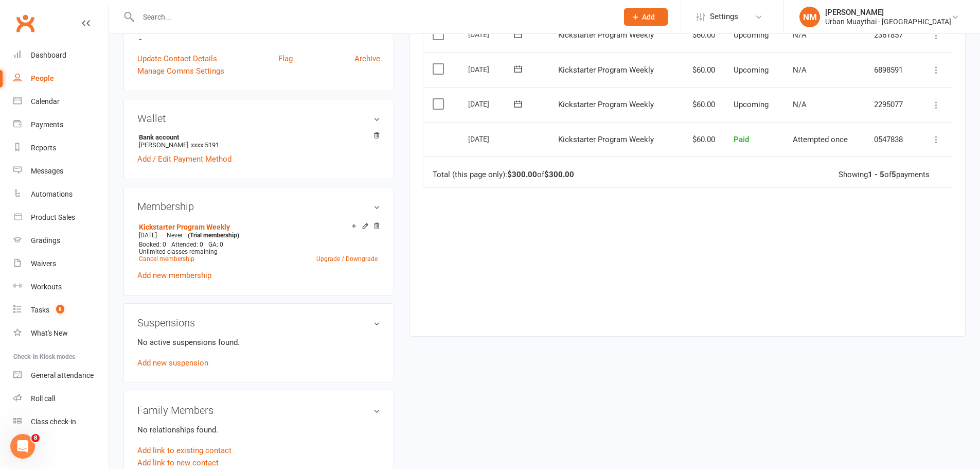
scroll to position [309, 0]
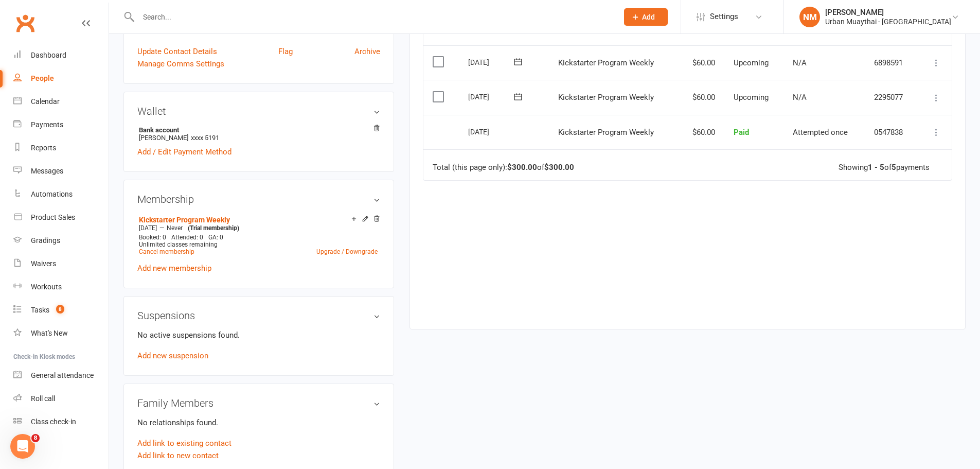
drag, startPoint x: 377, startPoint y: 221, endPoint x: 532, endPoint y: 31, distance: 245.1
click at [377, 221] on icon at bounding box center [376, 218] width 7 height 7
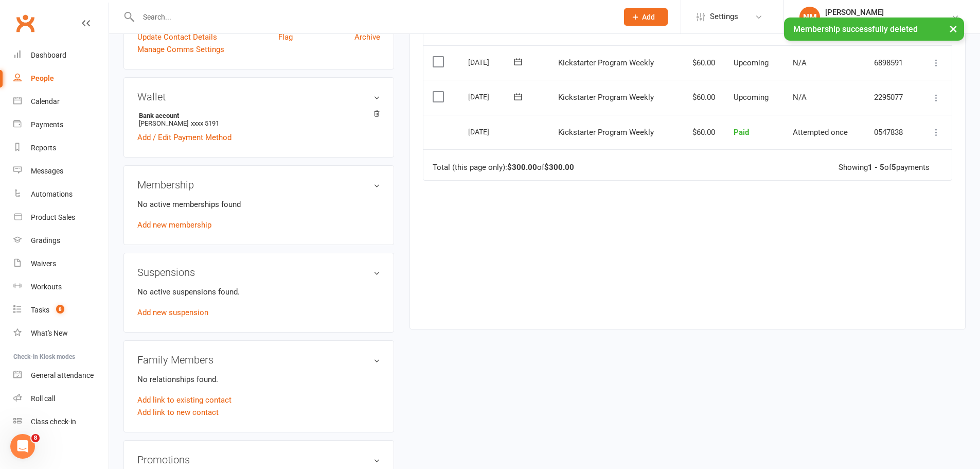
scroll to position [294, 0]
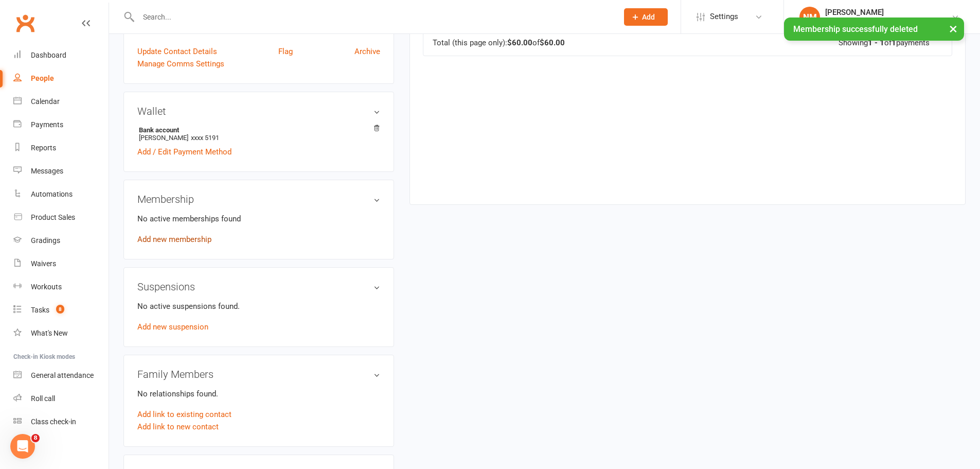
click at [176, 237] on link "Add new membership" at bounding box center [174, 239] width 74 height 9
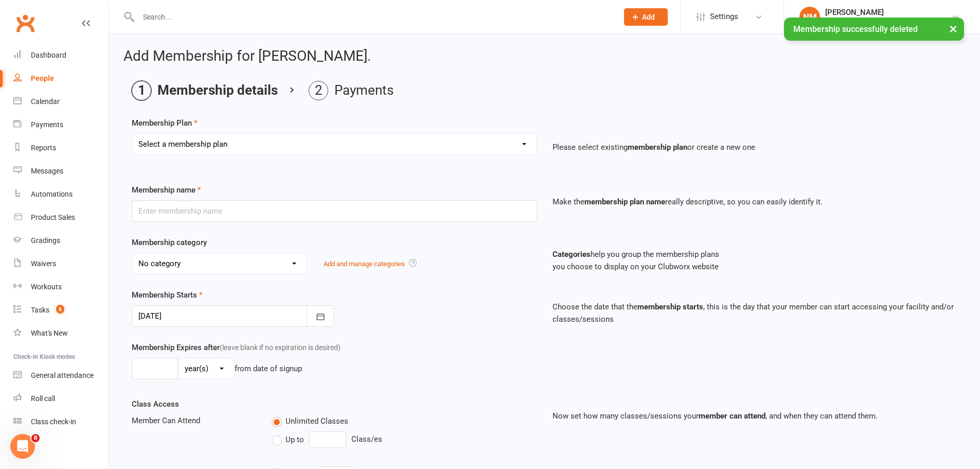
click at [204, 143] on select "Select a membership plan Create new Membership Plan Kickstarter Deposit Kicksta…" at bounding box center [334, 144] width 405 height 21
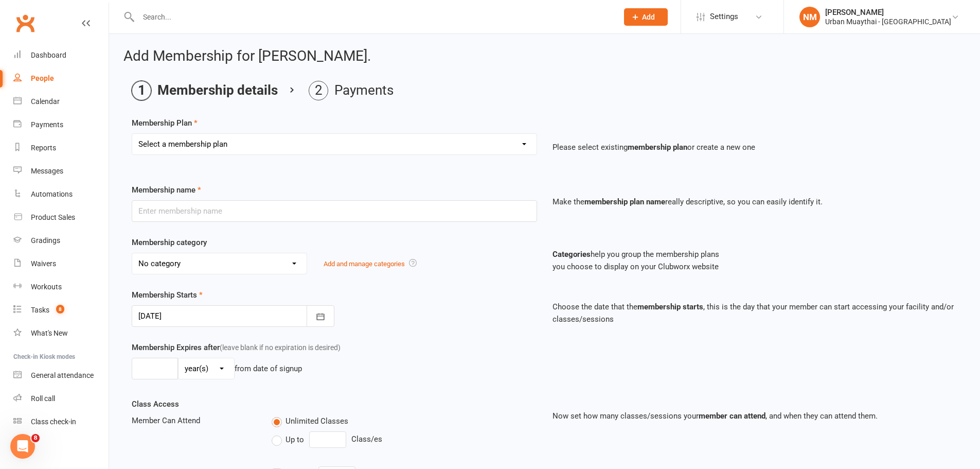
select select "2"
click at [132, 134] on select "Select a membership plan Create new Membership Plan Kickstarter Deposit Kicksta…" at bounding box center [334, 144] width 405 height 21
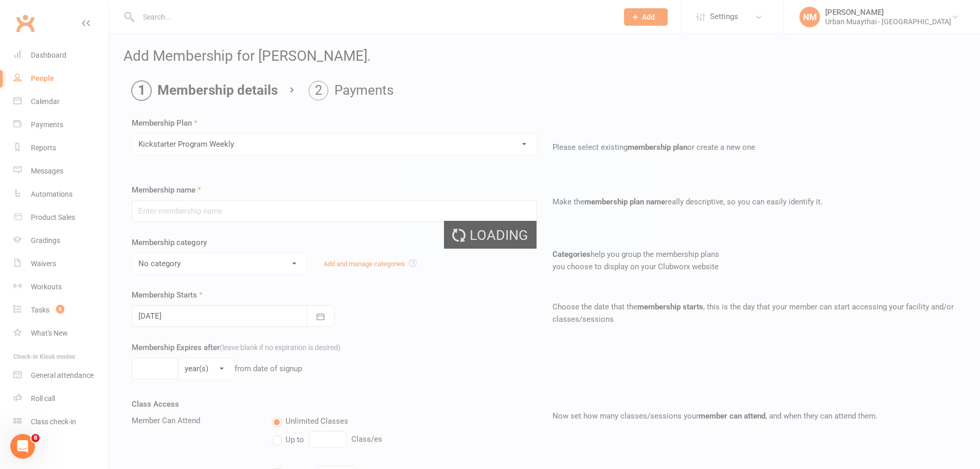
type input "Kickstarter Program Weekly"
type input "0"
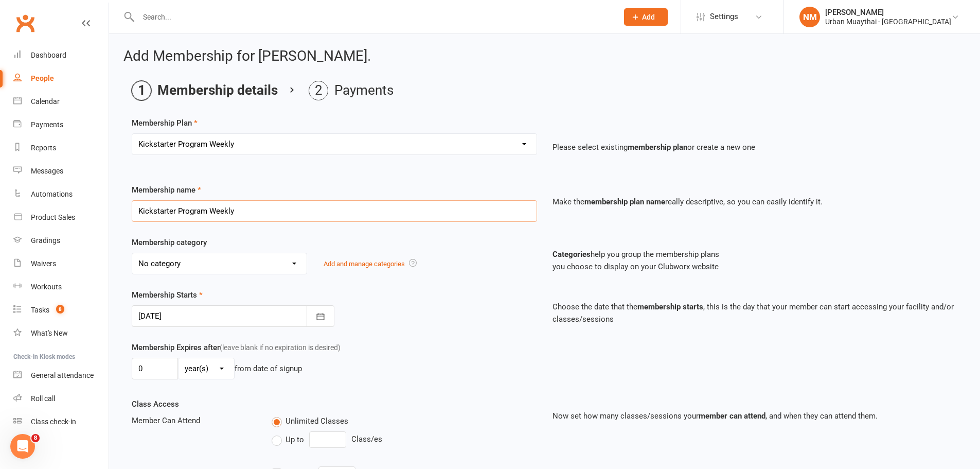
click at [227, 214] on input "Kickstarter Program Weekly" at bounding box center [335, 211] width 406 height 22
click at [217, 316] on div at bounding box center [233, 316] width 203 height 22
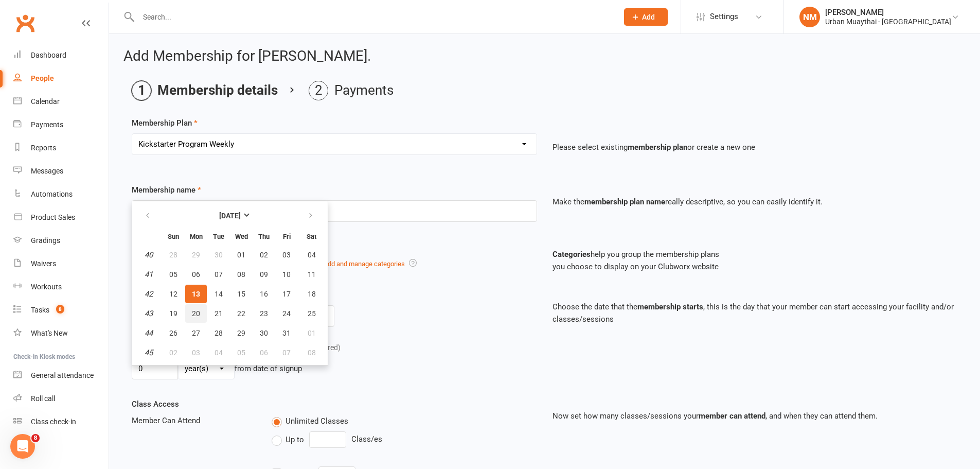
click at [196, 317] on span "20" at bounding box center [196, 313] width 8 height 8
type input "20 Oct 2025"
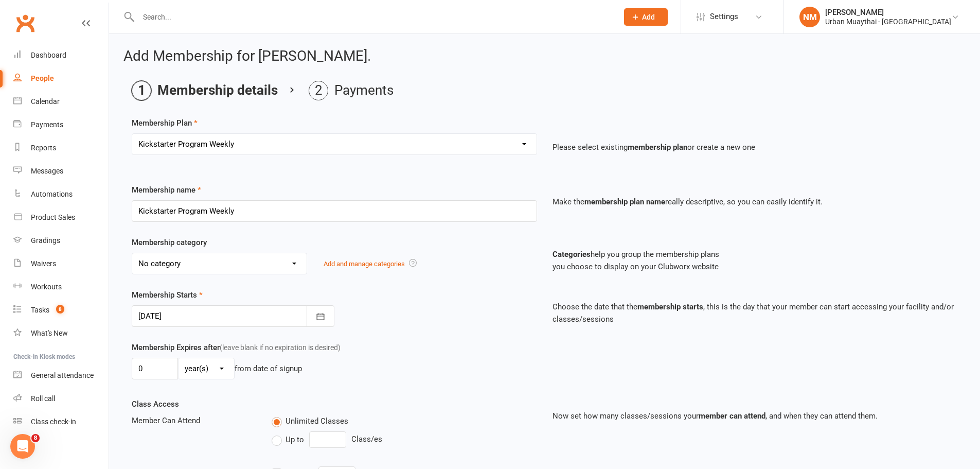
click at [394, 332] on div "Membership Starts 20 Oct 2025 October 2025 Sun Mon Tue Wed Thu Fri Sat 40 28 29…" at bounding box center [545, 315] width 842 height 52
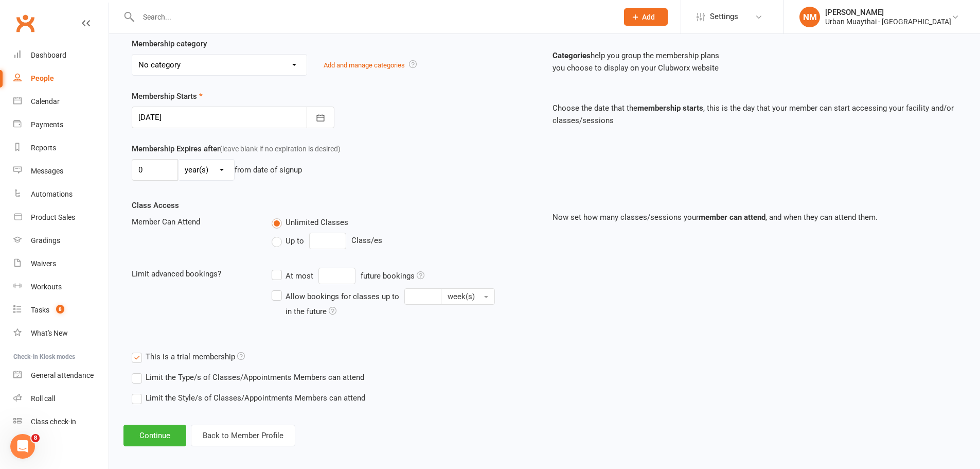
scroll to position [205, 0]
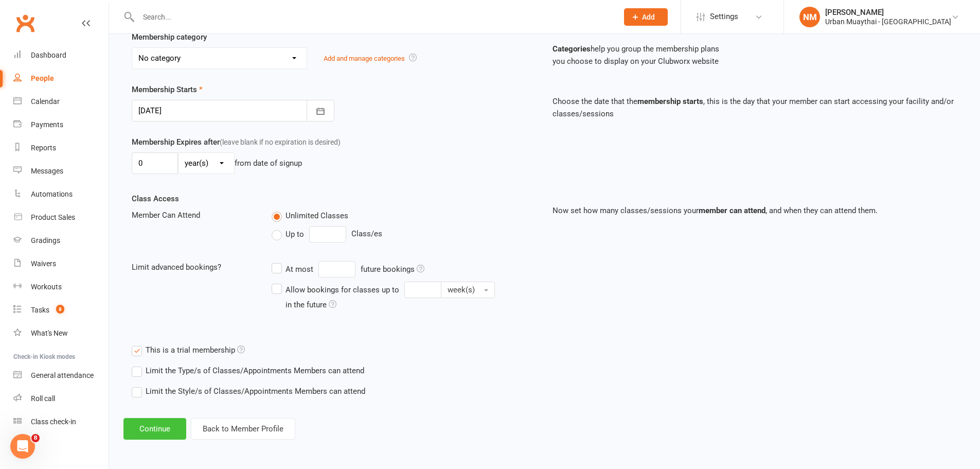
click at [152, 427] on button "Continue" at bounding box center [155, 429] width 63 height 22
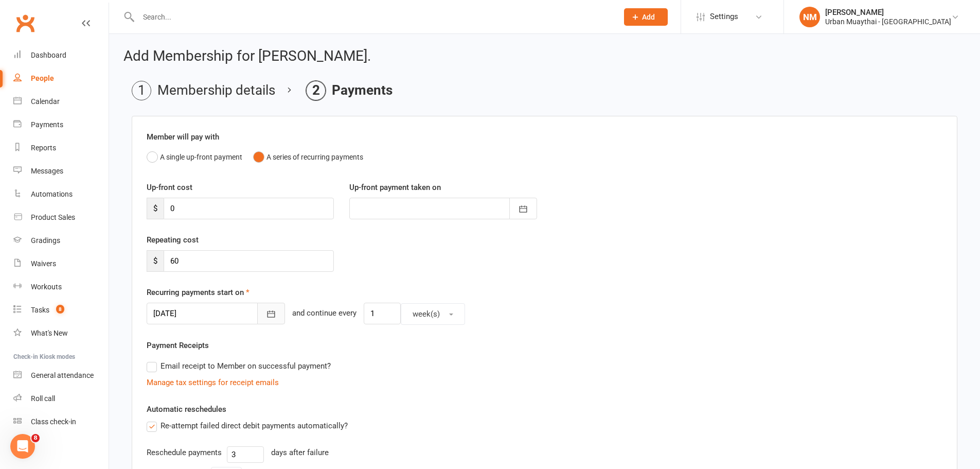
click at [257, 310] on button "button" at bounding box center [271, 314] width 28 height 22
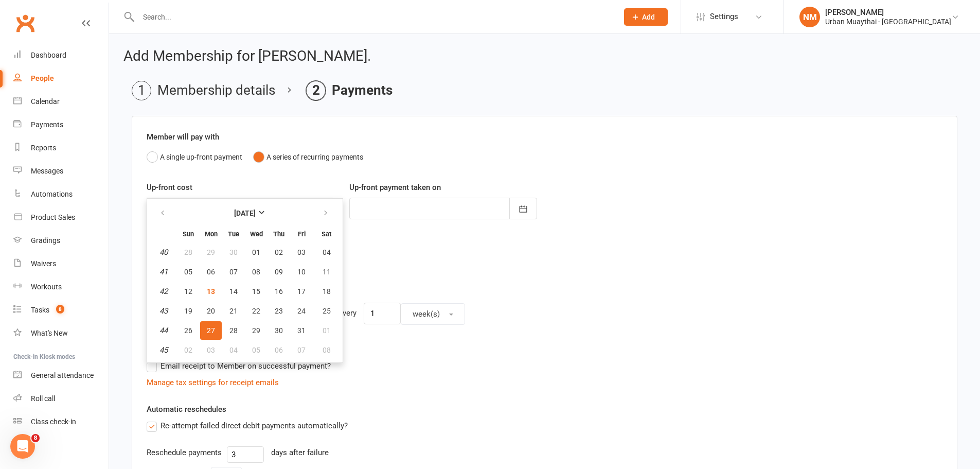
click at [503, 281] on div "Repeating cost $ 60" at bounding box center [545, 260] width 812 height 52
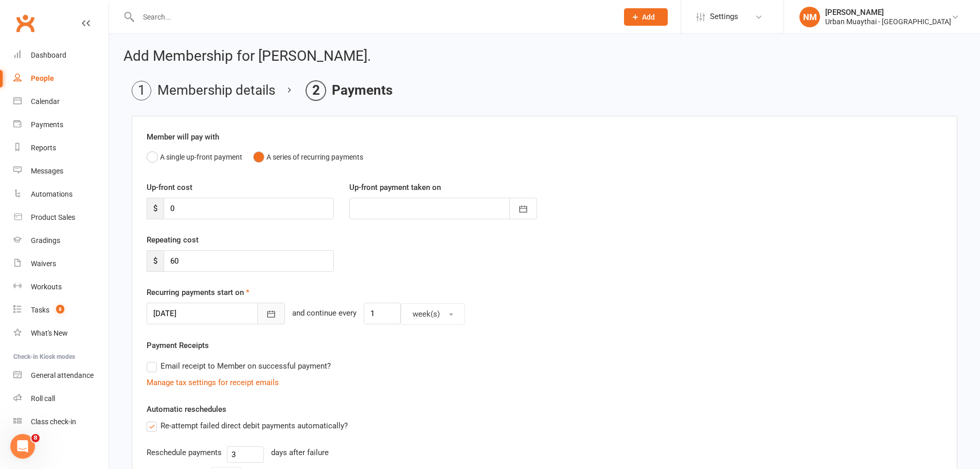
click at [266, 313] on icon "button" at bounding box center [271, 314] width 10 height 10
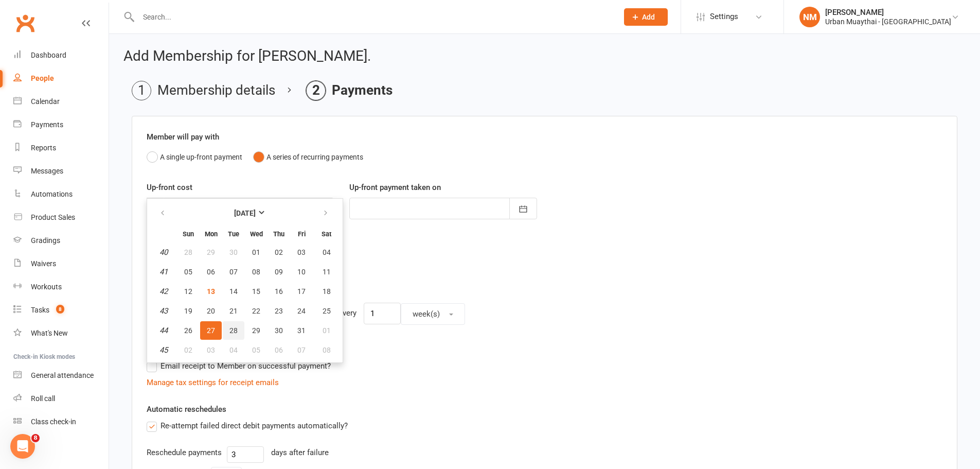
click at [234, 331] on span "28" at bounding box center [234, 330] width 8 height 8
type input "28 Oct 2025"
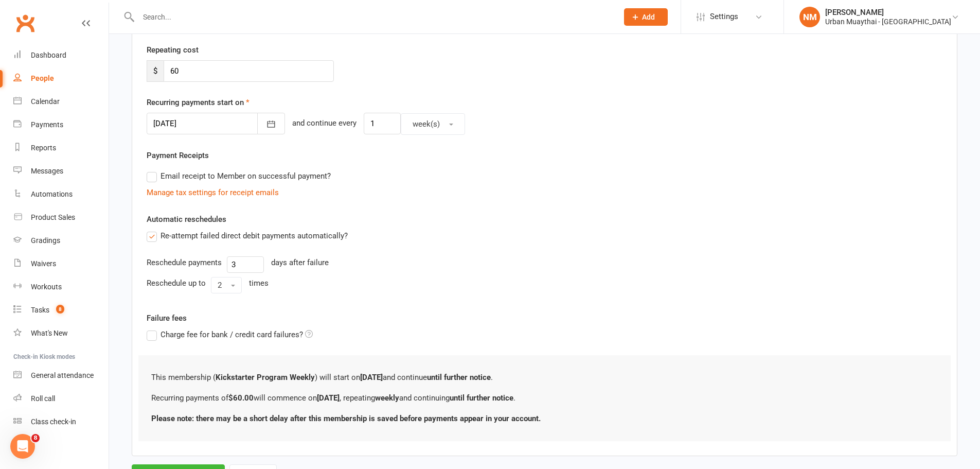
scroll to position [238, 0]
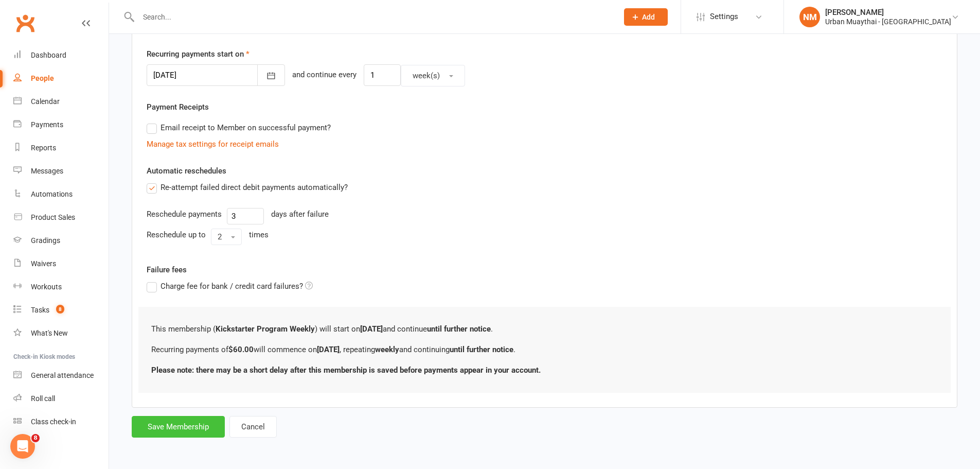
click at [191, 422] on button "Save Membership" at bounding box center [178, 427] width 93 height 22
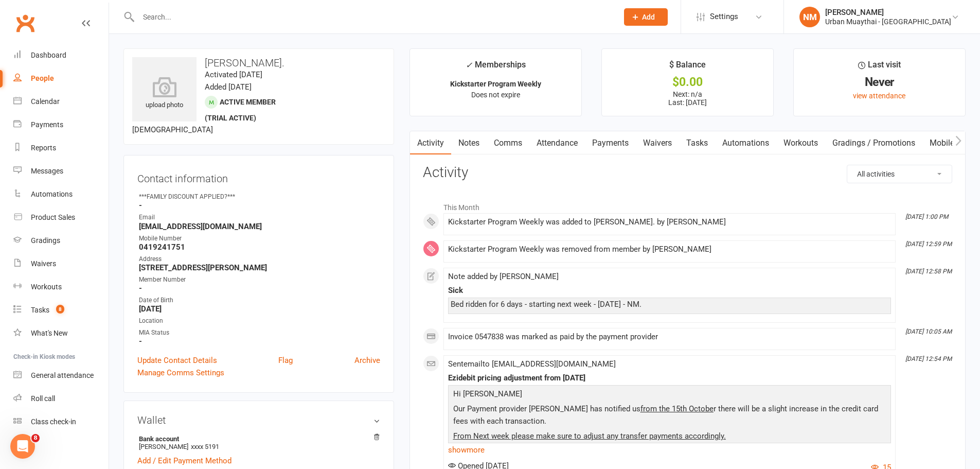
click at [458, 137] on link "Notes" at bounding box center [469, 143] width 36 height 24
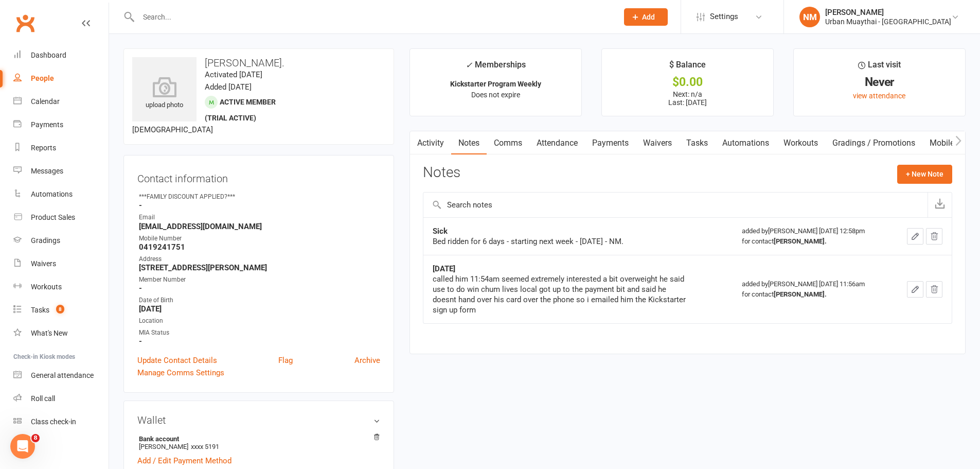
click at [244, 18] on input "text" at bounding box center [373, 17] width 476 height 14
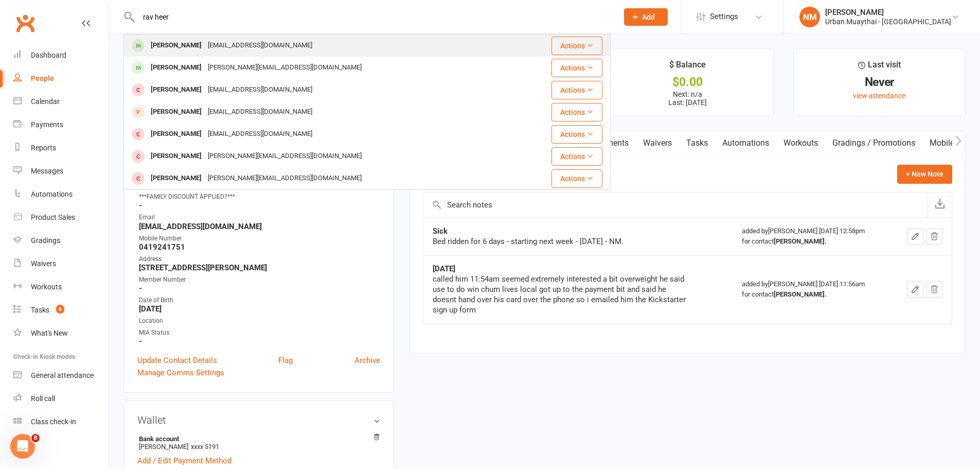
type input "rav heer"
click at [205, 49] on div "[EMAIL_ADDRESS][DOMAIN_NAME]" at bounding box center [260, 45] width 111 height 15
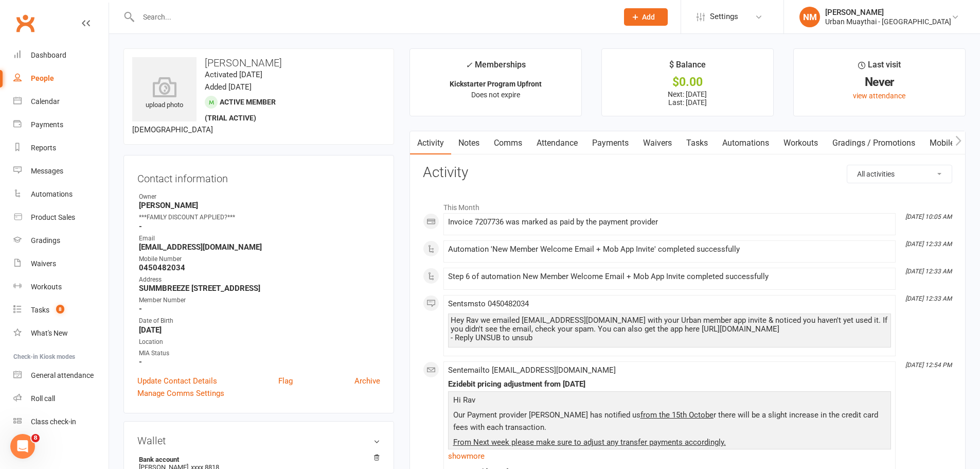
click at [466, 141] on link "Notes" at bounding box center [469, 143] width 36 height 24
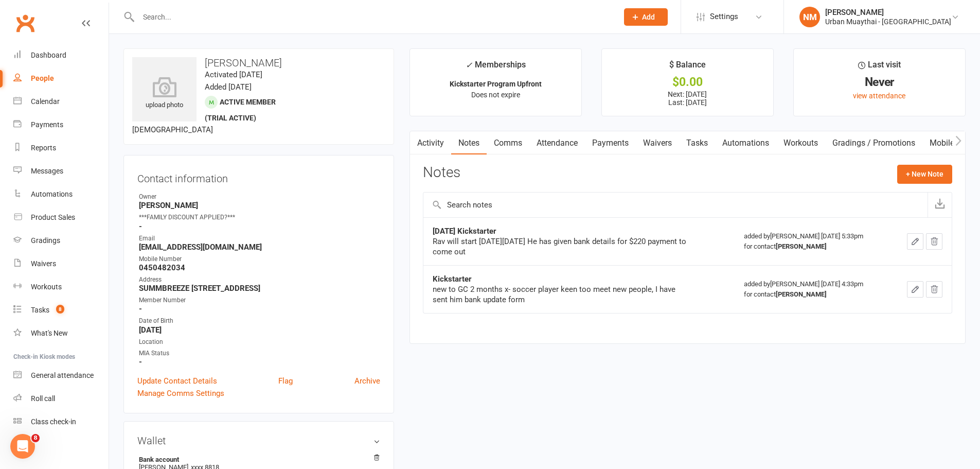
click at [618, 141] on link "Payments" at bounding box center [610, 143] width 51 height 24
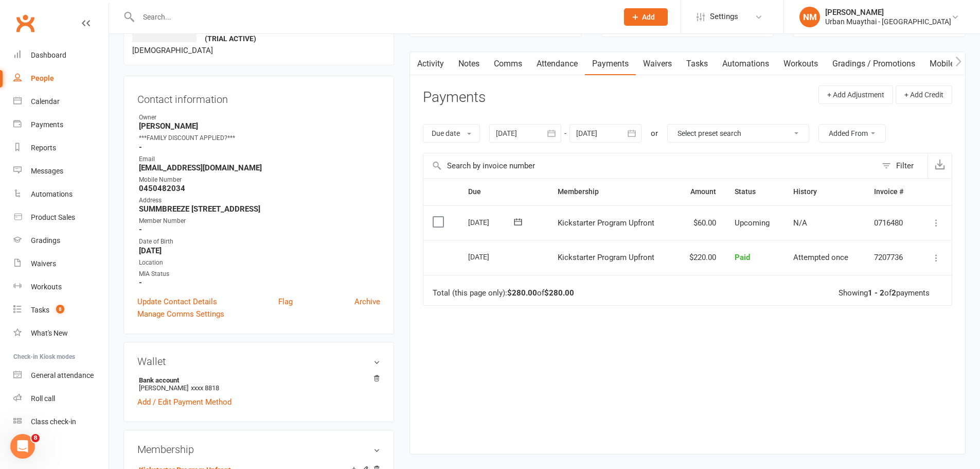
scroll to position [103, 0]
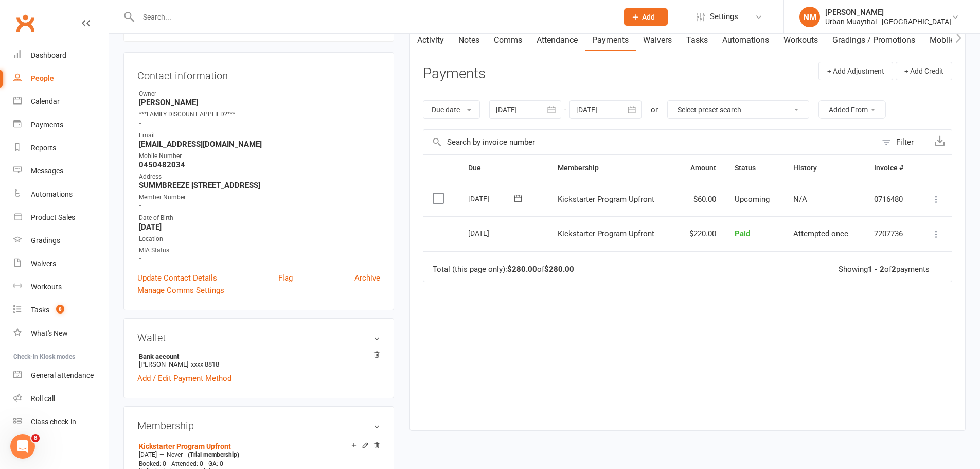
click at [605, 110] on div at bounding box center [606, 109] width 72 height 19
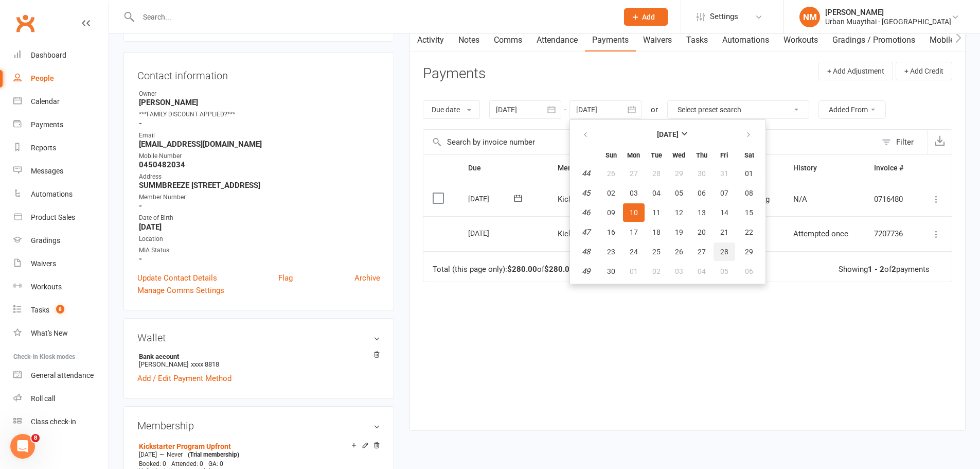
click at [720, 256] on button "28" at bounding box center [725, 251] width 22 height 19
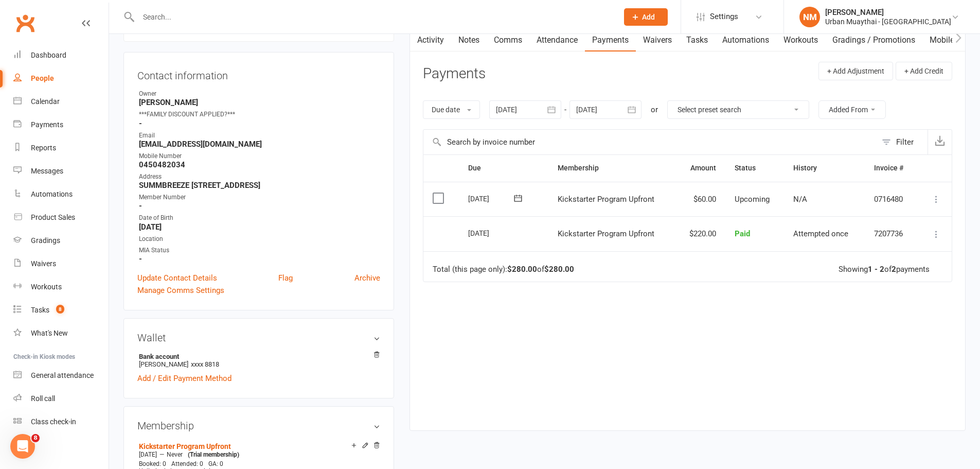
type input "28 Nov 2025"
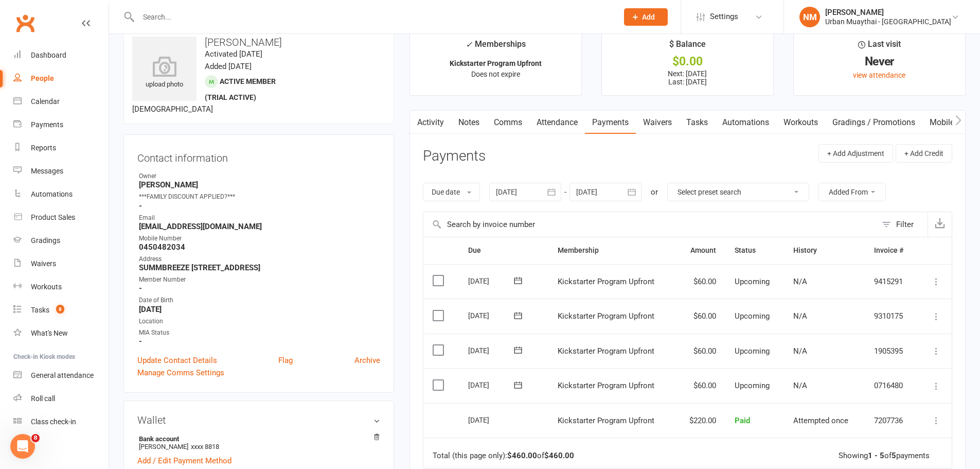
scroll to position [0, 0]
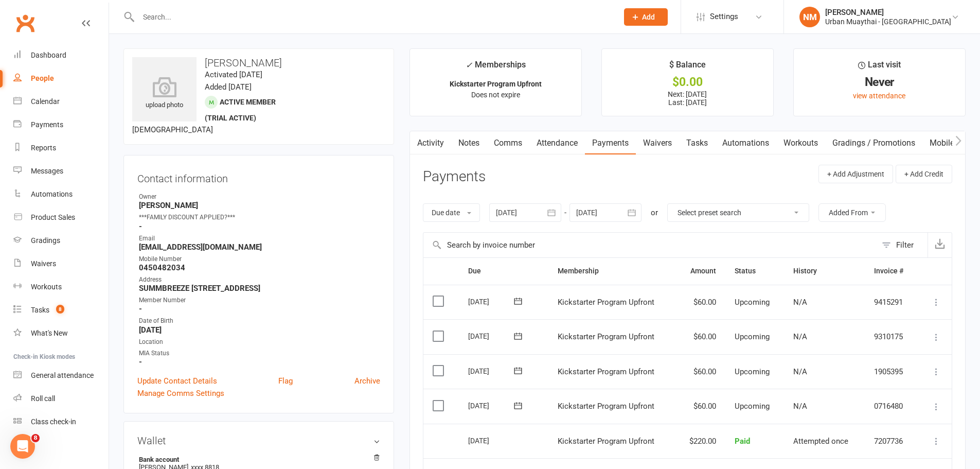
click at [479, 143] on link "Notes" at bounding box center [469, 143] width 36 height 24
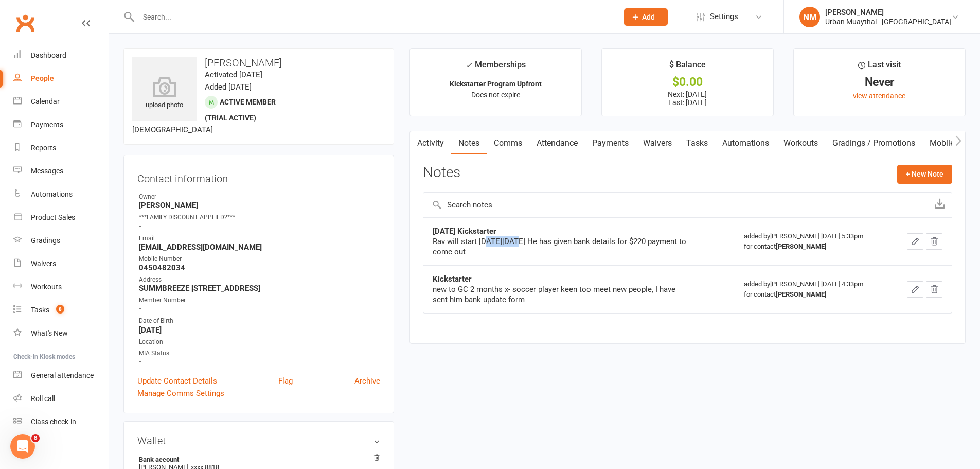
drag, startPoint x: 502, startPoint y: 240, endPoint x: 533, endPoint y: 238, distance: 31.5
click at [521, 241] on div "Rav will start on Wed 15th Oct. He has given bank details for $220 payment to c…" at bounding box center [561, 246] width 257 height 21
drag, startPoint x: 545, startPoint y: 239, endPoint x: 605, endPoint y: 261, distance: 64.2
click at [546, 239] on div "Rav will start on Wed 15th Oct. He has given bank details for $220 payment to c…" at bounding box center [561, 246] width 257 height 21
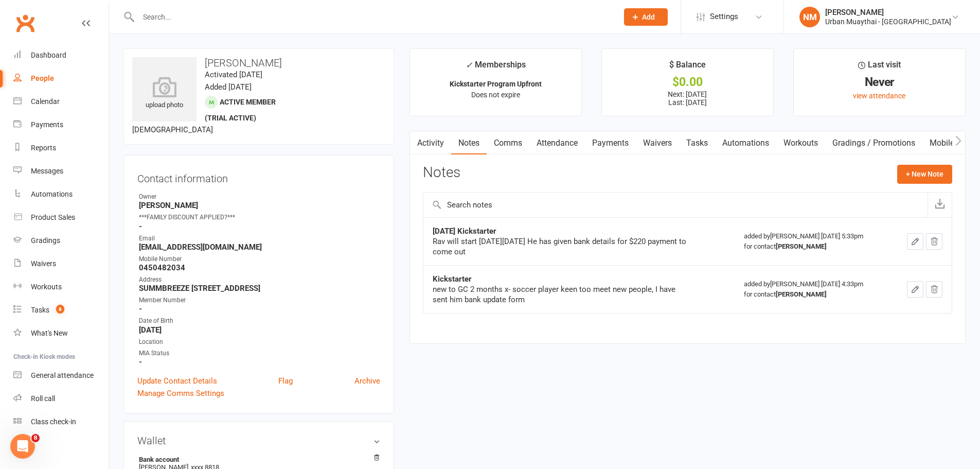
click at [605, 130] on main "✓ Memberships Kickstarter Program Upfront Does not expire $ Balance $0.00 Next:…" at bounding box center [688, 201] width 572 height 306
click at [618, 129] on main "✓ Memberships Kickstarter Program Upfront Does not expire $ Balance $0.00 Next:…" at bounding box center [688, 201] width 572 height 306
click at [616, 145] on link "Payments" at bounding box center [610, 143] width 51 height 24
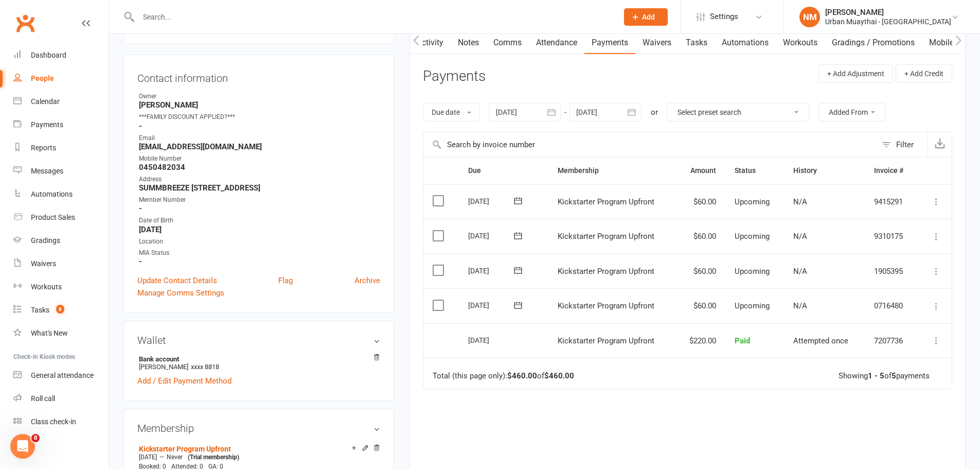
scroll to position [103, 0]
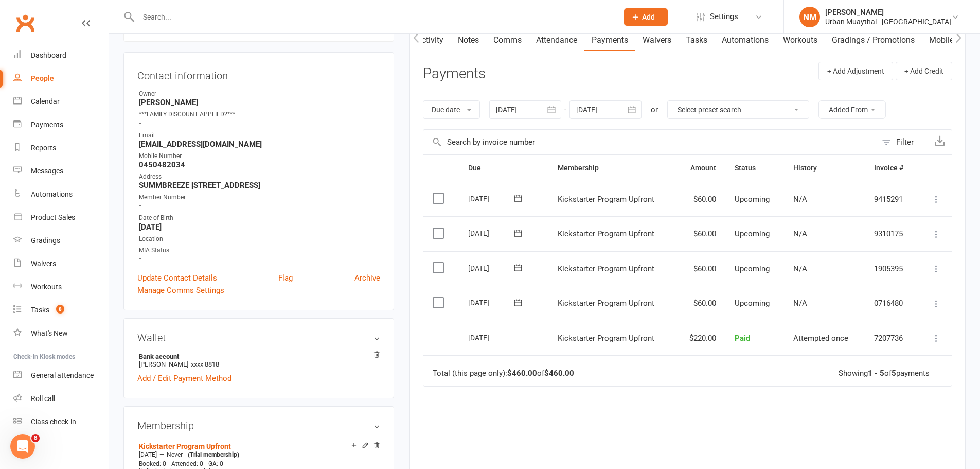
click at [677, 426] on div "Due Contact Membership Amount Status History Invoice # Select this 26 Nov 2025 …" at bounding box center [688, 336] width 530 height 364
drag, startPoint x: 553, startPoint y: 302, endPoint x: 725, endPoint y: 310, distance: 171.6
click at [724, 310] on tr "Select this 05 Nov 2025 Rav Heer Kickstarter Program Upfront $60.00 Upcoming N/…" at bounding box center [688, 303] width 529 height 35
click at [726, 306] on td "Upcoming" at bounding box center [755, 303] width 59 height 35
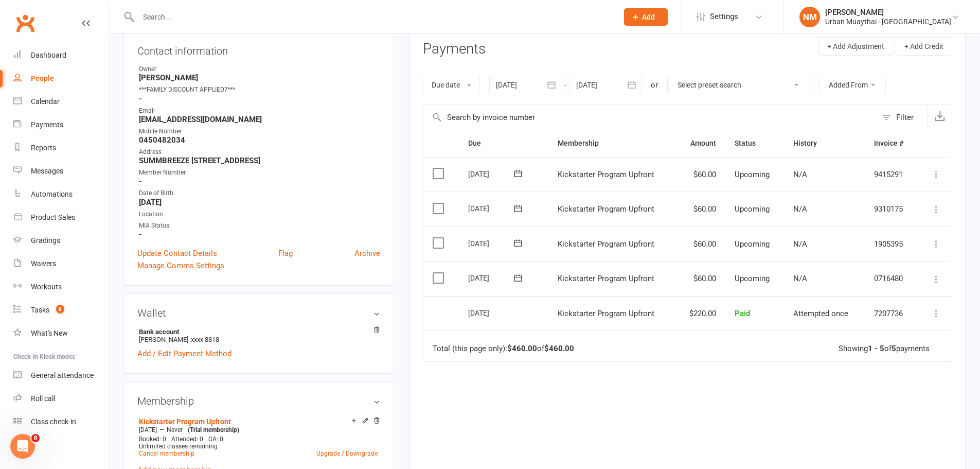
scroll to position [206, 0]
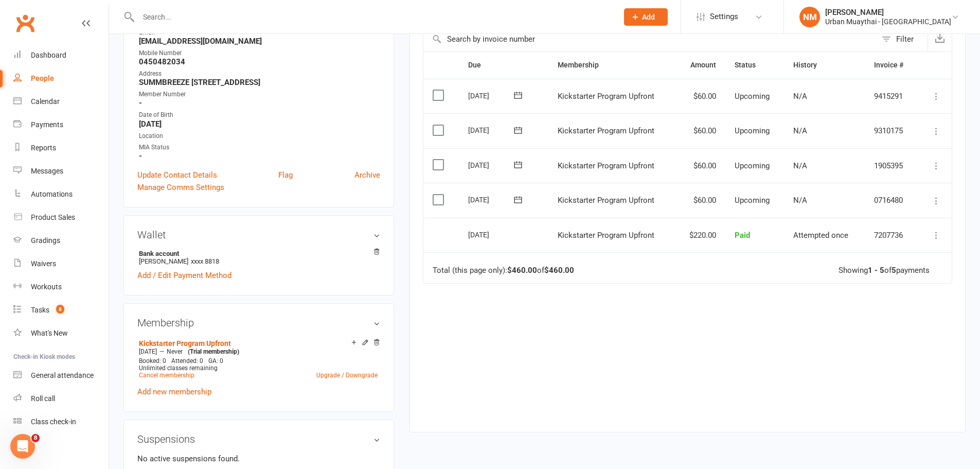
drag, startPoint x: 377, startPoint y: 344, endPoint x: 586, endPoint y: 36, distance: 372.4
click at [377, 344] on icon at bounding box center [376, 342] width 7 height 7
click at [939, 199] on icon at bounding box center [937, 201] width 10 height 10
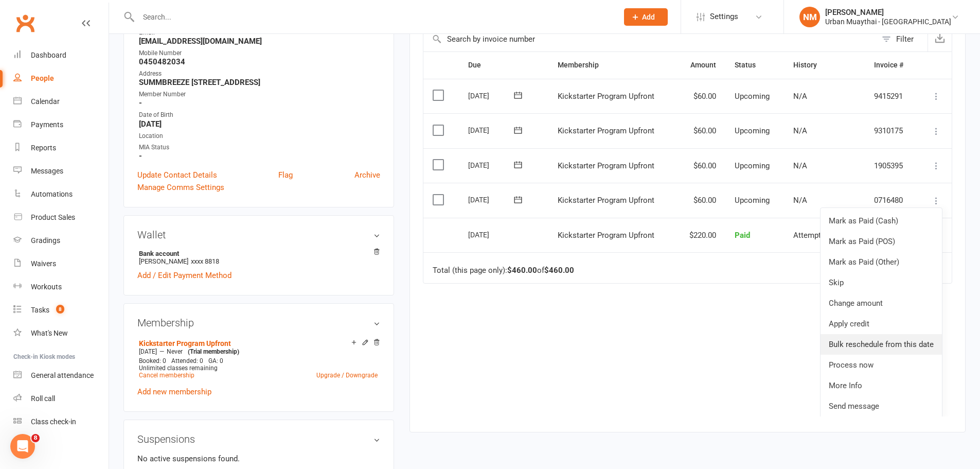
click at [859, 342] on link "Bulk reschedule from this date" at bounding box center [881, 344] width 121 height 21
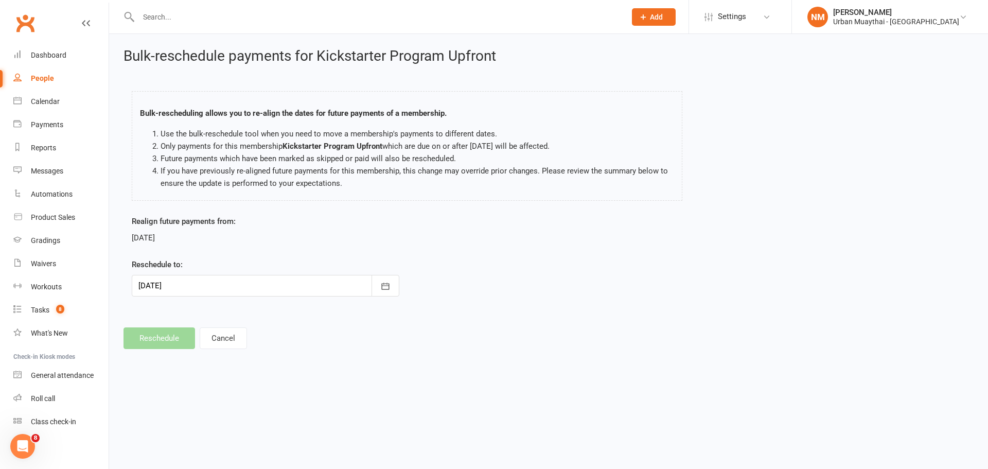
drag, startPoint x: 275, startPoint y: 284, endPoint x: 267, endPoint y: 288, distance: 8.7
click at [273, 284] on div at bounding box center [266, 286] width 268 height 22
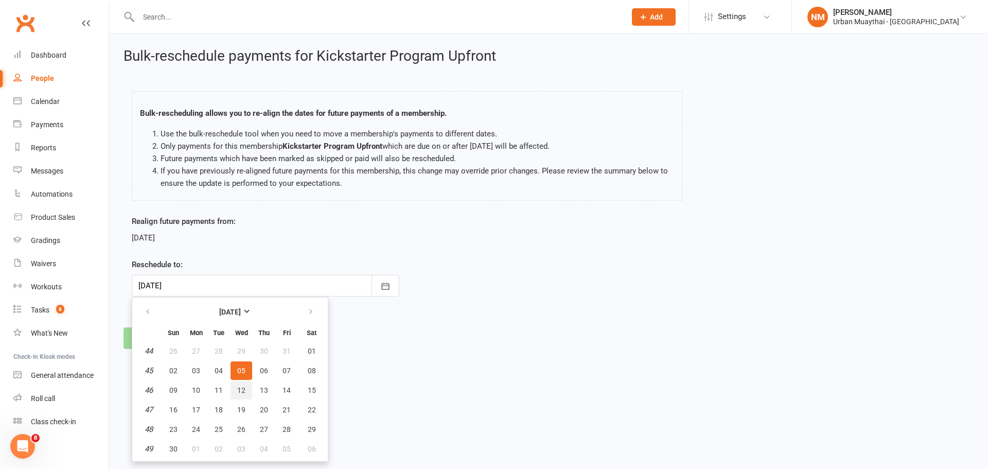
click at [242, 390] on span "12" at bounding box center [241, 390] width 8 height 8
type input "12 Nov 2025"
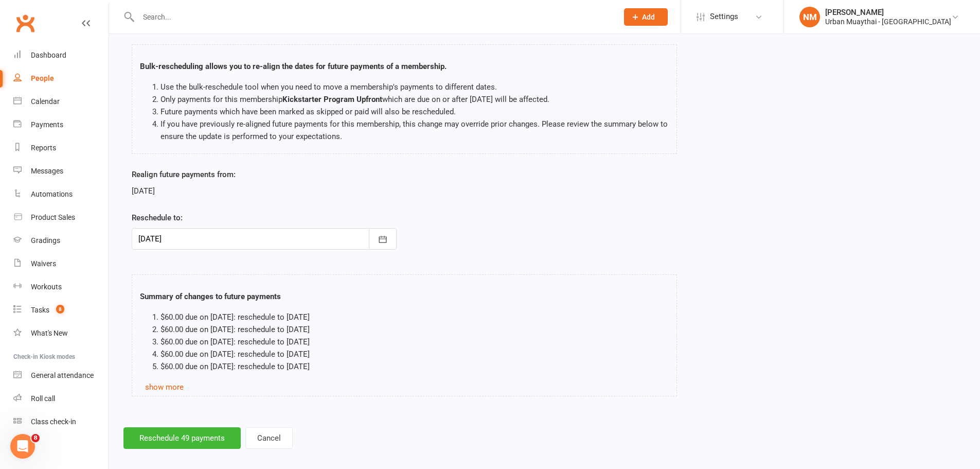
scroll to position [56, 0]
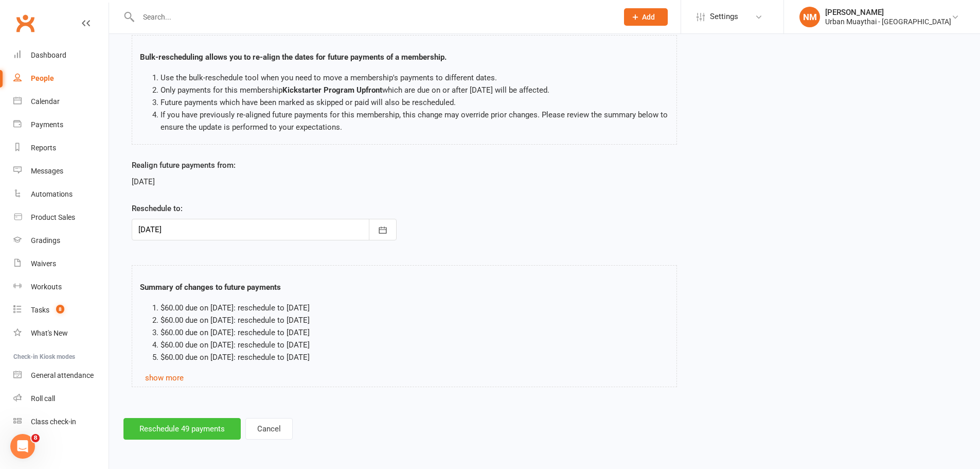
click at [161, 434] on button "Reschedule 49 payments" at bounding box center [182, 429] width 117 height 22
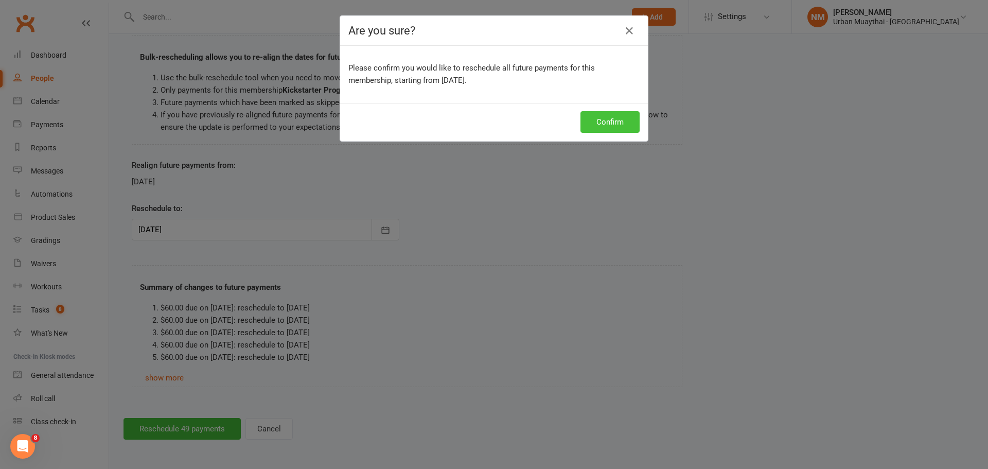
click at [624, 118] on button "Confirm" at bounding box center [610, 122] width 59 height 22
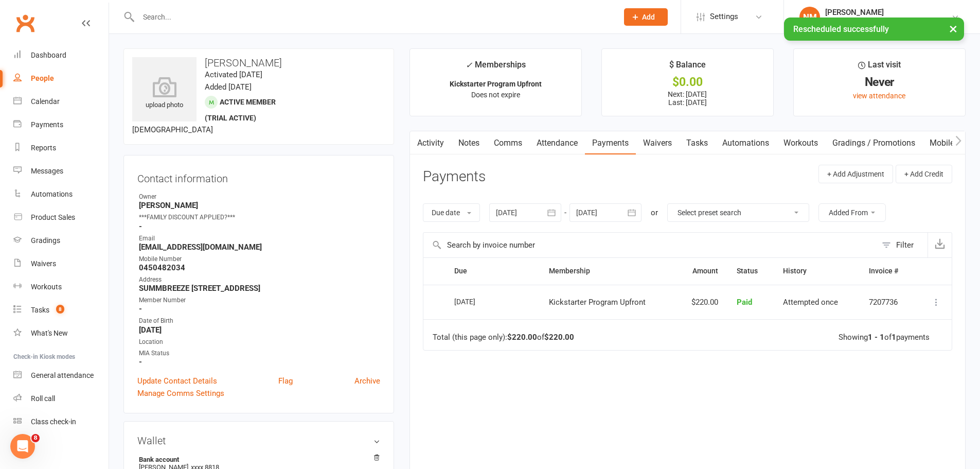
click at [672, 142] on link "Waivers" at bounding box center [657, 143] width 43 height 24
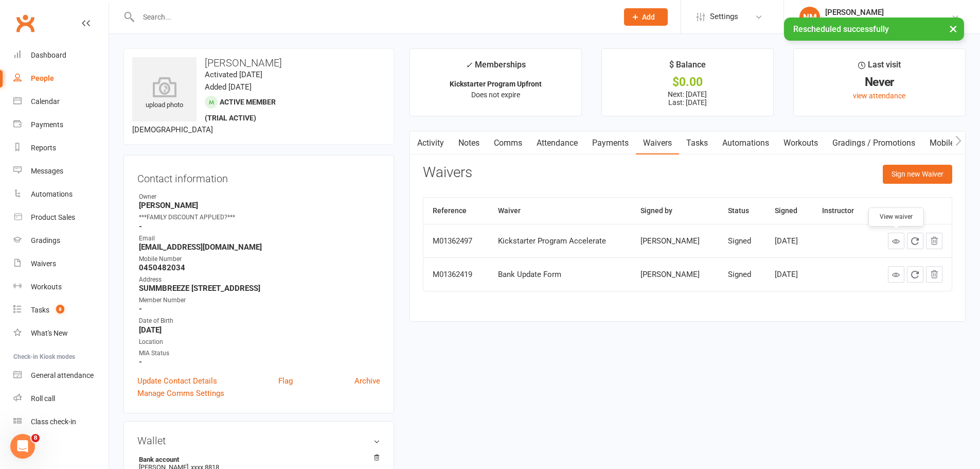
click at [901, 238] on link at bounding box center [896, 241] width 16 height 16
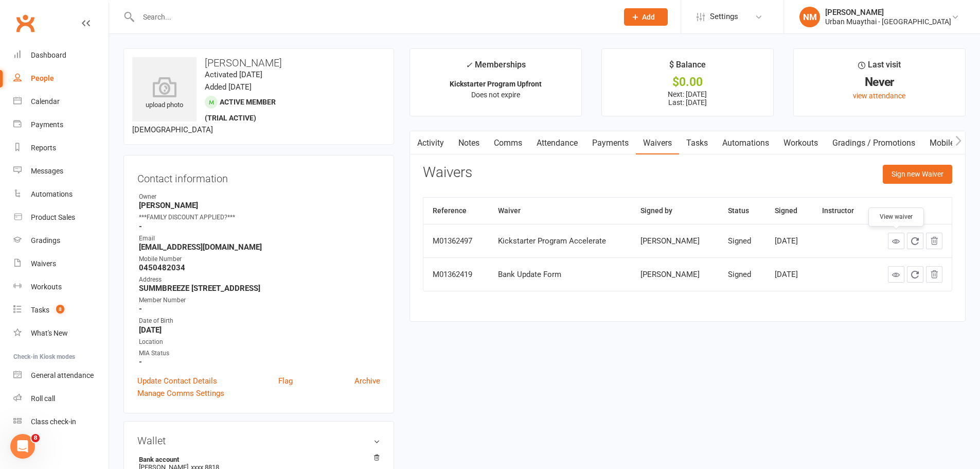
drag, startPoint x: 217, startPoint y: 28, endPoint x: 217, endPoint y: 18, distance: 10.3
click at [217, 26] on div at bounding box center [367, 16] width 487 height 33
click at [217, 16] on input "text" at bounding box center [373, 17] width 476 height 14
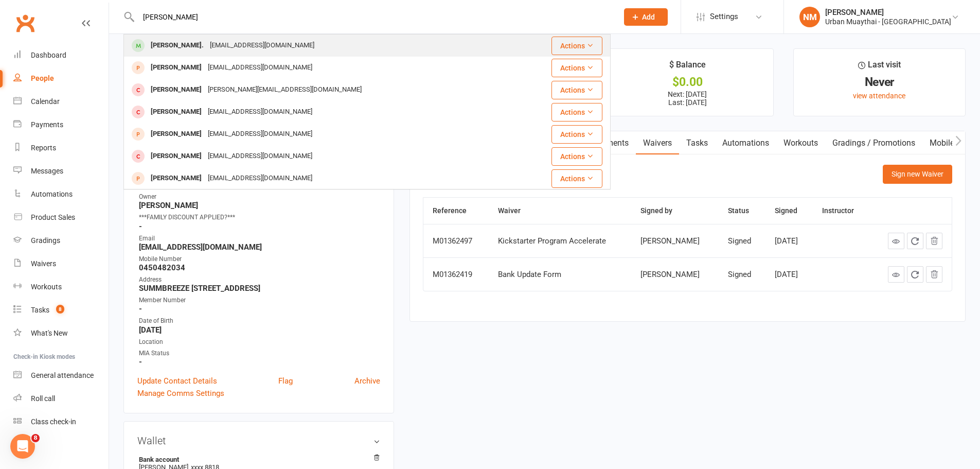
type input "nick carmody"
click at [222, 45] on div "njcarmody@outlook.com" at bounding box center [262, 45] width 111 height 15
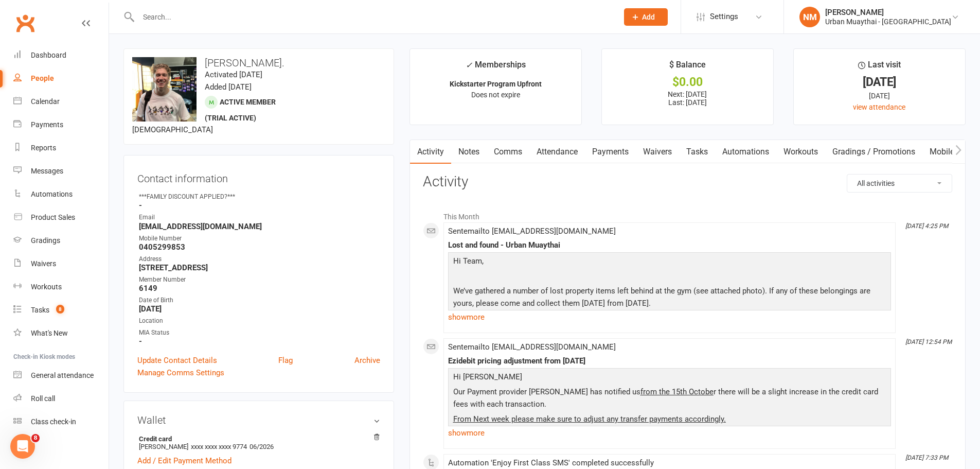
click at [603, 152] on link "Payments" at bounding box center [610, 152] width 51 height 24
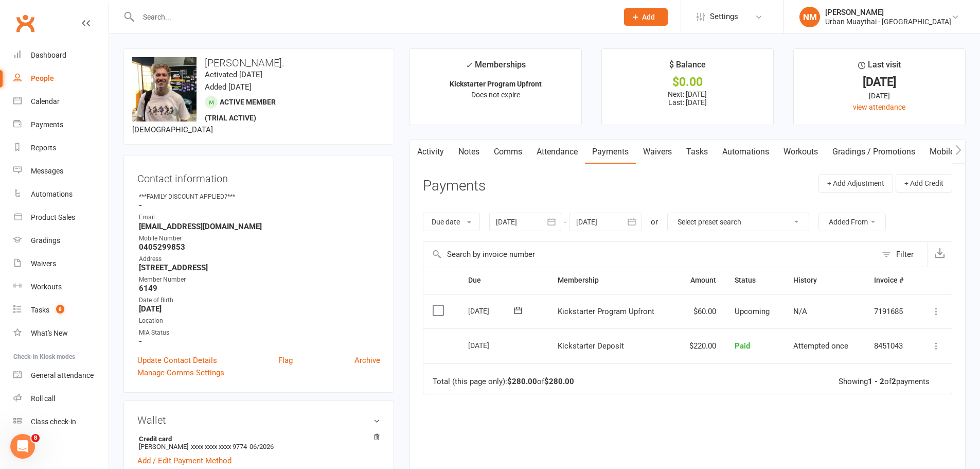
click at [468, 153] on link "Notes" at bounding box center [469, 152] width 36 height 24
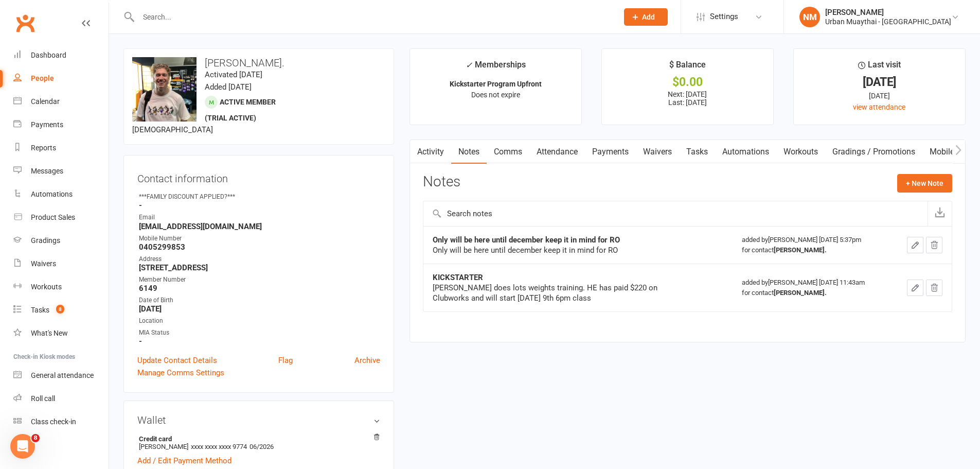
click at [501, 150] on link "Comms" at bounding box center [508, 152] width 43 height 24
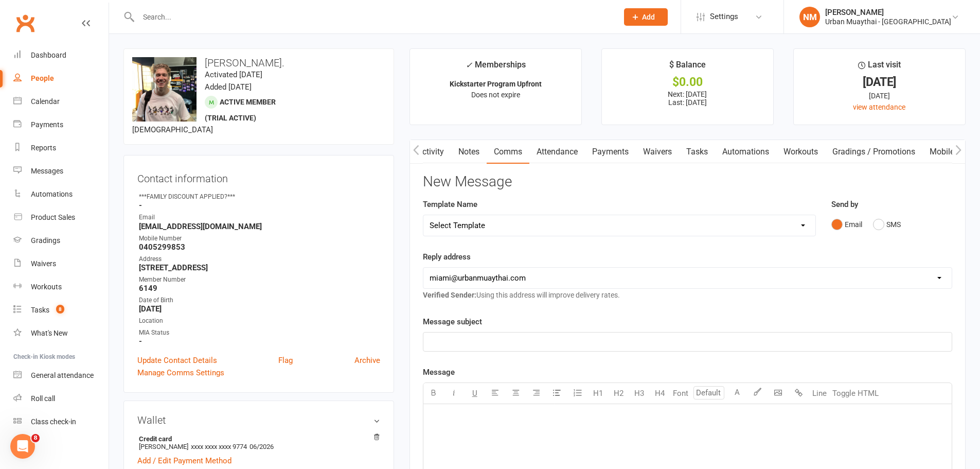
scroll to position [0, 1]
click at [464, 152] on link "Notes" at bounding box center [468, 152] width 36 height 24
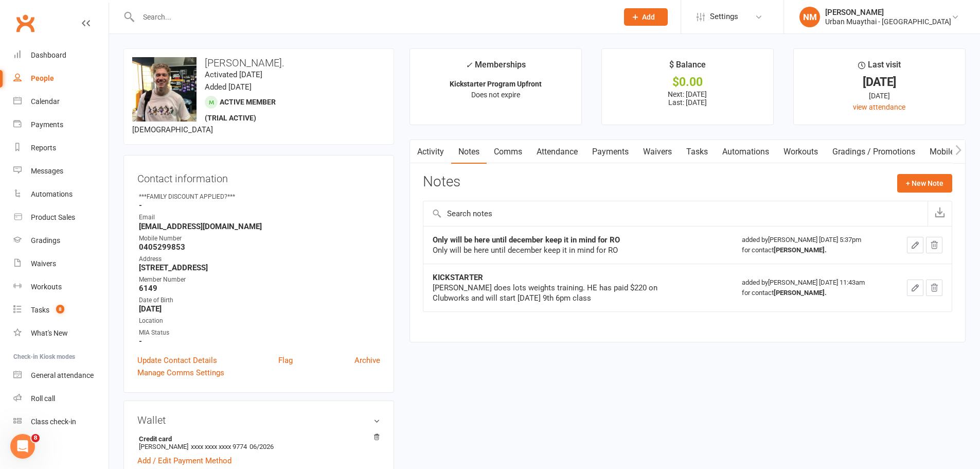
drag, startPoint x: 494, startPoint y: 154, endPoint x: 529, endPoint y: 153, distance: 35.0
click at [529, 154] on div "Activity Notes Comms Attendance Payments Waivers Tasks Automations Workouts Gra…" at bounding box center [758, 152] width 697 height 24
click at [522, 149] on link "Comms" at bounding box center [508, 152] width 43 height 24
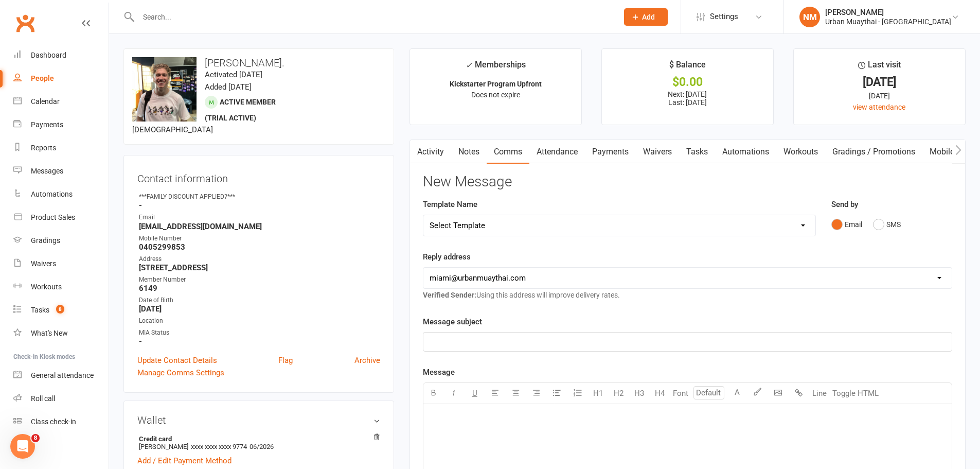
click at [462, 150] on link "Notes" at bounding box center [469, 152] width 36 height 24
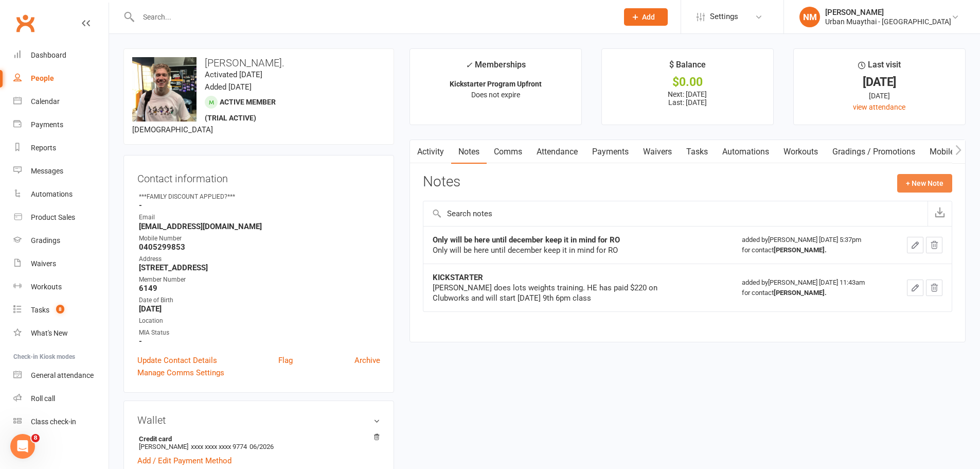
click at [925, 185] on button "+ New Note" at bounding box center [925, 183] width 55 height 19
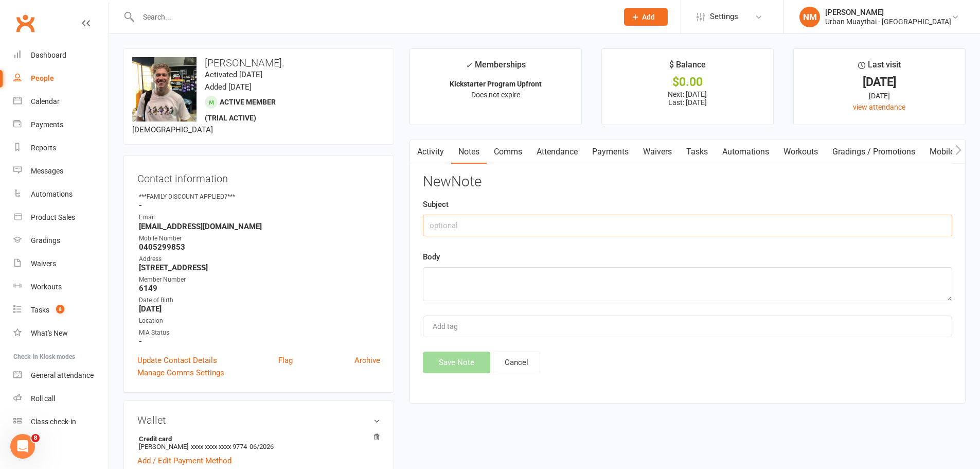
click at [498, 235] on input "text" at bounding box center [688, 226] width 530 height 22
type input "Attendance Call"
type textarea "Coming in tonight - NM."
click at [461, 371] on button "Save Note" at bounding box center [456, 363] width 67 height 22
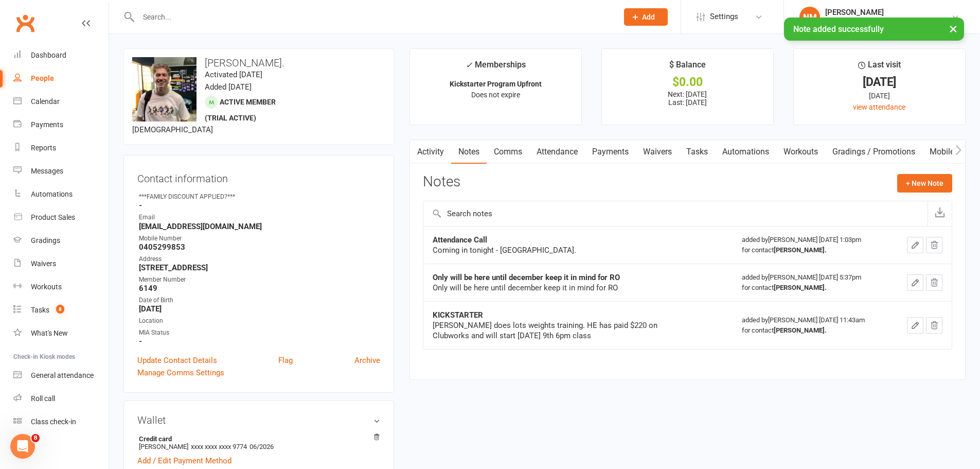
click at [201, 17] on div "× Note added successfully" at bounding box center [483, 17] width 967 height 0
click at [202, 14] on input "text" at bounding box center [373, 17] width 476 height 14
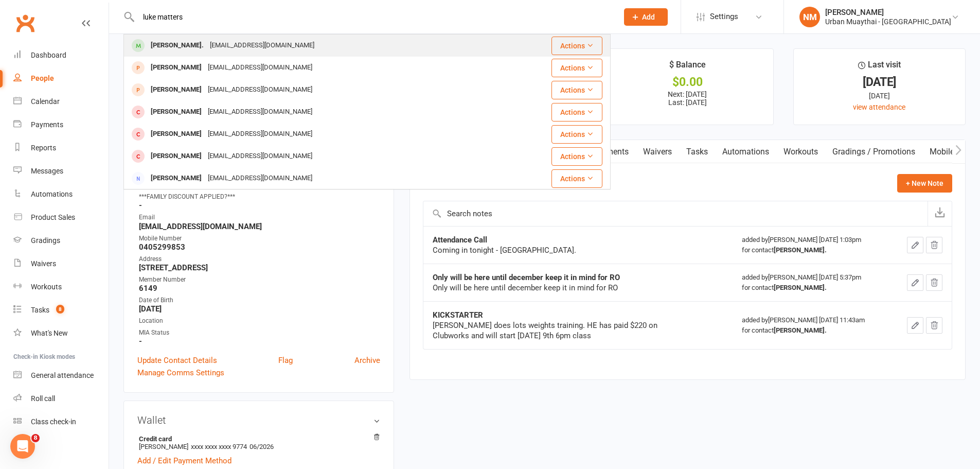
type input "luke matters"
click at [194, 46] on div "Luke Matters." at bounding box center [177, 45] width 59 height 15
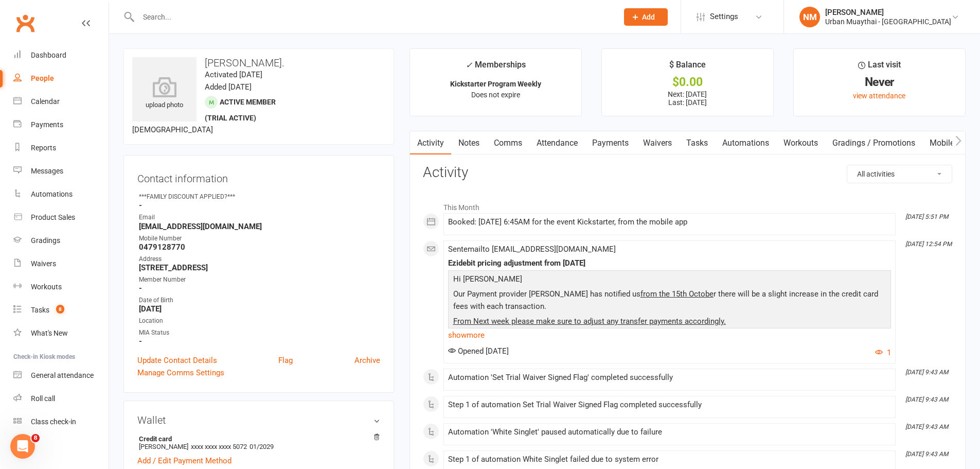
click at [466, 148] on link "Notes" at bounding box center [469, 143] width 36 height 24
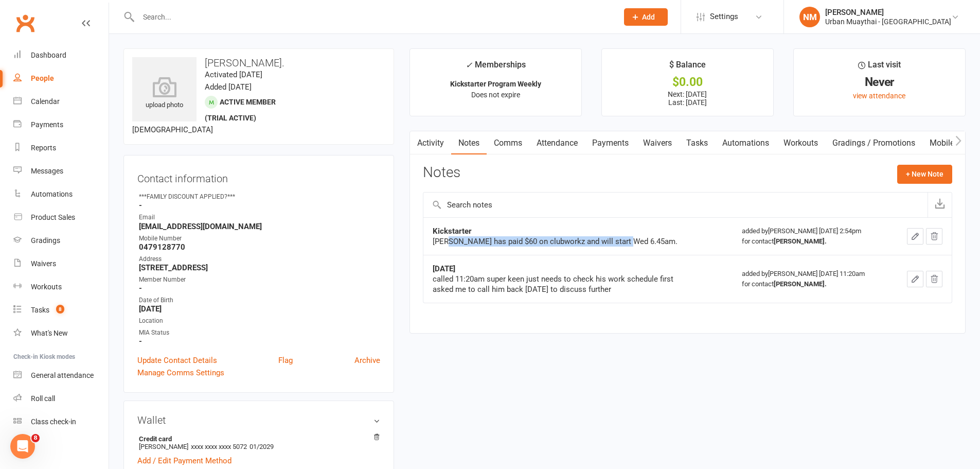
drag, startPoint x: 452, startPoint y: 243, endPoint x: 633, endPoint y: 248, distance: 181.2
click at [628, 248] on td "Kickstarter Luke has paid $60 on clubworkz and will start Wed 6.45am." at bounding box center [578, 236] width 309 height 38
click at [641, 248] on td "Kickstarter Luke has paid $60 on clubworkz and will start Wed 6.45am." at bounding box center [578, 236] width 309 height 38
click at [600, 146] on link "Payments" at bounding box center [610, 143] width 51 height 24
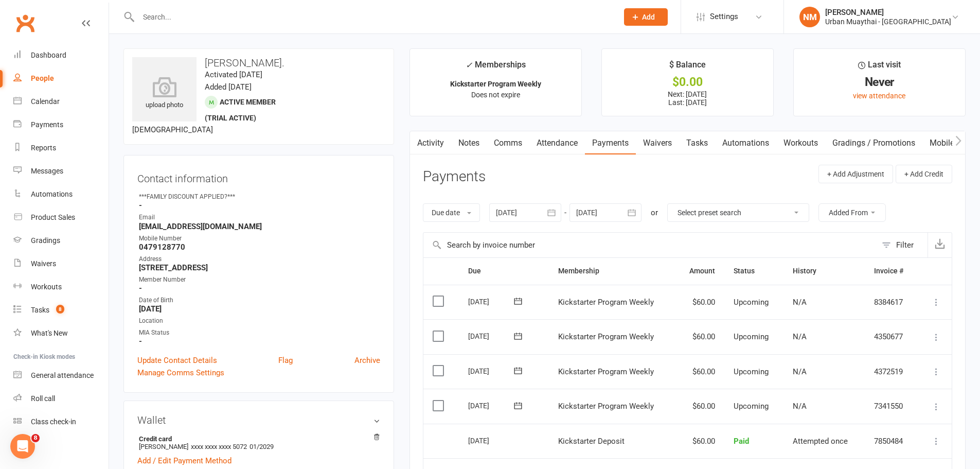
click at [509, 146] on link "Comms" at bounding box center [508, 143] width 43 height 24
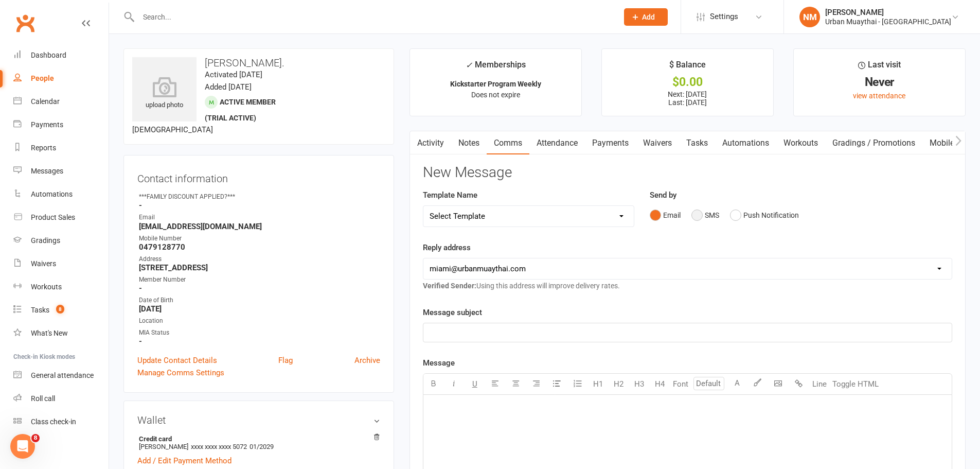
click at [698, 206] on button "SMS" at bounding box center [706, 215] width 28 height 20
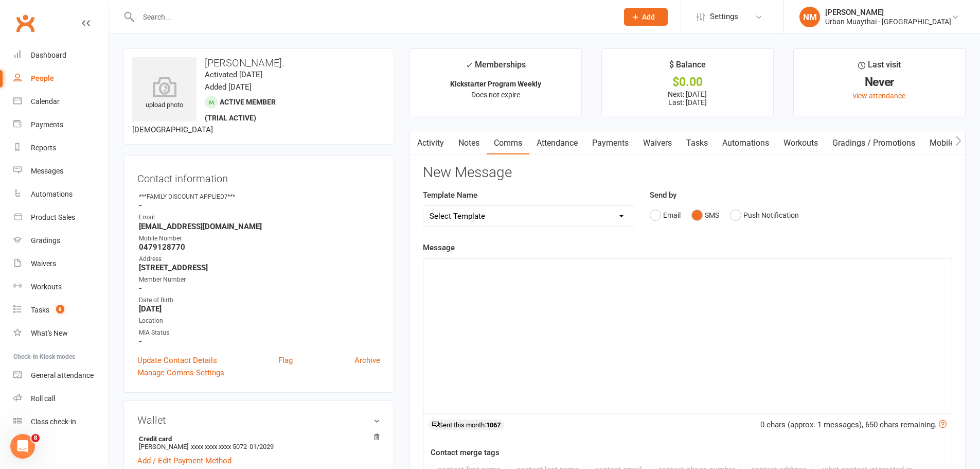
click at [599, 282] on div "﻿" at bounding box center [688, 335] width 529 height 154
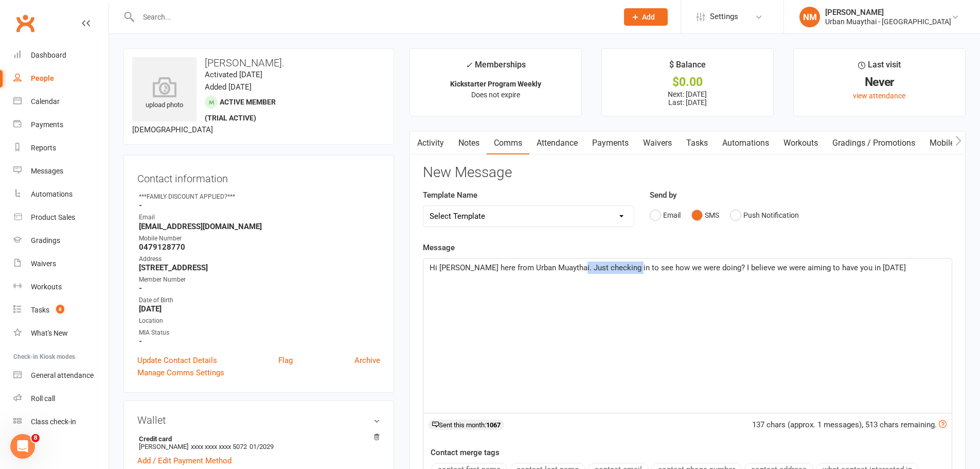
drag, startPoint x: 569, startPoint y: 269, endPoint x: 626, endPoint y: 269, distance: 57.1
click at [626, 269] on span "Hi Luke, Nick here from Urban Muaythai. Just checking in to see how we were doi…" at bounding box center [668, 267] width 477 height 9
click at [906, 271] on p "Hi Luke, Nick here from Urban Muaythai. I was calling to see how we were doing?…" at bounding box center [688, 267] width 516 height 12
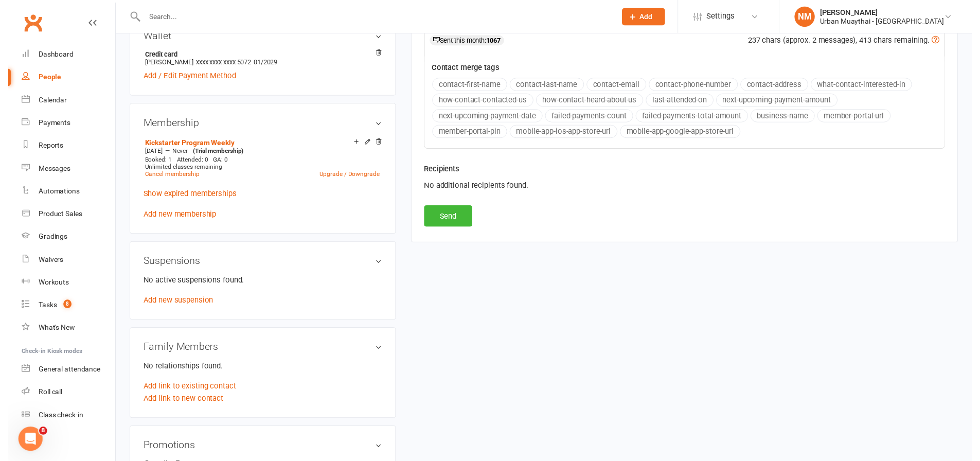
scroll to position [412, 0]
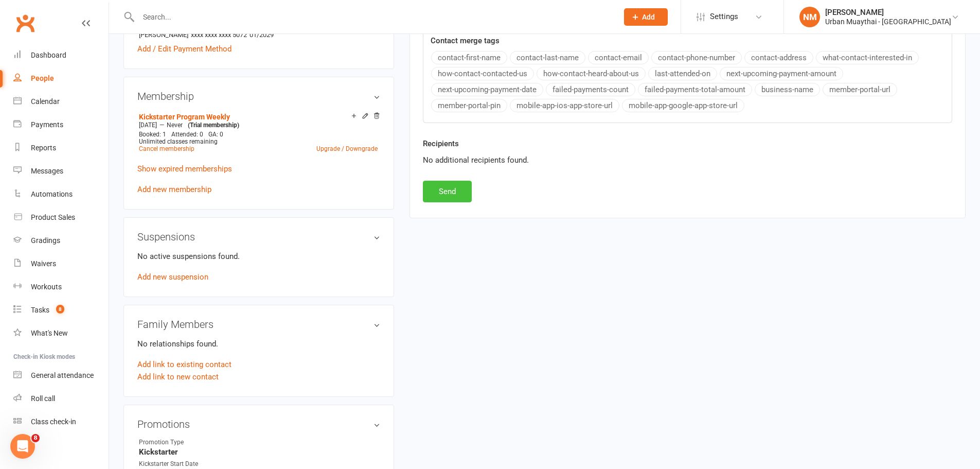
click at [444, 200] on button "Send" at bounding box center [447, 192] width 49 height 22
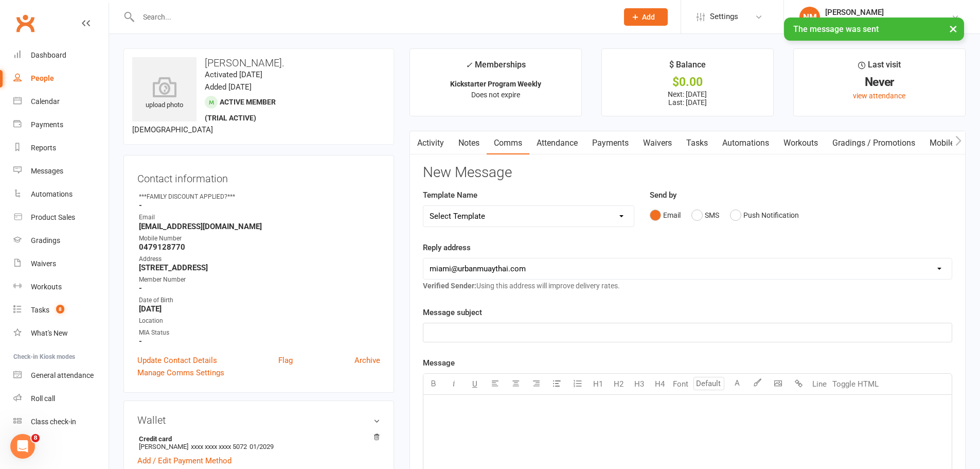
scroll to position [0, 4]
click at [475, 144] on link "Notes" at bounding box center [465, 143] width 36 height 24
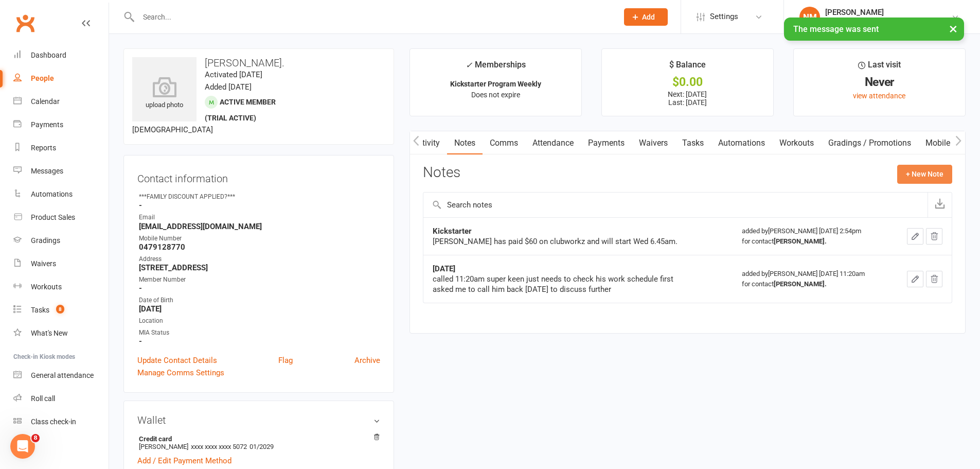
click at [915, 174] on button "+ New Note" at bounding box center [925, 174] width 55 height 19
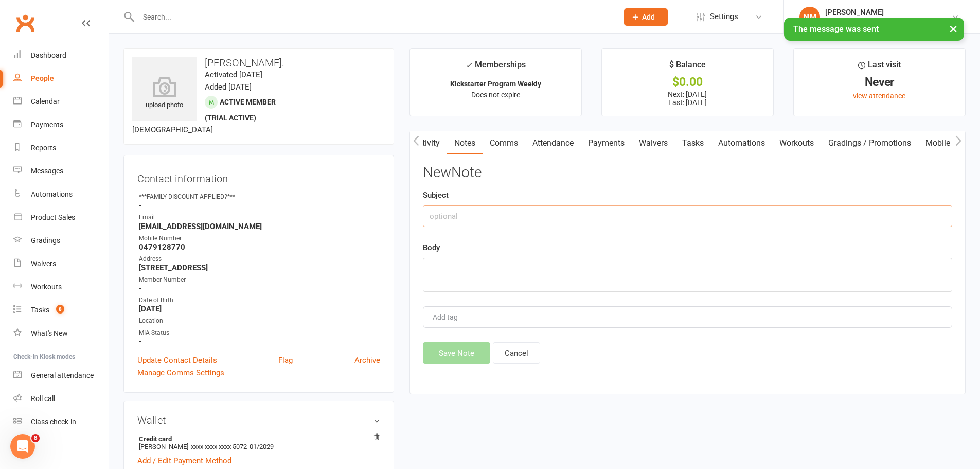
click at [487, 223] on input "text" at bounding box center [688, 216] width 530 height 22
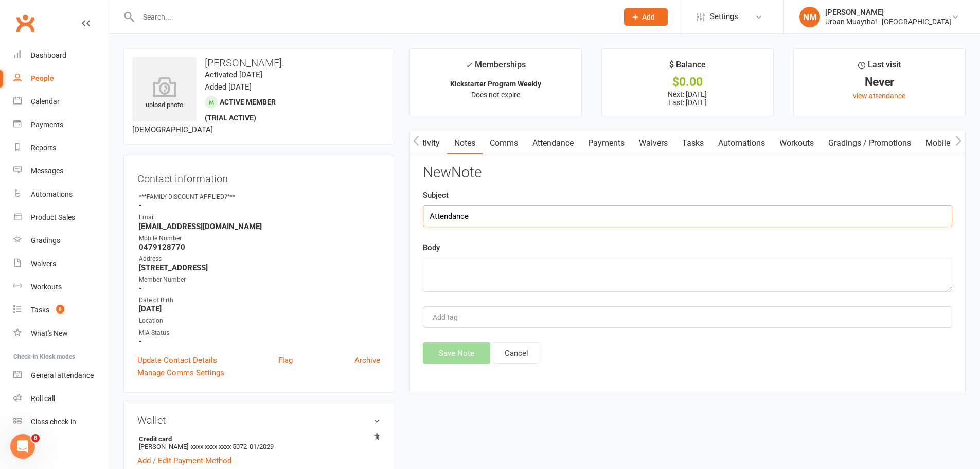
type input "Attendance"
type textarea "Called - NA - sent text - NM."
click at [449, 360] on button "Save Note" at bounding box center [456, 353] width 67 height 22
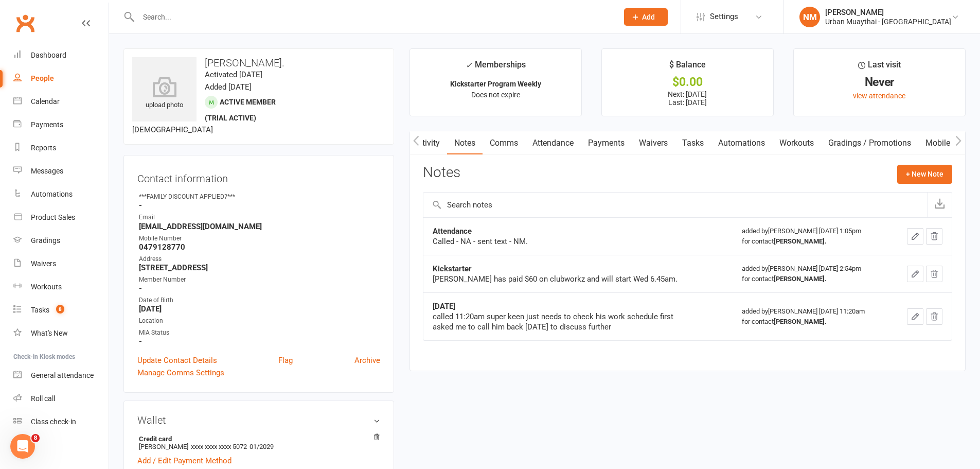
click at [313, 6] on div at bounding box center [367, 16] width 487 height 33
click at [300, 18] on input "text" at bounding box center [373, 17] width 476 height 14
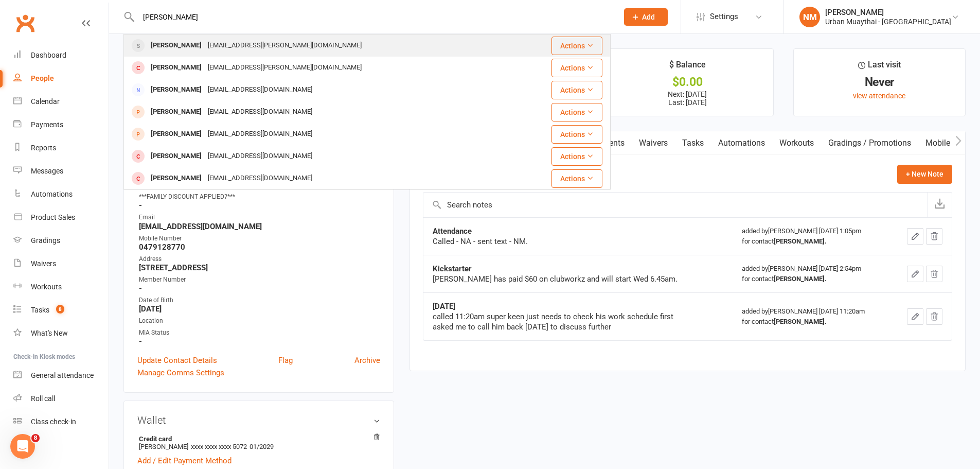
type input "jye macdonald"
click at [243, 46] on div "jye.macdonald@live.com.au" at bounding box center [285, 45] width 160 height 15
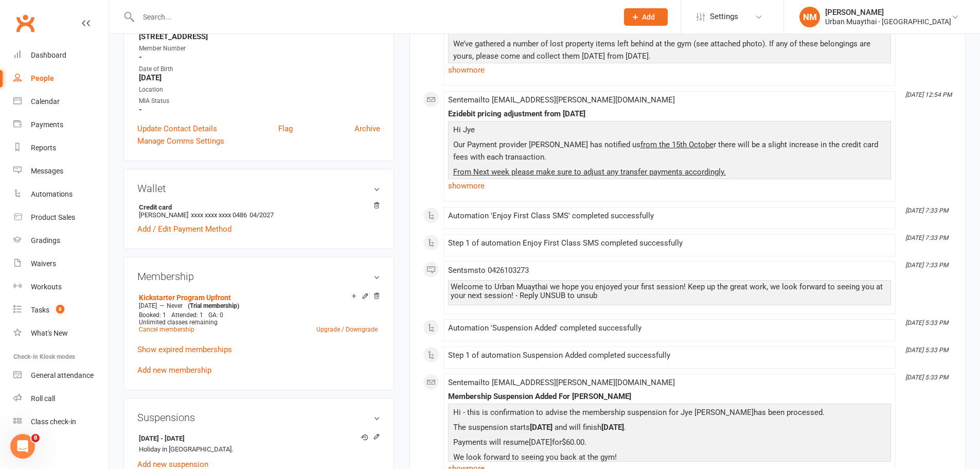
scroll to position [309, 0]
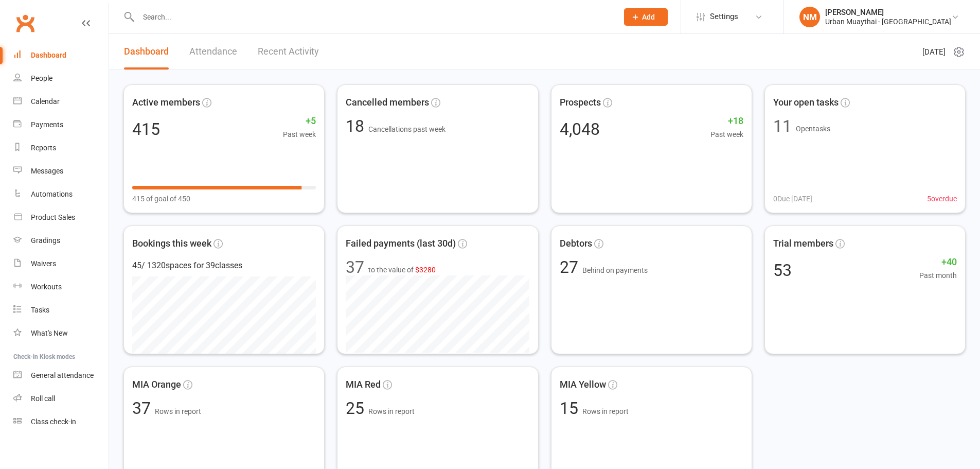
click at [363, 21] on input "text" at bounding box center [373, 17] width 476 height 14
drag, startPoint x: 283, startPoint y: 22, endPoint x: 283, endPoint y: 15, distance: 6.2
click at [283, 19] on input "text" at bounding box center [373, 17] width 476 height 14
click at [266, 17] on input "text" at bounding box center [373, 17] width 476 height 14
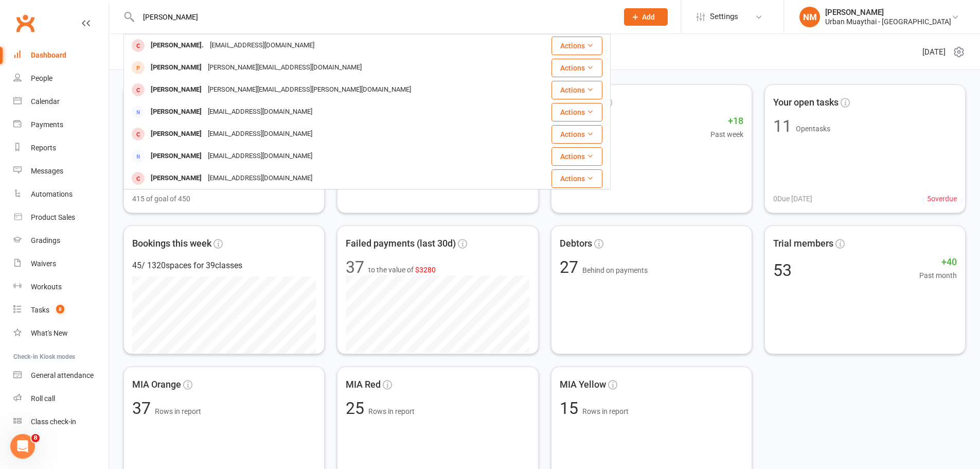
type input "[PERSON_NAME]"
click at [220, 42] on div "[EMAIL_ADDRESS][DOMAIN_NAME]" at bounding box center [262, 45] width 111 height 15
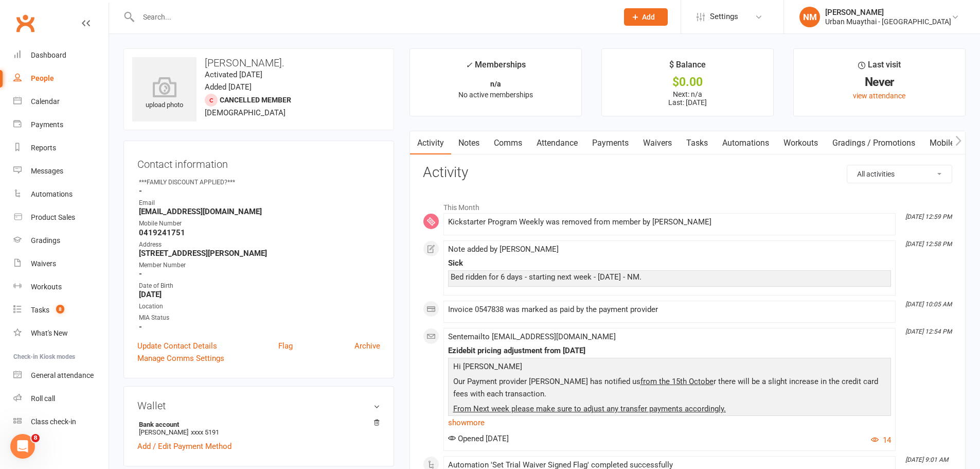
click at [658, 137] on link "Waivers" at bounding box center [657, 143] width 43 height 24
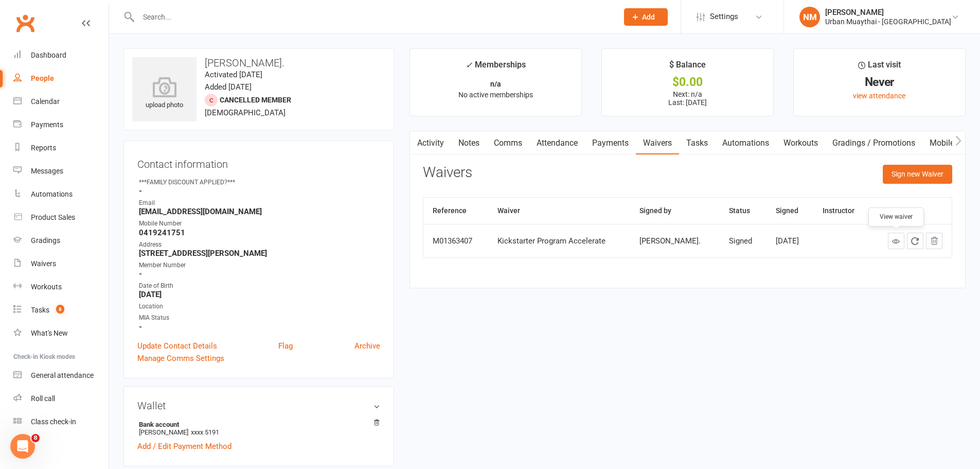
click at [899, 244] on icon at bounding box center [896, 241] width 8 height 8
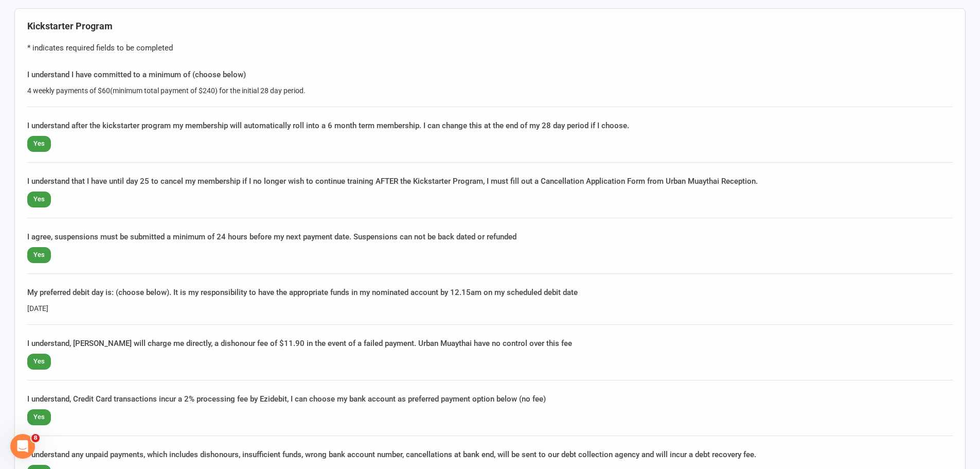
scroll to position [721, 0]
